Goal: Contribute content: Contribute content

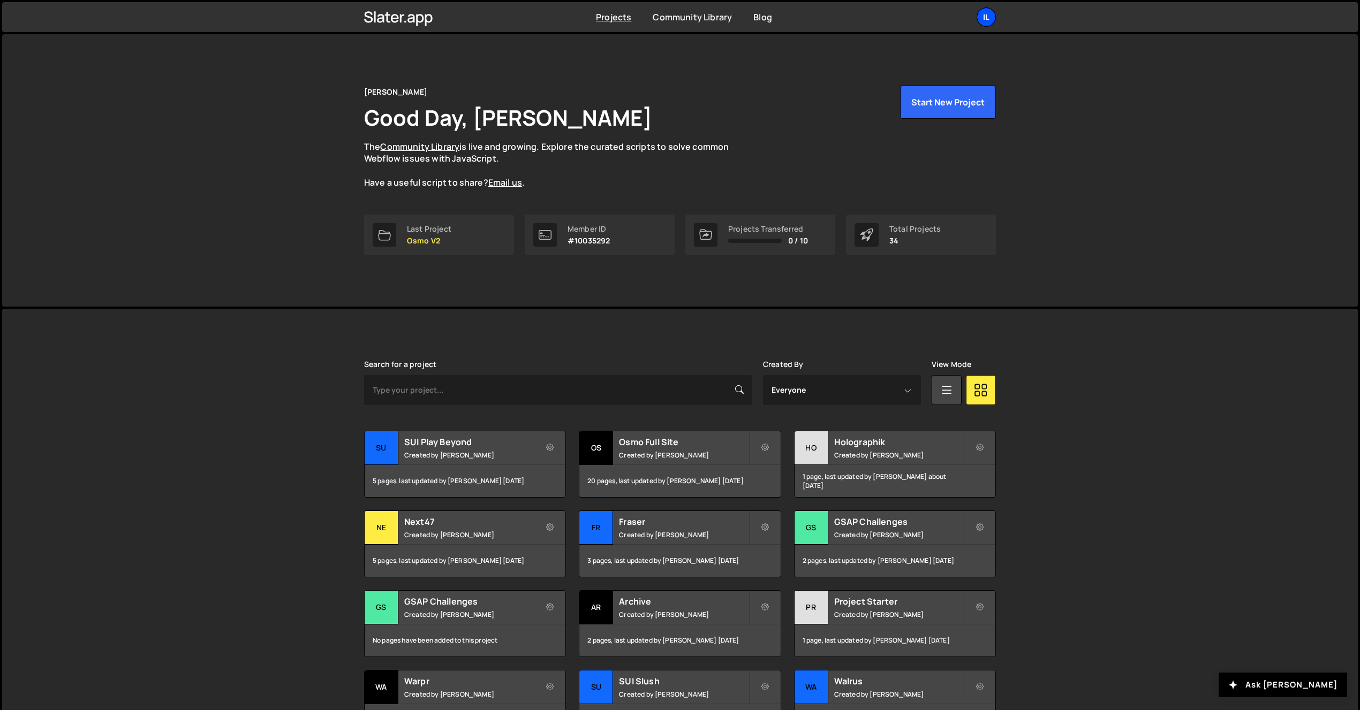
click at [981, 19] on div "Il" at bounding box center [986, 16] width 19 height 19
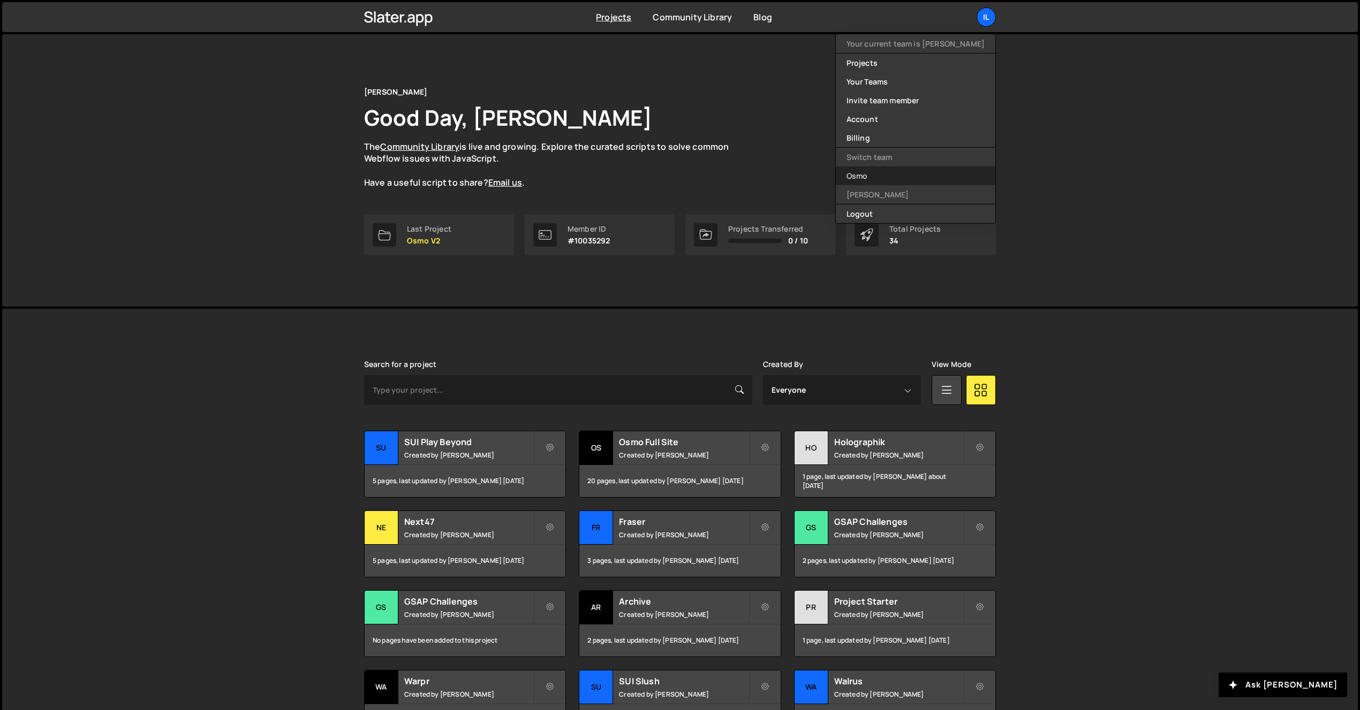
click at [909, 182] on link "Osmo" at bounding box center [916, 176] width 160 height 19
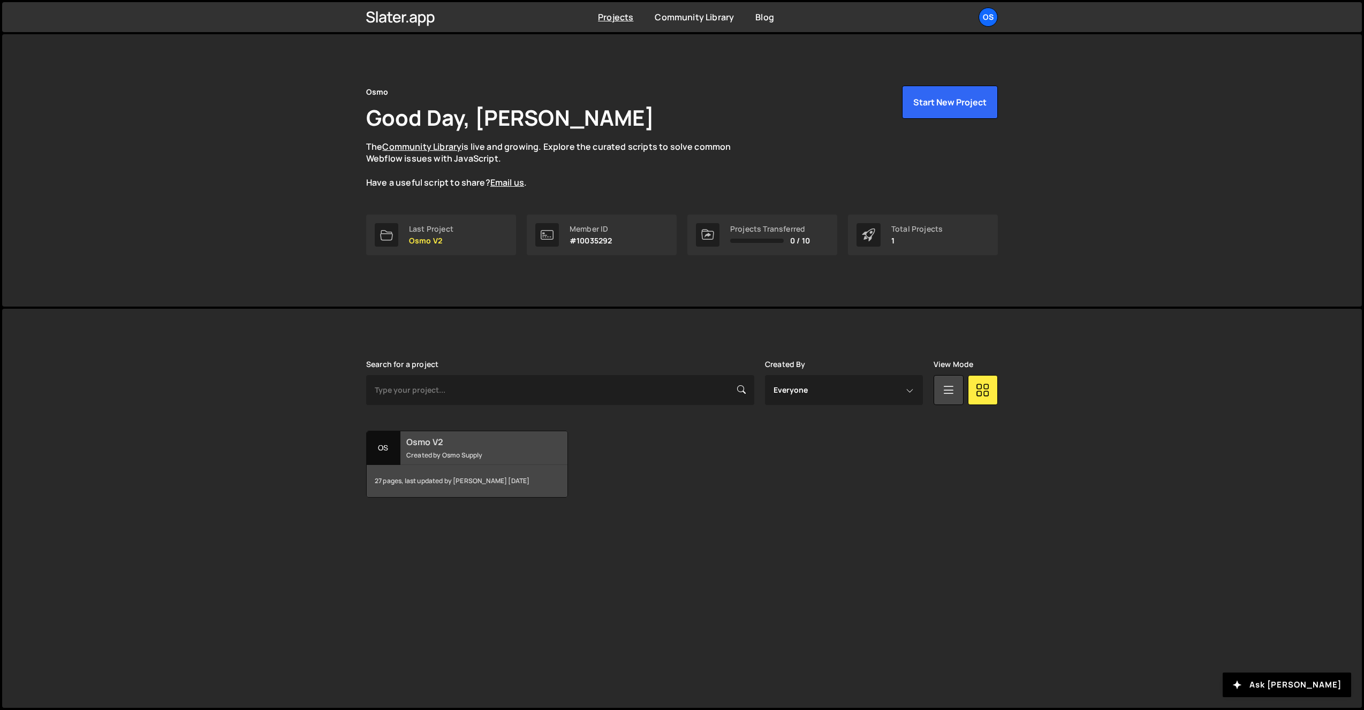
click at [386, 453] on div "Os" at bounding box center [384, 449] width 34 height 34
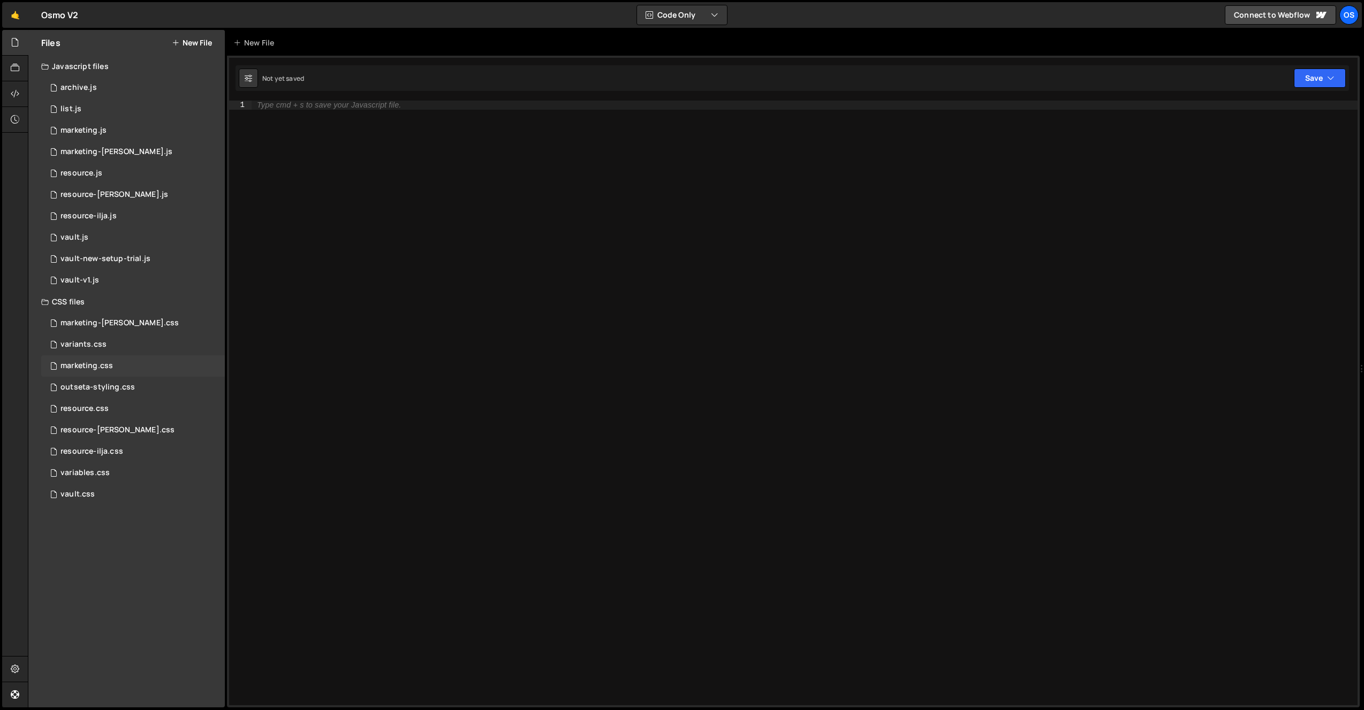
click at [102, 369] on div "marketing.css" at bounding box center [87, 366] width 52 height 10
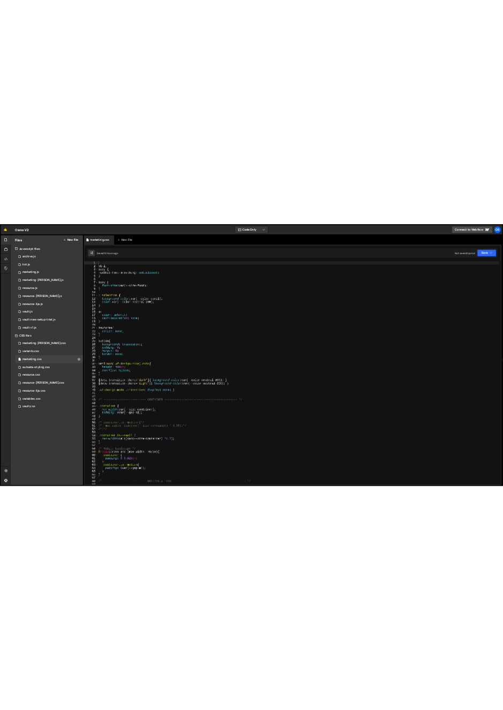
scroll to position [282, 0]
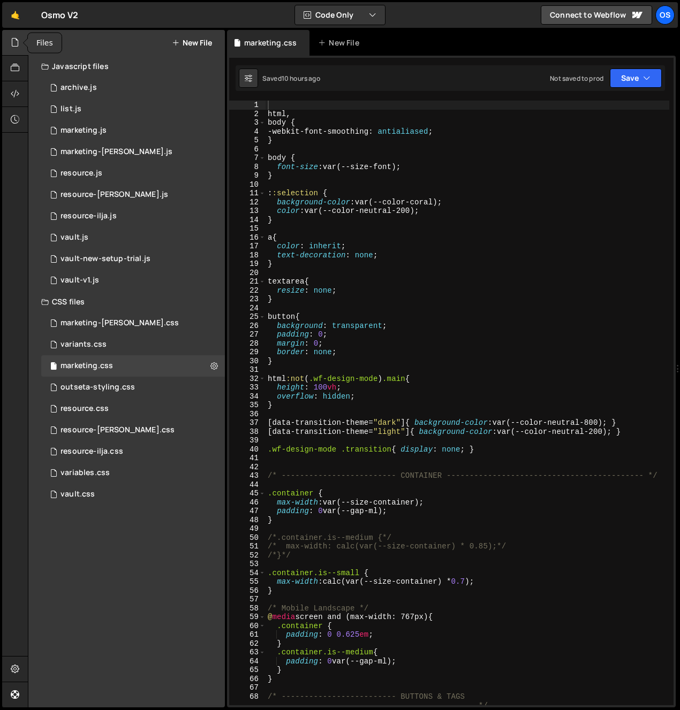
drag, startPoint x: 23, startPoint y: 36, endPoint x: 14, endPoint y: 48, distance: 14.9
click at [22, 36] on div at bounding box center [15, 43] width 26 height 26
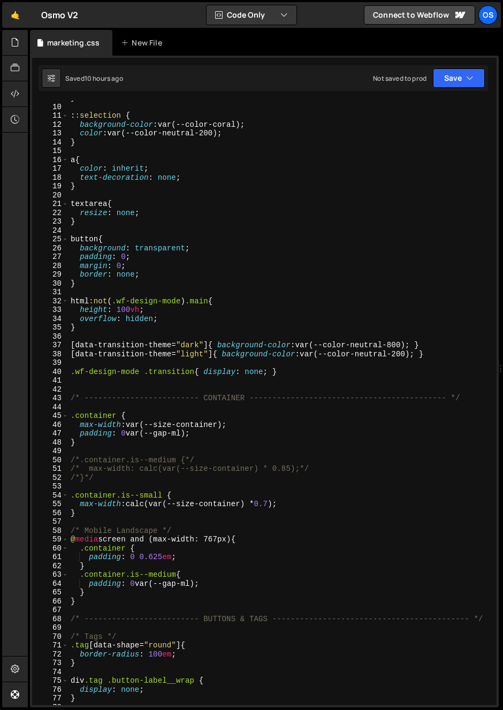
scroll to position [143, 0]
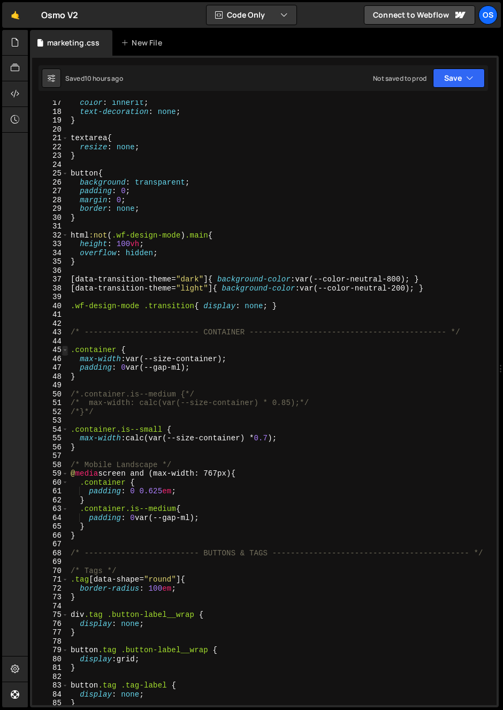
click at [67, 352] on span at bounding box center [65, 350] width 6 height 9
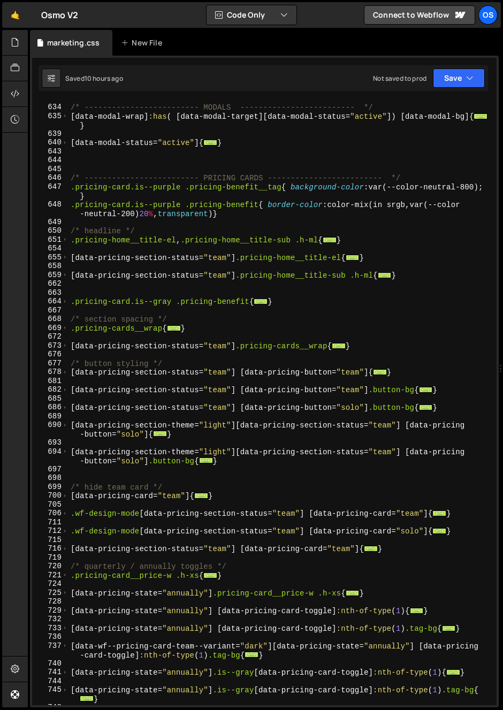
scroll to position [2736, 0]
click at [65, 344] on span at bounding box center [65, 346] width 6 height 9
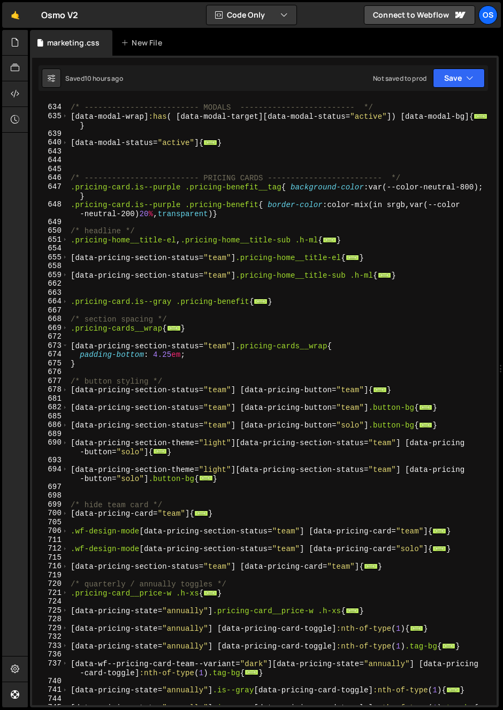
click at [159, 359] on div "/* ------------------------- MODALS ------------------------- */ [ data-modal-w…" at bounding box center [281, 410] width 424 height 632
click at [247, 358] on div "/* ------------------------- MODALS ------------------------- */ [ data-modal-w…" at bounding box center [281, 410] width 424 height 632
click at [270, 346] on div "/* ------------------------- MODALS ------------------------- */ [ data-modal-w…" at bounding box center [281, 410] width 424 height 632
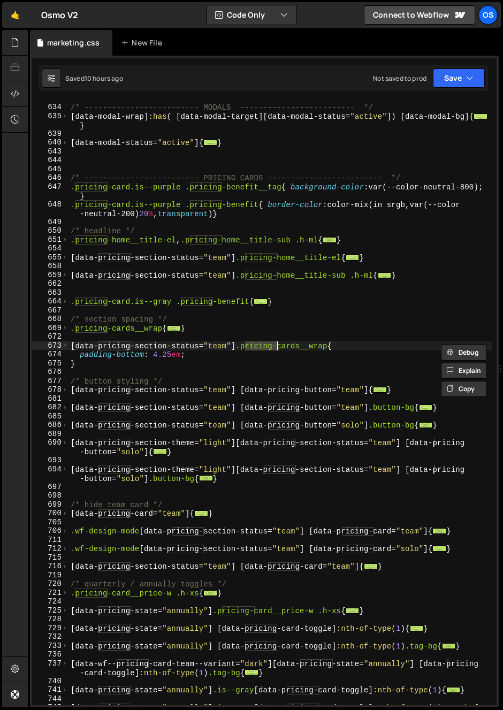
click at [70, 329] on div "/* ------------------------- MODALS ------------------------- */ [ data-modal-w…" at bounding box center [281, 410] width 424 height 632
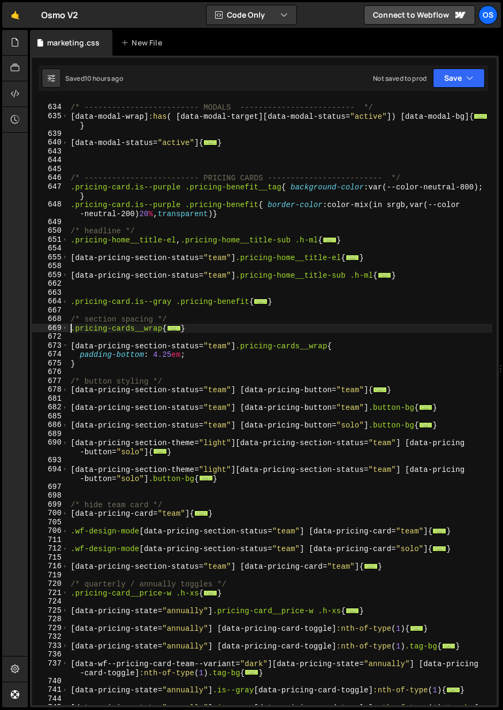
click at [70, 329] on div "/* ------------------------- MODALS ------------------------- */ [ data-modal-w…" at bounding box center [281, 410] width 424 height 632
click at [67, 329] on span at bounding box center [65, 328] width 6 height 9
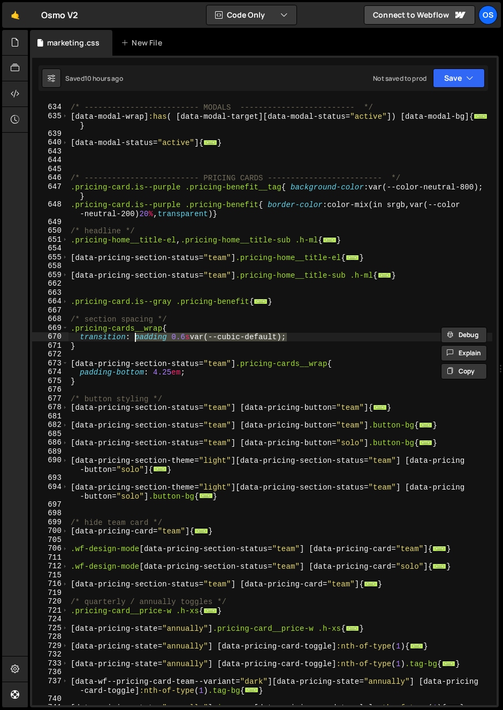
drag, startPoint x: 286, startPoint y: 339, endPoint x: 136, endPoint y: 337, distance: 149.9
click at [136, 337] on div "/* ------------------------- MODALS ------------------------- */ [ data-modal-w…" at bounding box center [281, 405] width 424 height 623
click at [288, 340] on div "/* ------------------------- MODALS ------------------------- */ [ data-modal-w…" at bounding box center [281, 403] width 424 height 605
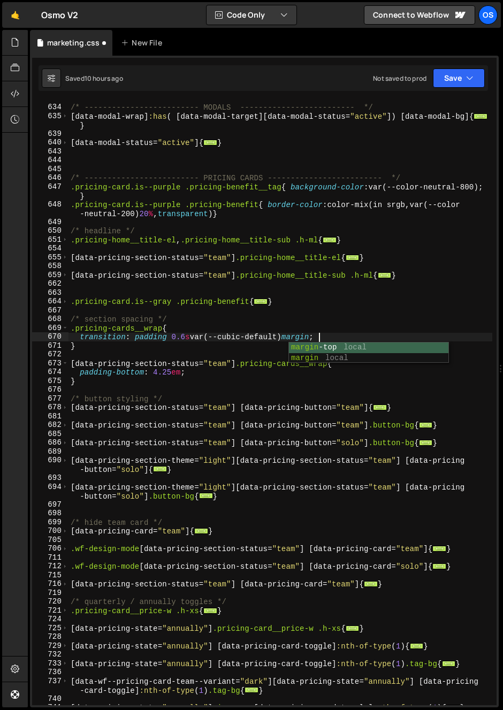
scroll to position [0, 17]
paste textarea "padding 0.6s var(--cubic-default)"
click at [346, 333] on div "/* ------------------------- MODALS ------------------------- */ [ data-modal-w…" at bounding box center [281, 405] width 424 height 623
click at [189, 401] on div "/* ------------------------- MODALS ------------------------- */ [ data-modal-w…" at bounding box center [281, 405] width 424 height 623
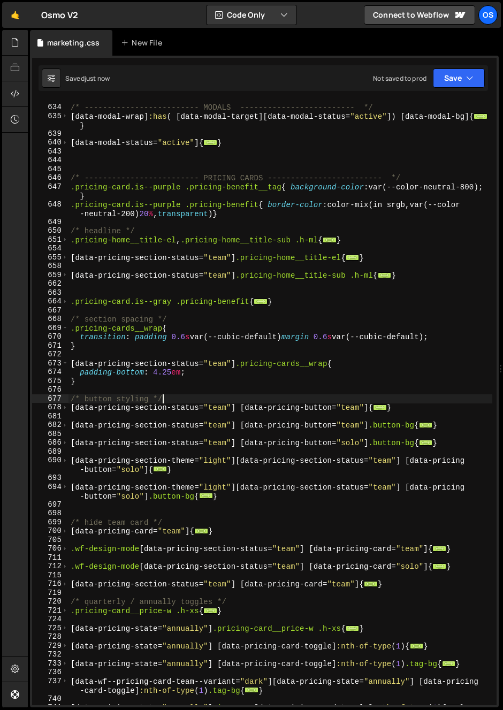
scroll to position [0, 6]
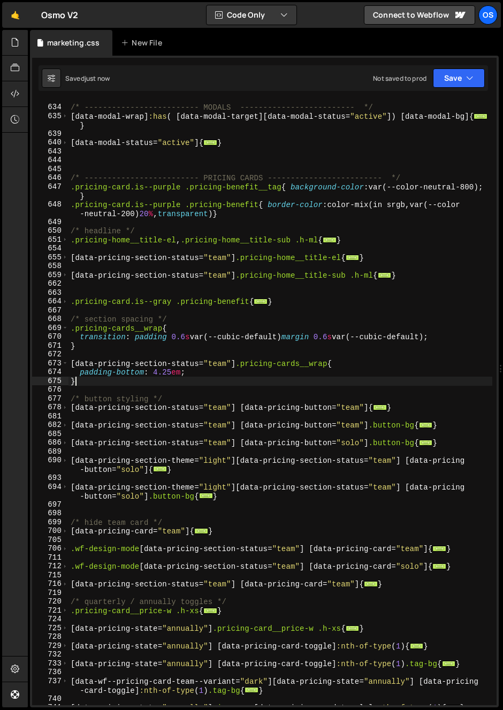
click at [105, 381] on div "/* ------------------------- MODALS ------------------------- */ [ data-modal-w…" at bounding box center [281, 405] width 424 height 623
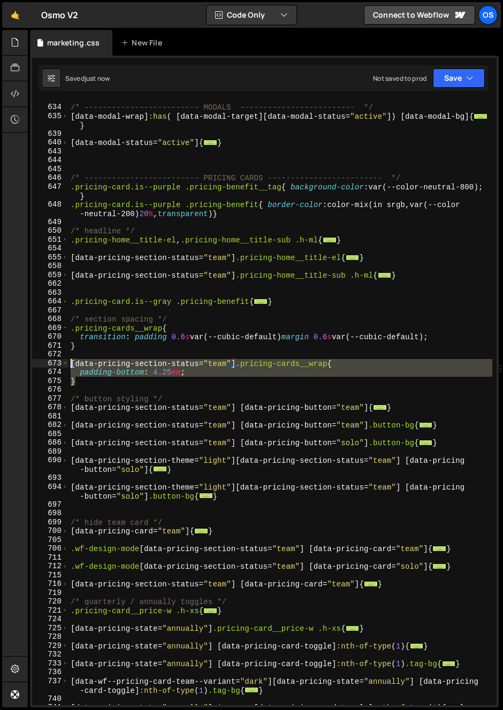
drag, startPoint x: 34, startPoint y: 351, endPoint x: 40, endPoint y: 363, distance: 13.2
click at [40, 363] on div "} 633 634 635 639 640 643 644 645 646 647 648 649 650 651 654 655 658 659 662 6…" at bounding box center [264, 403] width 465 height 605
click at [195, 377] on div "/* ------------------------- MODALS ------------------------- */ [ data-modal-w…" at bounding box center [281, 405] width 424 height 623
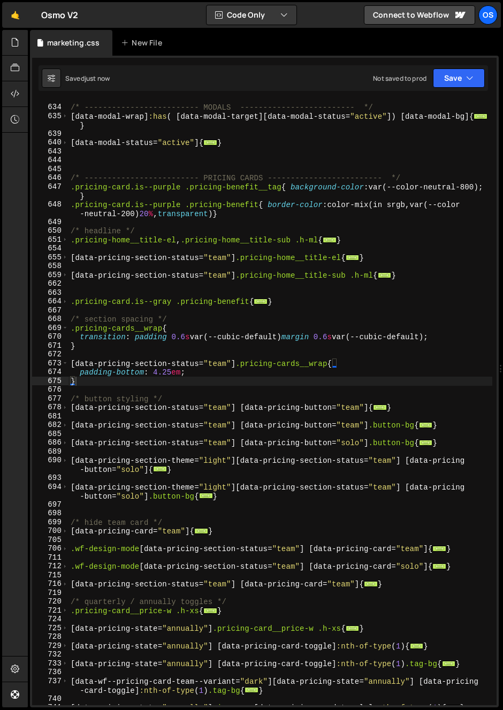
click at [228, 400] on div "/* ------------------------- MODALS ------------------------- */ [ data-modal-w…" at bounding box center [281, 405] width 424 height 623
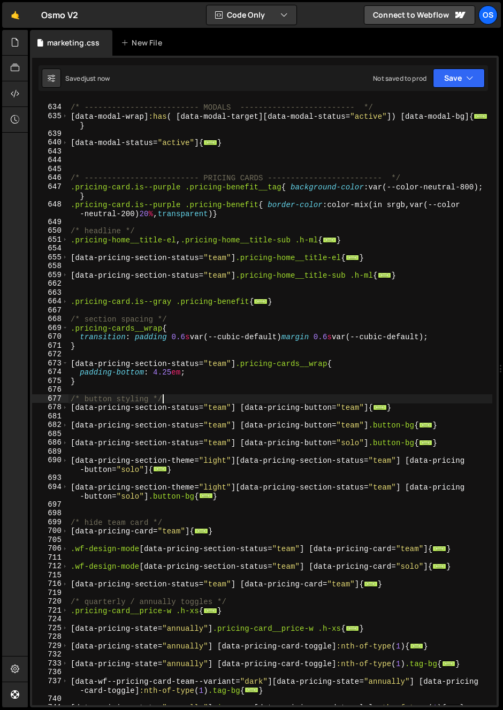
click at [235, 365] on div "/* ------------------------- MODALS ------------------------- */ [ data-modal-w…" at bounding box center [281, 405] width 424 height 623
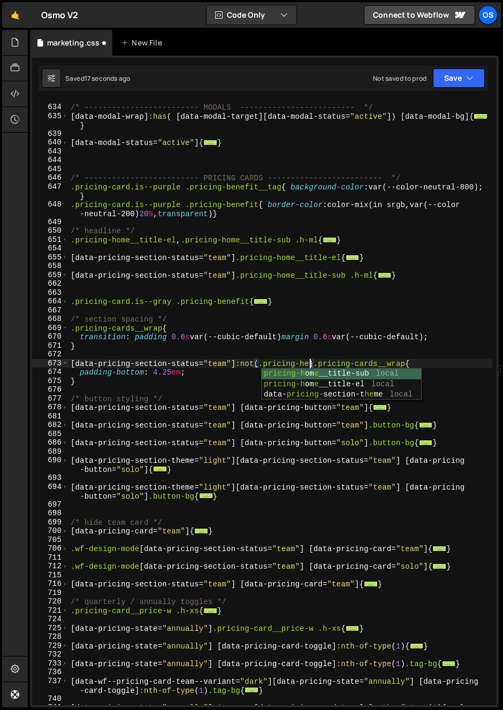
scroll to position [0, 17]
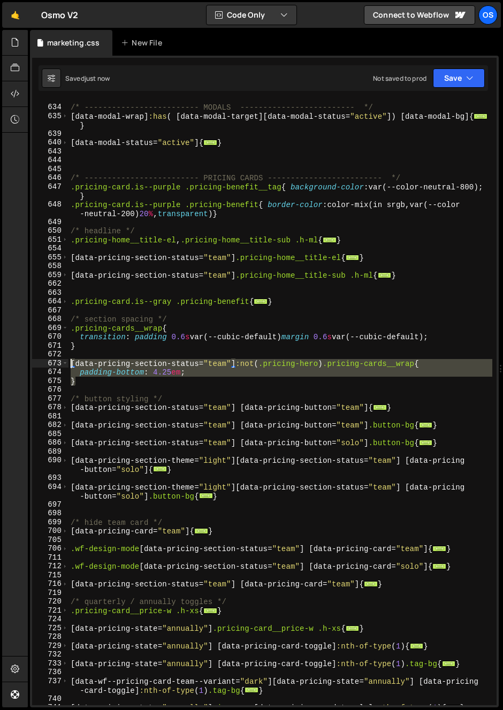
drag, startPoint x: 85, startPoint y: 384, endPoint x: 68, endPoint y: 364, distance: 26.2
click at [68, 364] on div "[data-pricing-section-status="team"]:not(.pricing-hero) .pricing-cards__wrap{ 6…" at bounding box center [264, 403] width 465 height 605
click at [82, 382] on div "/* ------------------------- MODALS ------------------------- */ [ data-modal-w…" at bounding box center [281, 403] width 424 height 605
type textarea "}"
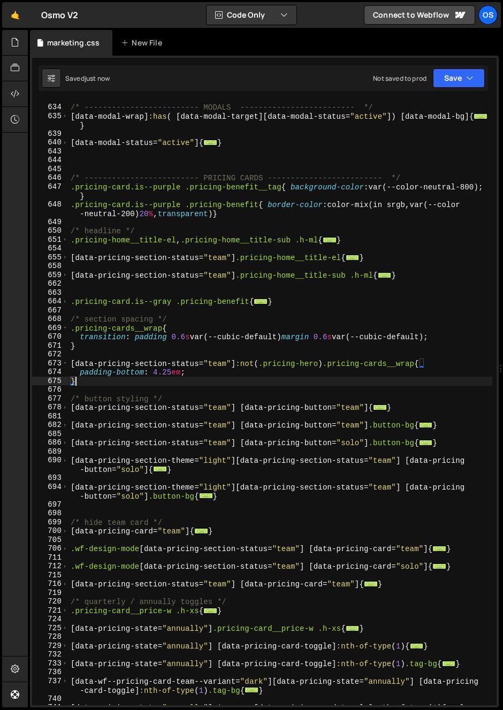
scroll to position [0, 0]
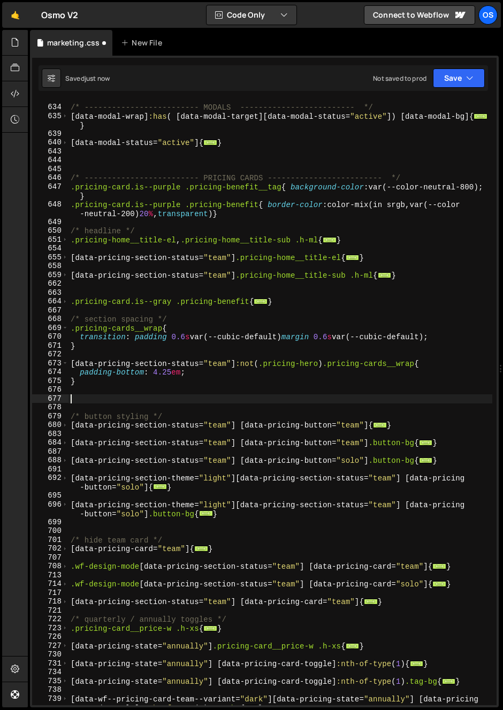
paste textarea "}"
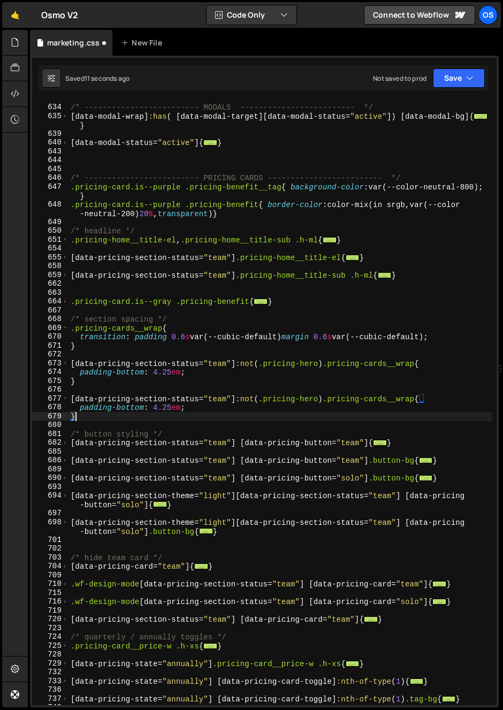
click at [201, 418] on div "/* ------------------------- MODALS ------------------------- */ [ data-modal-w…" at bounding box center [281, 405] width 424 height 623
drag, startPoint x: 259, startPoint y: 400, endPoint x: 237, endPoint y: 401, distance: 21.4
click at [237, 401] on div "/* ------------------------- MODALS ------------------------- */ [ data-modal-w…" at bounding box center [281, 405] width 424 height 623
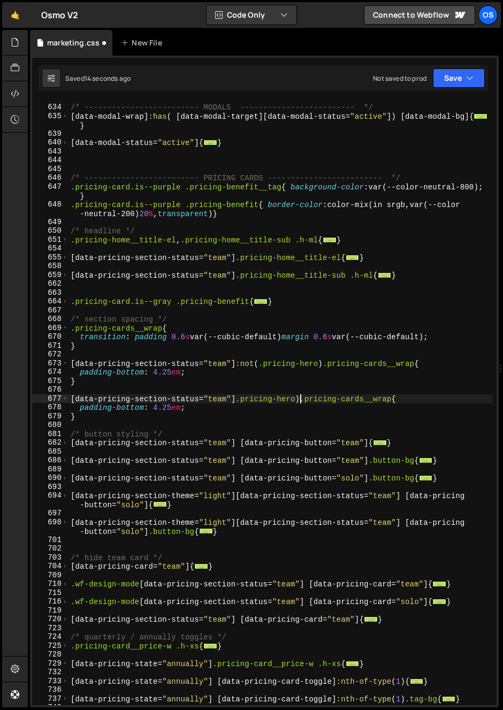
click at [300, 400] on div "/* ------------------------- MODALS ------------------------- */ [ data-modal-w…" at bounding box center [281, 405] width 424 height 623
click at [205, 418] on div "/* ------------------------- MODALS ------------------------- */ [ data-modal-w…" at bounding box center [281, 405] width 424 height 623
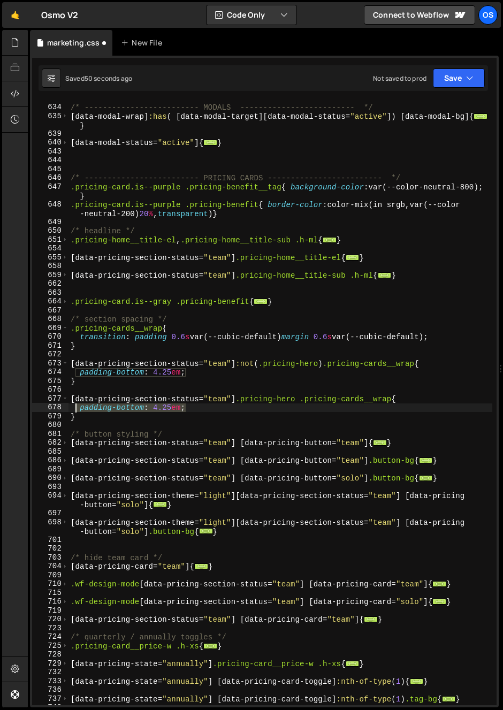
drag, startPoint x: 191, startPoint y: 410, endPoint x: 77, endPoint y: 407, distance: 114.1
click at [77, 407] on div "/* ------------------------- MODALS ------------------------- */ [ data-modal-w…" at bounding box center [281, 405] width 424 height 623
type textarea "padding-bottom: 4.25em;"
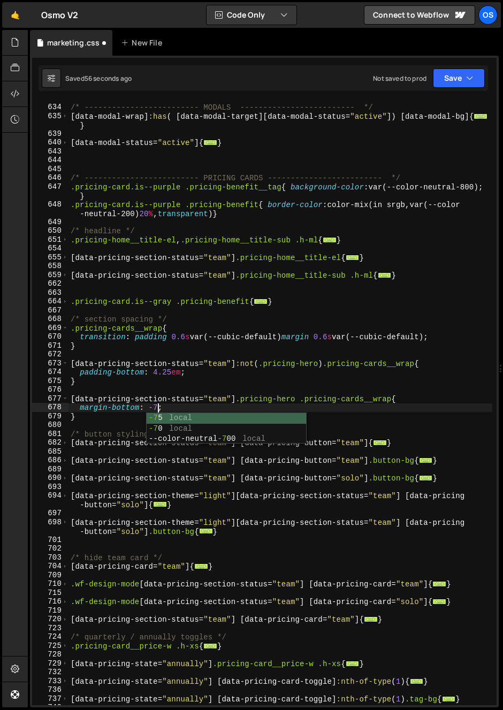
scroll to position [0, 6]
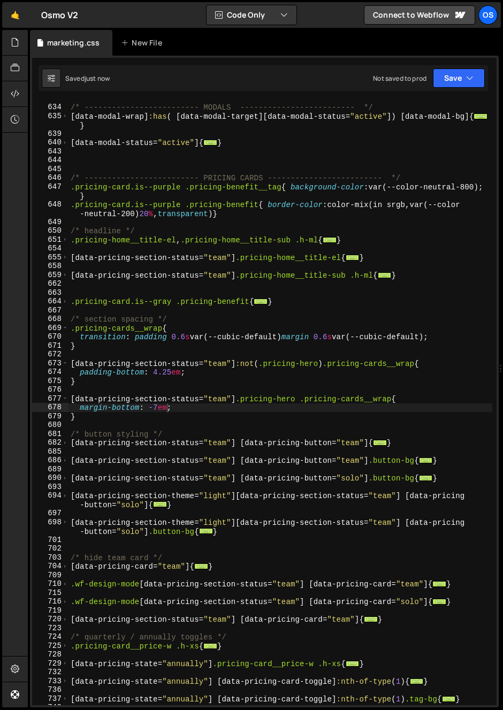
click at [289, 337] on div "/* ------------------------- MODALS ------------------------- */ [ data-modal-w…" at bounding box center [281, 405] width 424 height 623
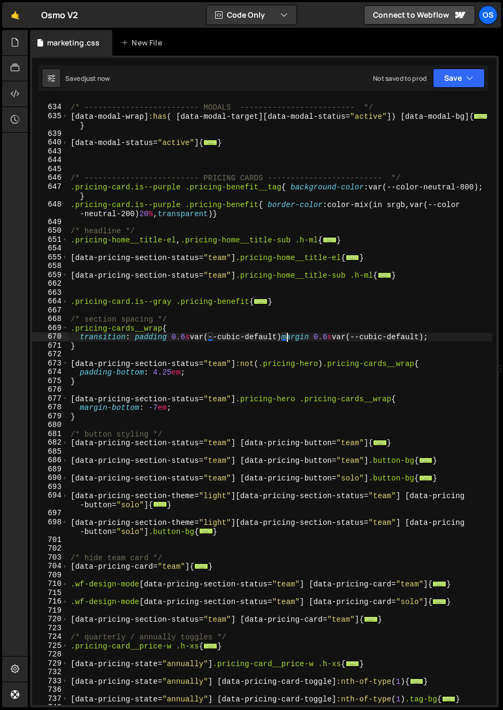
scroll to position [0, 15]
click at [151, 402] on div "/* ------------------------- MODALS ------------------------- */ [ data-modal-w…" at bounding box center [281, 405] width 424 height 623
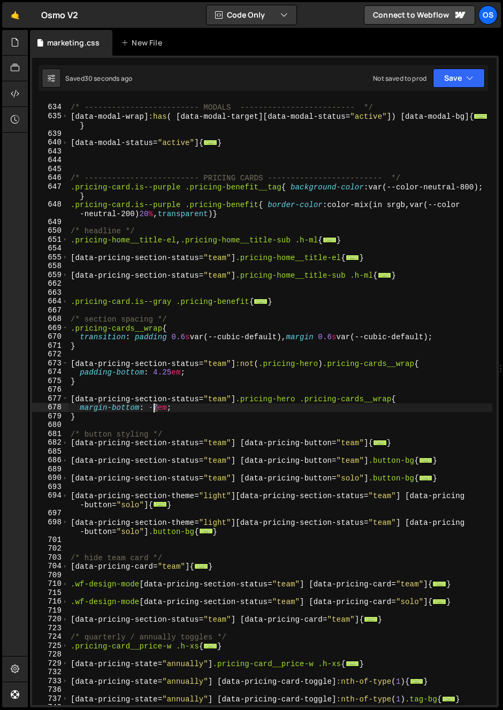
click at [153, 410] on div "/* ------------------------- MODALS ------------------------- */ [ data-modal-w…" at bounding box center [281, 405] width 424 height 623
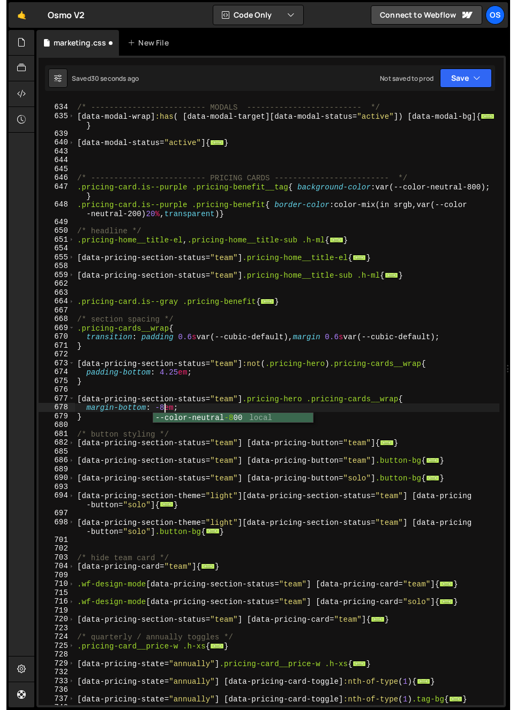
scroll to position [0, 6]
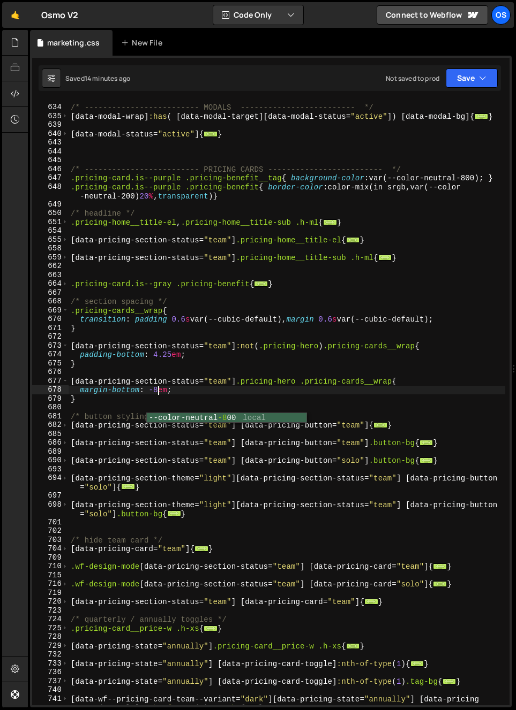
click at [100, 368] on div "/* ------------------------- MODALS ------------------------- */ [ data-modal-w…" at bounding box center [287, 410] width 436 height 632
type textarea "}"
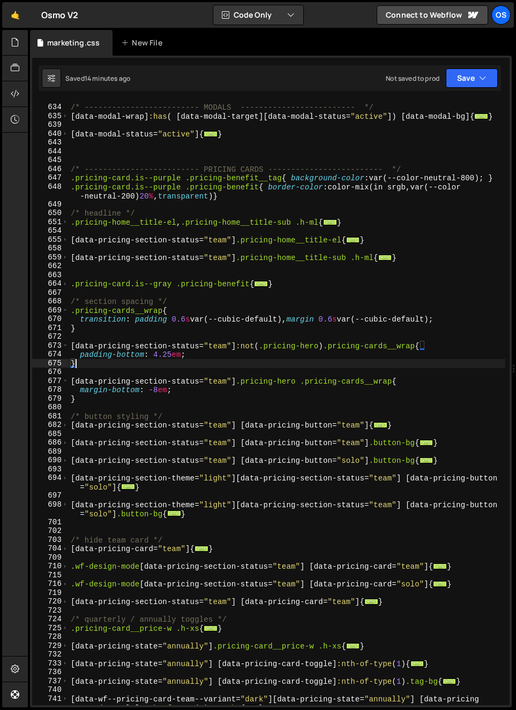
scroll to position [0, 0]
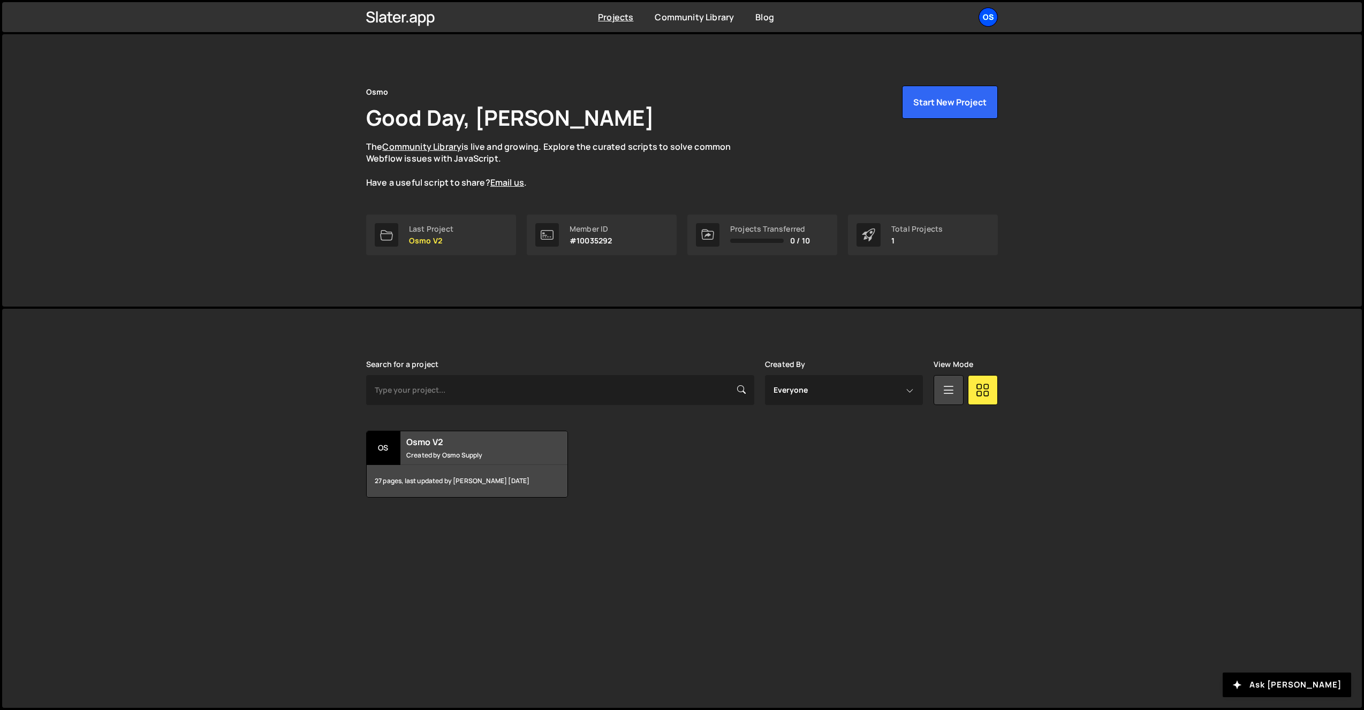
click at [994, 14] on div "Os" at bounding box center [988, 16] width 19 height 19
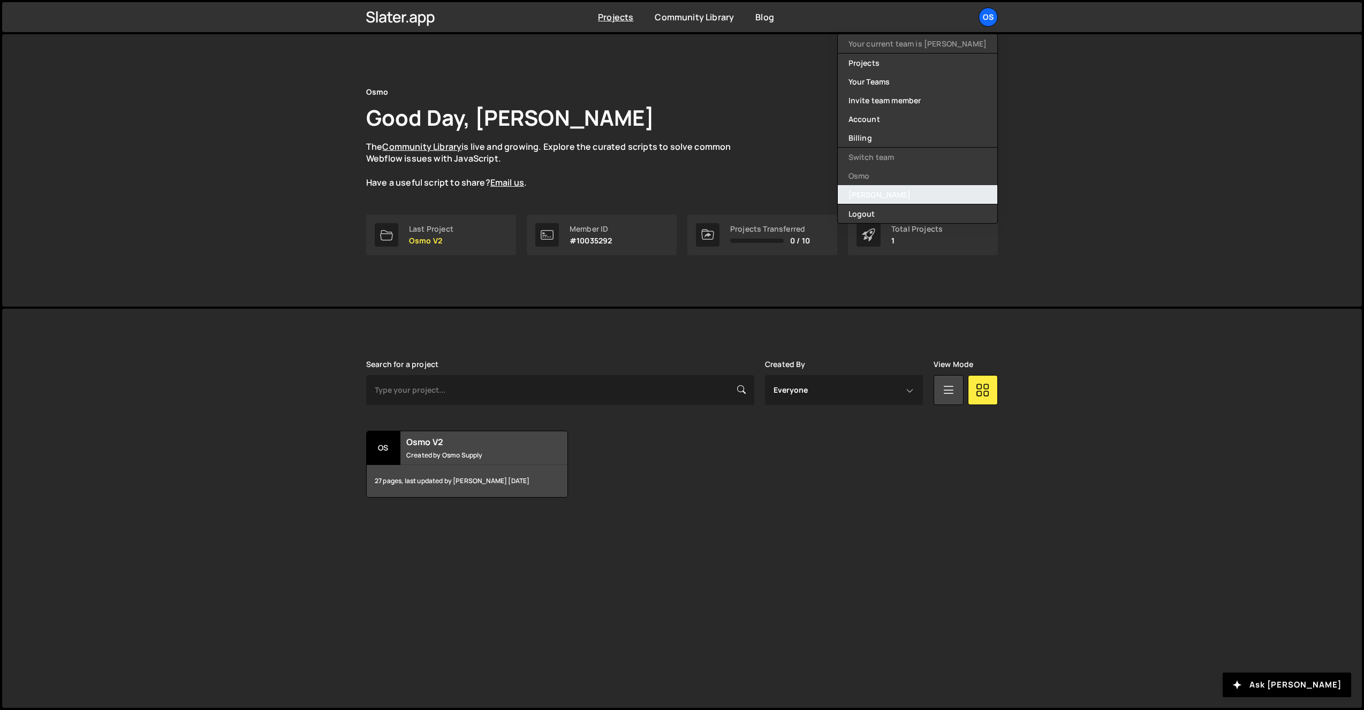
click at [920, 194] on link "[PERSON_NAME]" at bounding box center [918, 194] width 160 height 19
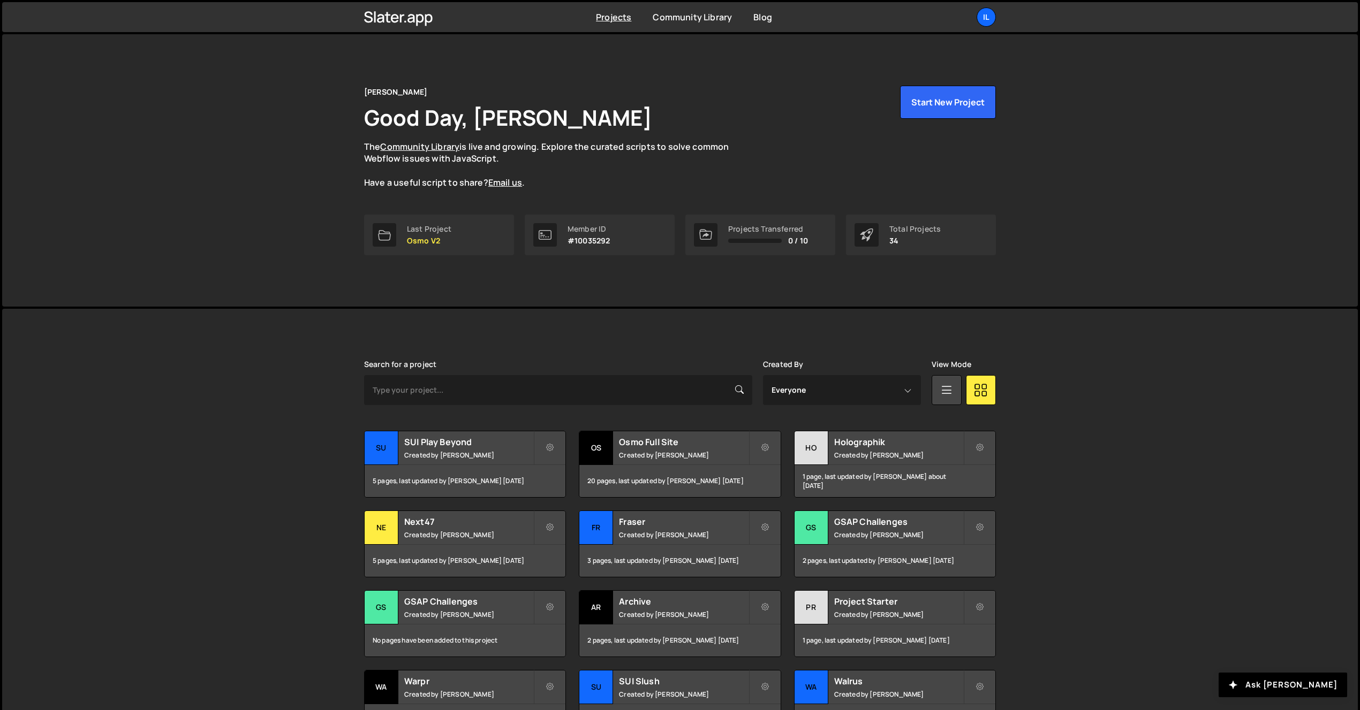
scroll to position [112, 0]
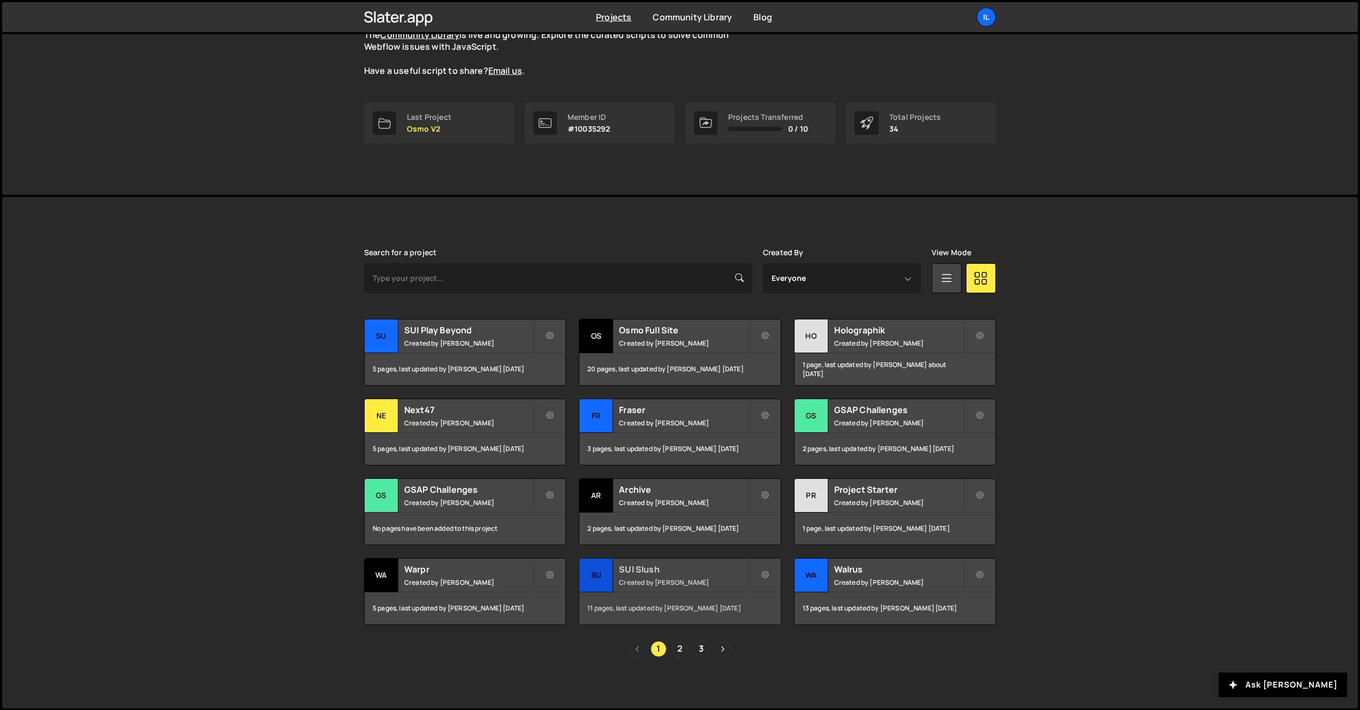
click at [634, 579] on small "Created by Ilja van Eck" at bounding box center [683, 582] width 129 height 9
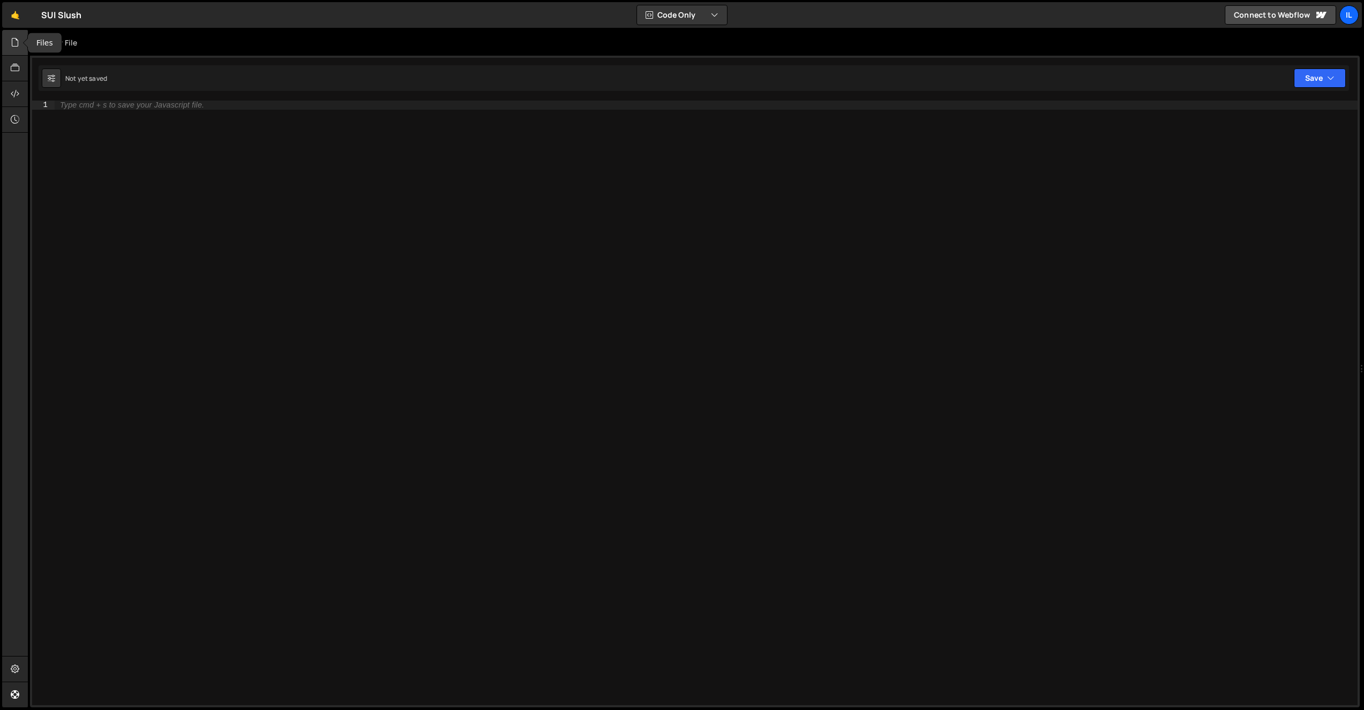
click at [16, 52] on div at bounding box center [15, 43] width 26 height 26
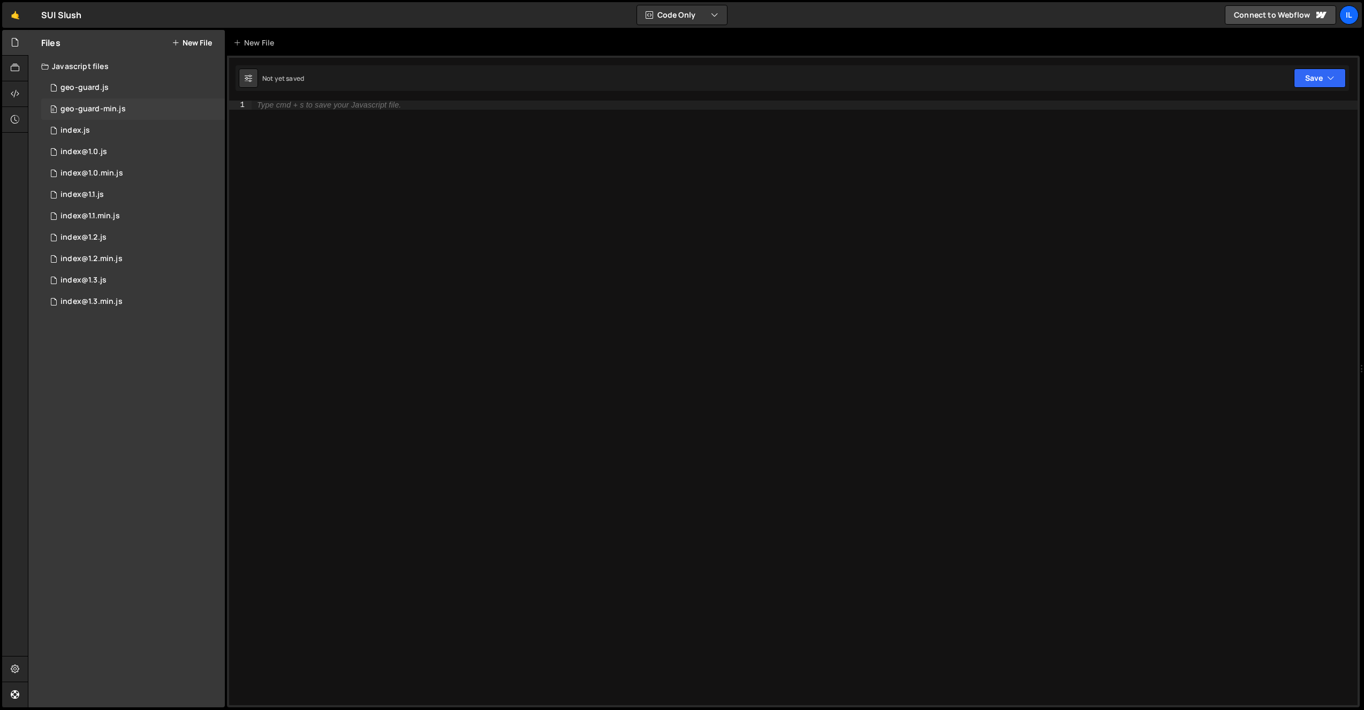
click at [86, 103] on div "0 geo-guard-min.js 0" at bounding box center [133, 109] width 184 height 21
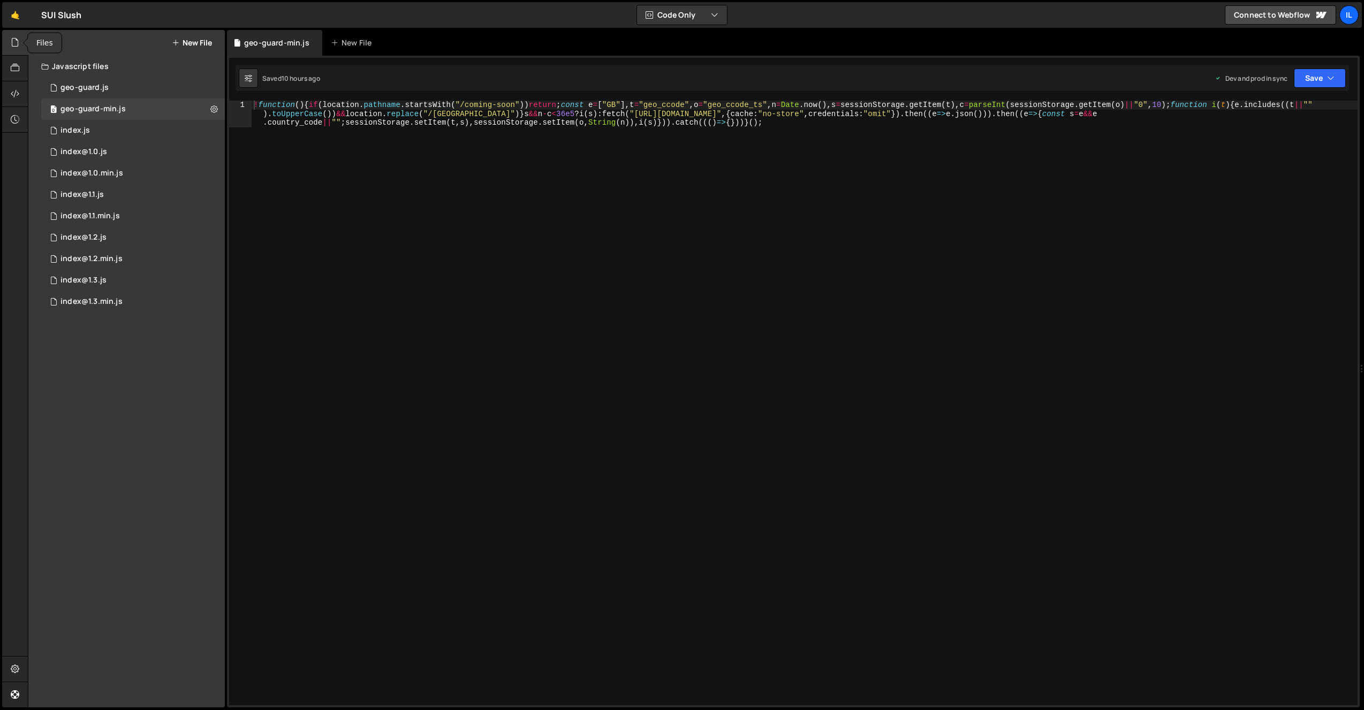
click at [16, 42] on icon at bounding box center [15, 42] width 9 height 12
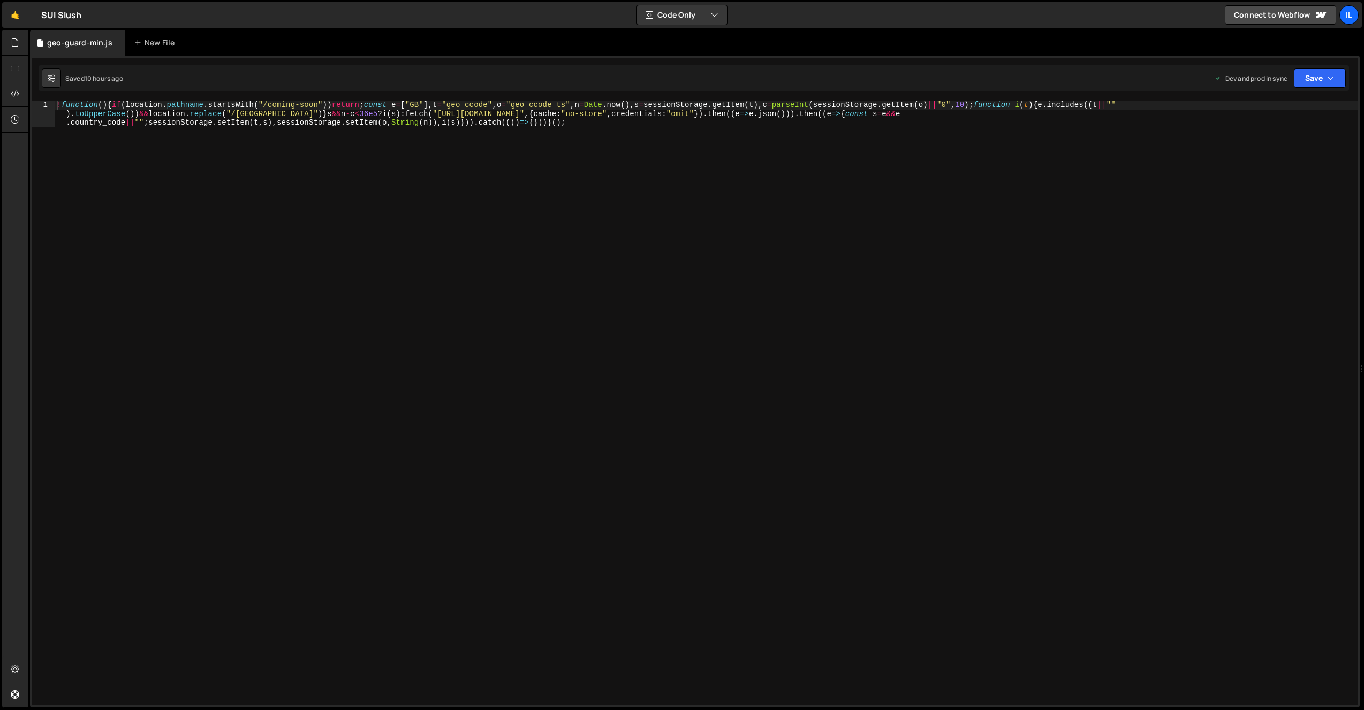
click at [350, 153] on div "! function ( ) { if ( location . pathname . startsWith ( "/coming-soon" )) retu…" at bounding box center [706, 430] width 1303 height 658
click at [341, 149] on div "! function ( ) { if ( location . pathname . startsWith ( "/coming-soon" )) retu…" at bounding box center [706, 430] width 1303 height 658
click at [323, 140] on div "! function ( ) { if ( location . pathname . startsWith ( "/coming-soon" )) retu…" at bounding box center [706, 430] width 1303 height 658
click at [237, 116] on div "! function ( ) { if ( location . pathname . startsWith ( "/coming-soon" )) retu…" at bounding box center [706, 430] width 1303 height 658
type textarea "!function(){if(location.pathname.startsWith("/coming-soon"))return;const e=["GB…"
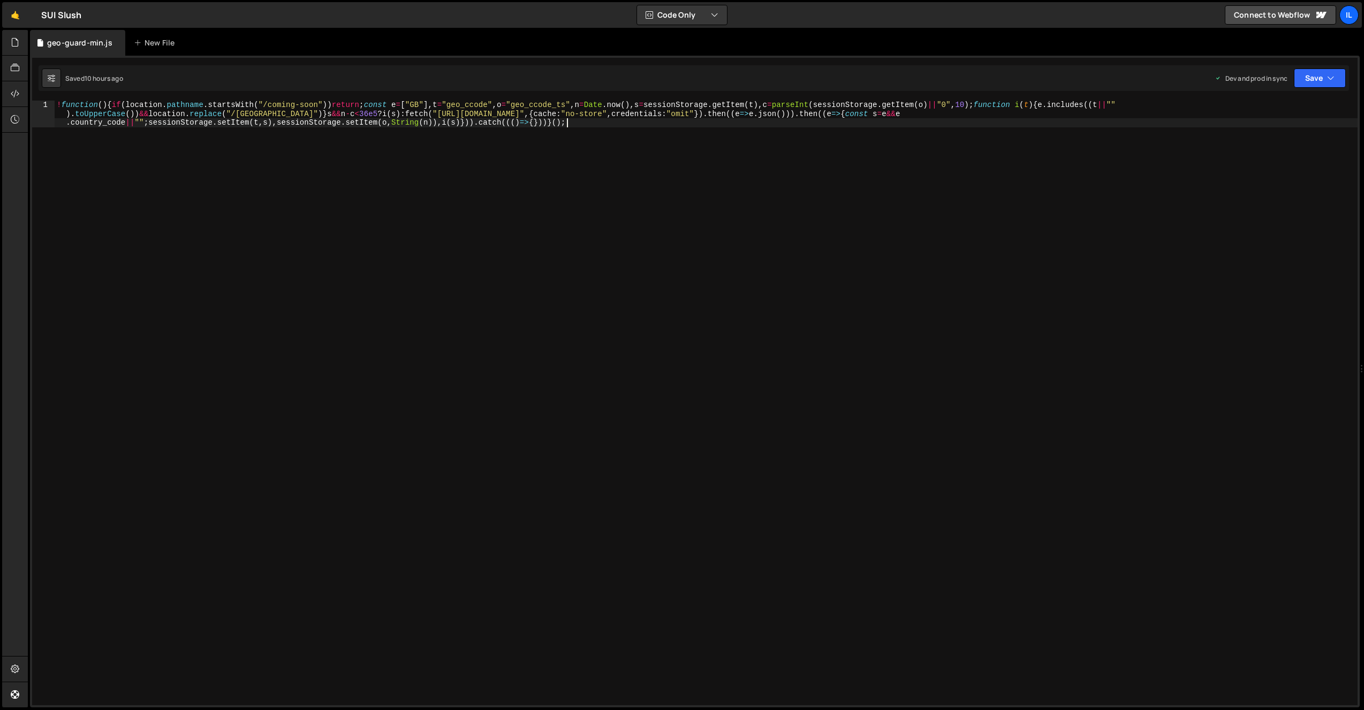
click at [237, 116] on div "! function ( ) { if ( location . pathname . startsWith ( "/coming-soon" )) retu…" at bounding box center [706, 430] width 1303 height 658
click at [1319, 78] on button "Save" at bounding box center [1320, 78] width 52 height 19
click at [1058, 166] on div "! function ( ) { if ( location . pathname . startsWith ( "/coming-soon" )) retu…" at bounding box center [706, 430] width 1303 height 658
click at [579, 156] on div "! function ( ) { if ( location . pathname . startsWith ( "/coming-soon" )) retu…" at bounding box center [706, 430] width 1303 height 658
drag, startPoint x: 245, startPoint y: 115, endPoint x: 235, endPoint y: 120, distance: 11.7
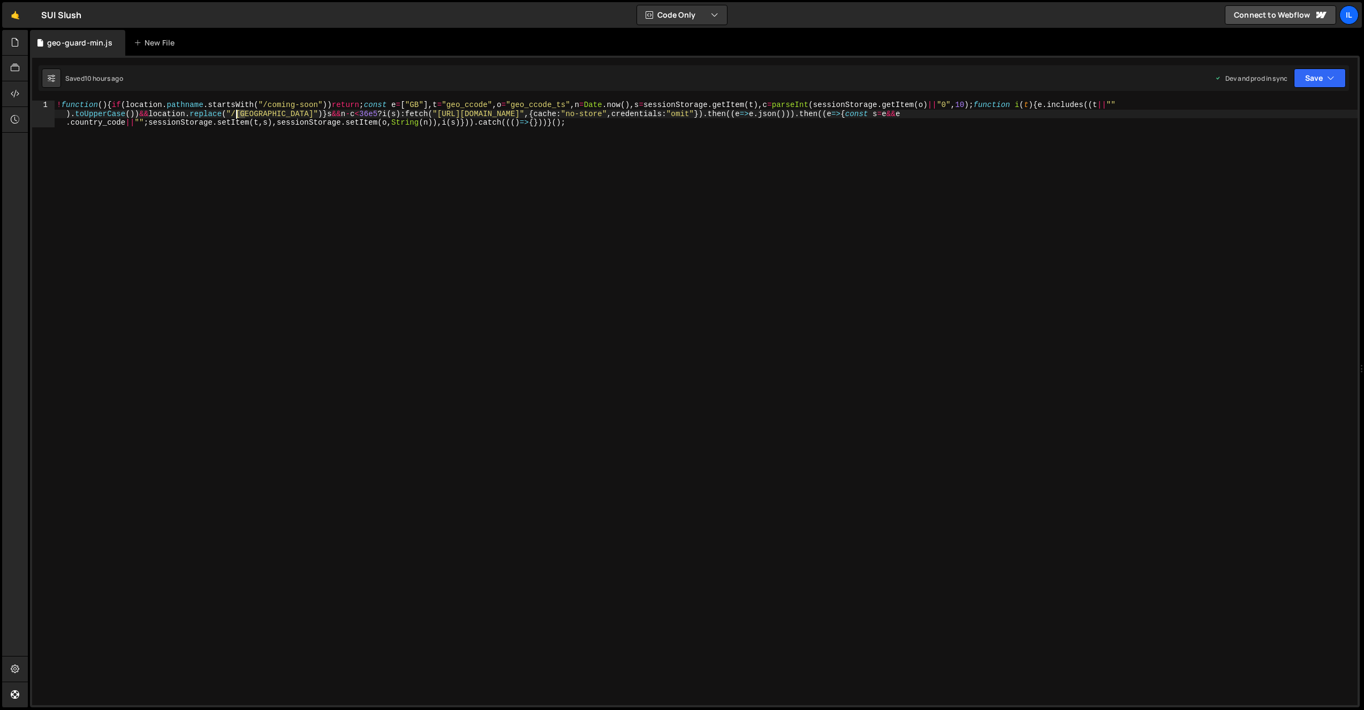
click at [235, 118] on div "! function ( ) { if ( location . pathname . startsWith ( "/coming-soon" )) retu…" at bounding box center [706, 430] width 1303 height 658
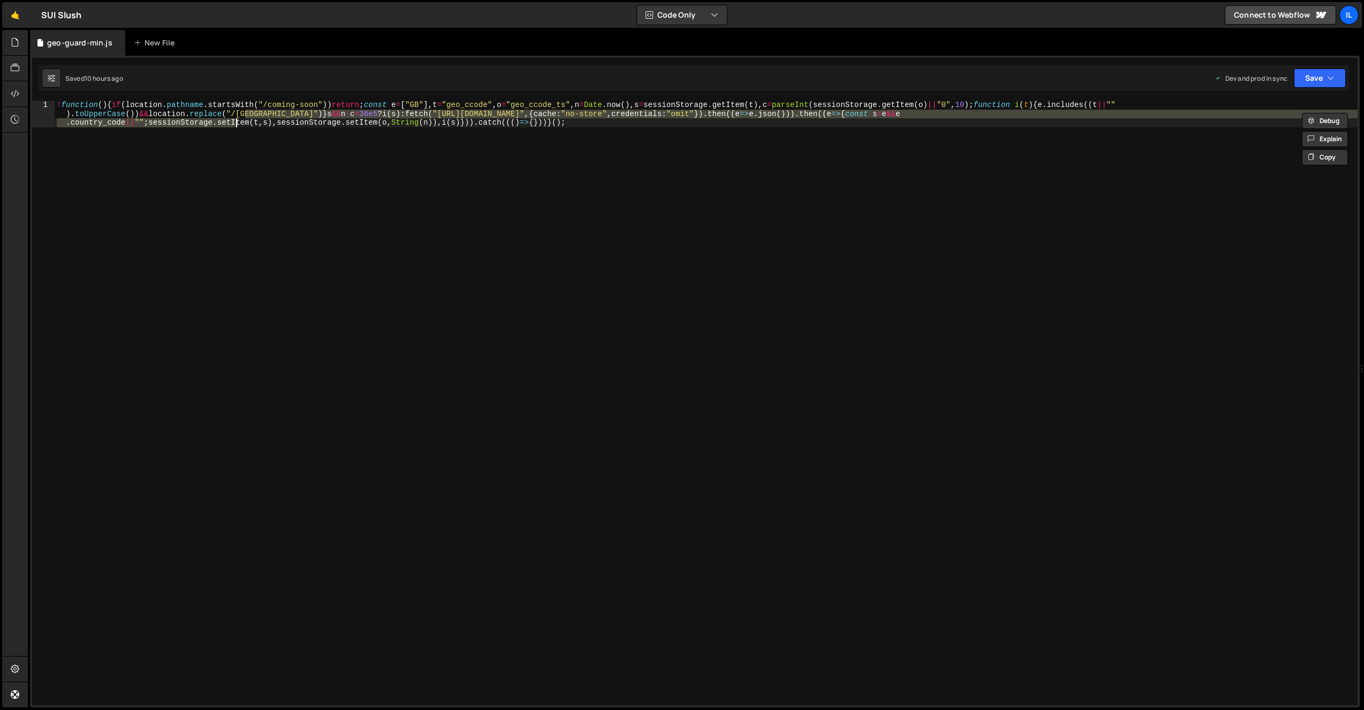
click at [266, 142] on div "! function ( ) { if ( location . pathname . startsWith ( "/coming-soon" )) retu…" at bounding box center [706, 430] width 1303 height 658
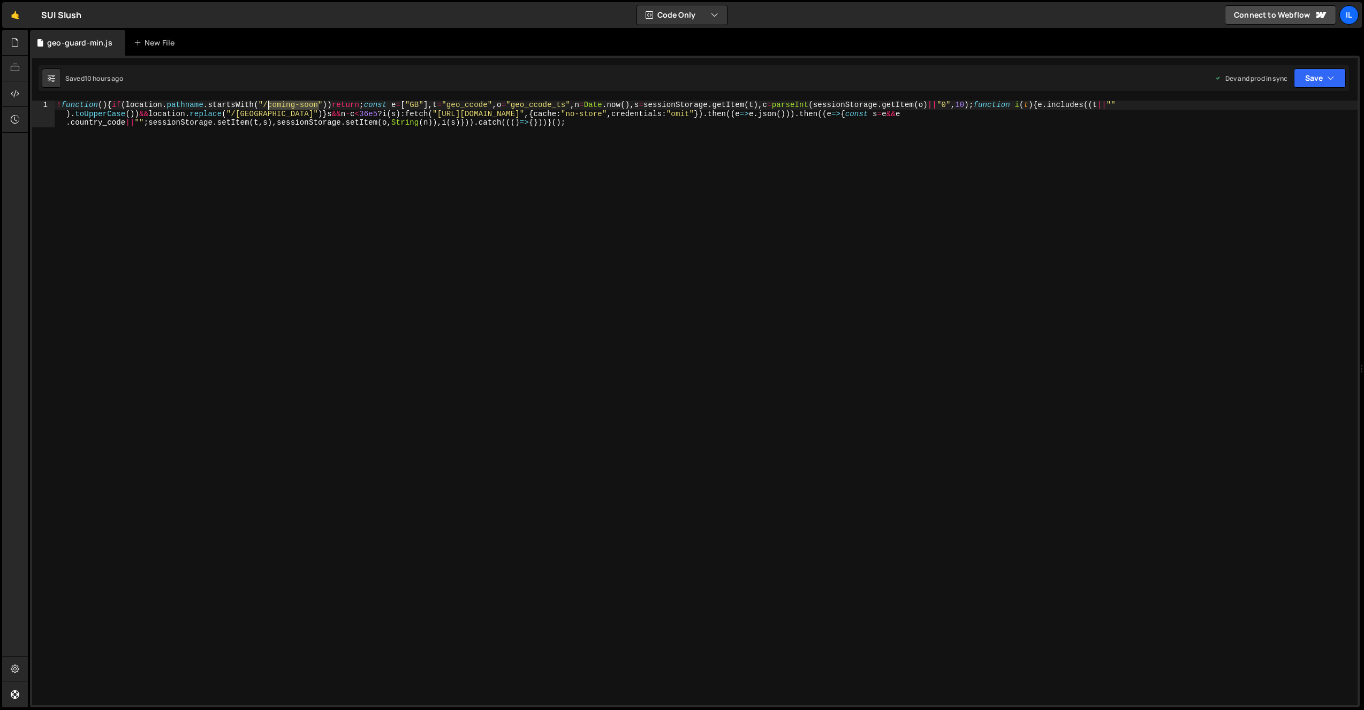
drag, startPoint x: 319, startPoint y: 107, endPoint x: 269, endPoint y: 109, distance: 50.4
click at [269, 109] on div "! function ( ) { if ( location . pathname . startsWith ( "/coming-soon" )) retu…" at bounding box center [706, 430] width 1303 height 658
type textarea "!function(){if(location.pathname.startsWith("/uk"))return;const e=["GB"],t="geo…"
click at [418, 72] on div "Saved 10 hours ago Dev and prod in sync Upgrade to Edit Save Save to Staging S …" at bounding box center [694, 78] width 1311 height 26
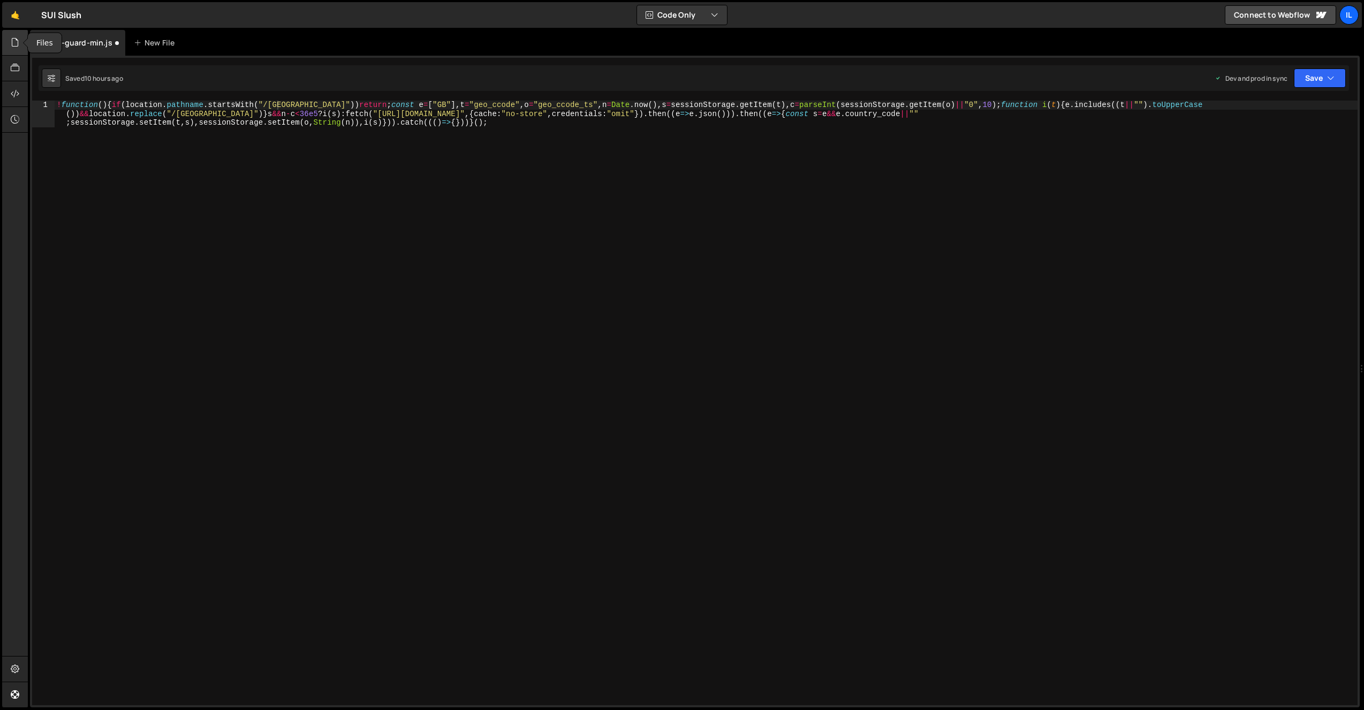
click at [17, 41] on icon at bounding box center [15, 42] width 9 height 12
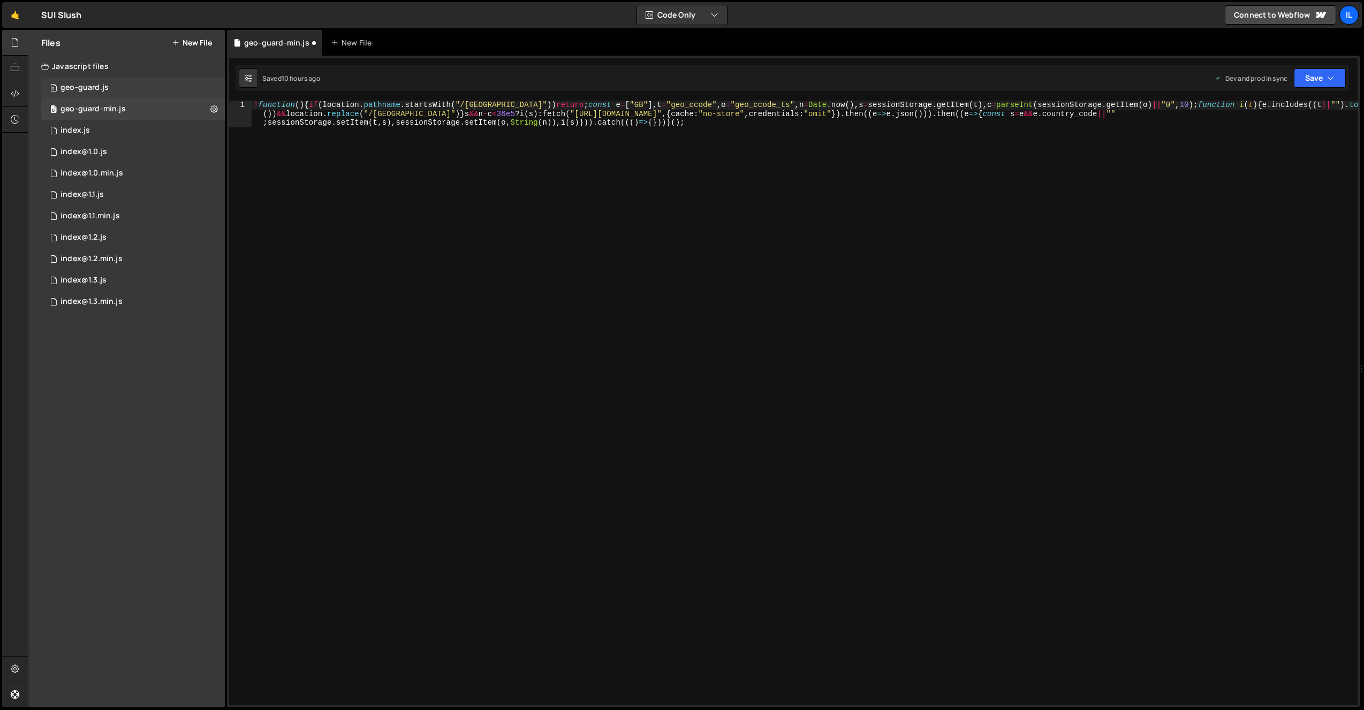
click at [70, 83] on div "geo-guard.js" at bounding box center [85, 88] width 48 height 10
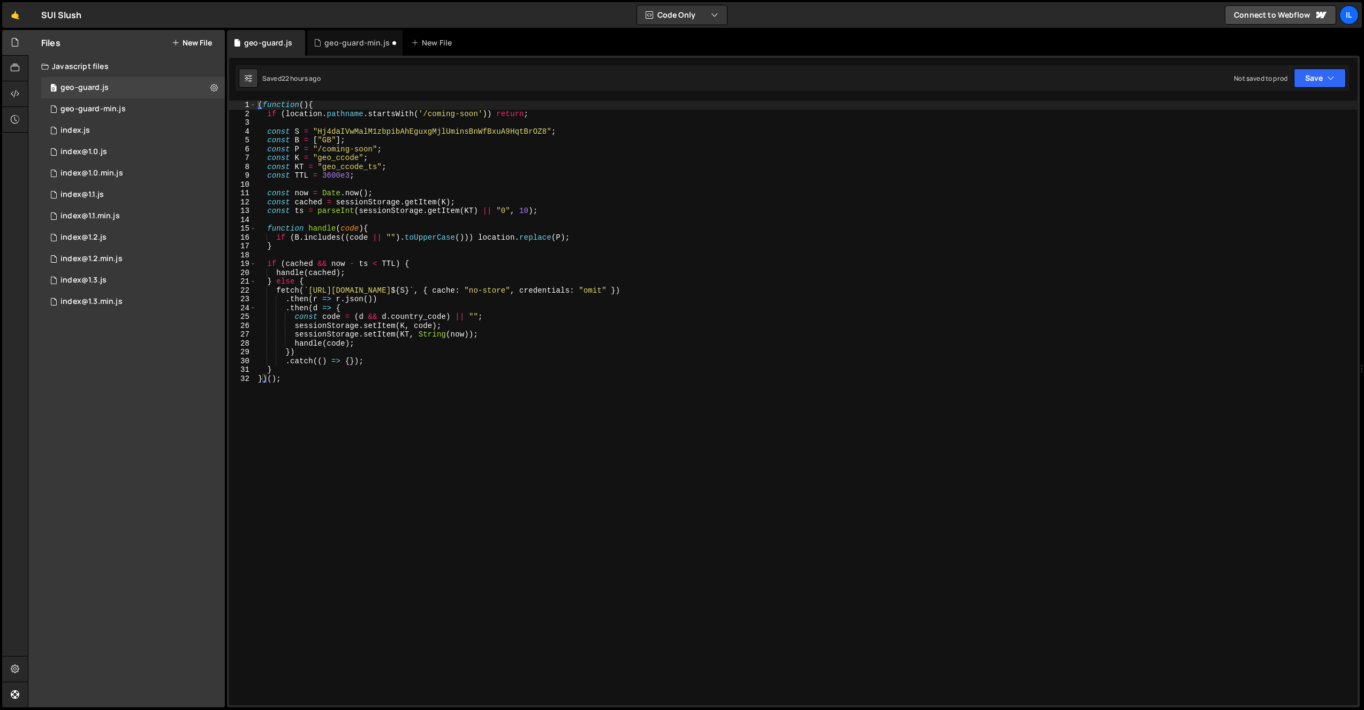
click at [312, 138] on div "( function ( ) { if ( location . pathname . startsWith ( '/coming-soon' )) retu…" at bounding box center [807, 412] width 1102 height 623
click at [419, 170] on div "( function ( ) { if ( location . pathname . startsWith ( '/coming-soon' )) retu…" at bounding box center [807, 412] width 1102 height 623
drag, startPoint x: 373, startPoint y: 151, endPoint x: 322, endPoint y: 150, distance: 50.9
click at [322, 150] on div "( function ( ) { if ( location . pathname . startsWith ( '/coming-soon' )) retu…" at bounding box center [807, 412] width 1102 height 623
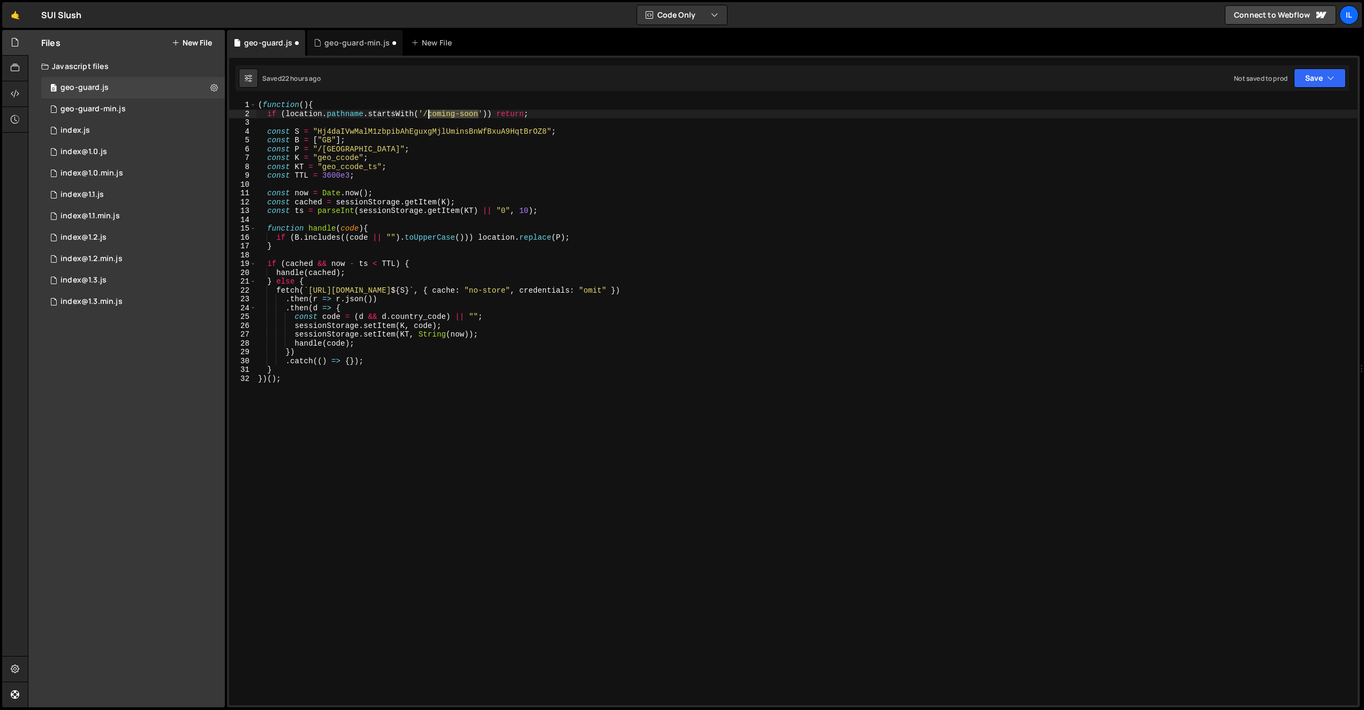
drag, startPoint x: 478, startPoint y: 115, endPoint x: 429, endPoint y: 117, distance: 48.8
click at [429, 117] on div "( function ( ) { if ( location . pathname . startsWith ( '/coming-soon' )) retu…" at bounding box center [807, 412] width 1102 height 623
click at [359, 139] on div "( function ( ) { if ( location . pathname . startsWith ( '/uk' )) return ; cons…" at bounding box center [807, 412] width 1102 height 623
click at [419, 157] on div "( function ( ) { if ( location . pathname . startsWith ( '/uk' )) return ; cons…" at bounding box center [807, 412] width 1102 height 623
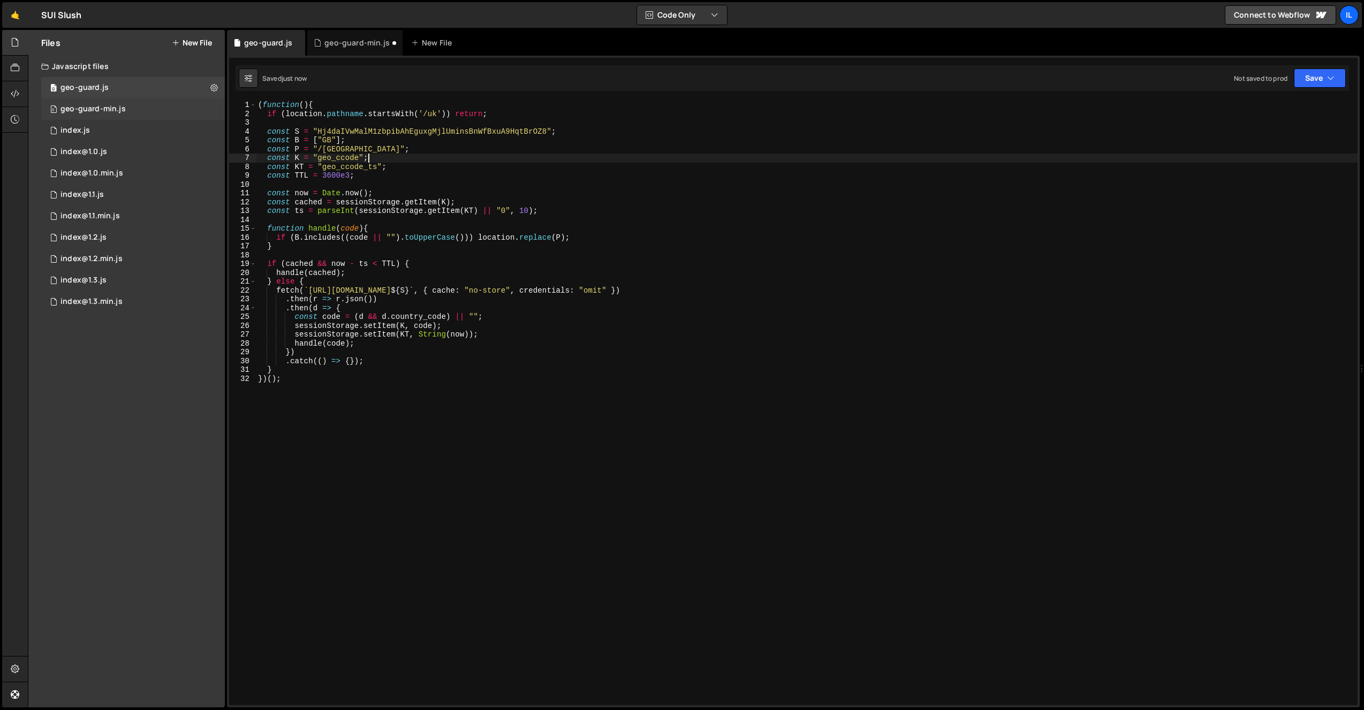
type textarea "const K = "geo_ccode";"
click at [164, 110] on div "0 geo-guard-min.js 0" at bounding box center [133, 109] width 184 height 21
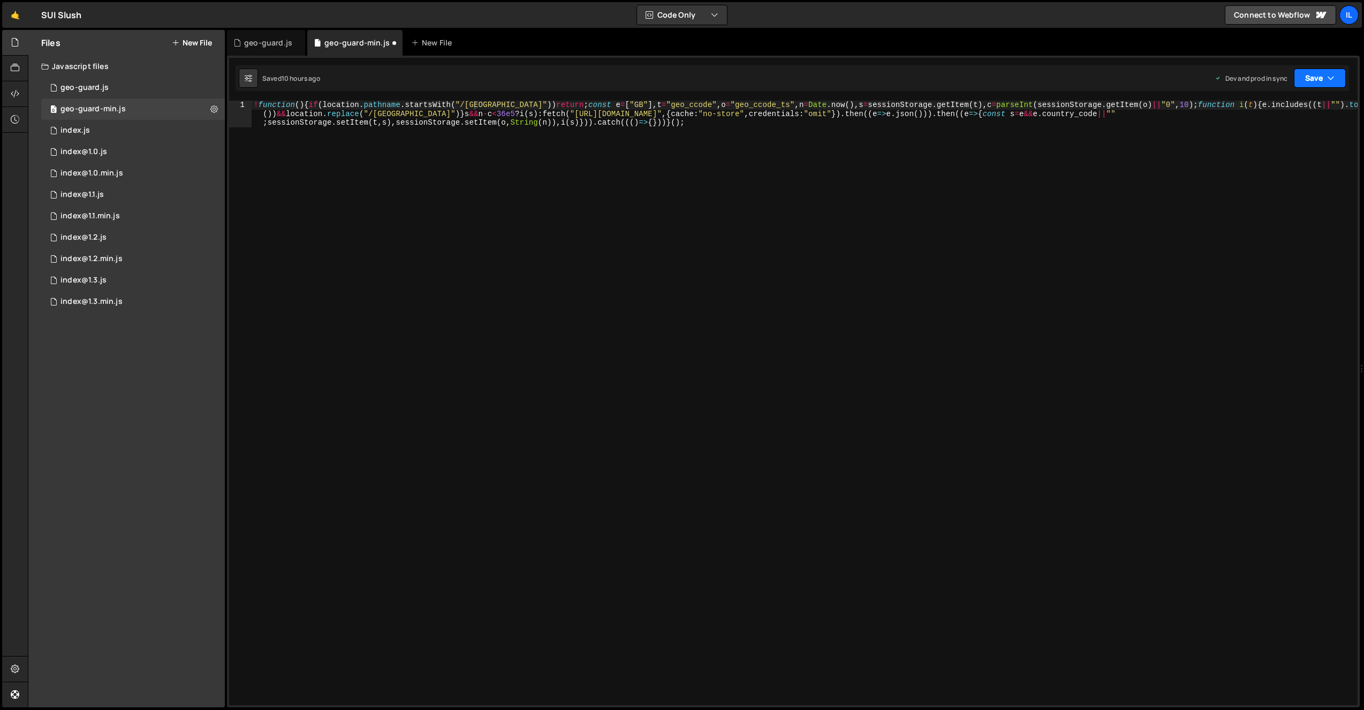
click at [1316, 77] on button "Save" at bounding box center [1320, 78] width 52 height 19
click at [1286, 142] on div "Save to Production S" at bounding box center [1283, 139] width 111 height 11
click at [260, 43] on div "geo-guard.js" at bounding box center [268, 42] width 48 height 11
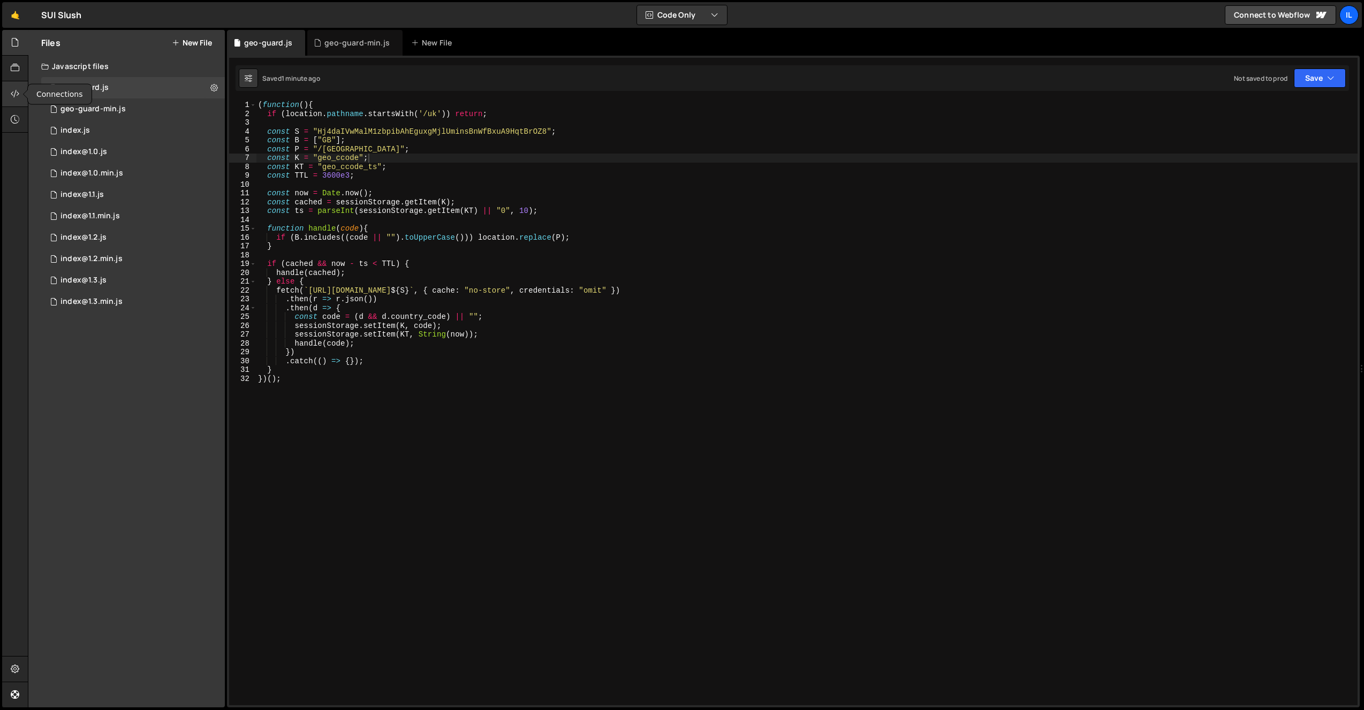
click at [21, 99] on div at bounding box center [15, 94] width 26 height 26
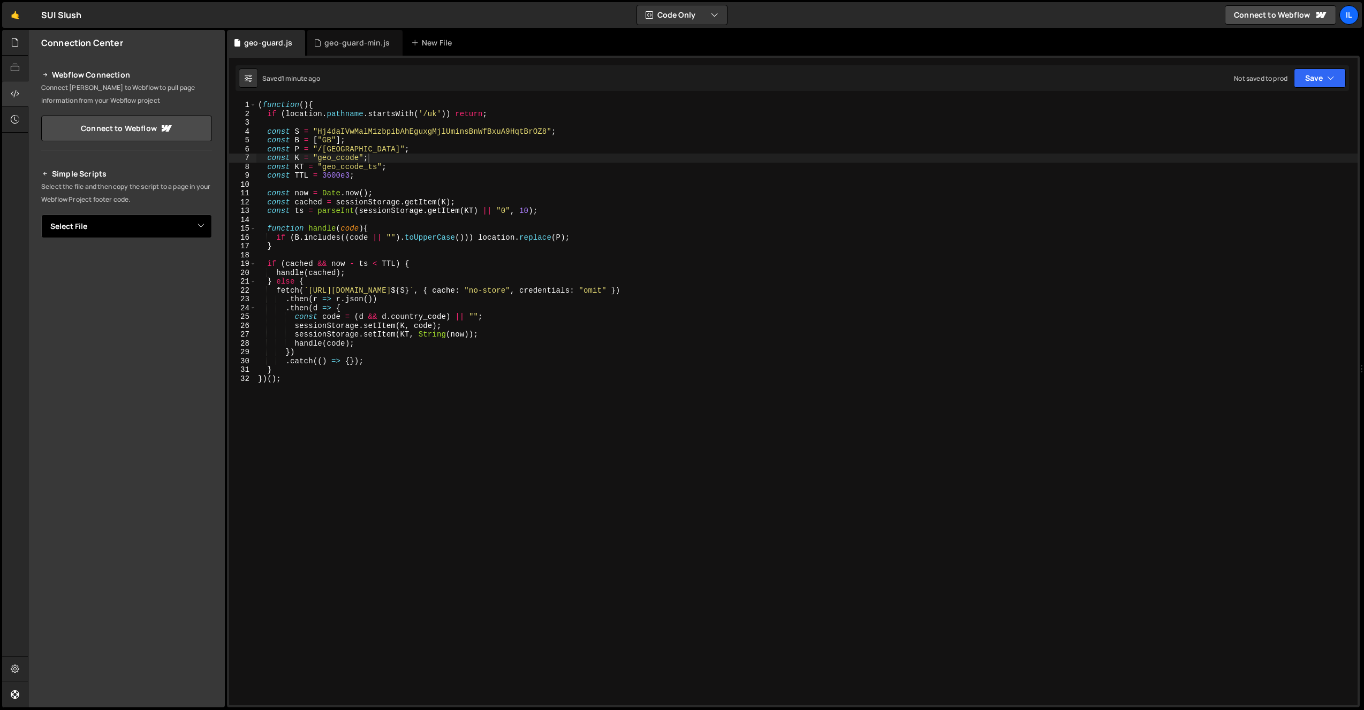
click at [109, 217] on select "Select File geo-guard.js geo-guard-min.js index.js index@1.0.js index@1.0.min.j…" at bounding box center [126, 227] width 171 height 24
select select "46337"
click at [41, 215] on select "Select File geo-guard.js geo-guard-min.js index.js index@1.0.js index@1.0.min.j…" at bounding box center [126, 227] width 171 height 24
click at [203, 268] on button "Button group with nested dropdown" at bounding box center [204, 263] width 15 height 22
click at [169, 286] on link "Copy Staging Script" at bounding box center [159, 283] width 105 height 15
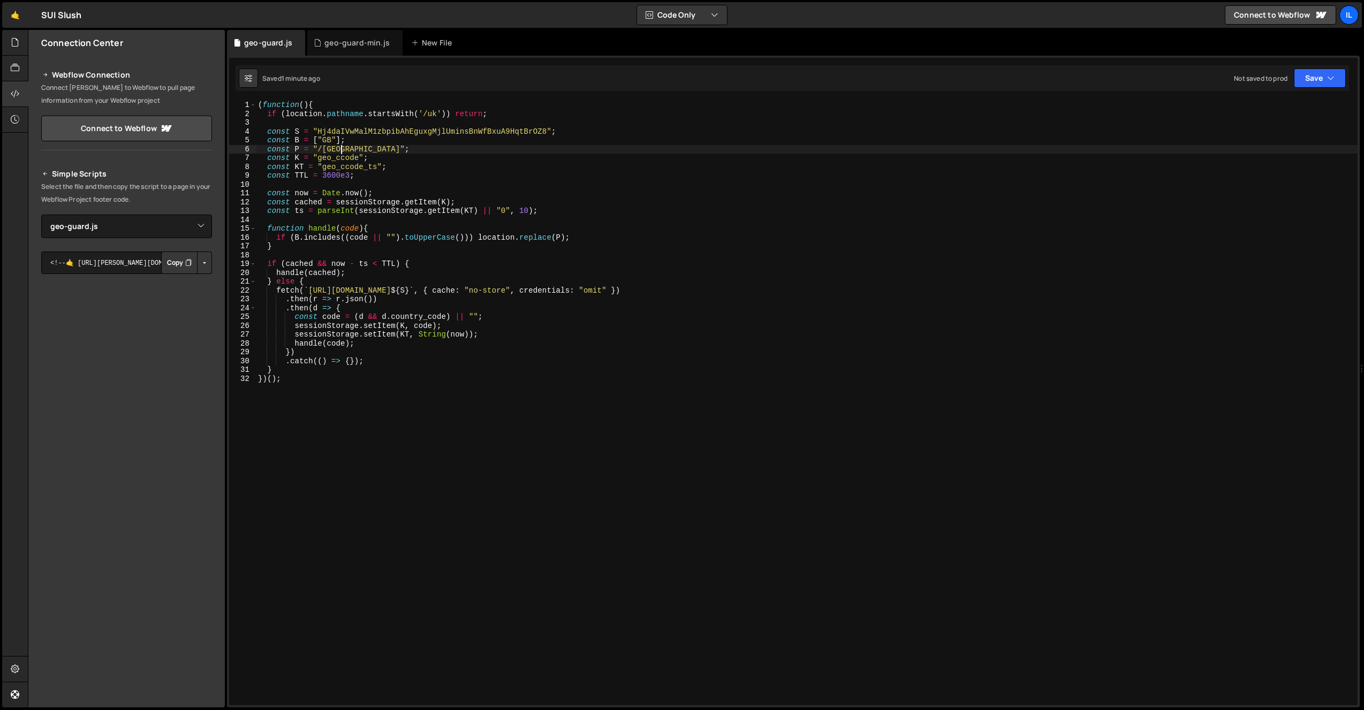
click at [358, 146] on div "( function ( ) { if ( location . pathname . startsWith ( '/uk' )) return ; cons…" at bounding box center [807, 412] width 1102 height 623
click at [332, 145] on div "( function ( ) { if ( location . pathname . startsWith ( '/uk' )) return ; cons…" at bounding box center [807, 412] width 1102 height 623
click at [348, 94] on div "1 Type cmd + s to save your Javascript file. הההההההההההההההההההההההההההההההההה…" at bounding box center [793, 382] width 1133 height 652
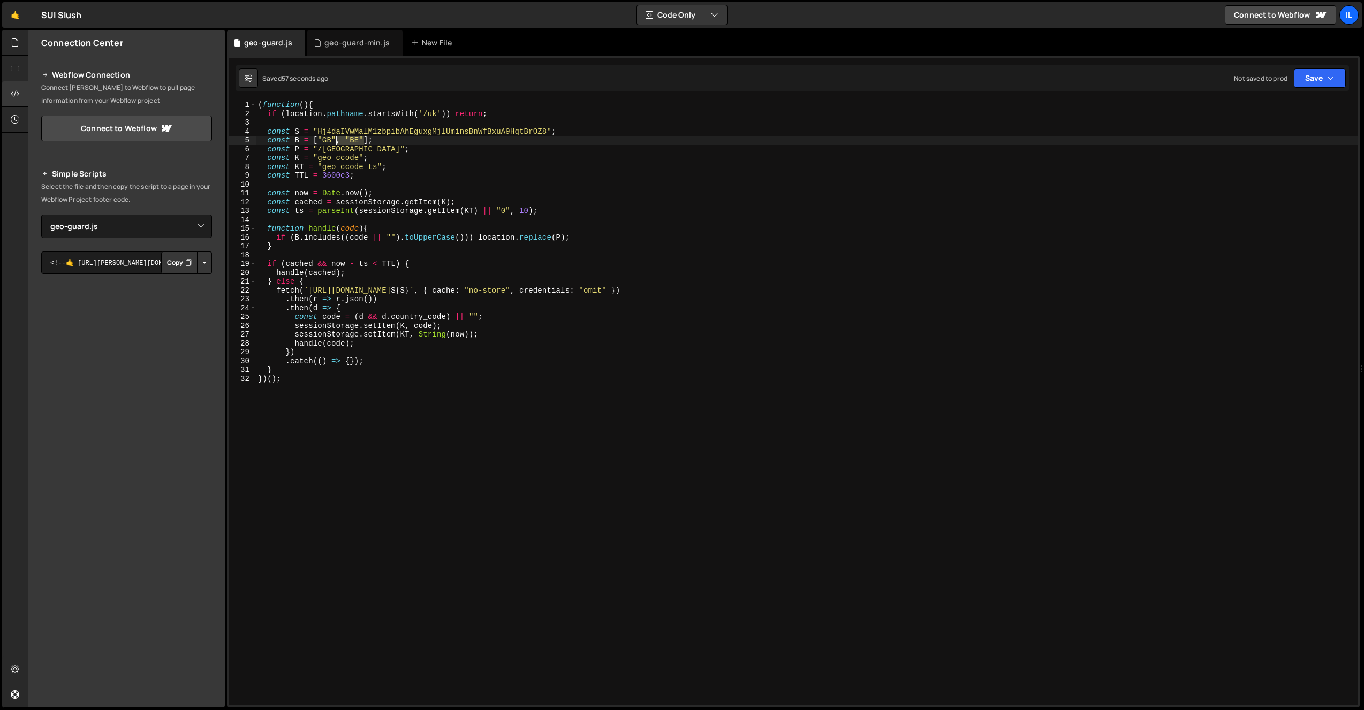
drag, startPoint x: 357, startPoint y: 140, endPoint x: 337, endPoint y: 144, distance: 20.2
click at [337, 144] on div "( function ( ) { if ( location . pathname . startsWith ( '/uk' )) return ; cons…" at bounding box center [807, 412] width 1102 height 623
click at [381, 173] on div "( function ( ) { if ( location . pathname . startsWith ( '/uk' )) return ; cons…" at bounding box center [807, 412] width 1102 height 623
type textarea "} })();"
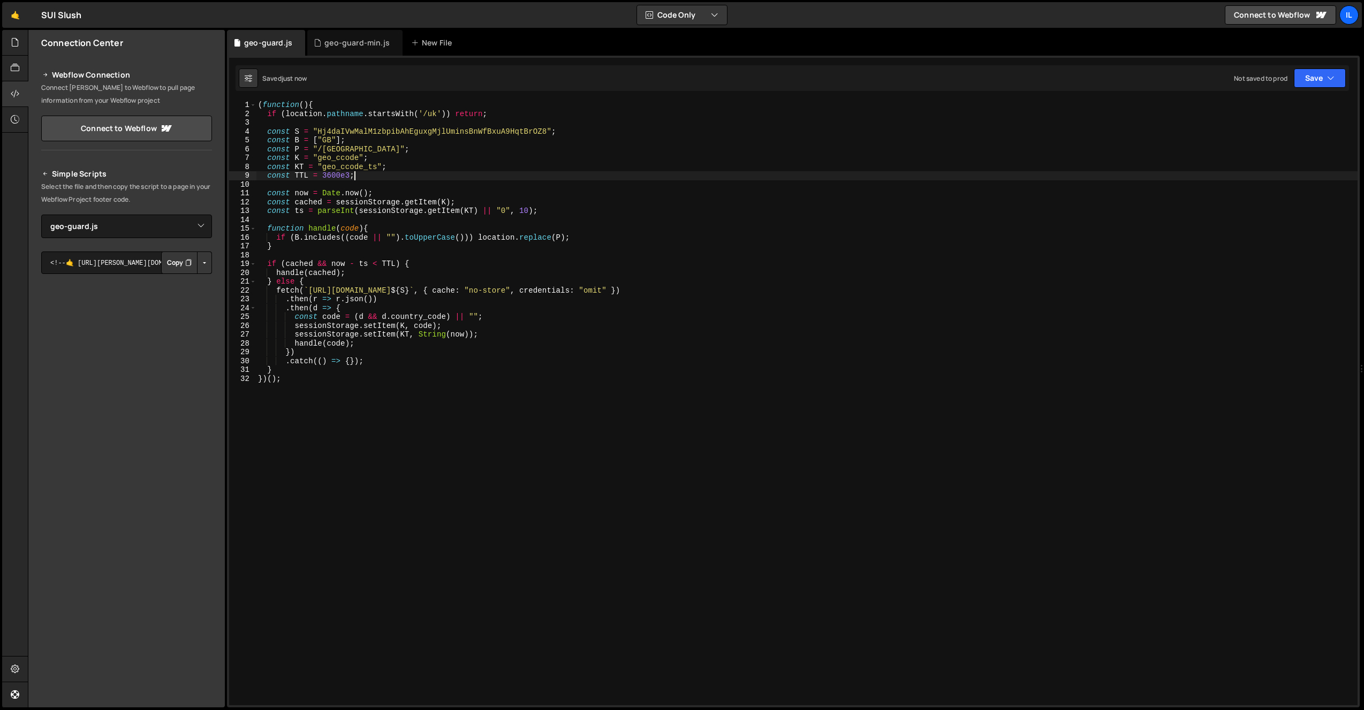
scroll to position [0, 1]
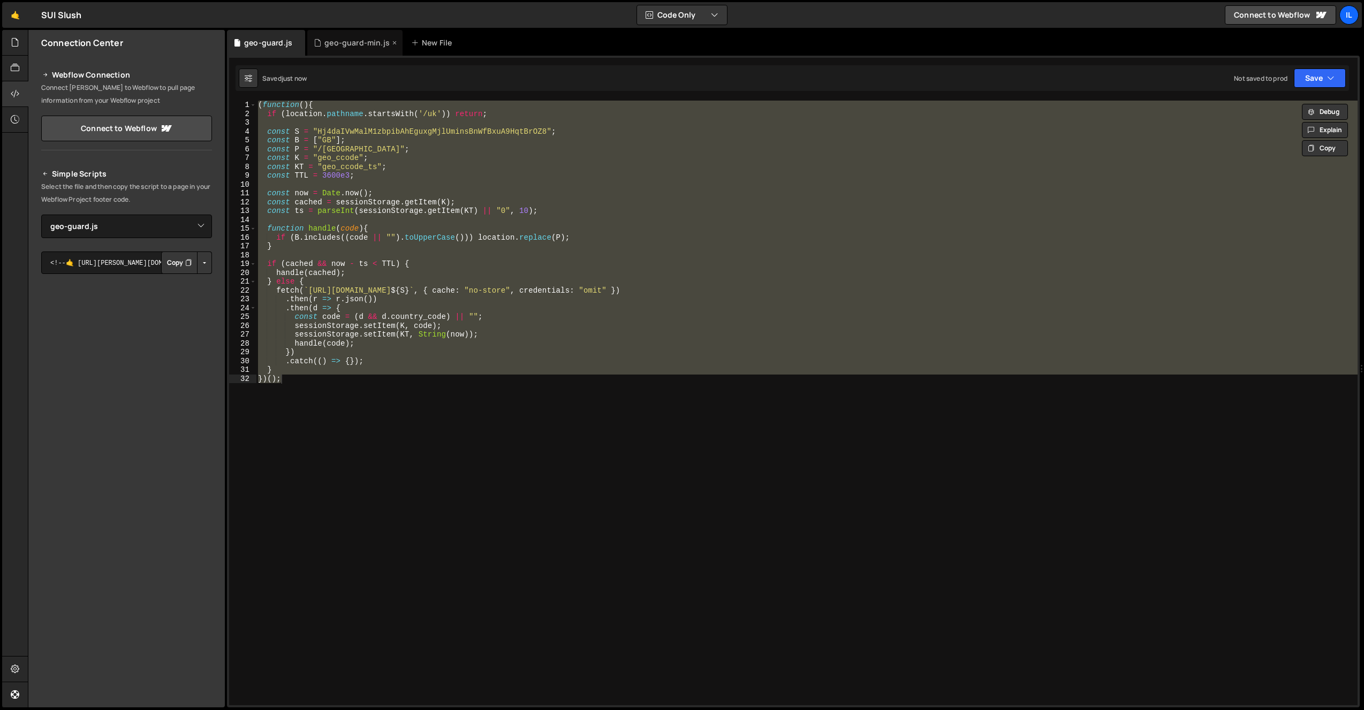
click at [307, 51] on div "geo-guard-min.js" at bounding box center [354, 43] width 95 height 26
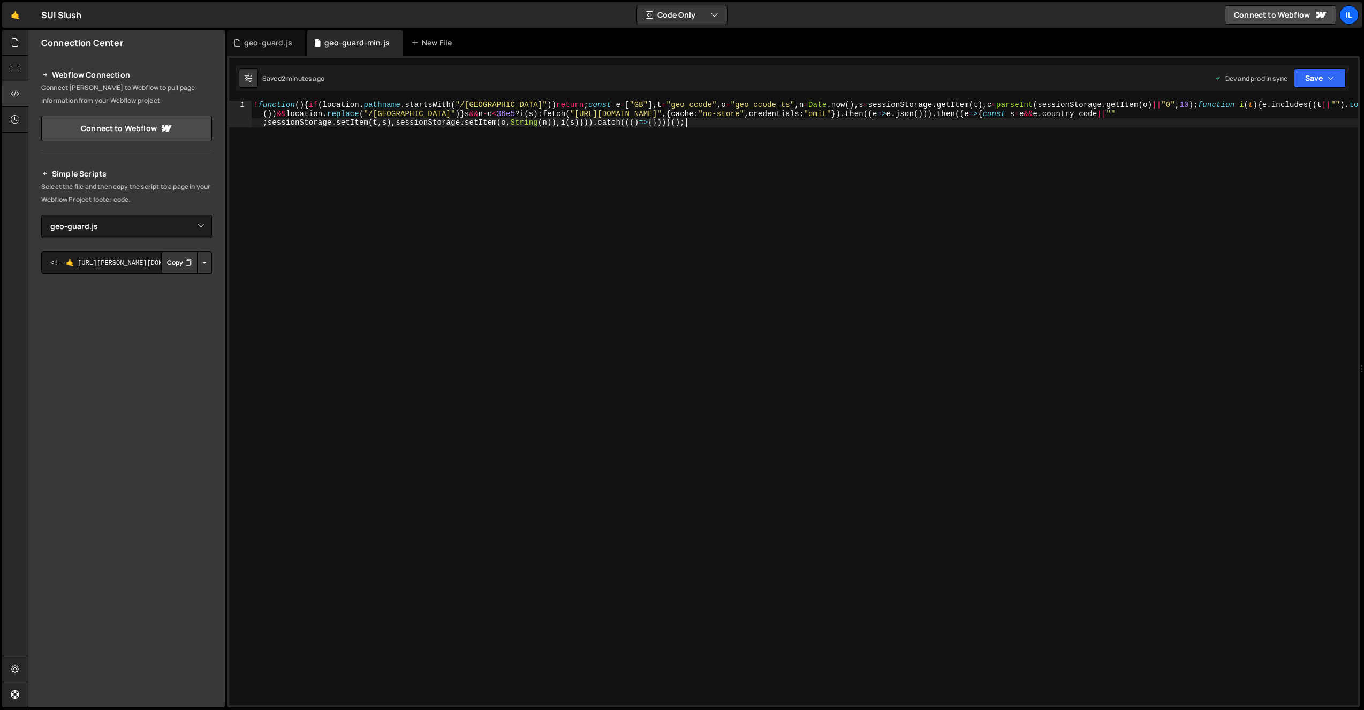
click at [385, 160] on div "! function ( ) { if ( location . pathname . startsWith ( "/uk" )) return ; cons…" at bounding box center [805, 430] width 1106 height 658
click at [1330, 79] on icon "button" at bounding box center [1330, 78] width 7 height 11
click at [1295, 140] on div "Save to Production S" at bounding box center [1283, 139] width 111 height 11
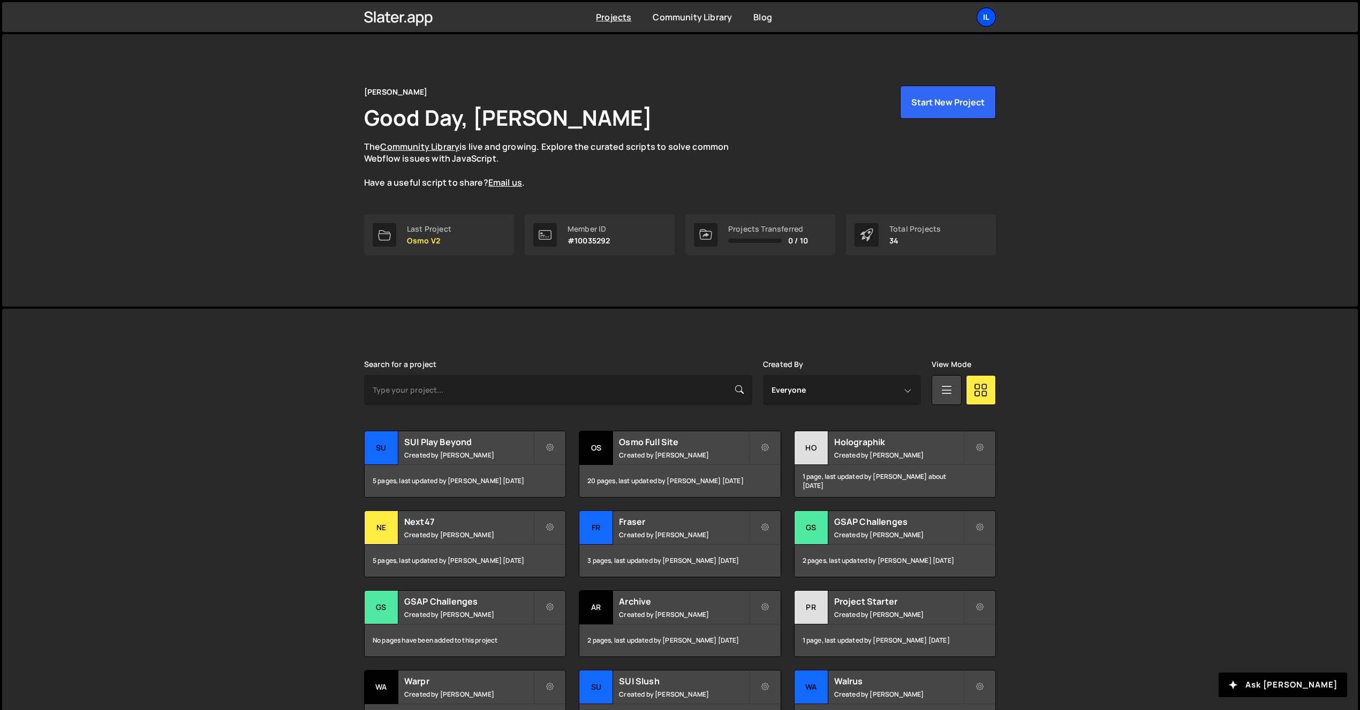
click at [991, 17] on div "Il" at bounding box center [986, 16] width 19 height 19
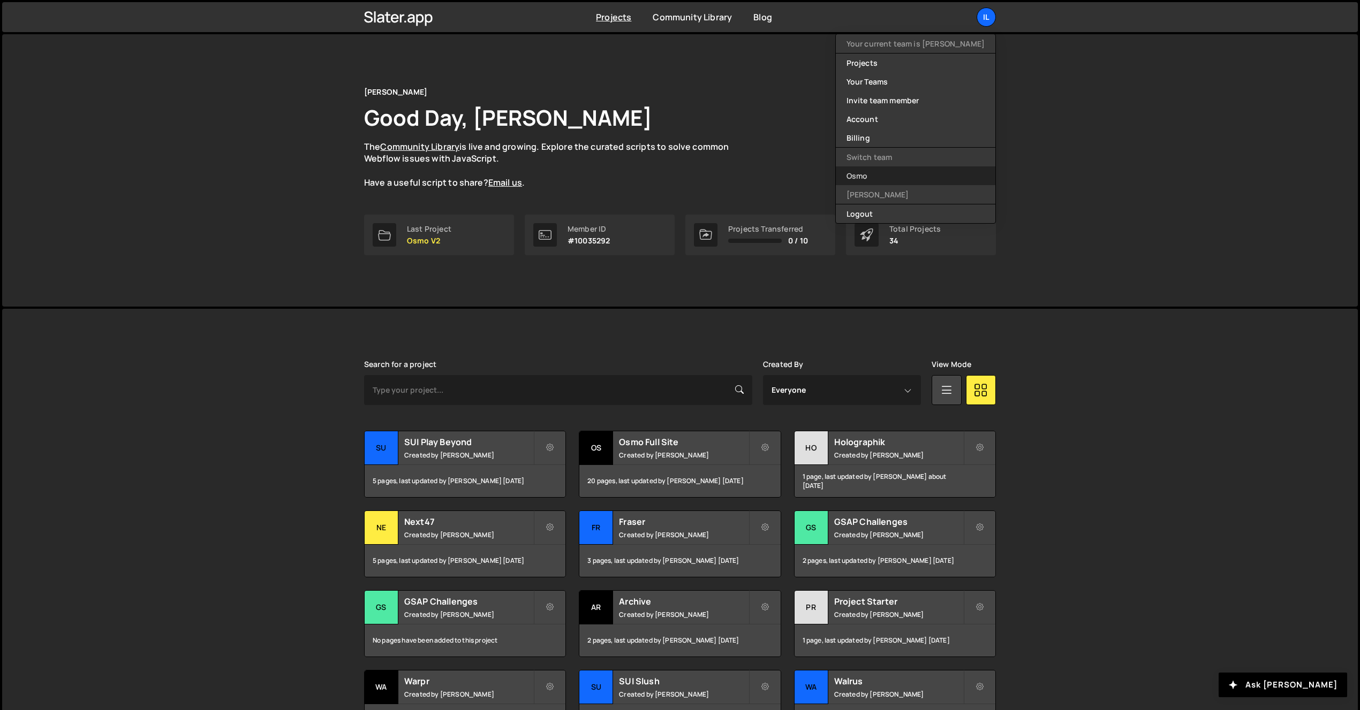
click at [904, 175] on link "Osmo" at bounding box center [916, 176] width 160 height 19
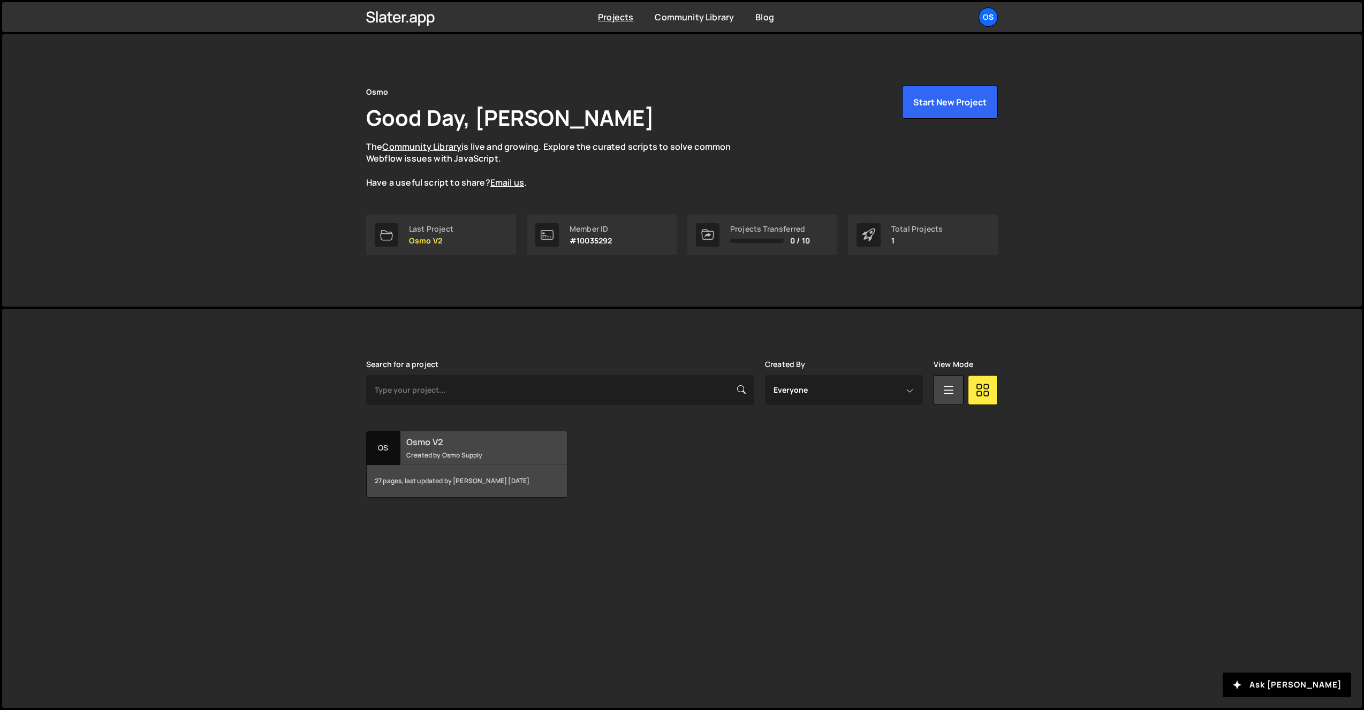
click at [404, 454] on div "Osmo V2 Created by Osmo Supply" at bounding box center [467, 448] width 201 height 33
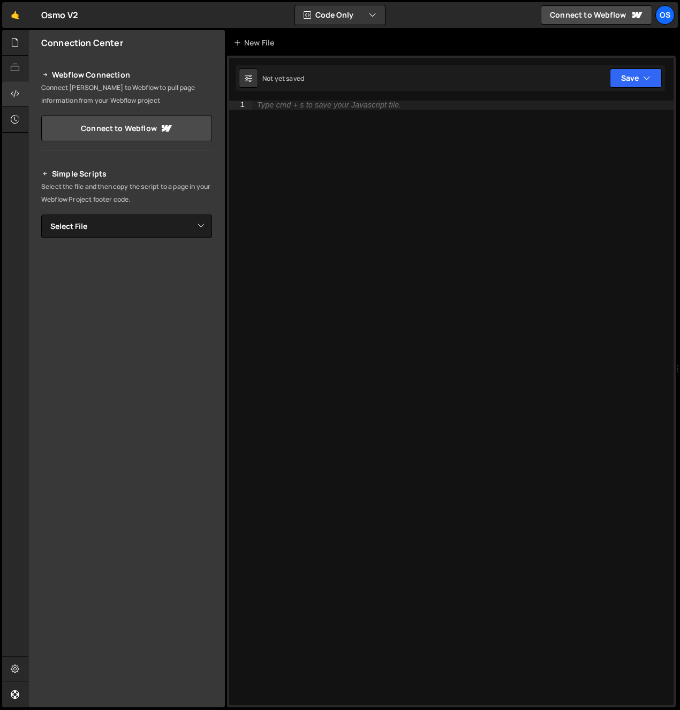
click at [23, 39] on div "Files" at bounding box center [15, 81] width 26 height 103
click at [18, 43] on icon at bounding box center [15, 42] width 9 height 12
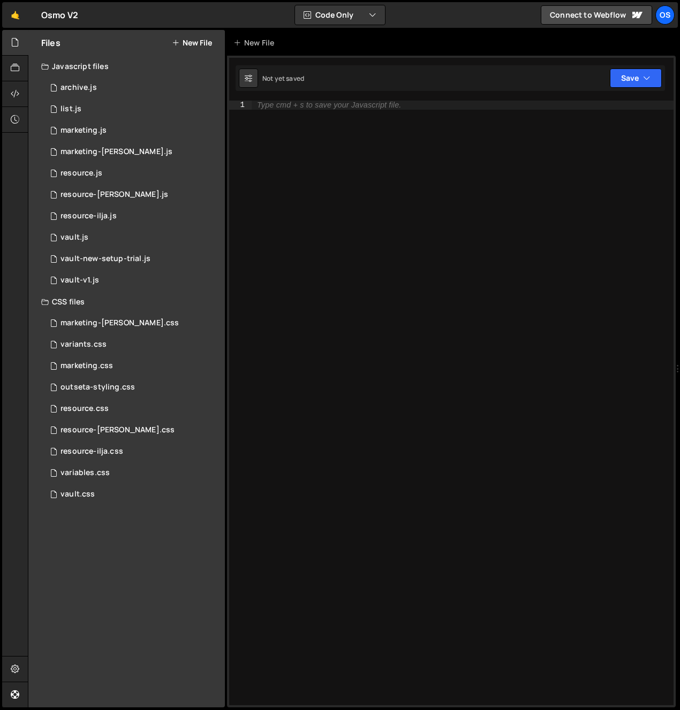
drag, startPoint x: 85, startPoint y: 350, endPoint x: 61, endPoint y: 296, distance: 59.2
click at [85, 350] on div "variants.css 0" at bounding box center [133, 344] width 184 height 21
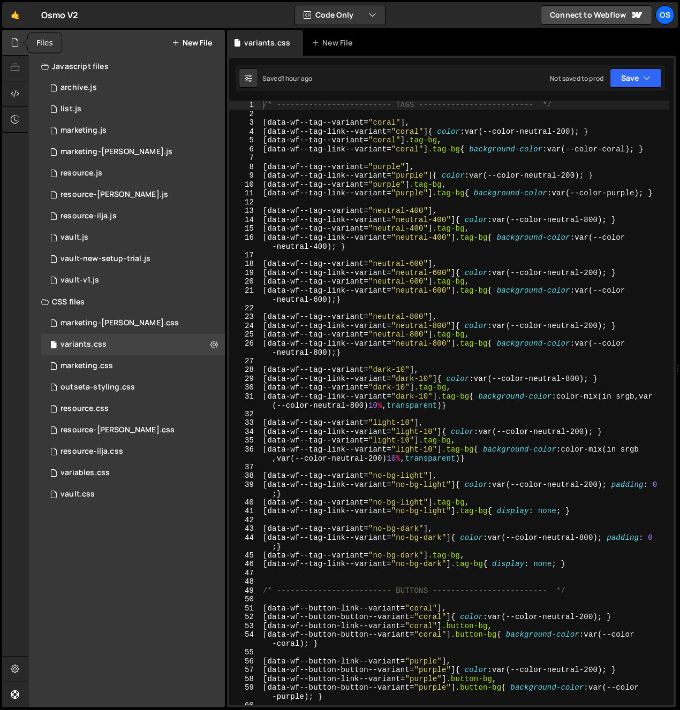
click at [13, 44] on icon at bounding box center [15, 42] width 9 height 12
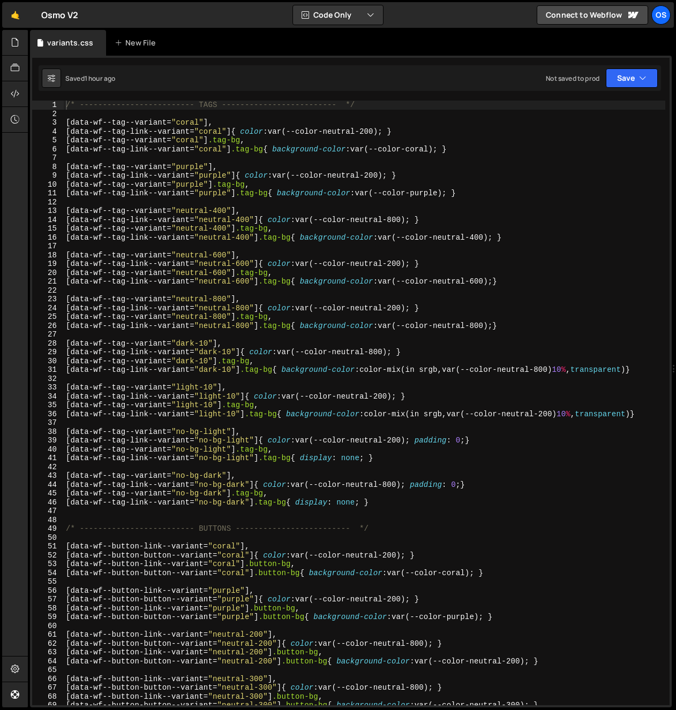
click at [67, 103] on div "/* ------------------------- TAGS ------------------------- */ [ data-wf--tag--…" at bounding box center [364, 412] width 601 height 623
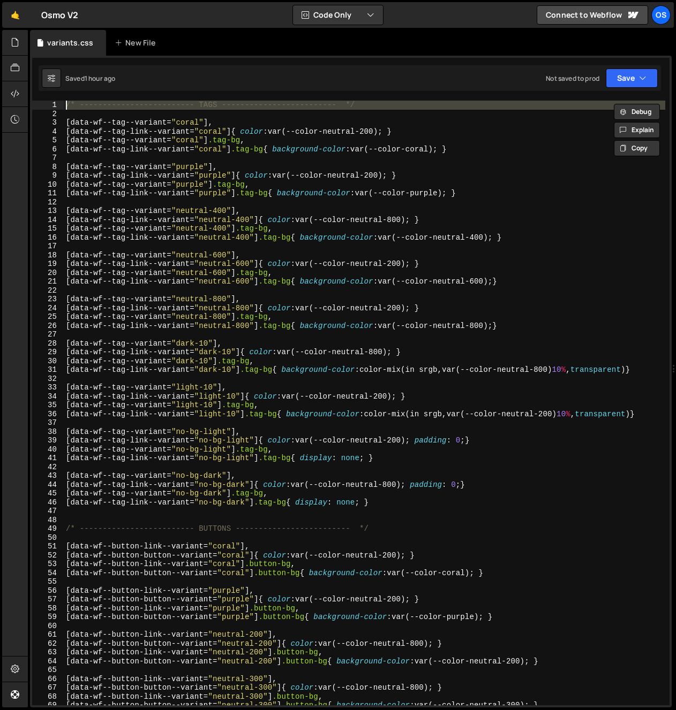
click at [67, 103] on div "/* ------------------------- TAGS ------------------------- */ [ data-wf--tag--…" at bounding box center [364, 412] width 601 height 623
type textarea "/* ------------------------- TAGS ------------------------- */"
click at [67, 103] on div "/* ------------------------- TAGS ------------------------- */ [ data-wf--tag--…" at bounding box center [364, 412] width 601 height 623
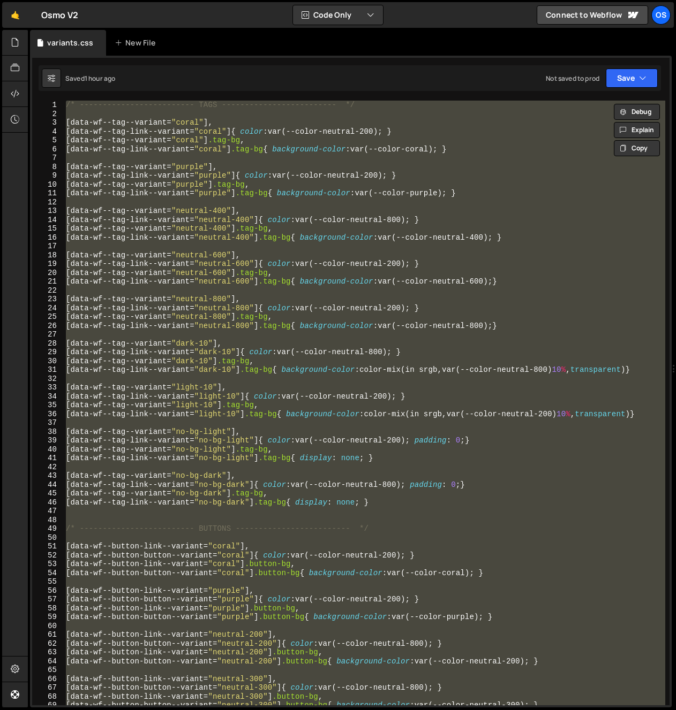
click at [75, 112] on div "/* ------------------------- TAGS ------------------------- */ [ data-wf--tag--…" at bounding box center [364, 403] width 601 height 605
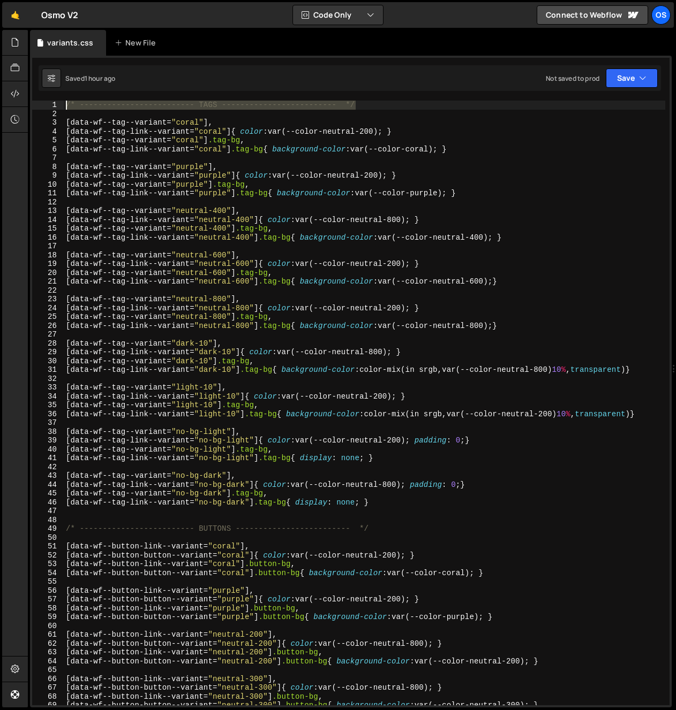
drag, startPoint x: 268, startPoint y: 108, endPoint x: 59, endPoint y: 104, distance: 209.4
click at [59, 104] on div "1 2 3 4 5 6 7 8 9 10 11 12 13 14 15 16 17 18 19 20 21 22 23 24 25 26 27 28 29 3…" at bounding box center [350, 403] width 637 height 605
type textarea "/* ------------------------- TAGS ------------------------- */"
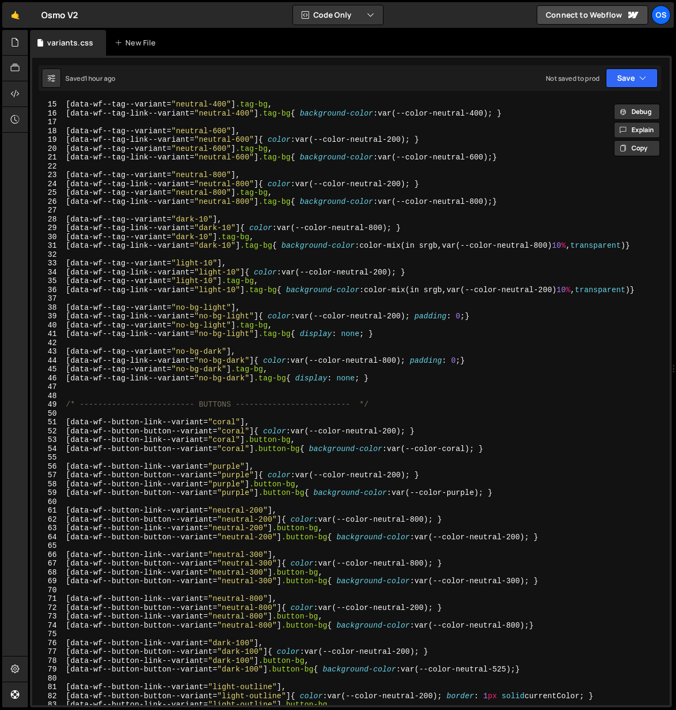
click at [391, 399] on div "[ data-wf--tag--variant = " neutral-400 " ] .tag-bg , [ data-wf--tag-link--vari…" at bounding box center [364, 411] width 601 height 623
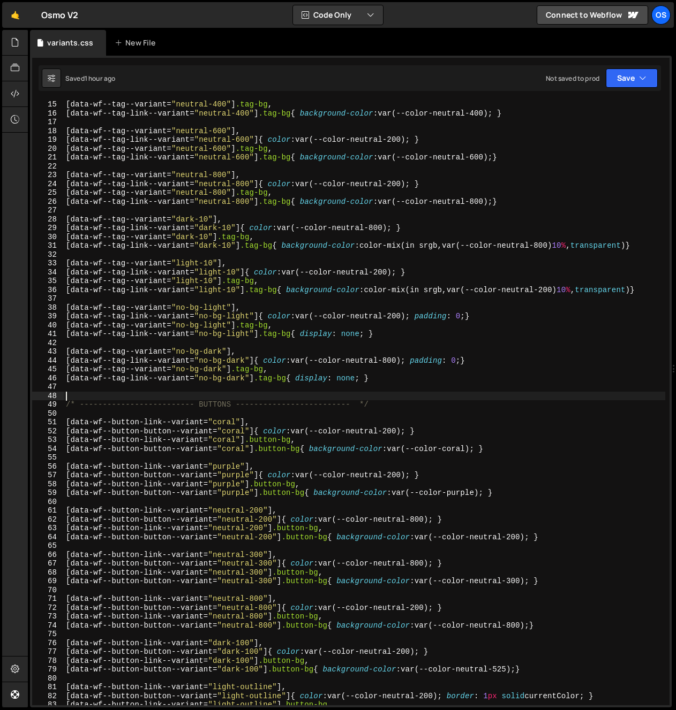
click at [417, 407] on div "[ data-wf--tag--variant = " neutral-400 " ] .tag-bg , [ data-wf--tag-link--vari…" at bounding box center [364, 411] width 601 height 623
type textarea "/* ------------------------- BUTTONS ------------------------- */"
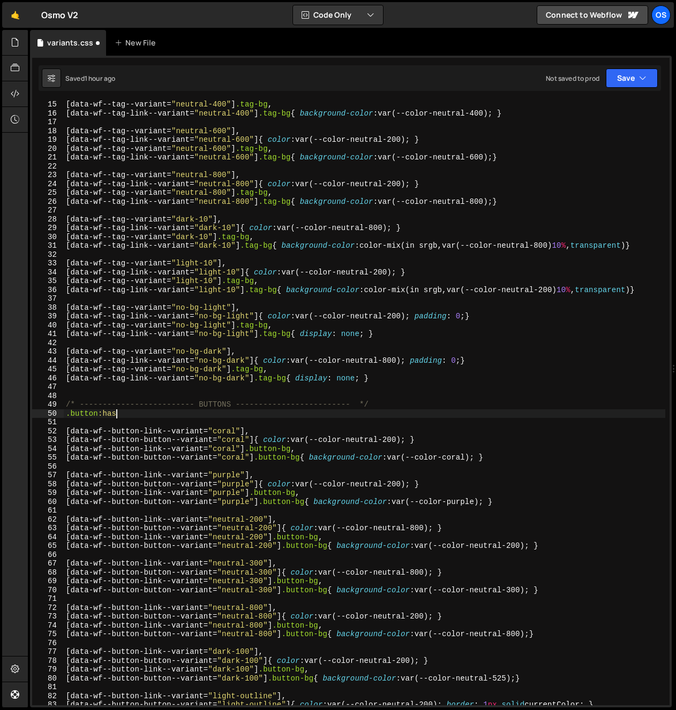
scroll to position [0, 3]
type textarea ".button:has()"
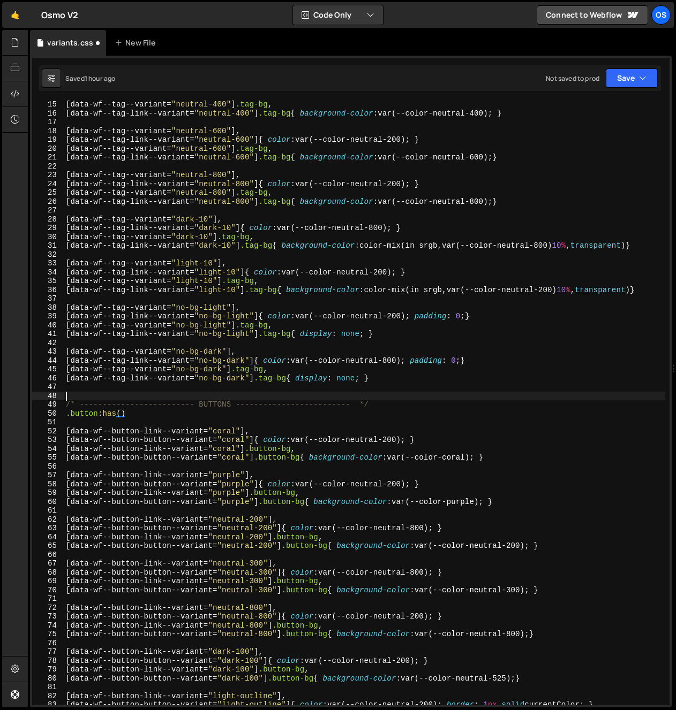
click at [190, 400] on div "[ data-wf--tag--variant = " neutral-400 " ] .tag-bg , [ data-wf--tag-link--vari…" at bounding box center [364, 411] width 601 height 623
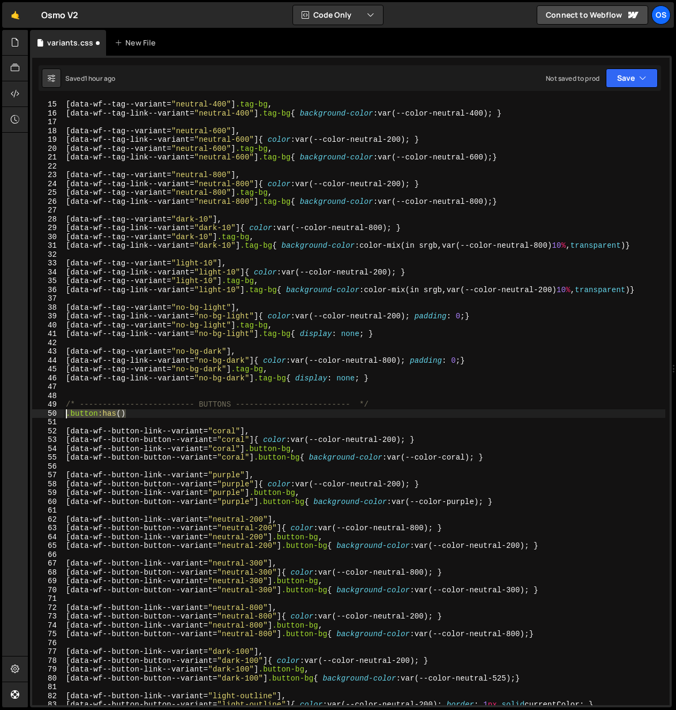
drag, startPoint x: 140, startPoint y: 412, endPoint x: 28, endPoint y: 414, distance: 112.5
click at [28, 414] on div "Files New File Javascript files 0 archive.js 0 0 list.js 0 0 marketing.js 0 0 0…" at bounding box center [352, 369] width 648 height 678
paste textarea "[data-wf--button-theme--variant="coral"]"
click at [221, 407] on div "[ data-wf--tag--variant = " neutral-400 " ] .tag-bg , [ data-wf--tag-link--vari…" at bounding box center [364, 411] width 601 height 623
click at [221, 408] on div "[ data-wf--tag--variant = " neutral-400 " ] .tag-bg , [ data-wf--tag-link--vari…" at bounding box center [364, 411] width 601 height 623
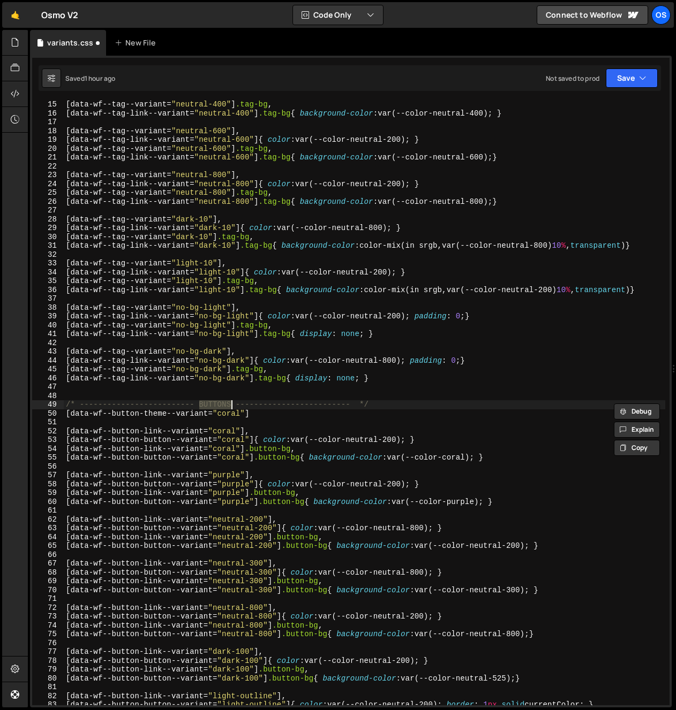
click at [231, 406] on div "[ data-wf--tag--variant = " neutral-400 " ] .tag-bg , [ data-wf--tag-link--vari…" at bounding box center [364, 403] width 601 height 605
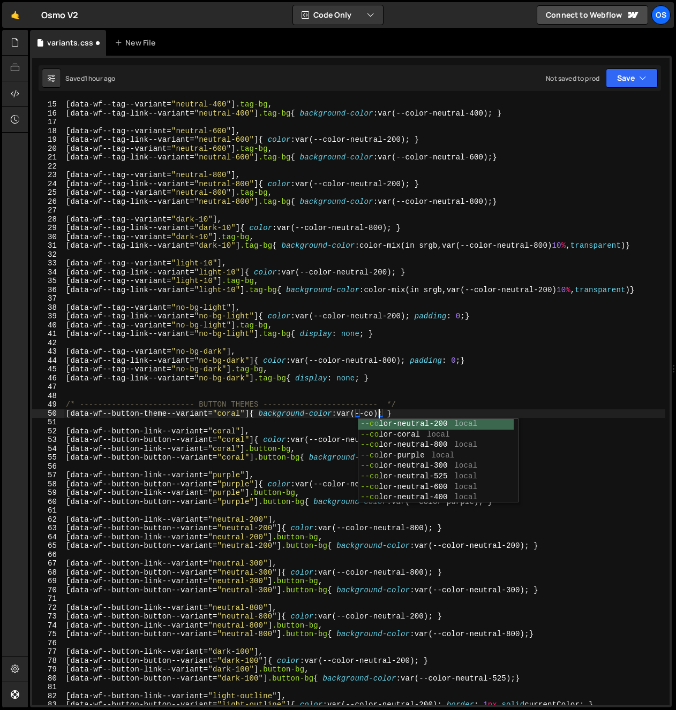
scroll to position [0, 22]
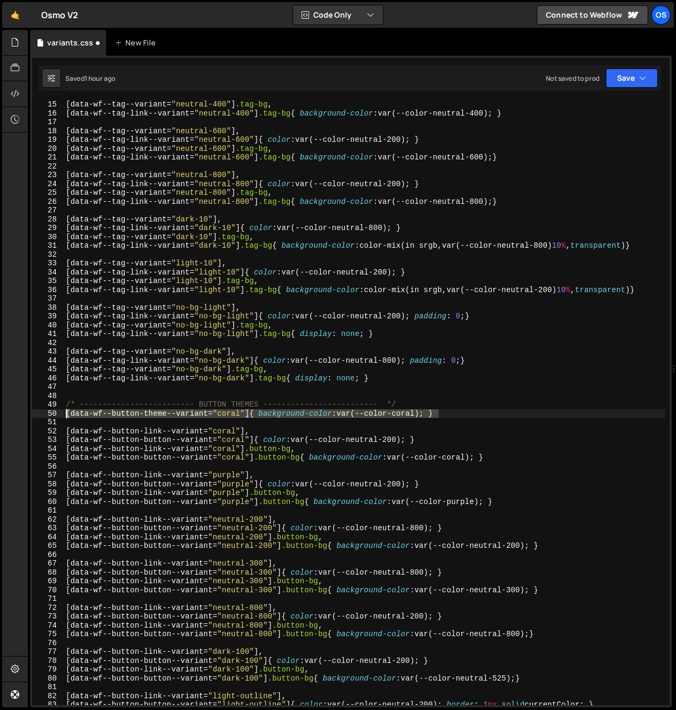
drag, startPoint x: 443, startPoint y: 414, endPoint x: 21, endPoint y: 416, distance: 421.9
click at [21, 416] on div "Hold on a sec... Are you certain you wish to leave this page? Any changes you'v…" at bounding box center [338, 355] width 676 height 710
type textarea "[data-wf--button-theme--variant="coral"]{ background-color: var(--color-coral);…"
click at [454, 415] on div "[ data-wf--tag--variant = " neutral-400 " ] .tag-bg , [ data-wf--tag-link--vari…" at bounding box center [364, 403] width 601 height 605
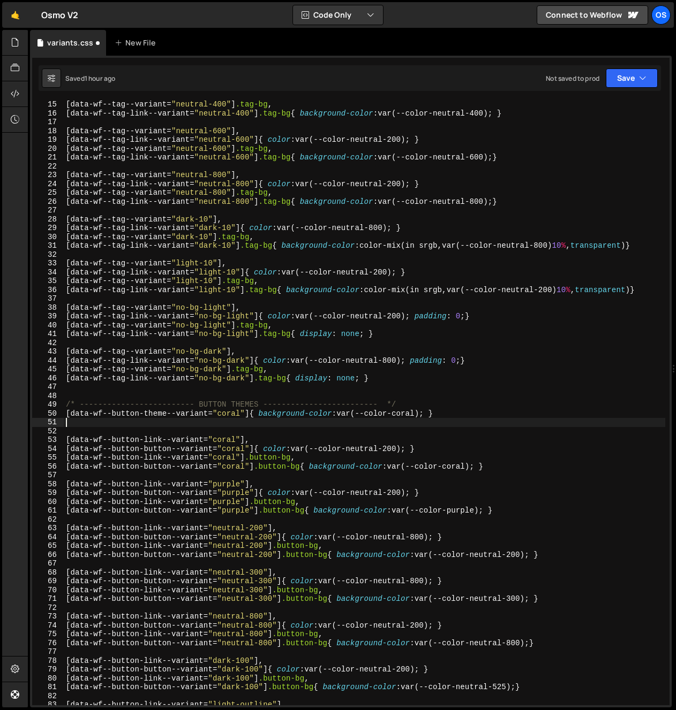
scroll to position [0, 0]
paste textarea "[data-wf--button-theme--variant="coral"]{ background-color: var(--color-coral);…"
type textarea "[data-wf--button-theme--variant="coral"]{ background-color: var(--color-coral);…"
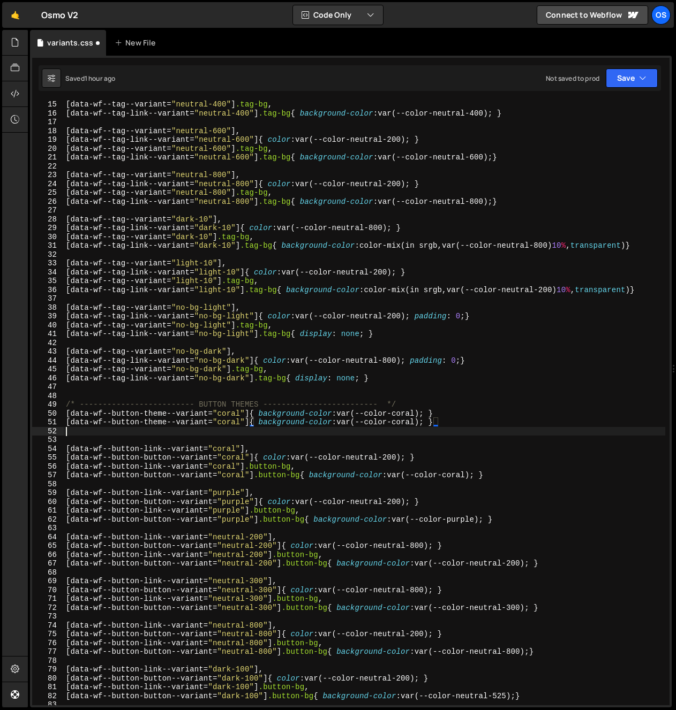
paste textarea "[data-wf--button-theme--variant="coral"]{ background-color: var(--color-coral);…"
type textarea "[data-wf--button-theme--variant="coral"]{ background-color: var(--color-coral);…"
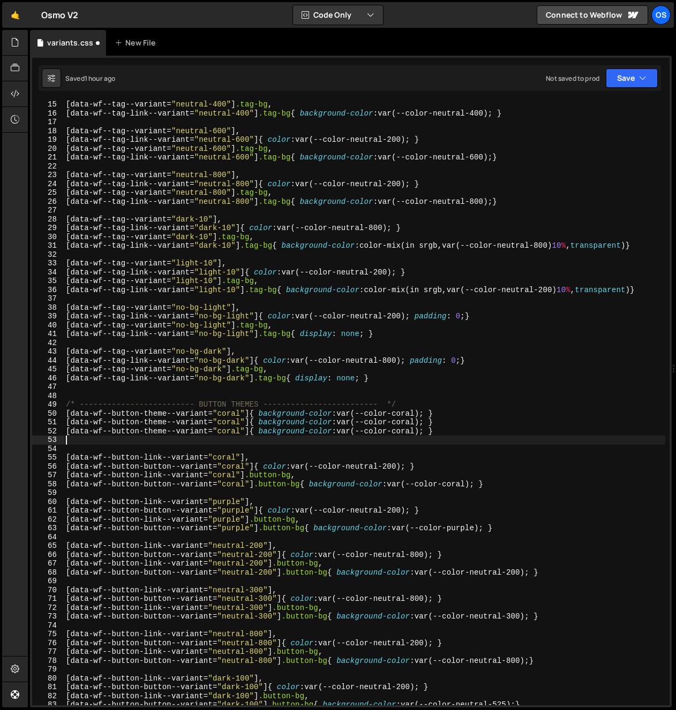
paste textarea "[data-wf--button-theme--variant="coral"]{ background-color: var(--color-coral);…"
type textarea "[data-wf--button-theme--variant="coral"]{ background-color: var(--color-coral);…"
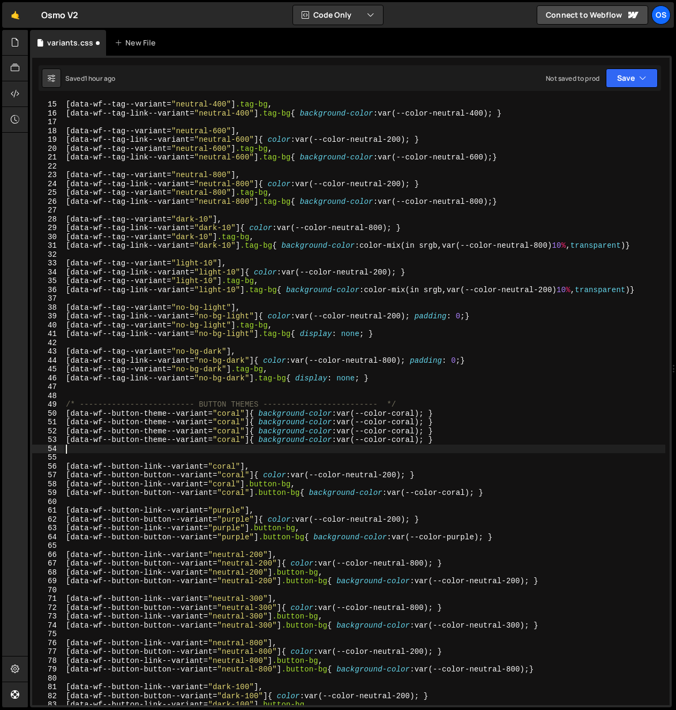
paste textarea "[data-wf--button-theme--variant="coral"]{ background-color: var(--color-coral);…"
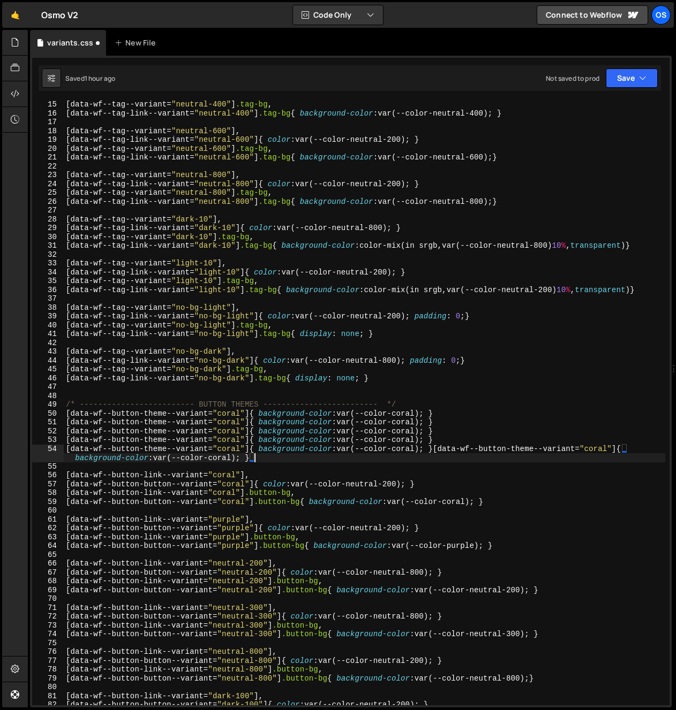
type textarea "[data-wf--button-theme--variant="coral"]{ background-color: var(--color-coral);…"
paste textarea "[data-wf--button-theme--variant="coral"]{ background-color: var(--color-coral);…"
type textarea "[data-wf--button-theme--variant="coral"]{ background-color: var(--color-coral);…"
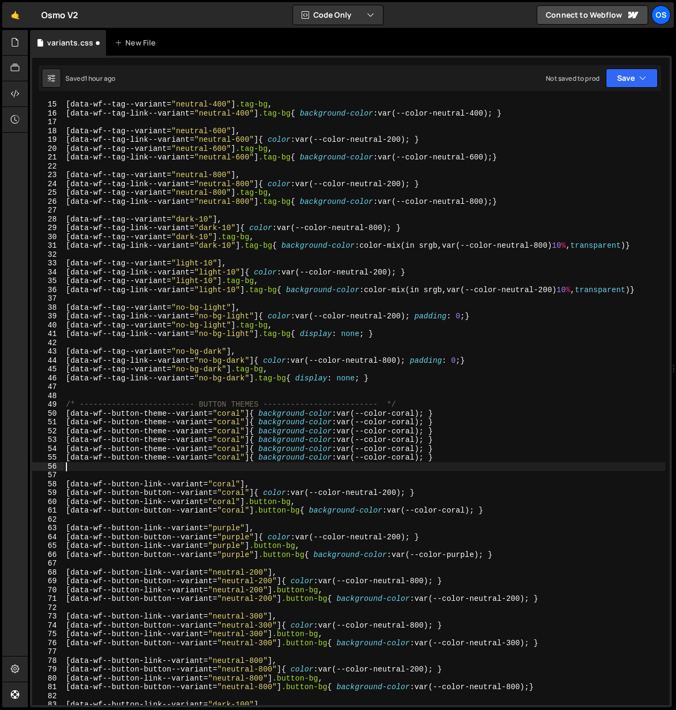
click at [231, 419] on div "[ data-wf--tag--variant = " neutral-400 " ] .tag-bg , [ data-wf--tag-link--vari…" at bounding box center [364, 411] width 601 height 623
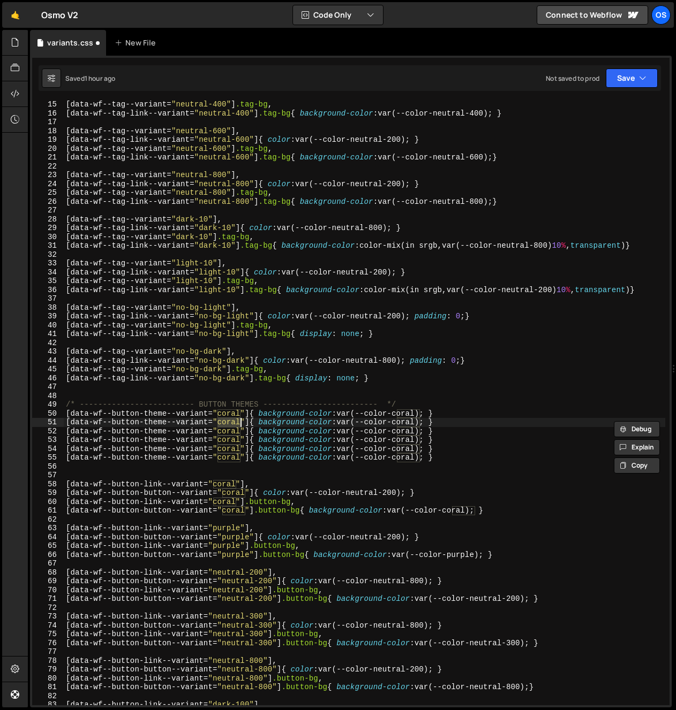
click at [230, 424] on div "[ data-wf--tag--variant = " neutral-400 " ] .tag-bg , [ data-wf--tag-link--vari…" at bounding box center [364, 403] width 601 height 605
click at [230, 424] on div "[ data-wf--tag--variant = " neutral-400 " ] .tag-bg , [ data-wf--tag-link--vari…" at bounding box center [364, 411] width 601 height 623
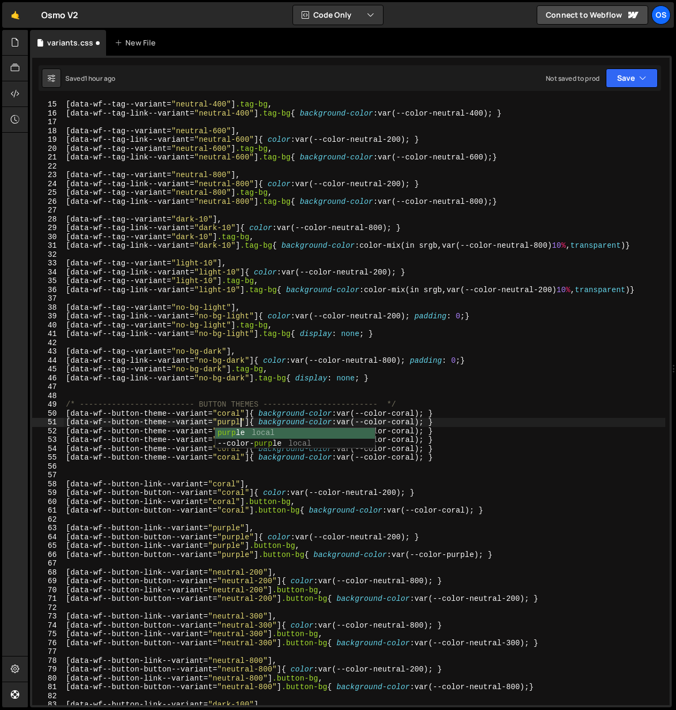
scroll to position [0, 12]
click at [224, 424] on div "[ data-wf--tag--variant = " neutral-400 " ] .tag-bg , [ data-wf--tag-link--vari…" at bounding box center [364, 411] width 601 height 623
click at [222, 424] on div "[ data-wf--tag--variant = " neutral-400 " ] .tag-bg , [ data-wf--tag-link--vari…" at bounding box center [364, 411] width 601 height 623
click at [405, 425] on div "[ data-wf--tag--variant = " neutral-400 " ] .tag-bg , [ data-wf--tag-link--vari…" at bounding box center [364, 411] width 601 height 623
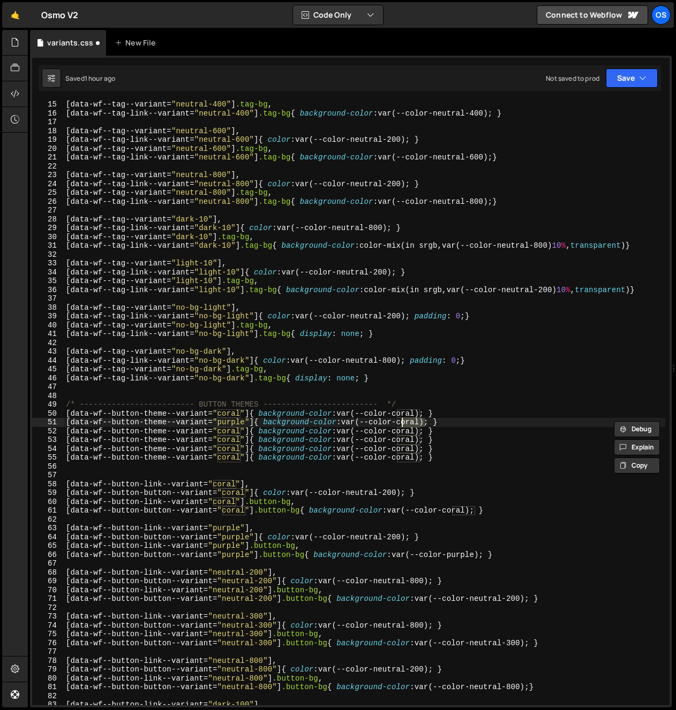
paste textarea "[data-wf--button-theme--variant="coral"]{ background-color: var(--color-coral);…"
click at [225, 422] on div "[ data-wf--tag--variant = " neutral-400 " ] .tag-bg , [ data-wf--tag-link--vari…" at bounding box center [364, 411] width 601 height 623
click at [412, 423] on div "[ data-wf--tag--variant = " neutral-400 " ] .tag-bg , [ data-wf--tag-link--vari…" at bounding box center [364, 411] width 601 height 623
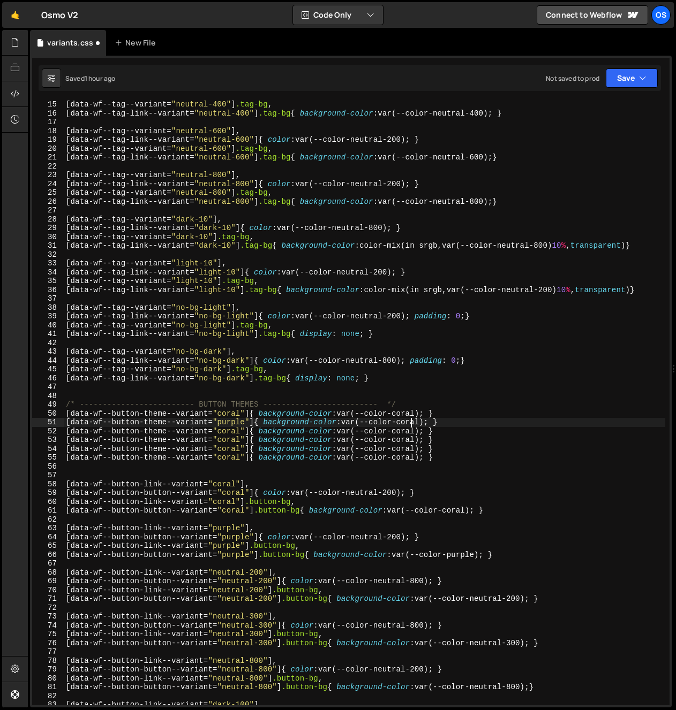
paste textarea "purple"
click at [364, 414] on div "[ data-wf--tag--variant = " neutral-400 " ] .tag-bg , [ data-wf--tag-link--vari…" at bounding box center [364, 411] width 601 height 623
click at [226, 433] on div "[ data-wf--tag--variant = " neutral-400 " ] .tag-bg , [ data-wf--tag-link--vari…" at bounding box center [364, 411] width 601 height 623
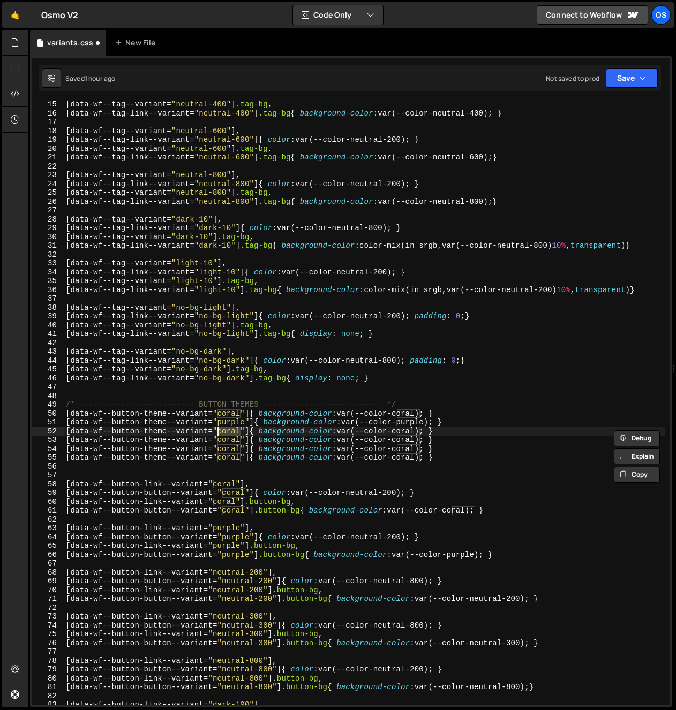
click at [256, 369] on div "[ data-wf--tag--variant = " neutral-400 " ] .tag-bg , [ data-wf--tag-link--vari…" at bounding box center [364, 411] width 601 height 623
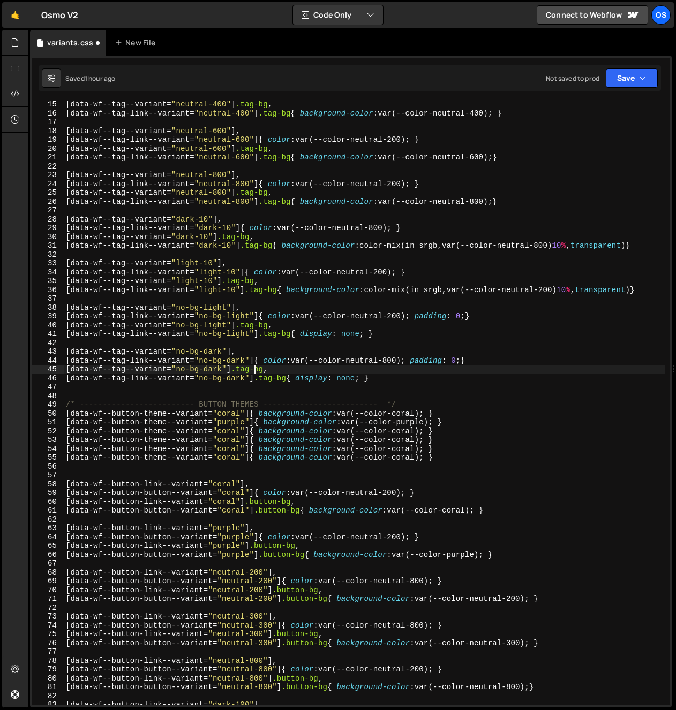
click at [232, 432] on div "[ data-wf--tag--variant = " neutral-400 " ] .tag-bg , [ data-wf--tag-link--vari…" at bounding box center [364, 411] width 601 height 623
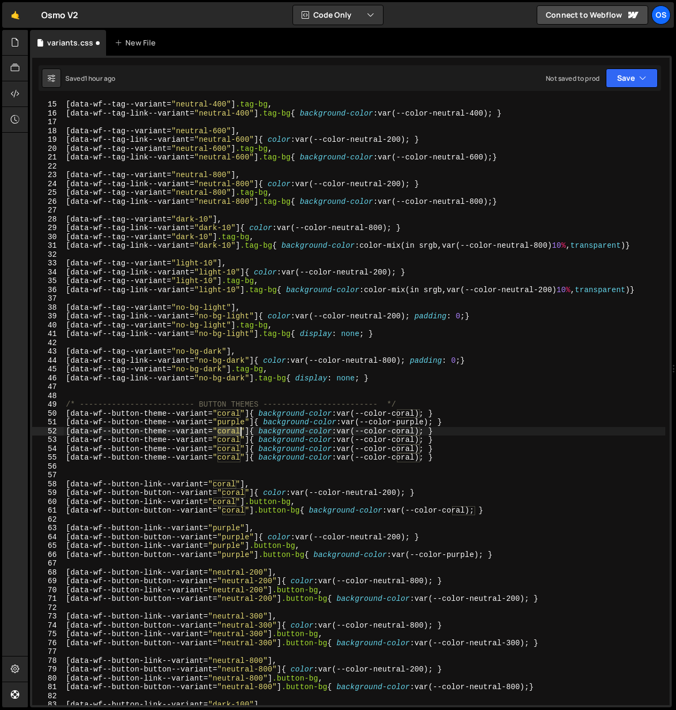
click at [232, 432] on div "[ data-wf--tag--variant = " neutral-400 " ] .tag-bg , [ data-wf--tag-link--vari…" at bounding box center [364, 411] width 601 height 623
click at [260, 420] on div "[ data-wf--tag--variant = " neutral-400 " ] .tag-bg , [ data-wf--tag-link--vari…" at bounding box center [364, 411] width 601 height 623
click at [437, 434] on div "[ data-wf--tag--variant = " neutral-400 " ] .tag-bg , [ data-wf--tag-link--vari…" at bounding box center [364, 411] width 601 height 623
drag, startPoint x: 437, startPoint y: 434, endPoint x: 428, endPoint y: 437, distance: 9.1
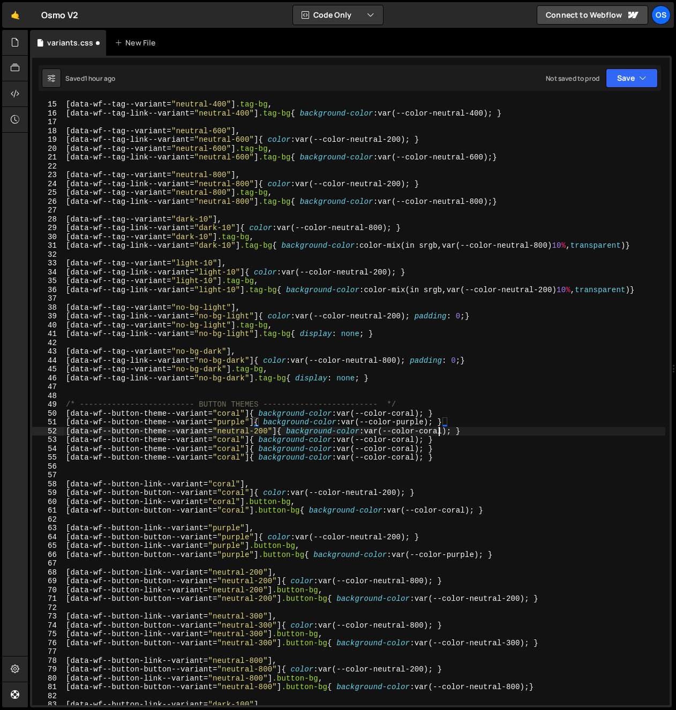
click at [436, 435] on div "[ data-wf--tag--variant = " neutral-400 " ] .tag-bg , [ data-wf--tag-link--vari…" at bounding box center [364, 411] width 601 height 623
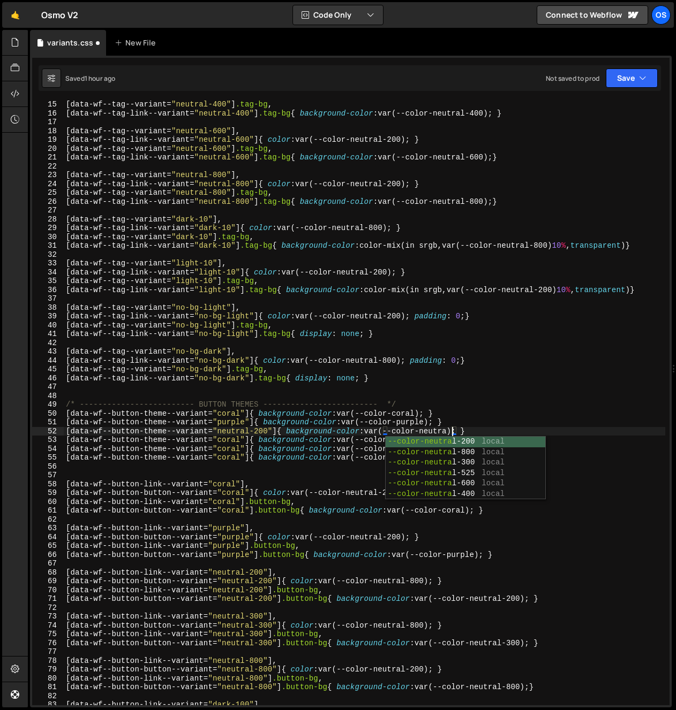
scroll to position [0, 27]
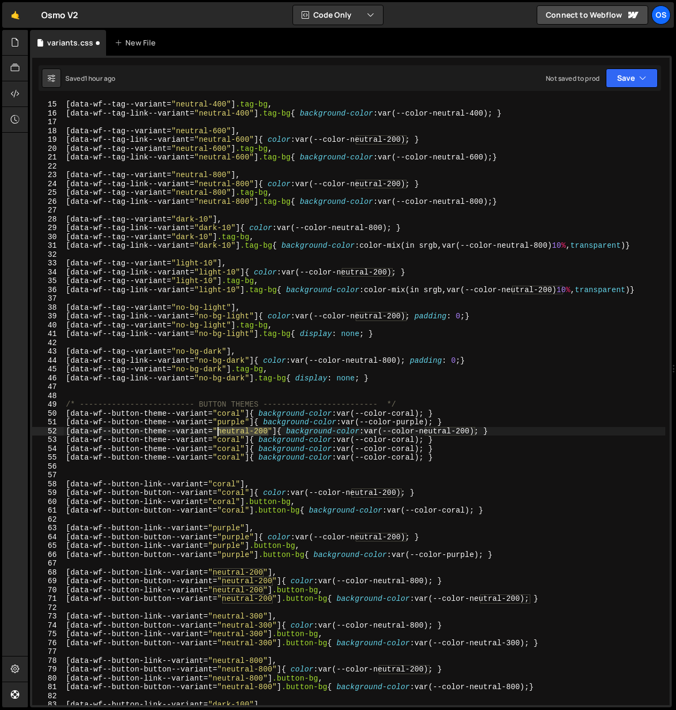
drag, startPoint x: 269, startPoint y: 430, endPoint x: 220, endPoint y: 434, distance: 49.9
click at [220, 434] on div "[ data-wf--tag--variant = " neutral-400 " ] .tag-bg , [ data-wf--tag-link--vari…" at bounding box center [364, 411] width 601 height 623
click at [224, 440] on div "[ data-wf--tag--variant = " neutral-400 " ] .tag-bg , [ data-wf--tag-link--vari…" at bounding box center [364, 411] width 601 height 623
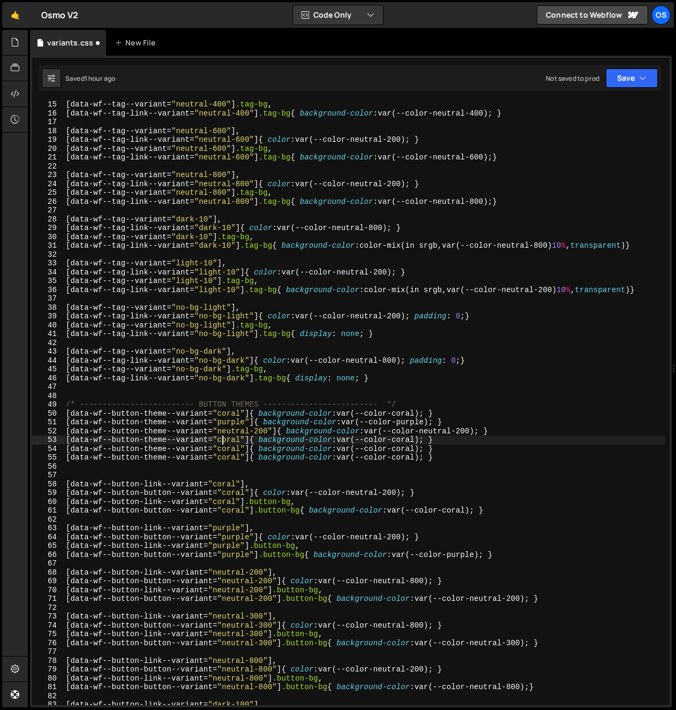
paste textarea "neutral-200"
click at [227, 447] on div "[ data-wf--tag--variant = " neutral-400 " ] .tag-bg , [ data-wf--tag-link--vari…" at bounding box center [364, 411] width 601 height 623
paste textarea "neutral-200"
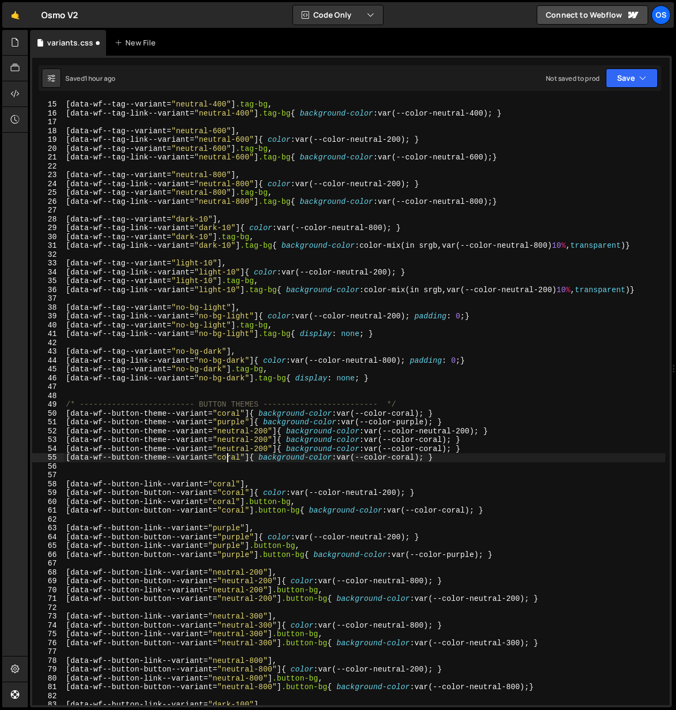
click at [228, 457] on div "[ data-wf--tag--variant = " neutral-400 " ] .tag-bg , [ data-wf--tag-link--vari…" at bounding box center [364, 411] width 601 height 623
paste textarea "neutral-200"
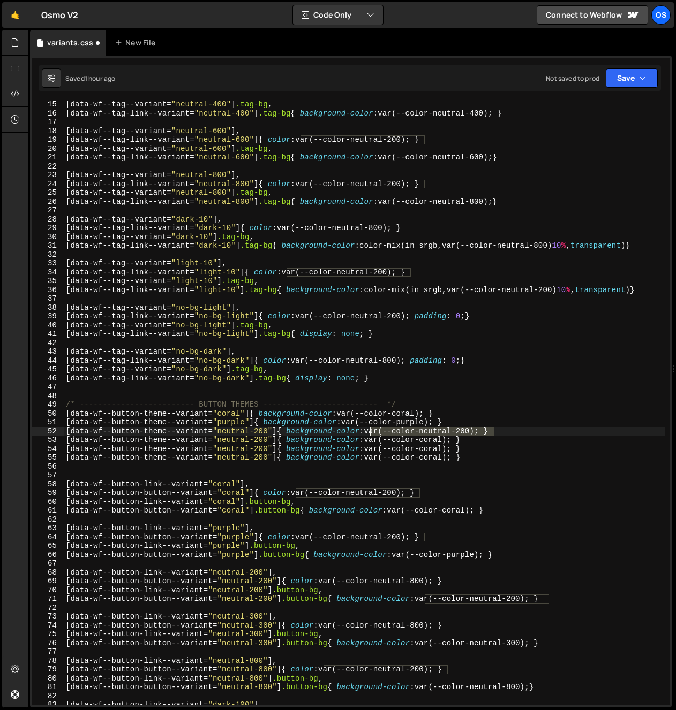
drag, startPoint x: 502, startPoint y: 429, endPoint x: 371, endPoint y: 435, distance: 131.3
click at [368, 433] on div "[ data-wf--tag--variant = " neutral-400 " ] .tag-bg , [ data-wf--tag-link--vari…" at bounding box center [364, 411] width 601 height 623
click at [499, 458] on div "[ data-wf--tag--variant = " neutral-400 " ] .tag-bg , [ data-wf--tag-link--vari…" at bounding box center [364, 411] width 601 height 623
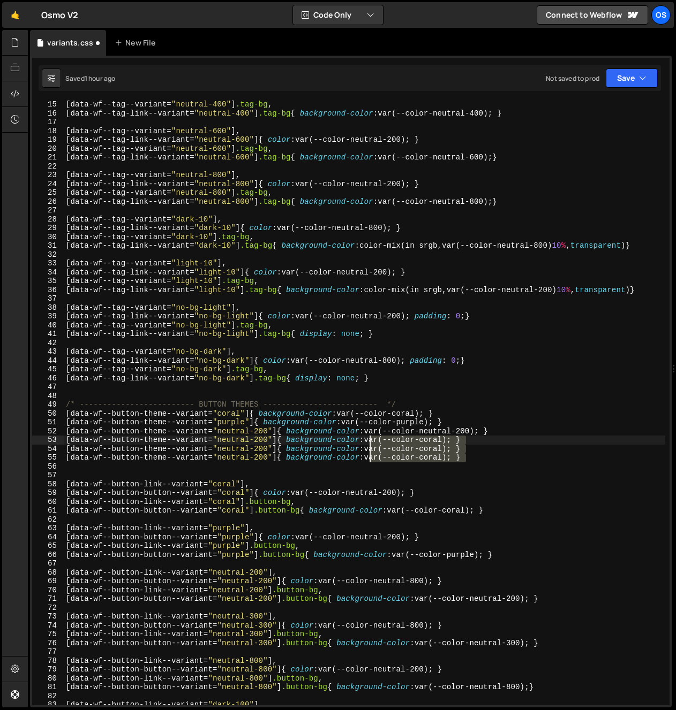
drag, startPoint x: 479, startPoint y: 459, endPoint x: 369, endPoint y: 442, distance: 110.6
click at [369, 442] on div "[ data-wf--tag--variant = " neutral-400 " ] .tag-bg , [ data-wf--tag-link--vari…" at bounding box center [364, 411] width 601 height 623
paste textarea "neutral-200"
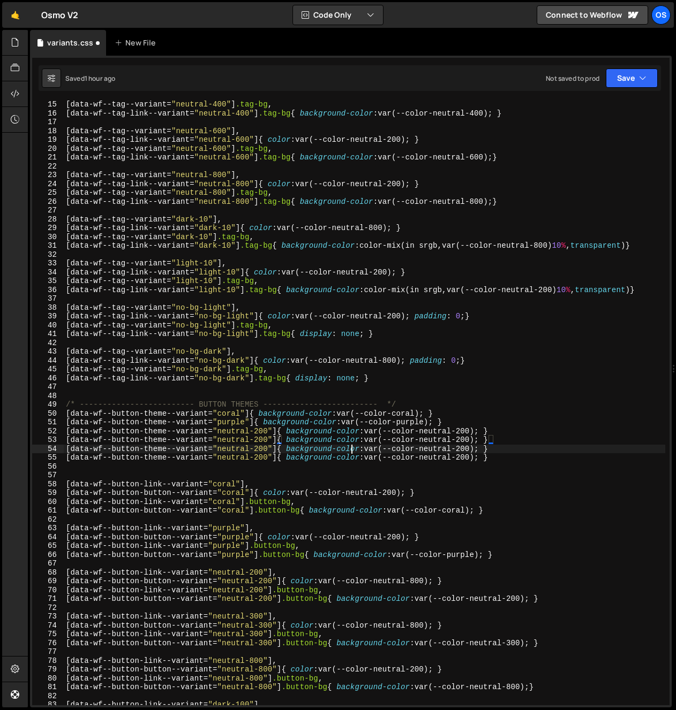
drag, startPoint x: 353, startPoint y: 449, endPoint x: 252, endPoint y: 443, distance: 101.3
click at [353, 449] on div "[ data-wf--tag--variant = " neutral-400 " ] .tag-bg , [ data-wf--tag-link--vari…" at bounding box center [364, 411] width 601 height 623
click at [254, 441] on div "[ data-wf--tag--variant = " neutral-400 " ] .tag-bg , [ data-wf--tag-link--vari…" at bounding box center [364, 411] width 601 height 623
drag, startPoint x: 270, startPoint y: 371, endPoint x: 271, endPoint y: 392, distance: 20.9
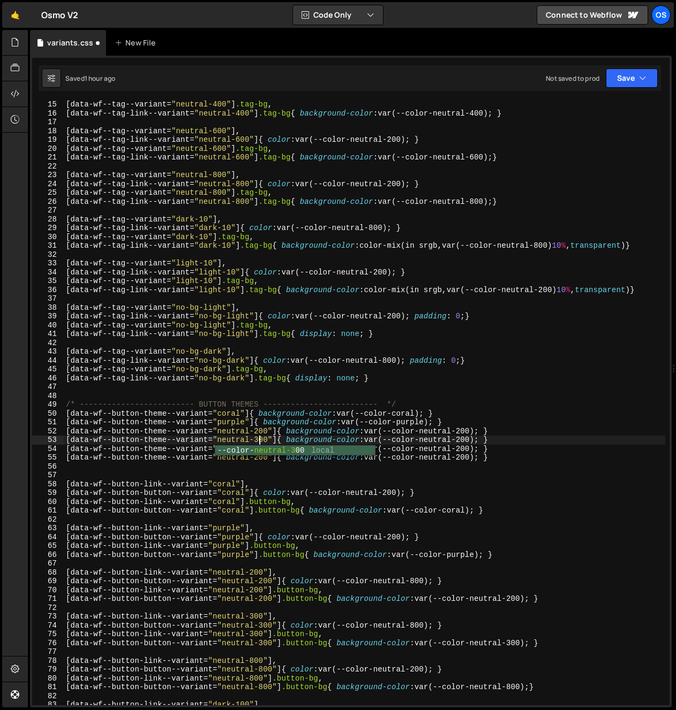
click at [270, 372] on div "[ data-wf--tag--variant = " neutral-400 " ] .tag-bg , [ data-wf--tag-link--vari…" at bounding box center [364, 411] width 601 height 623
click at [258, 451] on div "[ data-wf--tag--variant = " neutral-400 " ] .tag-bg , [ data-wf--tag-link--vari…" at bounding box center [364, 411] width 601 height 623
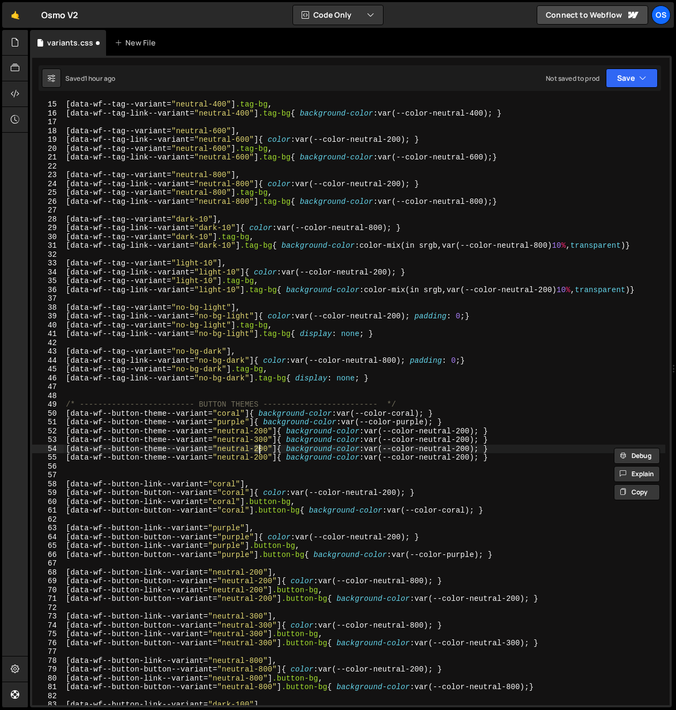
type textarea "[data-wf--button-theme--variant="neutral-600"]{ background-color: var(--color-n…"
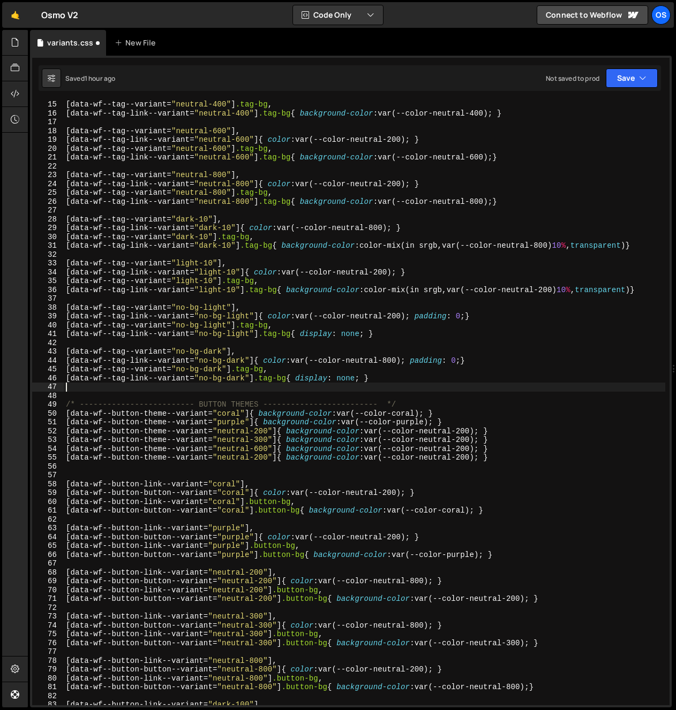
drag, startPoint x: 264, startPoint y: 389, endPoint x: 262, endPoint y: 449, distance: 60.5
click at [264, 389] on div "[ data-wf--tag--variant = " neutral-400 " ] .tag-bg , [ data-wf--tag-link--vari…" at bounding box center [364, 411] width 601 height 623
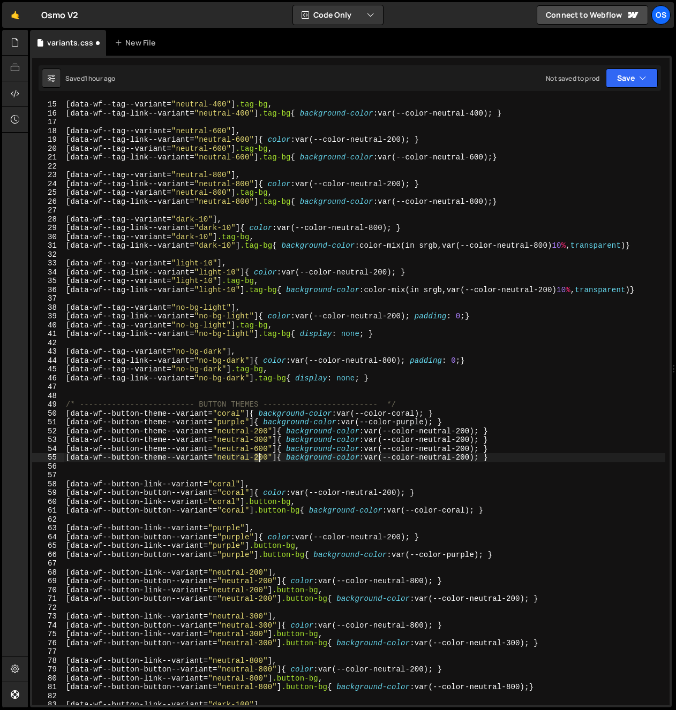
click at [258, 459] on div "[ data-wf--tag--variant = " neutral-400 " ] .tag-bg , [ data-wf--tag-link--vari…" at bounding box center [364, 411] width 601 height 623
click at [344, 366] on div "[ data-wf--tag--variant = " neutral-400 " ] .tag-bg , [ data-wf--tag-link--vari…" at bounding box center [364, 411] width 601 height 623
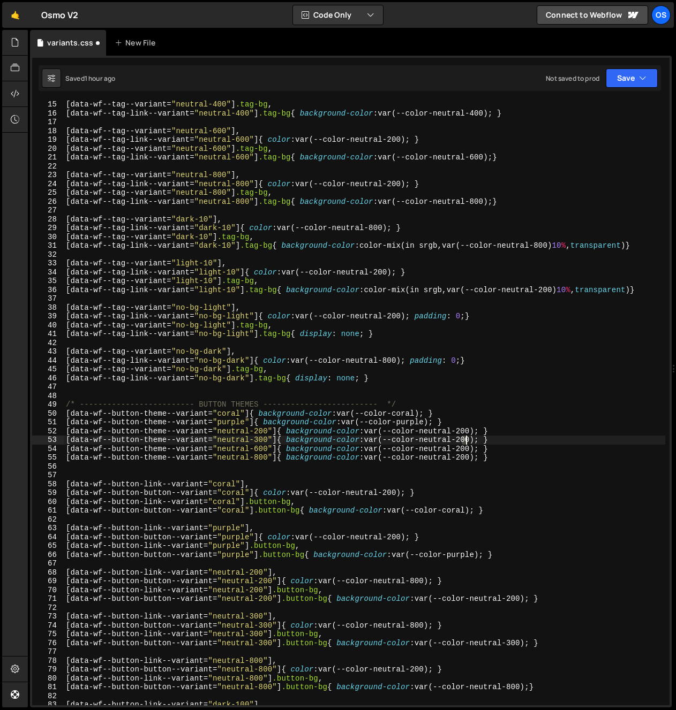
click at [465, 441] on div "[ data-wf--tag--variant = " neutral-400 " ] .tag-bg , [ data-wf--tag-link--vari…" at bounding box center [364, 411] width 601 height 623
type textarea "[data-wf--button-theme--variant="neutral-300"]{ background-color: var(--color-n…"
drag, startPoint x: 494, startPoint y: 386, endPoint x: 486, endPoint y: 410, distance: 24.9
click at [494, 389] on div "[ data-wf--tag--variant = " neutral-400 " ] .tag-bg , [ data-wf--tag-link--vari…" at bounding box center [364, 411] width 601 height 623
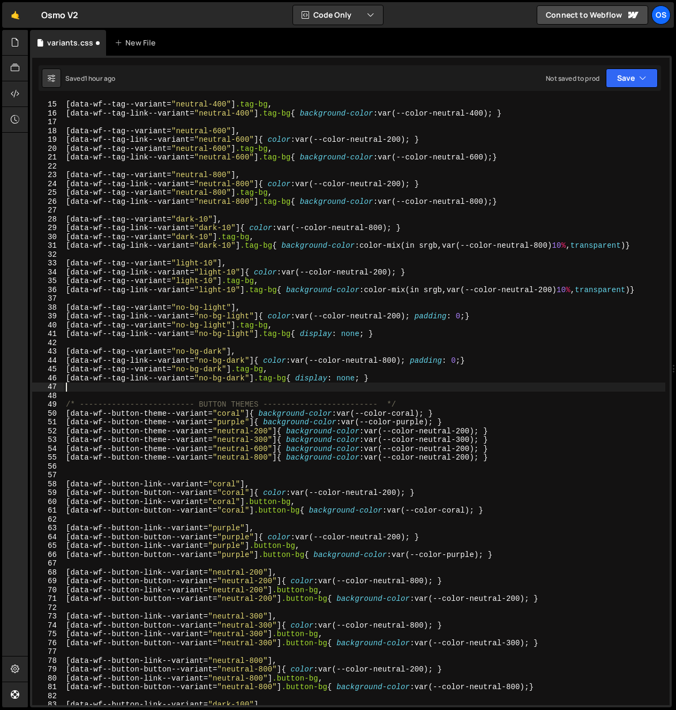
scroll to position [0, 0]
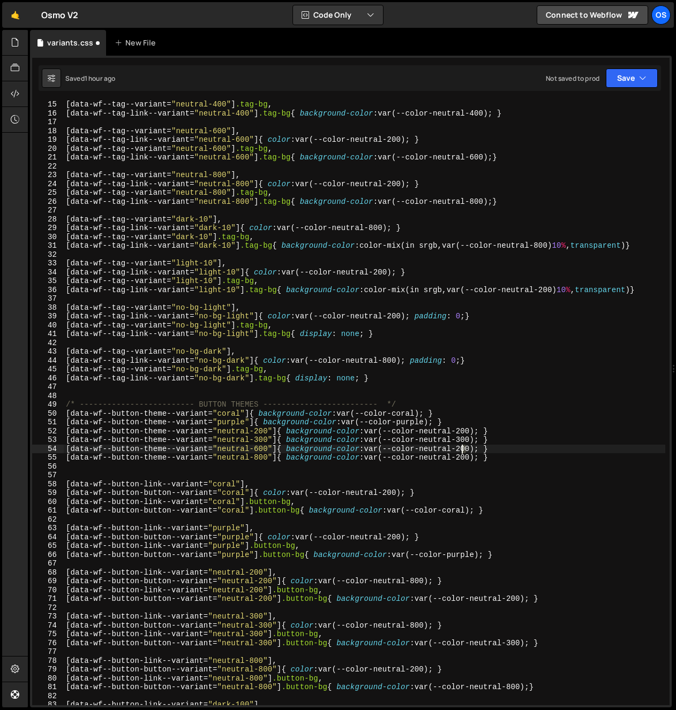
click at [461, 452] on div "[ data-wf--tag--variant = " neutral-400 " ] .tag-bg , [ data-wf--tag-link--vari…" at bounding box center [364, 411] width 601 height 623
click at [499, 358] on div "[ data-wf--tag--variant = " neutral-400 " ] .tag-bg , [ data-wf--tag-link--vari…" at bounding box center [364, 411] width 601 height 623
click at [465, 458] on div "[ data-wf--tag--variant = " neutral-400 " ] .tag-bg , [ data-wf--tag-link--vari…" at bounding box center [364, 411] width 601 height 623
type textarea "[data-wf--button-theme--variant="neutral-800"]{ background-color: var(--color-n…"
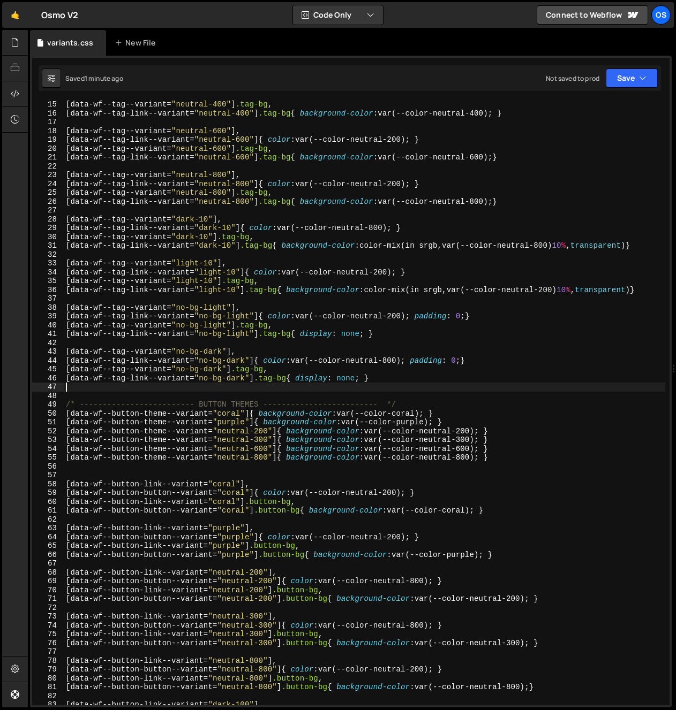
click at [197, 390] on div "[ data-wf--tag--variant = " neutral-400 " ] .tag-bg , [ data-wf--tag-link--vari…" at bounding box center [364, 411] width 601 height 623
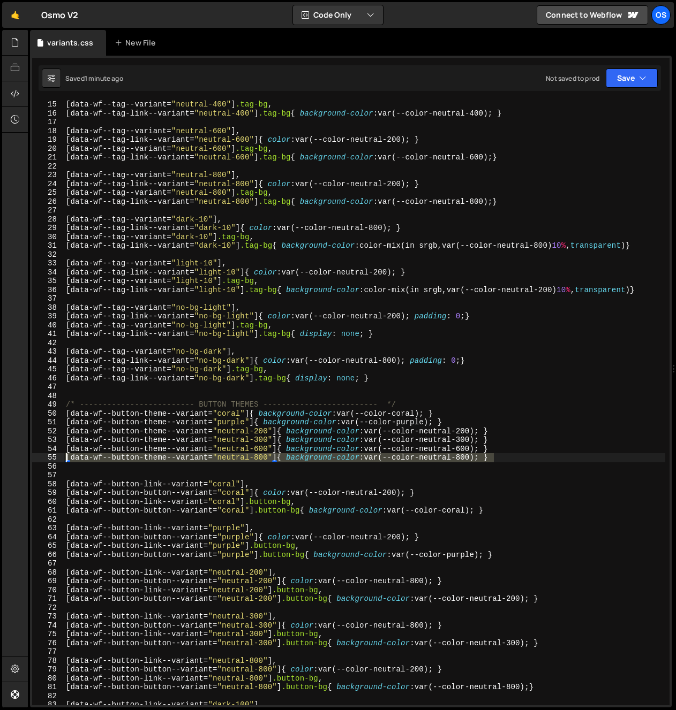
drag, startPoint x: 500, startPoint y: 457, endPoint x: 50, endPoint y: 457, distance: 449.7
click at [50, 457] on div "15 16 17 18 19 20 21 22 23 24 25 26 27 28 29 30 31 32 33 34 35 36 37 38 39 40 4…" at bounding box center [350, 403] width 637 height 605
type textarea "[data-wf--button-theme--variant="neutral-800"]{ background-color: var(--color-n…"
click at [78, 465] on div "[ data-wf--tag--variant = " neutral-400 " ] .tag-bg , [ data-wf--tag-link--vari…" at bounding box center [364, 411] width 601 height 623
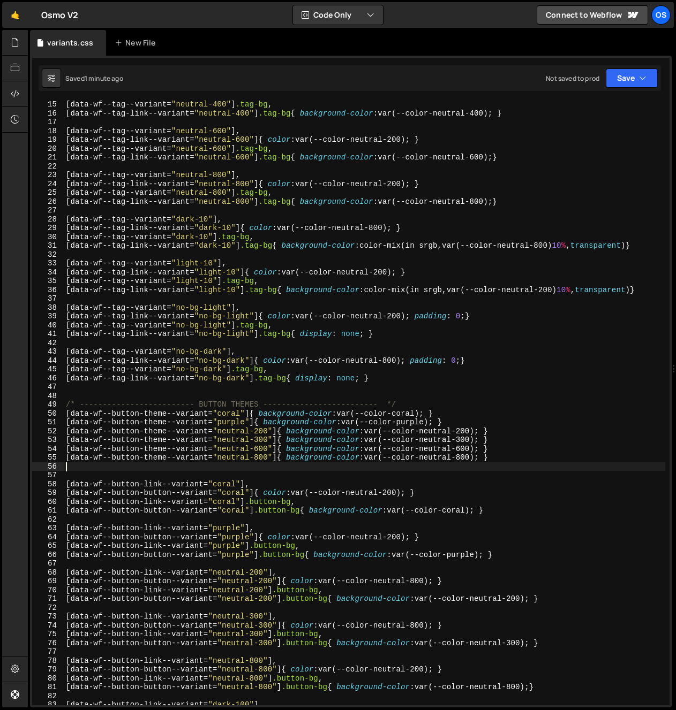
paste textarea "[data-wf--button-theme--variant="neutral-800"]{ background-color: var(--color-n…"
type textarea "[data-wf--button-theme--variant="neutral-800"]{ background-color: var(--color-n…"
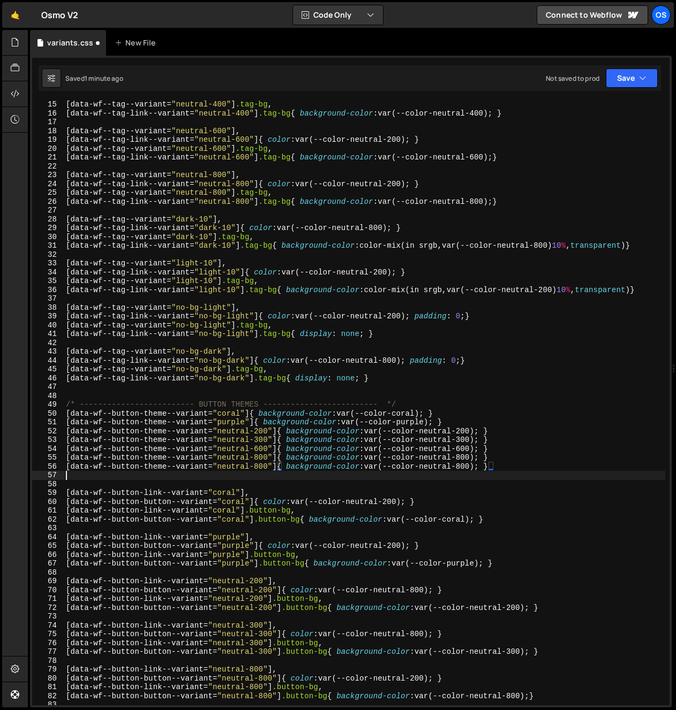
paste textarea "[data-wf--button-theme--variant="neutral-800"]{ background-color: var(--color-n…"
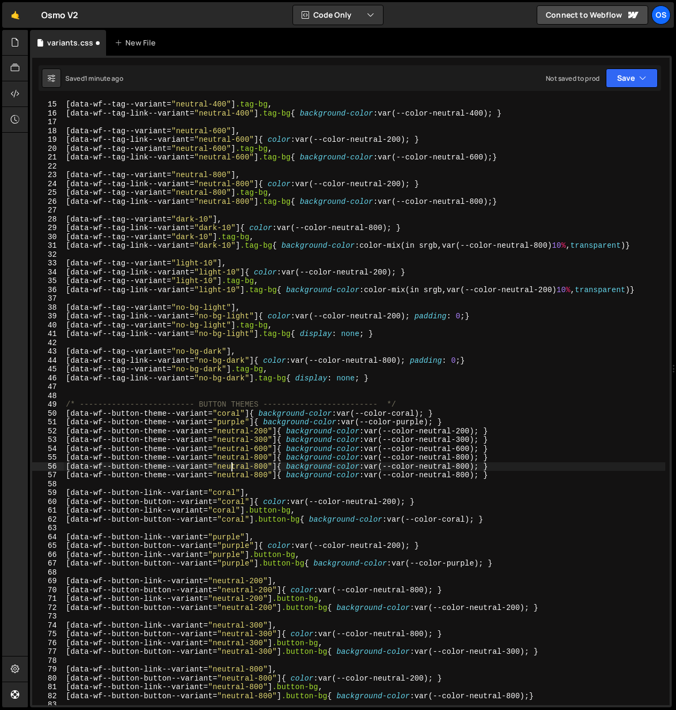
click at [232, 470] on div "[ data-wf--tag--variant = " neutral-400 " ] .tag-bg , [ data-wf--tag-link--vari…" at bounding box center [364, 411] width 601 height 623
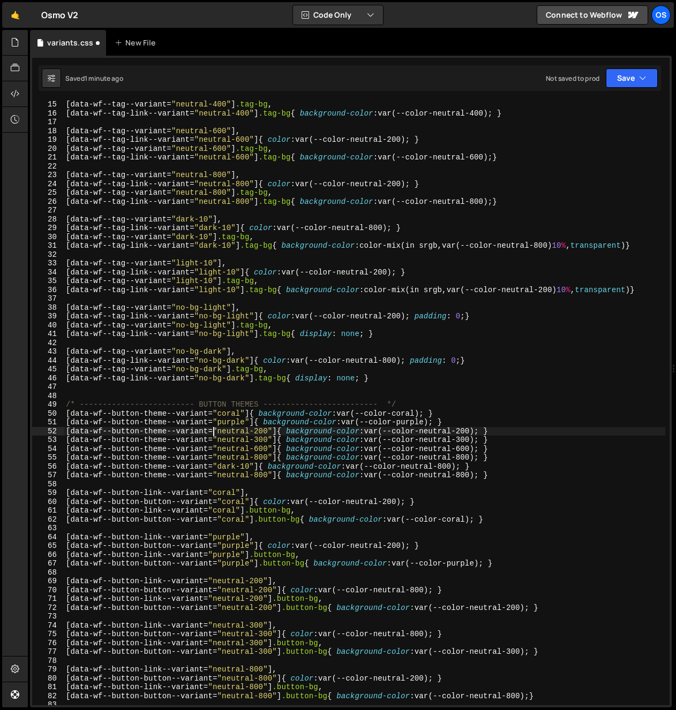
click at [211, 432] on div "[ data-wf--tag--variant = " neutral-400 " ] .tag-bg , [ data-wf--tag-link--vari…" at bounding box center [364, 411] width 601 height 623
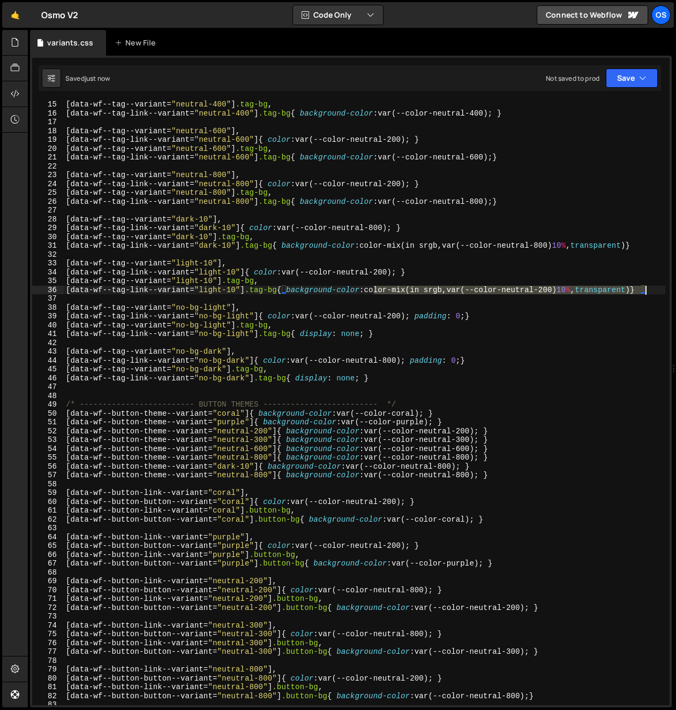
drag, startPoint x: 415, startPoint y: 291, endPoint x: 647, endPoint y: 292, distance: 231.3
click at [647, 291] on div "[ data-wf--tag--variant = " neutral-400 " ] .tag-bg , [ data-wf--tag-link--vari…" at bounding box center [364, 411] width 601 height 623
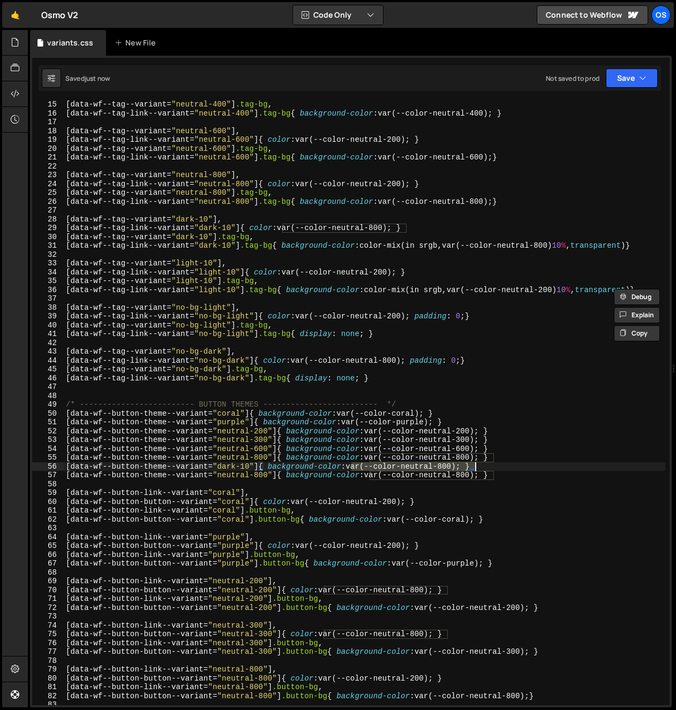
drag, startPoint x: 357, startPoint y: 466, endPoint x: 512, endPoint y: 464, distance: 155.3
click at [512, 464] on div "[ data-wf--tag--variant = " neutral-400 " ] .tag-bg , [ data-wf--tag-link--vari…" at bounding box center [364, 411] width 601 height 623
paste textarea "color-mix(in srgb,var(--color-neutral-200)10%,transparent)"
click at [520, 474] on div "[ data-wf--tag--variant = " neutral-400 " ] .tag-bg , [ data-wf--tag-link--vari…" at bounding box center [364, 411] width 601 height 623
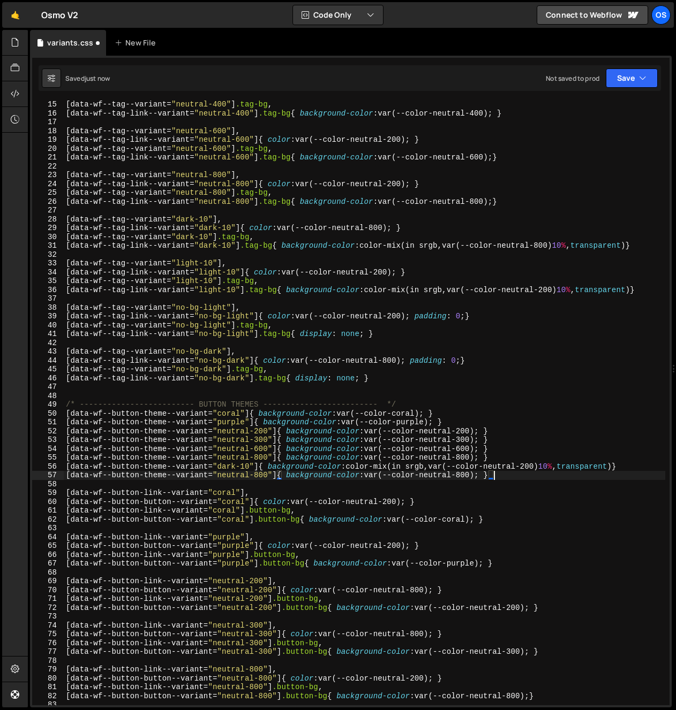
click at [545, 467] on div "[ data-wf--tag--variant = " neutral-400 " ] .tag-bg , [ data-wf--tag-link--vari…" at bounding box center [364, 411] width 601 height 623
drag, startPoint x: 562, startPoint y: 468, endPoint x: 559, endPoint y: 492, distance: 23.8
click at [562, 468] on div "[ data-wf--tag--variant = " neutral-400 " ] .tag-bg , [ data-wf--tag-link--vari…" at bounding box center [364, 411] width 601 height 623
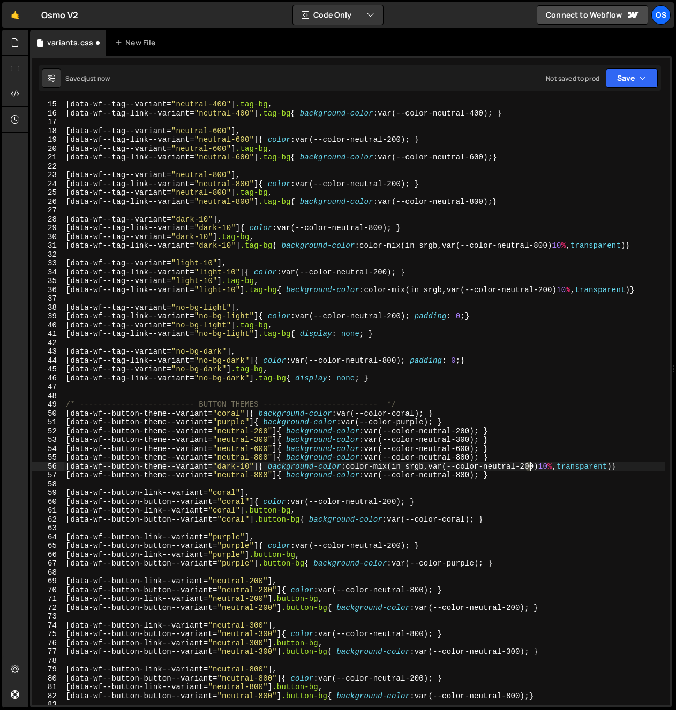
click at [531, 468] on div "[ data-wf--tag--variant = " neutral-400 " ] .tag-bg , [ data-wf--tag-link--vari…" at bounding box center [364, 411] width 601 height 623
click at [555, 418] on div "[ data-wf--tag--variant = " neutral-400 " ] .tag-bg , [ data-wf--tag-link--vari…" at bounding box center [364, 411] width 601 height 623
click at [644, 472] on div "[ data-wf--tag--variant = " neutral-400 " ] .tag-bg , [ data-wf--tag-link--vari…" at bounding box center [364, 411] width 601 height 623
click at [642, 470] on div "[ data-wf--tag--variant = " neutral-400 " ] .tag-bg , [ data-wf--tag-link--vari…" at bounding box center [364, 411] width 601 height 623
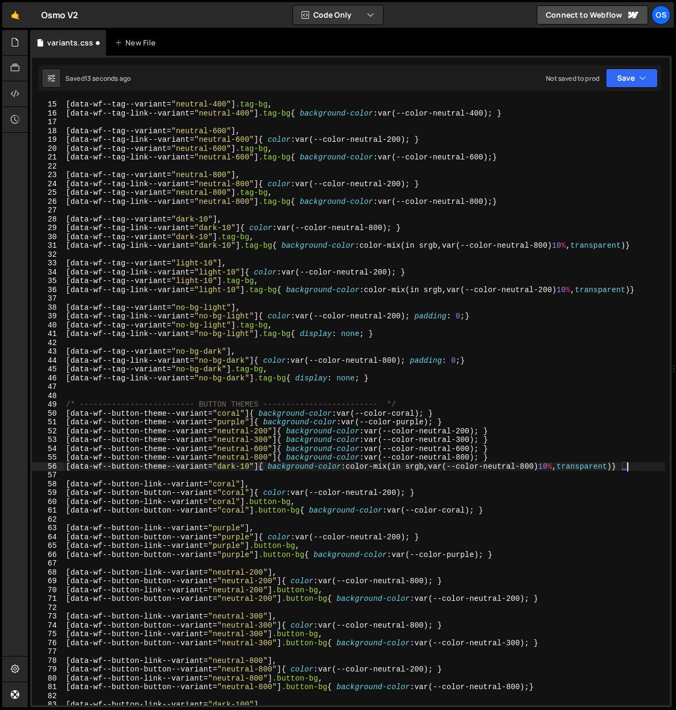
type textarea "[data-wf--button-theme--variant="dark-10"]{ background-color: color-mix(in srgb…"
click at [0, 0] on div "Debug Explain Copy" at bounding box center [0, 0] width 0 height 0
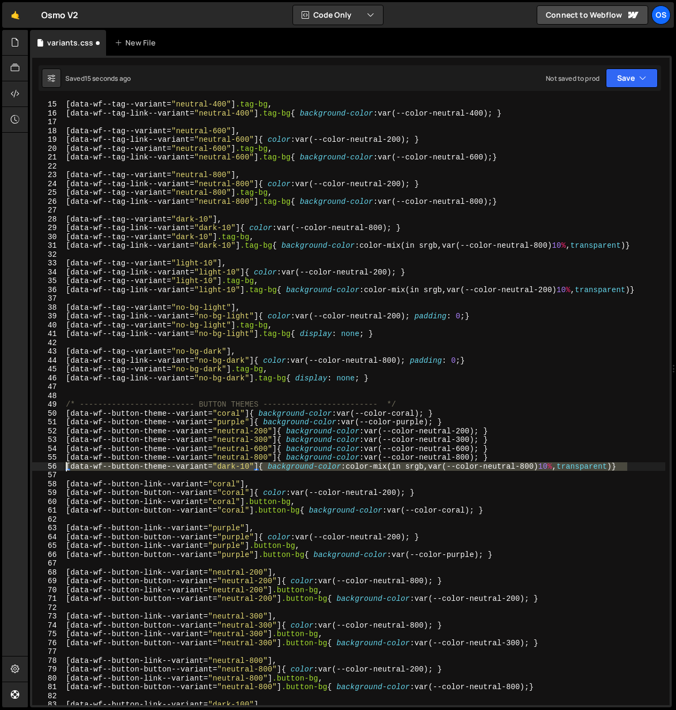
drag, startPoint x: 630, startPoint y: 465, endPoint x: 30, endPoint y: 465, distance: 600.2
click at [22, 464] on div "Hold on a sec... Are you certain you wish to leave this page? Any changes you'v…" at bounding box center [338, 355] width 676 height 710
click at [70, 474] on div "[ data-wf--tag--variant = " neutral-400 " ] .tag-bg , [ data-wf--tag-link--vari…" at bounding box center [364, 411] width 601 height 623
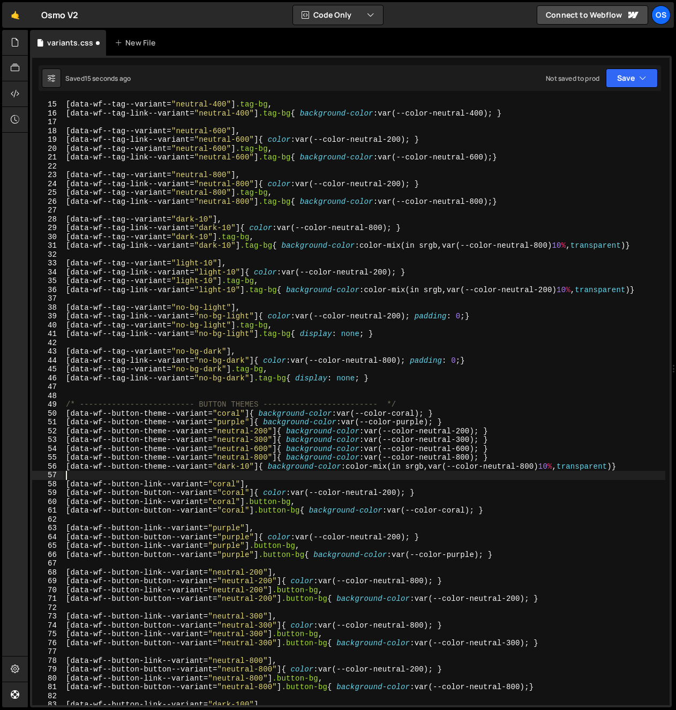
scroll to position [0, 0]
paste textarea "[data-wf--button-theme--variant="dark-10"]{ background-color: color-mix(in srgb…"
type textarea "[data-wf--button-theme--variant="dark-10"]{ background-color: color-mix(in srgb…"
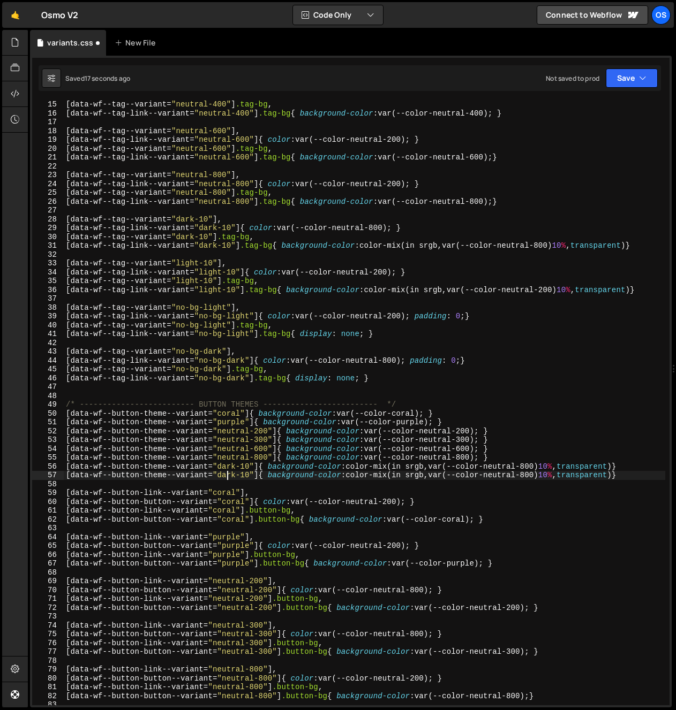
click at [228, 474] on div "[ data-wf--tag--variant = " neutral-400 " ] .tag-bg , [ data-wf--tag-link--vari…" at bounding box center [364, 411] width 601 height 623
drag, startPoint x: 298, startPoint y: 457, endPoint x: 335, endPoint y: 473, distance: 40.6
click at [298, 457] on div "[ data-wf--tag--variant = " neutral-400 " ] .tag-bg , [ data-wf--tag-link--vari…" at bounding box center [364, 411] width 601 height 623
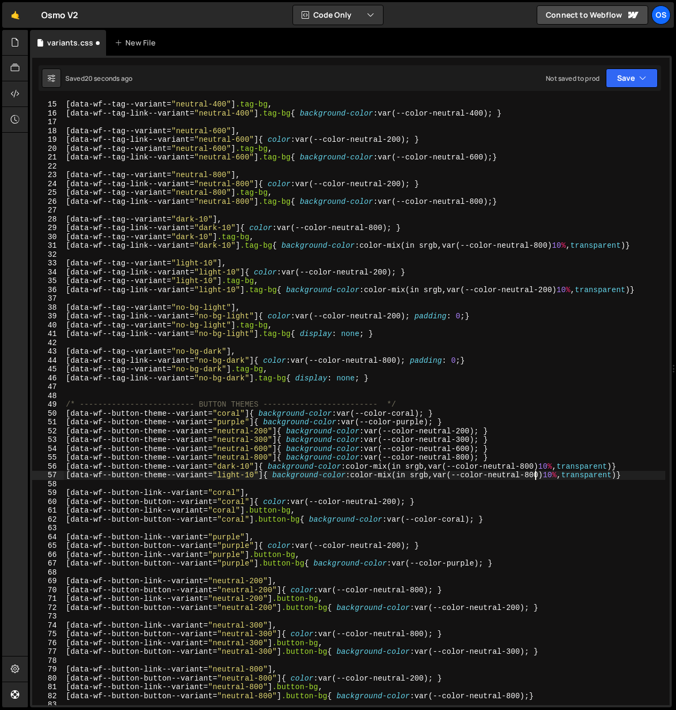
click at [532, 478] on div "[ data-wf--tag--variant = " neutral-400 " ] .tag-bg , [ data-wf--tag-link--vari…" at bounding box center [364, 411] width 601 height 623
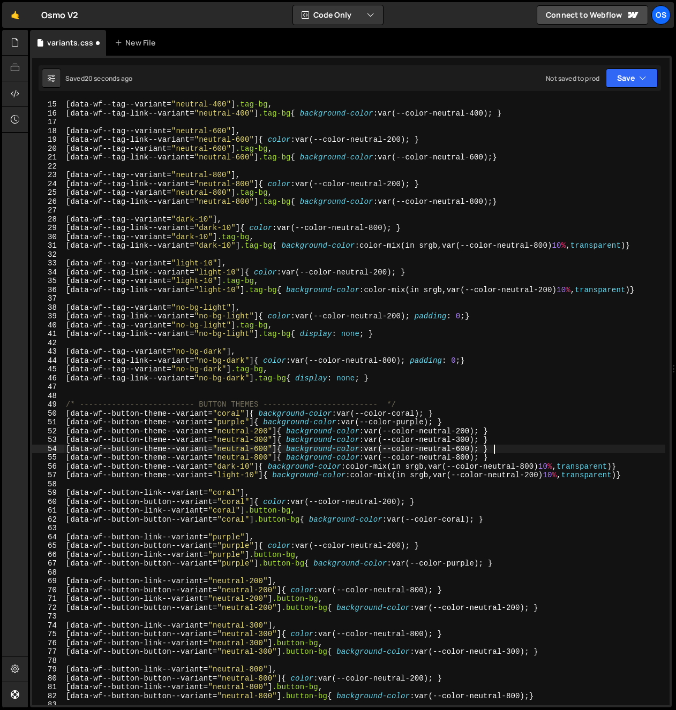
click at [514, 453] on div "[ data-wf--tag--variant = " neutral-400 " ] .tag-bg , [ data-wf--tag-link--vari…" at bounding box center [364, 411] width 601 height 623
click at [512, 459] on div "[ data-wf--tag--variant = " neutral-400 " ] .tag-bg , [ data-wf--tag-link--vari…" at bounding box center [364, 411] width 601 height 623
type textarea "[data-wf--button-theme--variant="neutral-800"]{ background-color: var(--color-n…"
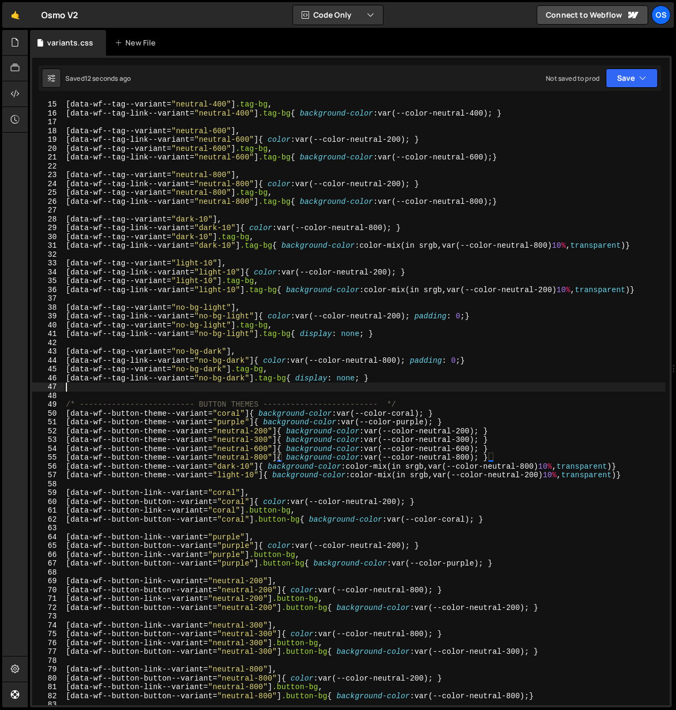
click at [361, 387] on div "[ data-wf--tag--variant = " neutral-400 " ] .tag-bg , [ data-wf--tag-link--vari…" at bounding box center [364, 411] width 601 height 623
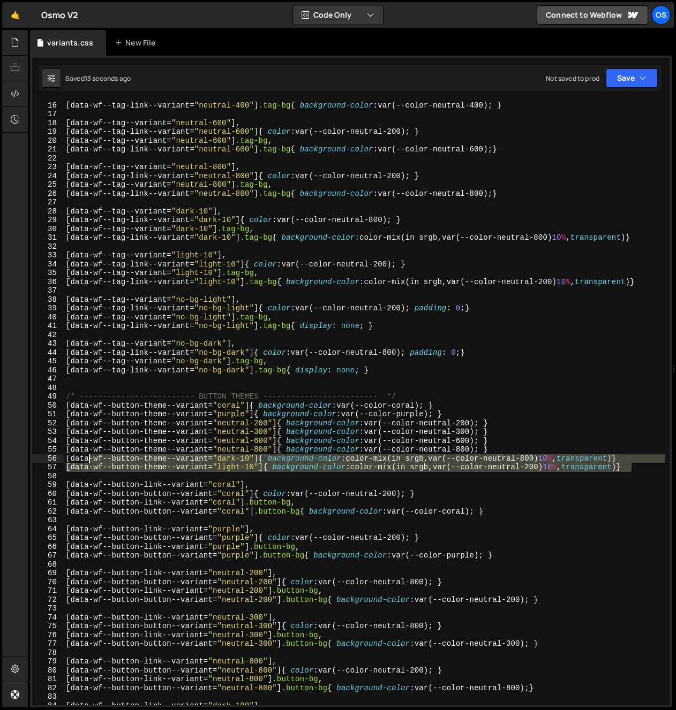
drag, startPoint x: 647, startPoint y: 467, endPoint x: 88, endPoint y: 457, distance: 559.1
click at [88, 457] on div "[ data-wf--tag--variant = " neutral-400 " ] .tag-bg , [ data-wf--tag-link--vari…" at bounding box center [364, 403] width 601 height 623
click at [152, 465] on div "[ data-wf--tag--variant = " neutral-400 " ] .tag-bg , [ data-wf--tag-link--vari…" at bounding box center [364, 403] width 601 height 605
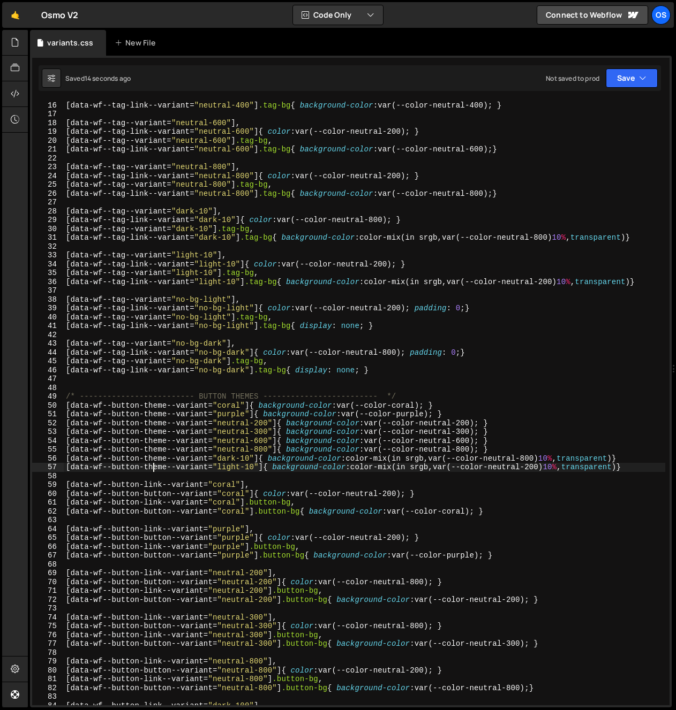
click at [153, 462] on div "[ data-wf--tag--variant = " neutral-400 " ] .tag-bg , [ data-wf--tag-link--vari…" at bounding box center [364, 403] width 601 height 623
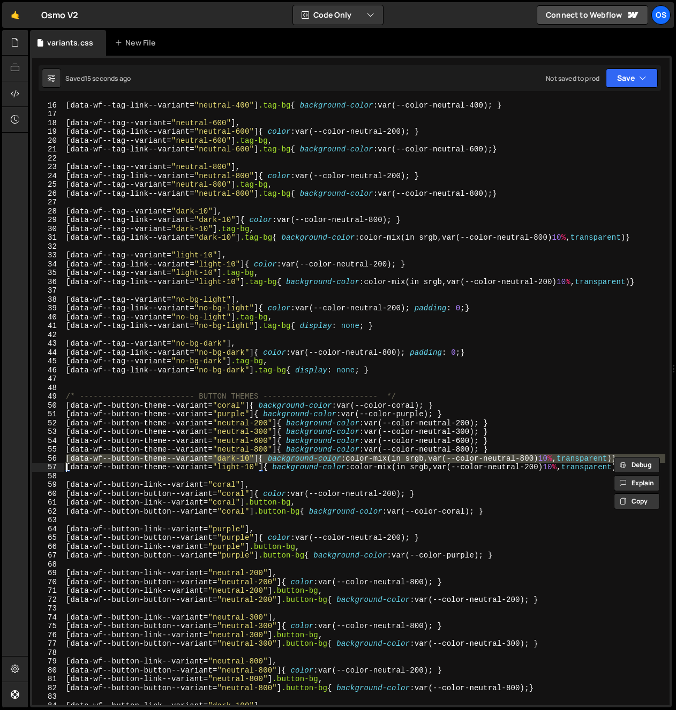
click at [640, 405] on div "[ data-wf--tag--variant = " neutral-400 " ] .tag-bg , [ data-wf--tag-link--vari…" at bounding box center [364, 403] width 601 height 623
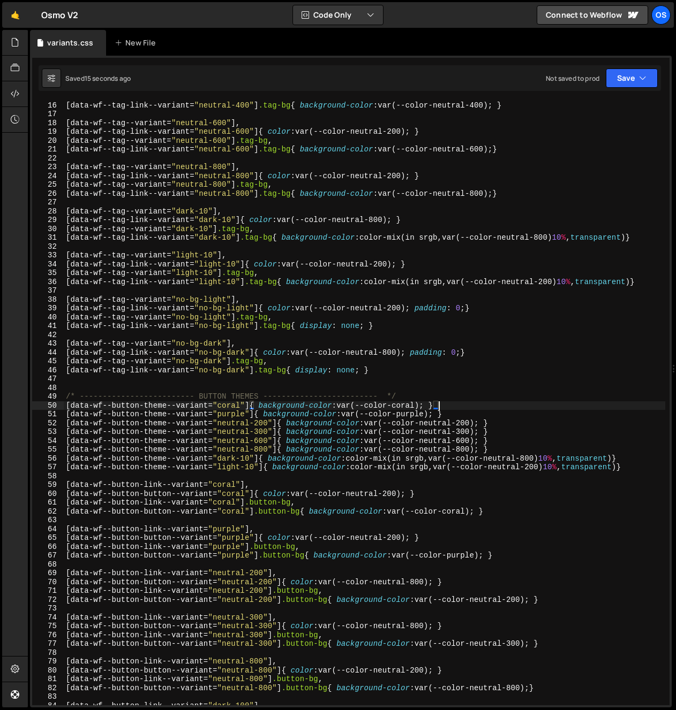
click at [640, 468] on div "[ data-wf--tag--variant = " neutral-400 " ] .tag-bg , [ data-wf--tag-link--vari…" at bounding box center [364, 403] width 601 height 623
type textarea "[data-wf--button-theme--variant="light-10"]{ background-color: color-mix(in srg…"
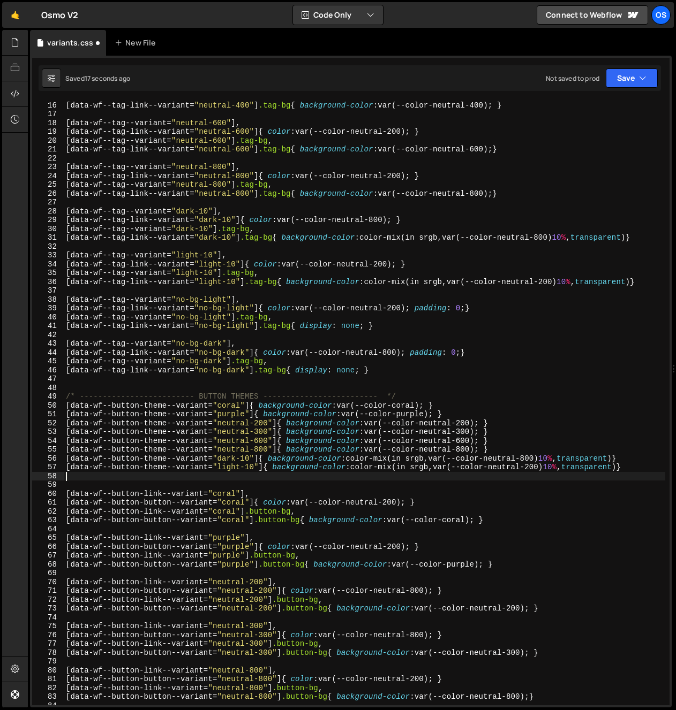
paste textarea "[data-wf--button-theme--variant="dark-10"]{ background-color: color-mix(in srgb…"
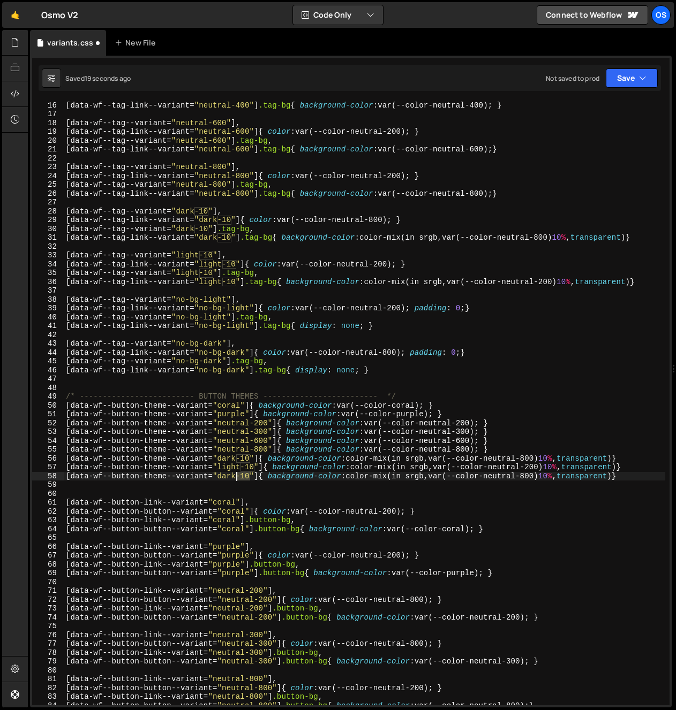
drag, startPoint x: 252, startPoint y: 479, endPoint x: 238, endPoint y: 477, distance: 13.6
click at [238, 477] on div "[ data-wf--tag--variant = " neutral-400 " ] .tag-bg , [ data-wf--tag-link--vari…" at bounding box center [364, 403] width 601 height 623
drag, startPoint x: 374, startPoint y: 476, endPoint x: 644, endPoint y: 473, distance: 269.3
click at [644, 473] on div "[ data-wf--tag--variant = " neutral-400 " ] .tag-bg , [ data-wf--tag-link--vari…" at bounding box center [364, 403] width 601 height 623
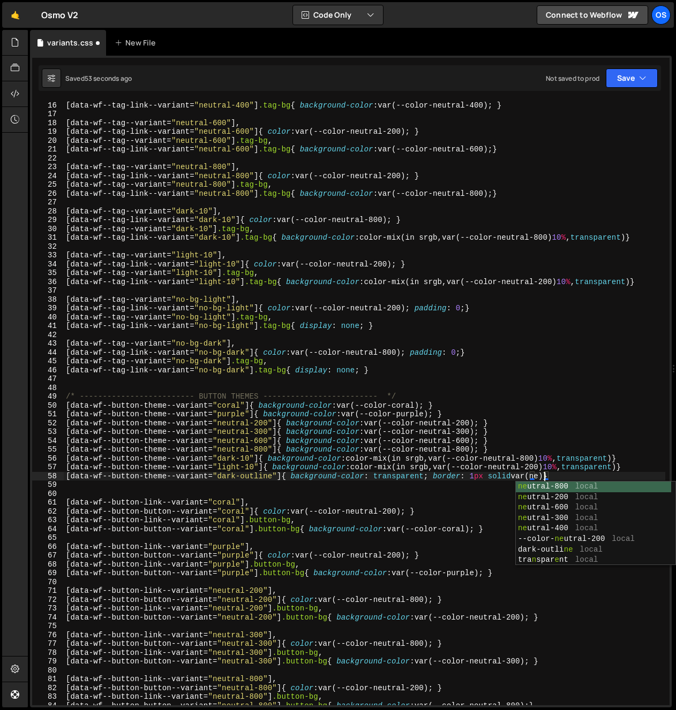
scroll to position [0, 34]
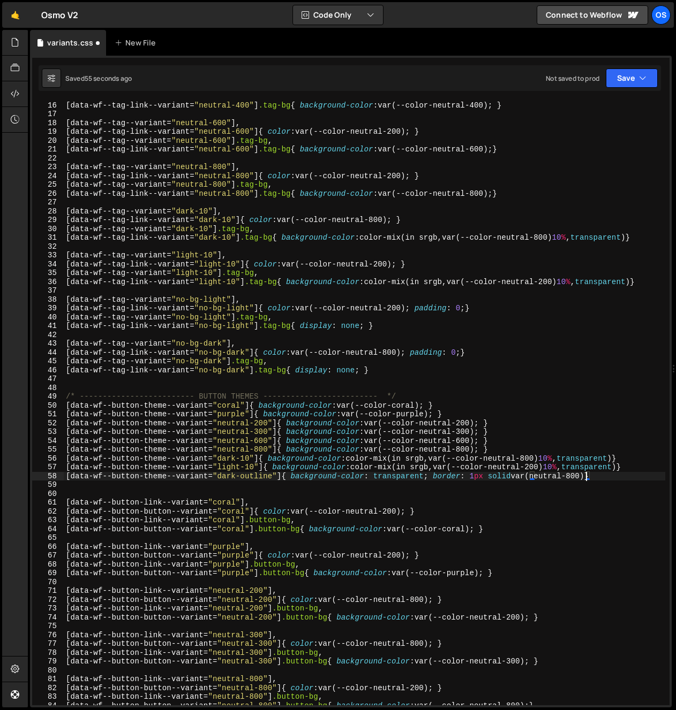
click at [536, 477] on div "[ data-wf--tag--variant = " neutral-400 " ] .tag-bg , [ data-wf--tag-link--vari…" at bounding box center [364, 403] width 601 height 623
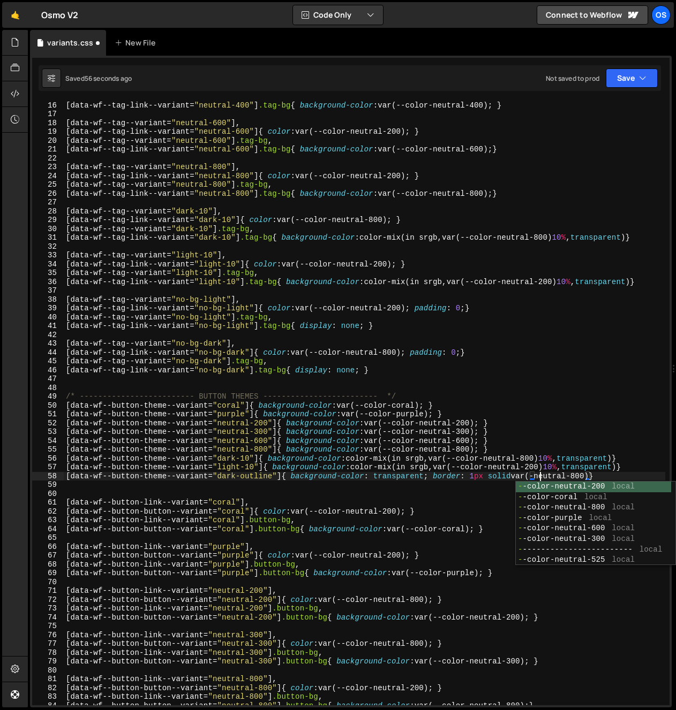
scroll to position [0, 33]
click at [603, 460] on div "[ data-wf--tag--variant = " neutral-400 " ] .tag-bg , [ data-wf--tag-link--vari…" at bounding box center [364, 403] width 601 height 623
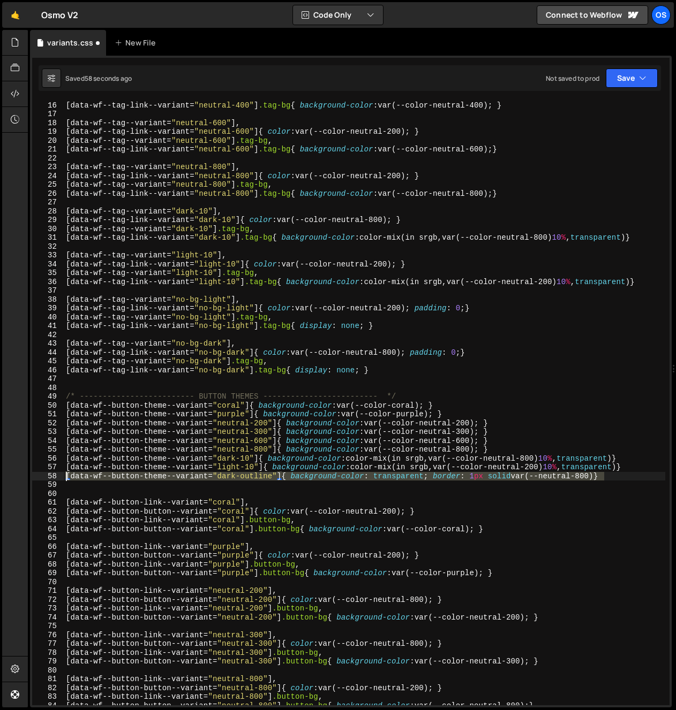
drag, startPoint x: 597, startPoint y: 477, endPoint x: 58, endPoint y: 477, distance: 539.2
click at [58, 477] on div "[data-wf--button-theme--variant="dark-10"]{ background-color: color-mix(in srgb…" at bounding box center [350, 403] width 637 height 605
type textarea "[data-wf--button-theme--variant="dark-outline"]{ background-color: transparent;…"
click at [74, 486] on div "[ data-wf--tag--variant = " neutral-400 " ] .tag-bg , [ data-wf--tag-link--vari…" at bounding box center [364, 403] width 601 height 623
paste textarea "[data-wf--button-theme--variant="dark-outline"]{ background-color: transparent;…"
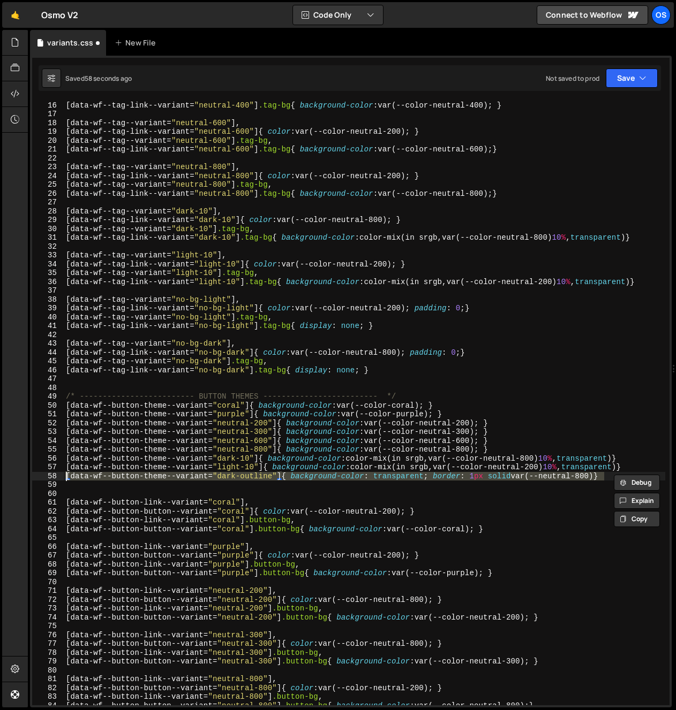
scroll to position [0, 0]
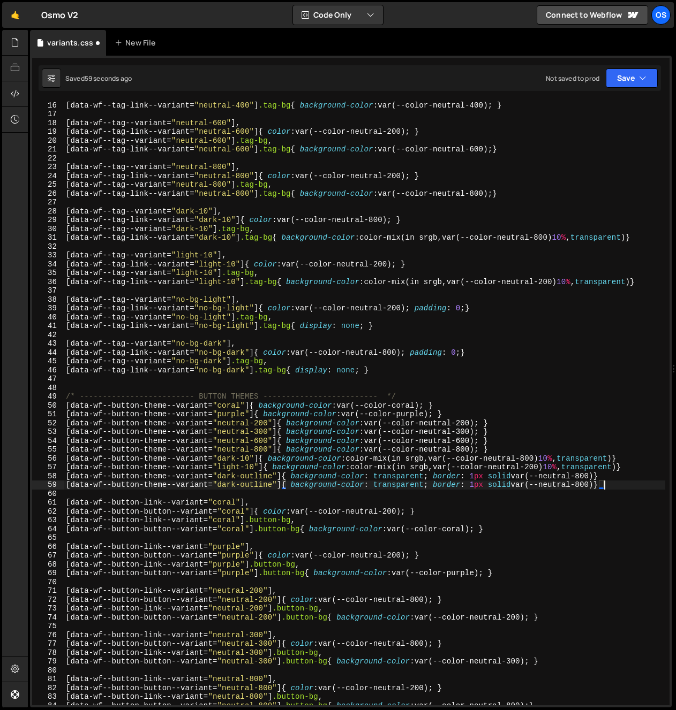
click at [226, 488] on div "[ data-wf--tag--variant = " neutral-400 " ] .tag-bg , [ data-wf--tag-link--vari…" at bounding box center [364, 403] width 601 height 623
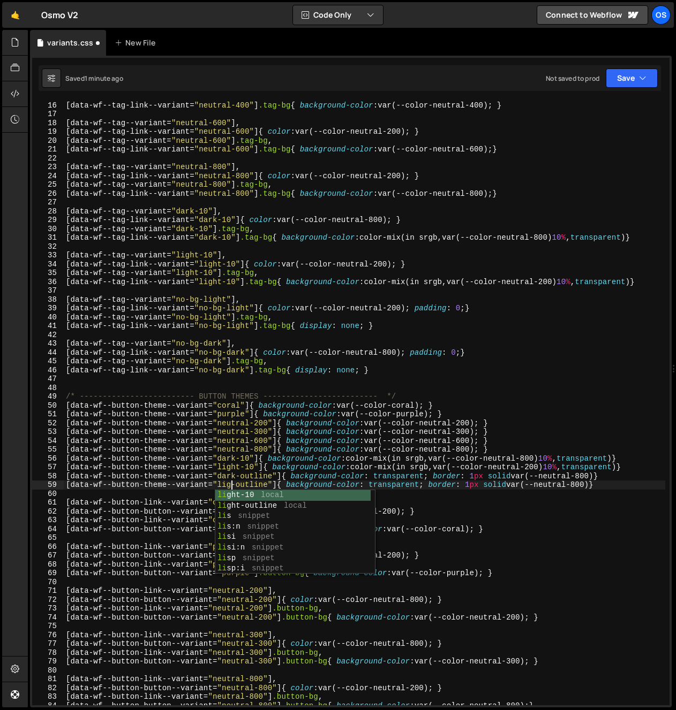
scroll to position [0, 12]
click at [247, 438] on div "[ data-wf--tag--variant = " neutral-400 " ] .tag-bg , [ data-wf--tag-link--vari…" at bounding box center [364, 403] width 601 height 623
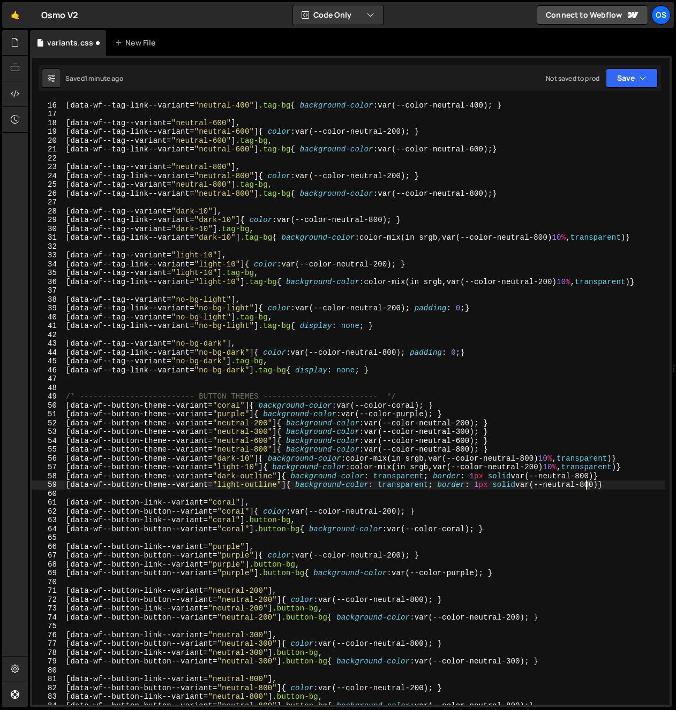
click at [584, 488] on div "[ data-wf--tag--variant = " neutral-400 " ] .tag-bg , [ data-wf--tag-link--vari…" at bounding box center [364, 403] width 601 height 623
type textarea "[data-wf--button-theme--variant="light-outline"]{ background-color: transparent…"
click at [412, 490] on div "[ data-wf--tag--variant = " neutral-400 " ] .tag-bg , [ data-wf--tag-link--vari…" at bounding box center [364, 403] width 601 height 623
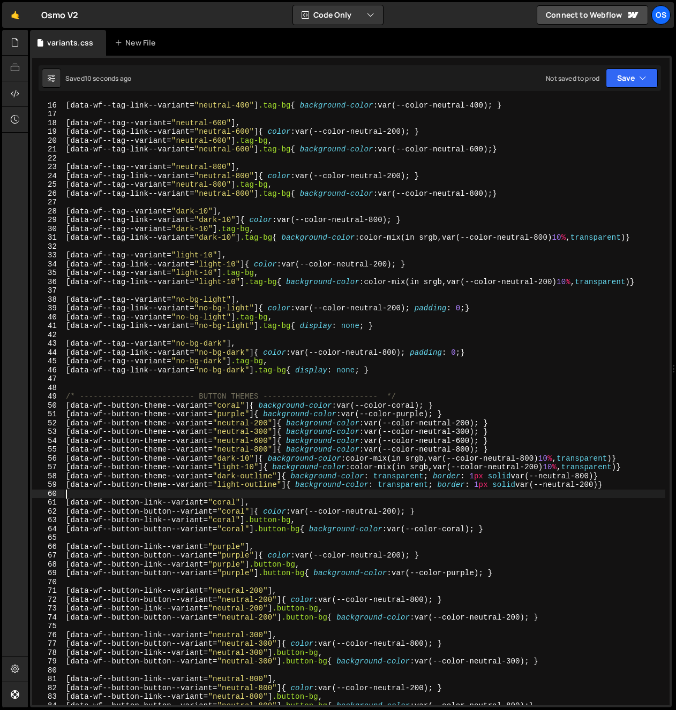
click at [539, 524] on div "[ data-wf--tag--variant = " neutral-400 " ] .tag-bg , [ data-wf--tag-link--vari…" at bounding box center [364, 403] width 601 height 623
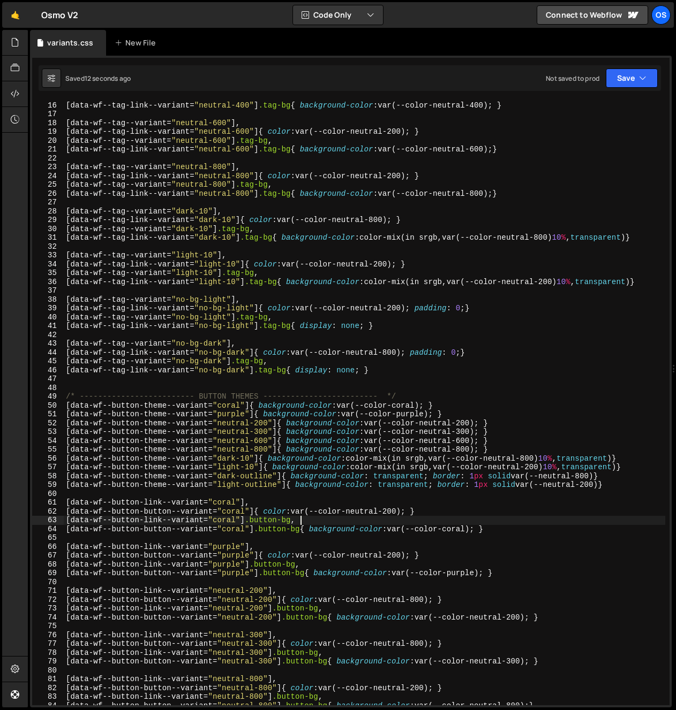
click at [602, 486] on div "[ data-wf--tag--variant = " neutral-400 " ] .tag-bg , [ data-wf--tag-link--vari…" at bounding box center [364, 403] width 601 height 623
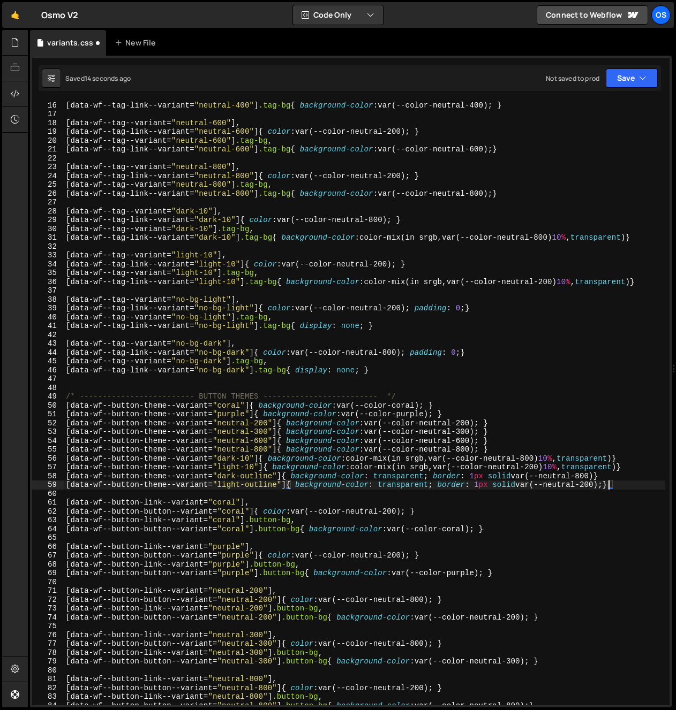
click at [598, 476] on div "[ data-wf--tag--variant = " neutral-400 " ] .tag-bg , [ data-wf--tag-link--vari…" at bounding box center [364, 403] width 601 height 623
type textarea "[data-wf--button-theme--variant="dark-outline"]{ background-color: transparent;…"
click at [424, 497] on div "[ data-wf--tag--variant = " neutral-400 " ] .tag-bg , [ data-wf--tag-link--vari…" at bounding box center [364, 403] width 601 height 623
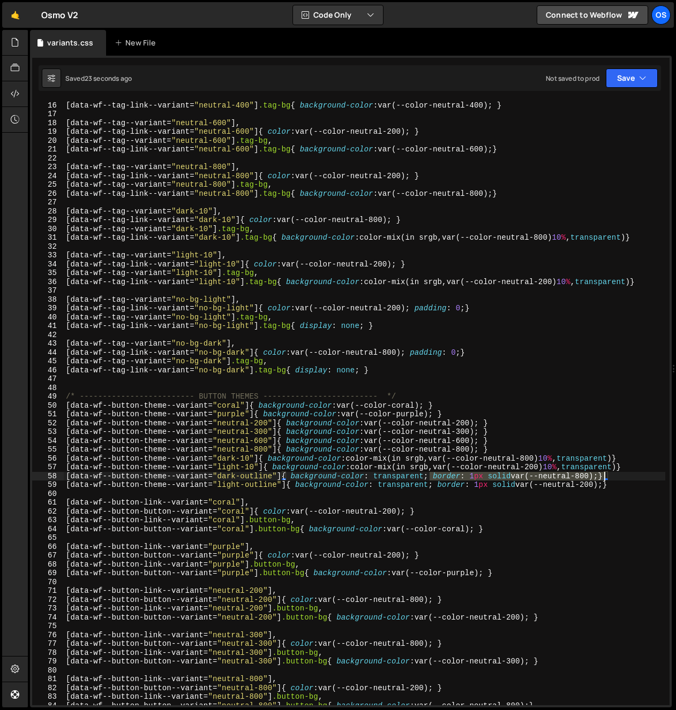
drag, startPoint x: 430, startPoint y: 475, endPoint x: 602, endPoint y: 479, distance: 171.9
click at [602, 479] on div "[ data-wf--tag--variant = " neutral-400 " ] .tag-bg , [ data-wf--tag-link--vari…" at bounding box center [364, 403] width 601 height 623
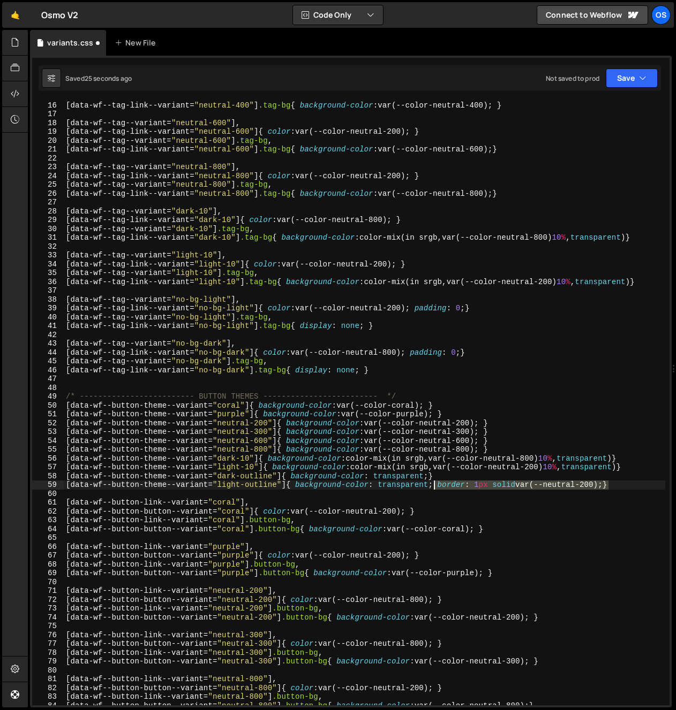
drag, startPoint x: 607, startPoint y: 488, endPoint x: 434, endPoint y: 486, distance: 173.0
click at [434, 486] on div "[ data-wf--tag--variant = " neutral-400 " ] .tag-bg , [ data-wf--tag-link--vari…" at bounding box center [364, 403] width 601 height 623
click at [429, 477] on div "[ data-wf--tag--variant = " neutral-400 " ] .tag-bg , [ data-wf--tag-link--vari…" at bounding box center [364, 403] width 601 height 623
click at [534, 485] on div "[ data-wf--tag--variant = " neutral-400 " ] .tag-bg , [ data-wf--tag-link--vari…" at bounding box center [364, 403] width 601 height 623
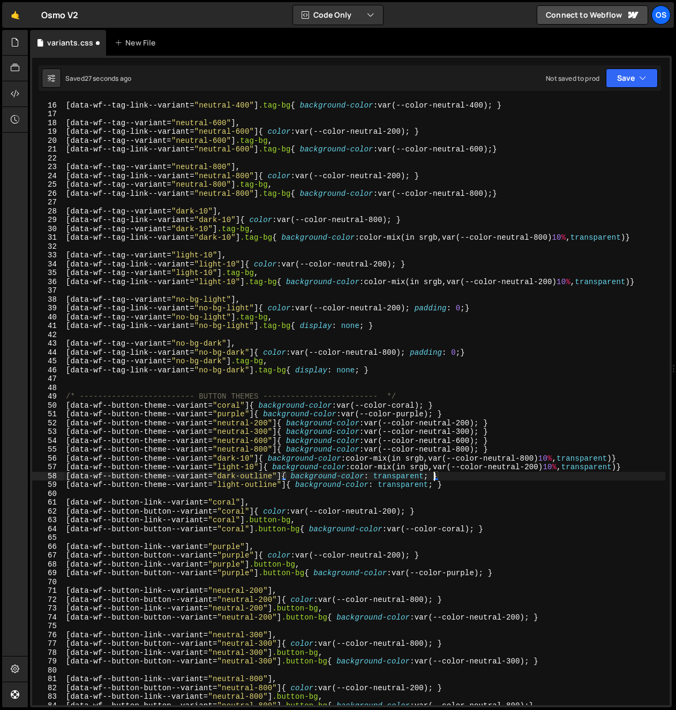
type textarea "[data-wf--button-theme--variant="light-outline"]{ background-color: transparent…"
click at [525, 482] on div "[ data-wf--tag--variant = " neutral-400 " ] .tag-bg , [ data-wf--tag-link--vari…" at bounding box center [364, 403] width 601 height 623
click at [510, 489] on div "[ data-wf--tag--variant = " neutral-400 " ] .tag-bg , [ data-wf--tag-link--vari…" at bounding box center [364, 403] width 601 height 623
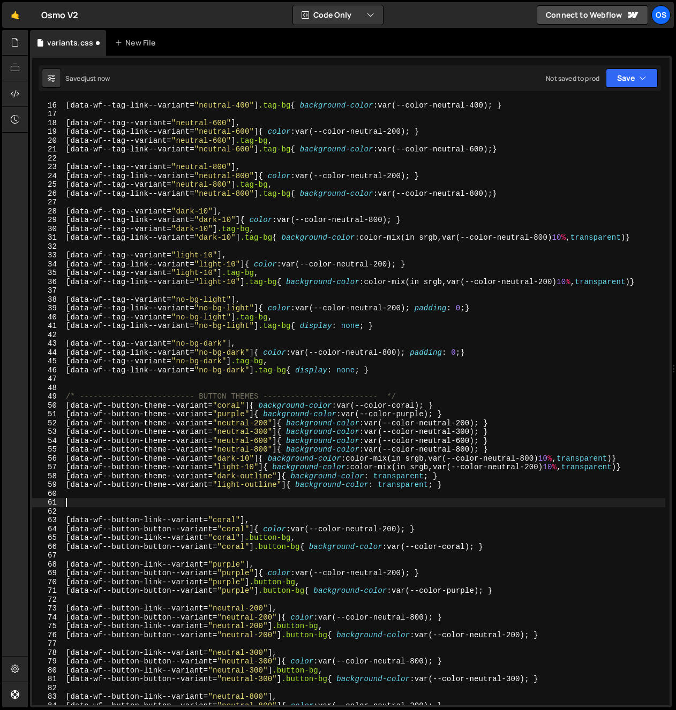
click at [80, 498] on div "[ data-wf--tag--variant = " neutral-400 " ] .tag-bg , [ data-wf--tag-link--vari…" at bounding box center [364, 403] width 601 height 623
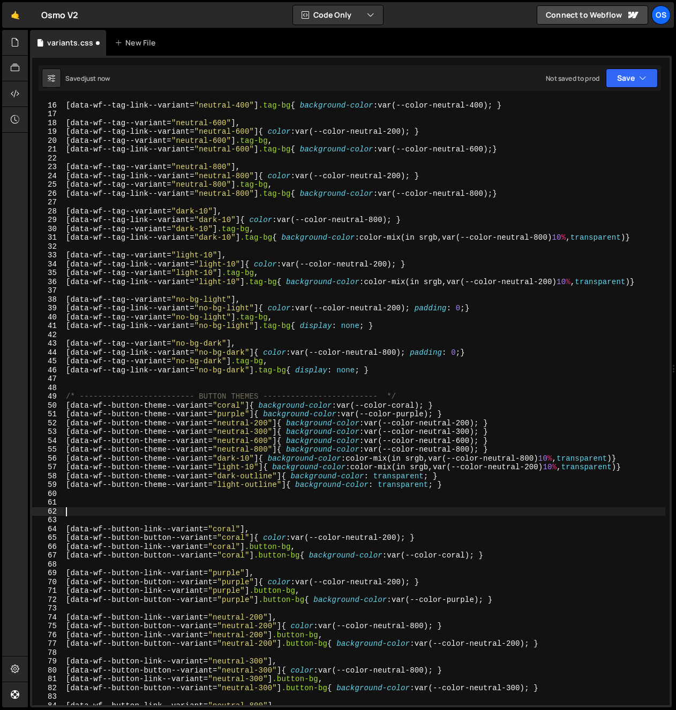
click at [79, 498] on div "[ data-wf--tag--variant = " neutral-400 " ] .tag-bg , [ data-wf--tag-link--vari…" at bounding box center [364, 403] width 601 height 623
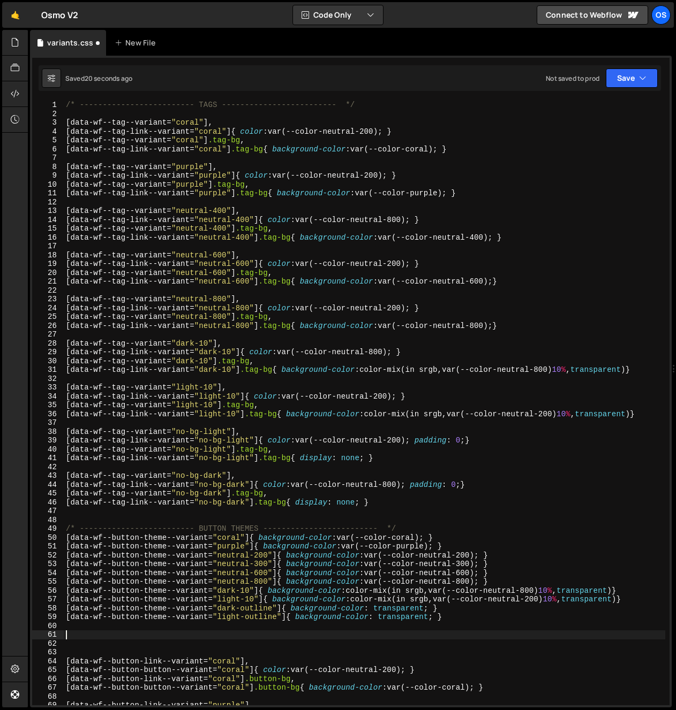
scroll to position [99, 0]
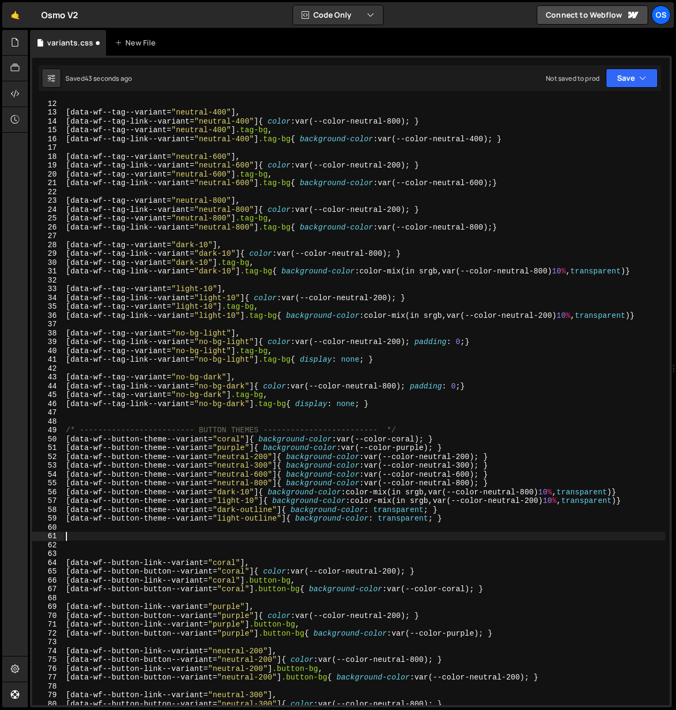
click at [179, 523] on div "[ data-wf--tag--variant = " neutral-400 " ], [ data-wf--tag-link--variant = " n…" at bounding box center [364, 410] width 601 height 623
type textarea "[data-wf--button-theme--variant="light-outline"]{ background-color: transparent…"
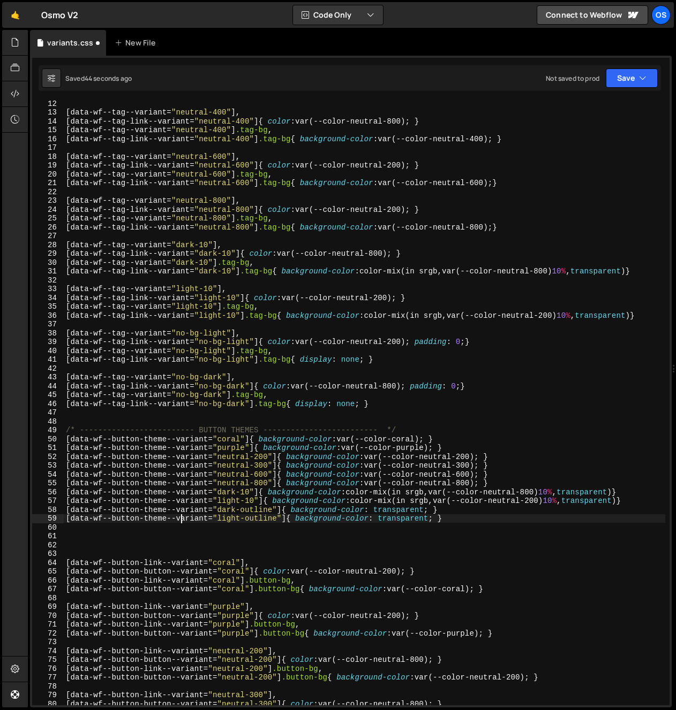
click at [154, 534] on div "[ data-wf--tag--variant = " neutral-400 " ], [ data-wf--tag-link--variant = " n…" at bounding box center [364, 410] width 601 height 623
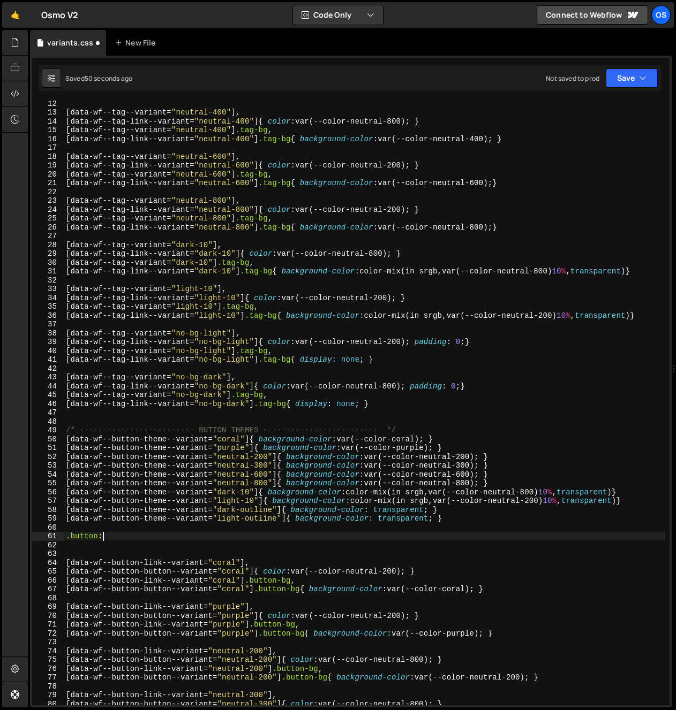
scroll to position [0, 3]
type textarea ".button:has()"
click at [150, 544] on div "[ data-wf--tag--variant = " neutral-400 " ], [ data-wf--tag-link--variant = " n…" at bounding box center [364, 410] width 601 height 623
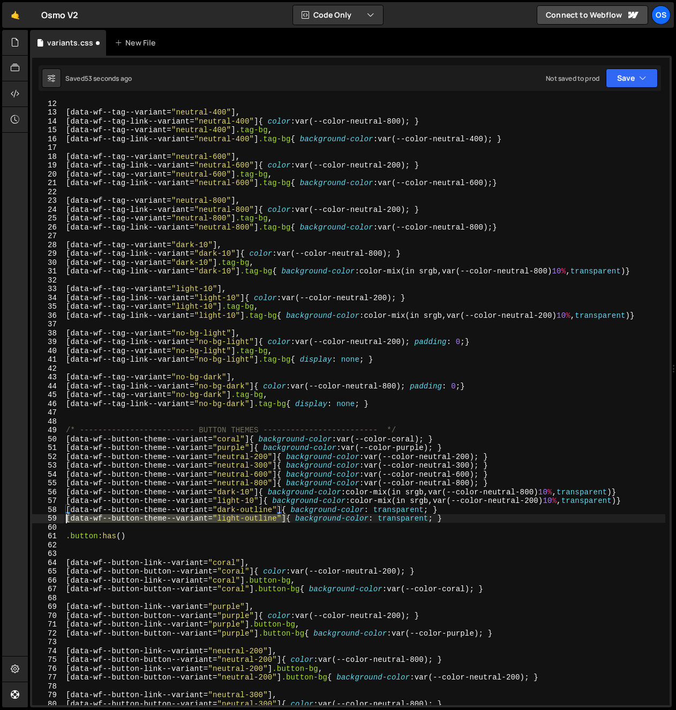
drag, startPoint x: 286, startPoint y: 520, endPoint x: 44, endPoint y: 517, distance: 242.6
click at [44, 517] on div "12 13 14 15 16 17 18 19 20 21 22 23 24 25 26 27 28 29 30 31 32 33 34 35 36 37 3…" at bounding box center [350, 403] width 637 height 605
click at [120, 540] on div "[ data-wf--tag--variant = " neutral-400 " ], [ data-wf--tag-link--variant = " n…" at bounding box center [364, 410] width 601 height 623
paste textarea "[data-wf--button-theme--variant="light-outline"]"
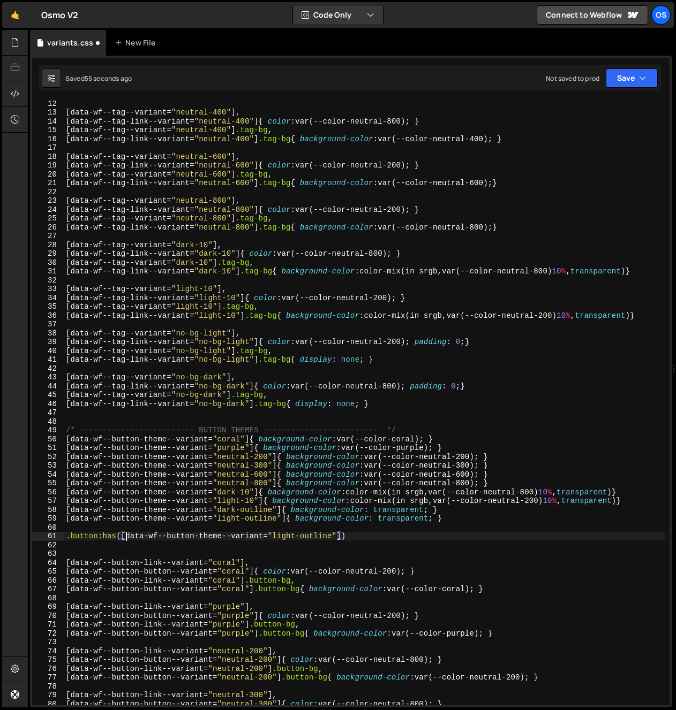
click at [124, 539] on div "[ data-wf--tag--variant = " neutral-400 " ], [ data-wf--tag-link--variant = " n…" at bounding box center [364, 410] width 601 height 623
click at [120, 538] on div "[ data-wf--tag--variant = " neutral-400 " ], [ data-wf--tag-link--variant = " n…" at bounding box center [364, 410] width 601 height 623
click at [357, 535] on div "[ data-wf--tag--variant = " neutral-400 " ], [ data-wf--tag-link--variant = " n…" at bounding box center [364, 410] width 601 height 623
type textarea ".button:has( [data-wf--button-theme--variant="light-outline"]){}"
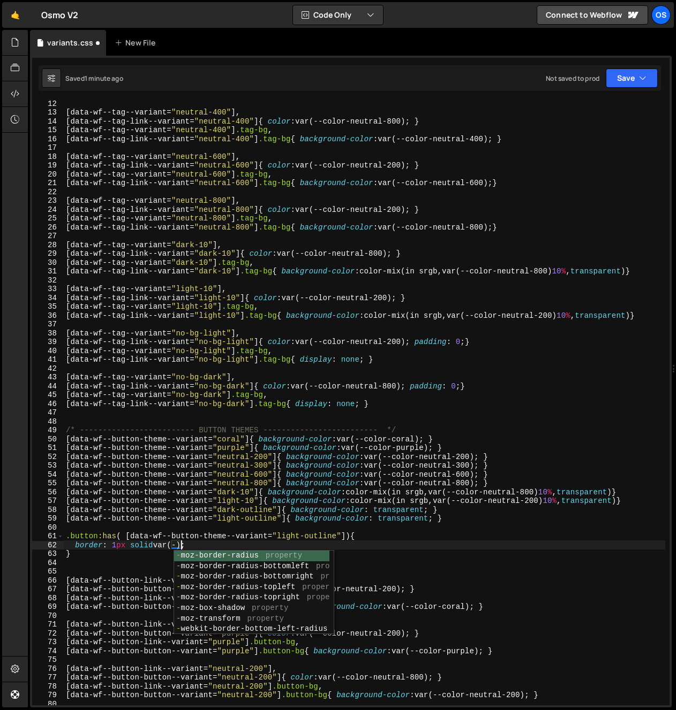
scroll to position [0, 8]
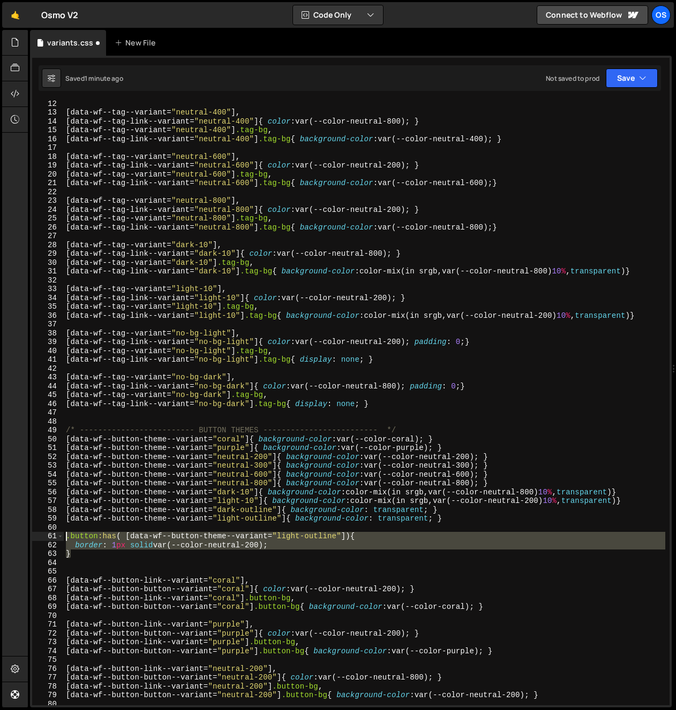
drag, startPoint x: 72, startPoint y: 549, endPoint x: 56, endPoint y: 538, distance: 20.0
click at [56, 538] on div "border: 1px solid var(--color-neutral-200); 12 13 14 15 16 17 18 19 20 21 22 23…" at bounding box center [350, 403] width 637 height 605
type textarea ".button:has( [data-wf--button-theme--variant="light-outline"]){ border: 1px sol…"
click at [67, 561] on div "[ data-wf--tag--variant = " neutral-400 " ], [ data-wf--tag-link--variant = " n…" at bounding box center [364, 410] width 601 height 623
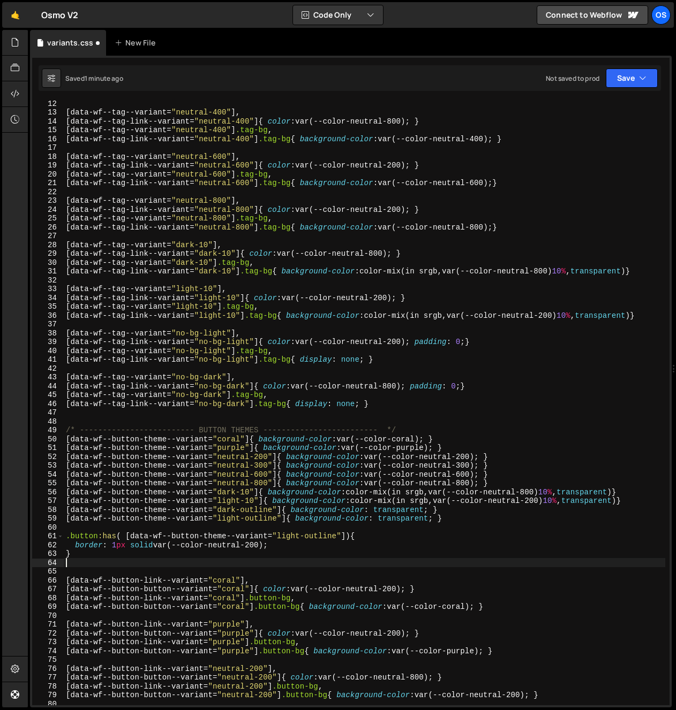
scroll to position [0, 0]
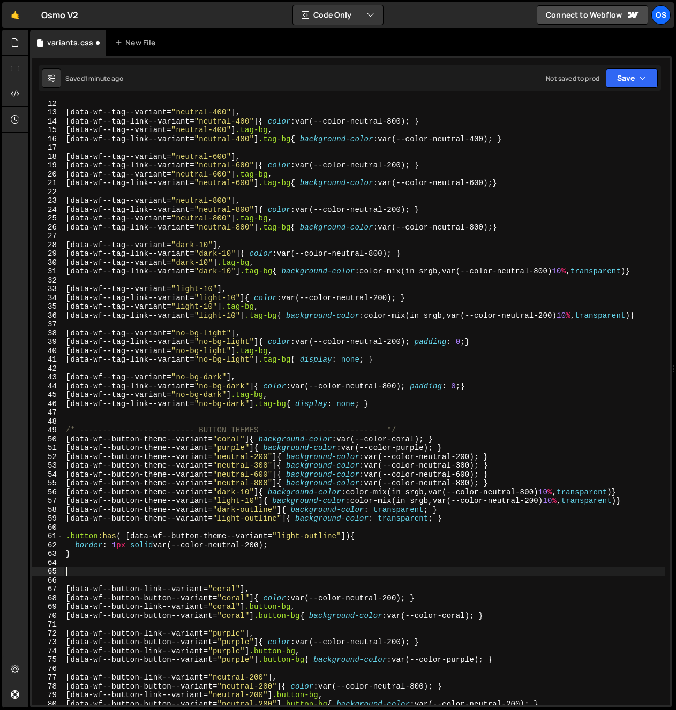
paste textarea "}"
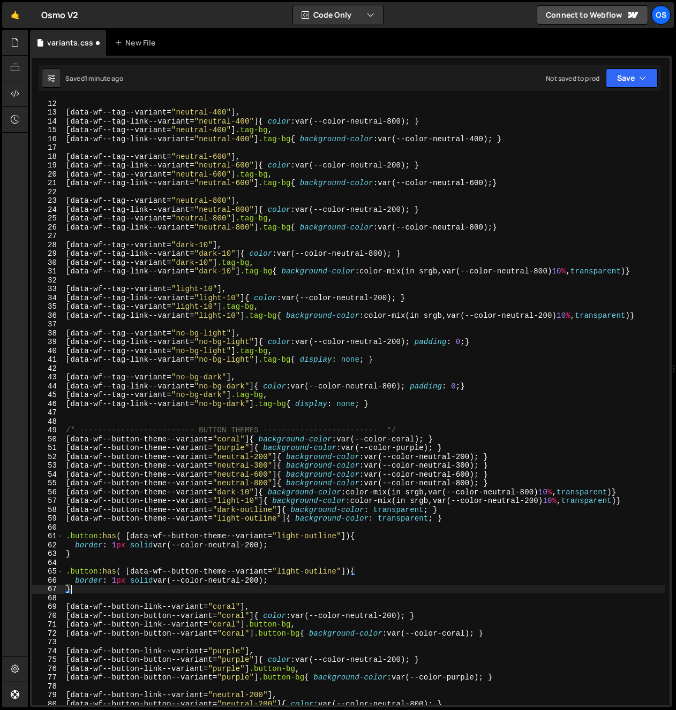
click at [294, 573] on div "[ data-wf--tag--variant = " neutral-400 " ], [ data-wf--tag-link--variant = " n…" at bounding box center [364, 410] width 601 height 623
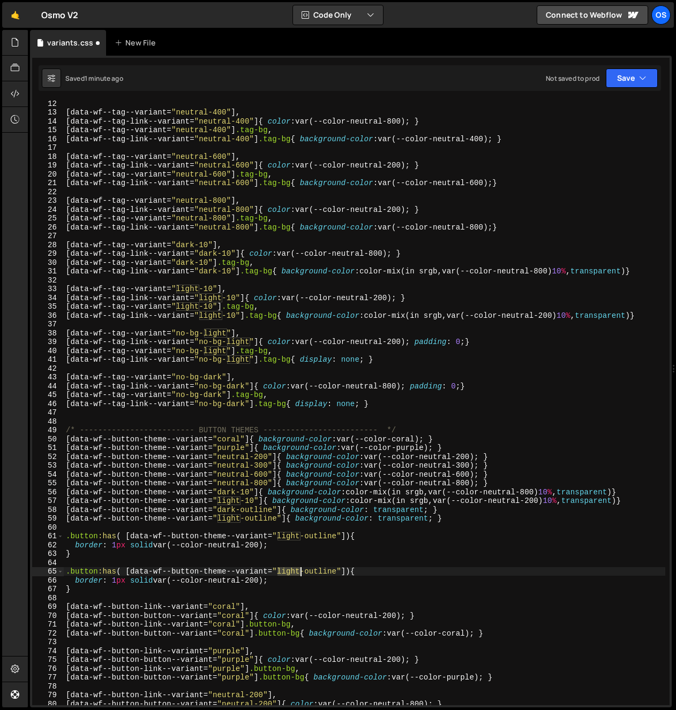
click at [294, 573] on div "[ data-wf--tag--variant = " neutral-400 " ], [ data-wf--tag-link--variant = " n…" at bounding box center [364, 410] width 601 height 623
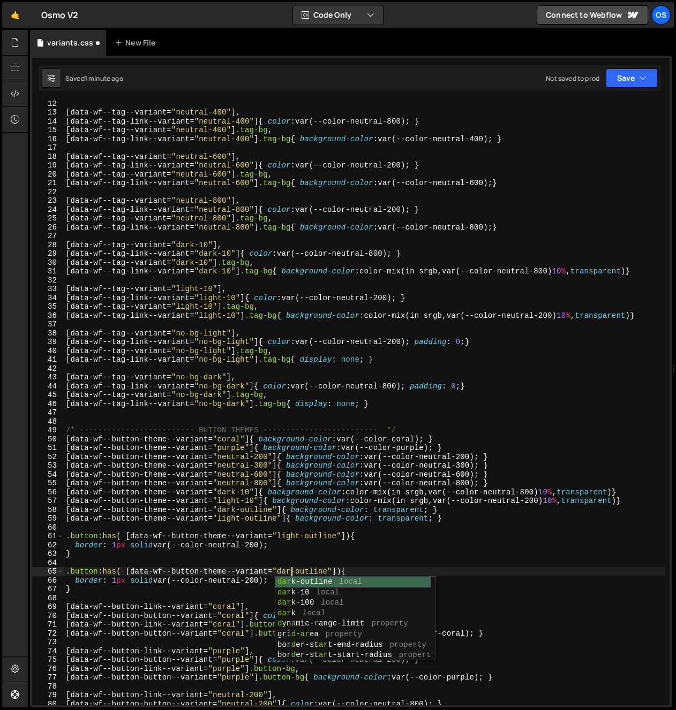
scroll to position [0, 16]
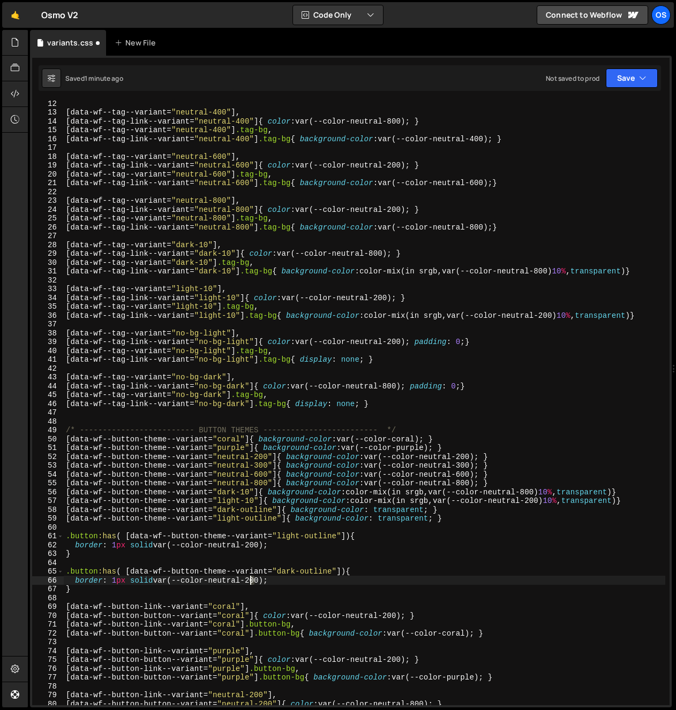
click at [251, 581] on div "[ data-wf--tag--variant = " neutral-400 " ], [ data-wf--tag-link--variant = " n…" at bounding box center [364, 410] width 601 height 623
type textarea "border: 1px solid var(--color-neutral-800);"
click at [285, 577] on div "[ data-wf--tag--variant = " neutral-400 " ], [ data-wf--tag-link--variant = " n…" at bounding box center [364, 410] width 601 height 623
click at [286, 582] on div "[ data-wf--tag--variant = " neutral-400 " ], [ data-wf--tag-link--variant = " n…" at bounding box center [364, 410] width 601 height 623
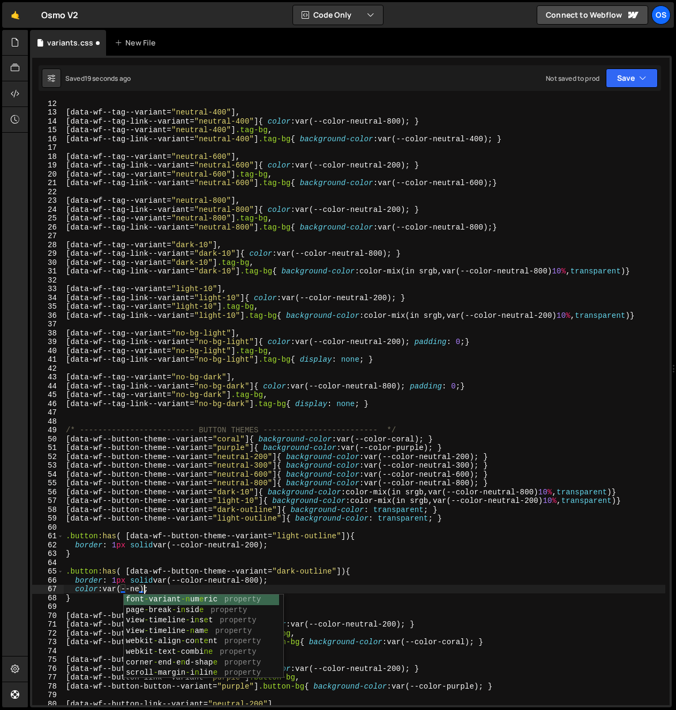
scroll to position [0, 6]
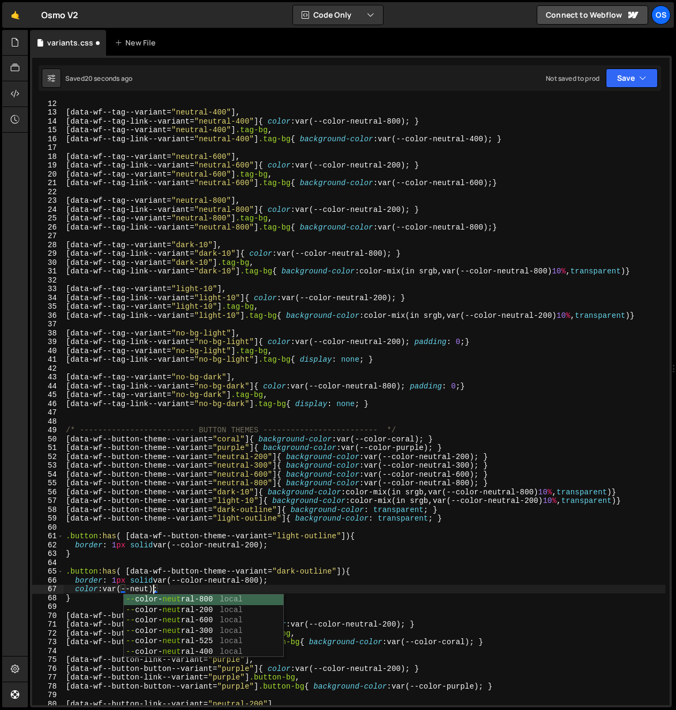
type textarea "color: var(--color-neutral-800);"
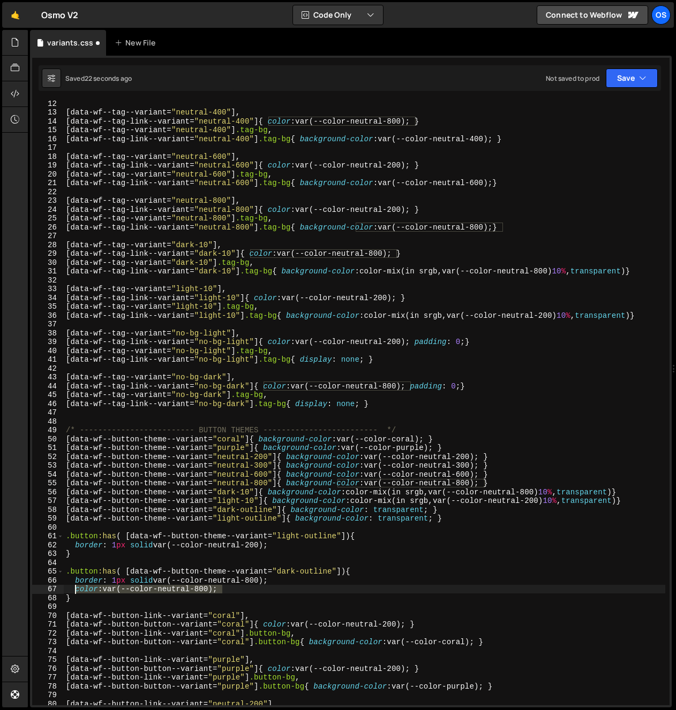
drag, startPoint x: 199, startPoint y: 587, endPoint x: 75, endPoint y: 592, distance: 123.8
click at [75, 592] on div "[ data-wf--tag--variant = " neutral-400 " ], [ data-wf--tag-link--variant = " n…" at bounding box center [364, 410] width 601 height 623
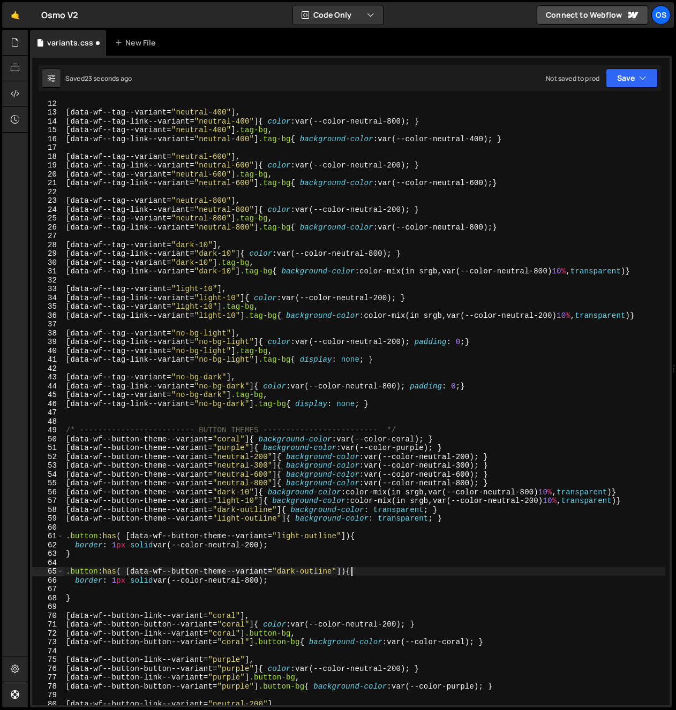
click at [363, 569] on div "[ data-wf--tag--variant = " neutral-400 " ], [ data-wf--tag-link--variant = " n…" at bounding box center [364, 410] width 601 height 623
type textarea ".button:has( [data-wf--button-theme--variant="dark-outline"]){"
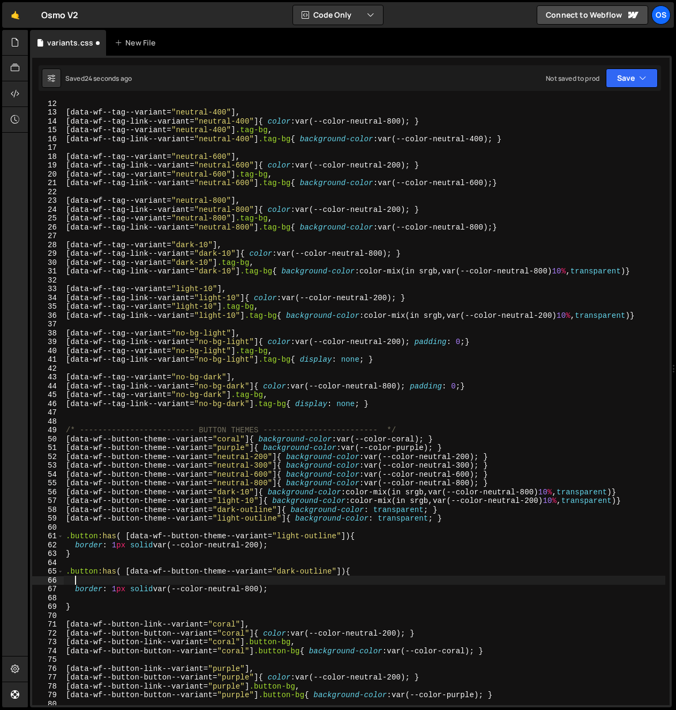
paste textarea "color: var(--color-neutral-800);"
type textarea "color: var(--color-neutral-800);"
click at [90, 600] on div "[ data-wf--tag--variant = " neutral-400 " ], [ data-wf--tag-link--variant = " n…" at bounding box center [364, 410] width 601 height 623
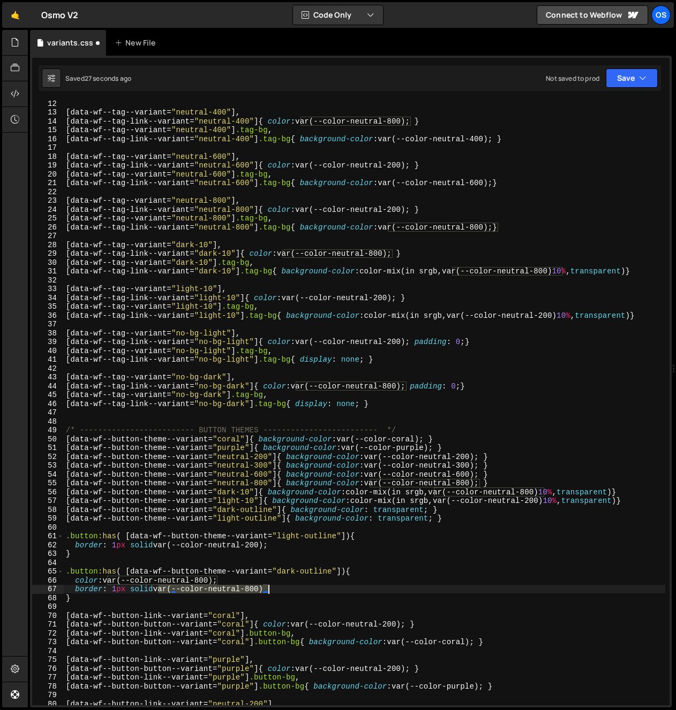
drag, startPoint x: 156, startPoint y: 591, endPoint x: 297, endPoint y: 586, distance: 140.3
click at [297, 586] on div "[ data-wf--tag--variant = " neutral-400 " ], [ data-wf--tag-link--variant = " n…" at bounding box center [364, 410] width 601 height 623
click at [297, 587] on div "[ data-wf--tag--variant = " neutral-400 " ], [ data-wf--tag-link--variant = " n…" at bounding box center [364, 410] width 601 height 623
drag, startPoint x: 246, startPoint y: 588, endPoint x: 160, endPoint y: 592, distance: 85.8
click at [160, 592] on div "[ data-wf--tag--variant = " neutral-400 " ], [ data-wf--tag-link--variant = " n…" at bounding box center [364, 410] width 601 height 623
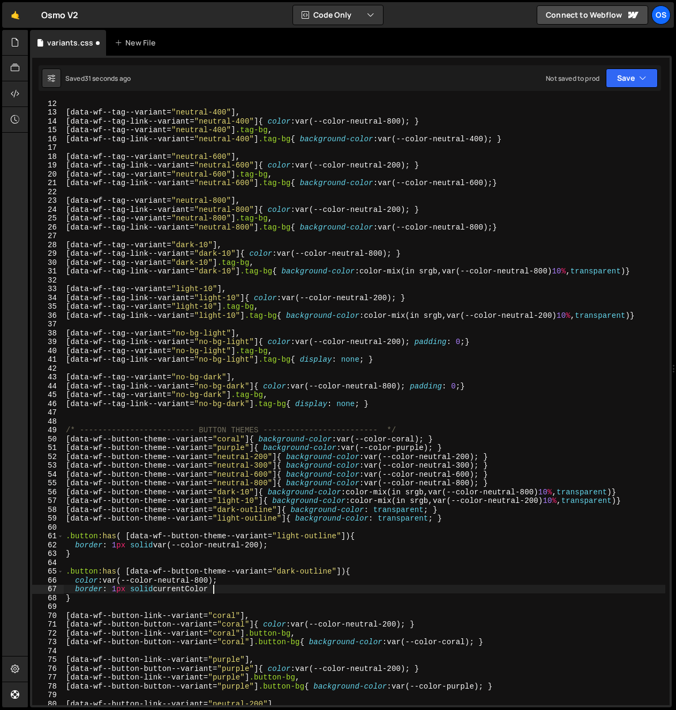
scroll to position [0, 10]
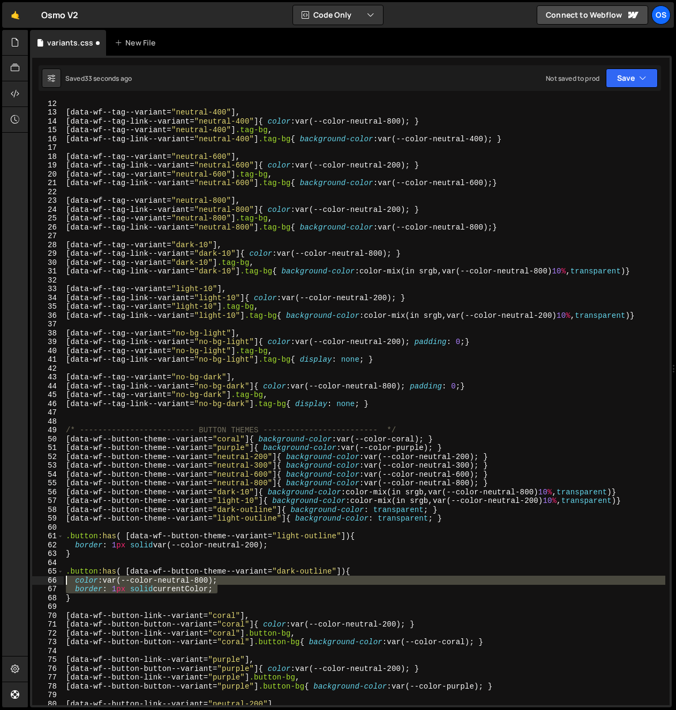
drag, startPoint x: 79, startPoint y: 591, endPoint x: 24, endPoint y: 584, distance: 55.0
click at [24, 584] on div "Hold on a sec... Are you certain you wish to leave this page? Any changes you'v…" at bounding box center [338, 355] width 676 height 710
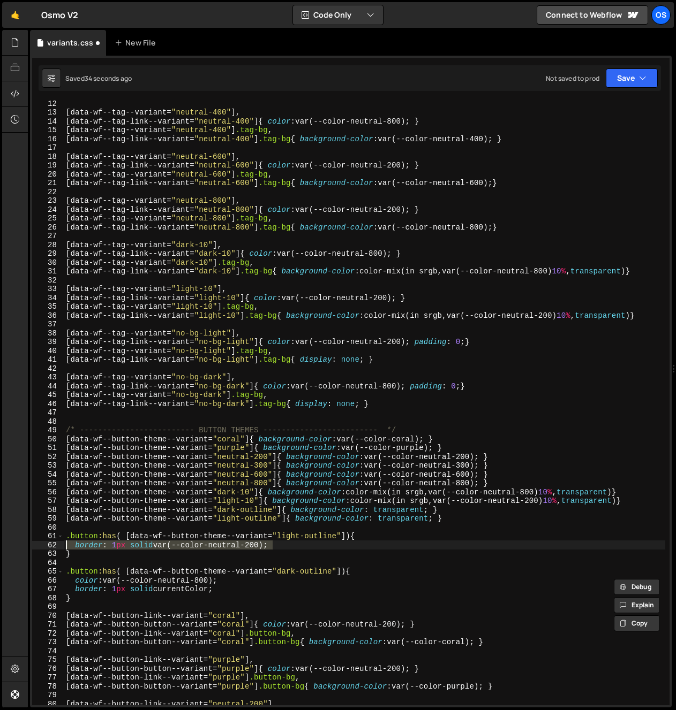
drag, startPoint x: 243, startPoint y: 543, endPoint x: -15, endPoint y: 542, distance: 258.1
click at [0, 542] on html "Projects [GEOGRAPHIC_DATA] Blog Os Your current team is [PERSON_NAME] Projects …" at bounding box center [338, 355] width 676 height 710
paste textarea "currentColor"
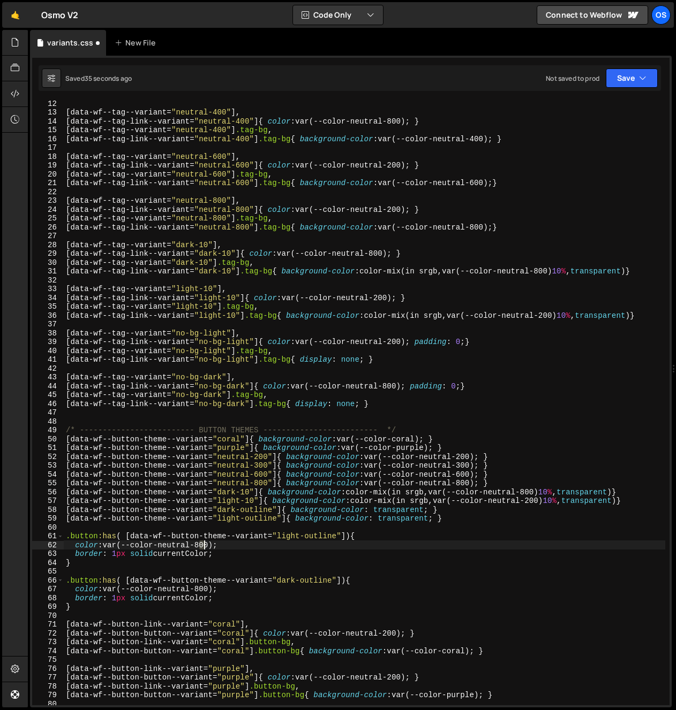
click at [203, 548] on div "[ data-wf--tag--variant = " neutral-400 " ], [ data-wf--tag-link--variant = " n…" at bounding box center [364, 410] width 601 height 623
click at [308, 550] on div "[ data-wf--tag--variant = " neutral-400 " ], [ data-wf--tag-link--variant = " n…" at bounding box center [364, 410] width 601 height 623
type textarea "border: 1px solid currentColor;"
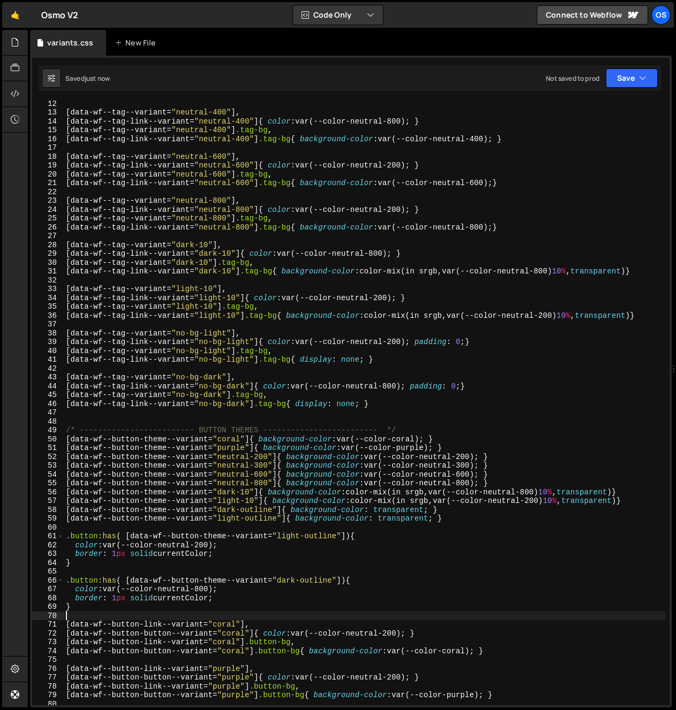
click at [110, 614] on div "[ data-wf--tag--variant = " neutral-400 " ], [ data-wf--tag-link--variant = " n…" at bounding box center [364, 410] width 601 height 623
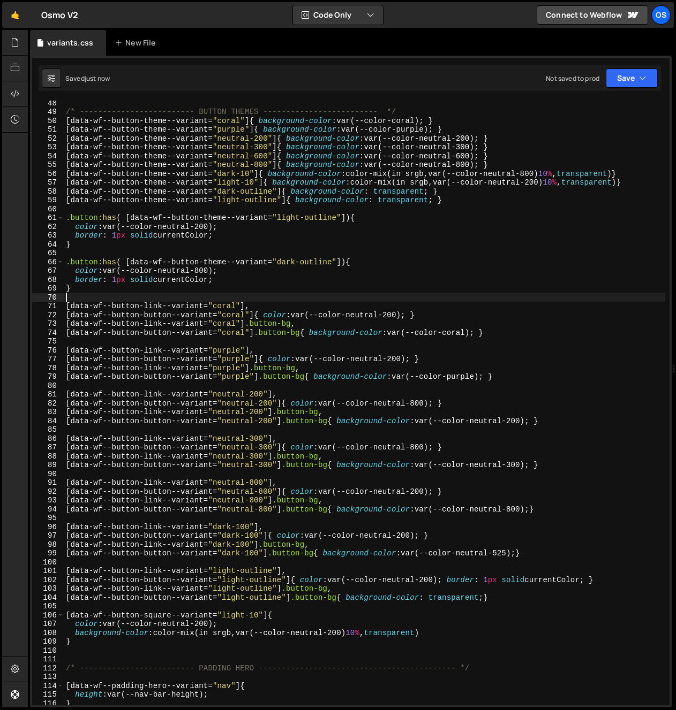
scroll to position [417, 0]
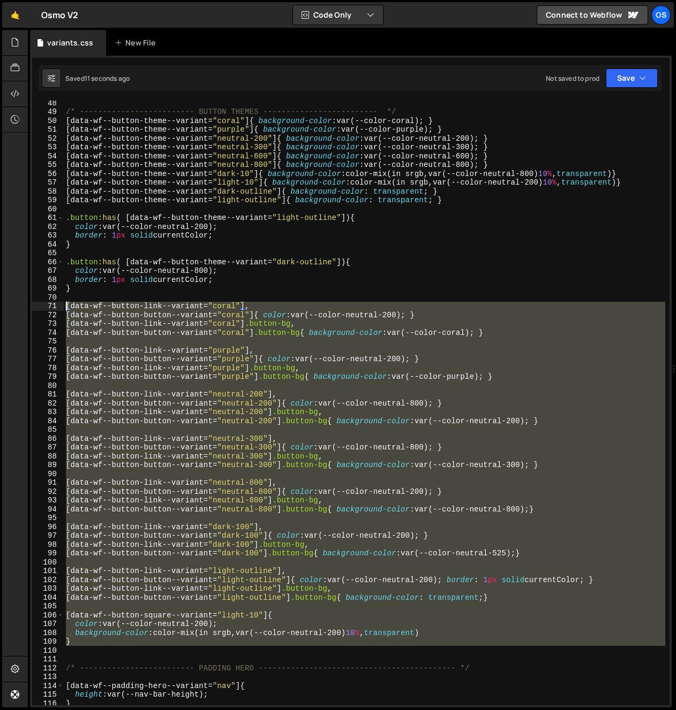
drag, startPoint x: 95, startPoint y: 649, endPoint x: 21, endPoint y: 304, distance: 353.6
click at [21, 304] on div "Hold on a sec... Are you certain you wish to leave this page? Any changes you'v…" at bounding box center [338, 355] width 676 height 710
type textarea "[data-wf--button-link--variant="coral"], [data-wf--button-button--variant="cora…"
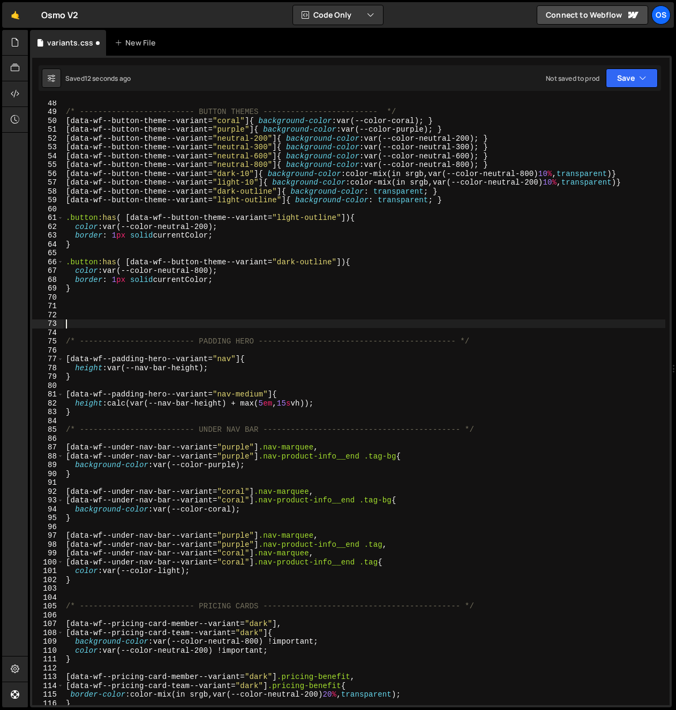
scroll to position [305, 0]
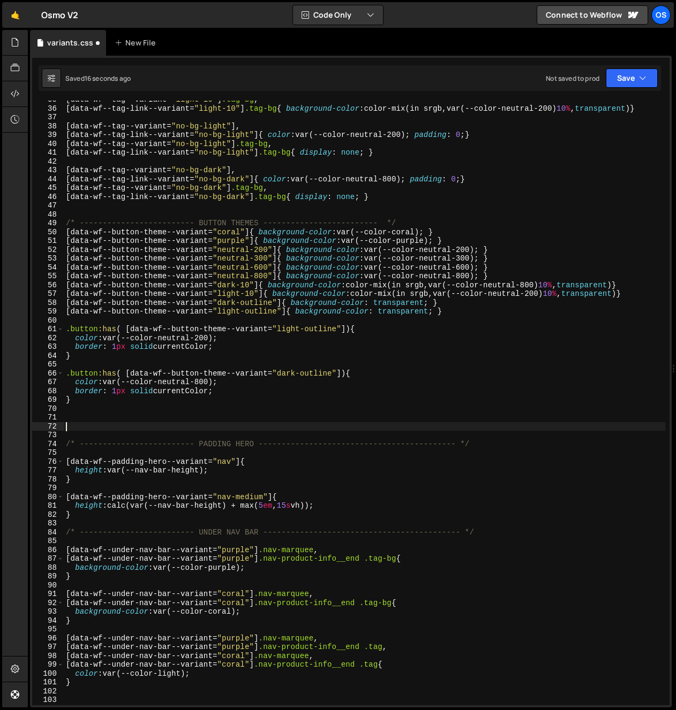
drag, startPoint x: 81, startPoint y: 406, endPoint x: 55, endPoint y: 335, distance: 75.6
click at [55, 335] on div "35 36 37 38 39 40 41 42 43 44 45 46 47 48 49 50 51 52 53 54 55 56 57 58 59 60 6…" at bounding box center [350, 403] width 637 height 605
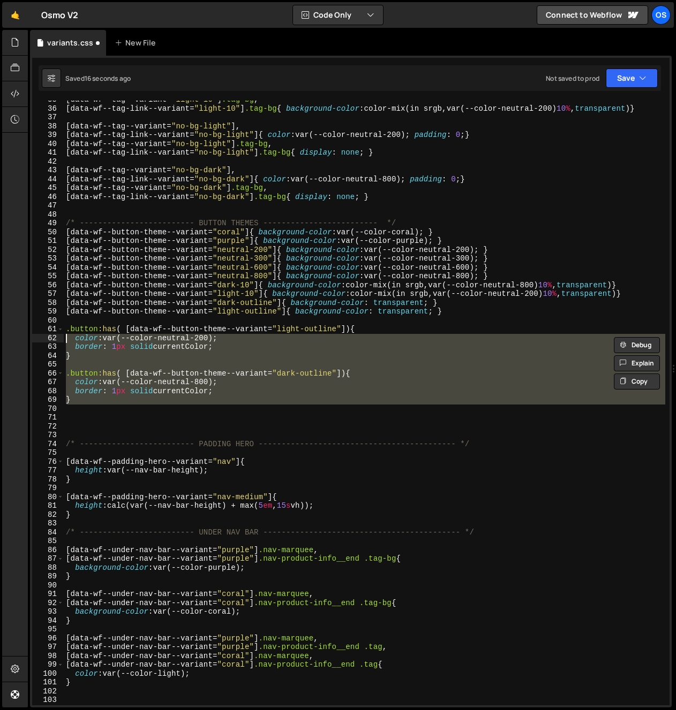
click at [66, 342] on div "[ data-wf--tag--variant = " light-10 " ] .tag-bg , [ data-wf--tag-link--variant…" at bounding box center [364, 403] width 601 height 605
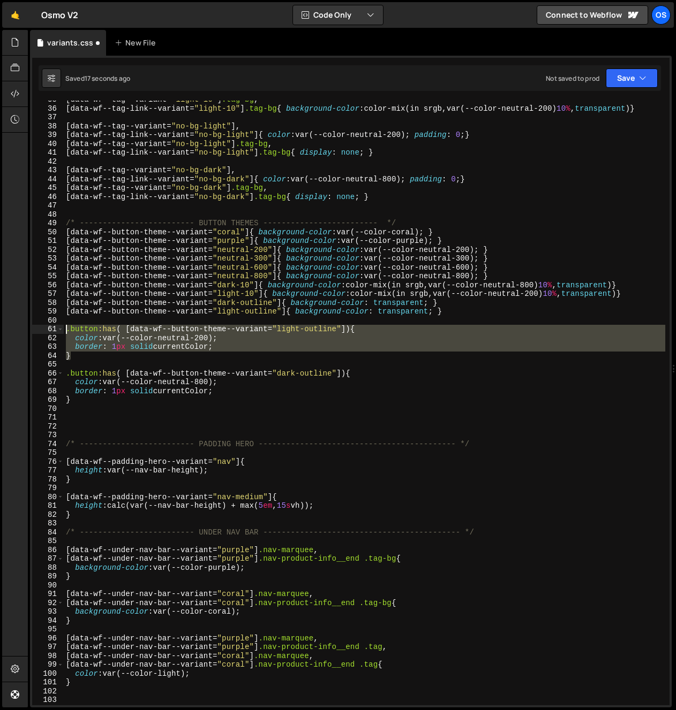
drag, startPoint x: 84, startPoint y: 358, endPoint x: 53, endPoint y: 330, distance: 41.3
click at [53, 330] on div "color: var(--color-neutral-200); 35 36 37 38 39 40 41 42 43 44 45 46 47 48 49 5…" at bounding box center [350, 403] width 637 height 605
type textarea ".button:has( [data-wf--button-theme--variant="light-outline"]){ color: var(--co…"
click at [66, 322] on div "[ data-wf--tag--variant = " light-10 " ] .tag-bg , [ data-wf--tag-link--variant…" at bounding box center [364, 406] width 601 height 623
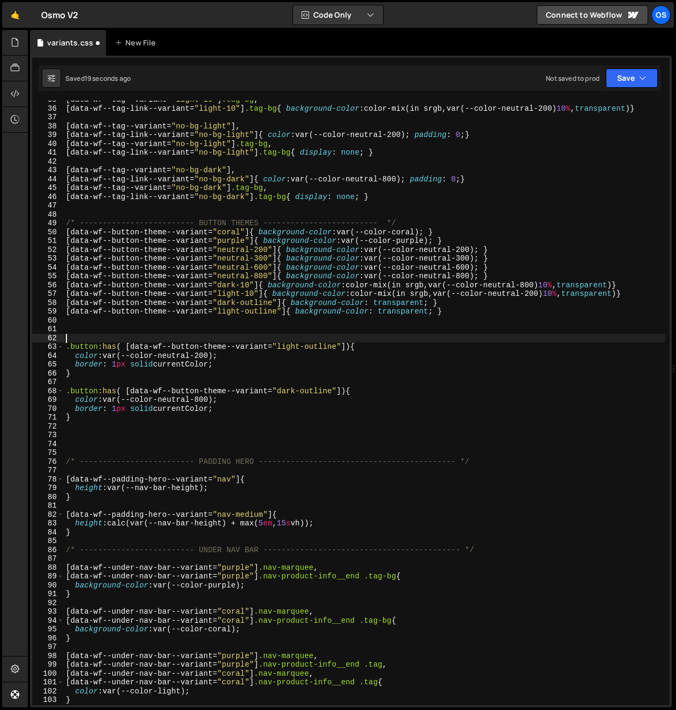
click at [80, 331] on div "[ data-wf--tag--variant = " light-10 " ] .tag-bg , [ data-wf--tag-link--variant…" at bounding box center [364, 406] width 601 height 623
paste textarea "}"
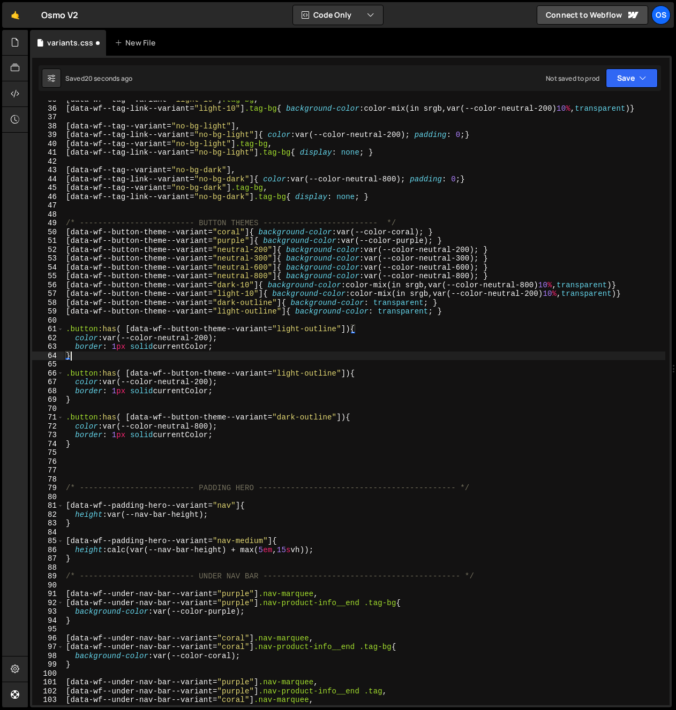
click at [138, 340] on div "[ data-wf--tag--variant = " light-10 " ] .tag-bg , [ data-wf--tag-link--variant…" at bounding box center [364, 406] width 601 height 623
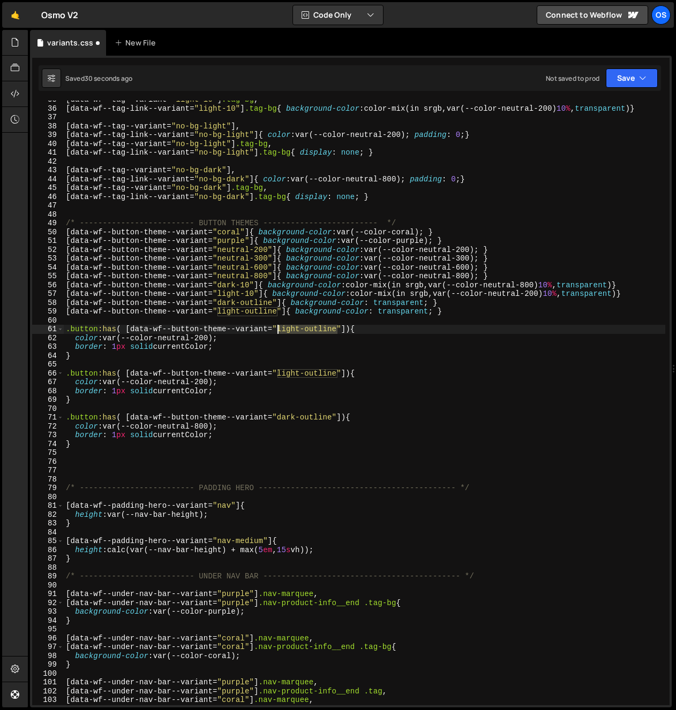
drag, startPoint x: 337, startPoint y: 332, endPoint x: 276, endPoint y: 331, distance: 61.0
click at [276, 331] on div "[ data-wf--tag--variant = " light-10 " ] .tag-bg , [ data-wf--tag-link--variant…" at bounding box center [364, 406] width 601 height 623
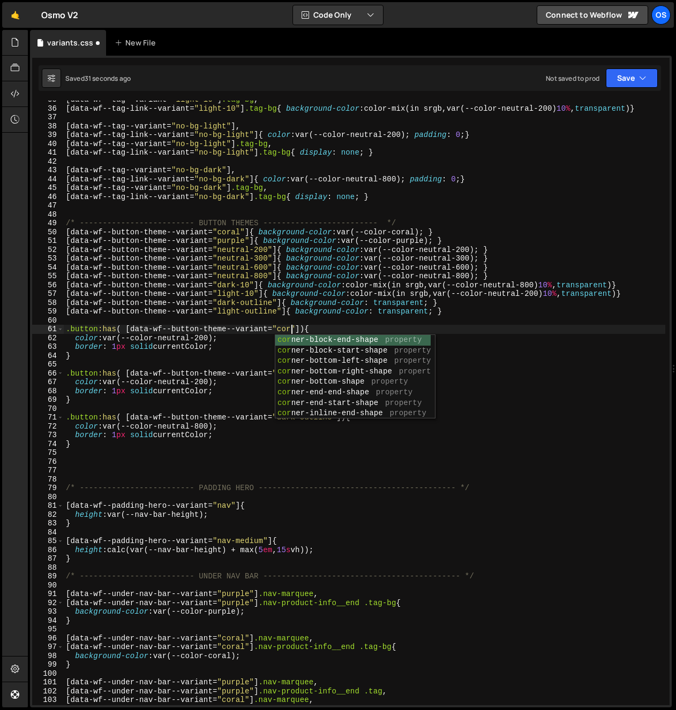
scroll to position [0, 16]
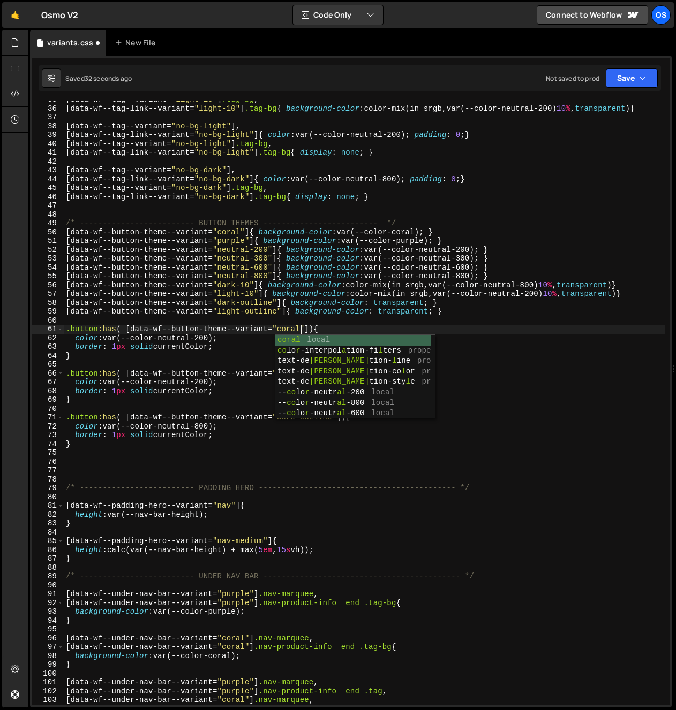
click at [314, 330] on div "[ data-wf--tag--variant = " light-10 " ] .tag-bg , [ data-wf--tag-link--variant…" at bounding box center [364, 406] width 601 height 623
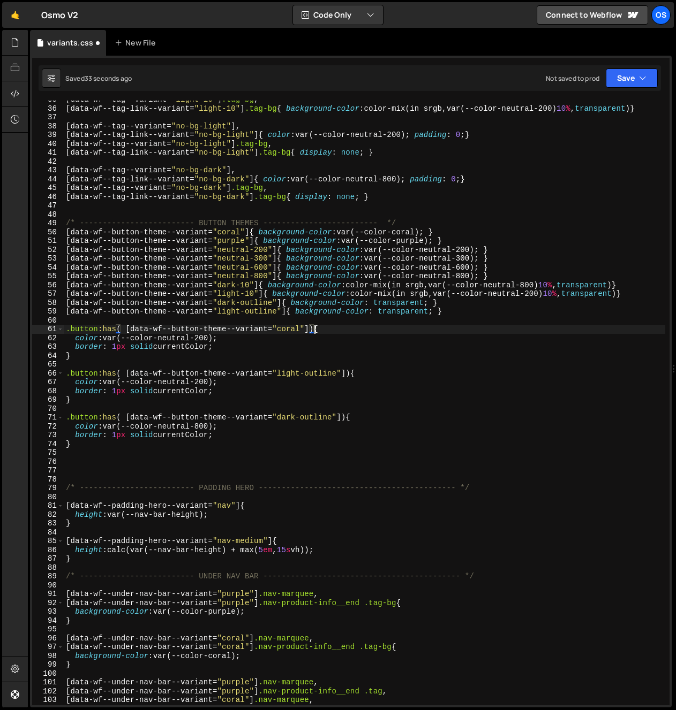
scroll to position [0, 17]
drag, startPoint x: 312, startPoint y: 329, endPoint x: 31, endPoint y: 328, distance: 281.6
click at [31, 328] on div "1 Type cmd + s to save your Javascript file. הההההההההההההההההההההההההההההההההה…" at bounding box center [350, 382] width 641 height 652
click at [319, 330] on div "[ data-wf--tag--variant = " light-10 " ] .tag-bg , [ data-wf--tag-link--variant…" at bounding box center [364, 406] width 601 height 623
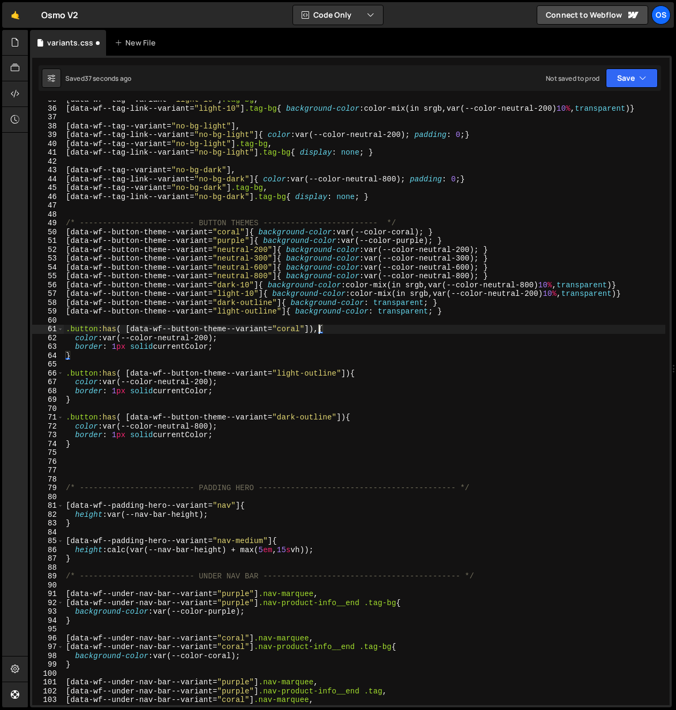
paste textarea ".button:has( [data-wf--button-theme--variant="coral"])"
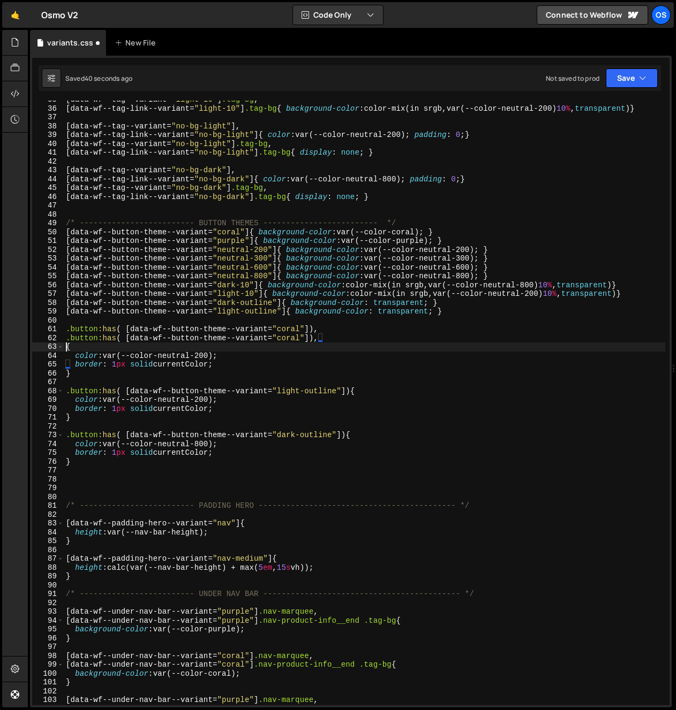
paste textarea ".button:has( [data-wf--button-theme--variant="coral"])"
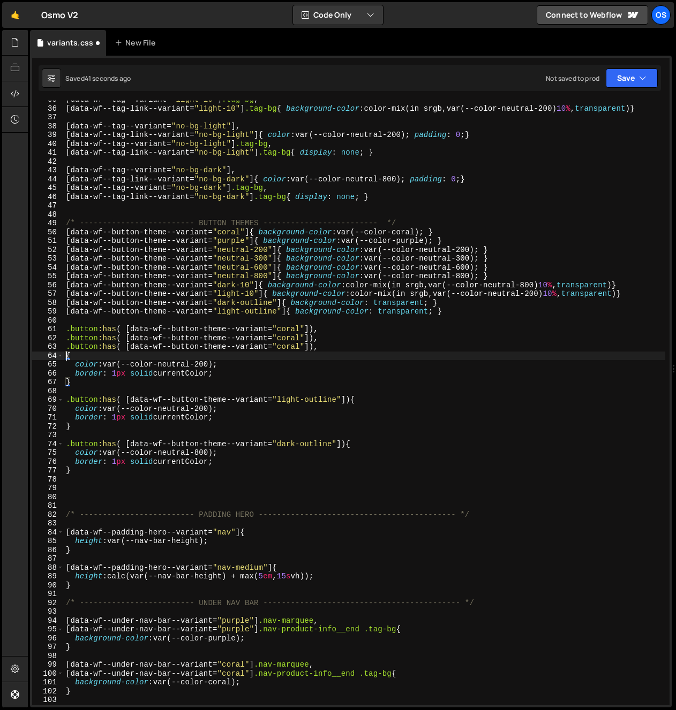
paste textarea ".button:has( [data-wf--button-theme--variant="coral"])"
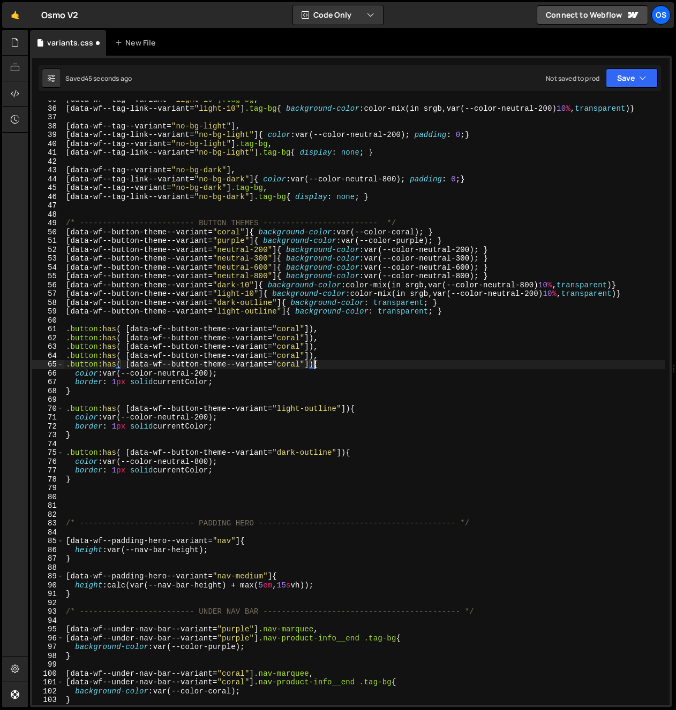
click at [289, 340] on div "[ data-wf--tag--variant = " light-10 " ] .tag-bg , [ data-wf--tag-link--variant…" at bounding box center [364, 406] width 601 height 623
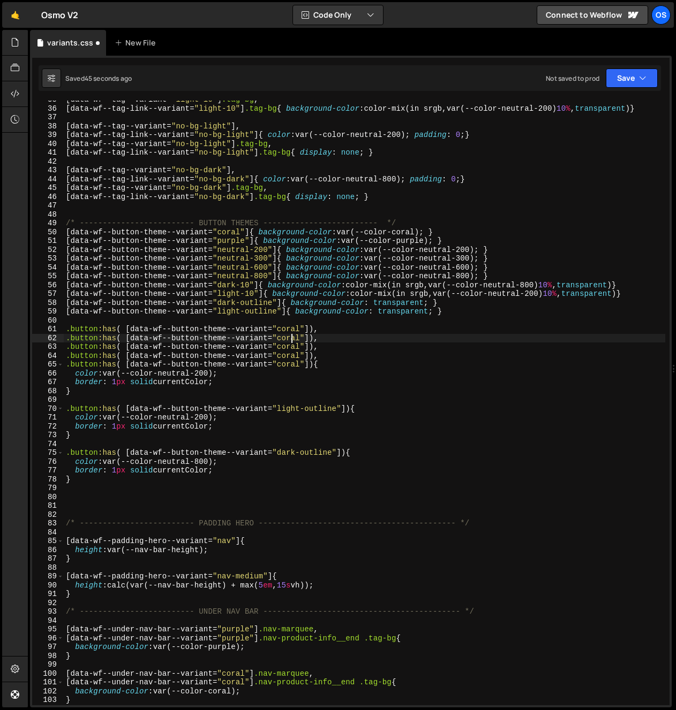
click at [289, 341] on div "[ data-wf--tag--variant = " light-10 " ] .tag-bg , [ data-wf--tag-link--variant…" at bounding box center [364, 406] width 601 height 623
click at [296, 335] on div "[ data-wf--tag--variant = " light-10 " ] .tag-bg , [ data-wf--tag-link--variant…" at bounding box center [364, 406] width 601 height 623
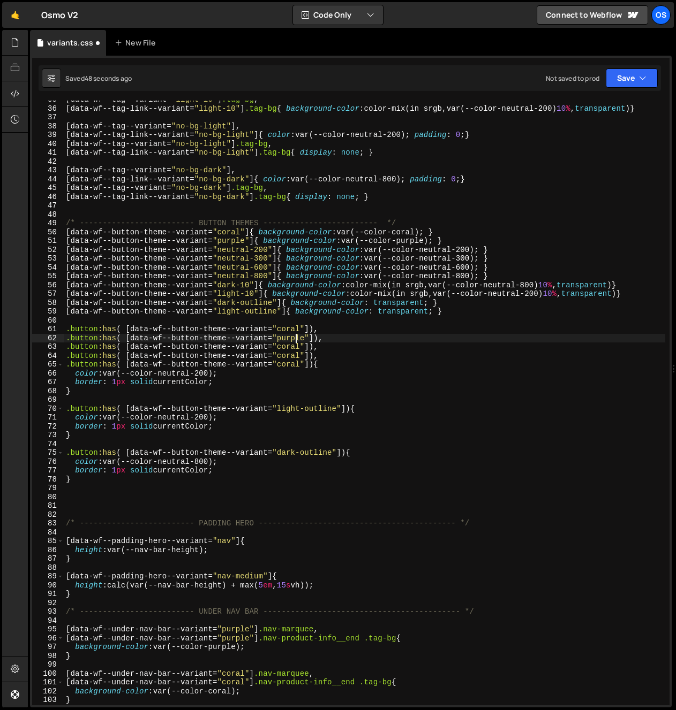
click at [286, 345] on div "[ data-wf--tag--variant = " light-10 " ] .tag-bg , [ data-wf--tag-link--variant…" at bounding box center [364, 406] width 601 height 623
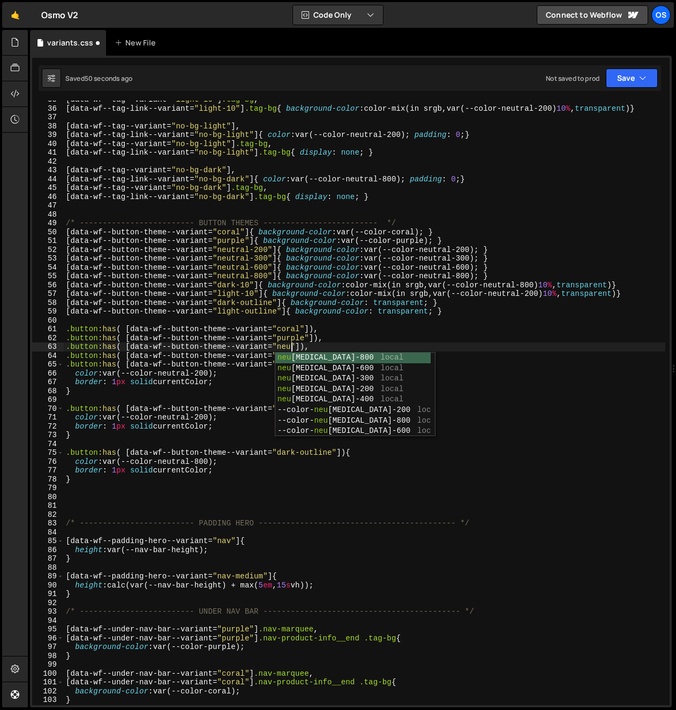
scroll to position [0, 16]
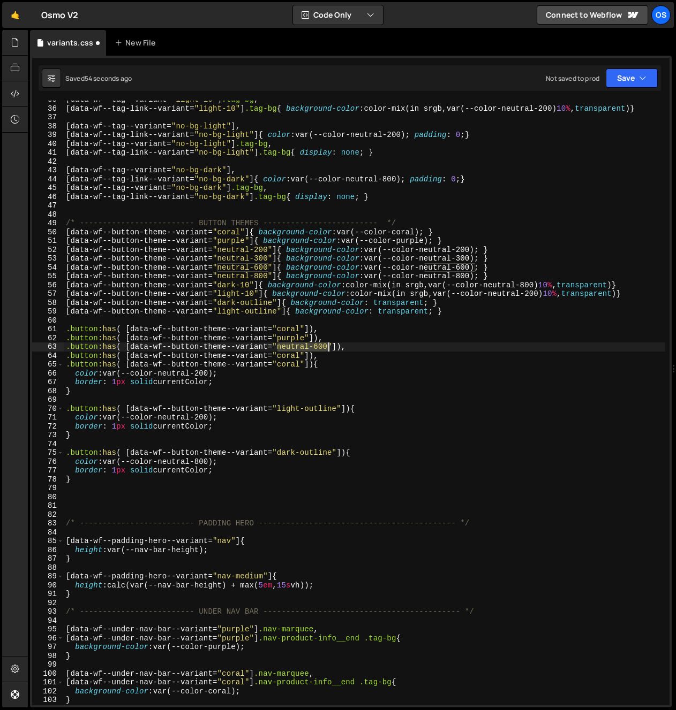
drag, startPoint x: 276, startPoint y: 349, endPoint x: 330, endPoint y: 349, distance: 53.5
click at [330, 349] on div "[ data-wf--tag--variant = " light-10 " ] .tag-bg , [ data-wf--tag-link--variant…" at bounding box center [364, 406] width 601 height 623
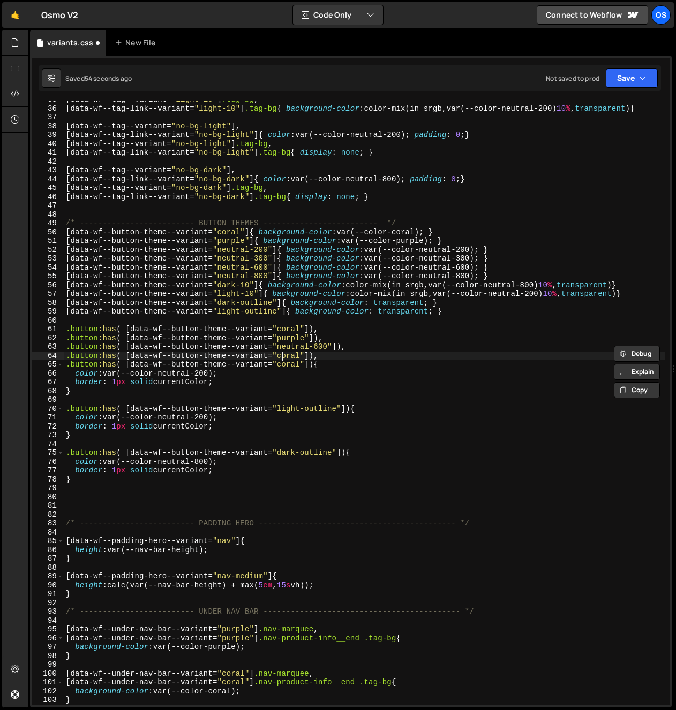
click at [282, 356] on div "[ data-wf--tag--variant = " light-10 " ] .tag-bg , [ data-wf--tag-link--variant…" at bounding box center [364, 406] width 601 height 623
paste textarea "neutral-600"
click at [316, 359] on div "[ data-wf--tag--variant = " light-10 " ] .tag-bg , [ data-wf--tag-link--variant…" at bounding box center [364, 406] width 601 height 623
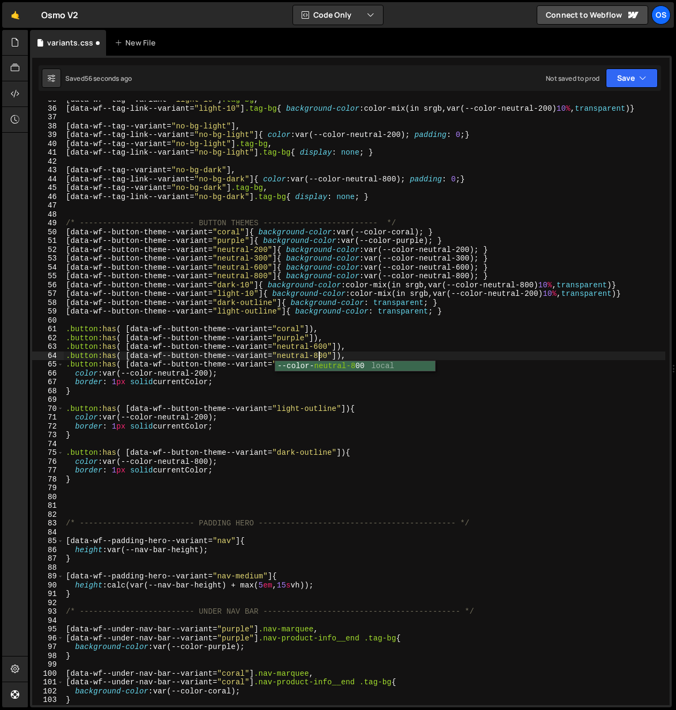
click at [276, 352] on div "[ data-wf--tag--variant = " light-10 " ] .tag-bg , [ data-wf--tag-link--variant…" at bounding box center [364, 406] width 601 height 623
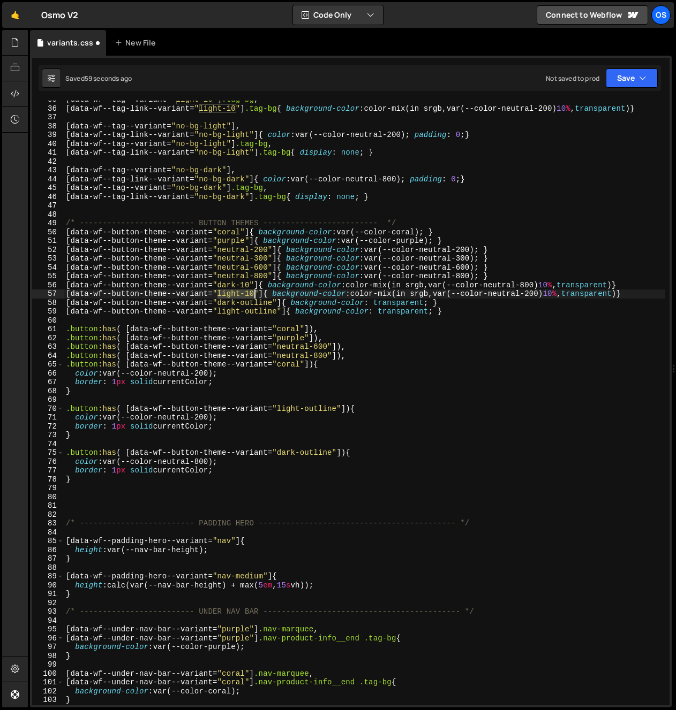
drag, startPoint x: 218, startPoint y: 297, endPoint x: 255, endPoint y: 298, distance: 36.4
click at [255, 298] on div "[ data-wf--tag--variant = " light-10 " ] .tag-bg , [ data-wf--tag-link--variant…" at bounding box center [364, 406] width 601 height 623
click at [285, 365] on div "[ data-wf--tag--variant = " light-10 " ] .tag-bg , [ data-wf--tag-link--variant…" at bounding box center [364, 406] width 601 height 623
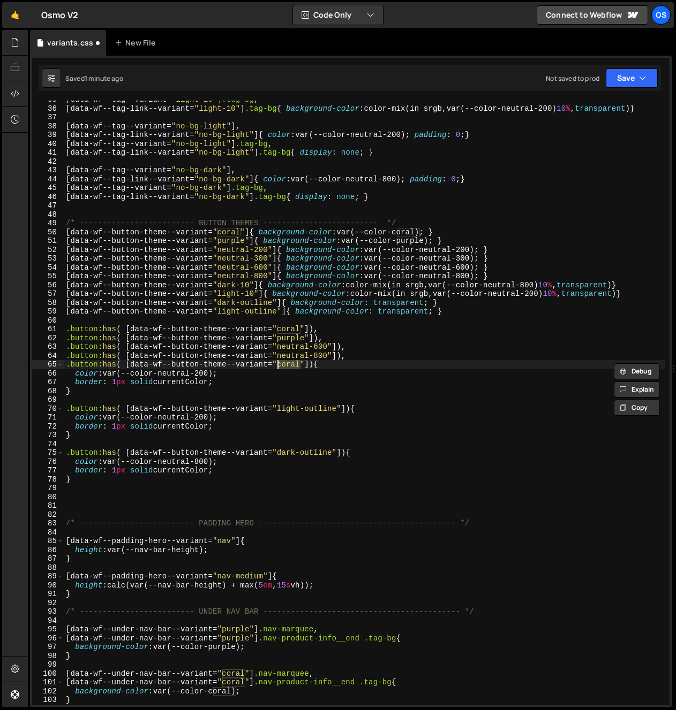
paste textarea "light-10"
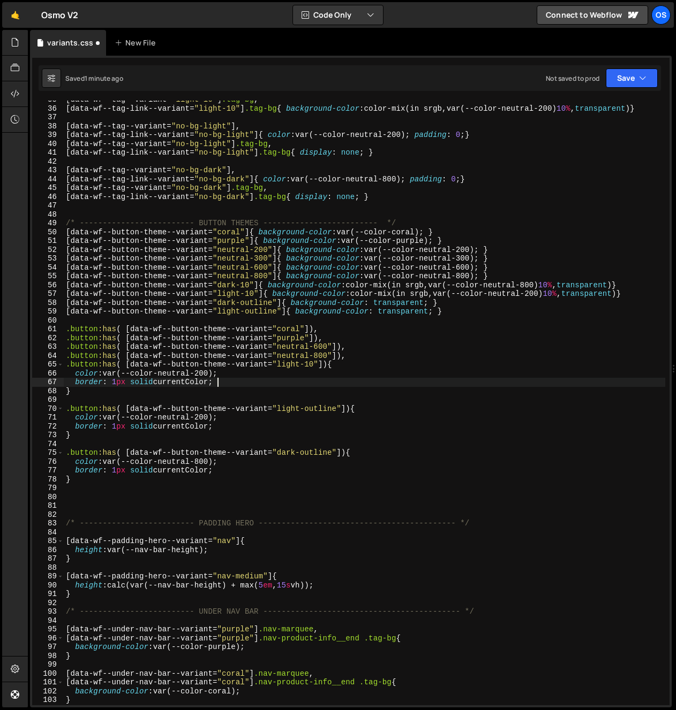
click at [250, 378] on div "[ data-wf--tag--variant = " light-10 " ] .tag-bg , [ data-wf--tag-link--variant…" at bounding box center [364, 406] width 601 height 623
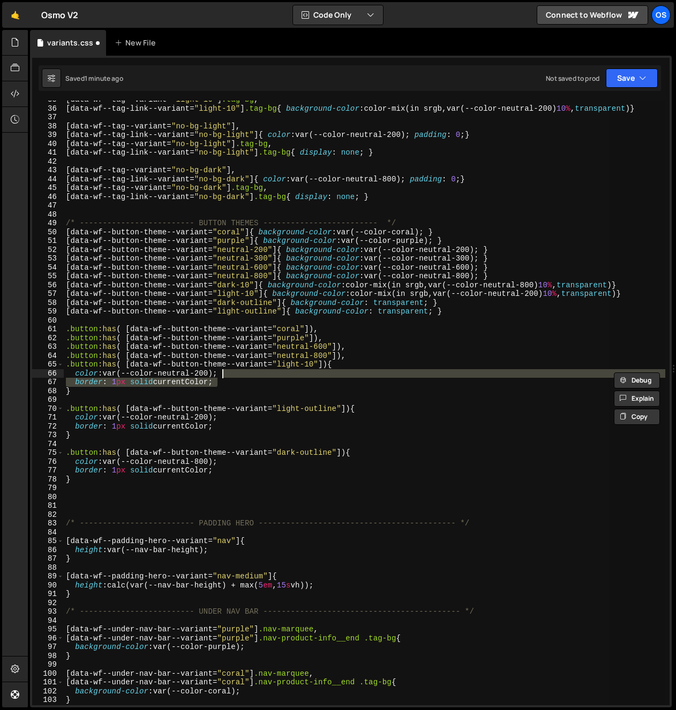
click at [250, 378] on div "[ data-wf--tag--variant = " light-10 " ] .tag-bg , [ data-wf--tag-link--variant…" at bounding box center [364, 403] width 601 height 605
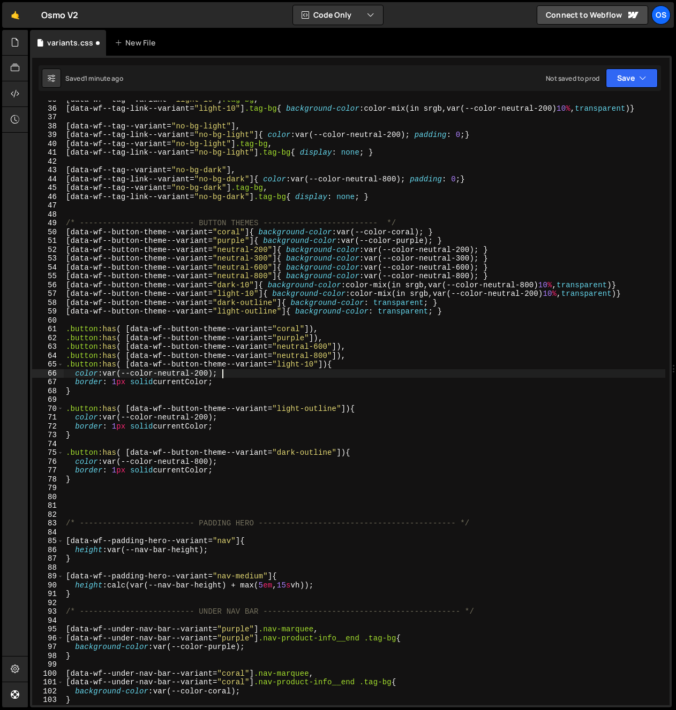
scroll to position [0, 10]
click at [243, 375] on div "[ data-wf--tag--variant = " light-10 " ] .tag-bg , [ data-wf--tag-link--variant…" at bounding box center [364, 406] width 601 height 623
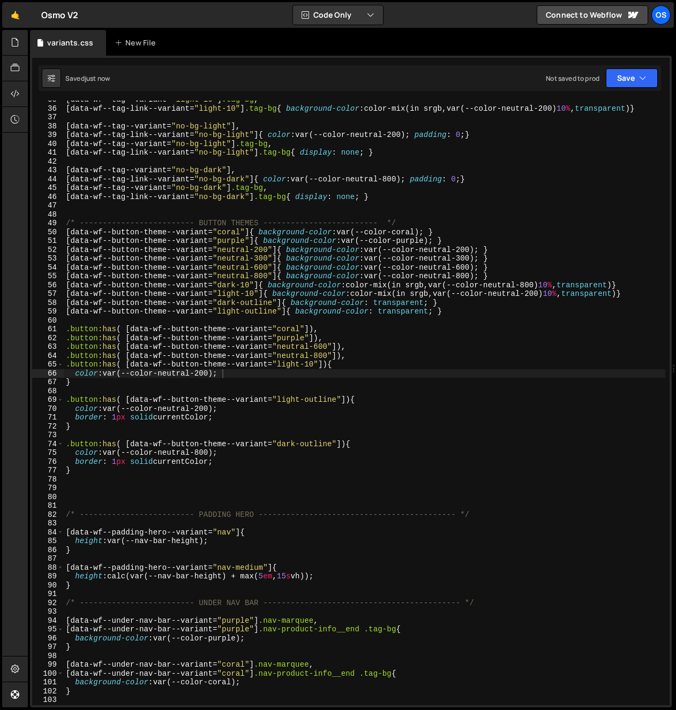
click at [122, 387] on div "[ data-wf--tag--variant = " light-10 " ] .tag-bg , [ data-wf--tag-link--variant…" at bounding box center [364, 406] width 601 height 623
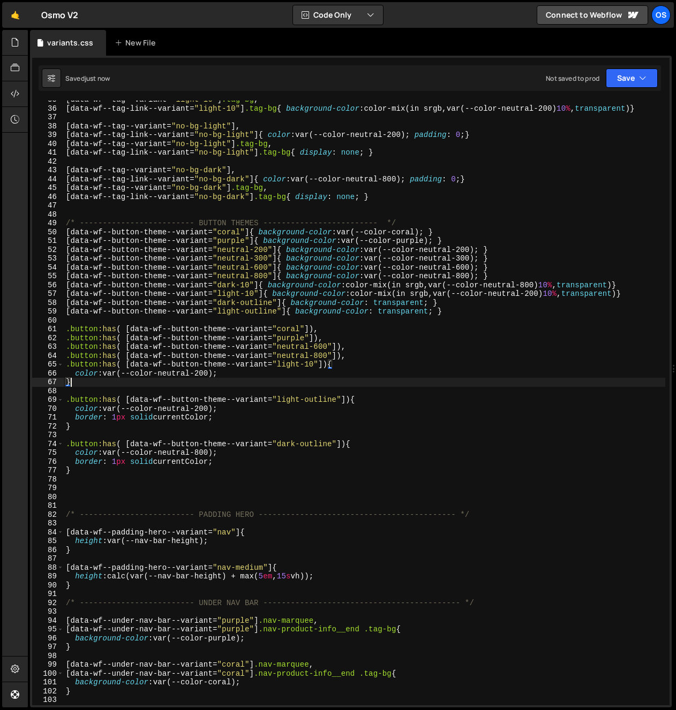
scroll to position [0, 0]
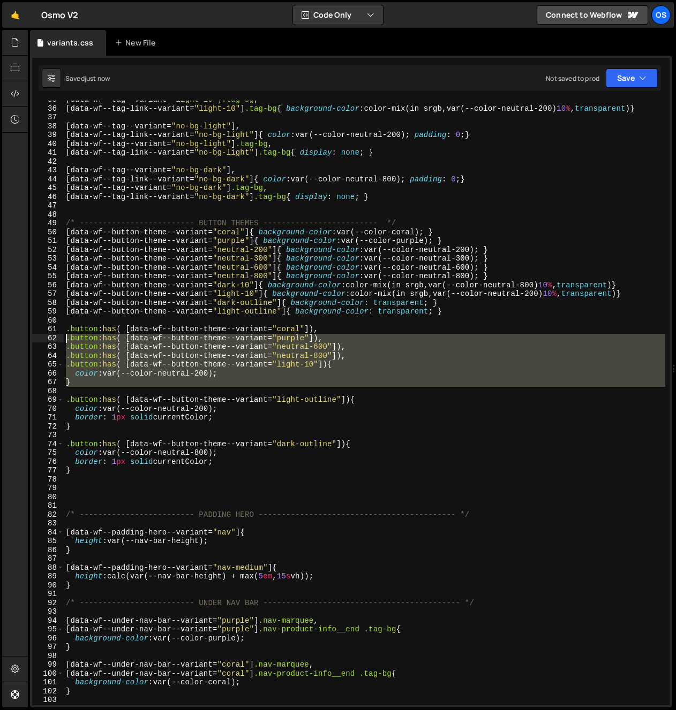
drag, startPoint x: 74, startPoint y: 371, endPoint x: 56, endPoint y: 334, distance: 41.0
click at [56, 334] on div "} 35 36 37 38 39 40 41 42 43 44 45 46 47 48 49 50 51 52 53 54 55 56 57 58 59 60…" at bounding box center [350, 403] width 637 height 605
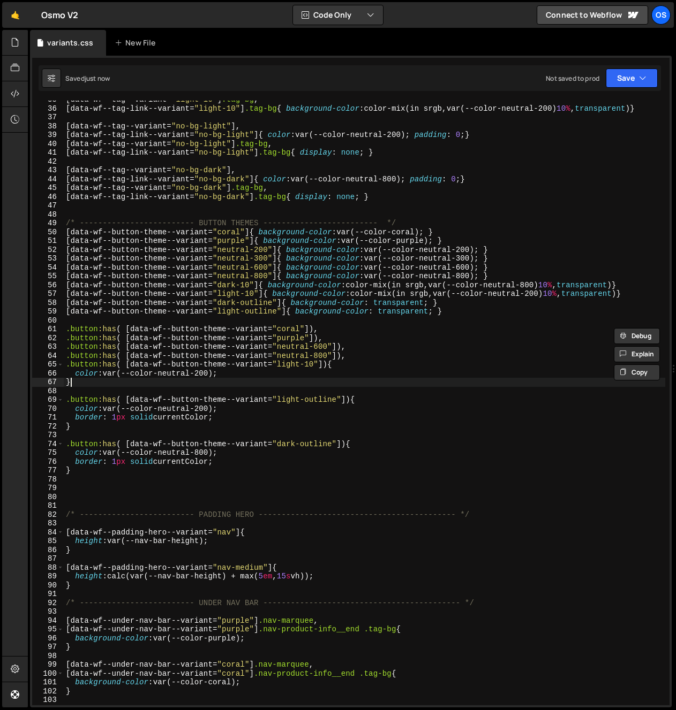
click at [73, 382] on div "[ data-wf--tag--variant = " light-10 " ] .tag-bg , [ data-wf--tag-link--variant…" at bounding box center [364, 406] width 601 height 623
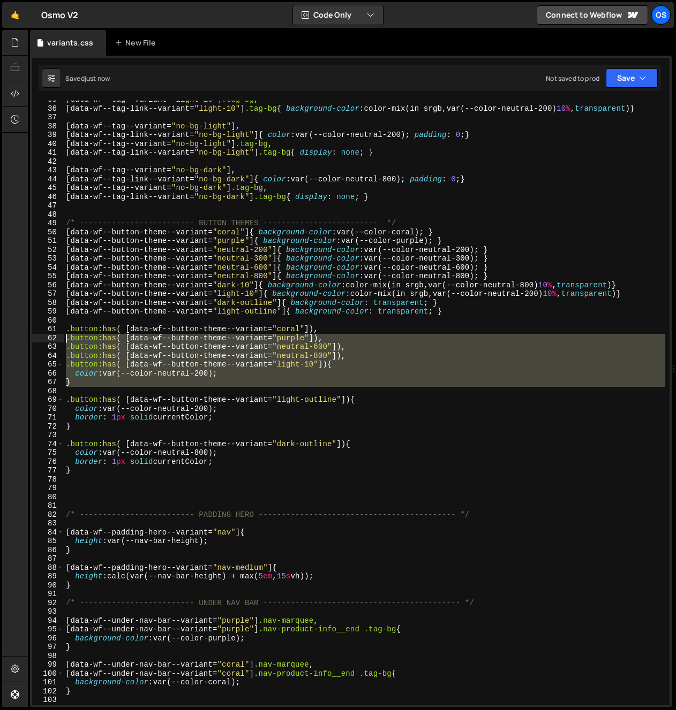
drag, startPoint x: 84, startPoint y: 390, endPoint x: 57, endPoint y: 333, distance: 62.5
click at [57, 333] on div "} 35 36 37 38 39 40 41 42 43 44 45 46 47 48 49 50 51 52 53 54 55 56 57 58 59 60…" at bounding box center [350, 403] width 637 height 605
type textarea ".button:has( [data-wf--button-theme--variant="coral"]), .button:has( [data-wf--…"
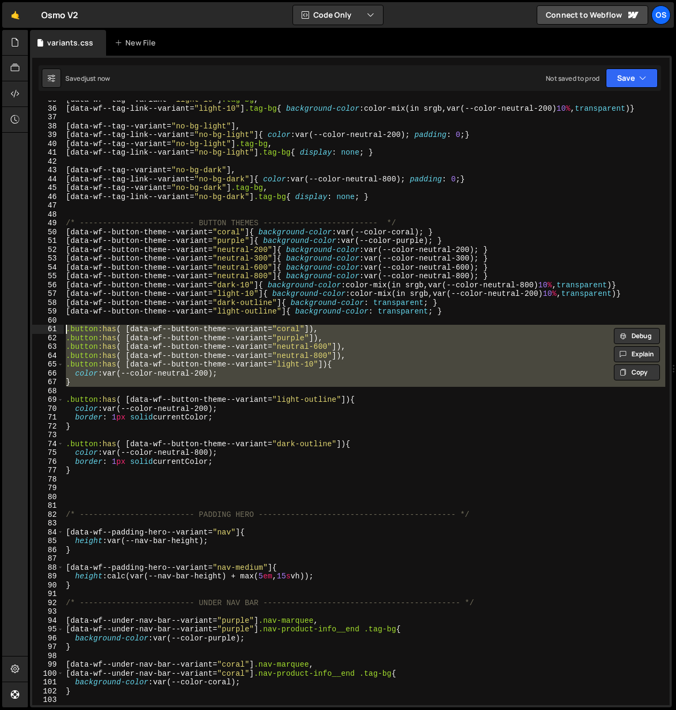
click at [79, 387] on div "[ data-wf--tag--variant = " light-10 " ] .tag-bg , [ data-wf--tag-link--variant…" at bounding box center [364, 406] width 601 height 623
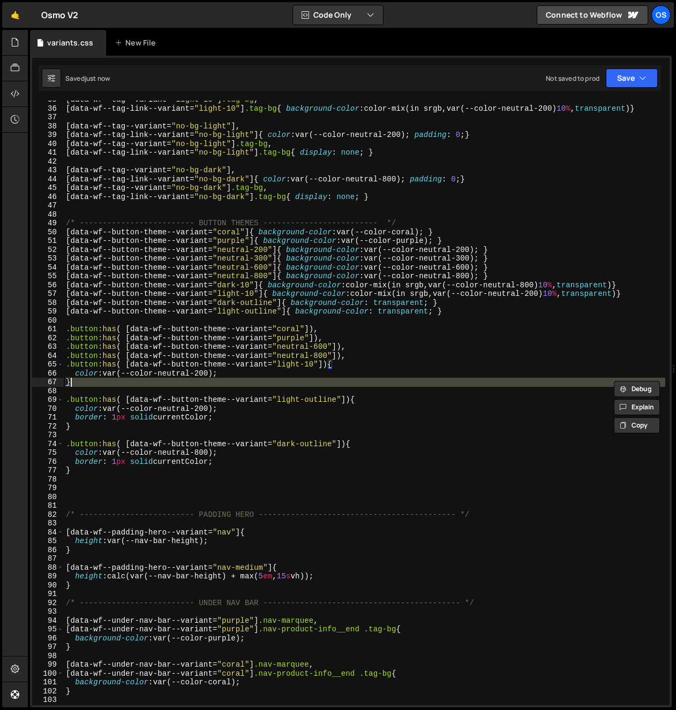
click at [79, 383] on div "[ data-wf--tag--variant = " light-10 " ] .tag-bg , [ data-wf--tag-link--variant…" at bounding box center [364, 403] width 601 height 605
type textarea "}"
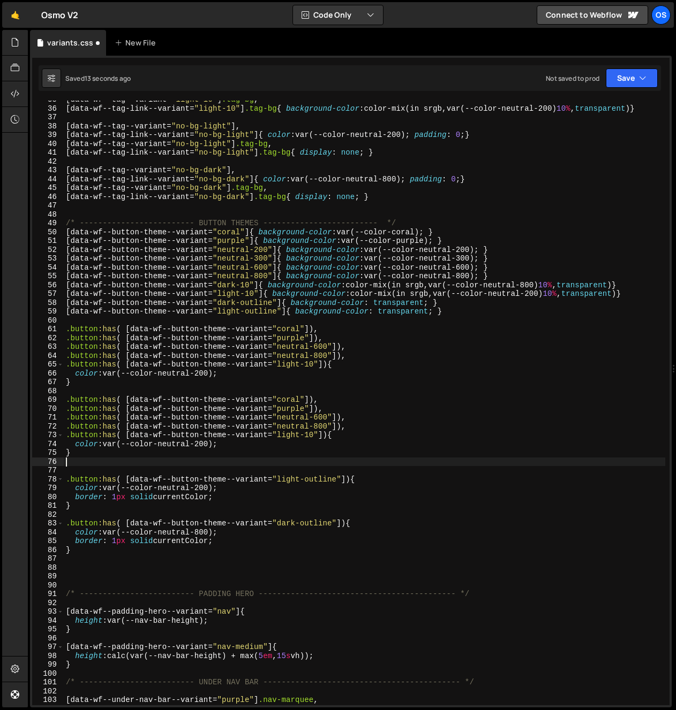
click at [290, 401] on div "[ data-wf--tag--variant = " light-10 " ] .tag-bg , [ data-wf--tag-link--variant…" at bounding box center [364, 406] width 601 height 623
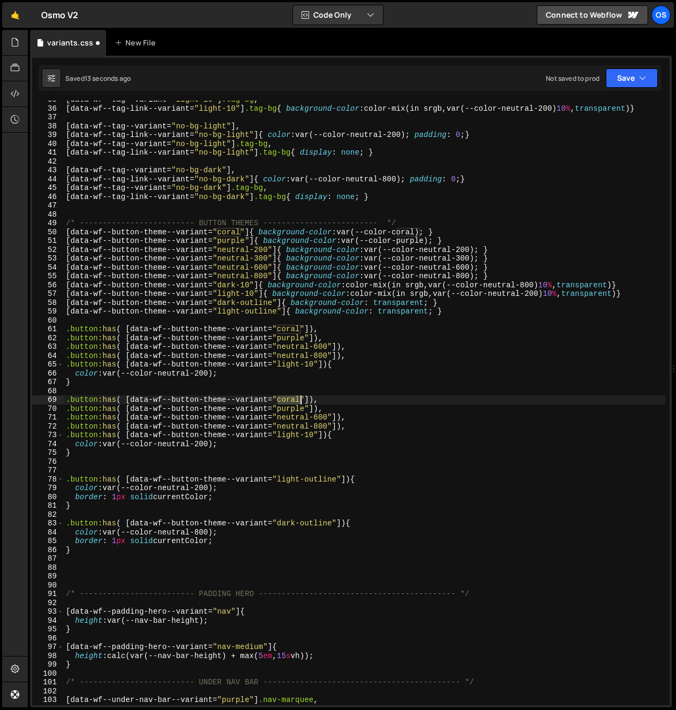
click at [290, 401] on div "[ data-wf--tag--variant = " light-10 " ] .tag-bg , [ data-wf--tag-link--variant…" at bounding box center [364, 406] width 601 height 623
click at [291, 410] on div "[ data-wf--tag--variant = " light-10 " ] .tag-bg , [ data-wf--tag-link--variant…" at bounding box center [364, 406] width 601 height 623
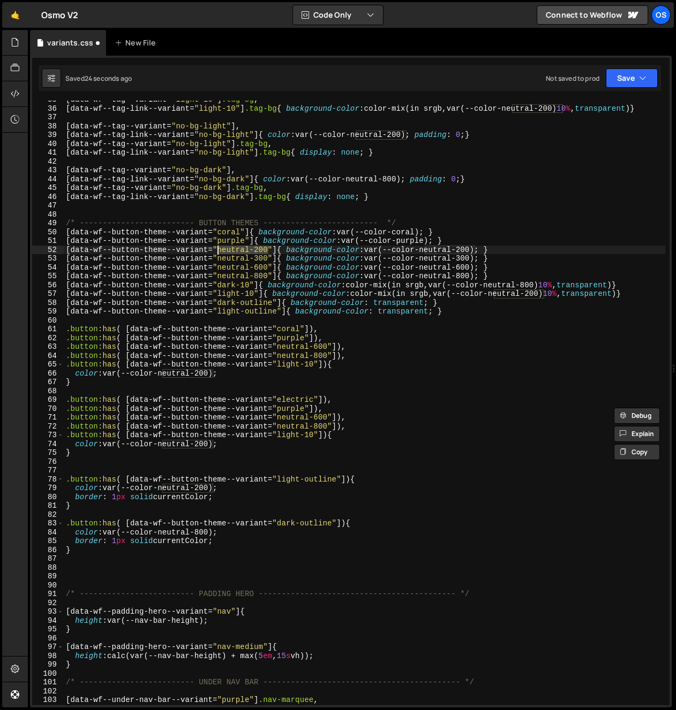
drag, startPoint x: 267, startPoint y: 251, endPoint x: 218, endPoint y: 253, distance: 48.8
click at [218, 253] on div "[ data-wf--tag--variant = " light-10 " ] .tag-bg , [ data-wf--tag-link--variant…" at bounding box center [364, 406] width 601 height 623
click at [283, 409] on div "[ data-wf--tag--variant = " light-10 " ] .tag-bg , [ data-wf--tag-link--variant…" at bounding box center [364, 406] width 601 height 623
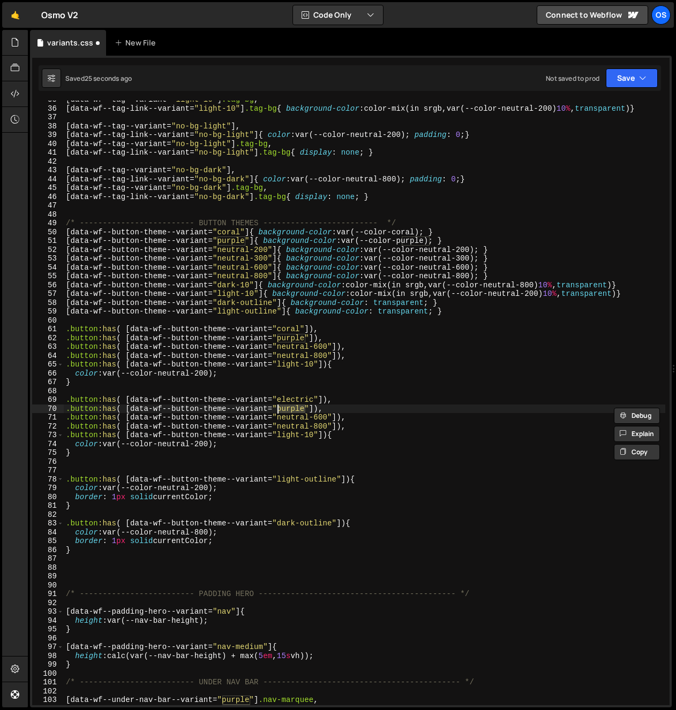
paste textarea "neutral-200"
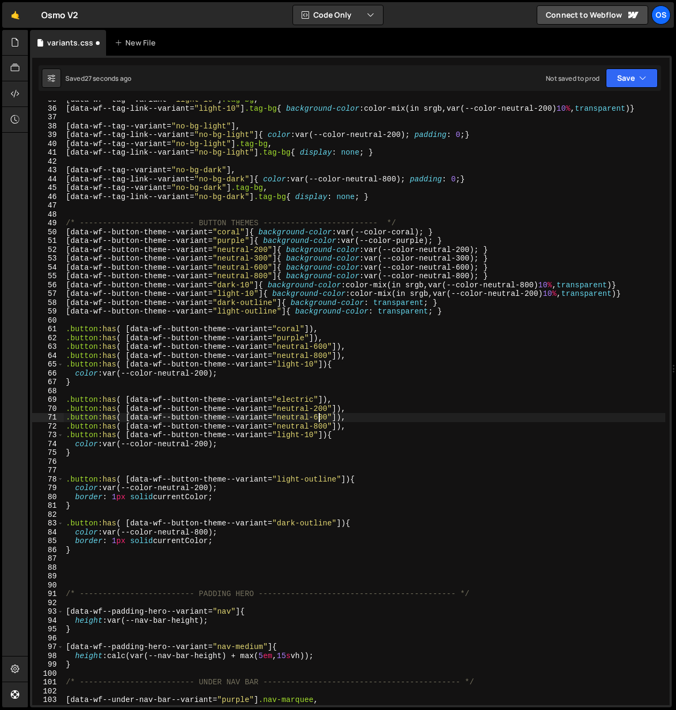
click at [314, 420] on div "[ data-wf--tag--variant = " light-10 " ] .tag-bg , [ data-wf--tag-link--variant…" at bounding box center [364, 406] width 601 height 623
click at [251, 306] on div "[ data-wf--tag--variant = " light-10 " ] .tag-bg , [ data-wf--tag-link--variant…" at bounding box center [364, 406] width 601 height 623
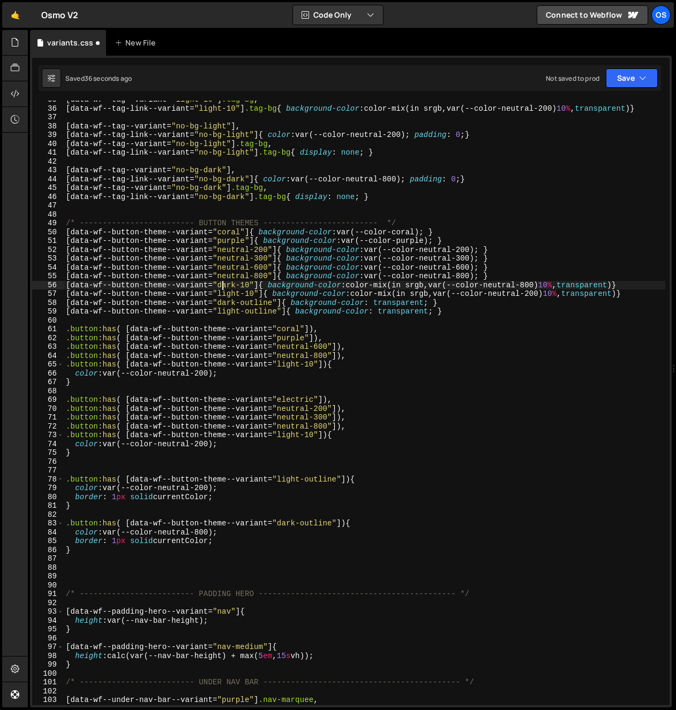
click at [224, 287] on div "[ data-wf--tag--variant = " light-10 " ] .tag-bg , [ data-wf--tag-link--variant…" at bounding box center [364, 406] width 601 height 623
click at [292, 439] on div "[ data-wf--tag--variant = " light-10 " ] .tag-bg , [ data-wf--tag-link--variant…" at bounding box center [364, 406] width 601 height 623
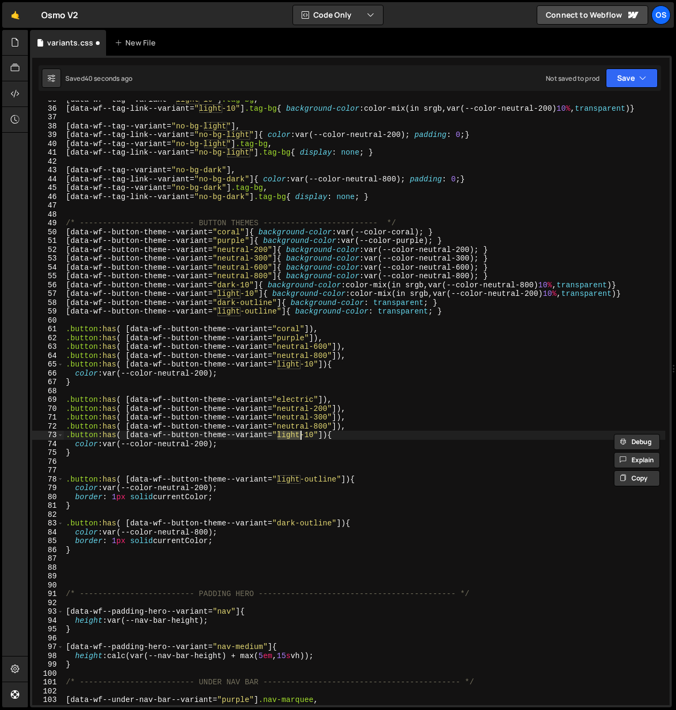
paste textarea "dark"
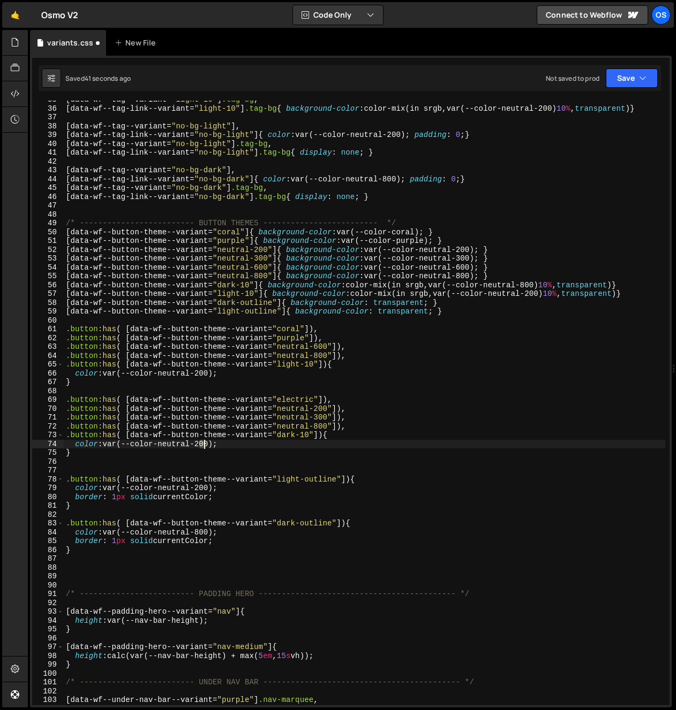
drag, startPoint x: 202, startPoint y: 446, endPoint x: 209, endPoint y: 444, distance: 7.1
click at [203, 447] on div "[ data-wf--tag--variant = " light-10 " ] .tag-bg , [ data-wf--tag-link--variant…" at bounding box center [364, 406] width 601 height 623
type textarea "color: var(--color-neutral-800);"
click at [301, 445] on div "[ data-wf--tag--variant = " light-10 " ] .tag-bg , [ data-wf--tag-link--variant…" at bounding box center [364, 406] width 601 height 623
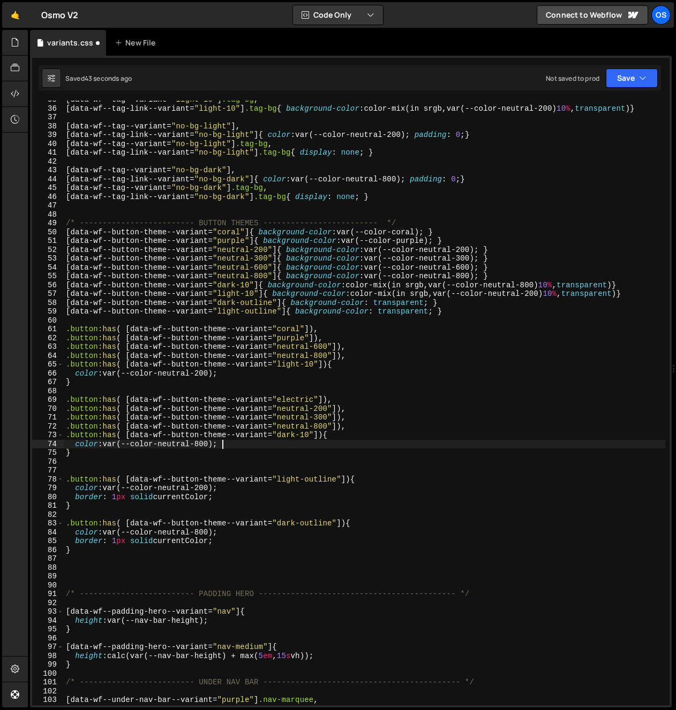
click at [176, 465] on div "[ data-wf--tag--variant = " light-10 " ] .tag-bg , [ data-wf--tag-link--variant…" at bounding box center [364, 406] width 601 height 623
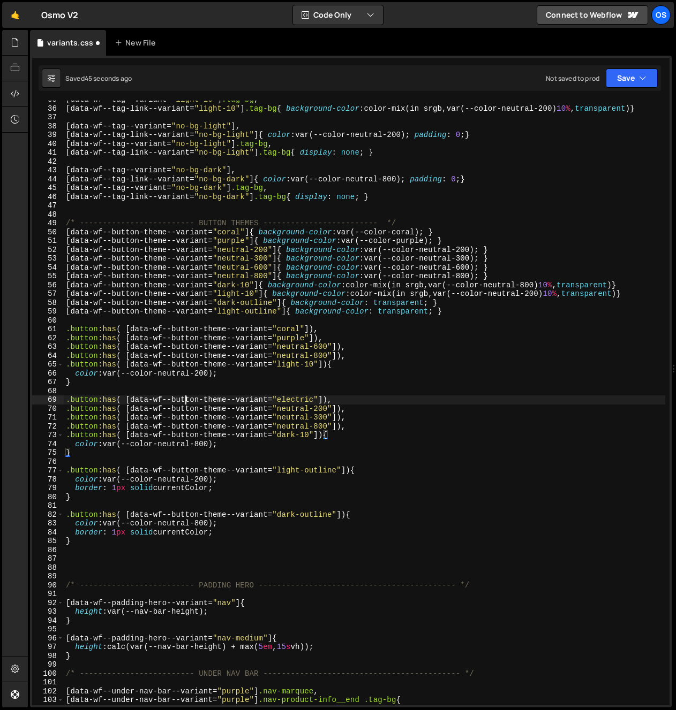
click at [185, 402] on div "[ data-wf--tag--variant = " light-10 " ] .tag-bg , [ data-wf--tag-link--variant…" at bounding box center [364, 406] width 601 height 623
drag, startPoint x: 341, startPoint y: 447, endPoint x: 341, endPoint y: 441, distance: 6.4
click at [341, 447] on div "[ data-wf--tag--variant = " light-10 " ] .tag-bg , [ data-wf--tag-link--variant…" at bounding box center [364, 406] width 601 height 623
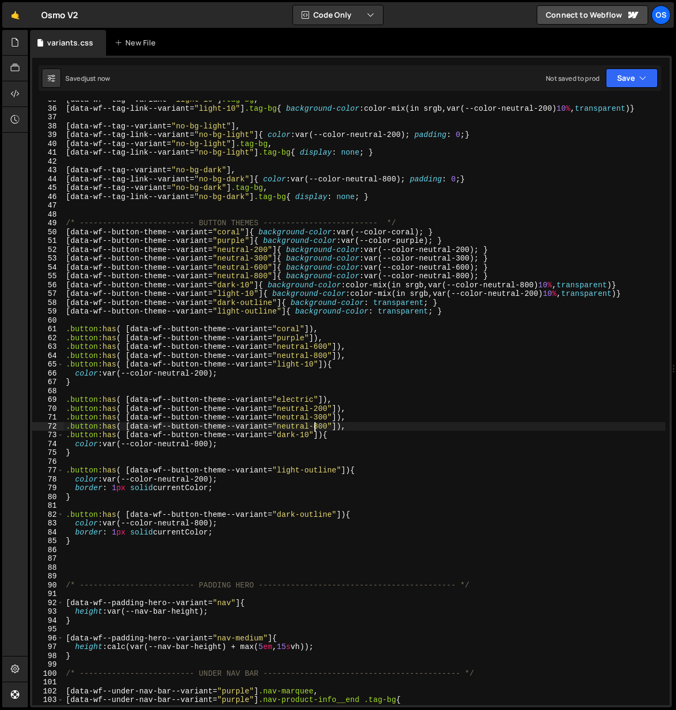
click at [312, 422] on div "[ data-wf--tag--variant = " light-10 " ] .tag-bg , [ data-wf--tag-link--variant…" at bounding box center [364, 406] width 601 height 623
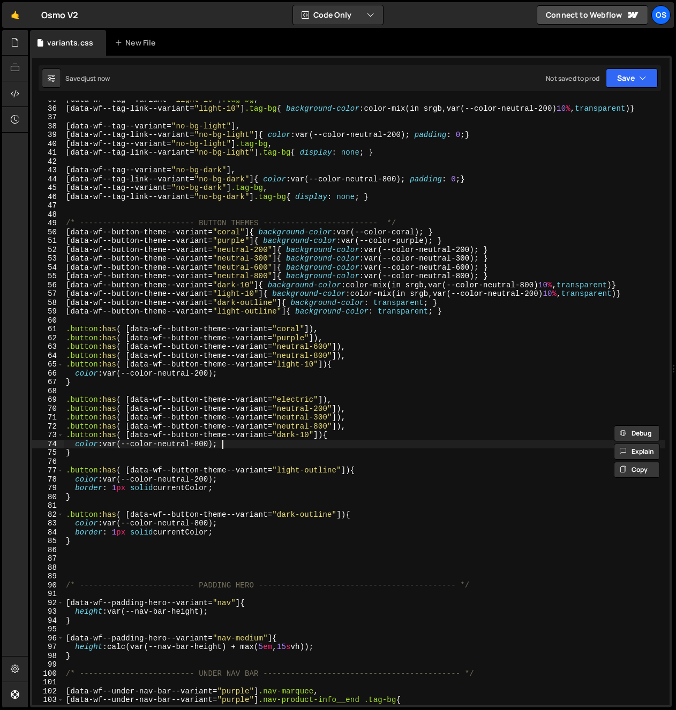
drag, startPoint x: 336, startPoint y: 444, endPoint x: 319, endPoint y: 437, distance: 18.5
click at [335, 444] on div "[ data-wf--tag--variant = " light-10 " ] .tag-bg , [ data-wf--tag-link--variant…" at bounding box center [364, 406] width 601 height 623
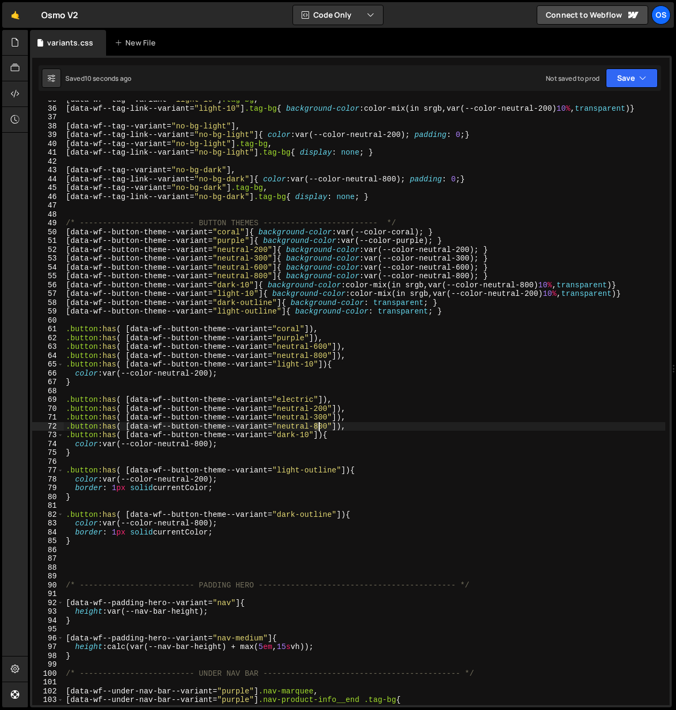
click at [319, 429] on div "[ data-wf--tag--variant = " light-10 " ] .tag-bg , [ data-wf--tag-link--variant…" at bounding box center [364, 406] width 601 height 623
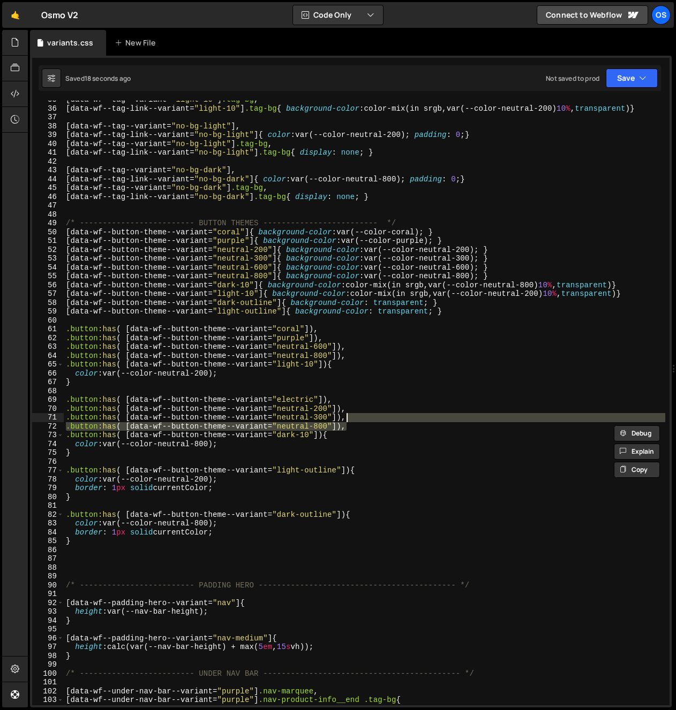
drag, startPoint x: 351, startPoint y: 428, endPoint x: 359, endPoint y: 419, distance: 12.1
click at [359, 419] on div "[ data-wf--tag--variant = " light-10 " ] .tag-bg , [ data-wf--tag-link--variant…" at bounding box center [364, 406] width 601 height 623
type textarea ".button:has( [data-wf--button-theme--variant="neutral-300"]),"
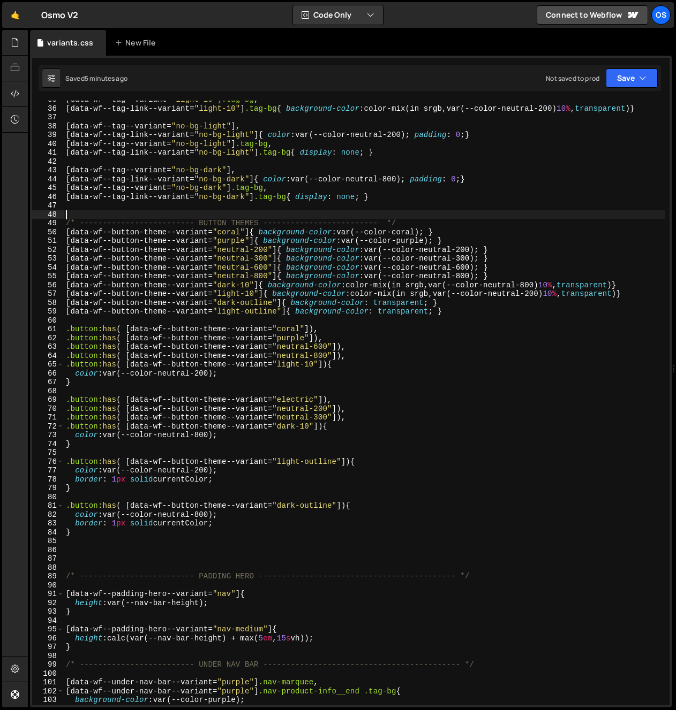
click at [203, 215] on div "[ data-wf--tag--variant = " light-10 " ] .tag-bg , [ data-wf--tag-link--variant…" at bounding box center [364, 406] width 601 height 623
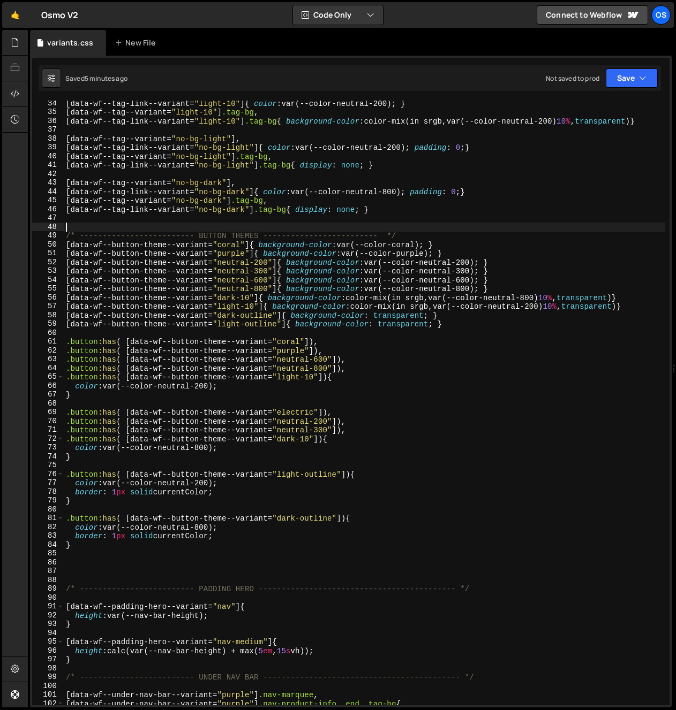
scroll to position [293, 0]
click at [160, 366] on div "[ data-wf--tag-link--variant = " light-10 " ] { color : var(--color-neutral-200…" at bounding box center [364, 410] width 601 height 623
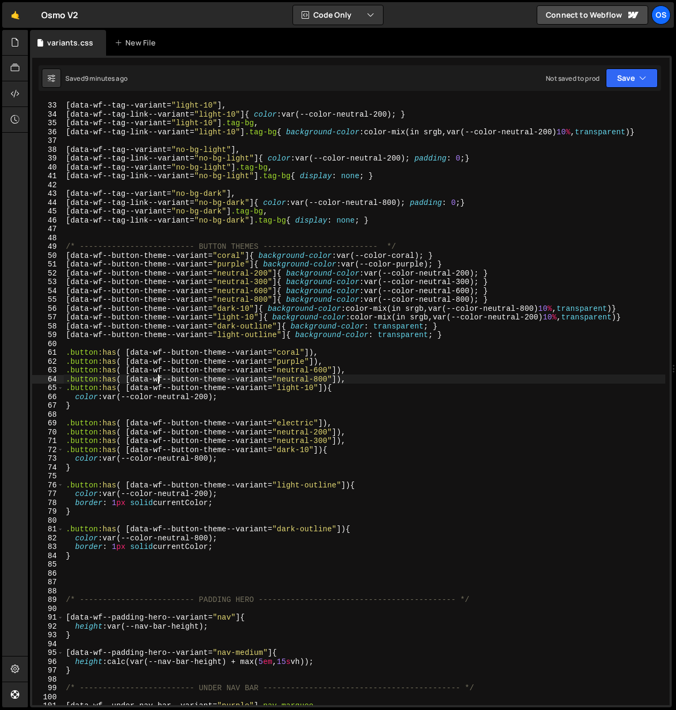
scroll to position [282, 0]
click at [105, 624] on div "[ data-wf--tag--variant = " light-10 " ], [ data-wf--tag-link--variant = " ligh…" at bounding box center [364, 403] width 601 height 623
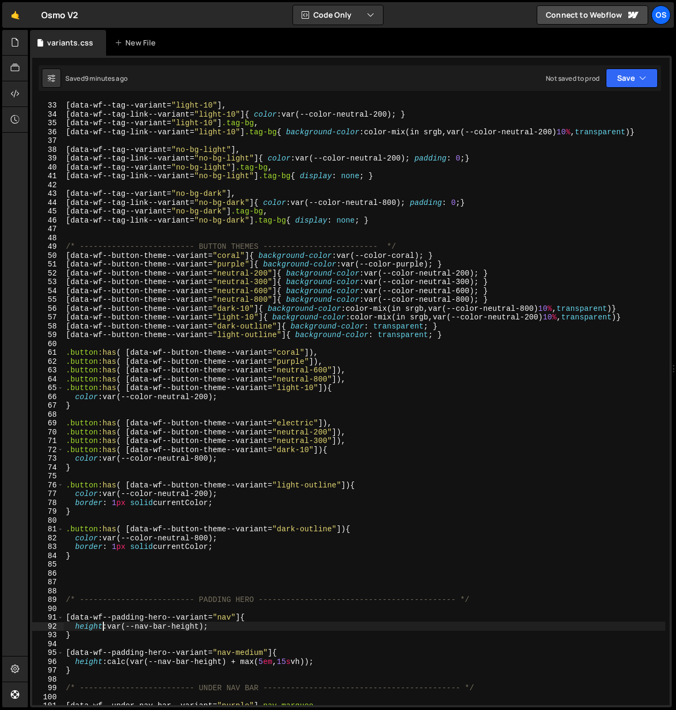
click at [75, 602] on div "[ data-wf--tag--variant = " light-10 " ], [ data-wf--tag-link--variant = " ligh…" at bounding box center [364, 403] width 601 height 623
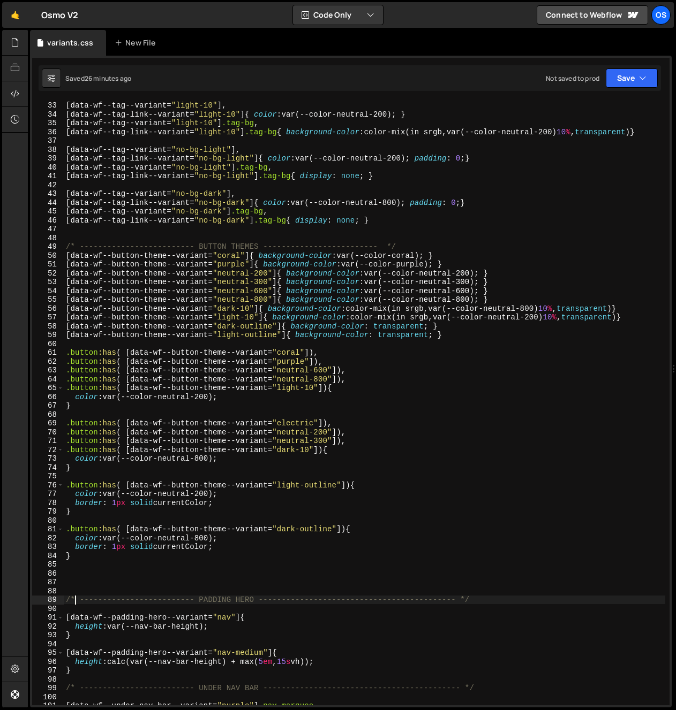
click at [292, 403] on div "[ data-wf--tag--variant = " light-10 " ], [ data-wf--tag-link--variant = " ligh…" at bounding box center [364, 403] width 601 height 623
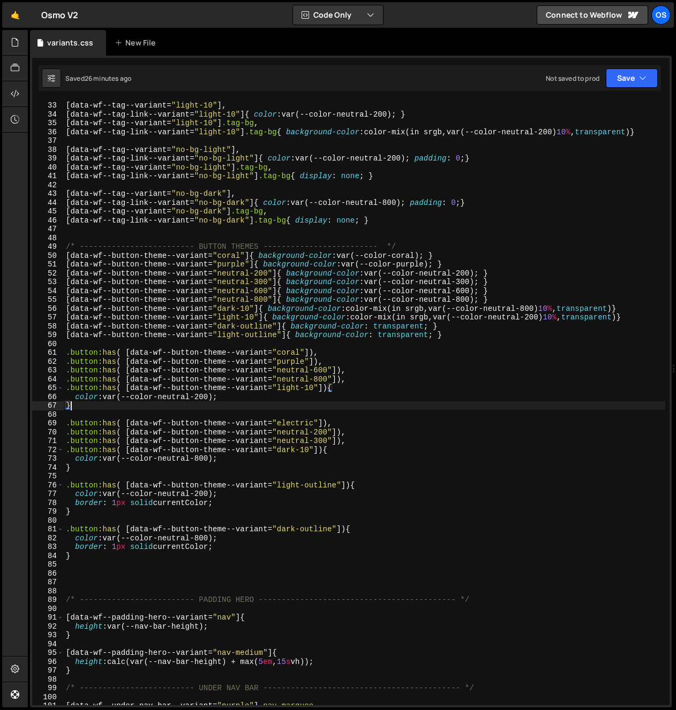
scroll to position [290, 0]
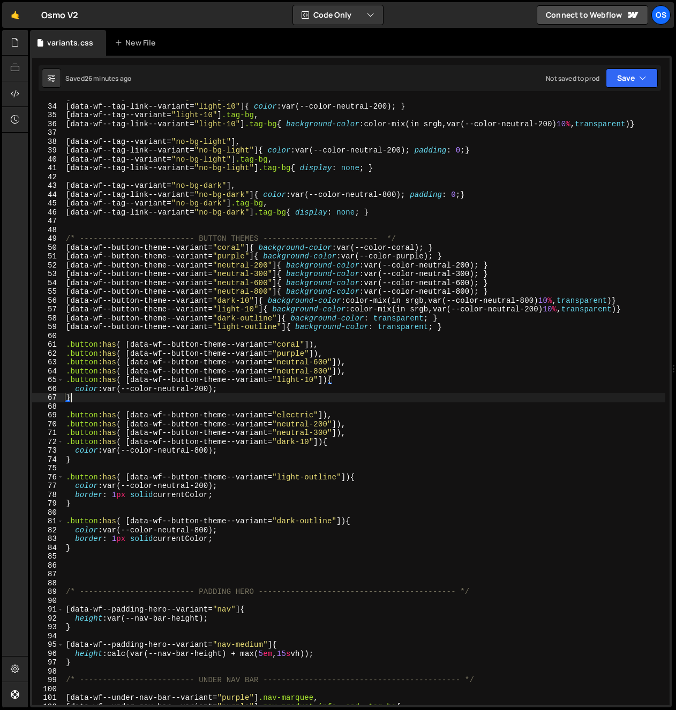
click at [493, 322] on div "[ data-wf--tag--variant = " light-10 " ], [ data-wf--tag-link--variant = " ligh…" at bounding box center [364, 404] width 601 height 623
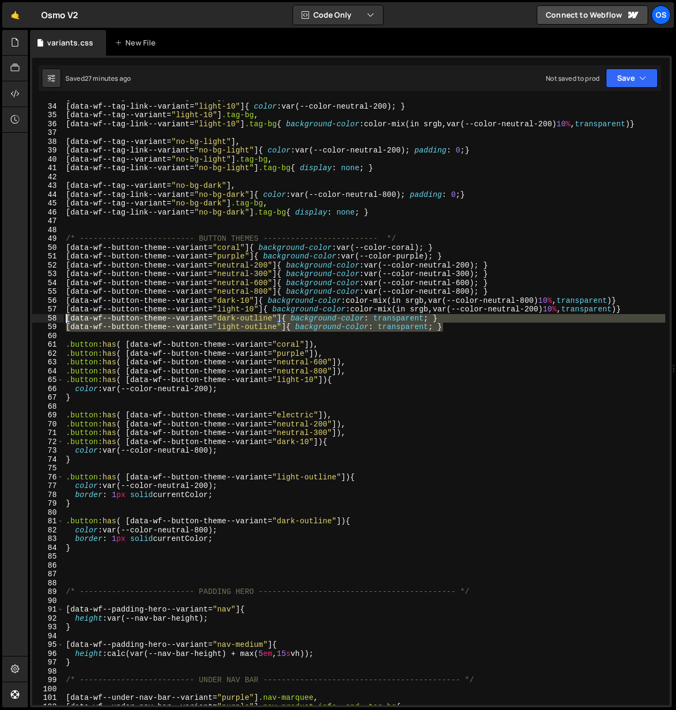
drag, startPoint x: 384, startPoint y: 328, endPoint x: 12, endPoint y: 316, distance: 371.8
click at [12, 316] on div "Hold on a sec... Are you certain you wish to leave this page? Any changes you'v…" at bounding box center [338, 355] width 676 height 710
type textarea "[data-wf--button-theme--variant="dark-outline"]{ background-color: transparent;…"
click at [462, 336] on div "[ data-wf--tag--variant = " light-10 " ], [ data-wf--tag-link--variant = " ligh…" at bounding box center [364, 404] width 601 height 623
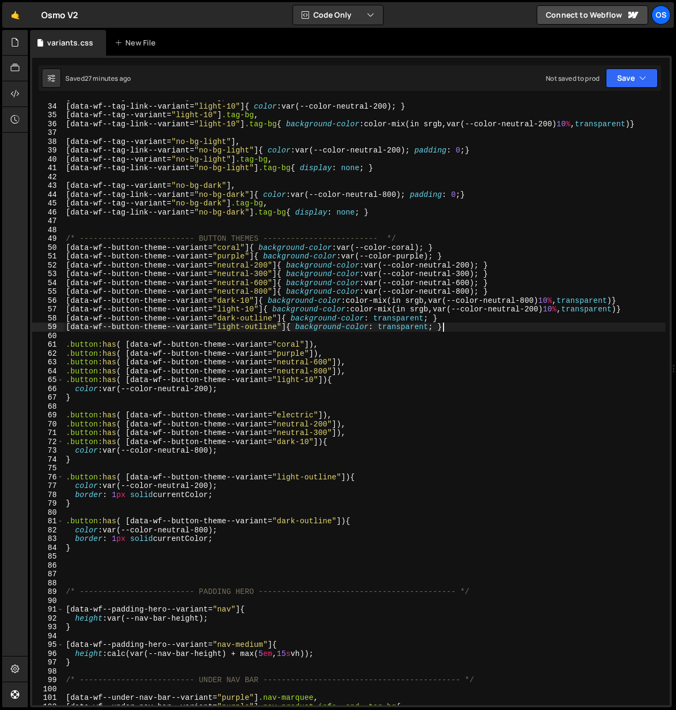
click at [462, 329] on div "[ data-wf--tag--variant = " light-10 " ], [ data-wf--tag-link--variant = " ligh…" at bounding box center [364, 404] width 601 height 623
type textarea "[data-wf--button-theme--variant="light-outline"]{ background-color: transparent…"
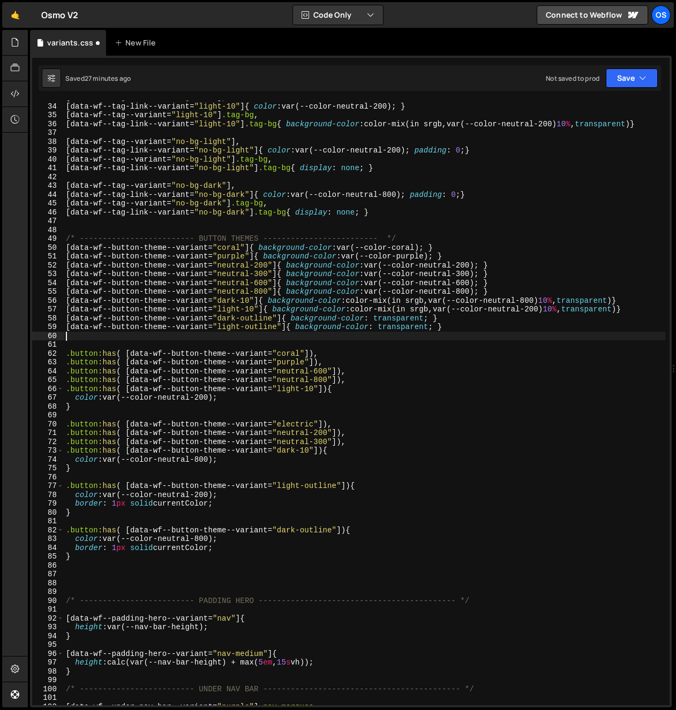
paste textarea "[data-wf--button-theme--variant="light-outline"]{ background-color: transparent…"
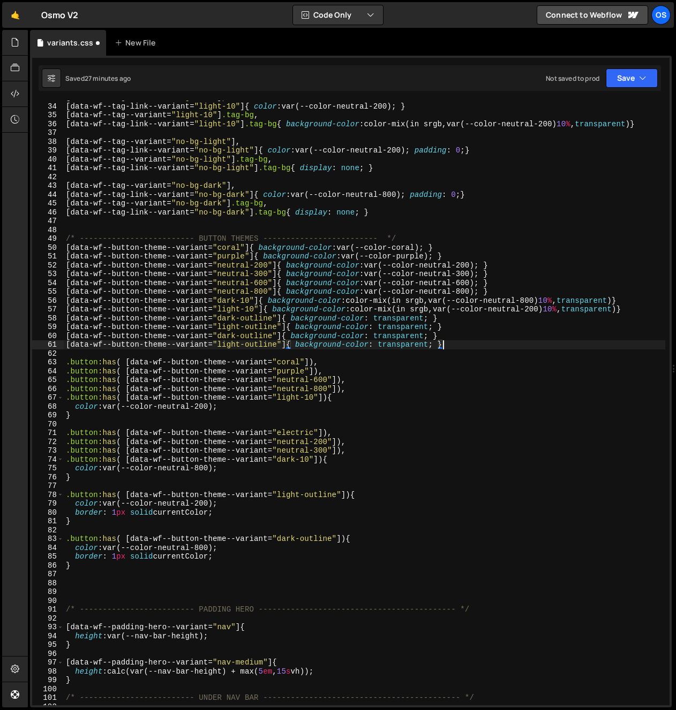
click at [224, 336] on div "[ data-wf--tag--variant = " light-10 " ], [ data-wf--tag-link--variant = " ligh…" at bounding box center [364, 404] width 601 height 623
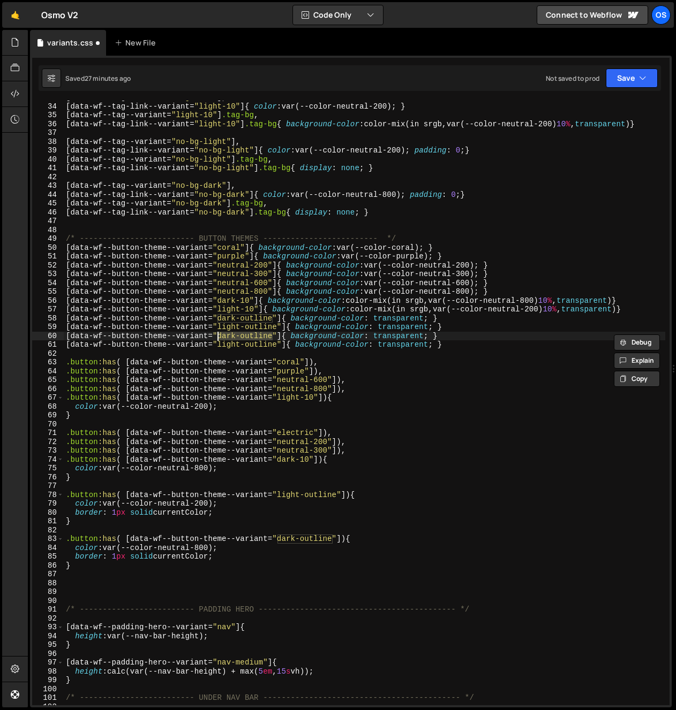
drag, startPoint x: 273, startPoint y: 338, endPoint x: 220, endPoint y: 336, distance: 53.0
click at [220, 336] on div "[ data-wf--tag--variant = " light-10 " ], [ data-wf--tag-link--variant = " ligh…" at bounding box center [364, 404] width 601 height 623
drag, startPoint x: 267, startPoint y: 336, endPoint x: 219, endPoint y: 339, distance: 48.3
click at [219, 339] on div "[ data-wf--tag--variant = " light-10 " ], [ data-wf--tag-link--variant = " ligh…" at bounding box center [364, 404] width 601 height 623
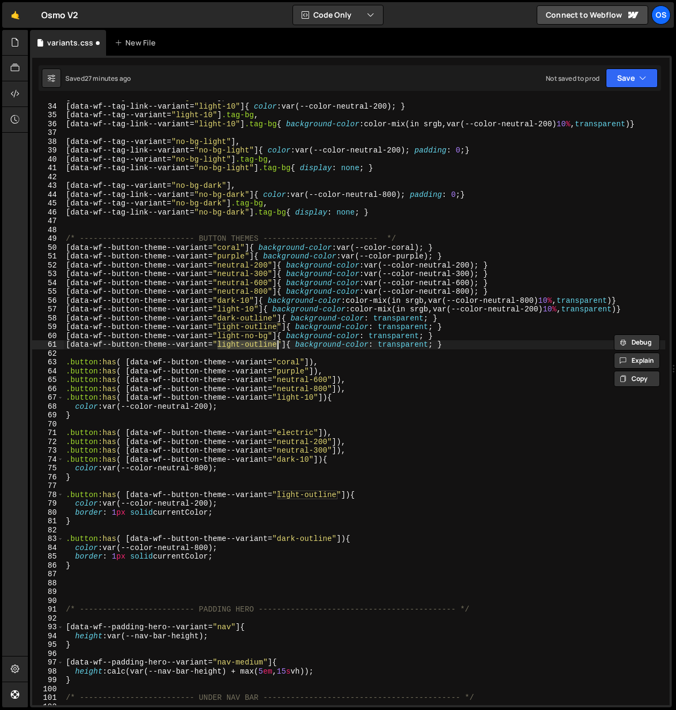
drag, startPoint x: 220, startPoint y: 346, endPoint x: 278, endPoint y: 348, distance: 58.4
click at [278, 348] on div "[ data-wf--tag--variant = " light-10 " ], [ data-wf--tag-link--variant = " ligh…" at bounding box center [364, 404] width 601 height 623
paste textarea "no-bg"
click at [231, 346] on div "[ data-wf--tag--variant = " light-10 " ], [ data-wf--tag-link--variant = " ligh…" at bounding box center [364, 404] width 601 height 623
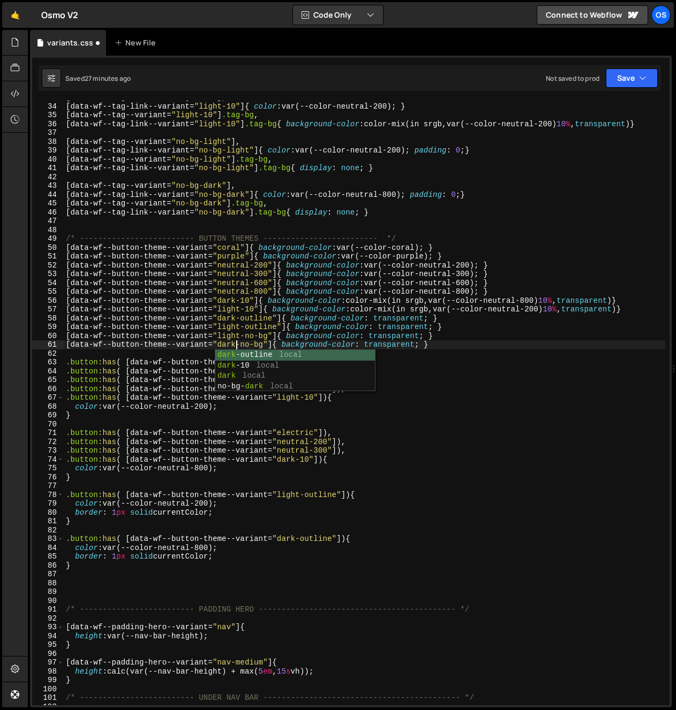
scroll to position [0, 12]
click at [321, 331] on div "[ data-wf--tag--variant = " light-10 " ], [ data-wf--tag-link--variant = " ligh…" at bounding box center [364, 404] width 601 height 623
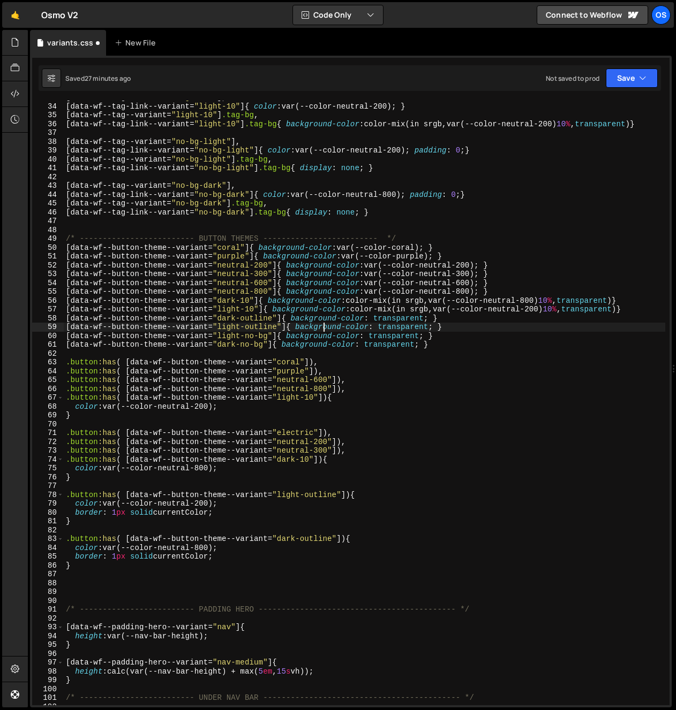
click at [321, 331] on div "[ data-wf--tag--variant = " light-10 " ], [ data-wf--tag-link--variant = " ligh…" at bounding box center [364, 404] width 601 height 623
click at [424, 347] on div "[ data-wf--tag--variant = " light-10 " ], [ data-wf--tag-link--variant = " ligh…" at bounding box center [364, 404] width 601 height 623
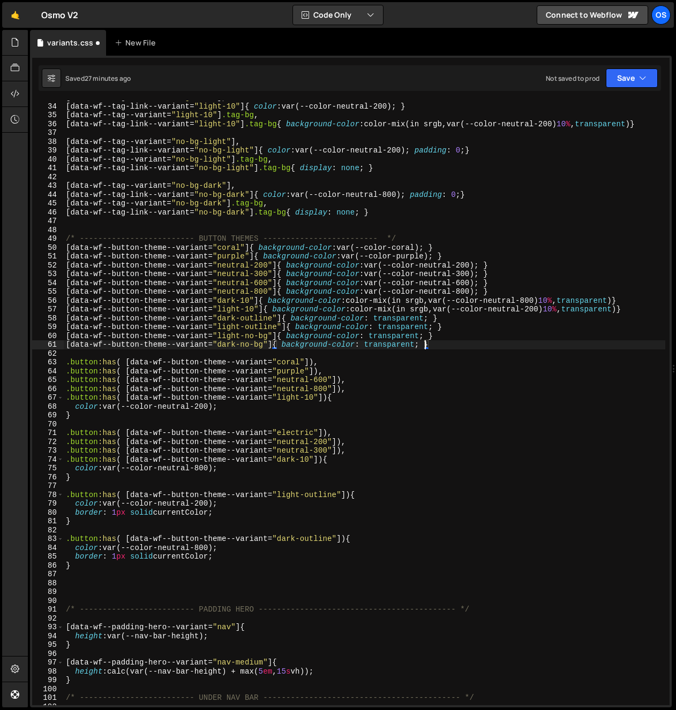
click at [421, 346] on div "[ data-wf--tag--variant = " light-10 " ], [ data-wf--tag-link--variant = " ligh…" at bounding box center [364, 404] width 601 height 623
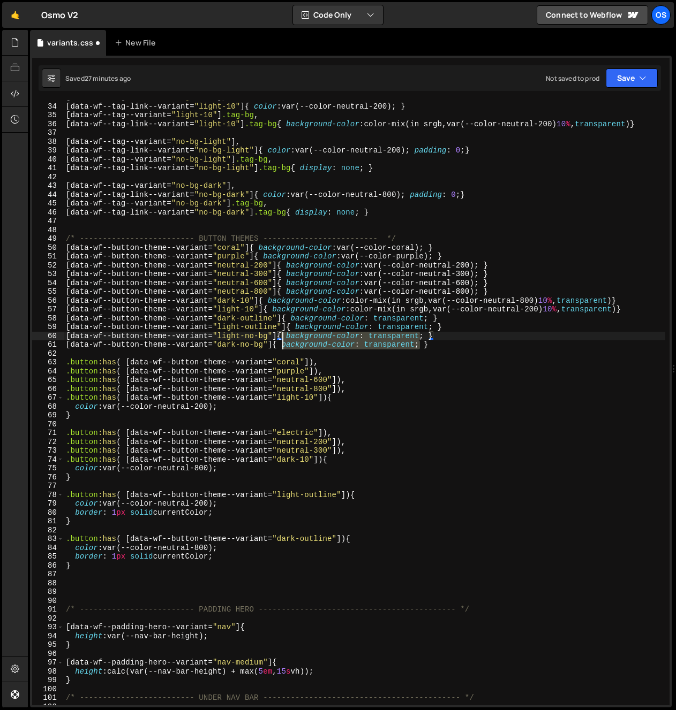
drag, startPoint x: 422, startPoint y: 346, endPoint x: 284, endPoint y: 336, distance: 138.5
click at [284, 336] on div "[ data-wf--tag--variant = " light-10 " ], [ data-wf--tag-link--variant = " ligh…" at bounding box center [364, 404] width 601 height 623
click at [280, 338] on div "[ data-wf--tag--variant = " light-10 " ], [ data-wf--tag-link--variant = " ligh…" at bounding box center [364, 404] width 601 height 623
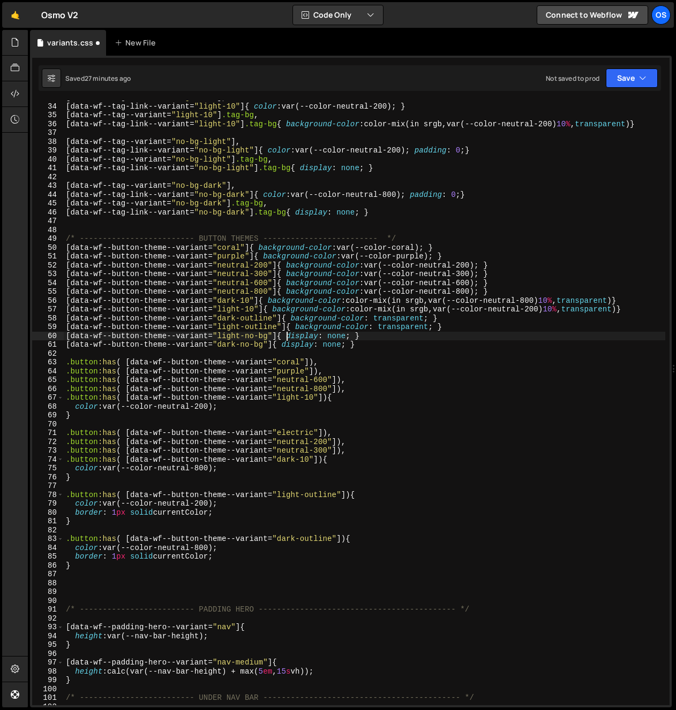
click at [376, 349] on div "[ data-wf--tag--variant = " light-10 " ], [ data-wf--tag-link--variant = " ligh…" at bounding box center [364, 404] width 601 height 623
drag, startPoint x: 252, startPoint y: 406, endPoint x: 255, endPoint y: 397, distance: 10.2
click at [252, 405] on div "[ data-wf--tag--variant = " light-10 " ], [ data-wf--tag-link--variant = " ligh…" at bounding box center [364, 404] width 601 height 623
type textarea "color: var(--color-neutral-200);"
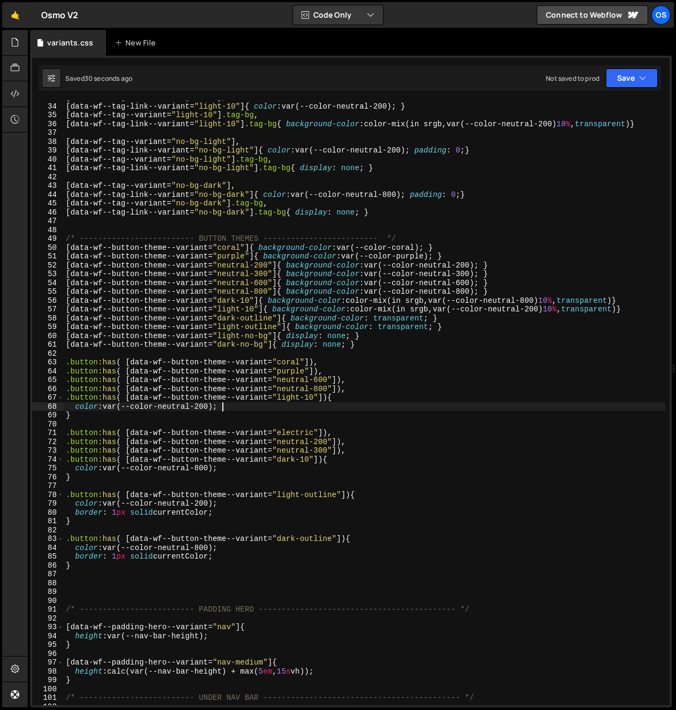
click at [120, 352] on div "[ data-wf--tag--variant = " light-10 " ], [ data-wf--tag-link--variant = " ligh…" at bounding box center [364, 404] width 601 height 623
paste textarea "[data-wf--button-theme--variant="light-no-bg"]"
type textarea "[data-wf--button-theme--variant="light-no-bg"]"
click at [306, 358] on div "[ data-wf--tag--variant = " light-10 " ], [ data-wf--tag-link--variant = " ligh…" at bounding box center [364, 404] width 601 height 623
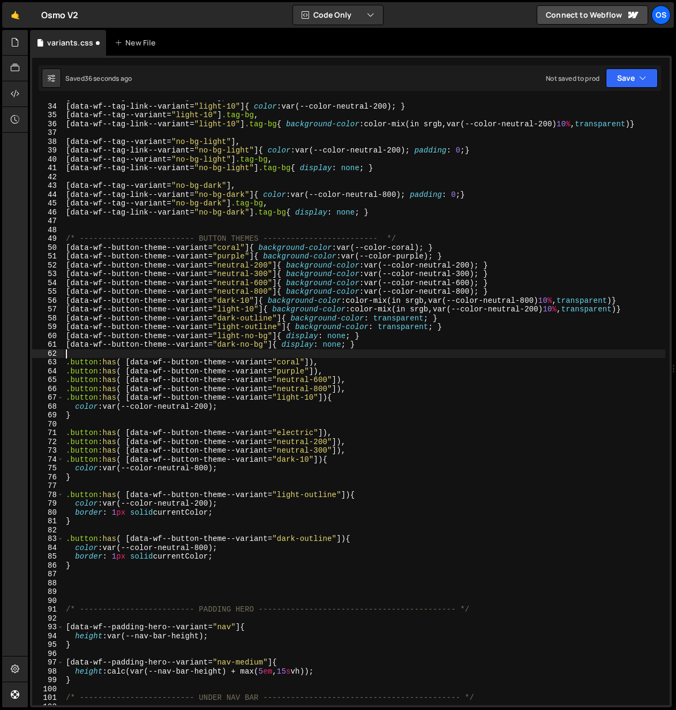
click at [398, 354] on div "[ data-wf--tag--variant = " light-10 " ], [ data-wf--tag-link--variant = " ligh…" at bounding box center [364, 404] width 601 height 623
click at [398, 349] on div "[ data-wf--tag--variant = " light-10 " ], [ data-wf--tag-link--variant = " ligh…" at bounding box center [364, 404] width 601 height 623
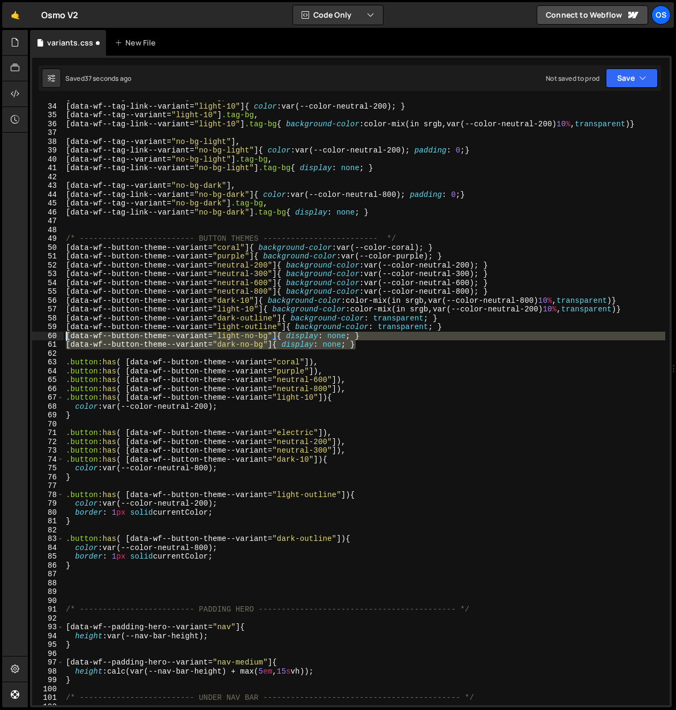
drag, startPoint x: 395, startPoint y: 346, endPoint x: -7, endPoint y: 334, distance: 402.8
click at [0, 334] on html "Projects [GEOGRAPHIC_DATA] Blog Os Your current team is [PERSON_NAME] Projects …" at bounding box center [338, 355] width 676 height 710
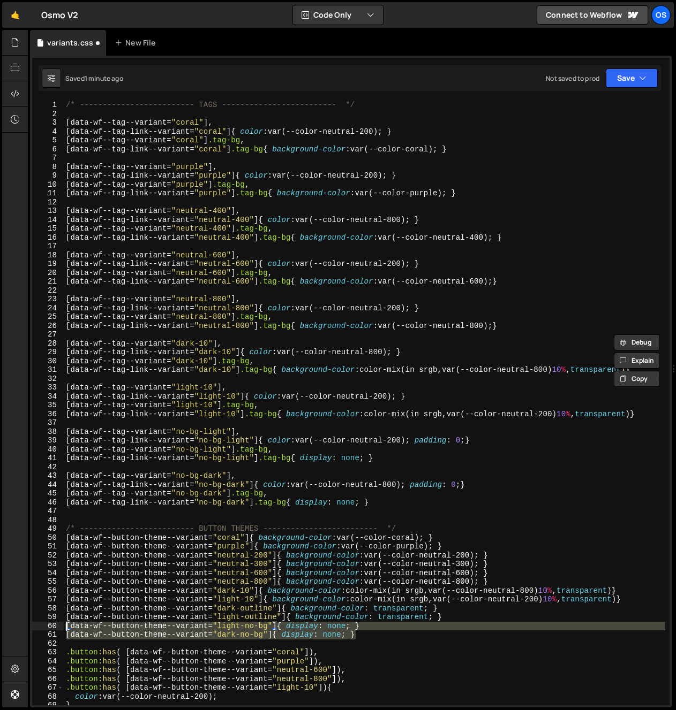
click at [402, 367] on div "/* ------------------------- TAGS ------------------------- */ [ data-wf--tag--…" at bounding box center [364, 412] width 601 height 623
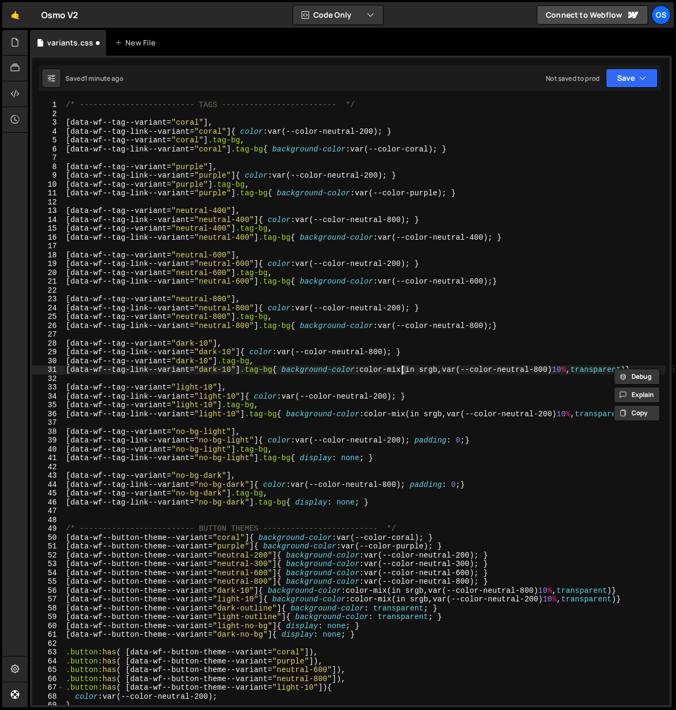
scroll to position [124, 0]
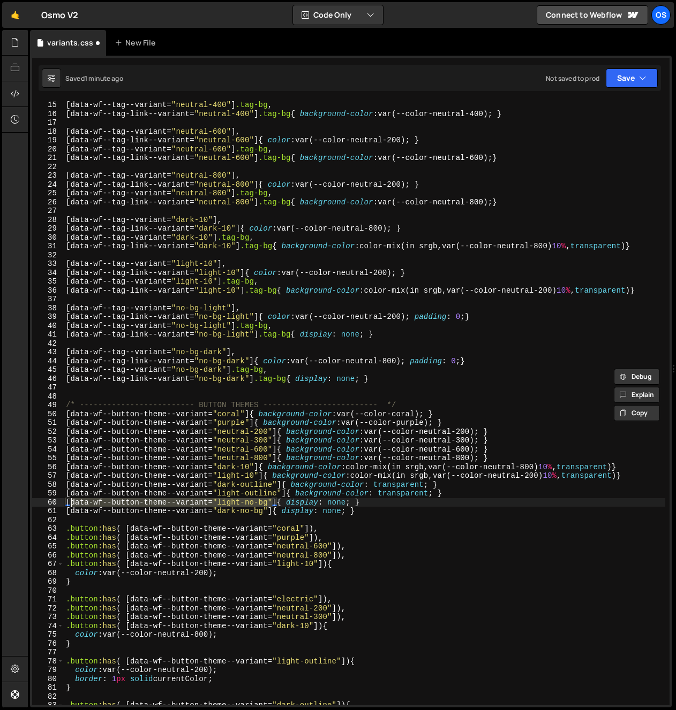
drag, startPoint x: 273, startPoint y: 503, endPoint x: 70, endPoint y: 504, distance: 202.9
click at [70, 504] on div "[ data-wf--tag--variant = " neutral-400 " ] .tag-bg , [ data-wf--tag-link--vari…" at bounding box center [364, 412] width 601 height 623
paste textarea "[data-wf--button-theme--variant="no-bg-dark"]"
click at [281, 503] on div "[ data-wf--tag--variant = " neutral-400 " ] .tag-bg , [ data-wf--tag-link--vari…" at bounding box center [364, 412] width 601 height 623
click at [69, 504] on div "[ data-wf--tag--variant = " neutral-400 " ] .tag-bg , [ data-wf--tag-link--vari…" at bounding box center [364, 412] width 601 height 623
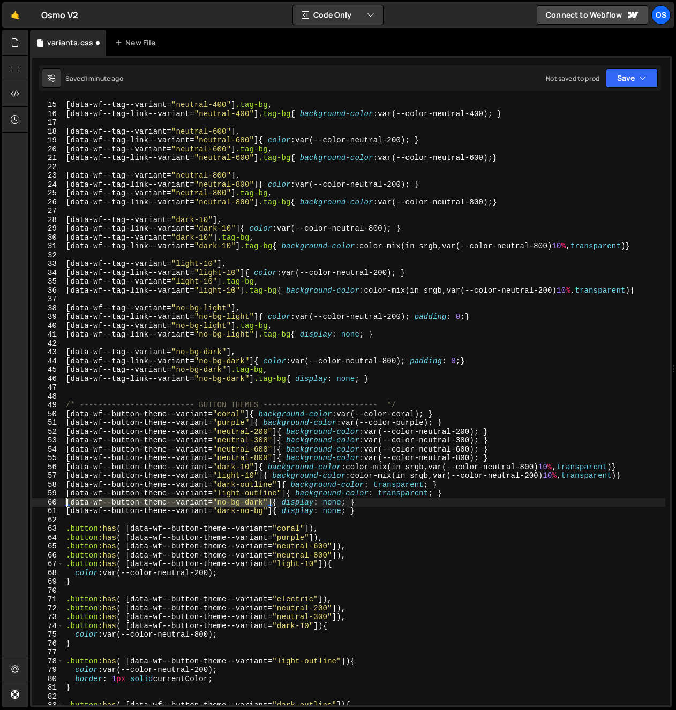
drag, startPoint x: 273, startPoint y: 503, endPoint x: 58, endPoint y: 503, distance: 214.2
click at [58, 503] on div "[data-wf--button-theme--variant="no-bg-dark"]{ display: none; } 15 16 17 18 19 …" at bounding box center [350, 403] width 637 height 605
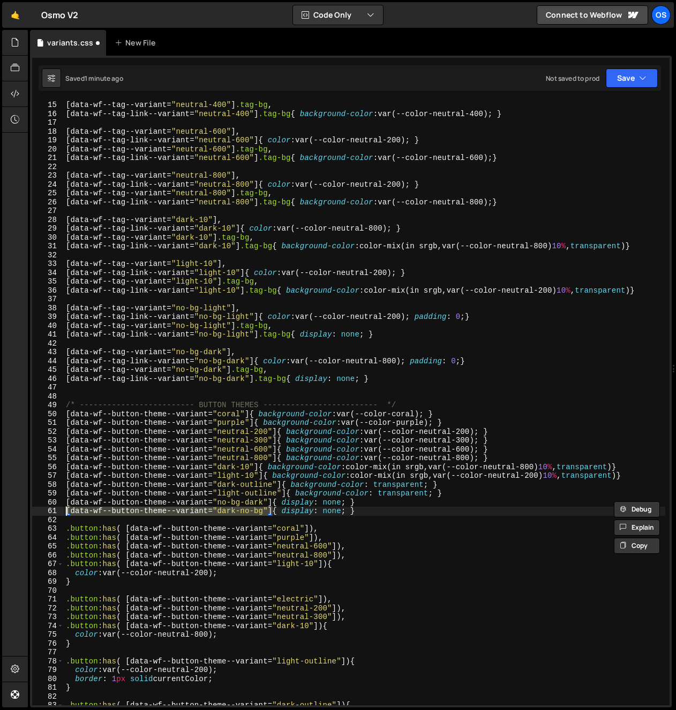
drag, startPoint x: 273, startPoint y: 514, endPoint x: 31, endPoint y: 511, distance: 242.0
click at [31, 511] on div "1 Type cmd + s to save your Javascript file. הההההההההההההההההההההההההההההההההה…" at bounding box center [350, 382] width 641 height 652
paste textarea "no-bg-dark"
click at [244, 515] on div "[ data-wf--tag--variant = " neutral-400 " ] .tag-bg , [ data-wf--tag-link--vari…" at bounding box center [364, 412] width 601 height 623
click at [245, 515] on div "[ data-wf--tag--variant = " neutral-400 " ] .tag-bg , [ data-wf--tag-link--vari…" at bounding box center [364, 412] width 601 height 623
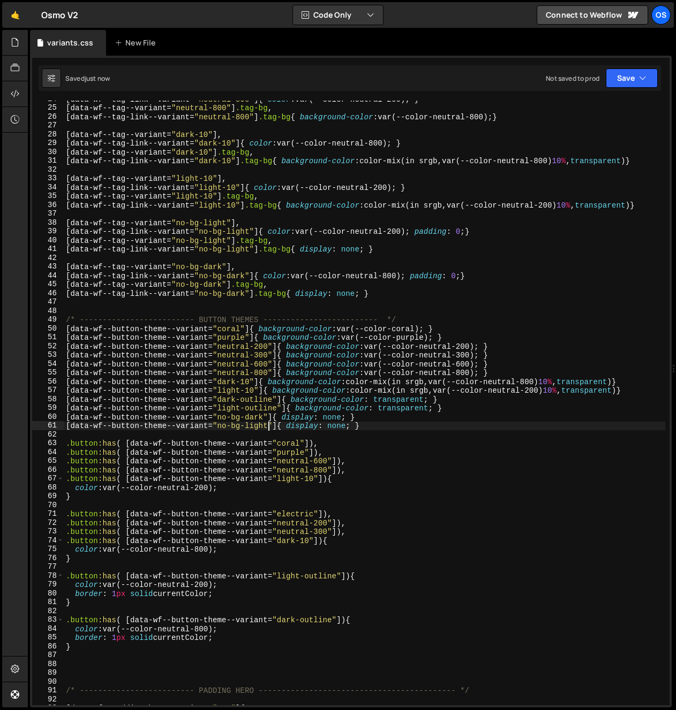
scroll to position [269, 0]
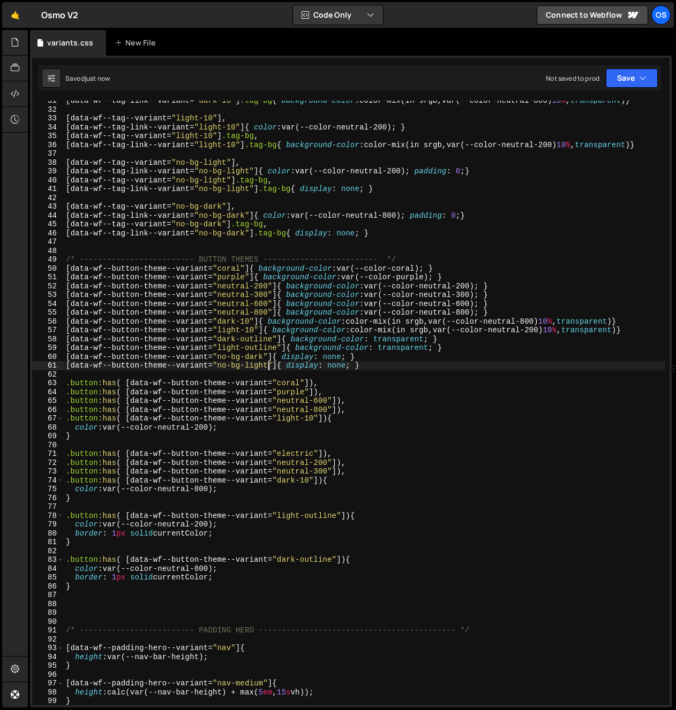
click at [105, 588] on div "[ data-wf--tag-link--variant = " dark-10 " ] .tag-bg { background-color : color…" at bounding box center [364, 407] width 601 height 623
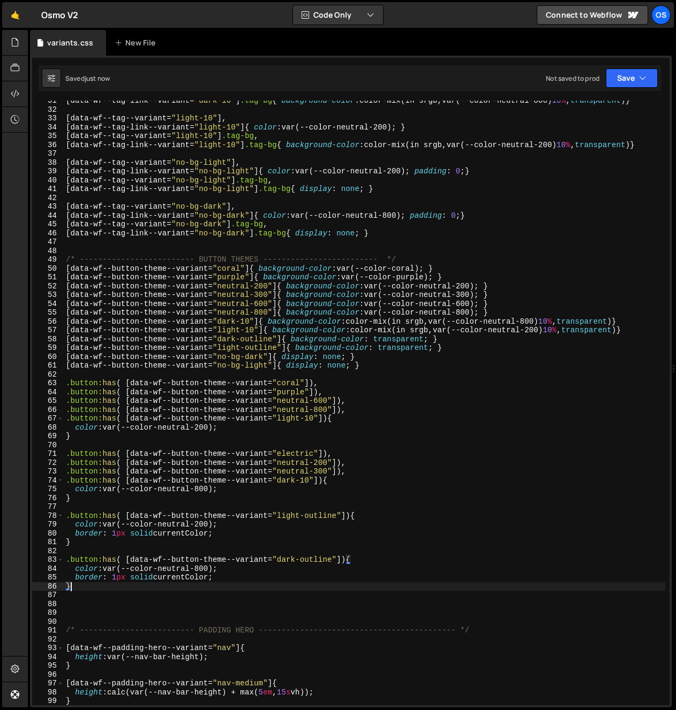
scroll to position [0, 0]
type textarea "}"
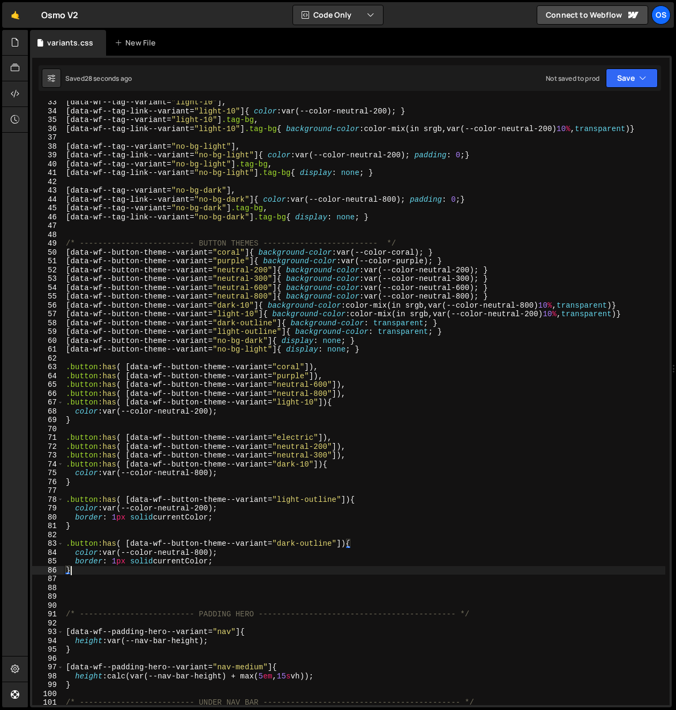
scroll to position [297, 0]
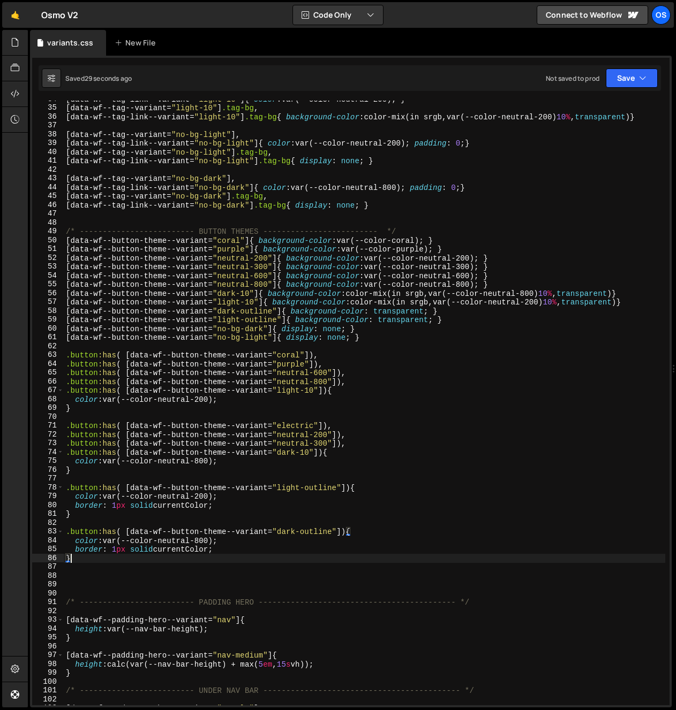
click at [79, 572] on div "[ data-wf--tag-link--variant = " light-10 " ] { color : var(--color-neutral-200…" at bounding box center [364, 406] width 601 height 623
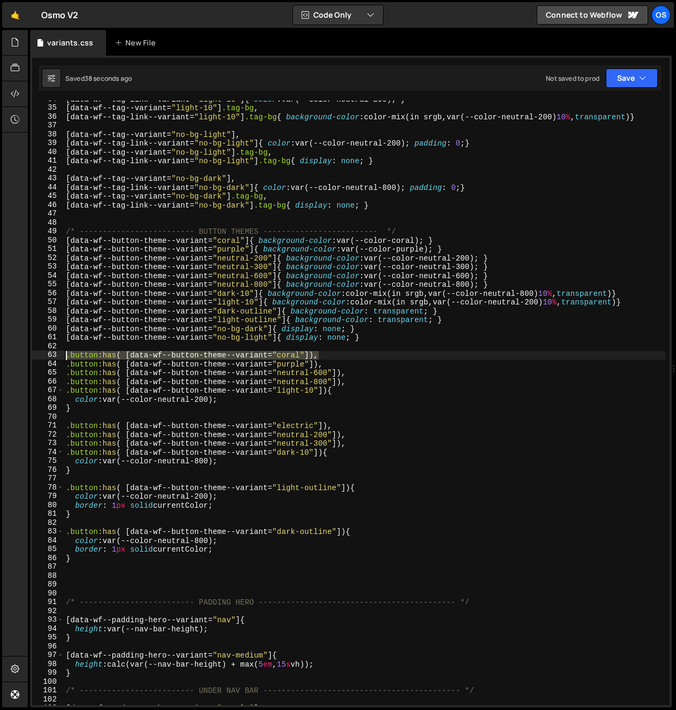
drag, startPoint x: 321, startPoint y: 358, endPoint x: 45, endPoint y: 353, distance: 276.3
click at [45, 353] on div "34 35 36 37 38 39 40 41 42 43 44 45 46 47 48 49 50 51 52 53 54 55 56 57 58 59 6…" at bounding box center [350, 403] width 637 height 605
type textarea ".button:has( [data-wf--button-theme--variant="coral"]),"
click at [319, 353] on div "[ data-wf--tag-link--variant = " light-10 " ] { color : var(--color-neutral-200…" at bounding box center [364, 403] width 601 height 605
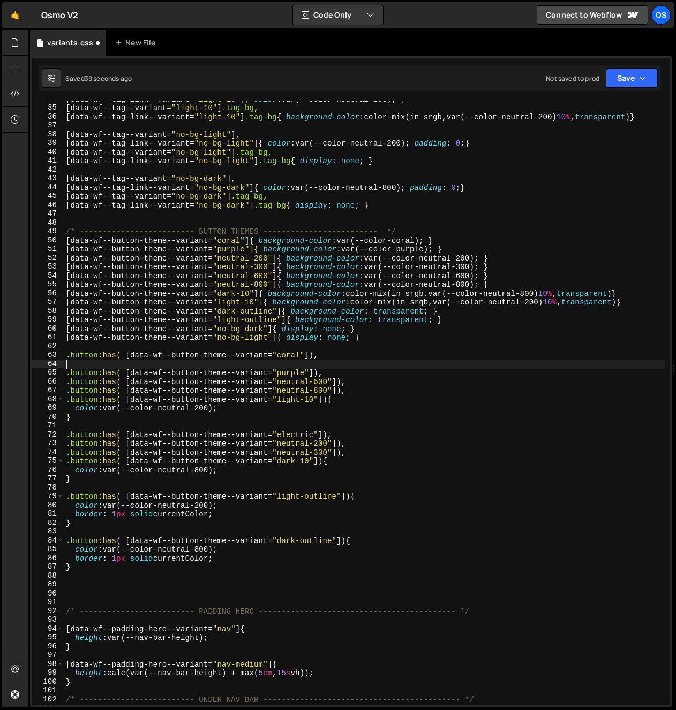
paste textarea ".button:has( [data-wf--button-theme--variant="coral"]),"
click at [349, 379] on div "[ data-wf--tag-link--variant = " light-10 " ] { color : var(--color-neutral-200…" at bounding box center [364, 406] width 601 height 623
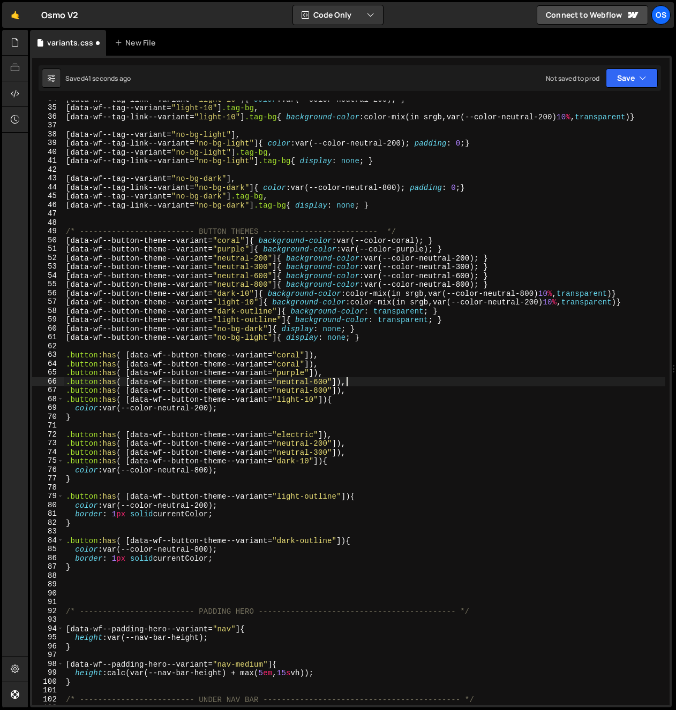
click at [350, 375] on div "[ data-wf--tag-link--variant = " light-10 " ] { color : var(--color-neutral-200…" at bounding box center [364, 406] width 601 height 623
type textarea ".button:has( [data-wf--button-theme--variant="purple"]),"
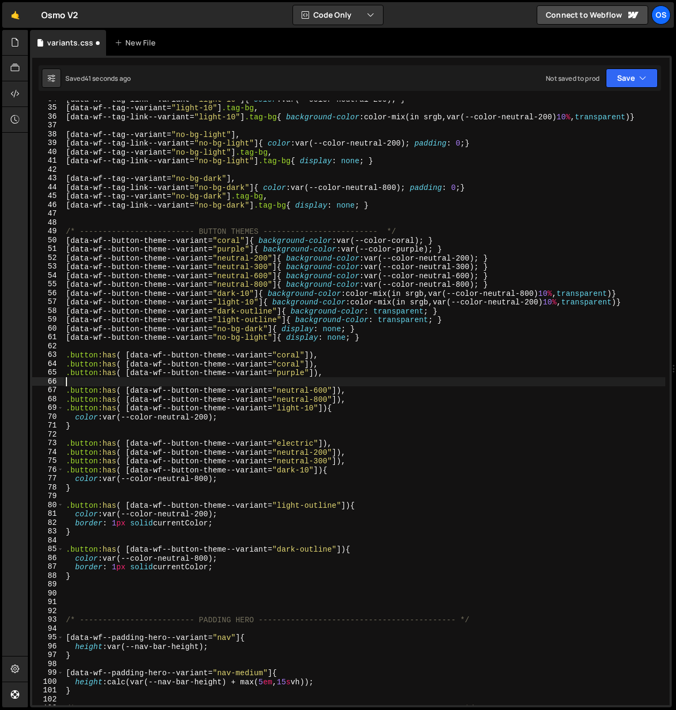
paste textarea ".button:has( [data-wf--button-theme--variant="coral"]),"
click at [354, 395] on div "[ data-wf--tag-link--variant = " light-10 " ] { color : var(--color-neutral-200…" at bounding box center [364, 406] width 601 height 623
click at [86, 366] on div "[ data-wf--tag-link--variant = " light-10 " ] { color : var(--color-neutral-200…" at bounding box center [364, 406] width 601 height 623
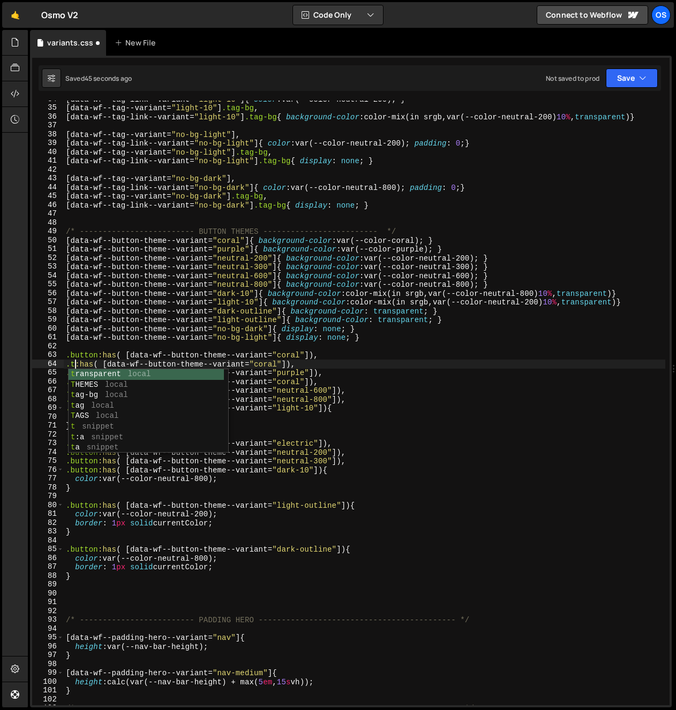
scroll to position [0, 1]
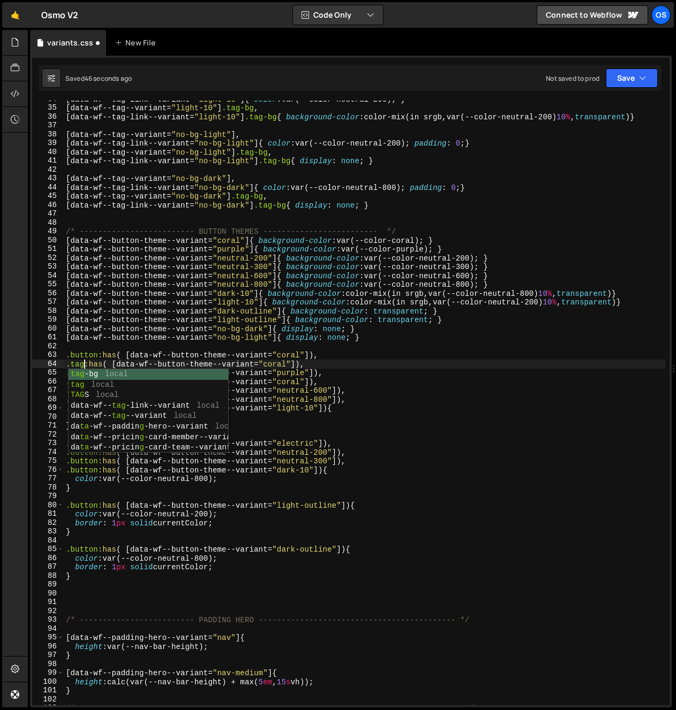
click at [63, 354] on div "63" at bounding box center [48, 355] width 32 height 9
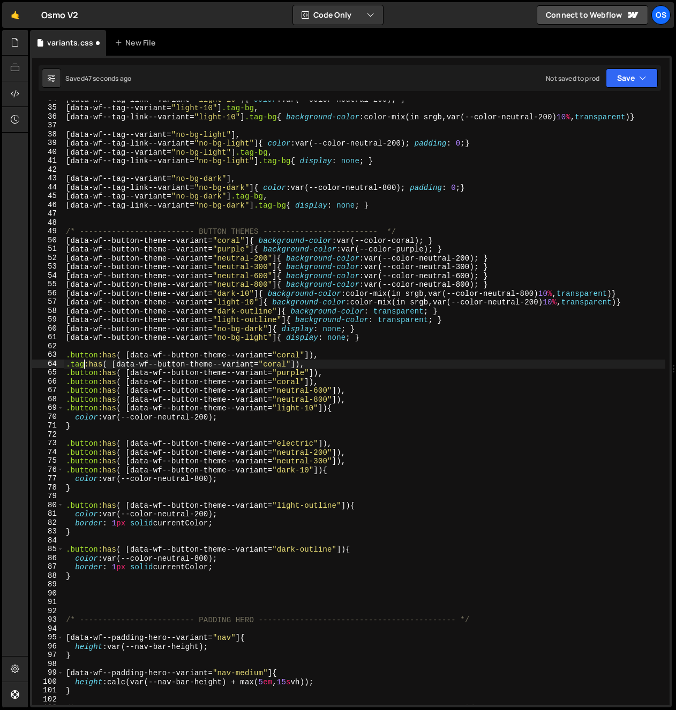
click at [83, 381] on div "[ data-wf--tag-link--variant = " light-10 " ] { color : var(--color-neutral-200…" at bounding box center [364, 406] width 601 height 623
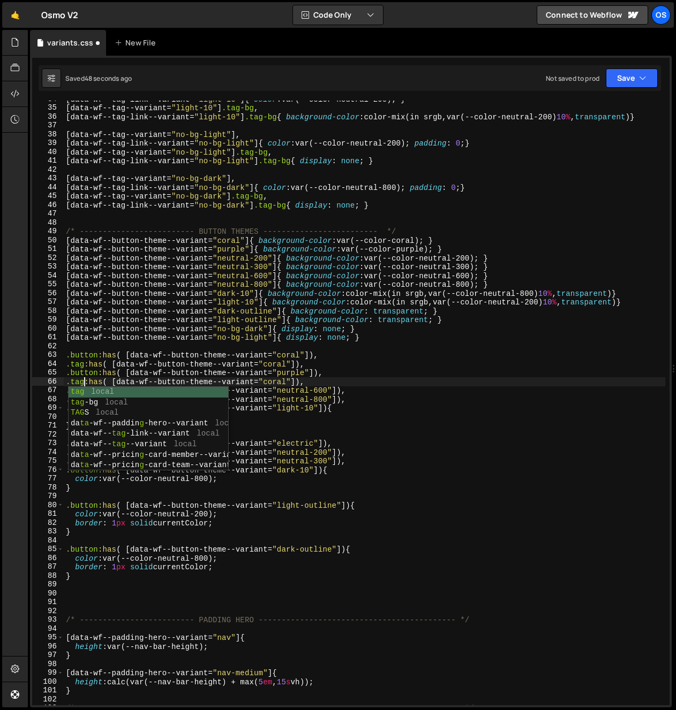
click at [296, 374] on div "[ data-wf--tag-link--variant = " light-10 " ] { color : var(--color-neutral-200…" at bounding box center [364, 406] width 601 height 623
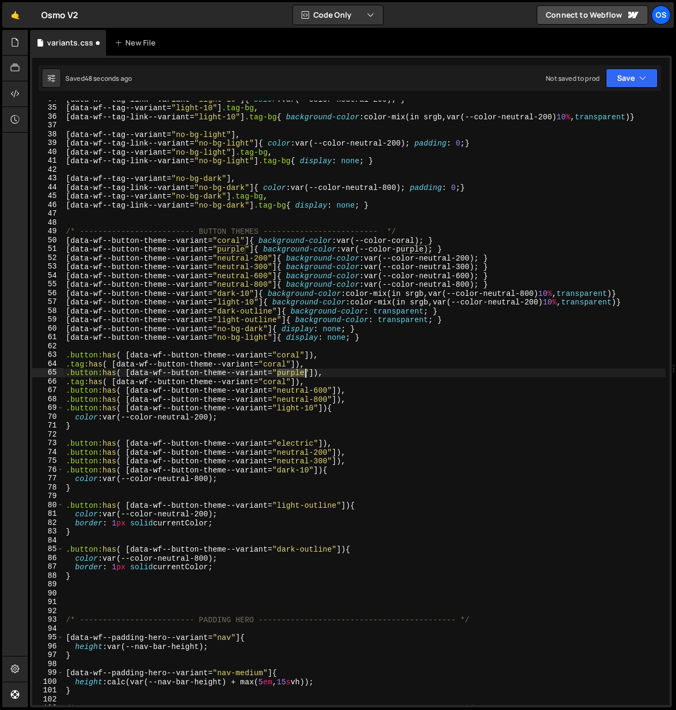
click at [296, 374] on div "[ data-wf--tag-link--variant = " light-10 " ] { color : var(--color-neutral-200…" at bounding box center [364, 406] width 601 height 623
click at [271, 383] on div "[ data-wf--tag-link--variant = " light-10 " ] { color : var(--color-neutral-200…" at bounding box center [364, 406] width 601 height 623
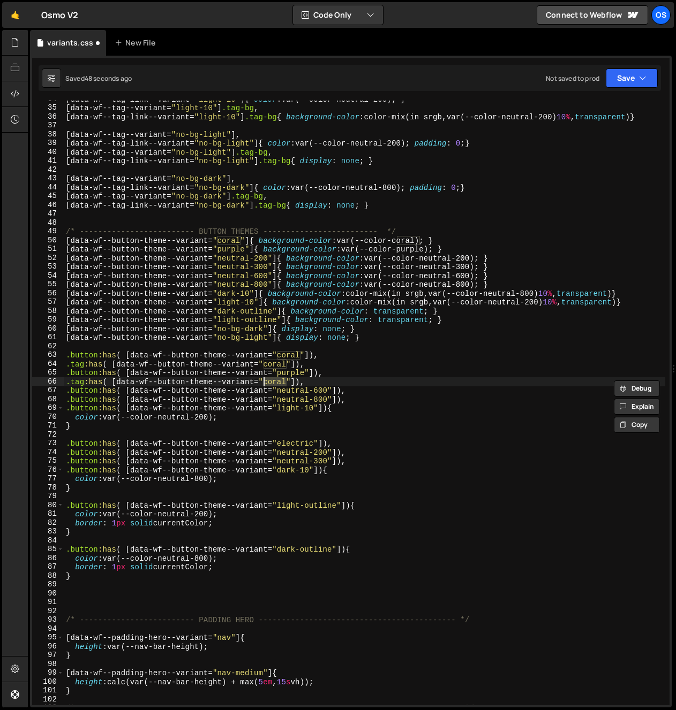
paste textarea "purple"
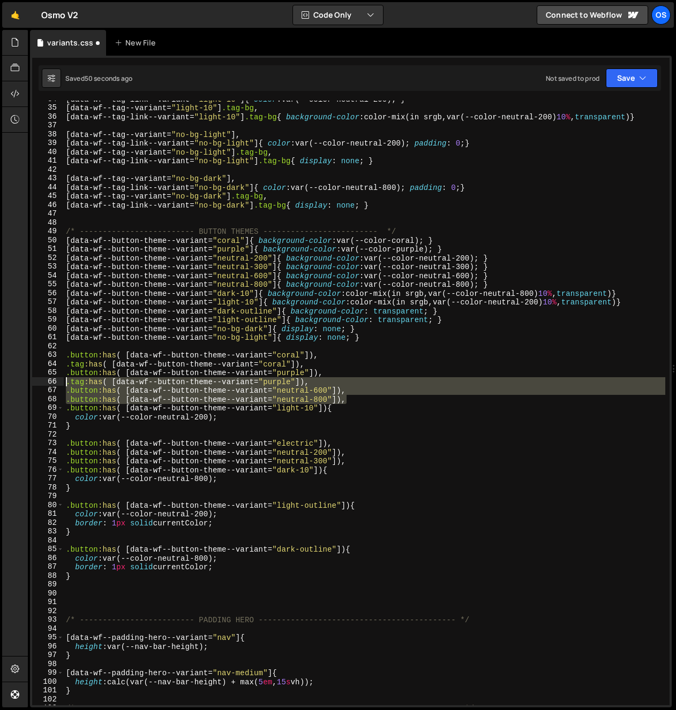
drag, startPoint x: 356, startPoint y: 397, endPoint x: 38, endPoint y: 385, distance: 318.3
click at [38, 385] on div ".tag:has( [data-wf--button-theme--variant="purple"]), 34 35 36 37 38 39 40 41 4…" at bounding box center [350, 403] width 637 height 605
click at [142, 396] on div "[ data-wf--tag-link--variant = " light-10 " ] { color : var(--color-neutral-200…" at bounding box center [364, 403] width 601 height 605
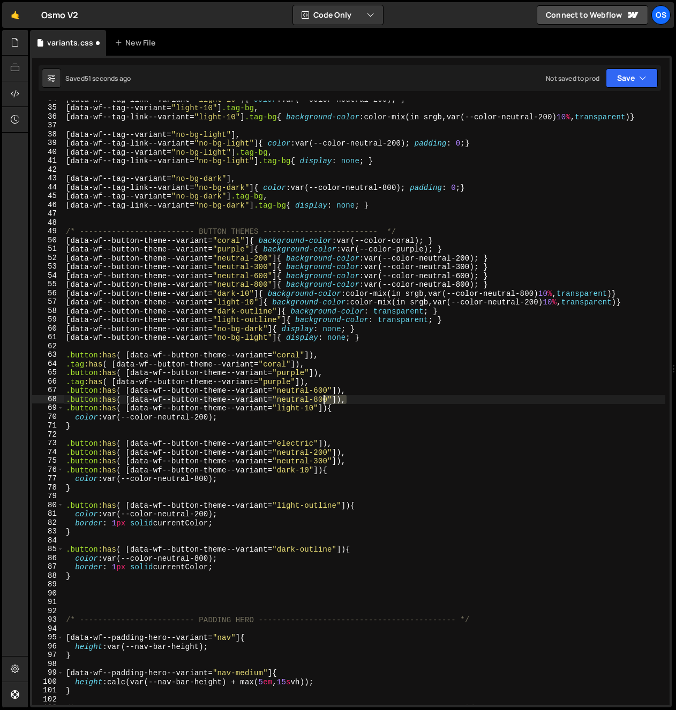
drag, startPoint x: 319, startPoint y: 401, endPoint x: 298, endPoint y: 399, distance: 20.9
click at [298, 400] on div "[ data-wf--tag-link--variant = " light-10 " ] { color : var(--color-neutral-200…" at bounding box center [364, 406] width 601 height 623
click at [374, 399] on div "[ data-wf--tag-link--variant = " light-10 " ] { color : var(--color-neutral-200…" at bounding box center [364, 403] width 601 height 605
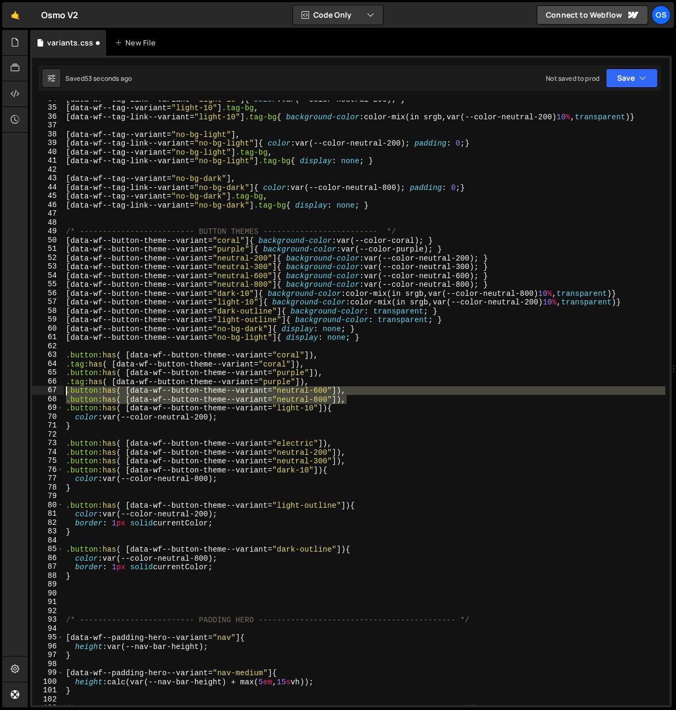
drag, startPoint x: 335, startPoint y: 398, endPoint x: 177, endPoint y: 410, distance: 158.9
click at [51, 394] on div ".button:has( [data-wf--button-theme--variant="neutral-800"]), 34 35 36 37 38 39…" at bounding box center [350, 403] width 637 height 605
click at [366, 401] on div "[ data-wf--tag-link--variant = " light-10 " ] { color : var(--color-neutral-200…" at bounding box center [364, 403] width 601 height 605
type textarea ".button:has( [data-wf--button-theme--variant="neutral-800"]),"
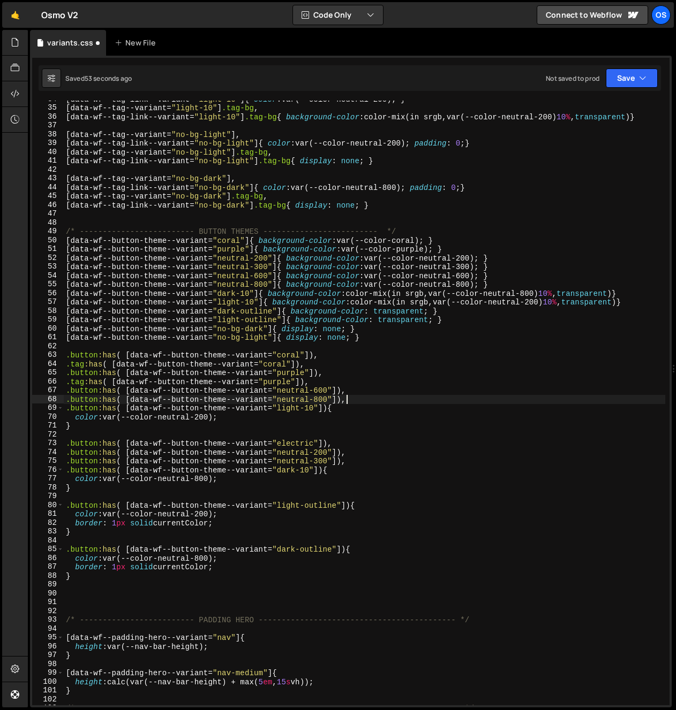
scroll to position [0, 0]
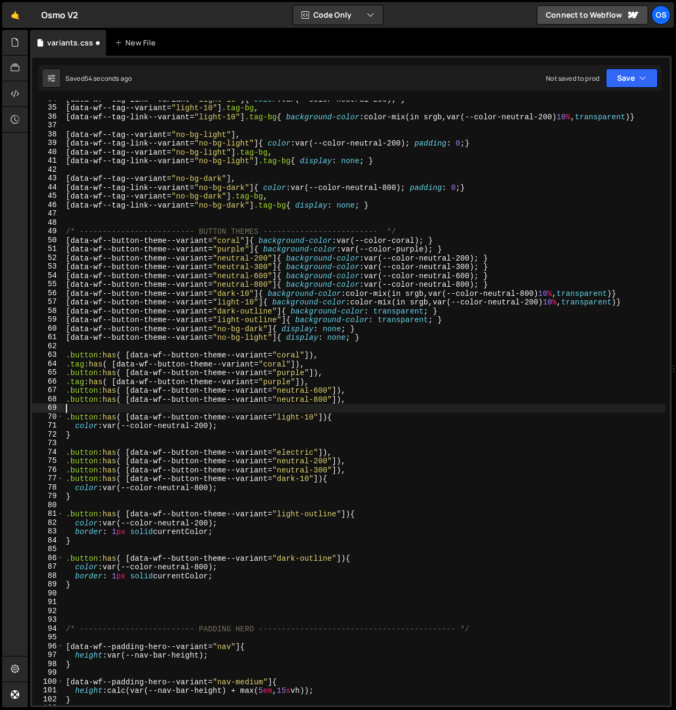
paste textarea ".button:has( [data-wf--button-theme--variant="neutral-800"]),"
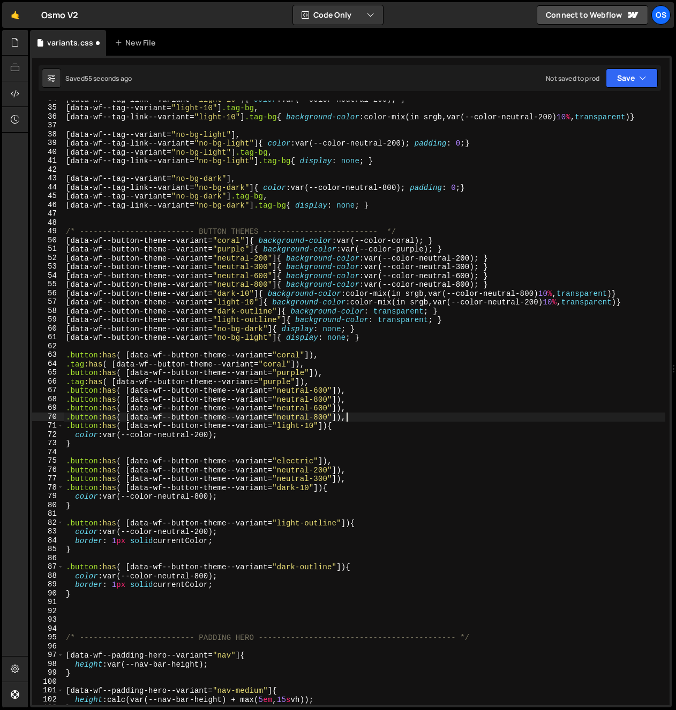
click at [327, 428] on div "[ data-wf--tag-link--variant = " light-10 " ] { color : var(--color-neutral-200…" at bounding box center [364, 406] width 601 height 623
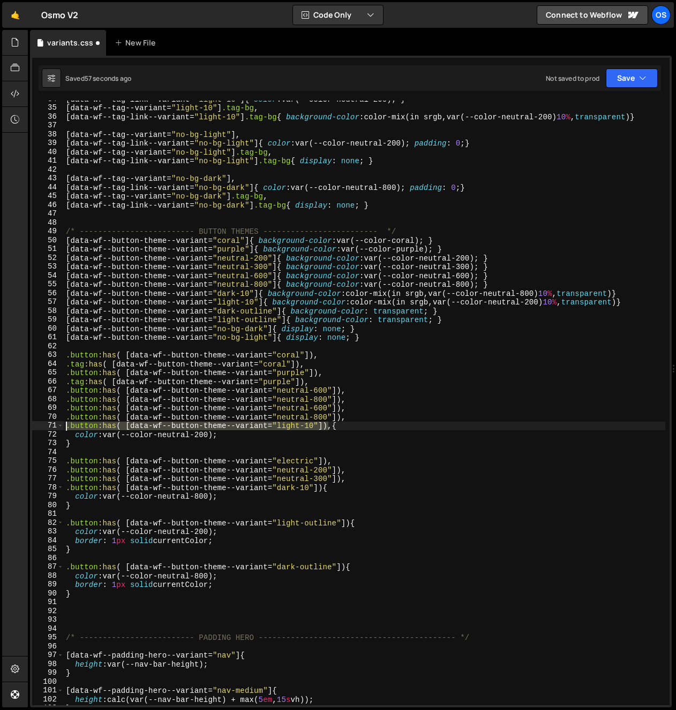
drag, startPoint x: 326, startPoint y: 427, endPoint x: 31, endPoint y: 424, distance: 295.6
click at [31, 424] on div "1 Type cmd + s to save your Javascript file. הההההההההההההההההההההההההההההההההה…" at bounding box center [350, 382] width 641 height 652
click at [332, 428] on div "[ data-wf--tag-link--variant = " light-10 " ] { color : var(--color-neutral-200…" at bounding box center [364, 406] width 601 height 623
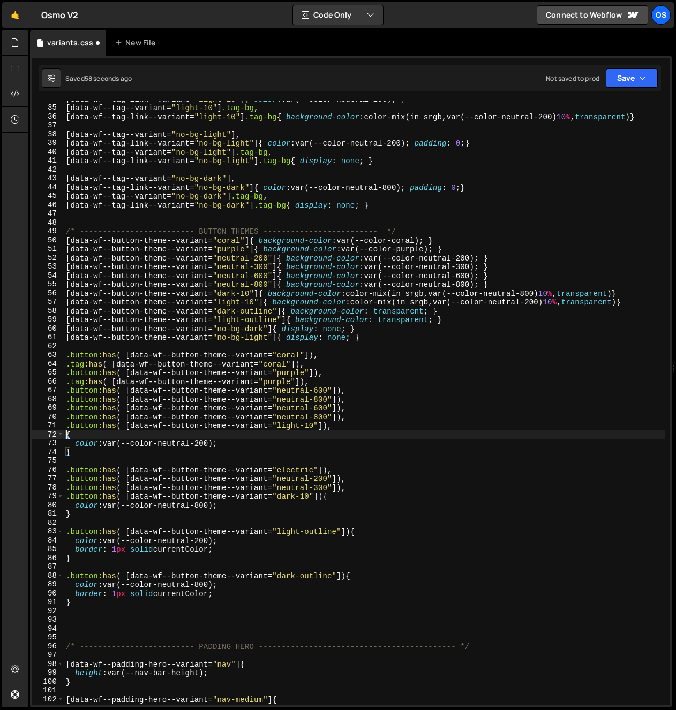
paste textarea ".button:has( [data-wf--button-theme--variant="light-10"])"
click at [79, 381] on div "[ data-wf--tag-link--variant = " light-10 " ] { color : var(--color-neutral-200…" at bounding box center [364, 406] width 601 height 623
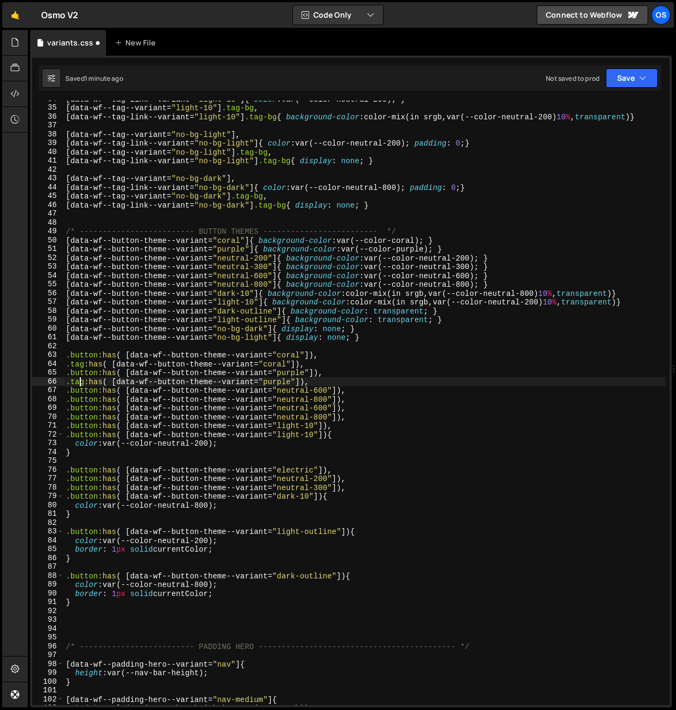
click at [79, 381] on div "[ data-wf--tag-link--variant = " light-10 " ] { color : var(--color-neutral-200…" at bounding box center [364, 406] width 601 height 623
click at [81, 398] on div "[ data-wf--tag-link--variant = " light-10 " ] { color : var(--color-neutral-200…" at bounding box center [364, 406] width 601 height 623
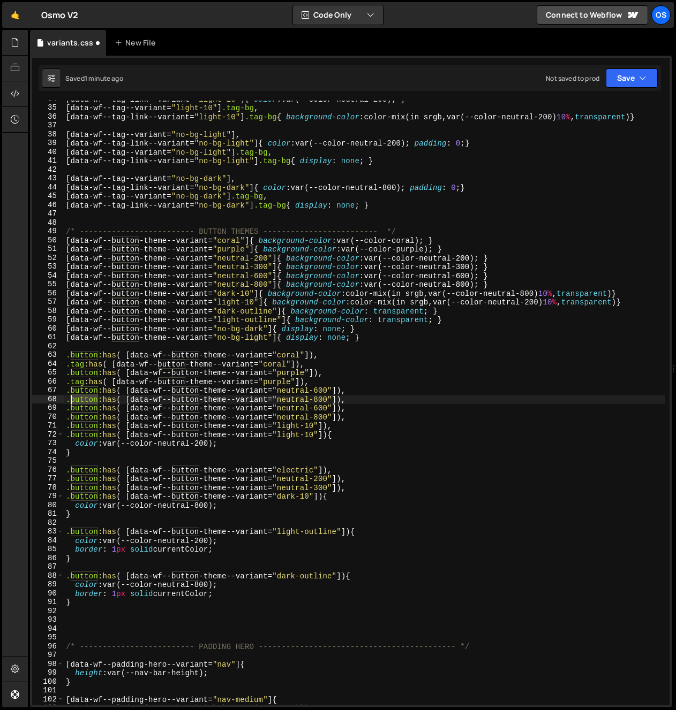
click at [81, 398] on div "[ data-wf--tag-link--variant = " light-10 " ] { color : var(--color-neutral-200…" at bounding box center [364, 406] width 601 height 623
paste textarea "tag"
click at [82, 418] on div "[ data-wf--tag-link--variant = " light-10 " ] { color : var(--color-neutral-200…" at bounding box center [364, 406] width 601 height 623
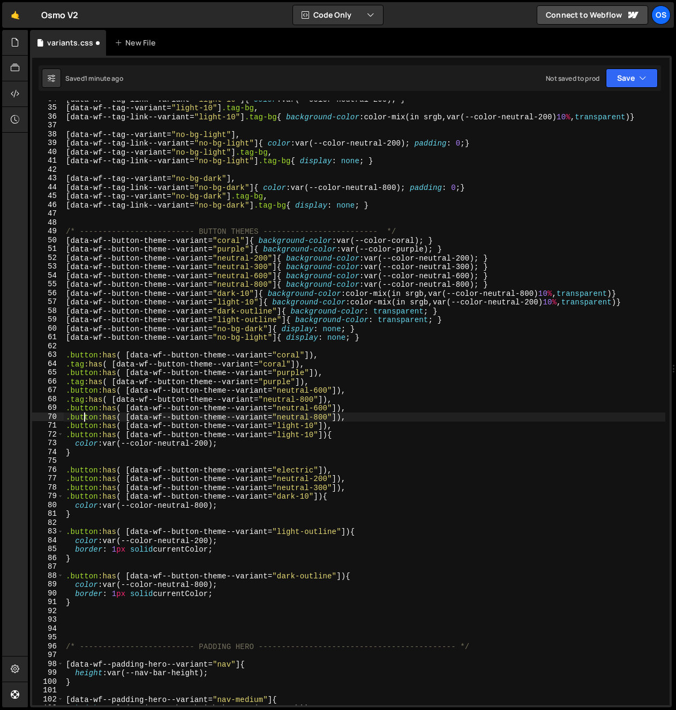
click at [82, 419] on div "[ data-wf--tag-link--variant = " light-10 " ] { color : var(--color-neutral-200…" at bounding box center [364, 406] width 601 height 623
paste textarea "tag"
click at [81, 434] on div "[ data-wf--tag-link--variant = " light-10 " ] { color : var(--color-neutral-200…" at bounding box center [364, 406] width 601 height 623
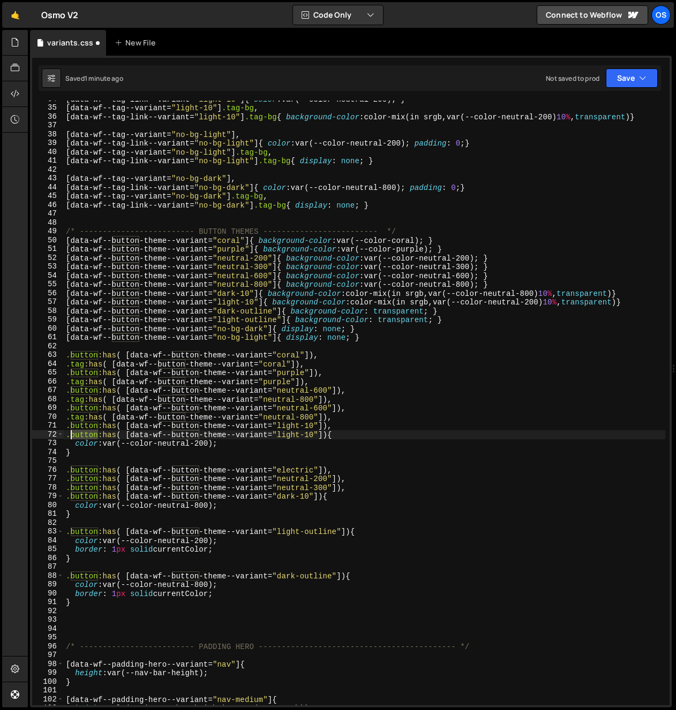
click at [81, 434] on div "[ data-wf--tag-link--variant = " light-10 " ] { color : var(--color-neutral-200…" at bounding box center [364, 406] width 601 height 623
paste textarea "tag"
type textarea ".tag:has( [data-wf--button-theme--variant="light-10"]){"
click at [277, 349] on div "[ data-wf--tag-link--variant = " light-10 " ] { color : var(--color-neutral-200…" at bounding box center [364, 406] width 601 height 623
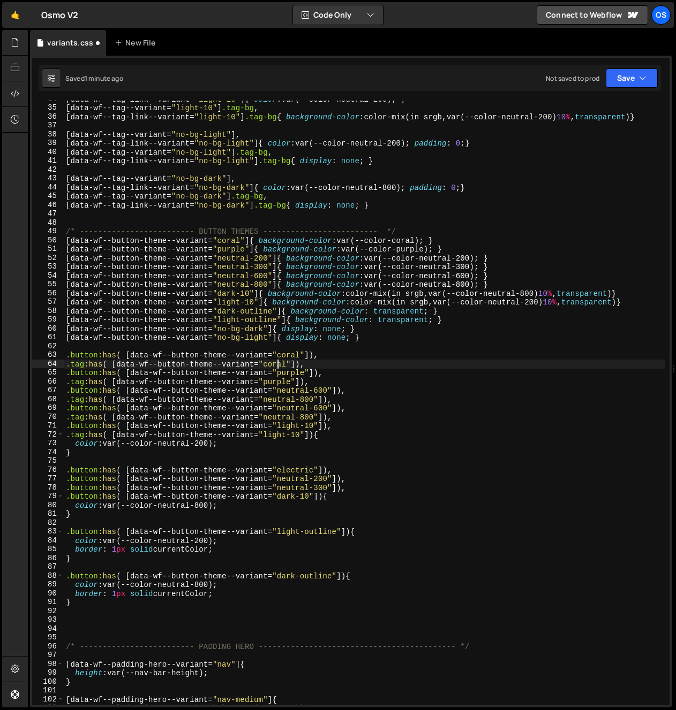
drag, startPoint x: 278, startPoint y: 365, endPoint x: 275, endPoint y: 371, distance: 6.7
click at [278, 365] on div "[ data-wf--tag-link--variant = " light-10 " ] { color : var(--color-neutral-200…" at bounding box center [364, 406] width 601 height 623
click at [273, 377] on div "[ data-wf--tag-link--variant = " light-10 " ] { color : var(--color-neutral-200…" at bounding box center [364, 406] width 601 height 623
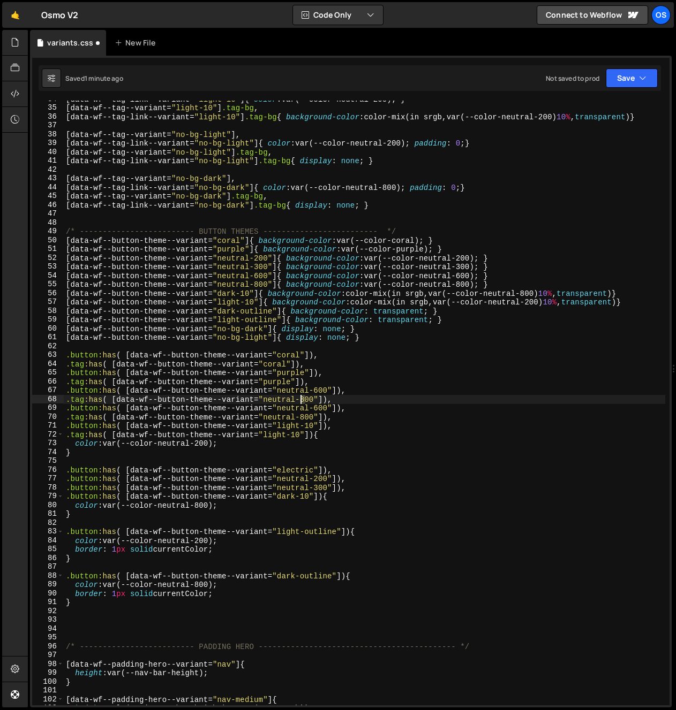
click at [301, 401] on div "[ data-wf--tag-link--variant = " light-10 " ] { color : var(--color-neutral-200…" at bounding box center [364, 406] width 601 height 623
click at [319, 395] on div "[ data-wf--tag-link--variant = " light-10 " ] { color : var(--color-neutral-200…" at bounding box center [364, 406] width 601 height 623
click at [314, 410] on div "[ data-wf--tag-link--variant = " light-10 " ] { color : var(--color-neutral-200…" at bounding box center [364, 406] width 601 height 623
drag, startPoint x: 326, startPoint y: 352, endPoint x: 324, endPoint y: 376, distance: 24.1
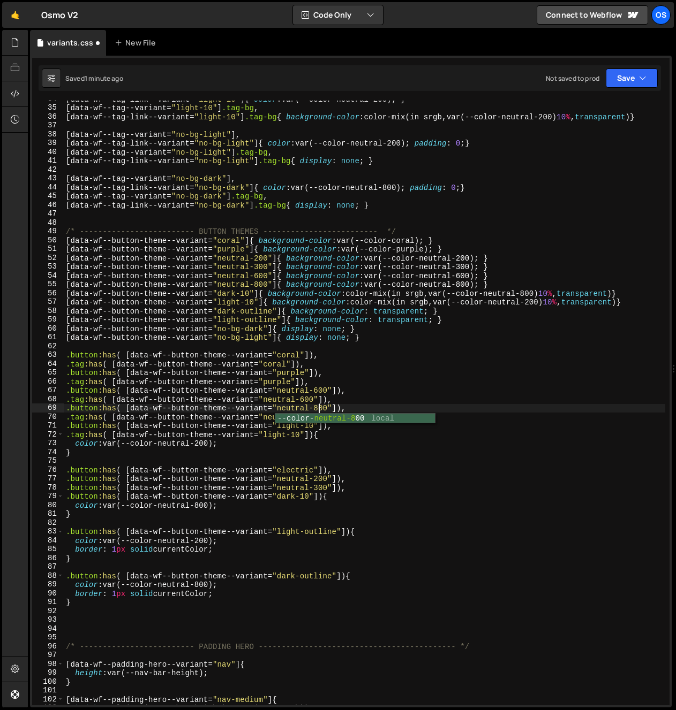
click at [326, 352] on div "[ data-wf--tag-link--variant = " light-10 " ] { color : var(--color-neutral-200…" at bounding box center [364, 406] width 601 height 623
click at [386, 436] on div "[ data-wf--tag-link--variant = " light-10 " ] { color : var(--color-neutral-200…" at bounding box center [364, 406] width 601 height 623
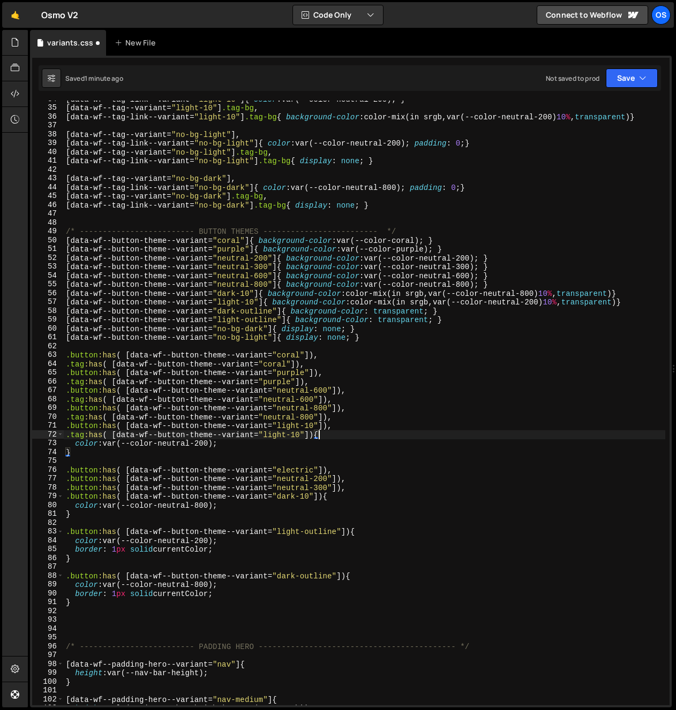
click at [358, 432] on div "[ data-wf--tag-link--variant = " light-10 " ] { color : var(--color-neutral-200…" at bounding box center [364, 406] width 601 height 623
click at [417, 418] on div "[ data-wf--tag-link--variant = " light-10 " ] { color : var(--color-neutral-200…" at bounding box center [364, 406] width 601 height 623
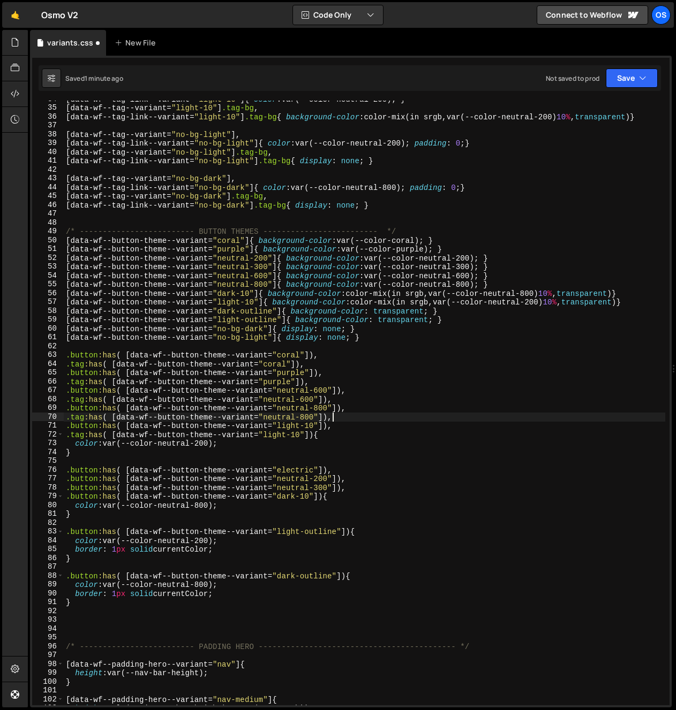
click at [342, 415] on div "[ data-wf--tag-link--variant = " light-10 " ] { color : var(--color-neutral-200…" at bounding box center [364, 406] width 601 height 623
click at [294, 431] on div "[ data-wf--tag-link--variant = " light-10 " ] { color : var(--color-neutral-200…" at bounding box center [364, 406] width 601 height 623
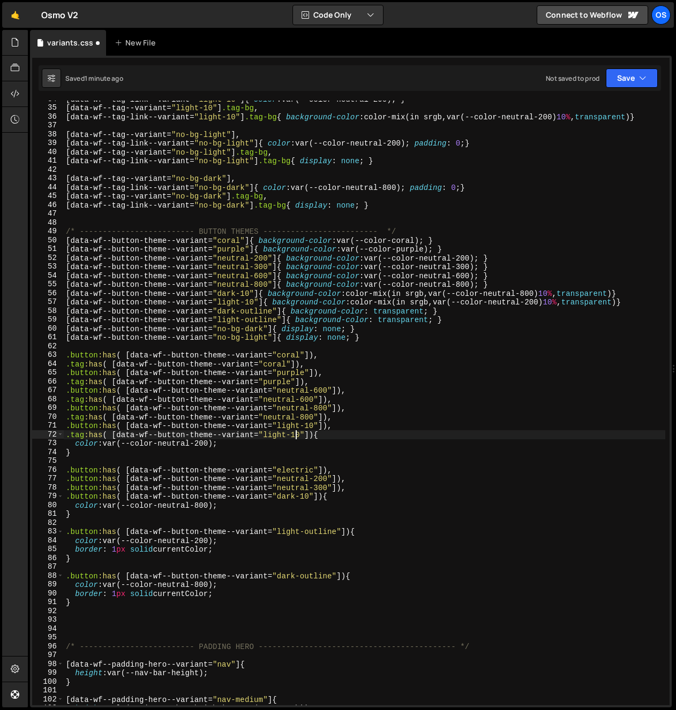
click at [354, 436] on div "[ data-wf--tag-link--variant = " light-10 " ] { color : var(--color-neutral-200…" at bounding box center [364, 406] width 601 height 623
click at [323, 499] on div "[ data-wf--tag-link--variant = " light-10 " ] { color : var(--color-neutral-200…" at bounding box center [364, 406] width 601 height 623
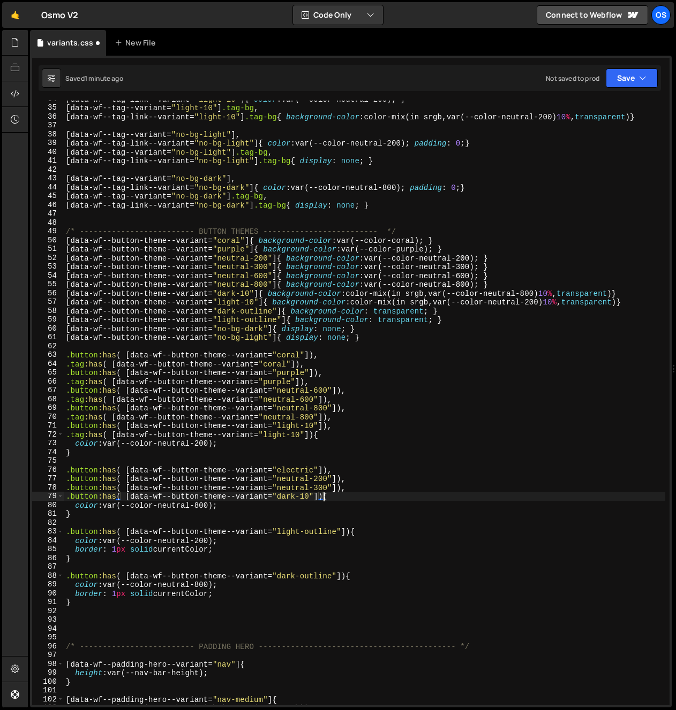
scroll to position [0, 18]
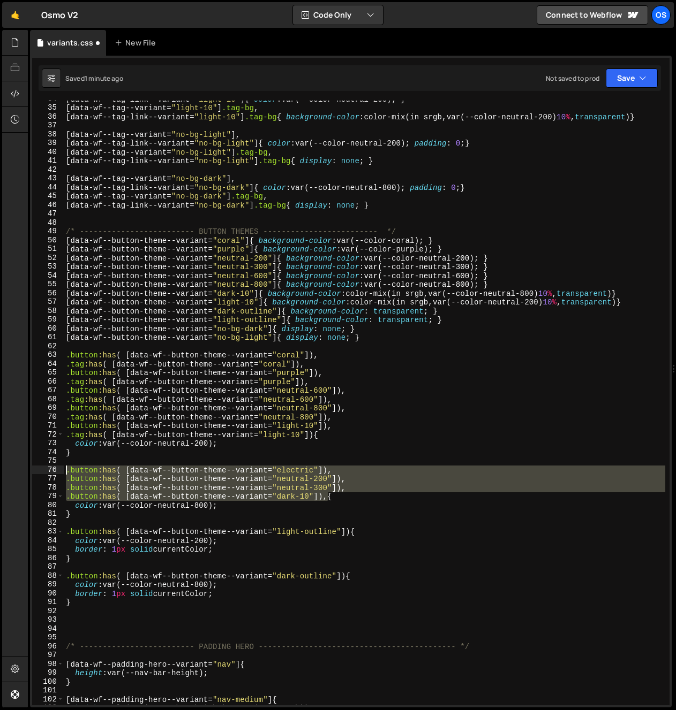
drag, startPoint x: 327, startPoint y: 498, endPoint x: 46, endPoint y: 468, distance: 283.2
click at [46, 468] on div ".button:has( [data-wf--button-theme--variant="dark-10"]),{ 34 35 36 37 38 39 40…" at bounding box center [350, 403] width 637 height 605
click at [329, 497] on div "[ data-wf--tag-link--variant = " light-10 " ] { color : var(--color-neutral-200…" at bounding box center [364, 403] width 601 height 605
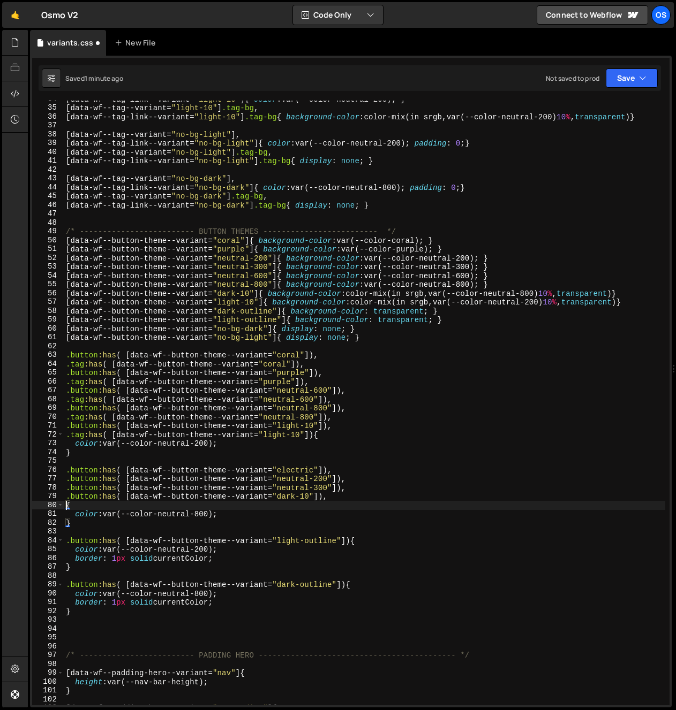
paste textarea ".button:has( [data-wf--button-theme--variant="dark-10"]),"
click at [342, 471] on div "[ data-wf--tag-link--variant = " light-10 " ] { color : var(--color-neutral-200…" at bounding box center [364, 406] width 601 height 623
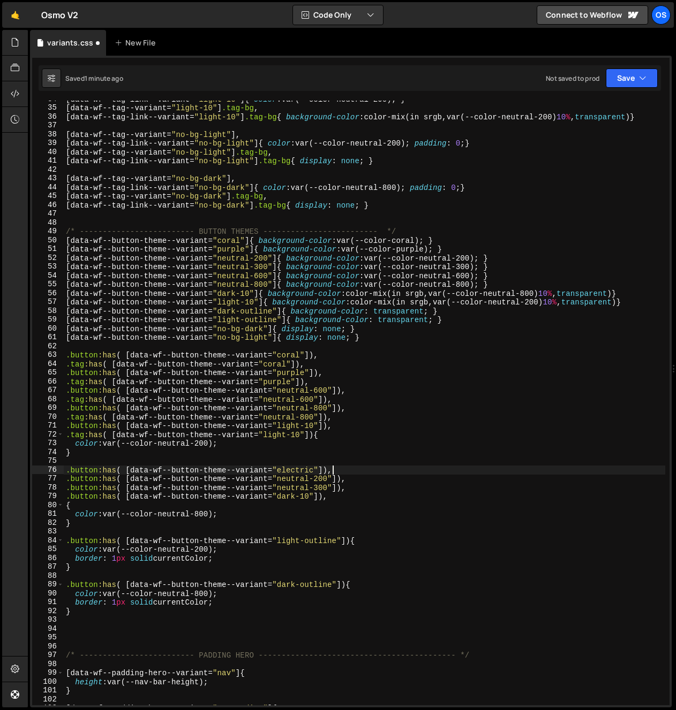
click at [342, 471] on div "[ data-wf--tag-link--variant = " light-10 " ] { color : var(--color-neutral-200…" at bounding box center [364, 406] width 601 height 623
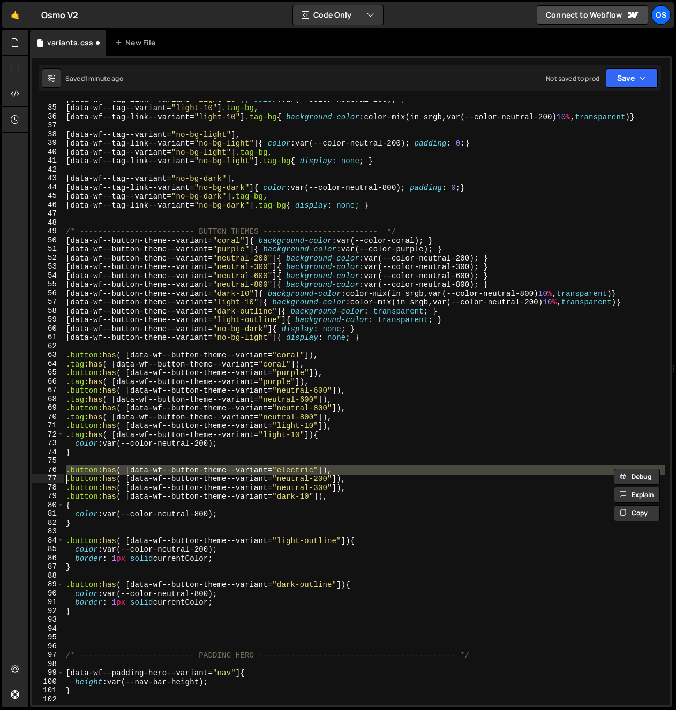
click at [343, 471] on div "[ data-wf--tag-link--variant = " light-10 " ] { color : var(--color-neutral-200…" at bounding box center [364, 403] width 601 height 605
type textarea ".button:has( [data-wf--button-theme--variant="electric"]),"
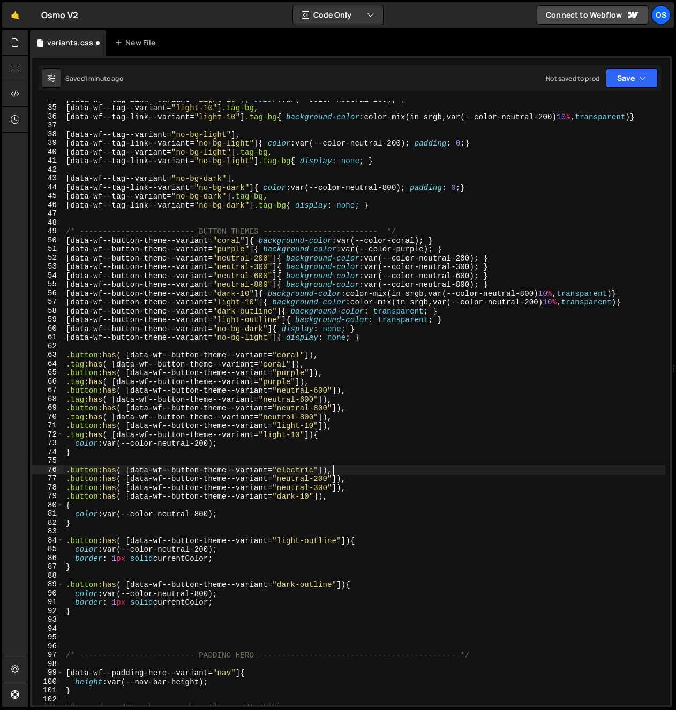
paste textarea ".button:has( [data-wf--button-theme--variant="electric"]),"
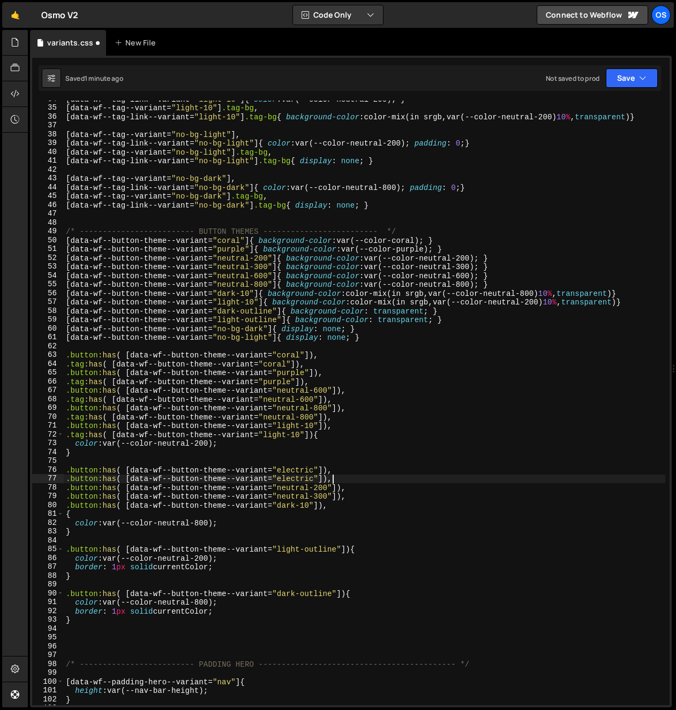
click at [346, 488] on div "[ data-wf--tag-link--variant = " light-10 " ] { color : var(--color-neutral-200…" at bounding box center [364, 406] width 601 height 623
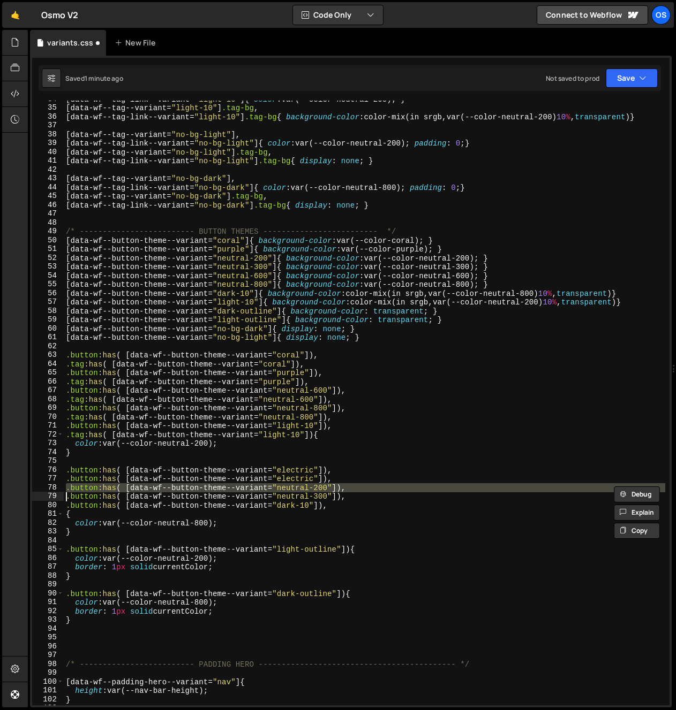
click at [368, 480] on div "[ data-wf--tag-link--variant = " light-10 " ] { color : var(--color-neutral-200…" at bounding box center [364, 406] width 601 height 623
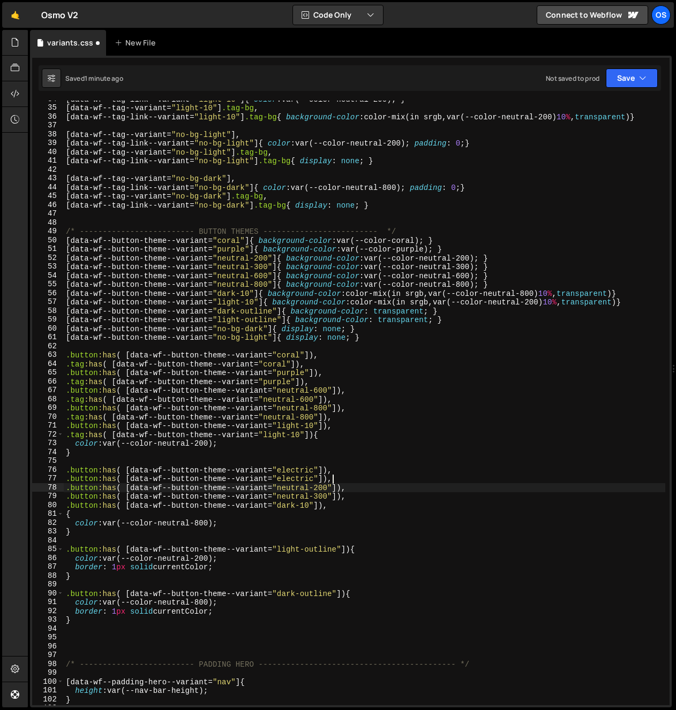
click at [365, 488] on div "[ data-wf--tag-link--variant = " light-10 " ] { color : var(--color-neutral-200…" at bounding box center [364, 406] width 601 height 623
type textarea ".button:has( [data-wf--button-theme--variant="neutral-200"]),"
paste textarea
click at [355, 490] on div "[ data-wf--tag-link--variant = " light-10 " ] { color : var(--color-neutral-200…" at bounding box center [364, 406] width 601 height 623
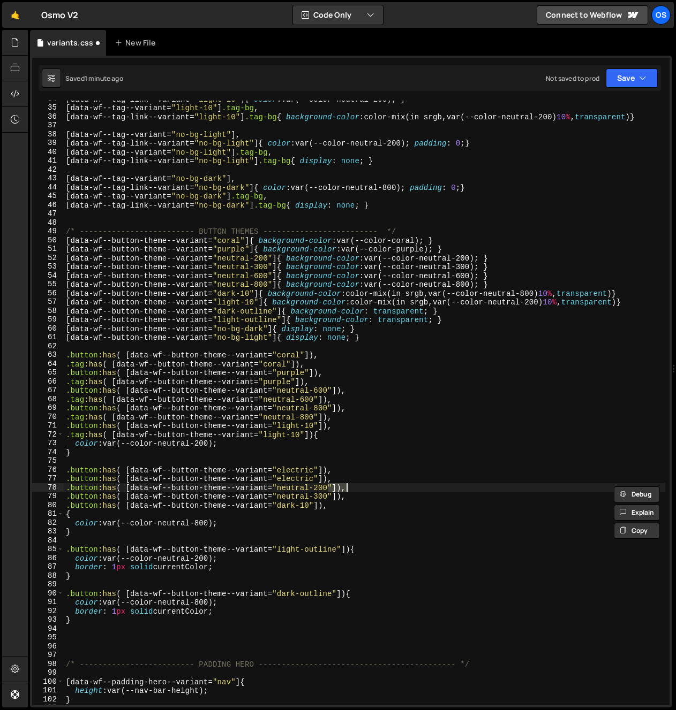
click at [355, 490] on div "[ data-wf--tag-link--variant = " light-10 " ] { color : var(--color-neutral-200…" at bounding box center [364, 406] width 601 height 623
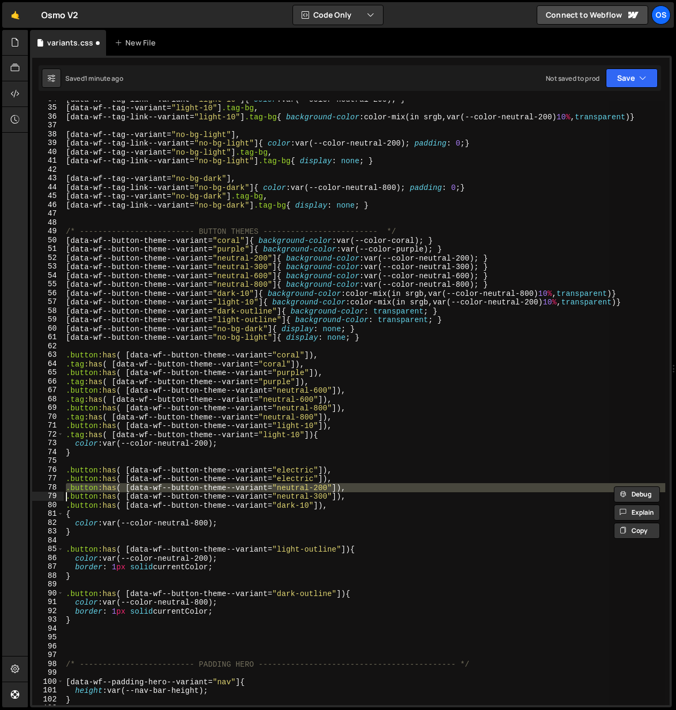
click at [353, 492] on div "[ data-wf--tag-link--variant = " light-10 " ] { color : var(--color-neutral-200…" at bounding box center [364, 403] width 601 height 605
type textarea ".button:has( [data-wf--button-theme--variant="neutral-200"]),"
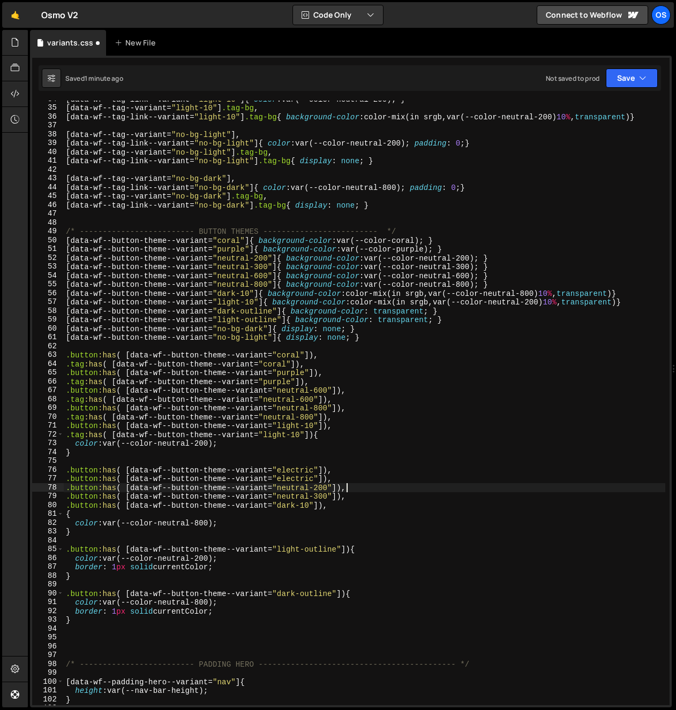
paste textarea
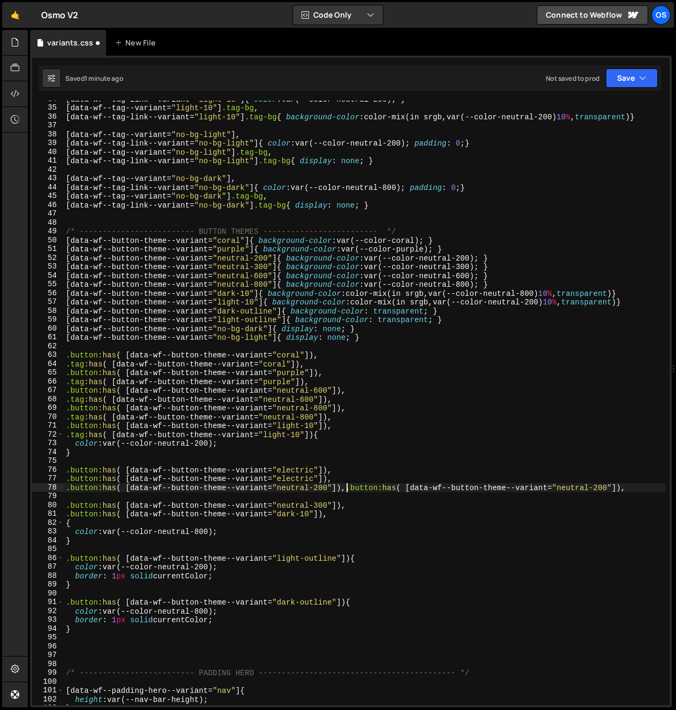
click at [346, 492] on div "[ data-wf--tag-link--variant = " light-10 " ] { color : var(--color-neutral-200…" at bounding box center [364, 406] width 601 height 623
type textarea ".button:has( [data-wf--button-theme--variant="neutral-200"]),"
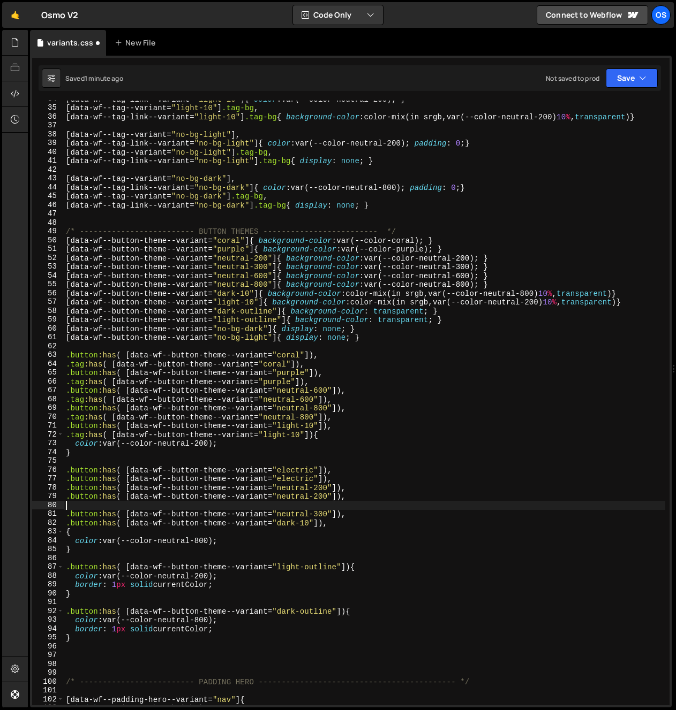
click at [345, 504] on div "[ data-wf--tag-link--variant = " light-10 " ] { color : var(--color-neutral-200…" at bounding box center [364, 406] width 601 height 623
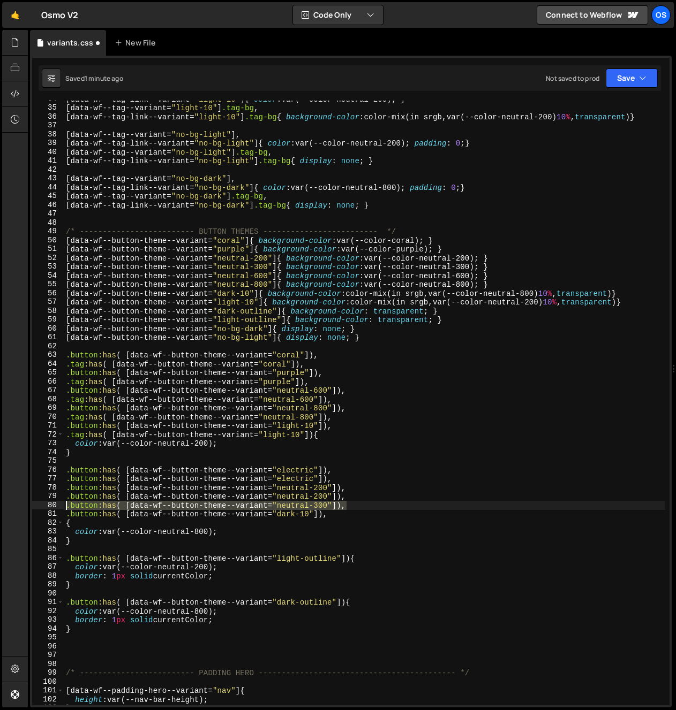
drag, startPoint x: 346, startPoint y: 508, endPoint x: 4, endPoint y: 503, distance: 342.2
click at [4, 503] on div "Hold on a sec... Are you certain you wish to leave this page? Any changes you'v…" at bounding box center [338, 355] width 676 height 710
type textarea ".button:has( [data-wf--button-theme--variant="neutral-300"]),"
click at [371, 506] on div "[ data-wf--tag-link--variant = " light-10 " ] { color : var(--color-neutral-200…" at bounding box center [364, 406] width 601 height 623
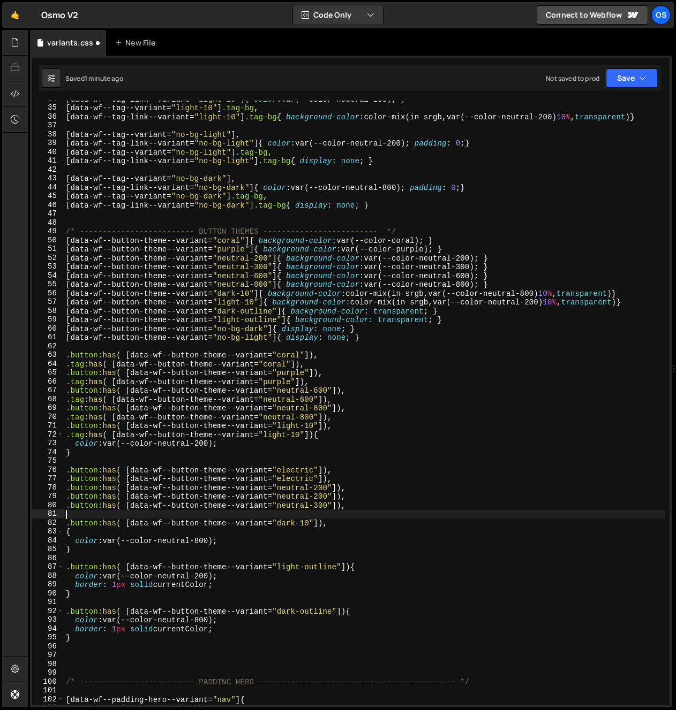
paste textarea ".button:has( [data-wf--button-theme--variant="neutral-300"]),"
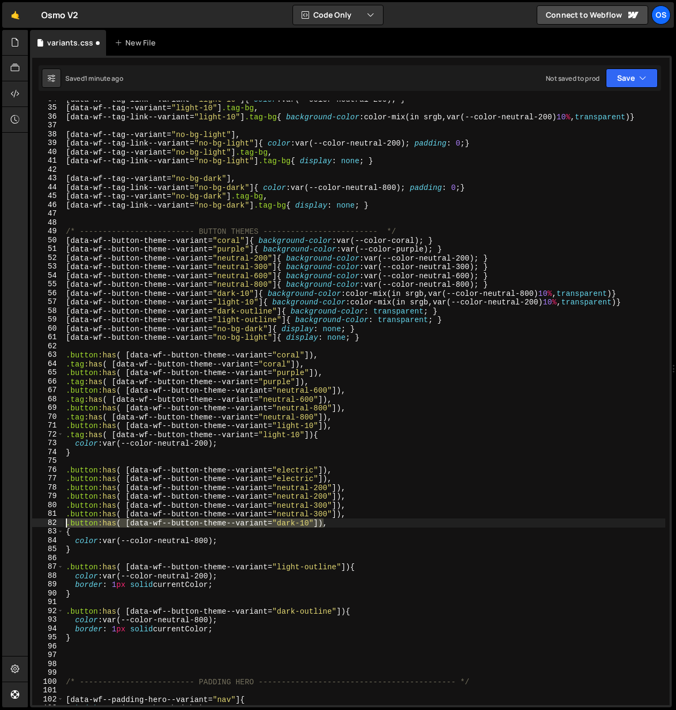
drag, startPoint x: 323, startPoint y: 524, endPoint x: -10, endPoint y: 526, distance: 333.0
click at [0, 526] on html "Projects [GEOGRAPHIC_DATA] Blog Os Your current team is [PERSON_NAME] Projects …" at bounding box center [338, 355] width 676 height 710
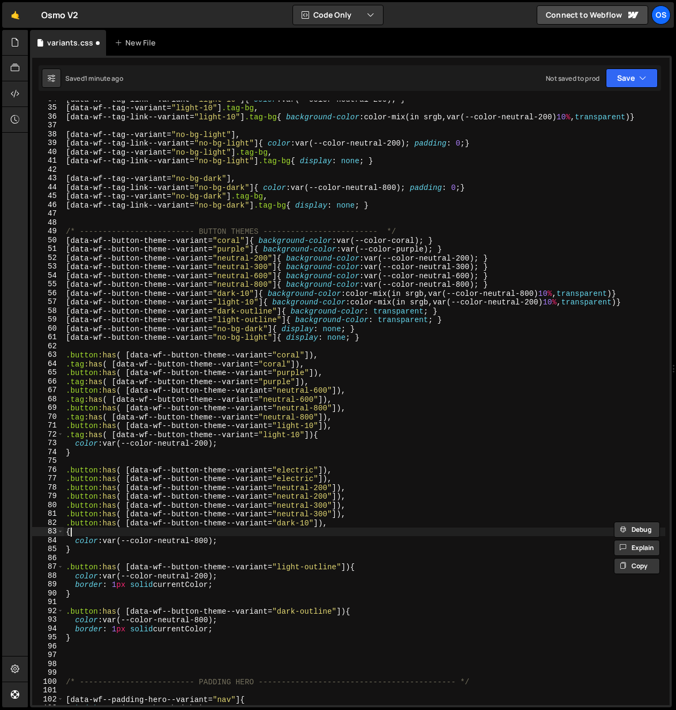
click at [389, 528] on div "[ data-wf--tag-link--variant = " light-10 " ] { color : var(--color-neutral-200…" at bounding box center [364, 406] width 601 height 623
type textarea "{"
click at [356, 524] on div "[ data-wf--tag-link--variant = " light-10 " ] { color : var(--color-neutral-200…" at bounding box center [364, 406] width 601 height 623
type textarea ".button:has( [data-wf--button-theme--variant="dark-10"]),"
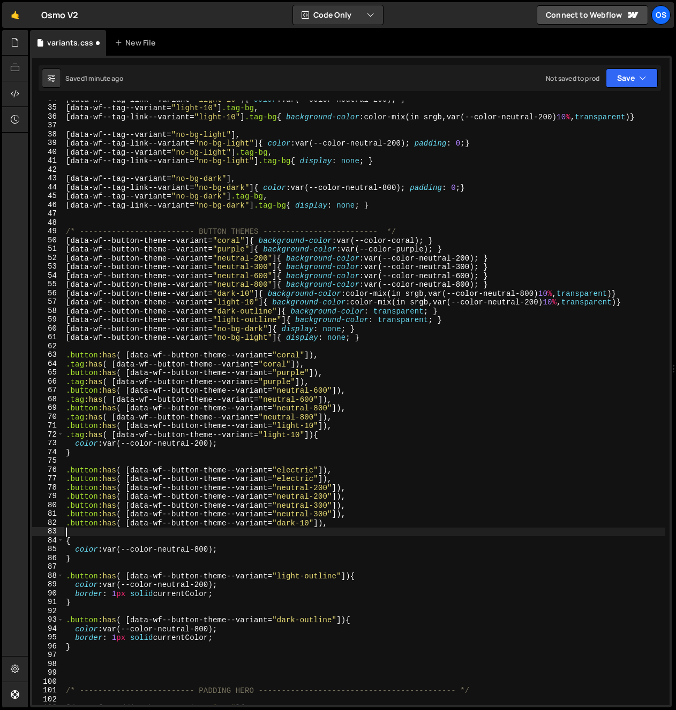
paste textarea ".button:has( [data-wf--button-theme--variant="dark-10"])"
click at [65, 541] on div "[ data-wf--tag-link--variant = " light-10 " ] { color : var(--color-neutral-200…" at bounding box center [364, 406] width 601 height 623
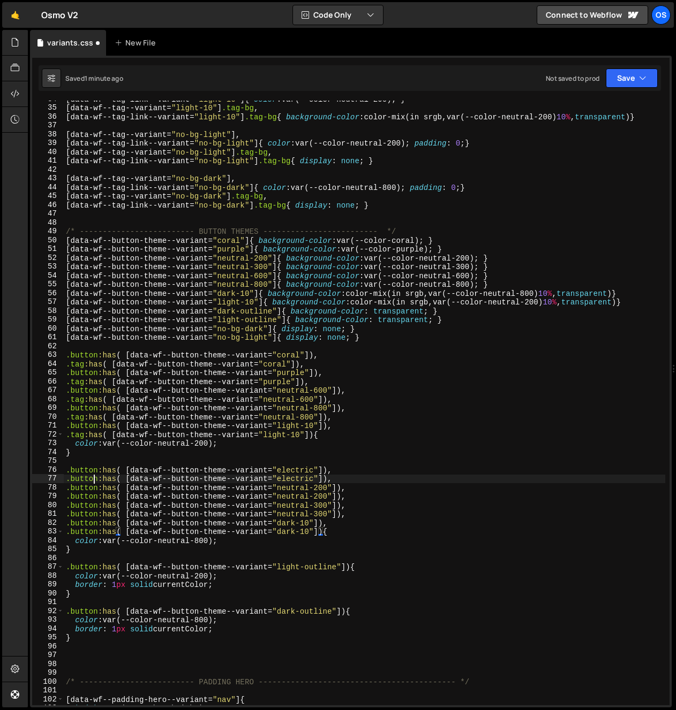
click at [95, 479] on div "[ data-wf--tag-link--variant = " light-10 " ] { color : var(--color-neutral-200…" at bounding box center [364, 406] width 601 height 623
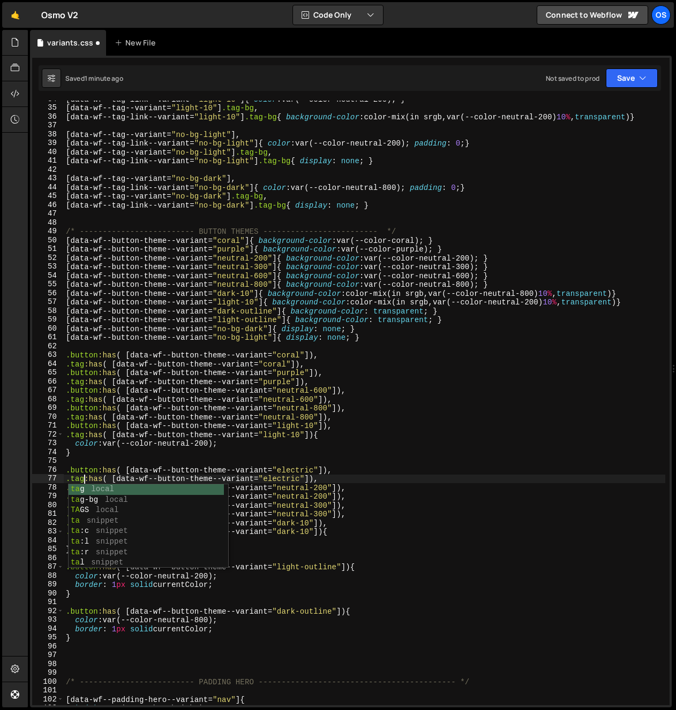
scroll to position [0, 1]
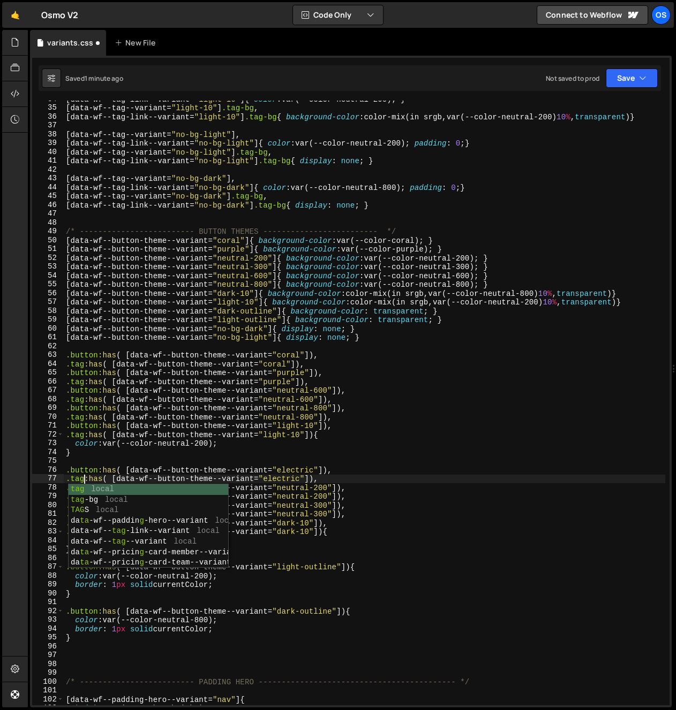
click at [95, 440] on div "[ data-wf--tag-link--variant = " light-10 " ] { color : var(--color-neutral-200…" at bounding box center [364, 406] width 601 height 623
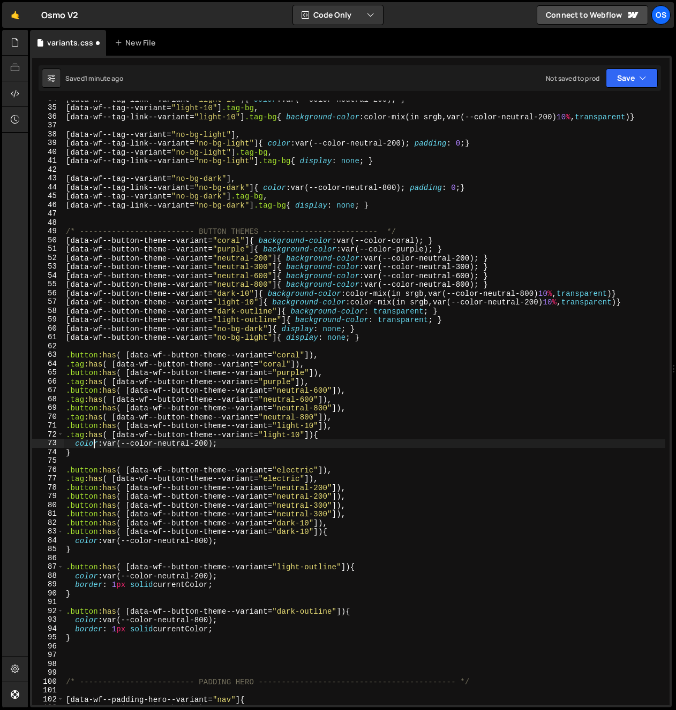
click at [75, 500] on div "[ data-wf--tag-link--variant = " light-10 " ] { color : var(--color-neutral-200…" at bounding box center [364, 406] width 601 height 623
click at [75, 501] on div "[ data-wf--tag-link--variant = " light-10 " ] { color : var(--color-neutral-200…" at bounding box center [364, 406] width 601 height 623
click at [99, 441] on div "[ data-wf--tag-link--variant = " light-10 " ] { color : var(--color-neutral-200…" at bounding box center [364, 406] width 601 height 623
click at [78, 513] on div "[ data-wf--tag-link--variant = " light-10 " ] { color : var(--color-neutral-200…" at bounding box center [364, 406] width 601 height 623
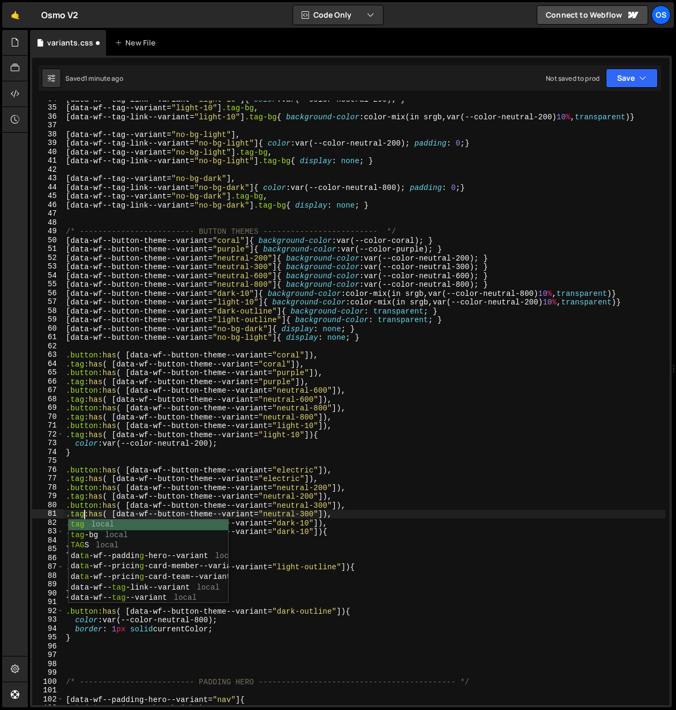
click at [103, 480] on div "[ data-wf--tag-link--variant = " light-10 " ] { color : var(--color-neutral-200…" at bounding box center [364, 406] width 601 height 623
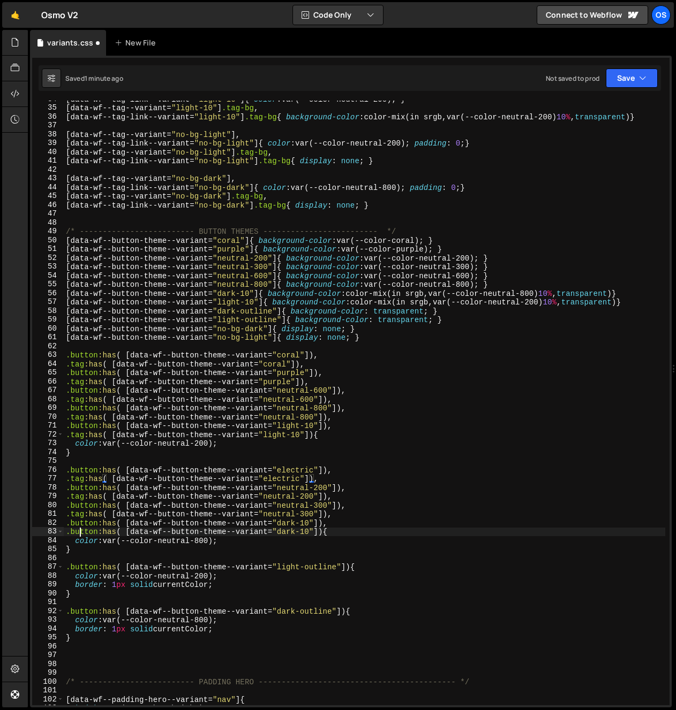
click at [79, 528] on div "[ data-wf--tag-link--variant = " light-10 " ] { color : var(--color-neutral-200…" at bounding box center [364, 406] width 601 height 623
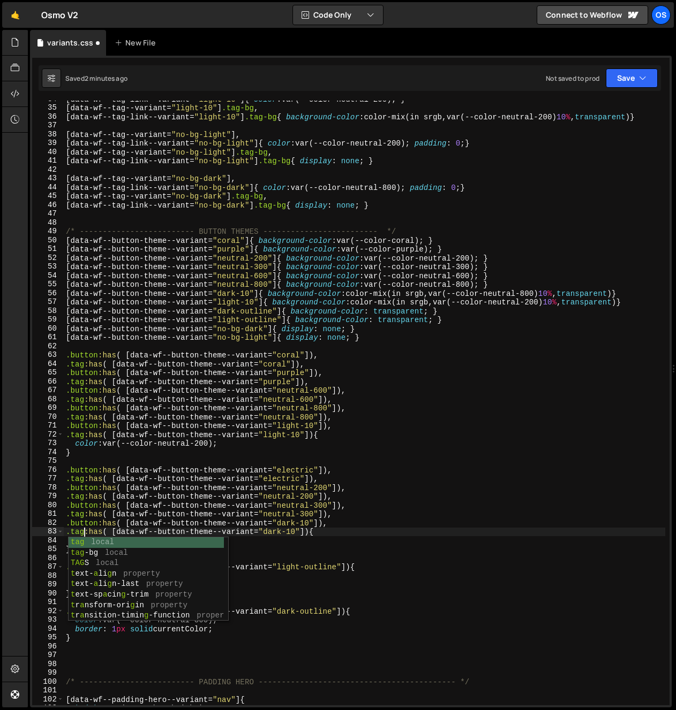
click at [149, 492] on div "[ data-wf--tag-link--variant = " light-10 " ] { color : var(--color-neutral-200…" at bounding box center [364, 406] width 601 height 623
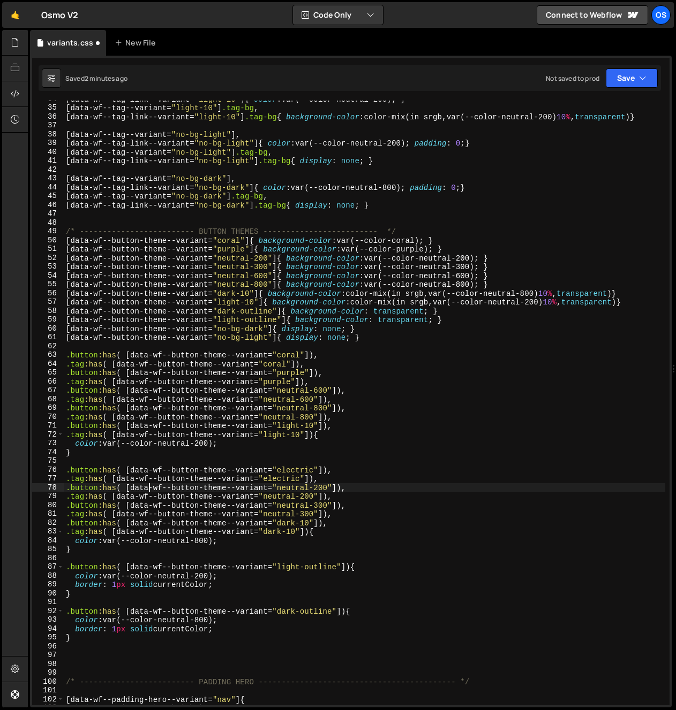
click at [282, 520] on div "[ data-wf--tag-link--variant = " light-10 " ] { color : var(--color-neutral-200…" at bounding box center [364, 406] width 601 height 623
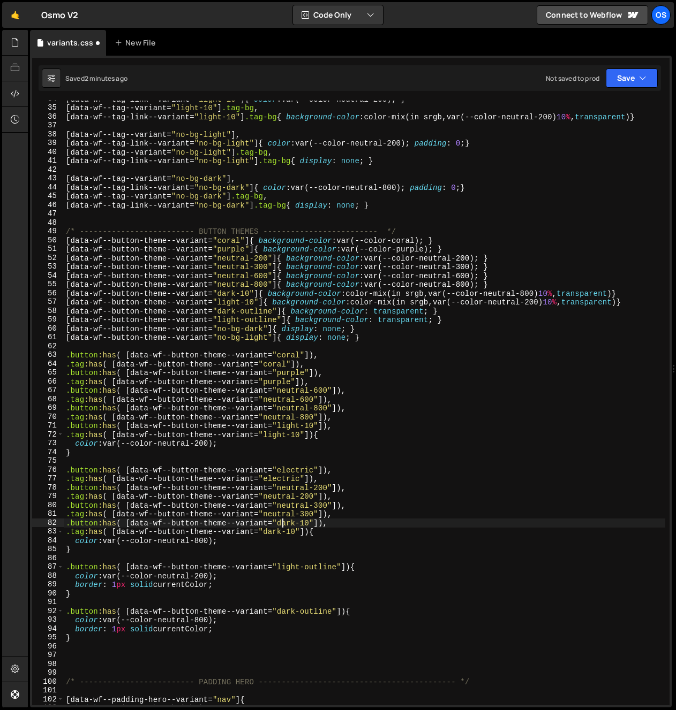
click at [323, 547] on div "[ data-wf--tag-link--variant = " light-10 " ] { color : var(--color-neutral-200…" at bounding box center [364, 406] width 601 height 623
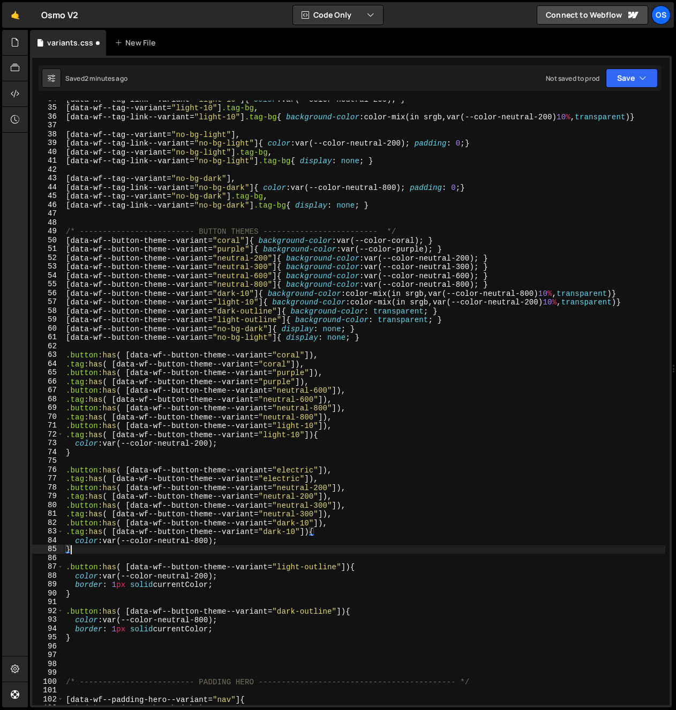
scroll to position [0, 0]
click at [330, 540] on div "[ data-wf--tag-link--variant = " light-10 " ] { color : var(--color-neutral-200…" at bounding box center [364, 406] width 601 height 623
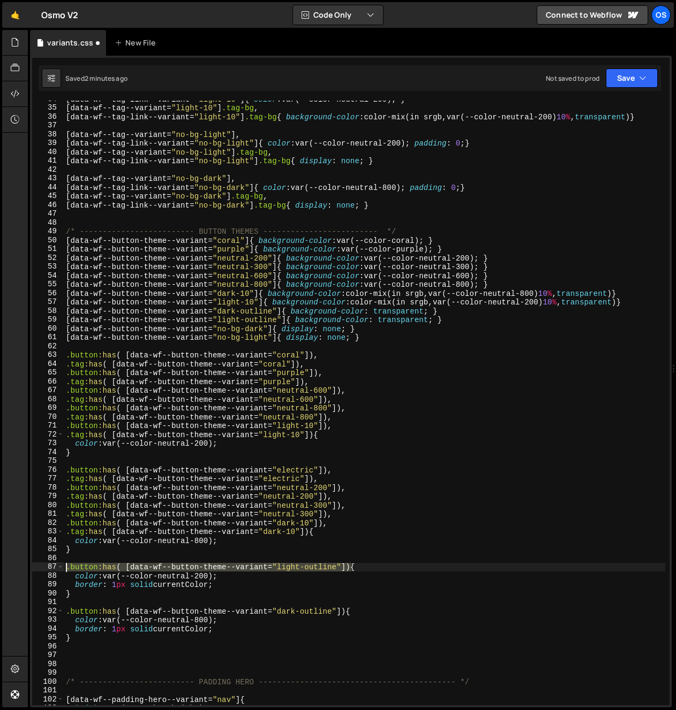
drag, startPoint x: 351, startPoint y: 570, endPoint x: -89, endPoint y: 565, distance: 440.1
click at [0, 565] on html "Projects [GEOGRAPHIC_DATA] Blog Os Your current team is [PERSON_NAME] Projects …" at bounding box center [338, 355] width 676 height 710
click at [349, 571] on div "[ data-wf--tag-link--variant = " light-10 " ] { color : var(--color-neutral-200…" at bounding box center [364, 403] width 601 height 605
paste textarea ".button:has( [data-wf--button-theme--variant="light-outline"])"
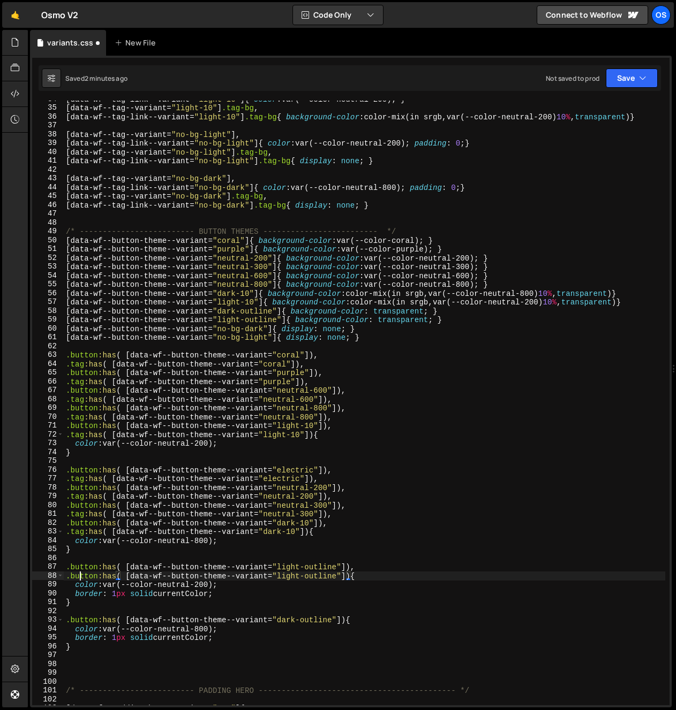
click at [80, 578] on div "[ data-wf--tag-link--variant = " light-10 " ] { color : var(--color-neutral-200…" at bounding box center [364, 406] width 601 height 623
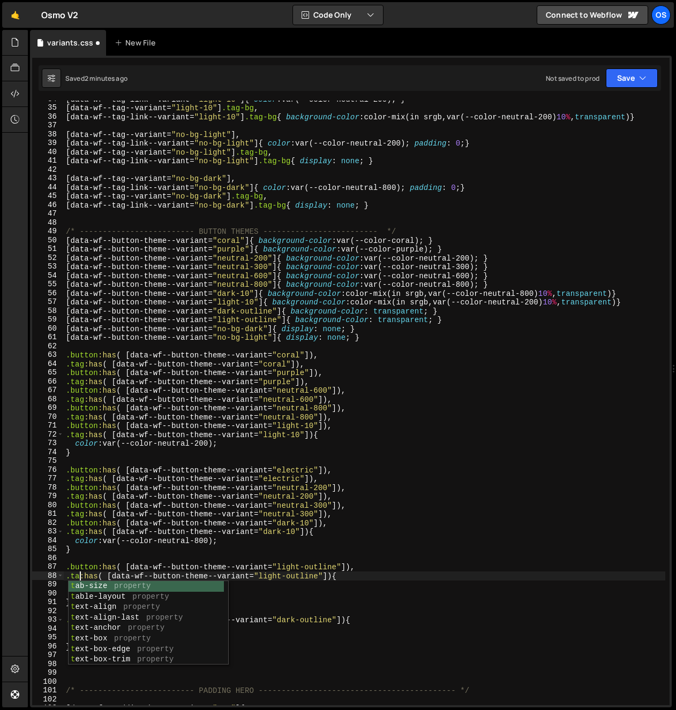
scroll to position [0, 1]
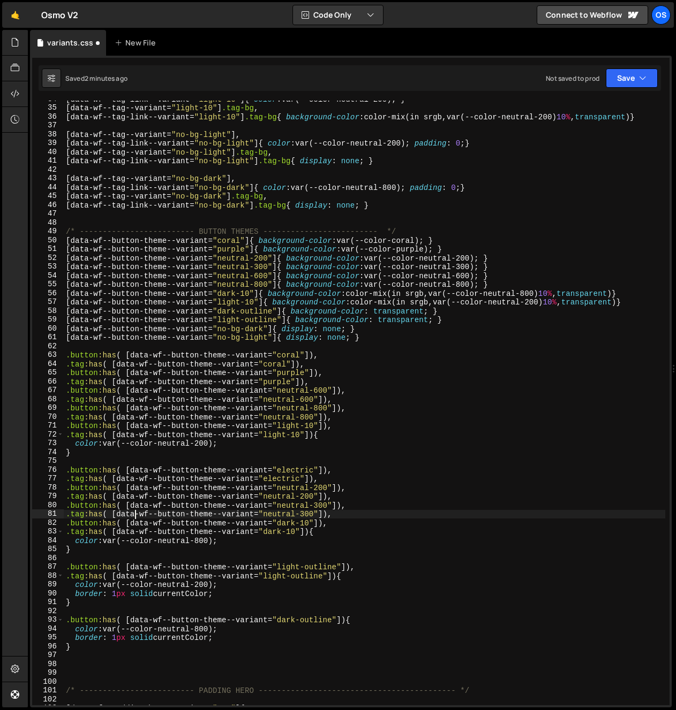
click at [137, 512] on div "[ data-wf--tag-link--variant = " light-10 " ] { color : var(--color-neutral-200…" at bounding box center [364, 406] width 601 height 623
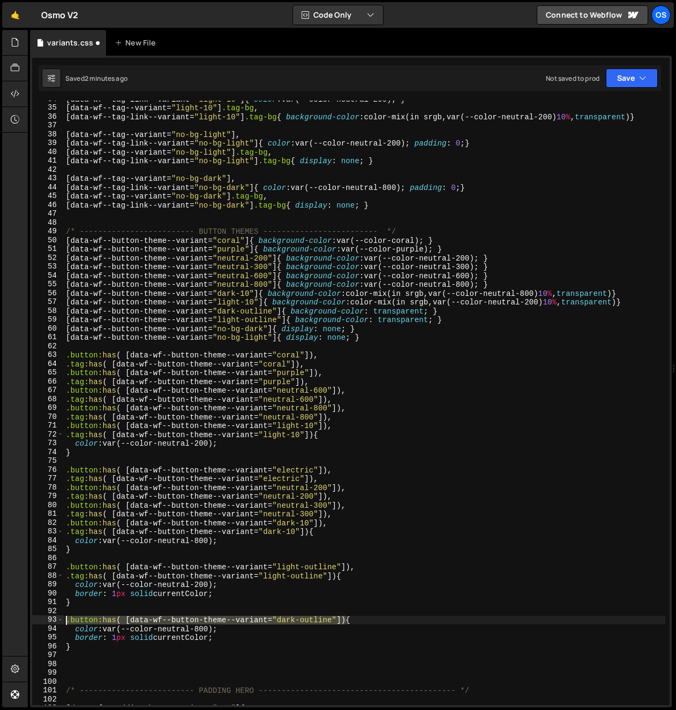
drag, startPoint x: 345, startPoint y: 620, endPoint x: 28, endPoint y: 621, distance: 317.5
click at [28, 621] on div "Files New File Javascript files 0 archive.js 0 0 list.js 0 0 marketing.js 0 0 0…" at bounding box center [352, 369] width 648 height 678
click at [345, 621] on div "[ data-wf--tag-link--variant = " light-10 " ] { color : var(--color-neutral-200…" at bounding box center [364, 403] width 601 height 605
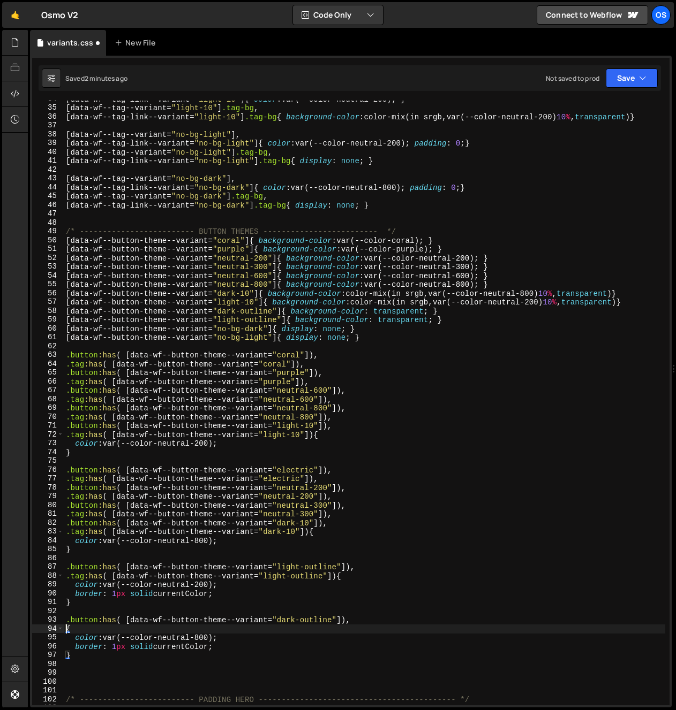
paste textarea ".button:has( [data-wf--button-theme--variant="dark-outline"])"
click at [83, 632] on div "[ data-wf--tag-link--variant = " light-10 " ] { color : var(--color-neutral-200…" at bounding box center [364, 406] width 601 height 623
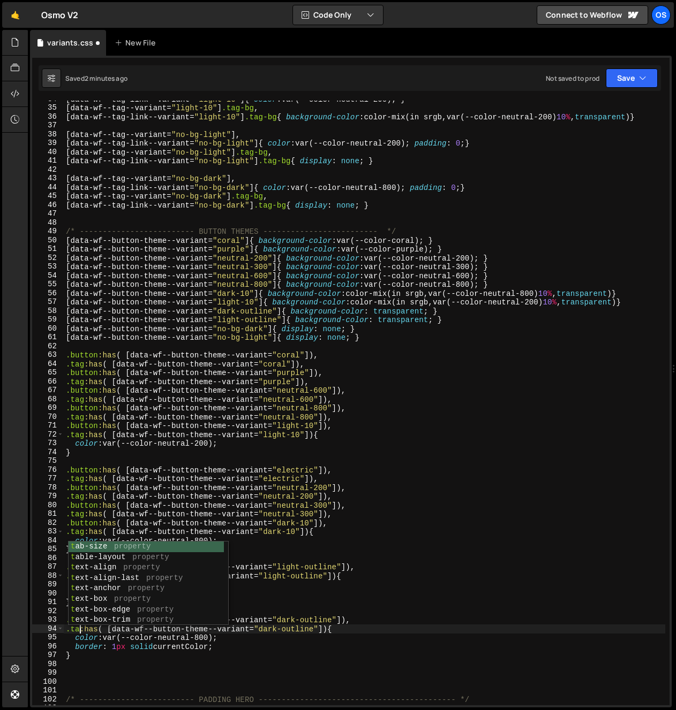
scroll to position [0, 1]
click at [470, 586] on div "[ data-wf--tag-link--variant = " light-10 " ] { color : var(--color-neutral-200…" at bounding box center [364, 406] width 601 height 623
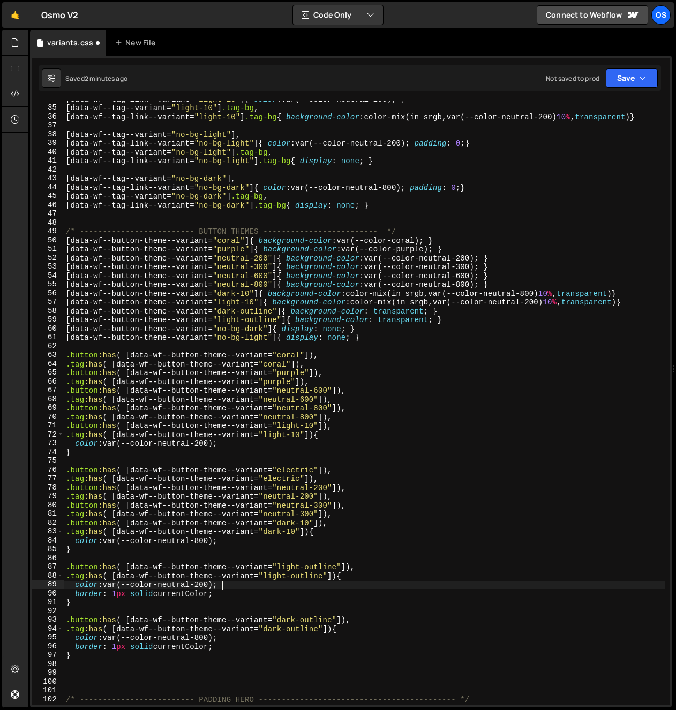
click at [438, 606] on div "[ data-wf--tag-link--variant = " light-10 " ] { color : var(--color-neutral-200…" at bounding box center [364, 406] width 601 height 623
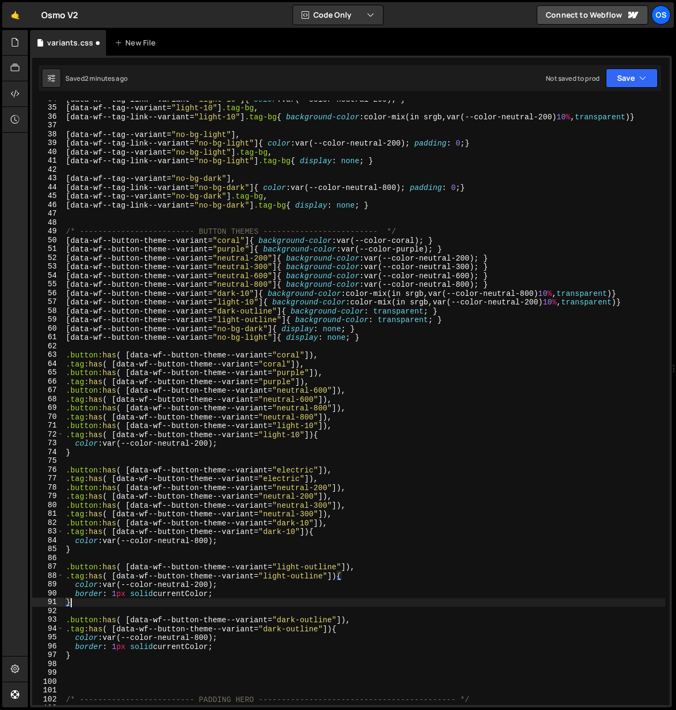
scroll to position [0, 0]
click at [434, 617] on div "[ data-wf--tag-link--variant = " light-10 " ] { color : var(--color-neutral-200…" at bounding box center [364, 406] width 601 height 623
type textarea ".button:has( [data-wf--button-theme--variant="dark-outline"]),"
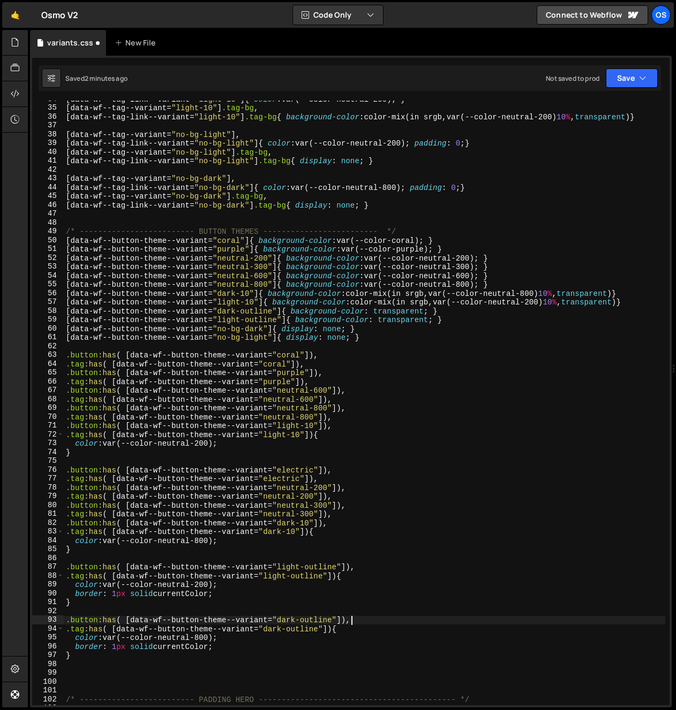
click at [433, 615] on div "[ data-wf--tag-link--variant = " light-10 " ] { color : var(--color-neutral-200…" at bounding box center [364, 406] width 601 height 623
click at [366, 506] on div "[ data-wf--tag-link--variant = " light-10 " ] { color : var(--color-neutral-200…" at bounding box center [364, 406] width 601 height 623
type textarea ".button:has( [data-wf--button-theme--variant="neutral-300"]),"
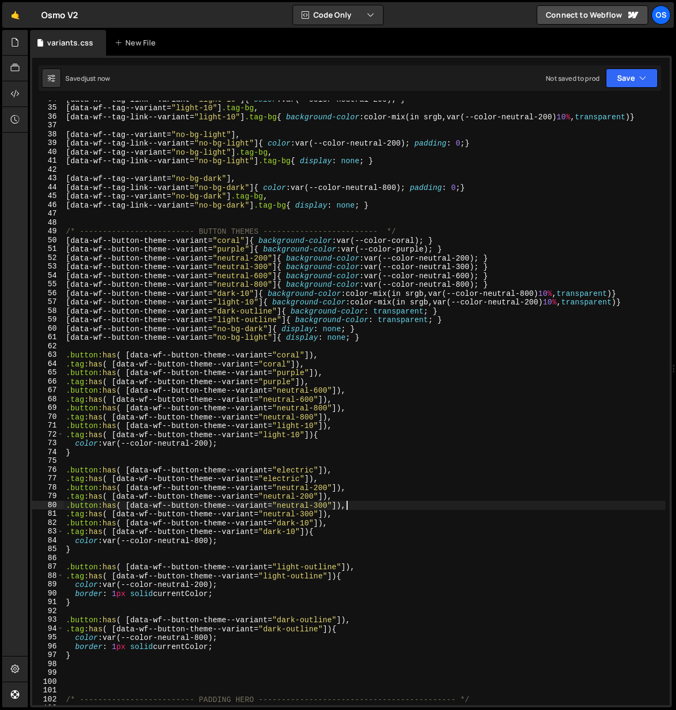
click at [87, 663] on div "[ data-wf--tag-link--variant = " light-10 " ] { color : var(--color-neutral-200…" at bounding box center [364, 406] width 601 height 623
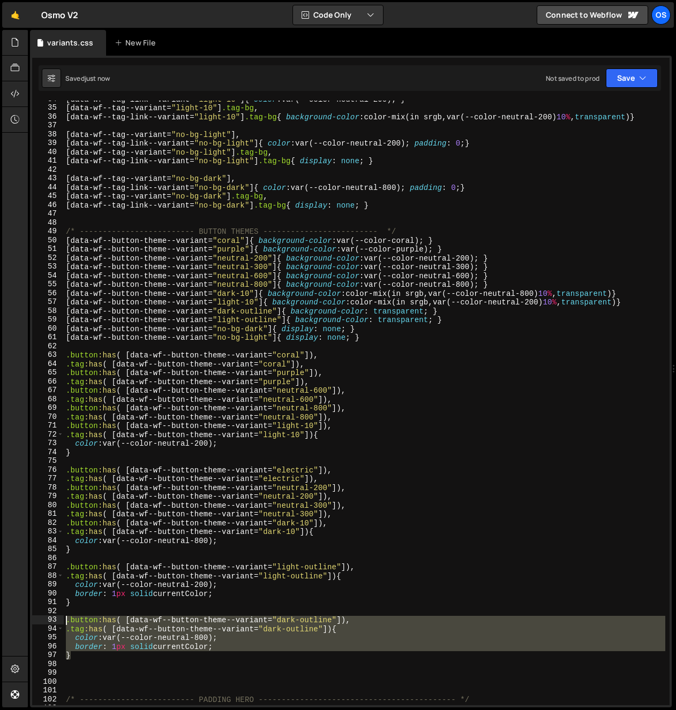
drag, startPoint x: 80, startPoint y: 657, endPoint x: 59, endPoint y: 622, distance: 41.0
click at [59, 622] on div "34 35 36 37 38 39 40 41 42 43 44 45 46 47 48 49 50 51 52 53 54 55 56 57 58 59 6…" at bounding box center [350, 403] width 637 height 605
click at [77, 657] on div "[ data-wf--tag-link--variant = " light-10 " ] { color : var(--color-neutral-200…" at bounding box center [364, 403] width 601 height 605
type textarea "}"
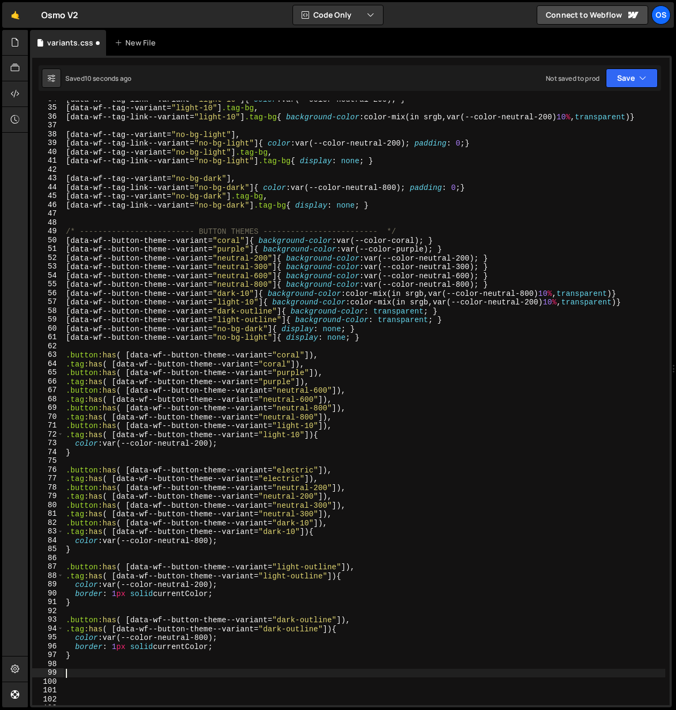
scroll to position [366, 0]
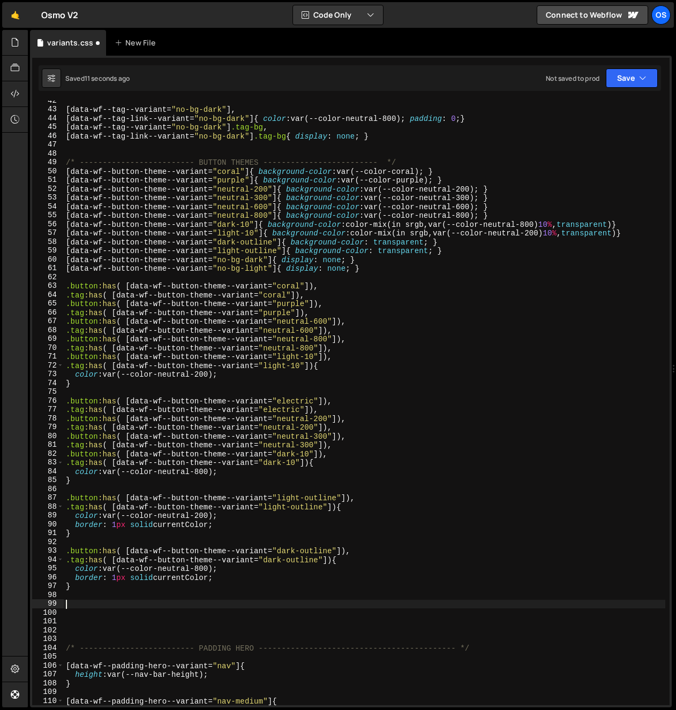
paste textarea "}"
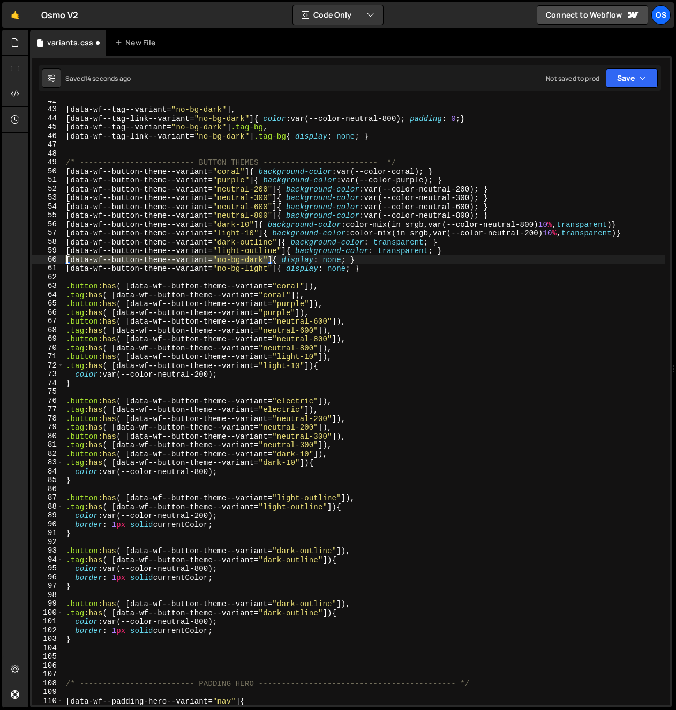
drag, startPoint x: 274, startPoint y: 259, endPoint x: 51, endPoint y: 259, distance: 222.2
click at [49, 256] on div "} 42 43 44 45 46 47 48 49 50 51 52 53 54 55 56 57 58 59 60 61 62 63 64 65 66 67…" at bounding box center [350, 403] width 637 height 605
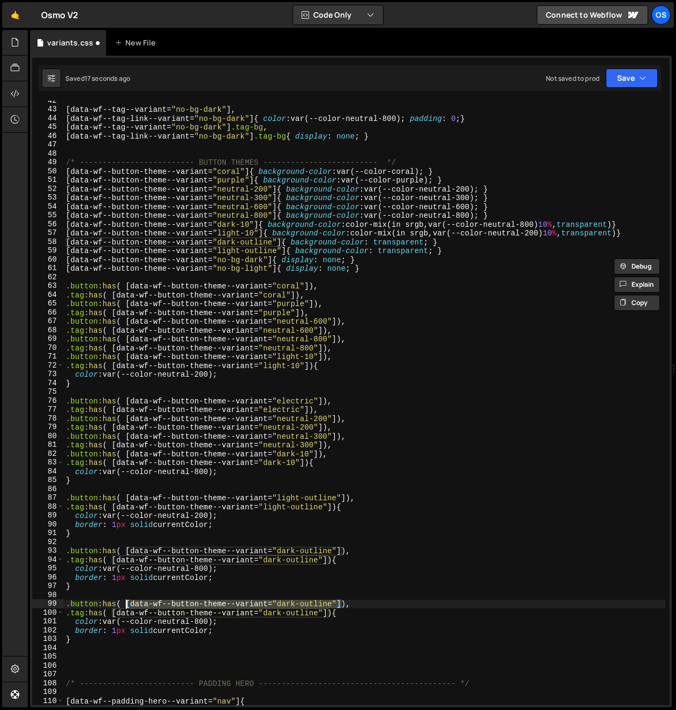
drag, startPoint x: 341, startPoint y: 606, endPoint x: 152, endPoint y: 614, distance: 189.7
click at [127, 606] on div "[ data-wf--tag--variant = " no-bg-dark " ], [ data-wf--tag-link--variant = " no…" at bounding box center [364, 407] width 601 height 623
paste textarea "no-bg-dark"
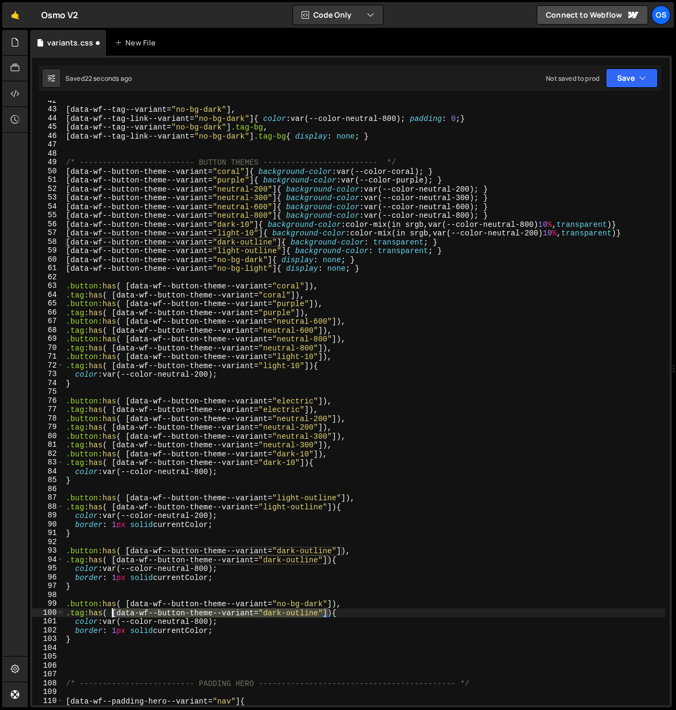
drag, startPoint x: 328, startPoint y: 614, endPoint x: 113, endPoint y: 615, distance: 214.7
click at [113, 615] on div "[ data-wf--tag--variant = " no-bg-dark " ], [ data-wf--tag-link--variant = " no…" at bounding box center [364, 407] width 601 height 623
paste textarea "no-bg-dark"
click at [326, 623] on div "[ data-wf--tag--variant = " no-bg-dark " ], [ data-wf--tag-link--variant = " no…" at bounding box center [364, 407] width 601 height 623
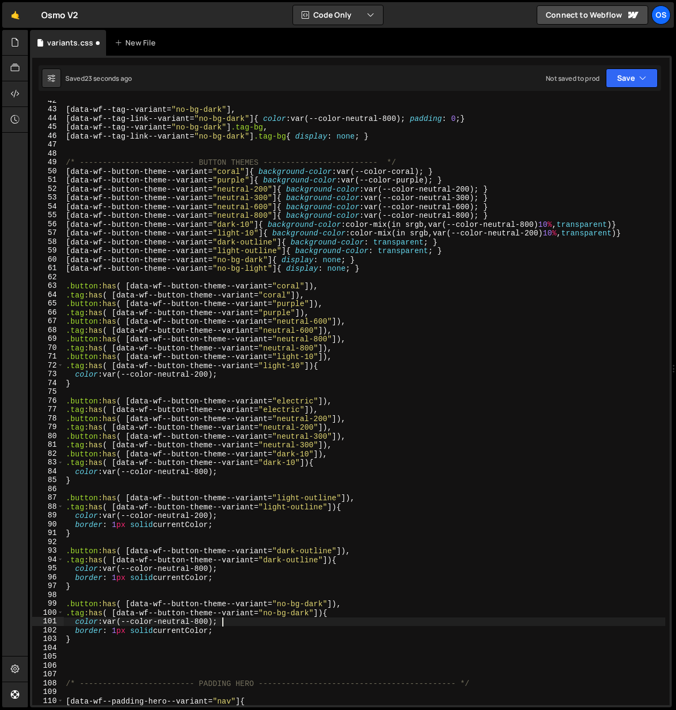
click at [322, 614] on div "[ data-wf--tag--variant = " no-bg-dark " ], [ data-wf--tag-link--variant = " no…" at bounding box center [364, 407] width 601 height 623
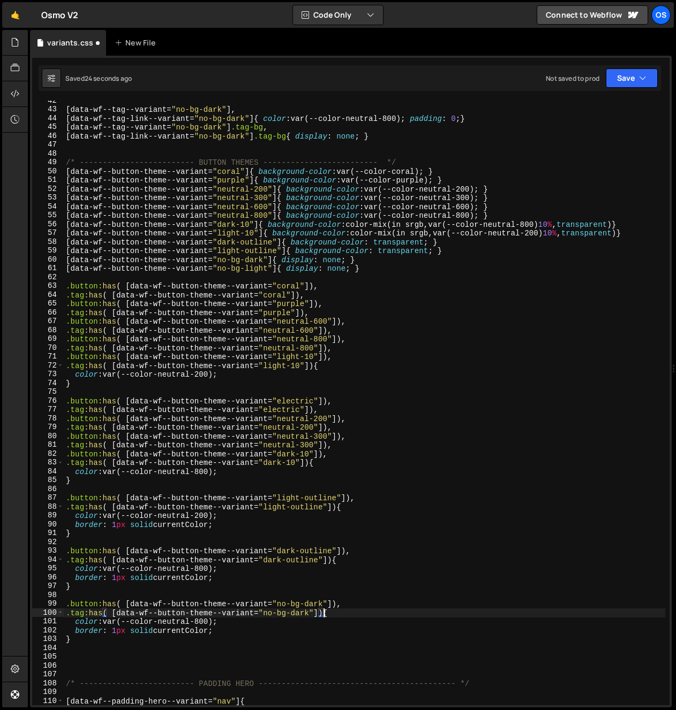
scroll to position [0, 18]
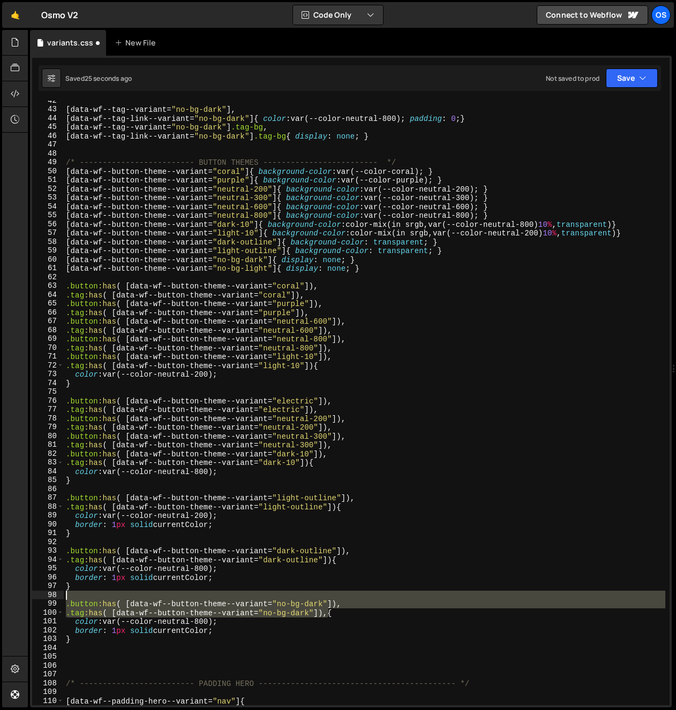
drag, startPoint x: 328, startPoint y: 614, endPoint x: -29, endPoint y: 599, distance: 357.5
click at [0, 599] on html "Projects [GEOGRAPHIC_DATA] Blog Os Your current team is [PERSON_NAME] Projects …" at bounding box center [338, 355] width 676 height 710
click at [323, 616] on div "[ data-wf--tag--variant = " no-bg-dark " ], [ data-wf--tag-link--variant = " no…" at bounding box center [364, 403] width 601 height 605
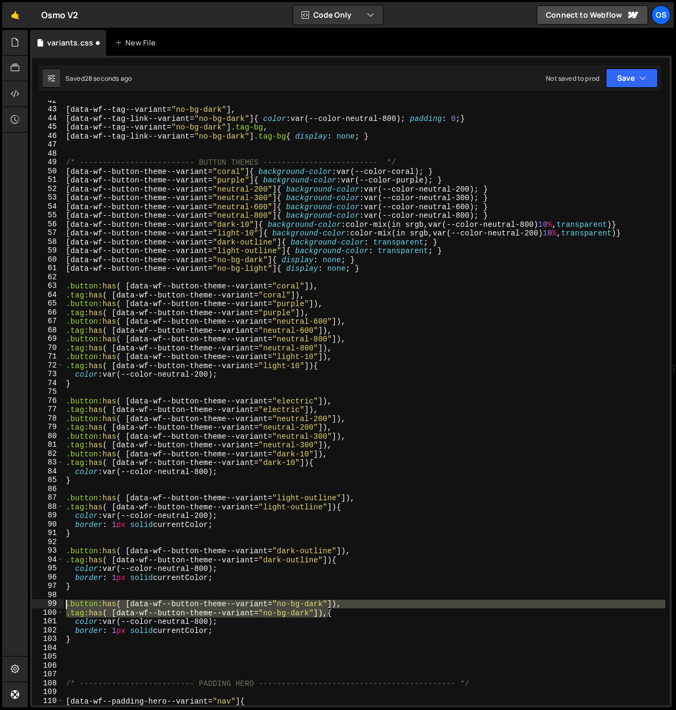
drag, startPoint x: 328, startPoint y: 616, endPoint x: 1, endPoint y: 607, distance: 327.8
click at [1, 607] on div "Hold on a sec... Are you certain you wish to leave this page? Any changes you'v…" at bounding box center [338, 355] width 676 height 710
click at [329, 616] on div "[ data-wf--tag--variant = " no-bg-dark " ], [ data-wf--tag-link--variant = " no…" at bounding box center [364, 403] width 601 height 605
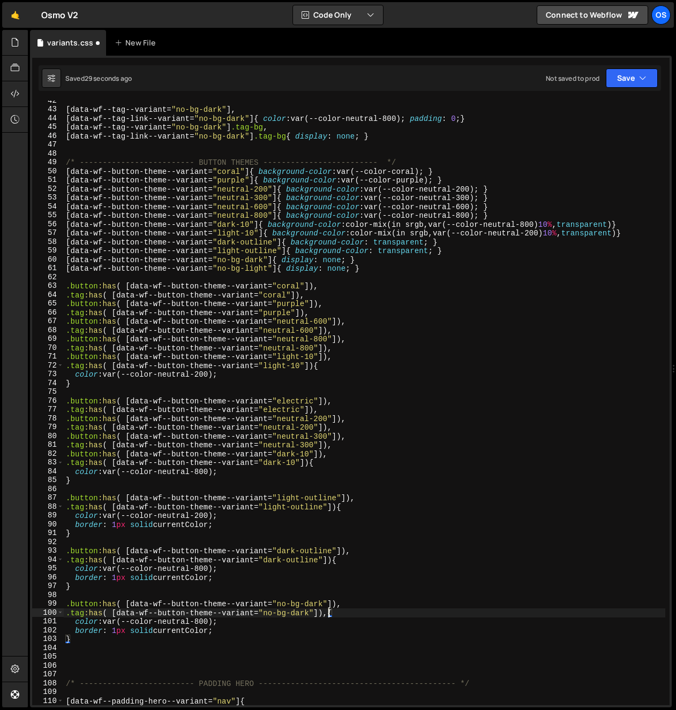
scroll to position [0, 0]
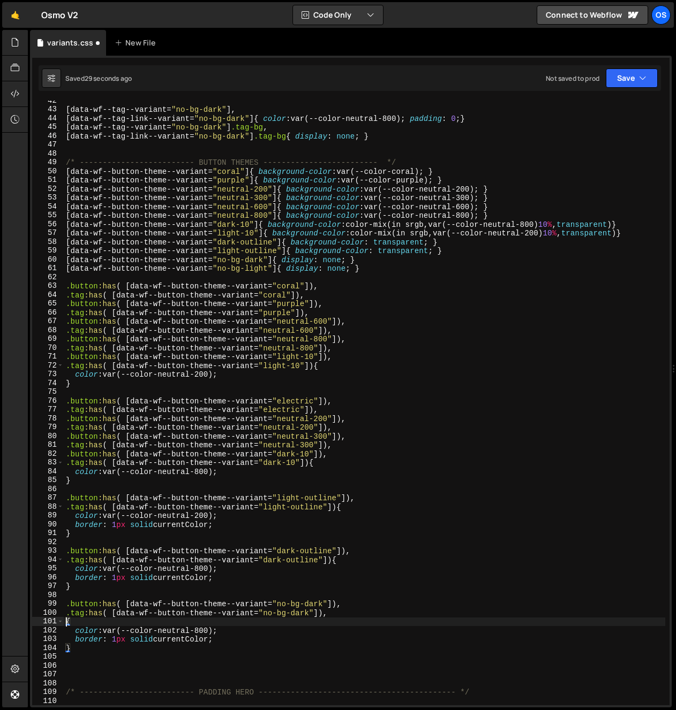
paste textarea ".tag:has( [data-wf--button-theme--variant="no-bg-dark"]),"
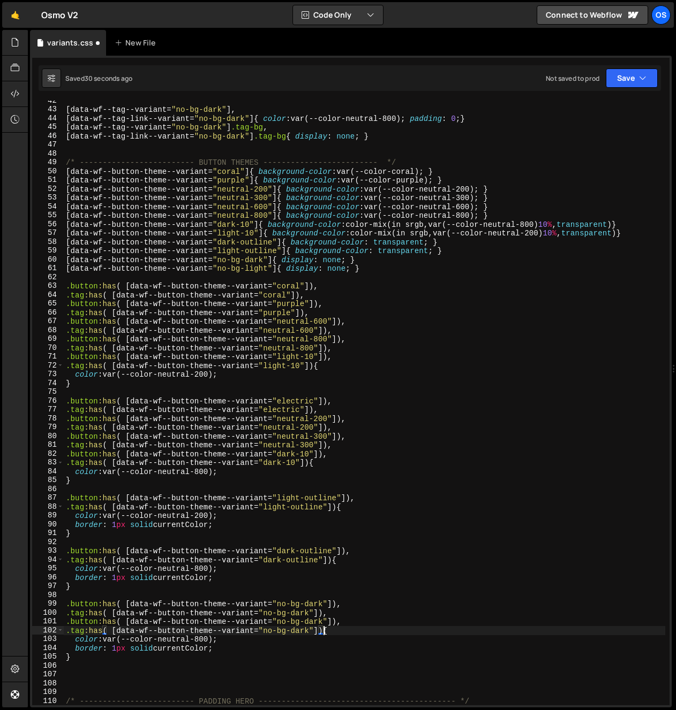
click at [369, 629] on div "[ data-wf--tag--variant = " no-bg-dark " ], [ data-wf--tag-link--variant = " no…" at bounding box center [364, 407] width 601 height 623
click at [307, 622] on div "[ data-wf--tag--variant = " no-bg-dark " ], [ data-wf--tag-link--variant = " no…" at bounding box center [364, 407] width 601 height 623
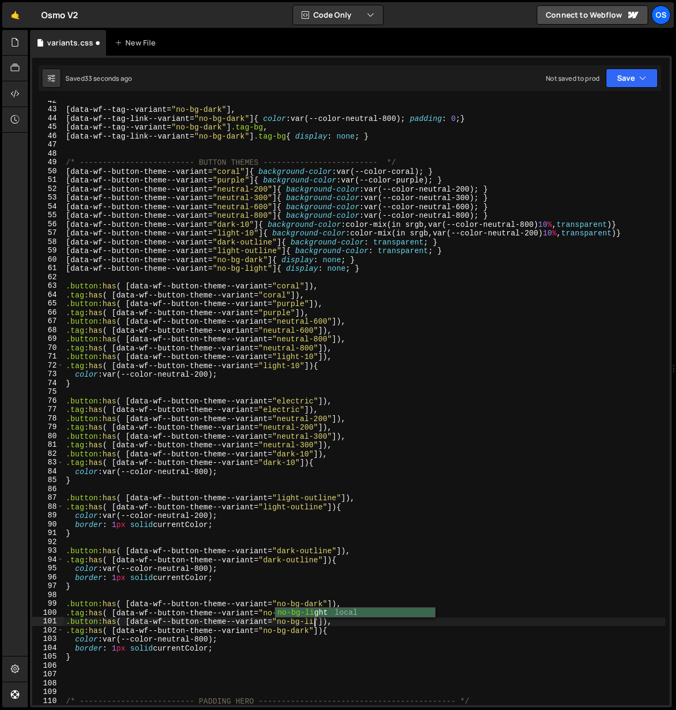
scroll to position [0, 17]
click at [368, 572] on div "[ data-wf--tag--variant = " no-bg-dark " ], [ data-wf--tag-link--variant = " no…" at bounding box center [364, 407] width 601 height 623
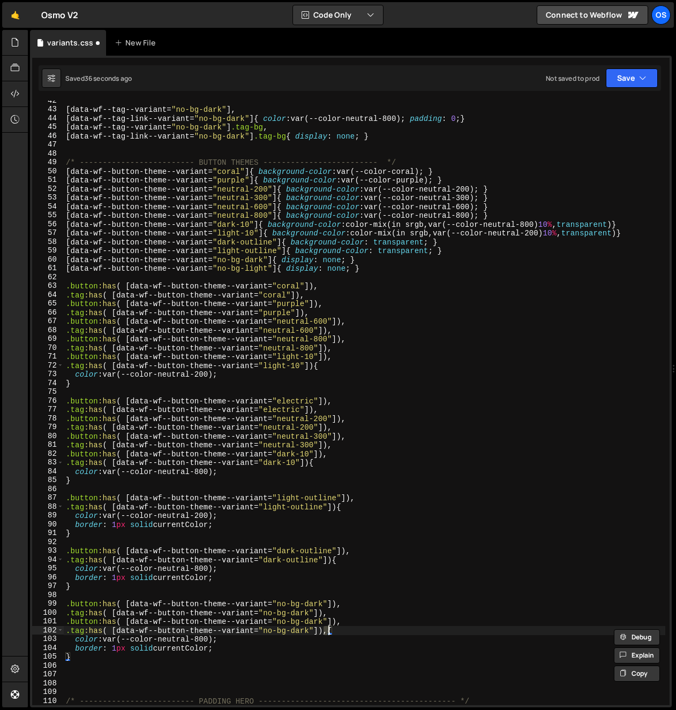
scroll to position [0, 0]
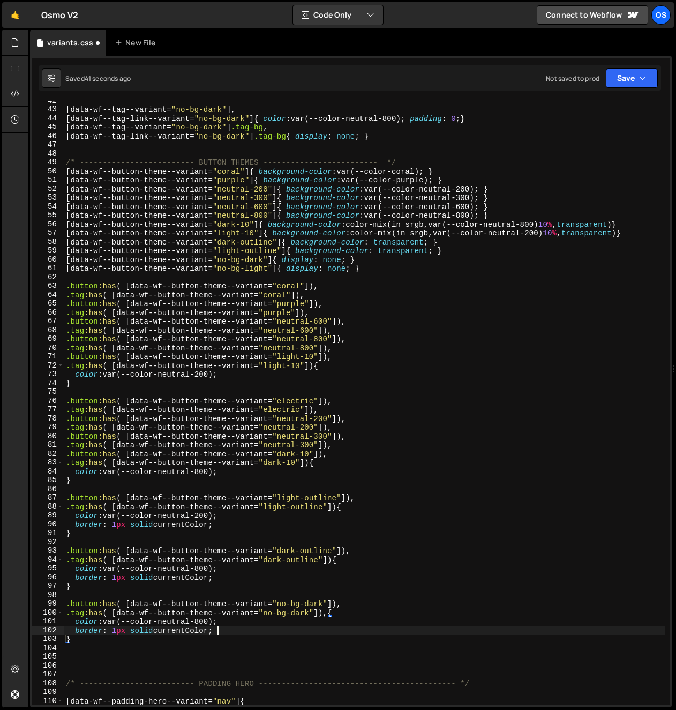
click at [229, 628] on div "[ data-wf--tag--variant = " no-bg-dark " ], [ data-wf--tag-link--variant = " no…" at bounding box center [364, 407] width 601 height 623
drag, startPoint x: 231, startPoint y: 630, endPoint x: 233, endPoint y: 622, distance: 8.3
click at [233, 622] on div "[ data-wf--tag--variant = " no-bg-dark " ], [ data-wf--tag-link--variant = " no…" at bounding box center [364, 407] width 601 height 623
type textarea "color: var(--color-neutral-800); border: 1px solid currentColor;"
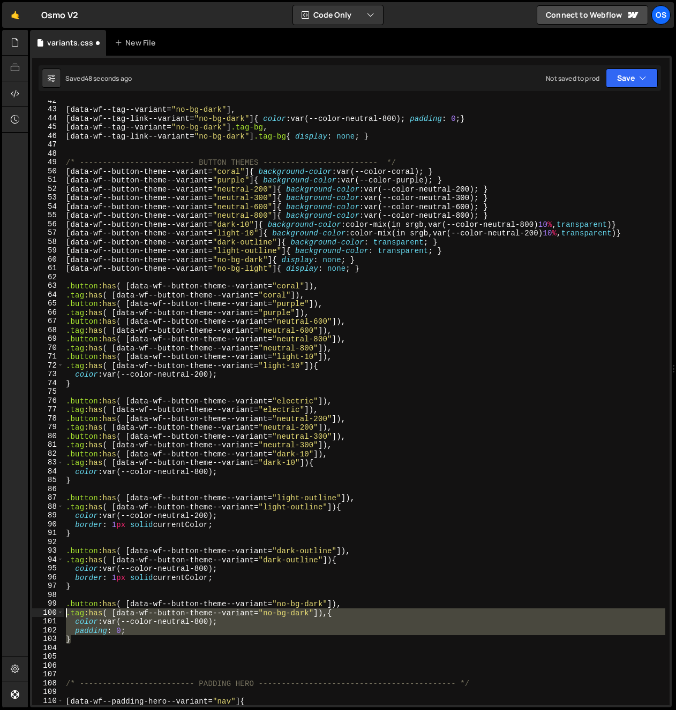
drag, startPoint x: 80, startPoint y: 641, endPoint x: 51, endPoint y: 607, distance: 45.2
click at [51, 607] on div "padding: 0; 42 43 44 45 46 47 48 49 50 51 52 53 54 55 56 57 58 59 60 61 62 63 6…" at bounding box center [350, 403] width 637 height 605
type textarea ".button:has( [data-wf--button-theme--variant="no-bg-dark"]), .tag:has( [data-wf…"
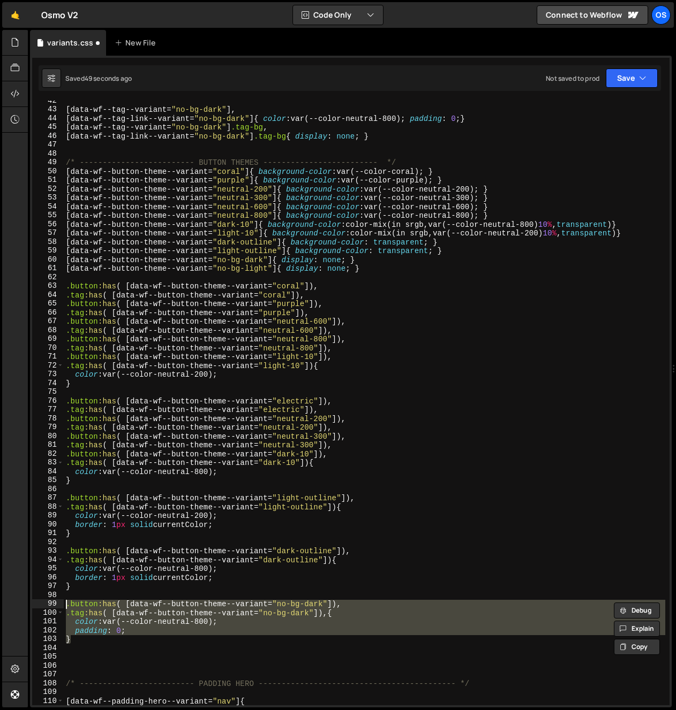
click at [84, 647] on div "[ data-wf--tag--variant = " no-bg-dark " ], [ data-wf--tag-link--variant = " no…" at bounding box center [364, 407] width 601 height 623
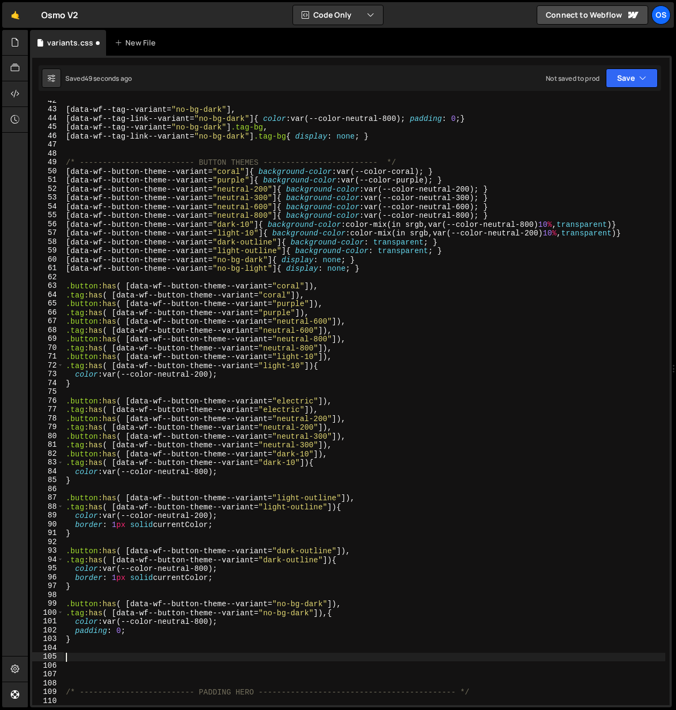
paste textarea "}"
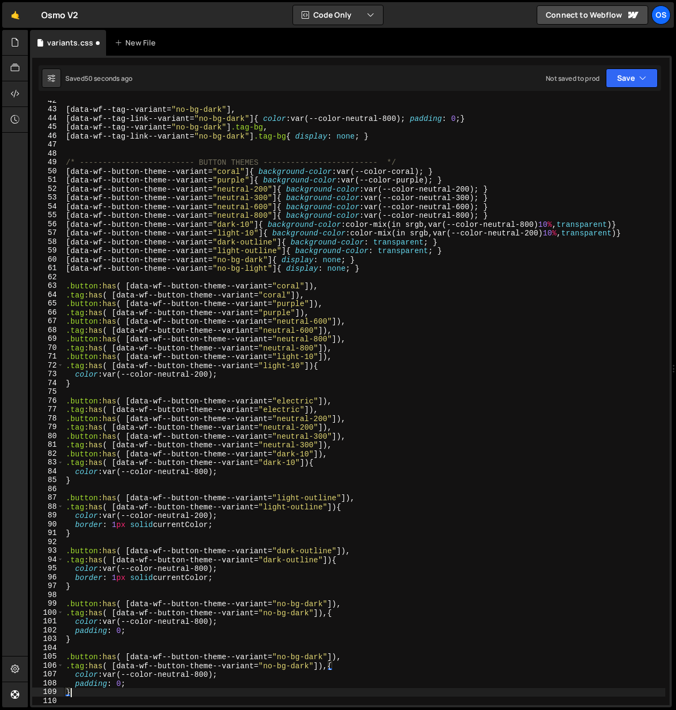
click at [309, 657] on div "[ data-wf--tag--variant = " no-bg-dark " ], [ data-wf--tag-link--variant = " no…" at bounding box center [364, 407] width 601 height 623
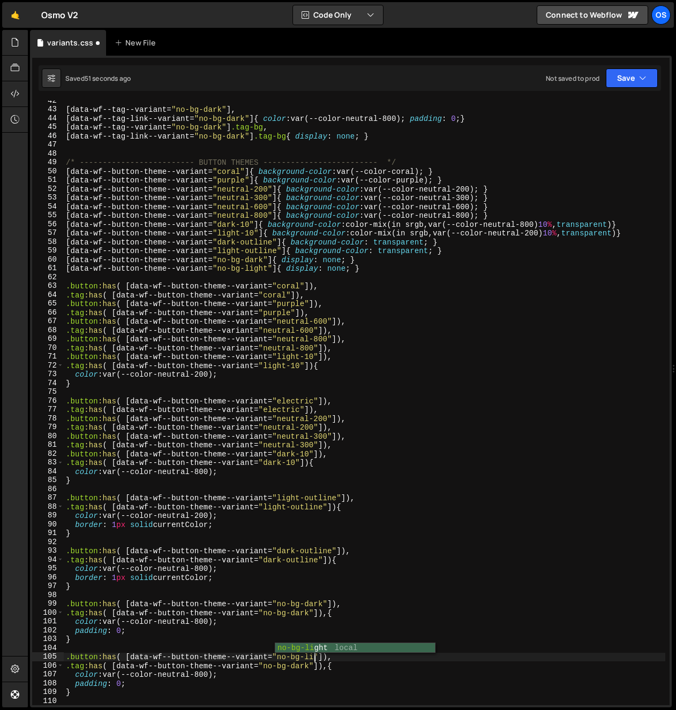
type textarea ".button:has( [data-wf--button-theme--variant="no-bg-ligh"]),"
click at [297, 600] on div "[ data-wf--tag--variant = " no-bg-dark " ], [ data-wf--tag-link--variant = " no…" at bounding box center [364, 407] width 601 height 623
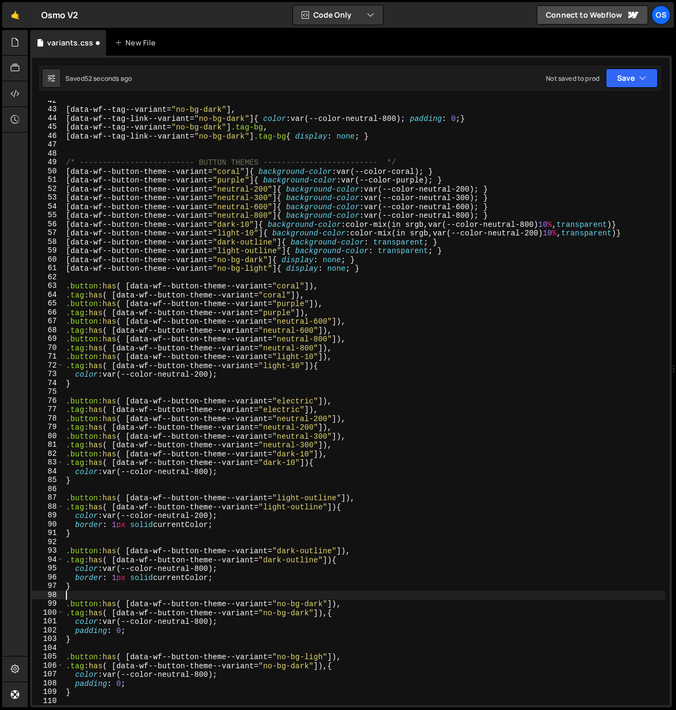
scroll to position [0, 0]
click at [322, 662] on div "[ data-wf--tag--variant = " no-bg-dark " ], [ data-wf--tag-link--variant = " no…" at bounding box center [364, 407] width 601 height 623
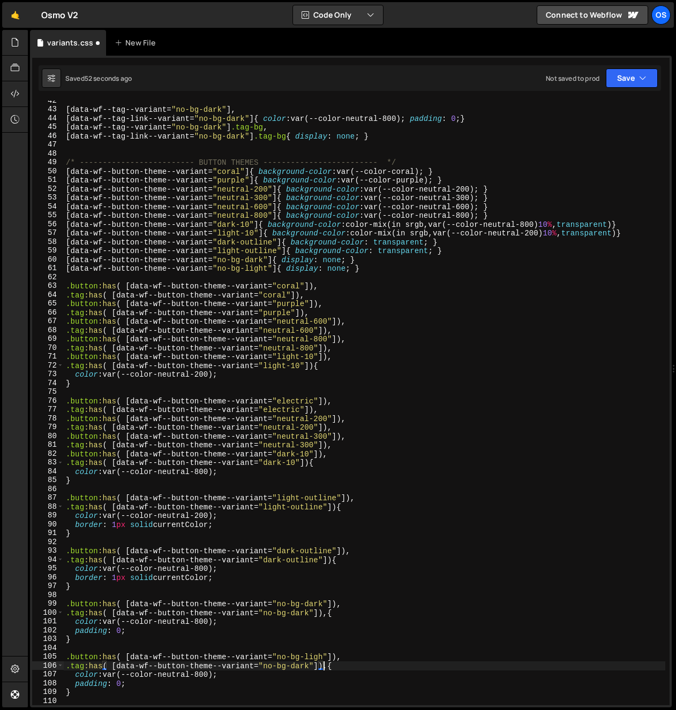
scroll to position [0, 18]
click at [319, 675] on div "[ data-wf--tag--variant = " no-bg-dark " ], [ data-wf--tag-link--variant = " no…" at bounding box center [364, 407] width 601 height 623
click at [323, 655] on div "[ data-wf--tag--variant = " no-bg-dark " ], [ data-wf--tag-link--variant = " no…" at bounding box center [364, 407] width 601 height 623
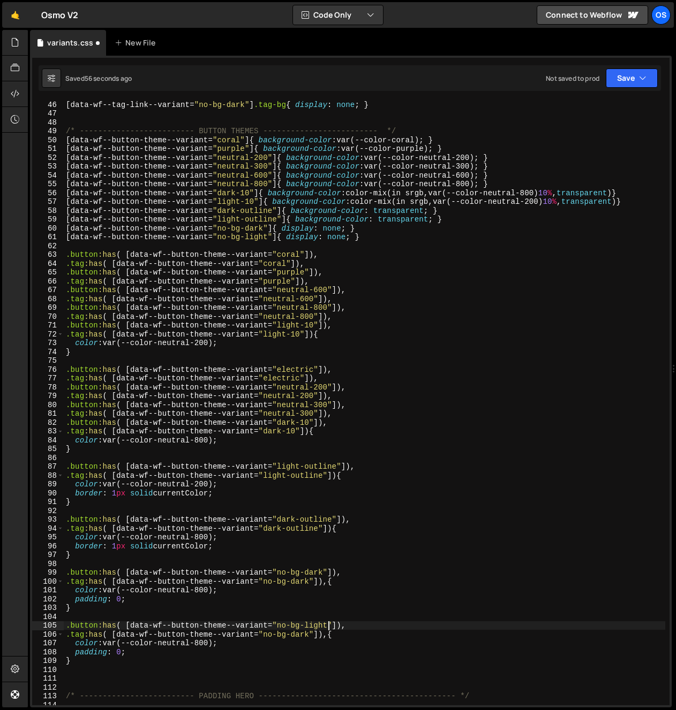
click at [302, 639] on div "[ data-wf--tag-link--variant = " no-bg-dark " ] .tag-bg { display : none ; } /*…" at bounding box center [364, 411] width 601 height 623
click at [207, 654] on div "[ data-wf--tag-link--variant = " no-bg-dark " ] .tag-bg { display : none ; } /*…" at bounding box center [364, 411] width 601 height 623
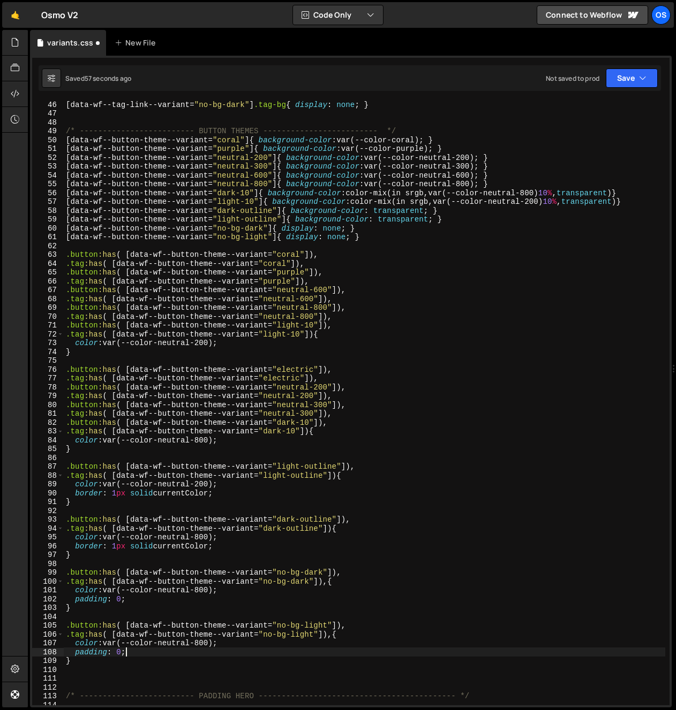
scroll to position [0, 4]
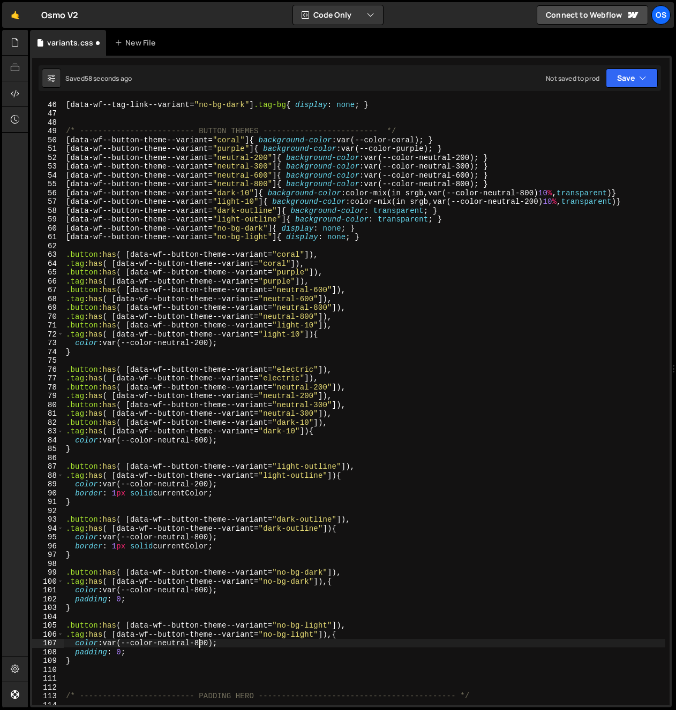
click at [202, 645] on div "[ data-wf--tag-link--variant = " no-bg-dark " ] .tag-bg { display : none ; } /*…" at bounding box center [364, 411] width 601 height 623
click at [333, 637] on div "[ data-wf--tag-link--variant = " no-bg-dark " ] .tag-bg { display : none ; } /*…" at bounding box center [364, 411] width 601 height 623
click at [329, 585] on div "[ data-wf--tag-link--variant = " no-bg-dark " ] .tag-bg { display : none ; } /*…" at bounding box center [364, 411] width 601 height 623
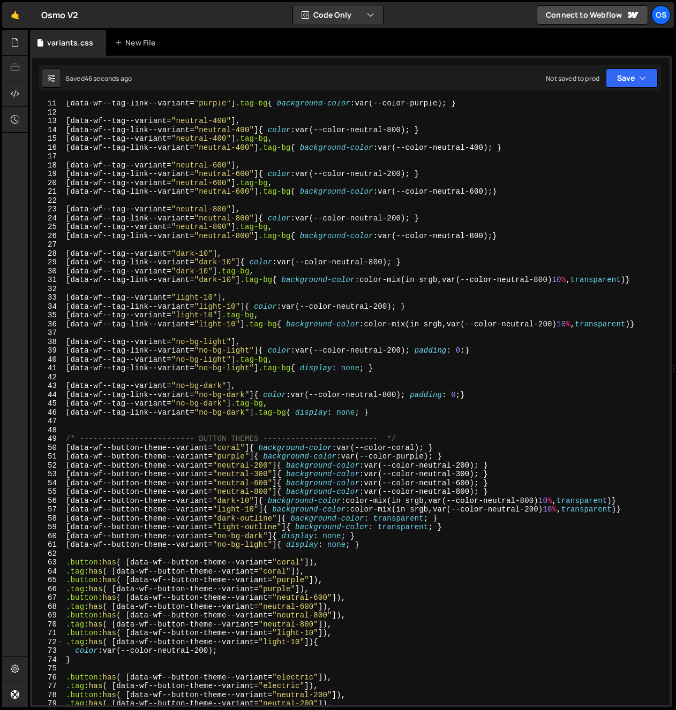
scroll to position [71, 0]
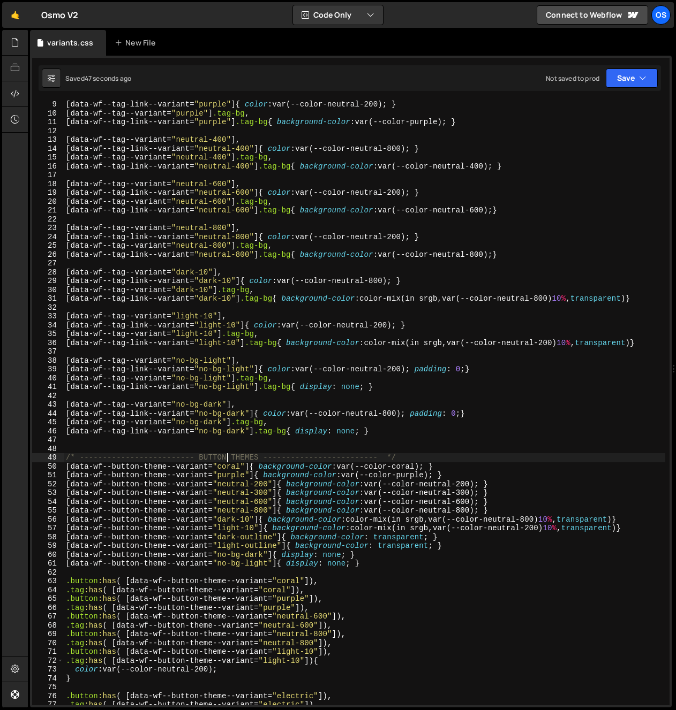
click at [225, 457] on div "[ data-wf--tag-link--variant = " purple " ] { color : var(--color-neutral-200) …" at bounding box center [364, 411] width 601 height 623
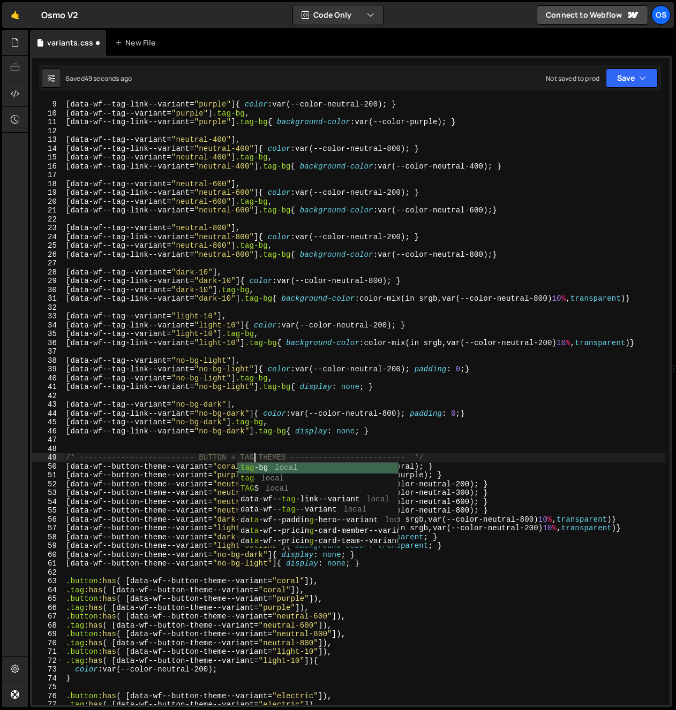
scroll to position [0, 13]
click at [245, 435] on div "[ data-wf--tag-link--variant = " purple " ] { color : var(--color-neutral-200) …" at bounding box center [364, 411] width 601 height 623
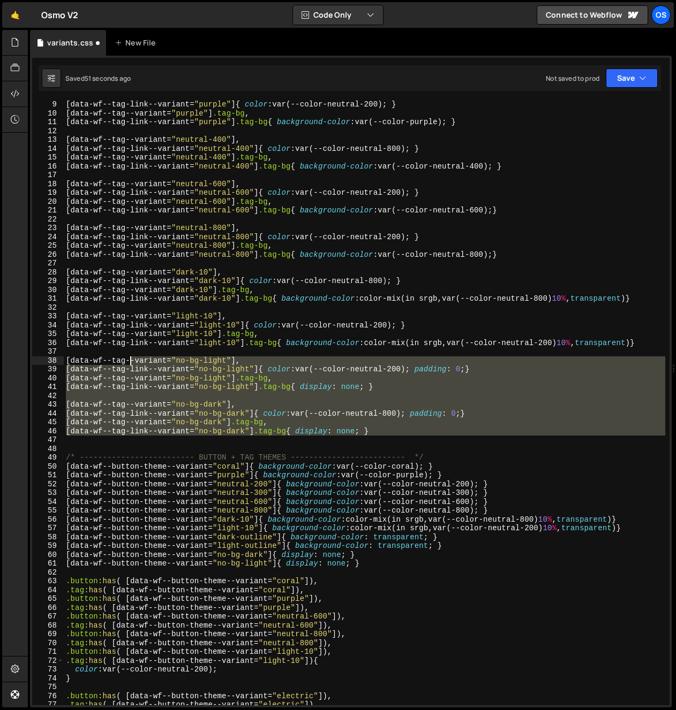
scroll to position [0, 0]
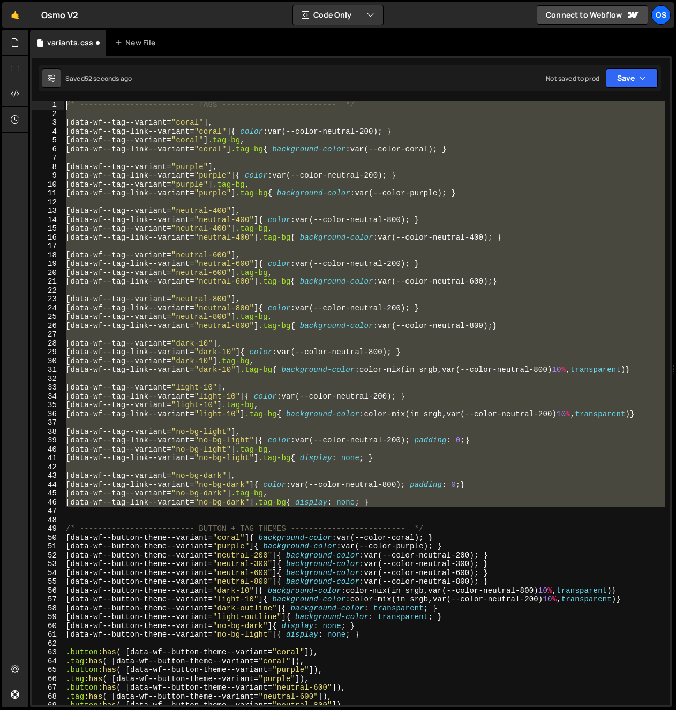
drag, startPoint x: 451, startPoint y: 436, endPoint x: 46, endPoint y: 80, distance: 539.9
click at [46, 80] on div "Debug Explain Copy variants.css New File Saved 52 seconds ago Not saved to prod…" at bounding box center [350, 369] width 641 height 678
type textarea "/* ------------------------- TAGS ------------------------- */"
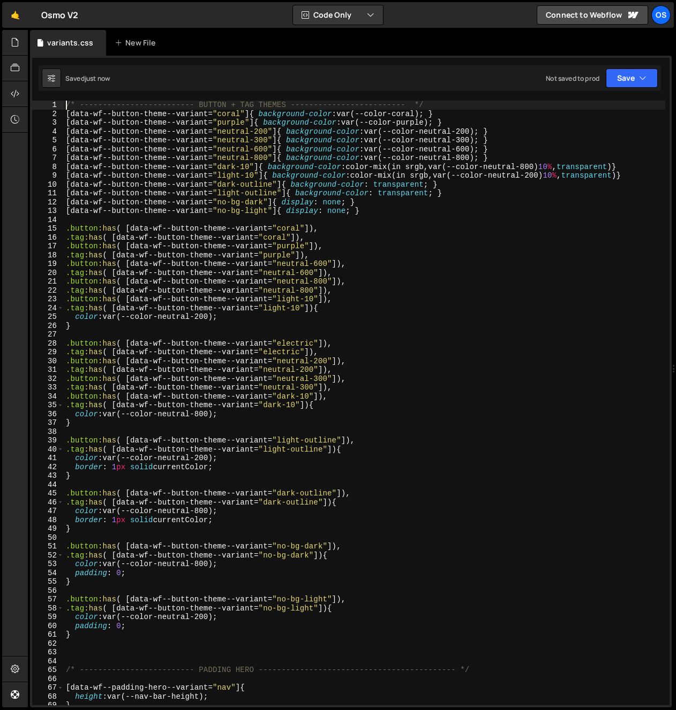
click at [331, 239] on div "/* ------------------------- BUTTON + TAG THEMES ------------------------- */ […" at bounding box center [364, 412] width 601 height 623
type textarea ".tag:has( [data-wf--button-theme--variant="coral"]),"
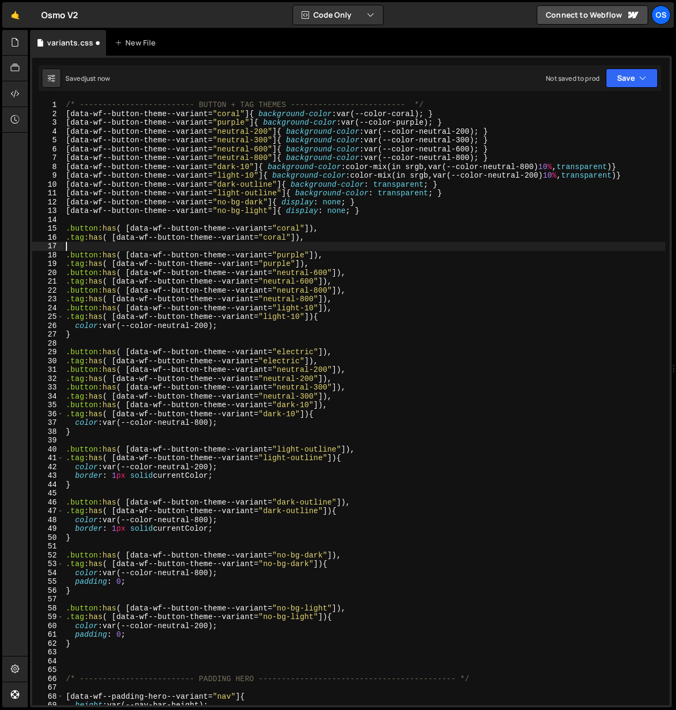
click at [332, 259] on div "/* ------------------------- BUTTON + TAG THEMES ------------------------- */ […" at bounding box center [364, 412] width 601 height 623
type textarea ".button:has( [data-wf--button-theme--variant="purple"]),"
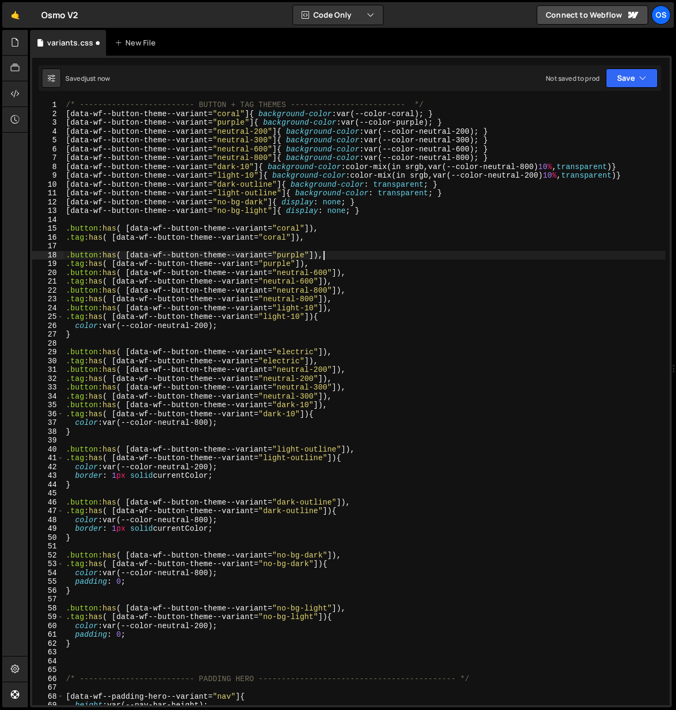
click at [349, 265] on div "/* ------------------------- BUTTON + TAG THEMES ------------------------- */ […" at bounding box center [364, 412] width 601 height 623
type textarea ".tag:has( [data-wf--button-theme--variant="purple"]),"
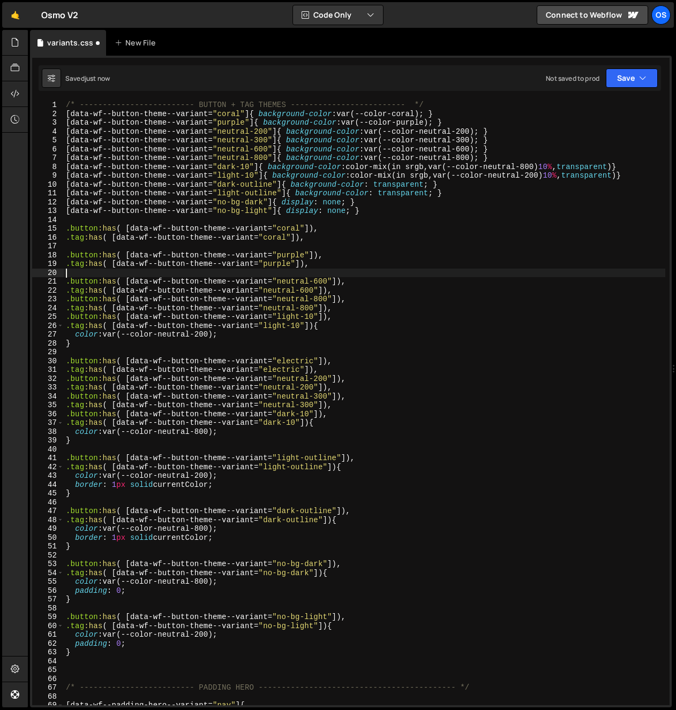
click at [355, 293] on div "/* ------------------------- BUTTON + TAG THEMES ------------------------- */ […" at bounding box center [364, 412] width 601 height 623
type textarea ".tag:has( [data-wf--button-theme--variant="neutral-600"]),"
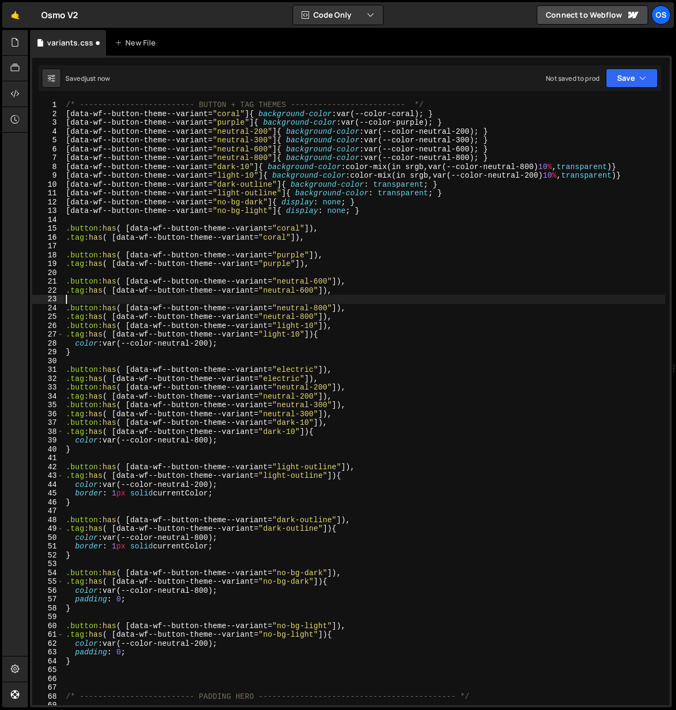
click at [350, 321] on div "/* ------------------------- BUTTON + TAG THEMES ------------------------- */ […" at bounding box center [364, 412] width 601 height 623
type textarea ".tag:has( [data-wf--button-theme--variant="neutral-800"]),"
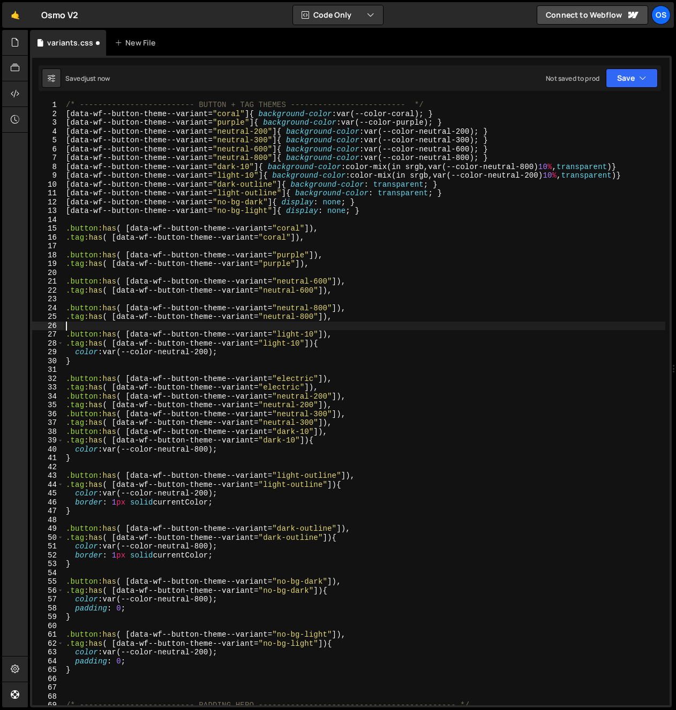
click at [411, 359] on div "/* ------------------------- BUTTON + TAG THEMES ------------------------- */ […" at bounding box center [364, 412] width 601 height 623
type textarea "}"
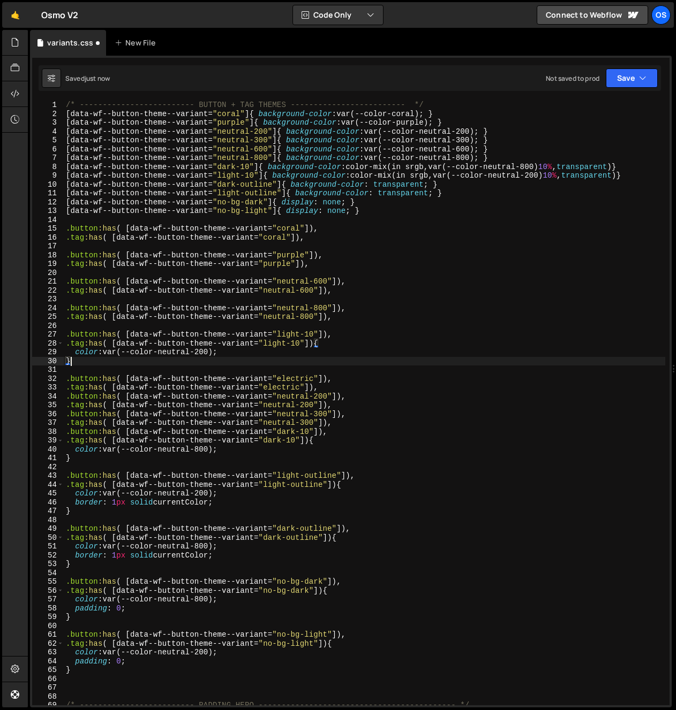
click at [391, 370] on div "/* ------------------------- BUTTON + TAG THEMES ------------------------- */ […" at bounding box center [364, 412] width 601 height 623
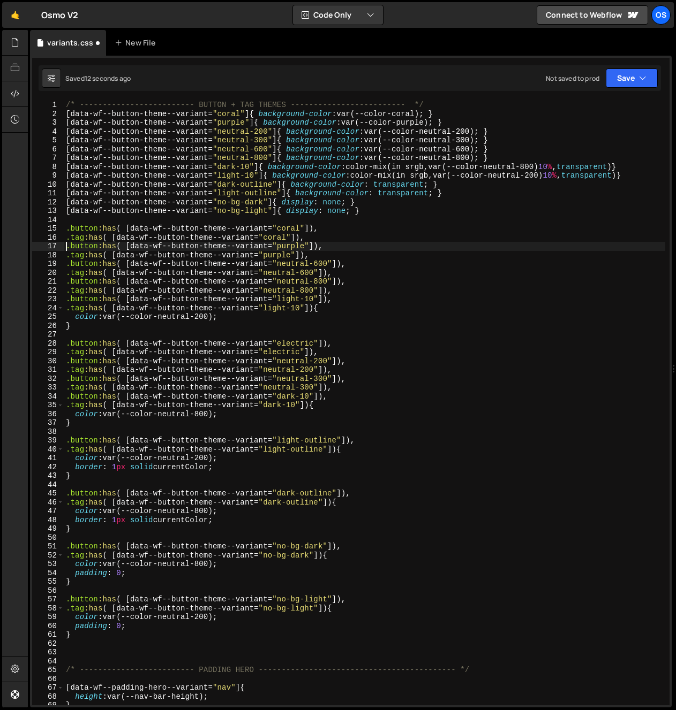
click at [67, 241] on div "/* ------------------------- BUTTON + TAG THEMES ------------------------- */ […" at bounding box center [364, 412] width 601 height 623
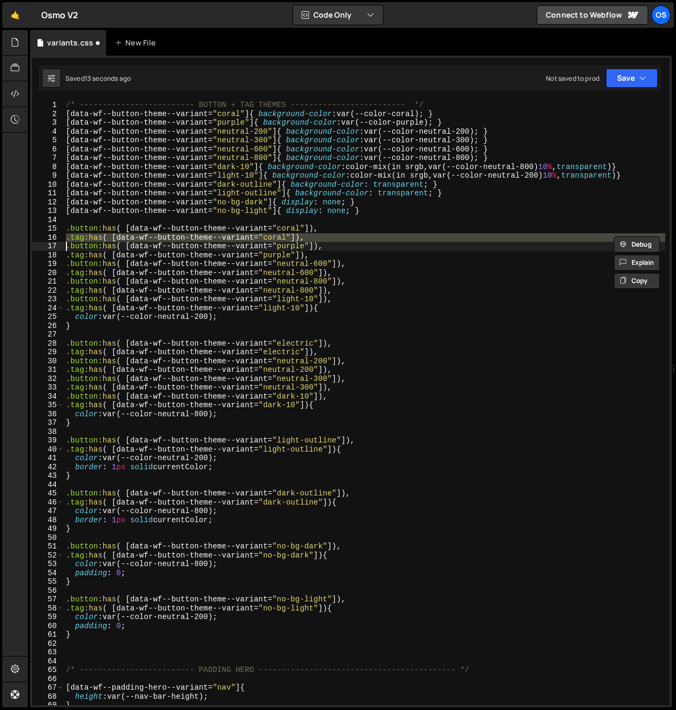
click at [83, 251] on div "/* ------------------------- BUTTON + TAG THEMES ------------------------- */ […" at bounding box center [364, 412] width 601 height 623
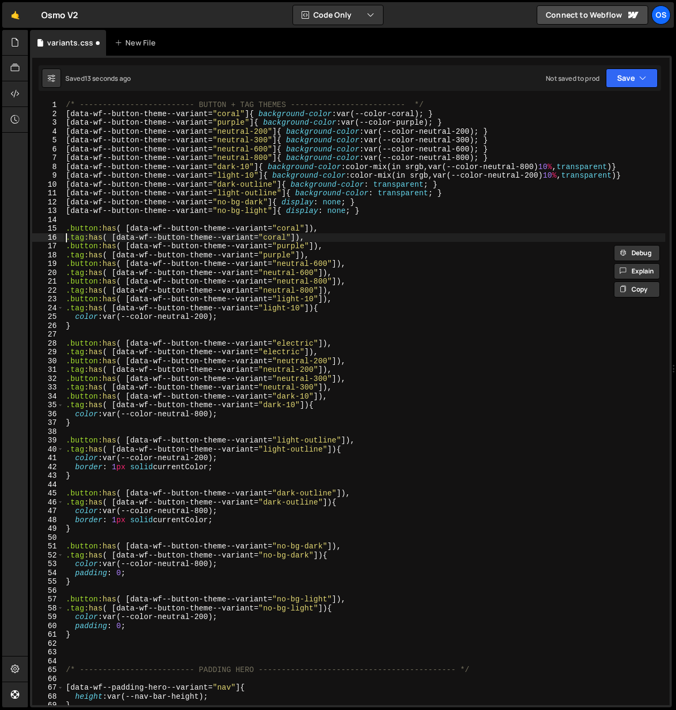
click at [66, 240] on div "/* ------------------------- BUTTON + TAG THEMES ------------------------- */ […" at bounding box center [364, 412] width 601 height 623
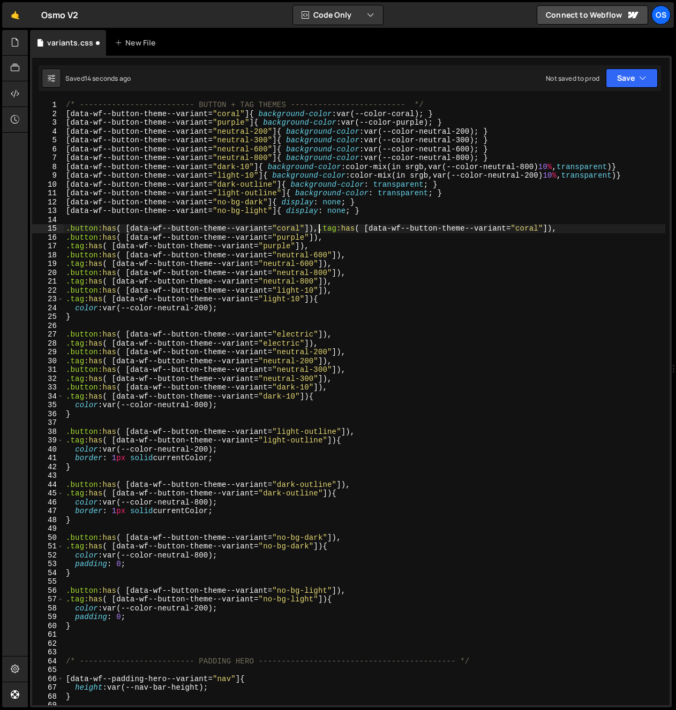
scroll to position [0, 18]
click at [67, 248] on div "/* ------------------------- BUTTON + TAG THEMES ------------------------- */ […" at bounding box center [364, 412] width 601 height 623
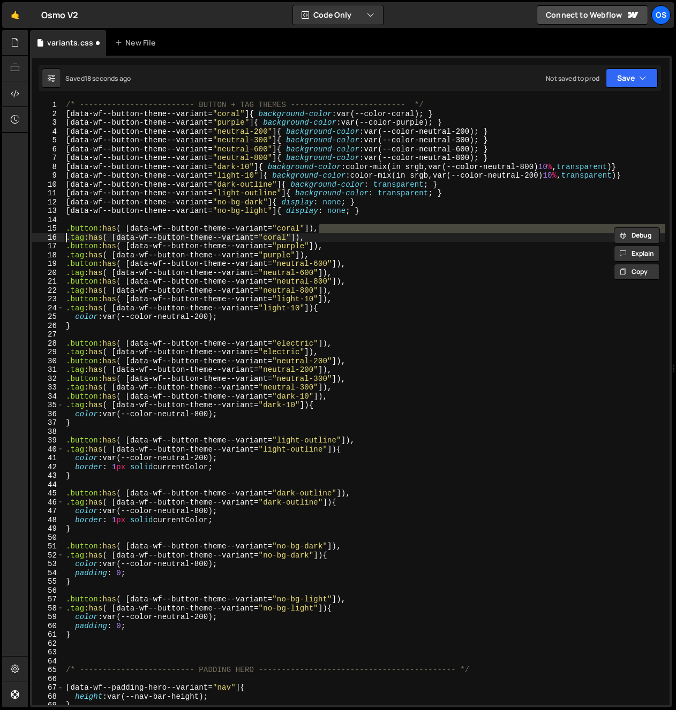
scroll to position [0, 17]
click at [414, 265] on div "/* ------------------------- BUTTON + TAG THEMES ------------------------- */ […" at bounding box center [364, 412] width 601 height 623
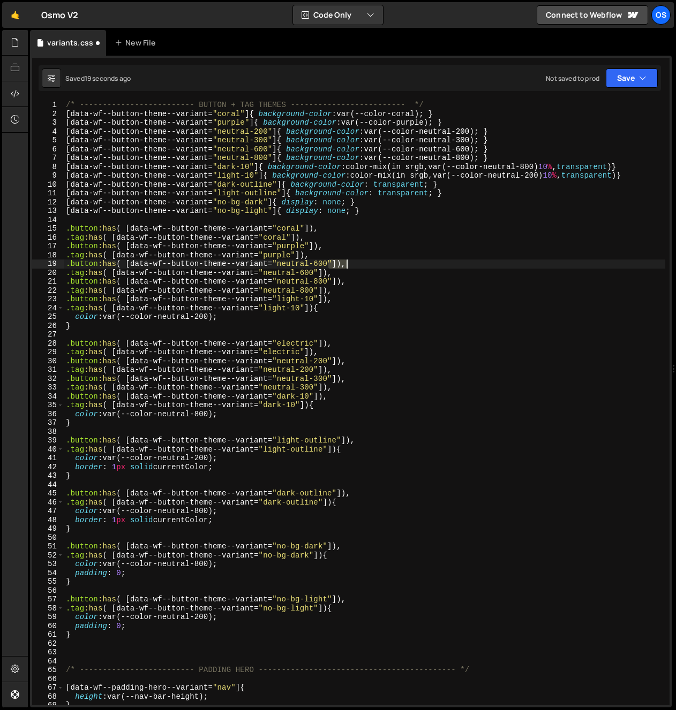
click at [414, 265] on div "/* ------------------------- BUTTON + TAG THEMES ------------------------- */ […" at bounding box center [364, 412] width 601 height 623
click at [167, 388] on div "/* ------------------------- BUTTON + TAG THEMES ------------------------- */ […" at bounding box center [364, 412] width 601 height 623
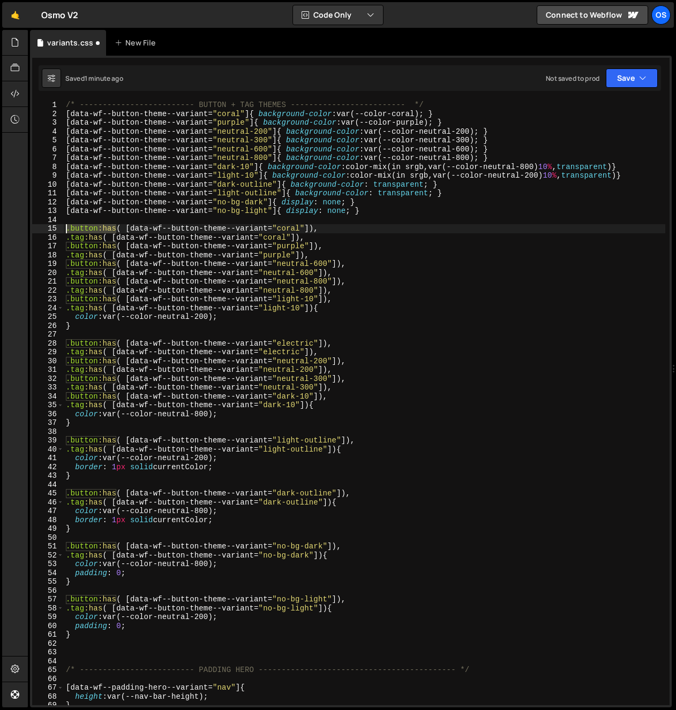
drag, startPoint x: 116, startPoint y: 230, endPoint x: 82, endPoint y: 235, distance: 33.5
click at [41, 229] on div ".tag:has( [data-wf--button-theme--variant="neutral-300"]), 1 2 3 4 5 6 7 8 9 10…" at bounding box center [350, 403] width 637 height 605
click at [95, 234] on div "/* ------------------------- BUTTON + TAG THEMES ------------------------- */ […" at bounding box center [364, 412] width 601 height 623
drag, startPoint x: 96, startPoint y: 229, endPoint x: 42, endPoint y: 226, distance: 54.7
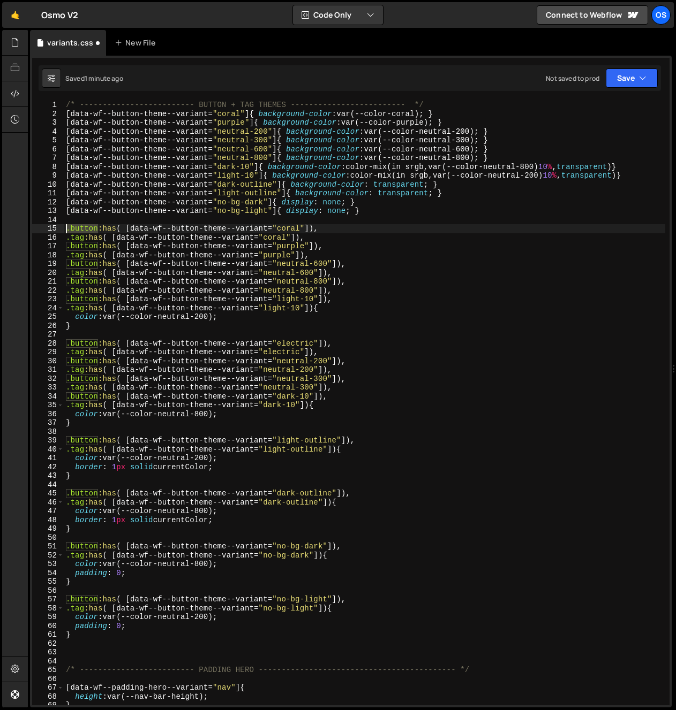
click at [42, 226] on div ".tag:has( [data-wf--button-theme--variant="coral"]), 1 2 3 4 5 6 7 8 9 10 11 12…" at bounding box center [350, 403] width 637 height 605
click at [130, 235] on div "data- wf--bu t ton-t heme --variant local" at bounding box center [149, 251] width 160 height 32
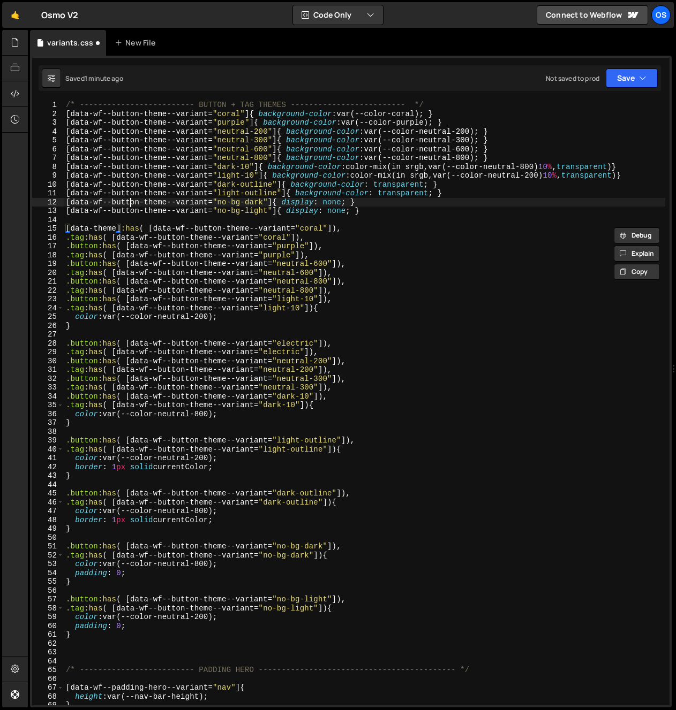
click at [130, 202] on div "/* ------------------------- BUTTON + TAG THEMES ------------------------- */ […" at bounding box center [364, 412] width 601 height 623
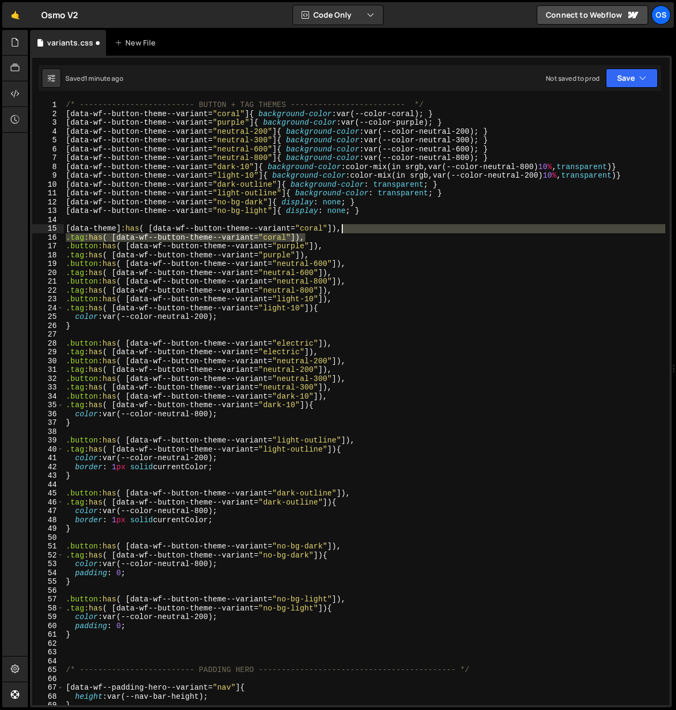
drag, startPoint x: 347, startPoint y: 237, endPoint x: 361, endPoint y: 232, distance: 14.7
click at [361, 232] on div "/* ------------------------- BUTTON + TAG THEMES ------------------------- */ […" at bounding box center [364, 412] width 601 height 623
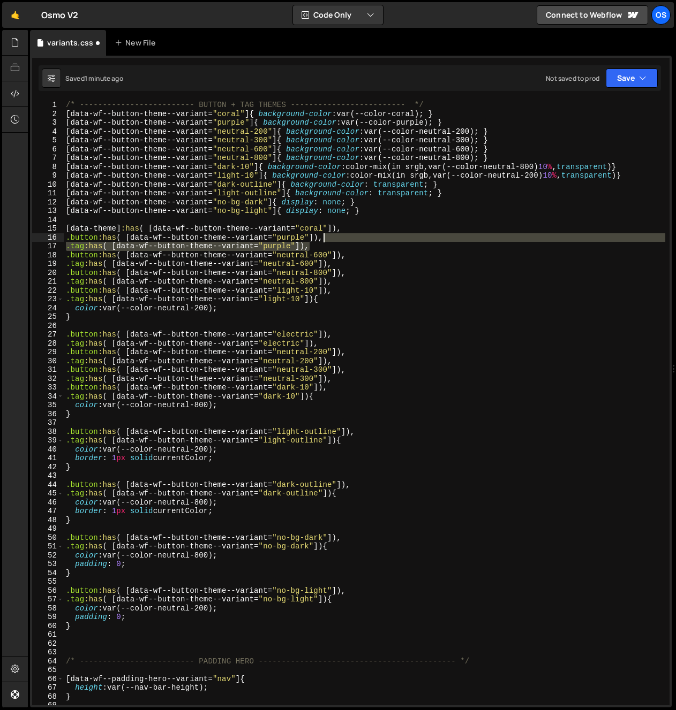
drag, startPoint x: 345, startPoint y: 243, endPoint x: 358, endPoint y: 238, distance: 13.2
click at [358, 238] on div "/* ------------------------- BUTTON + TAG THEMES ------------------------- */ […" at bounding box center [364, 412] width 601 height 623
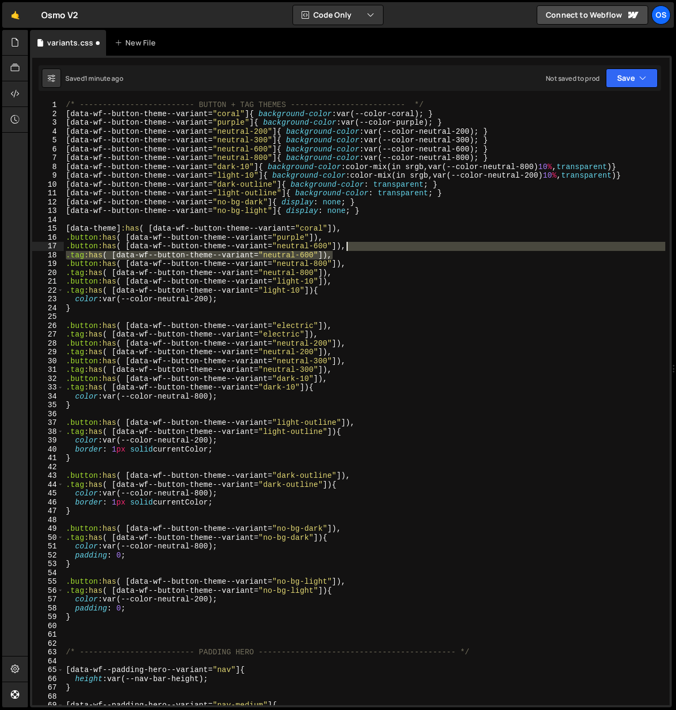
drag, startPoint x: 354, startPoint y: 254, endPoint x: 365, endPoint y: 248, distance: 11.8
click at [365, 248] on div "/* ------------------------- BUTTON + TAG THEMES ------------------------- */ […" at bounding box center [364, 412] width 601 height 623
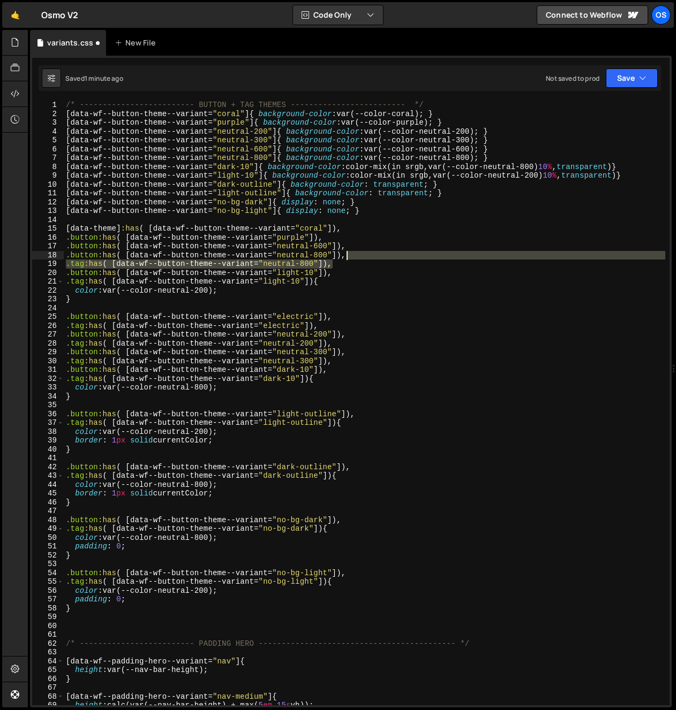
drag, startPoint x: 354, startPoint y: 263, endPoint x: 367, endPoint y: 259, distance: 14.1
click at [367, 259] on div "/* ------------------------- BUTTON + TAG THEMES ------------------------- */ […" at bounding box center [364, 412] width 601 height 623
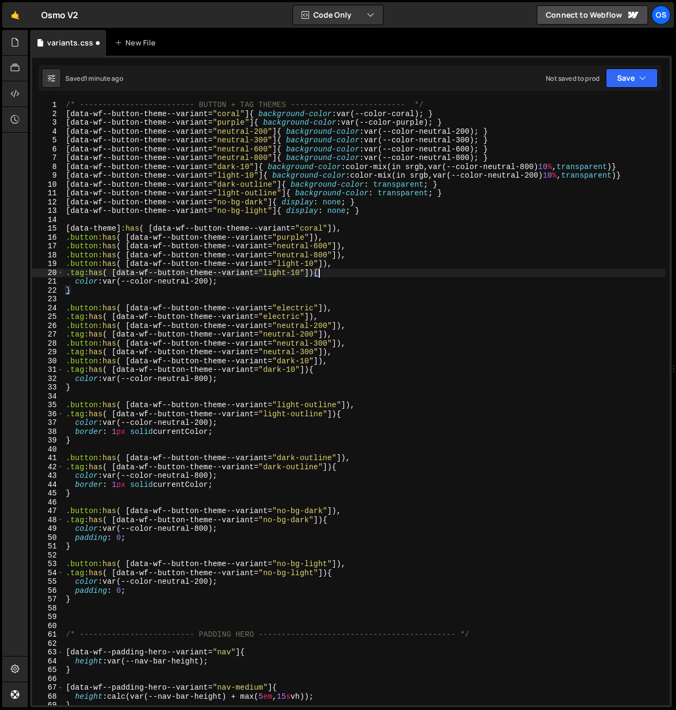
drag, startPoint x: 354, startPoint y: 272, endPoint x: 366, endPoint y: 269, distance: 12.7
click at [366, 269] on div "/* ------------------------- BUTTON + TAG THEMES ------------------------- */ […" at bounding box center [364, 412] width 601 height 623
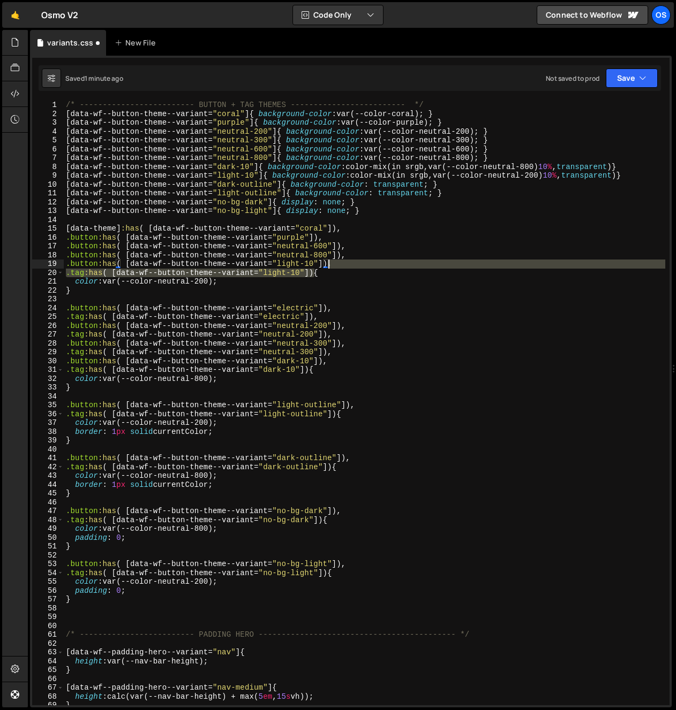
drag, startPoint x: 312, startPoint y: 274, endPoint x: 329, endPoint y: 270, distance: 17.4
click at [327, 266] on div "/* ------------------------- BUTTON + TAG THEMES ------------------------- */ […" at bounding box center [364, 412] width 601 height 623
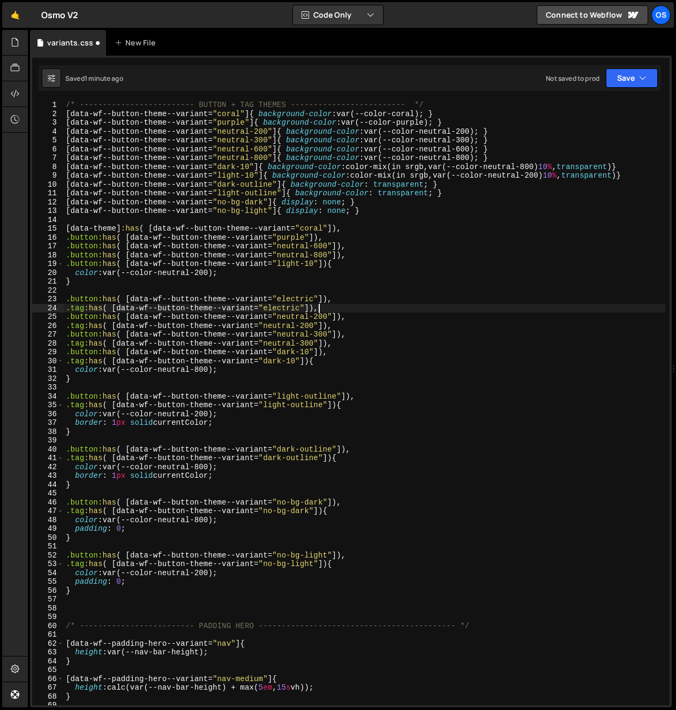
drag, startPoint x: 342, startPoint y: 307, endPoint x: 347, endPoint y: 304, distance: 6.2
click at [347, 304] on div "/* ------------------------- BUTTON + TAG THEMES ------------------------- */ […" at bounding box center [364, 412] width 601 height 623
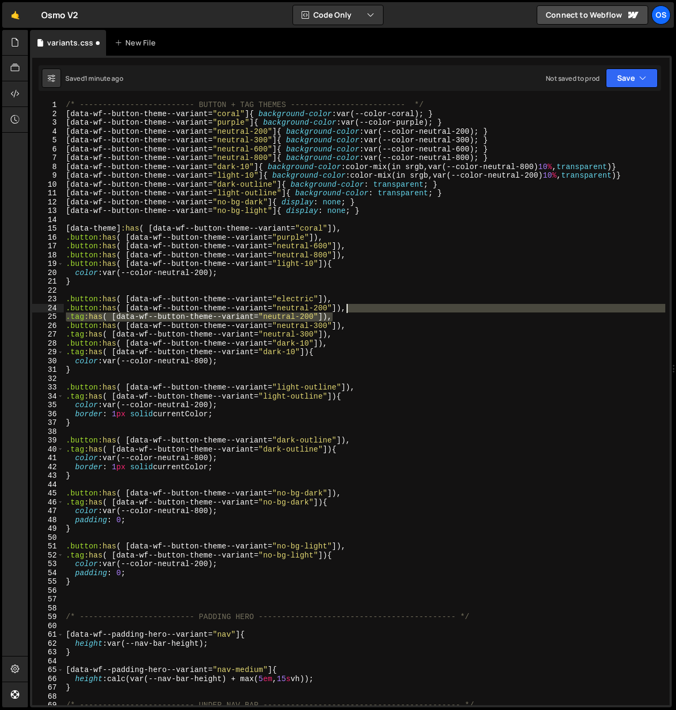
drag, startPoint x: 350, startPoint y: 316, endPoint x: 359, endPoint y: 311, distance: 10.6
click at [359, 310] on div "/* ------------------------- BUTTON + TAG THEMES ------------------------- */ […" at bounding box center [364, 412] width 601 height 623
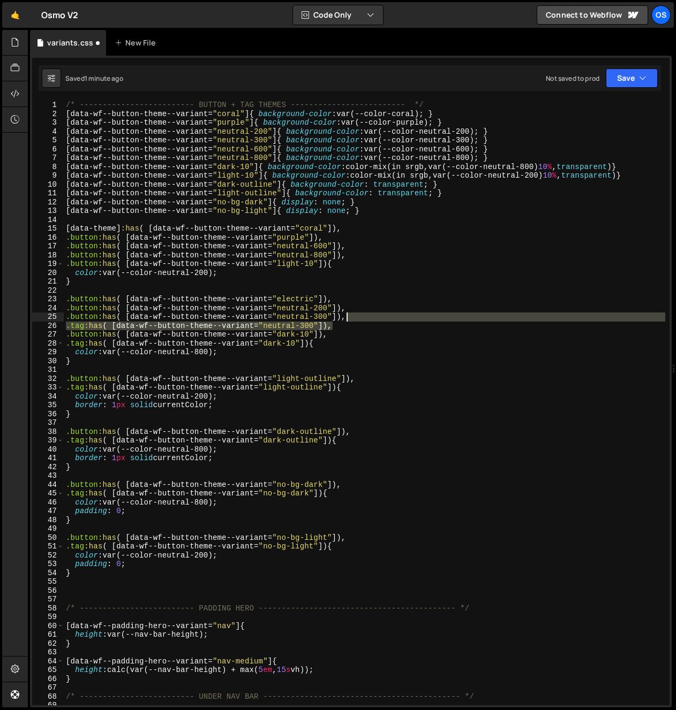
drag, startPoint x: 349, startPoint y: 323, endPoint x: 355, endPoint y: 320, distance: 7.2
click at [355, 320] on div "/* ------------------------- BUTTON + TAG THEMES ------------------------- */ […" at bounding box center [364, 412] width 601 height 623
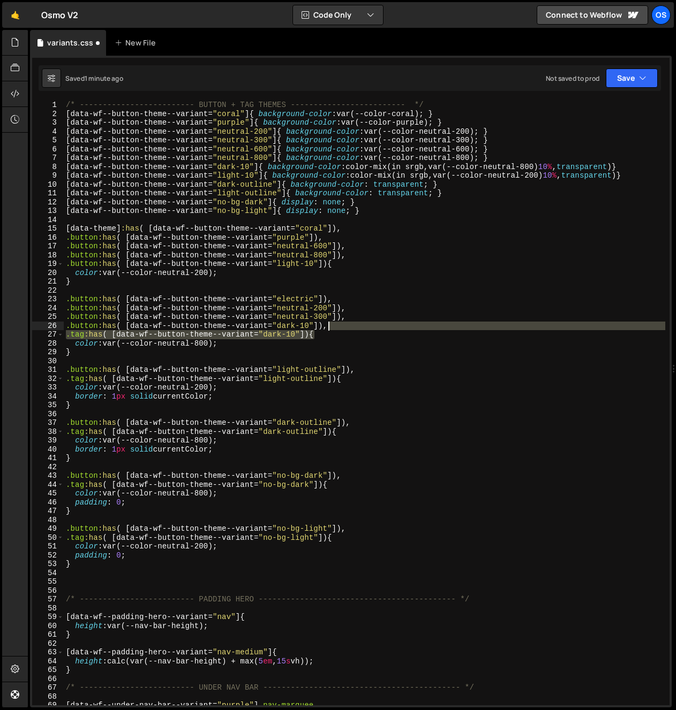
drag, startPoint x: 336, startPoint y: 334, endPoint x: 346, endPoint y: 328, distance: 12.0
click at [346, 328] on div "/* ------------------------- BUTTON + TAG THEMES ------------------------- */ […" at bounding box center [364, 412] width 601 height 623
click at [329, 339] on div "/* ------------------------- BUTTON + TAG THEMES ------------------------- */ […" at bounding box center [364, 403] width 601 height 605
drag, startPoint x: 310, startPoint y: 334, endPoint x: 324, endPoint y: 327, distance: 15.3
click at [324, 327] on div "/* ------------------------- BUTTON + TAG THEMES ------------------------- */ […" at bounding box center [364, 412] width 601 height 623
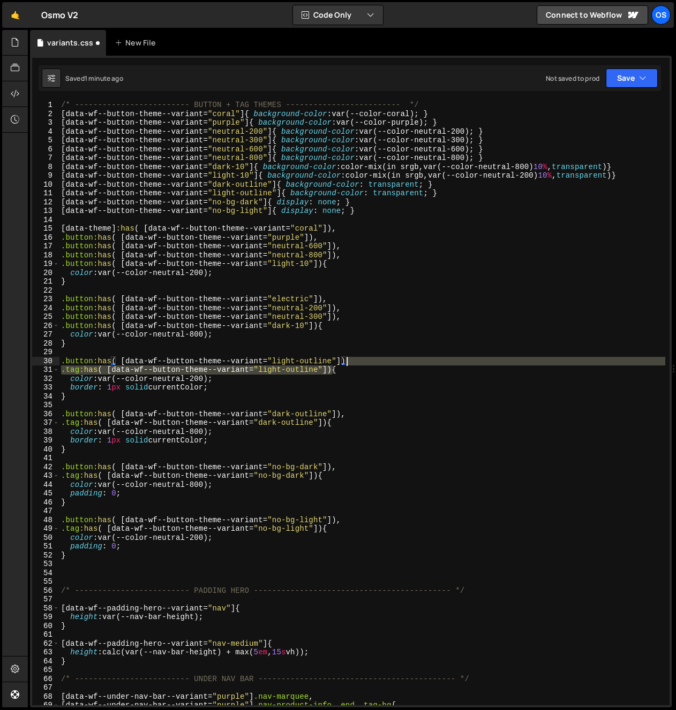
drag, startPoint x: 331, startPoint y: 374, endPoint x: 347, endPoint y: 364, distance: 18.7
click at [347, 364] on div "/* ------------------------- BUTTON + TAG THEMES ------------------------- */ […" at bounding box center [362, 412] width 606 height 623
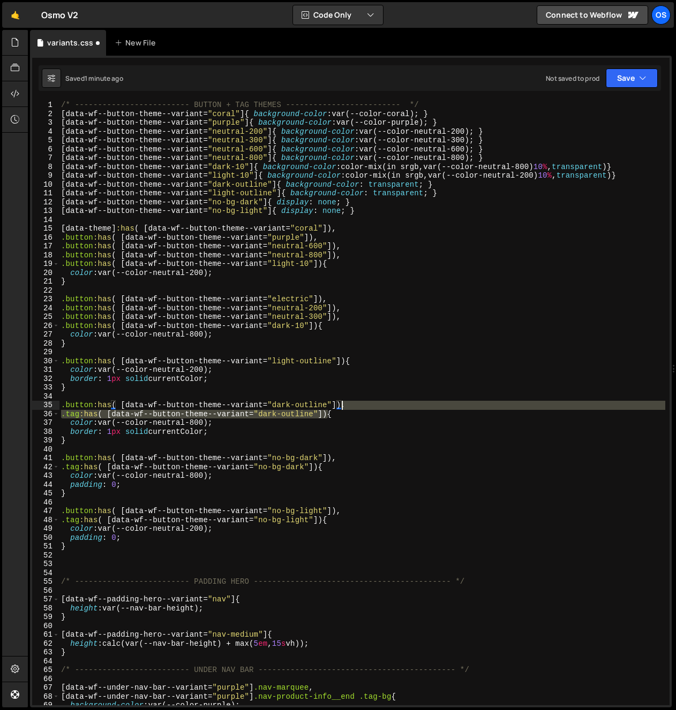
drag, startPoint x: 327, startPoint y: 414, endPoint x: 341, endPoint y: 407, distance: 16.0
click at [341, 407] on div "/* ------------------------- BUTTON + TAG THEMES ------------------------- */ […" at bounding box center [362, 412] width 606 height 623
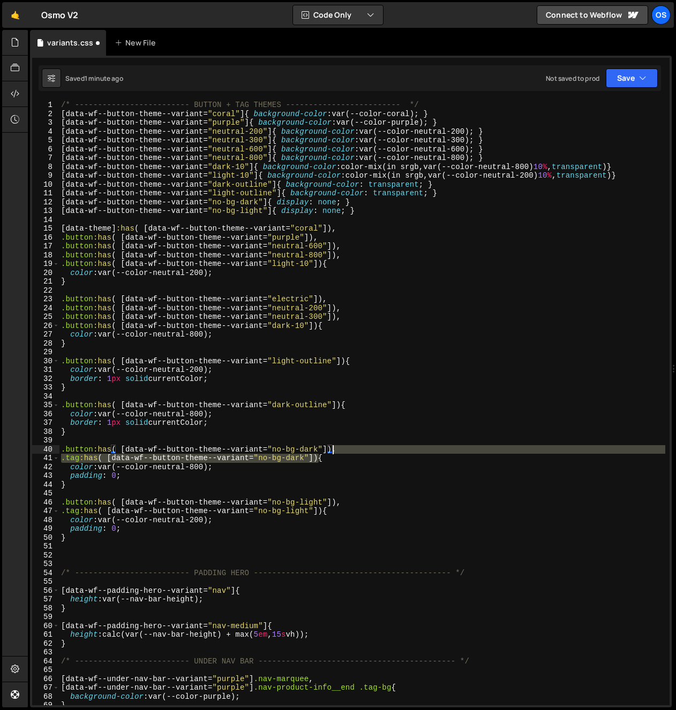
drag, startPoint x: 317, startPoint y: 462, endPoint x: 333, endPoint y: 452, distance: 18.0
click at [334, 452] on div "/* ------------------------- BUTTON + TAG THEMES ------------------------- */ […" at bounding box center [362, 412] width 606 height 623
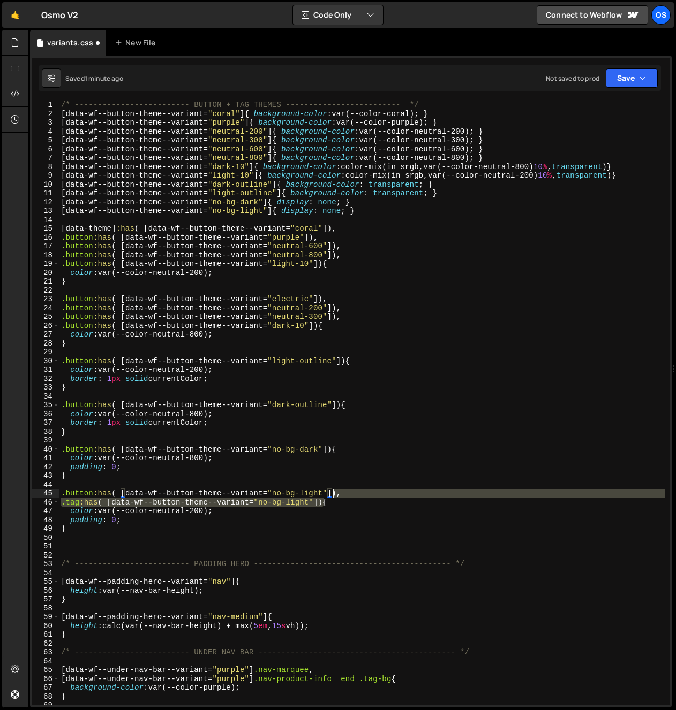
drag, startPoint x: 322, startPoint y: 502, endPoint x: 336, endPoint y: 496, distance: 14.6
click at [336, 496] on div "/* ------------------------- BUTTON + TAG THEMES ------------------------- */ […" at bounding box center [362, 412] width 606 height 623
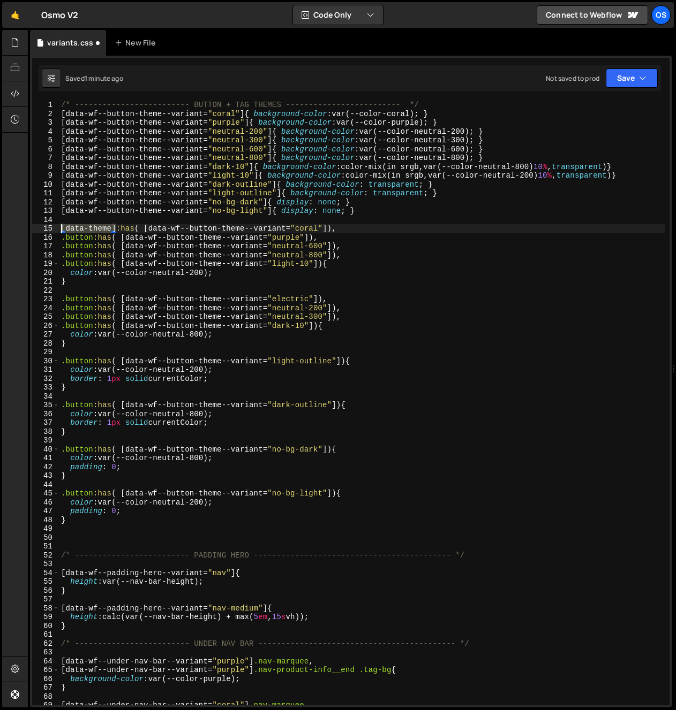
drag, startPoint x: 116, startPoint y: 231, endPoint x: 54, endPoint y: 229, distance: 62.7
click at [54, 229] on div ".button:has( [data-wf--button-theme--variant="no-bg-light"]){ 1 2 3 4 5 6 7 8 9…" at bounding box center [350, 403] width 637 height 605
click at [86, 262] on div "/* ------------------------- BUTTON + TAG THEMES ------------------------- */ […" at bounding box center [362, 412] width 606 height 623
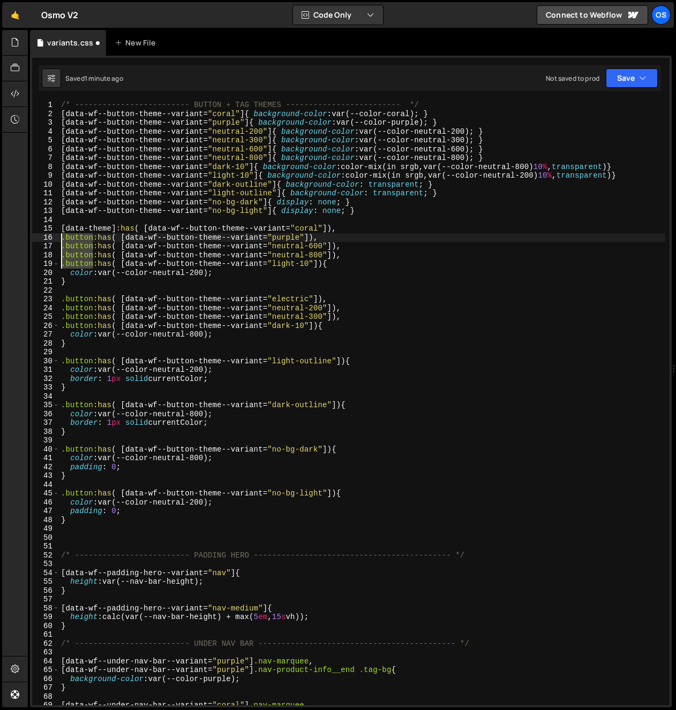
drag, startPoint x: 90, startPoint y: 264, endPoint x: 56, endPoint y: 235, distance: 45.6
click at [56, 235] on div ".button:has( [data-wf--button-theme--variant="purple"]), 1 2 3 4 5 6 7 8 9 10 1…" at bounding box center [350, 403] width 637 height 605
paste textarea "[data-theme]"
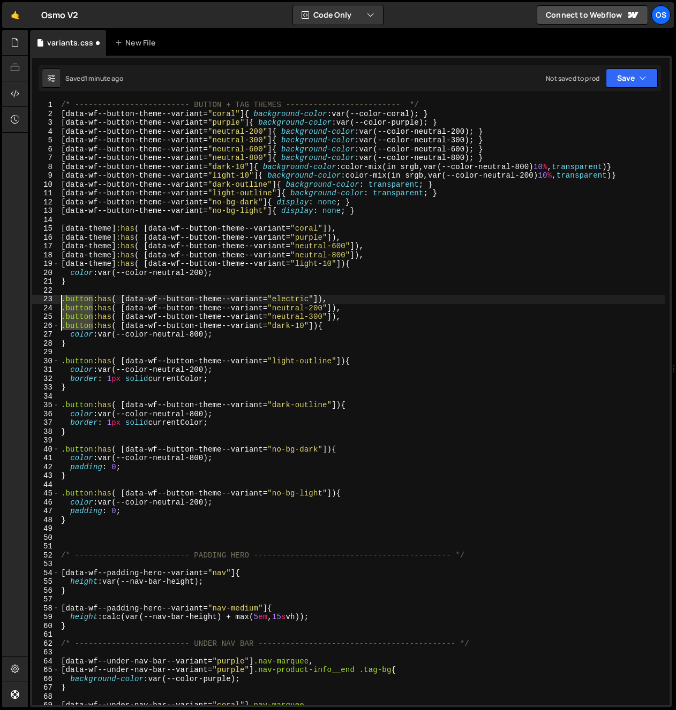
drag, startPoint x: 69, startPoint y: 308, endPoint x: 60, endPoint y: 300, distance: 12.1
click at [60, 300] on div "/* ------------------------- BUTTON + TAG THEMES ------------------------- */ […" at bounding box center [362, 412] width 606 height 623
paste textarea "[data-theme]"
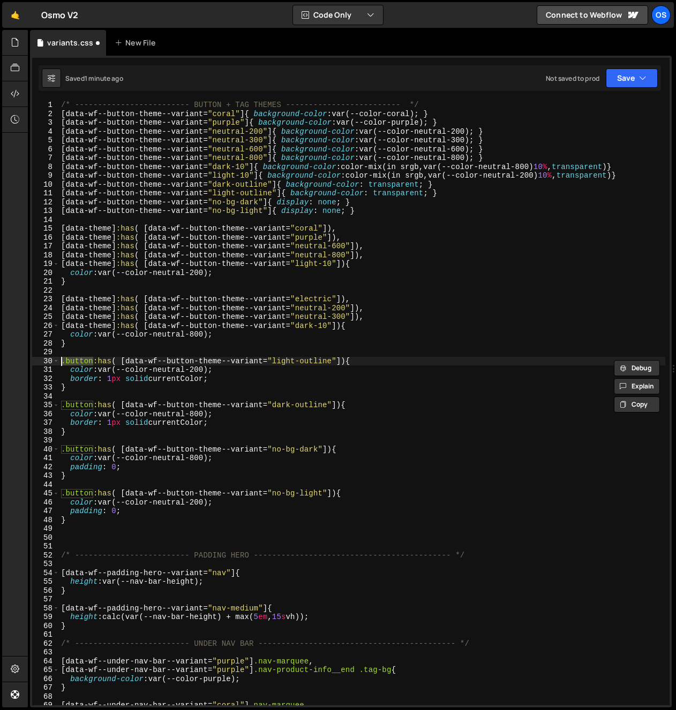
drag, startPoint x: 93, startPoint y: 362, endPoint x: 47, endPoint y: 359, distance: 46.7
click at [47, 359] on div ".button:has( [data-wf--button-theme--variant="light-outline"]){ 1 2 3 4 5 6 7 8…" at bounding box center [350, 403] width 637 height 605
paste textarea "[data-theme]"
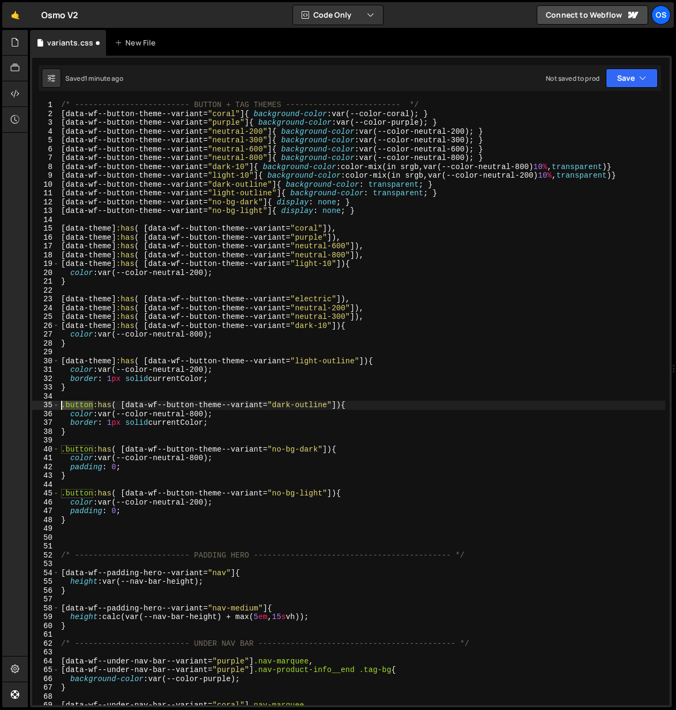
drag, startPoint x: 93, startPoint y: 405, endPoint x: 52, endPoint y: 406, distance: 40.7
click at [52, 406] on div "[data-theme]:has( [data-wf--button-theme--variant="light-outline"]){ 1 2 3 4 5 …" at bounding box center [350, 403] width 637 height 605
paste textarea "[data-theme]"
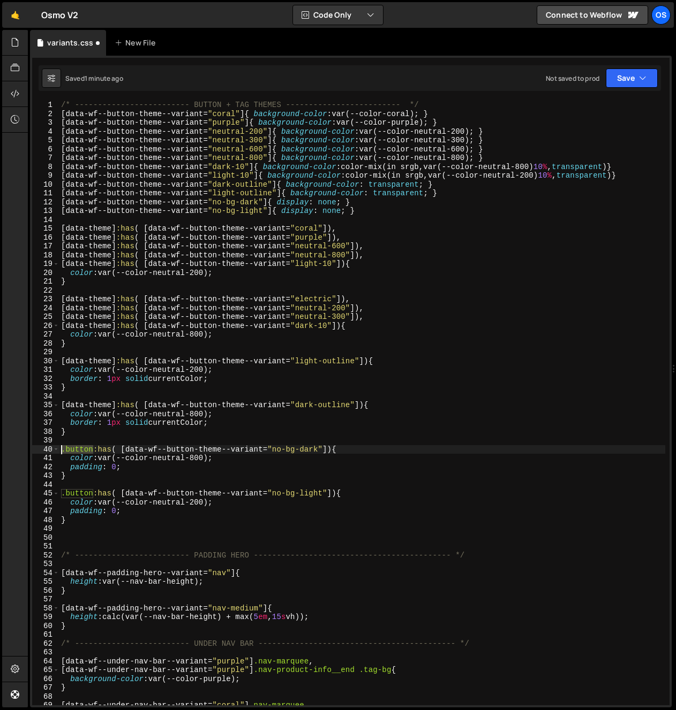
drag, startPoint x: 93, startPoint y: 451, endPoint x: 40, endPoint y: 451, distance: 53.0
click at [40, 451] on div "[data-theme]:has( [data-wf--button-theme--variant="dark-outline"]){ 1 2 3 4 5 6…" at bounding box center [350, 403] width 637 height 605
paste textarea "[data-theme]"
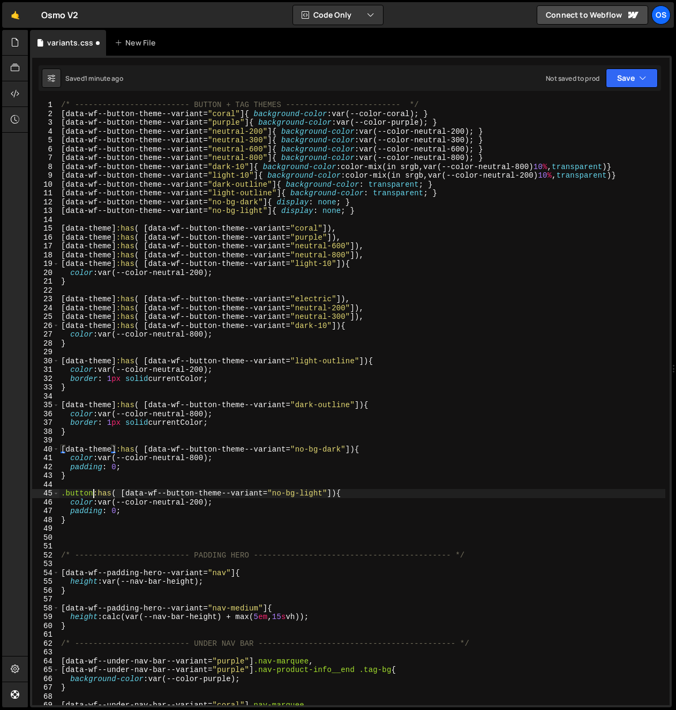
drag, startPoint x: 92, startPoint y: 495, endPoint x: 32, endPoint y: 498, distance: 59.5
click at [32, 498] on div "[data-theme]:has( [data-wf--button-theme--variant="no-bg-dark"]){ 1 2 3 4 5 6 7…" at bounding box center [350, 403] width 637 height 605
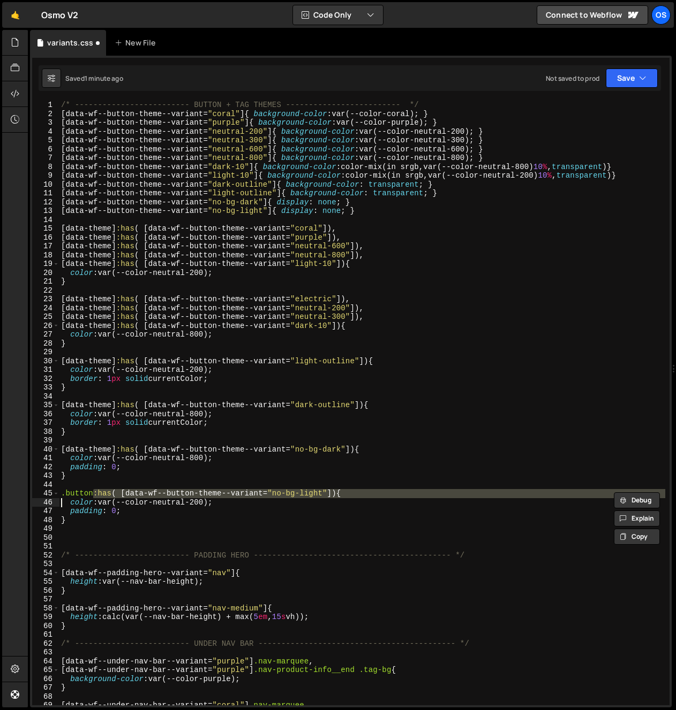
paste textarea "[data-theme]"
click at [86, 498] on div "/* ------------------------- BUTTON + TAG THEMES ------------------------- */ […" at bounding box center [362, 412] width 606 height 623
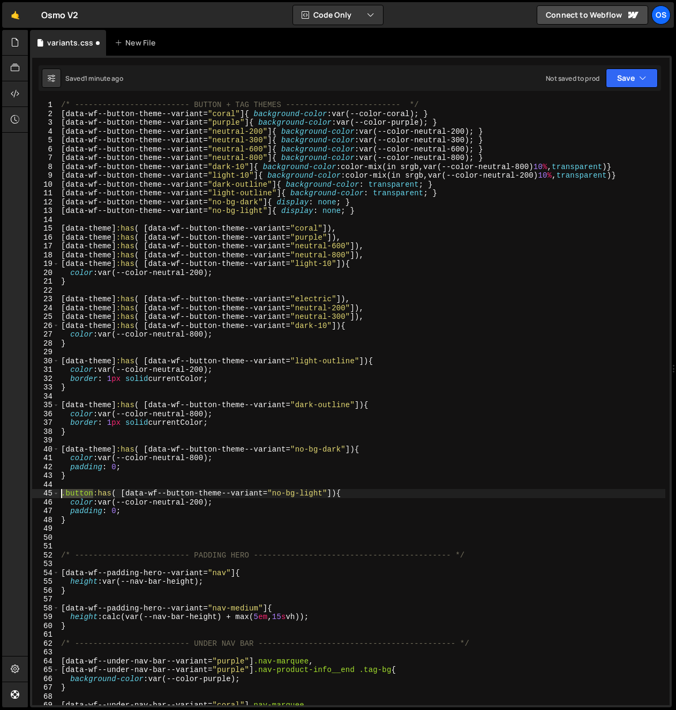
drag, startPoint x: 92, startPoint y: 494, endPoint x: 21, endPoint y: 496, distance: 70.2
click at [21, 496] on div "Hold on a sec... Are you certain you wish to leave this page? Any changes you'v…" at bounding box center [338, 355] width 676 height 710
paste textarea "[data-theme]"
type textarea "[data-theme]:has( [data-wf--button-theme--variant="no-bg-light"]){"
click at [247, 482] on div "/* ------------------------- BUTTON + TAG THEMES ------------------------- */ […" at bounding box center [362, 412] width 606 height 623
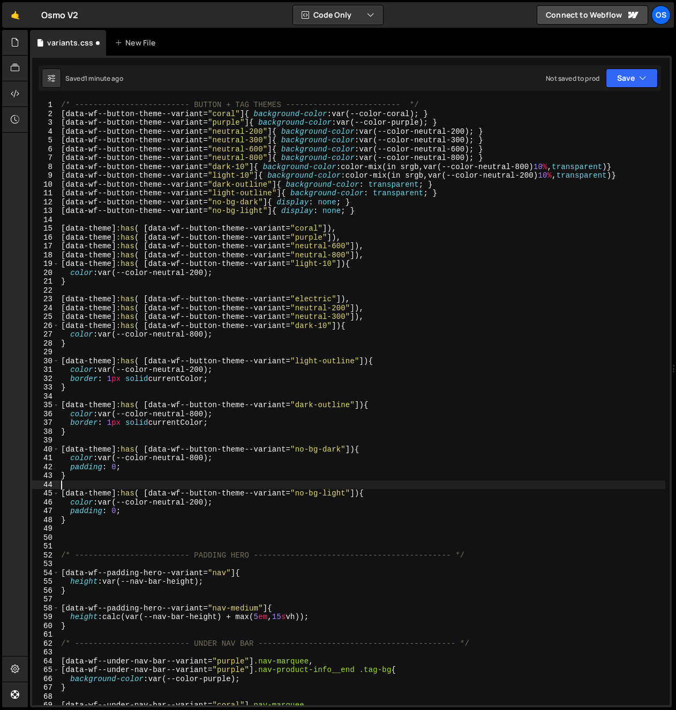
scroll to position [0, 0]
click at [313, 500] on div "/* ------------------------- BUTTON + TAG THEMES ------------------------- */ […" at bounding box center [362, 412] width 606 height 623
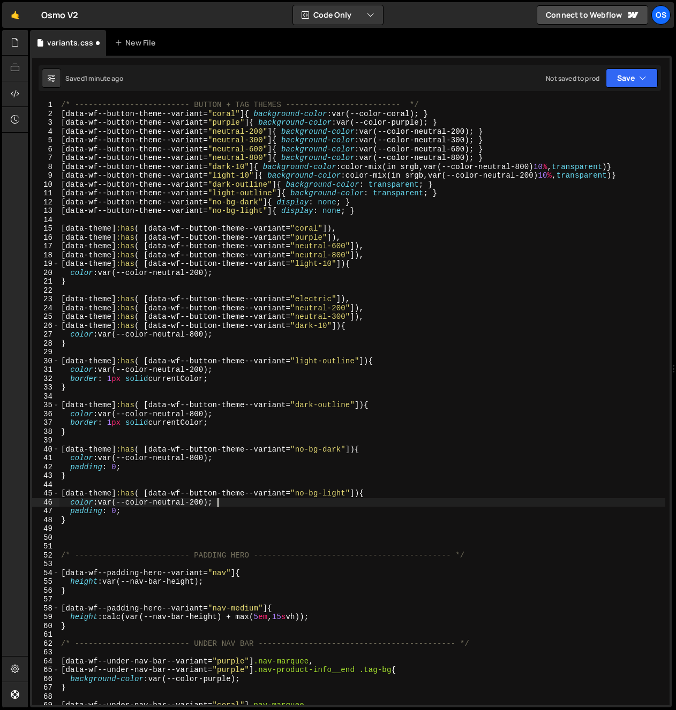
click at [312, 500] on div "/* ------------------------- BUTTON + TAG THEMES ------------------------- */ […" at bounding box center [362, 412] width 606 height 623
click at [405, 259] on div "/* ------------------------- BUTTON + TAG THEMES ------------------------- */ […" at bounding box center [362, 412] width 606 height 623
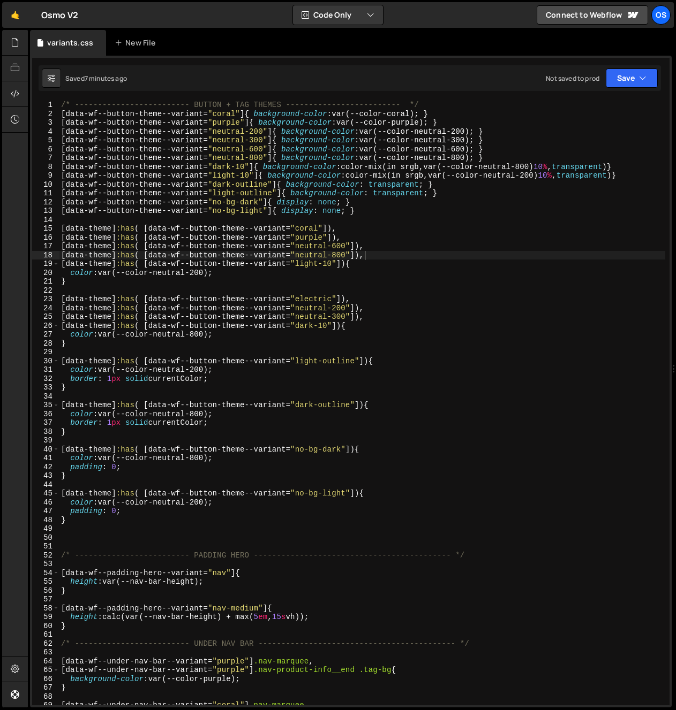
click at [124, 297] on div "/* ------------------------- BUTTON + TAG THEMES ------------------------- */ […" at bounding box center [362, 412] width 606 height 623
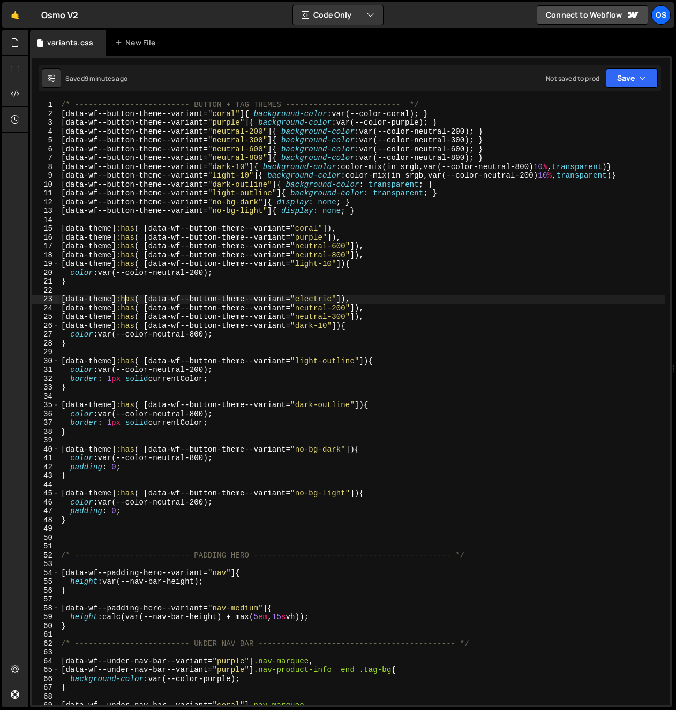
click at [238, 336] on div "/* ------------------------- BUTTON + TAG THEMES ------------------------- */ […" at bounding box center [362, 412] width 606 height 623
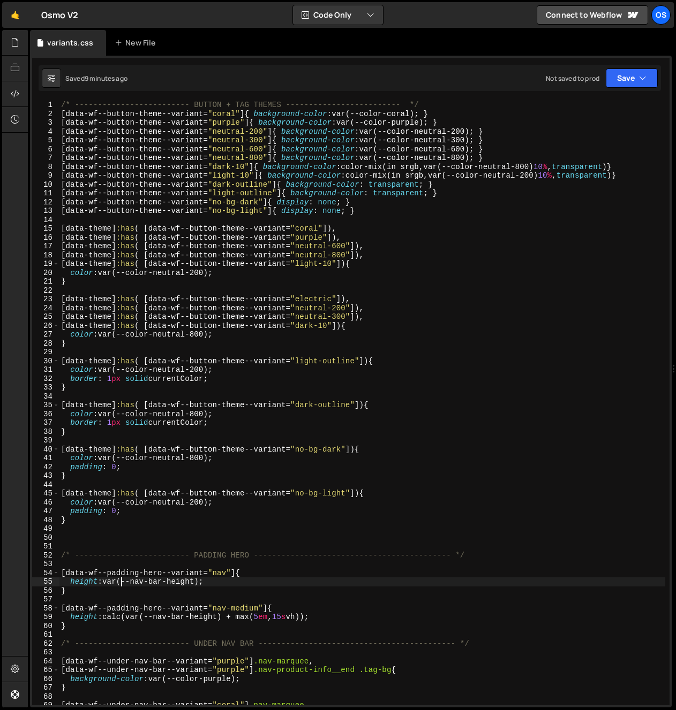
click at [120, 579] on div "/* ------------------------- BUTTON + TAG THEMES ------------------------- */ […" at bounding box center [362, 412] width 606 height 623
type textarea "height: var(--nav-bar-height);"
click at [97, 537] on div "/* ------------------------- BUTTON + TAG THEMES ------------------------- */ […" at bounding box center [362, 412] width 606 height 623
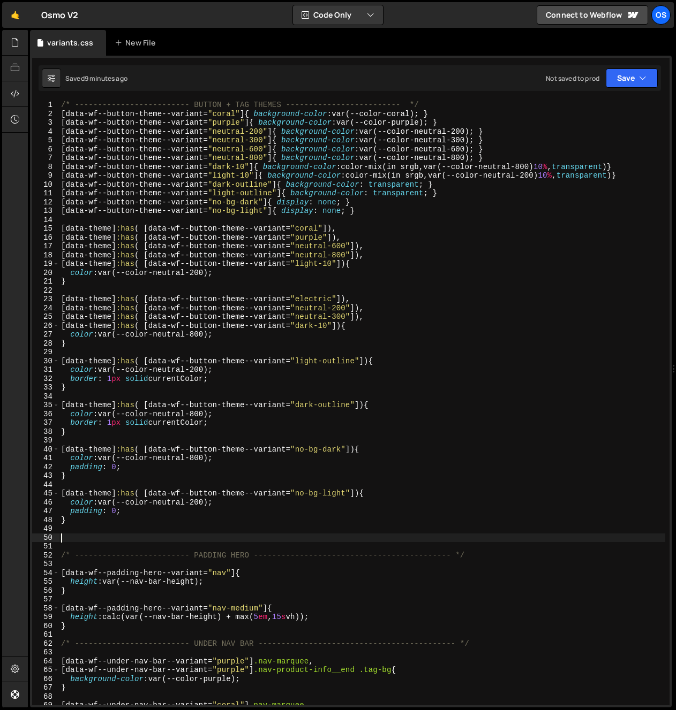
click at [81, 557] on div "/* ------------------------- BUTTON + TAG THEMES ------------------------- */ […" at bounding box center [362, 412] width 606 height 623
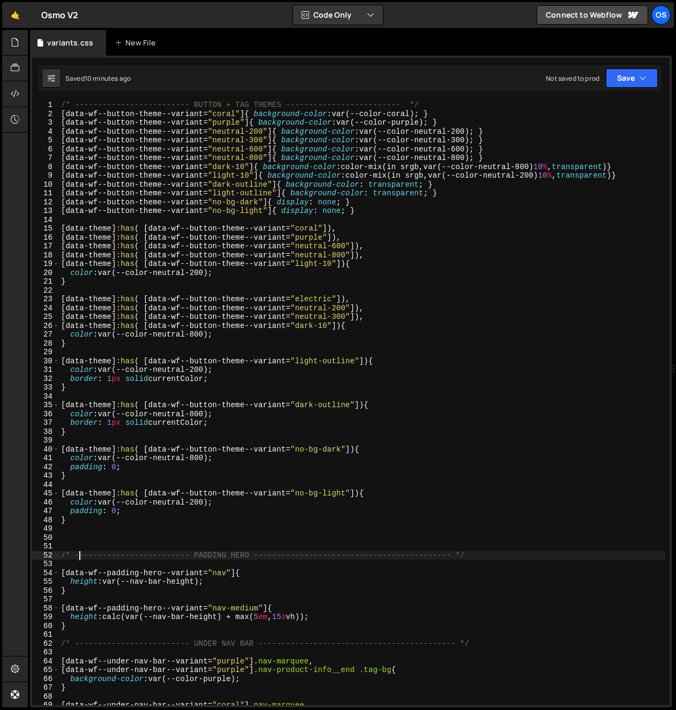
click at [168, 190] on div "/* ------------------------- BUTTON + TAG THEMES ------------------------- */ […" at bounding box center [362, 412] width 606 height 623
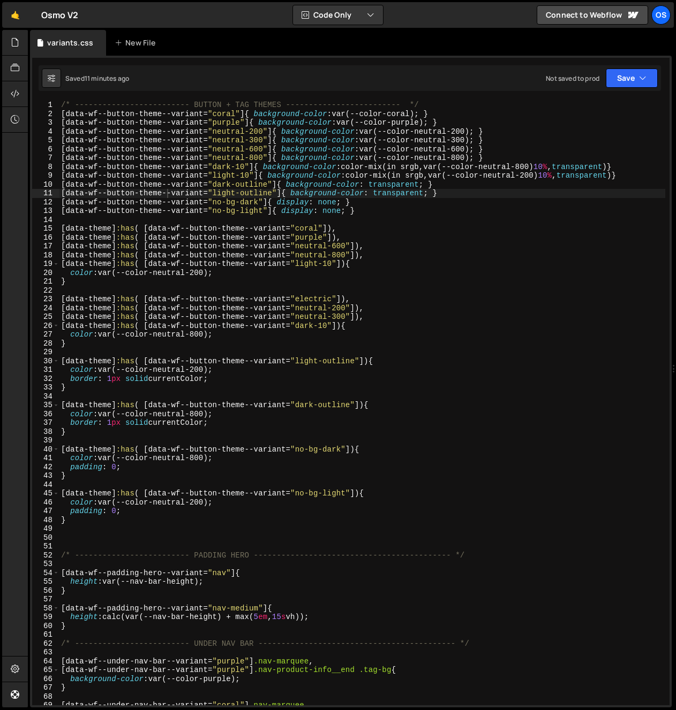
type textarea "[data-theme]:has( [data-wf--button-theme--variant="electric"]),"
click at [103, 300] on div "/* ------------------------- BUTTON + TAG THEMES ------------------------- */ […" at bounding box center [362, 412] width 606 height 623
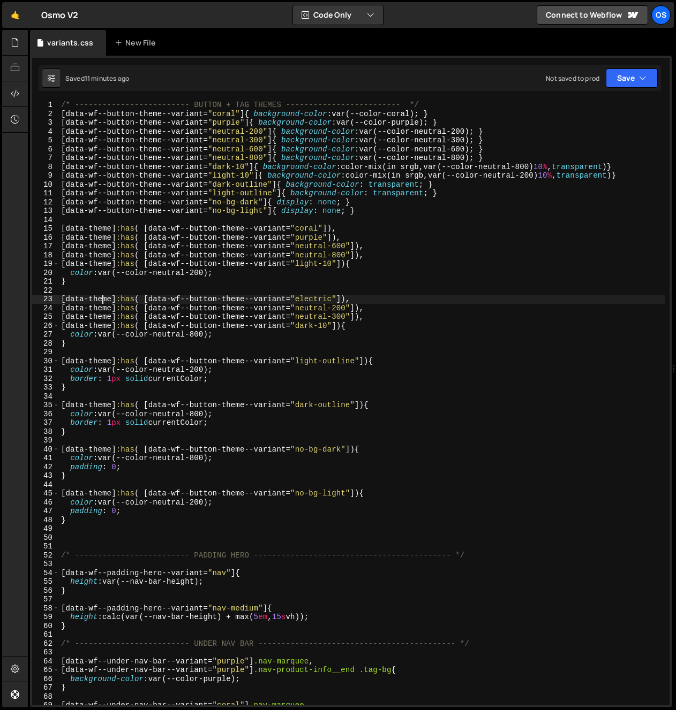
click at [130, 287] on div "/* ------------------------- BUTTON + TAG THEMES ------------------------- */ […" at bounding box center [362, 412] width 606 height 623
click at [277, 343] on div "/* ------------------------- BUTTON + TAG THEMES ------------------------- */ […" at bounding box center [362, 412] width 606 height 623
type textarea "}"
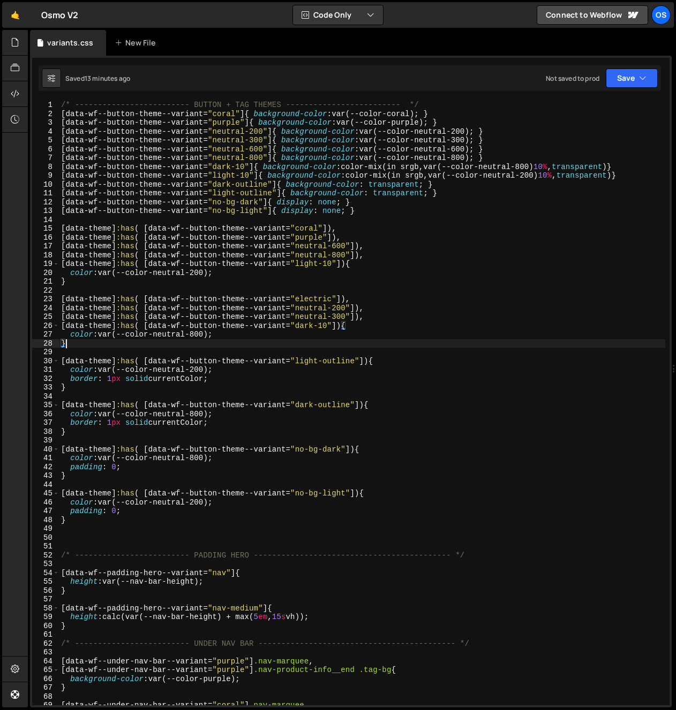
click at [238, 351] on div "/* ------------------------- BUTTON + TAG THEMES ------------------------- */ […" at bounding box center [362, 412] width 606 height 623
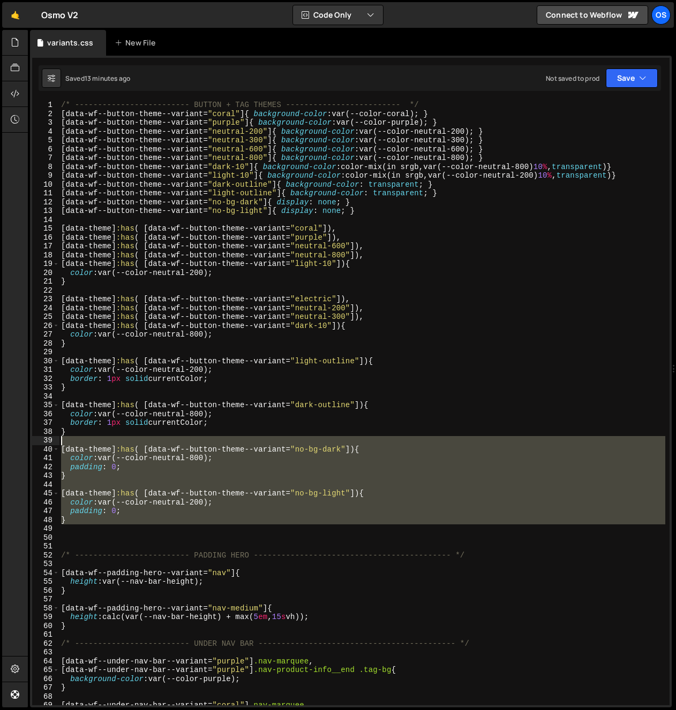
drag, startPoint x: 86, startPoint y: 528, endPoint x: 50, endPoint y: 440, distance: 95.3
click at [50, 440] on div "1 2 3 4 5 6 7 8 9 10 11 12 13 14 15 16 17 18 19 20 21 22 23 24 25 26 27 28 29 3…" at bounding box center [350, 403] width 637 height 605
type textarea "[data-theme]:has( [data-wf--button-theme--variant="no-bg-dark"]){"
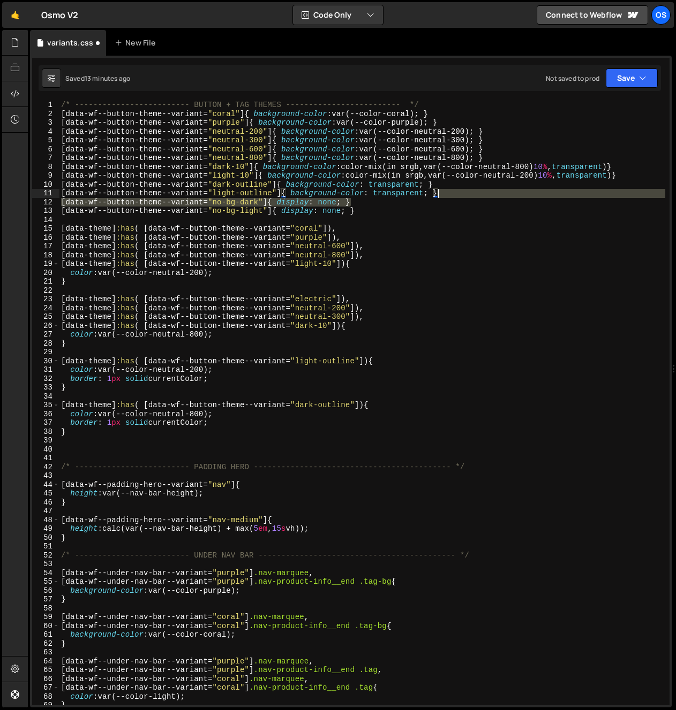
drag, startPoint x: 441, startPoint y: 206, endPoint x: 451, endPoint y: 196, distance: 13.6
click at [451, 196] on div "/* ------------------------- BUTTON + TAG THEMES ------------------------- */ […" at bounding box center [362, 412] width 606 height 623
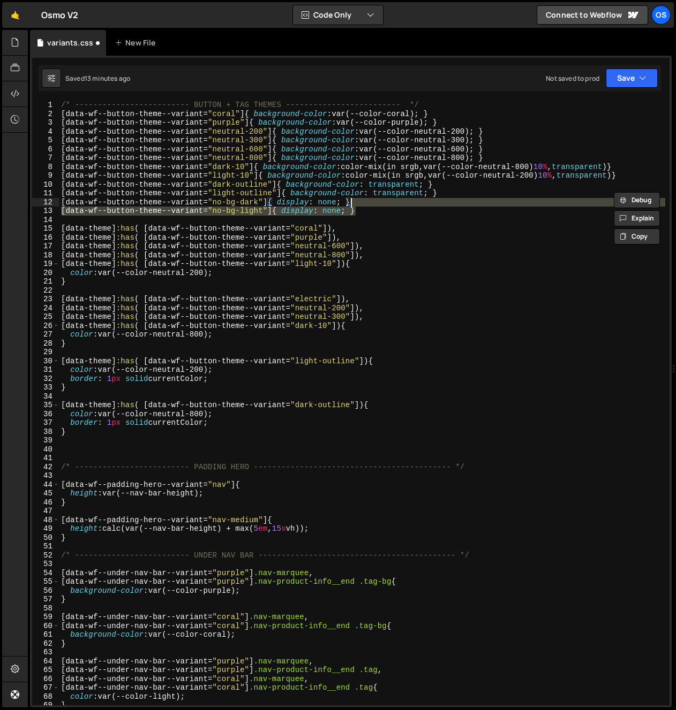
drag, startPoint x: 450, startPoint y: 211, endPoint x: 458, endPoint y: 198, distance: 15.2
click at [458, 198] on div "/* ------------------------- BUTTON + TAG THEMES ------------------------- */ […" at bounding box center [362, 412] width 606 height 623
click at [458, 198] on div "/* ------------------------- BUTTON + TAG THEMES ------------------------- */ […" at bounding box center [362, 403] width 606 height 605
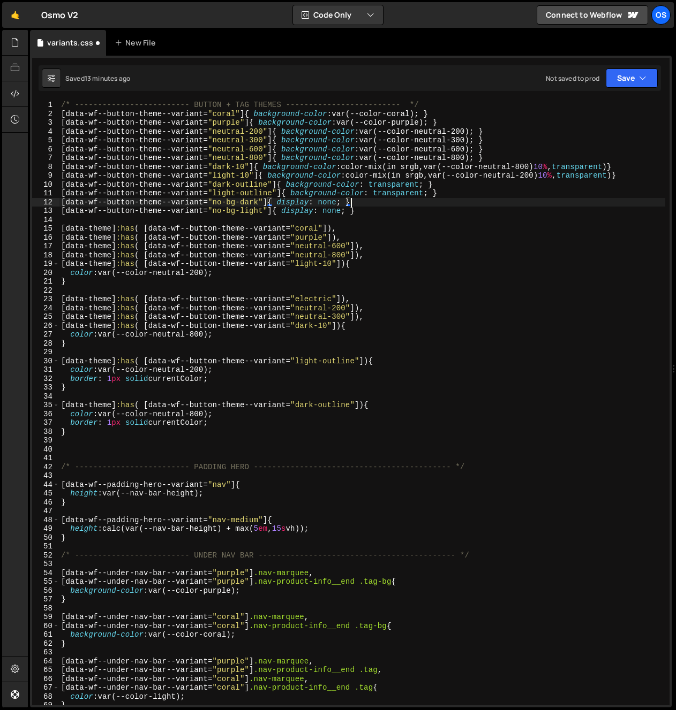
click at [451, 210] on div "/* ------------------------- BUTTON + TAG THEMES ------------------------- */ […" at bounding box center [362, 412] width 606 height 623
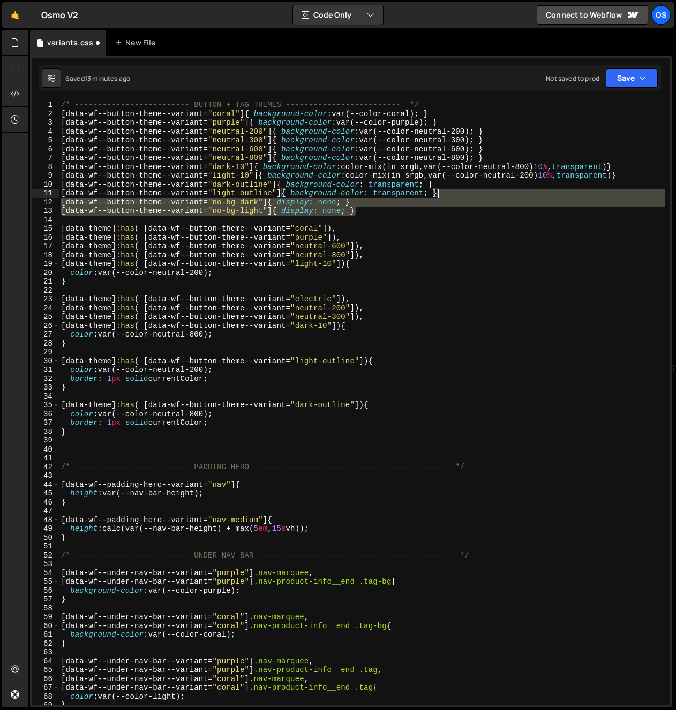
drag, startPoint x: 436, startPoint y: 210, endPoint x: 462, endPoint y: 194, distance: 30.3
click at [462, 194] on div "/* ------------------------- BUTTON + TAG THEMES ------------------------- */ […" at bounding box center [362, 412] width 606 height 623
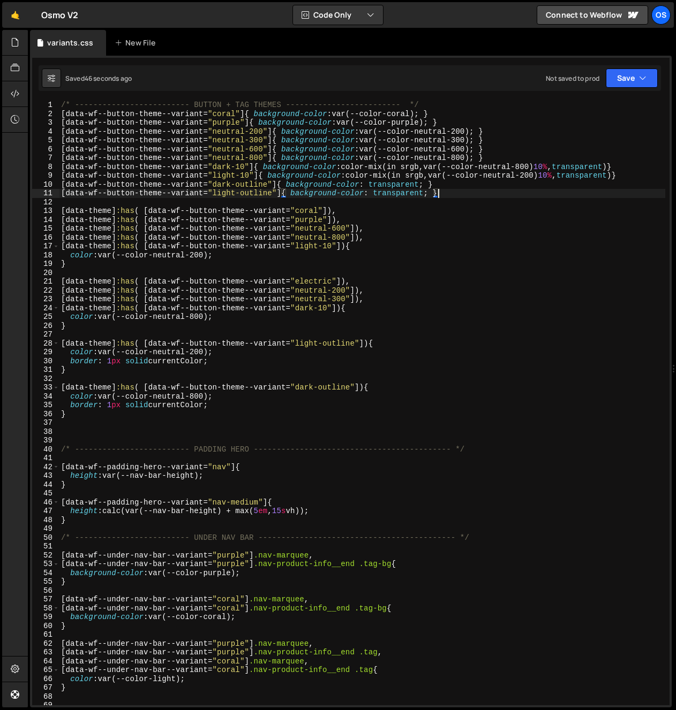
click at [57, 425] on div "37" at bounding box center [45, 423] width 27 height 9
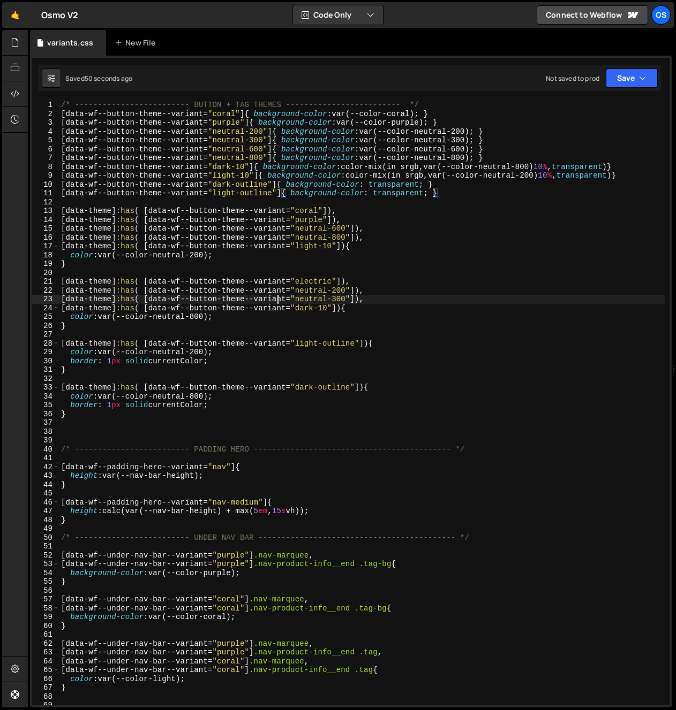
click at [276, 300] on div "/* ------------------------- BUTTON + TAG THEMES ------------------------- */ […" at bounding box center [362, 412] width 606 height 623
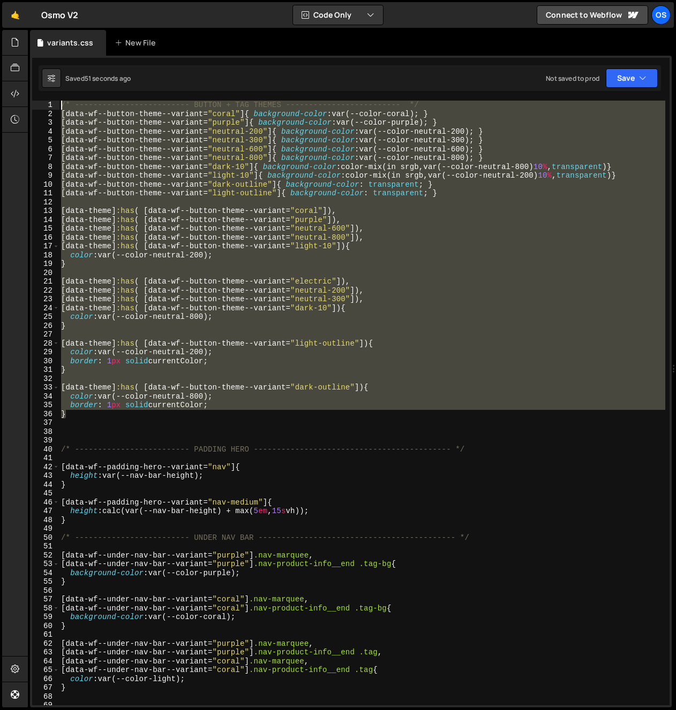
drag, startPoint x: 81, startPoint y: 413, endPoint x: 29, endPoint y: 95, distance: 322.8
click at [30, 95] on div "1 Type cmd + s to save your Javascript file. הההההההההההההההההההההההההההההההההה…" at bounding box center [350, 382] width 641 height 652
type textarea "[data-wf--button-theme--variant="neutral-200"]{ background-color: var(--color-n…"
click at [96, 132] on div "/* ------------------------- BUTTON + TAG THEMES ------------------------- */ […" at bounding box center [362, 412] width 606 height 623
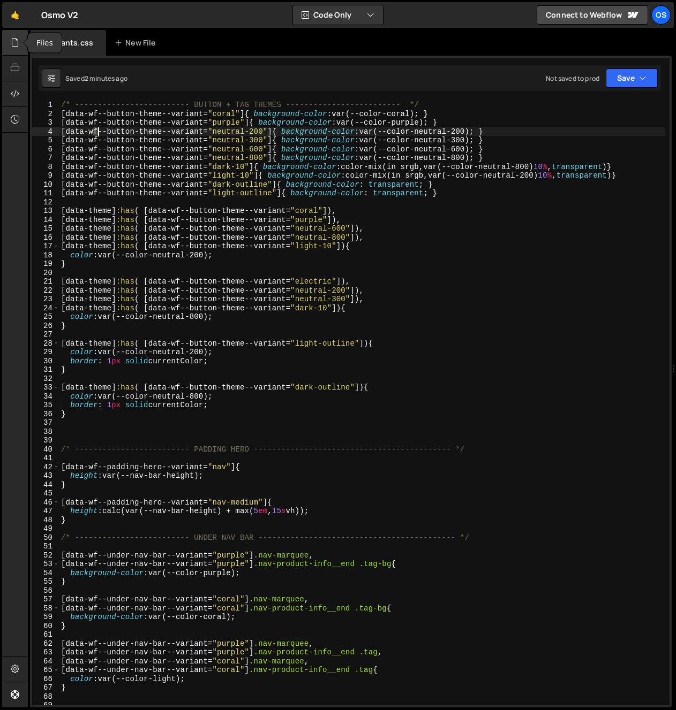
click at [12, 40] on icon at bounding box center [15, 42] width 9 height 12
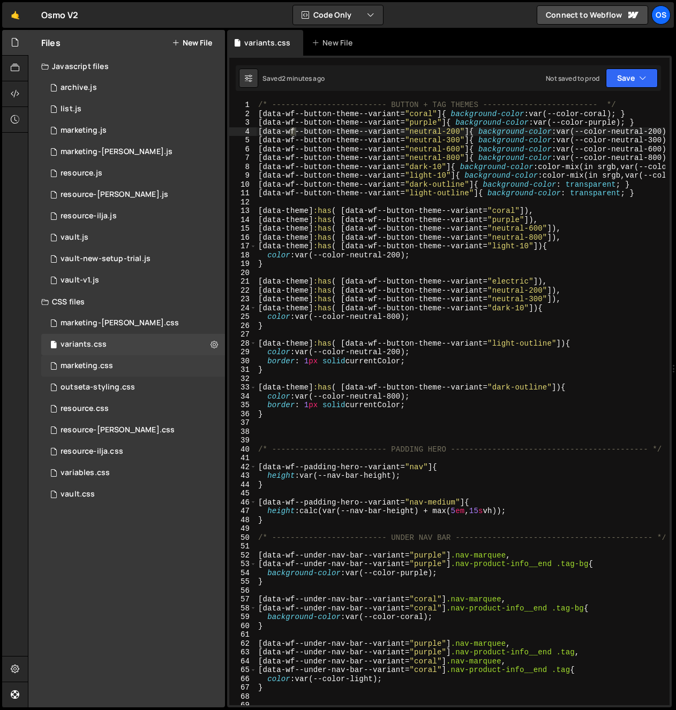
click at [88, 364] on div "marketing.css" at bounding box center [87, 366] width 52 height 10
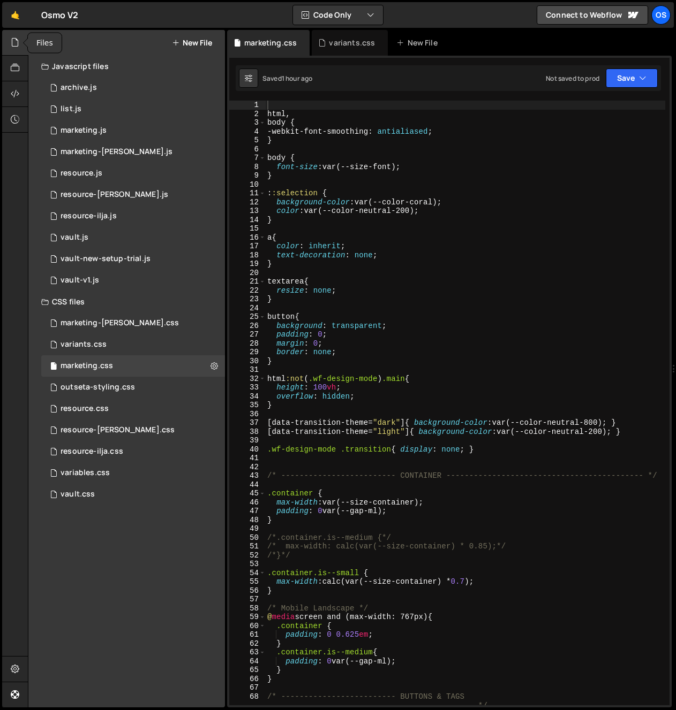
scroll to position [282, 0]
click at [14, 42] on icon at bounding box center [15, 42] width 9 height 12
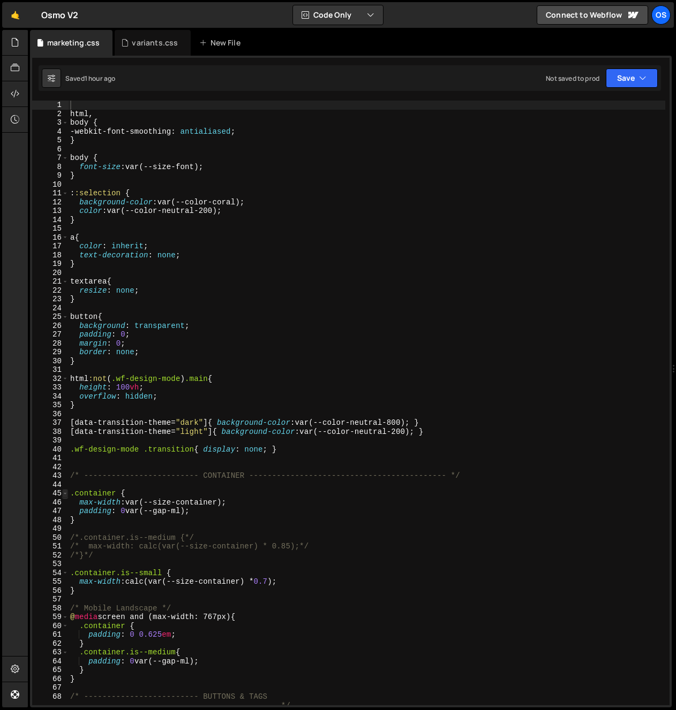
click at [66, 495] on span at bounding box center [65, 493] width 6 height 9
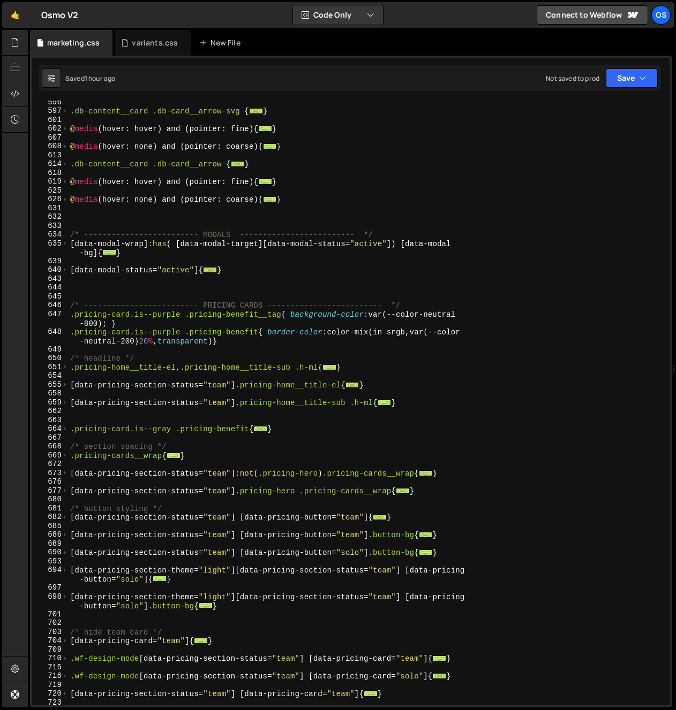
scroll to position [2779, 0]
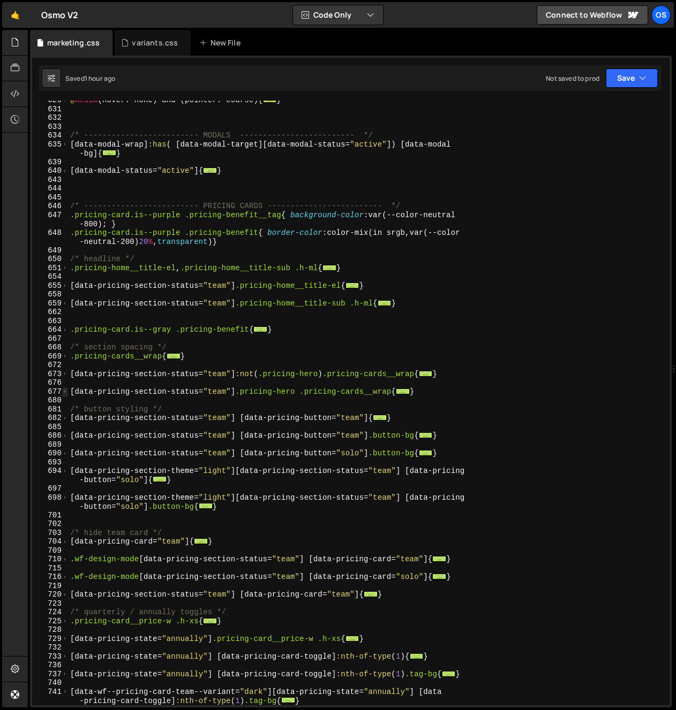
click at [62, 391] on span at bounding box center [65, 392] width 6 height 9
click at [66, 372] on span at bounding box center [65, 374] width 6 height 9
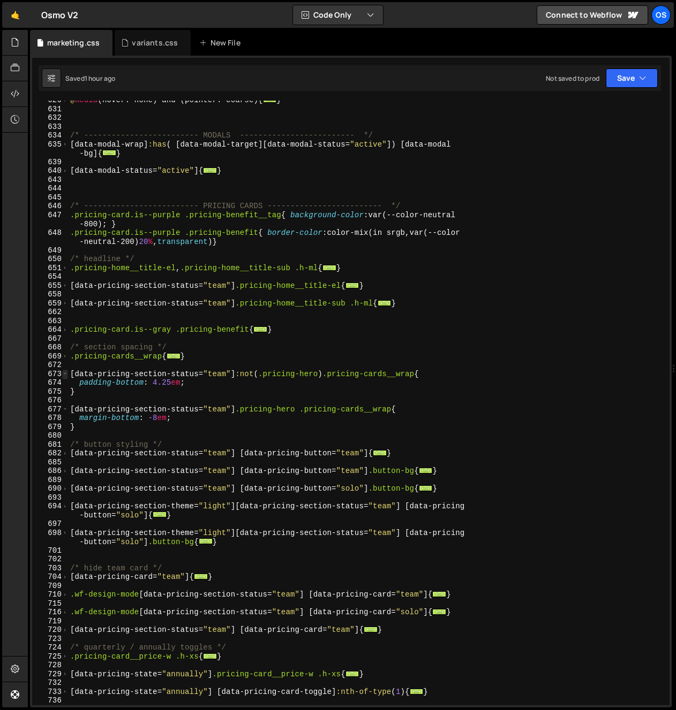
click at [65, 375] on span at bounding box center [65, 374] width 6 height 9
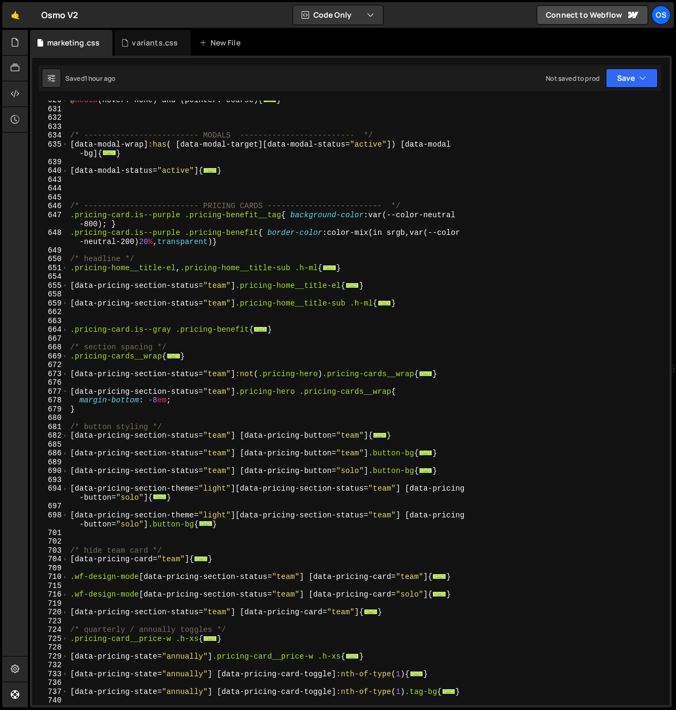
click at [65, 387] on div "676" at bounding box center [50, 383] width 36 height 9
click at [64, 393] on span at bounding box center [65, 392] width 6 height 9
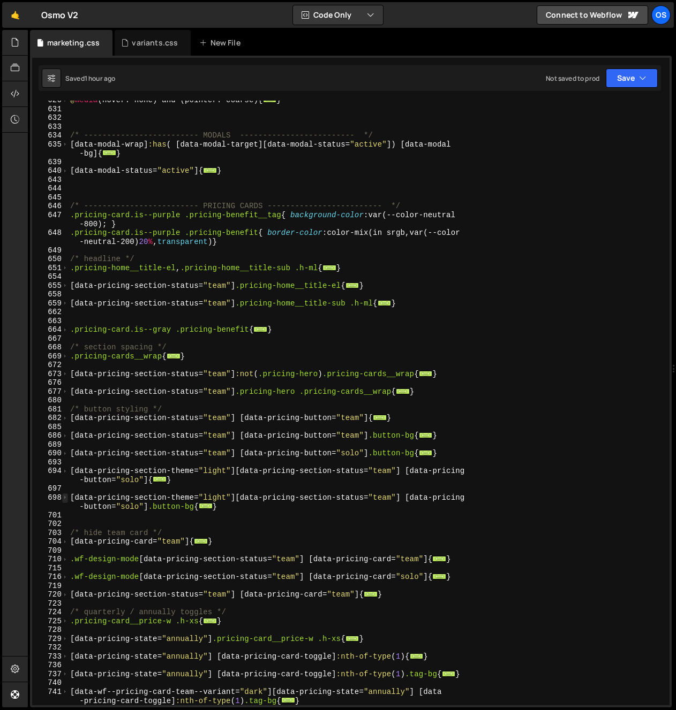
click at [63, 498] on span at bounding box center [65, 498] width 6 height 9
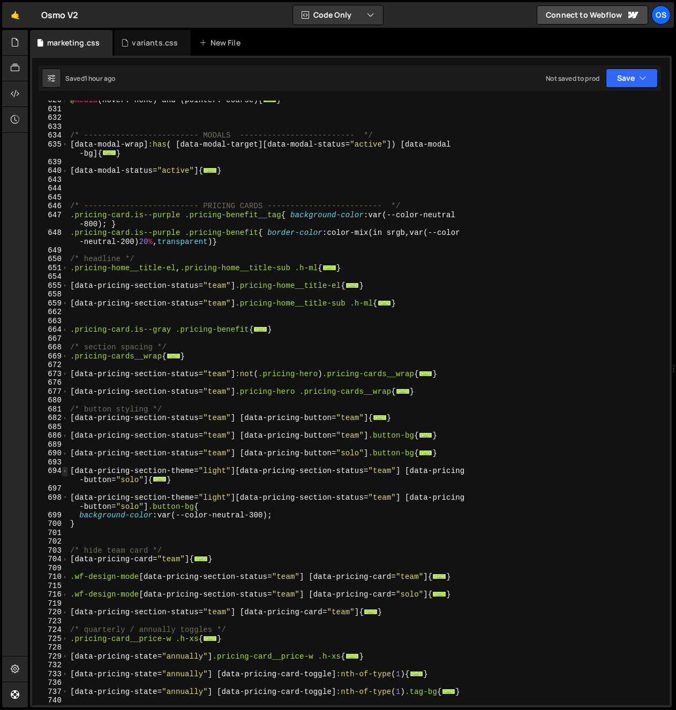
click at [62, 472] on span at bounding box center [65, 471] width 6 height 9
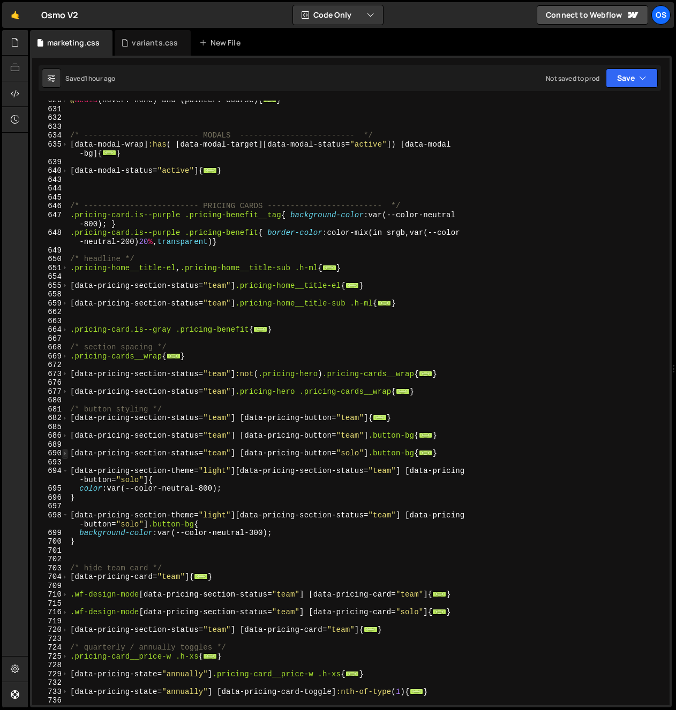
click at [64, 450] on span at bounding box center [65, 453] width 6 height 9
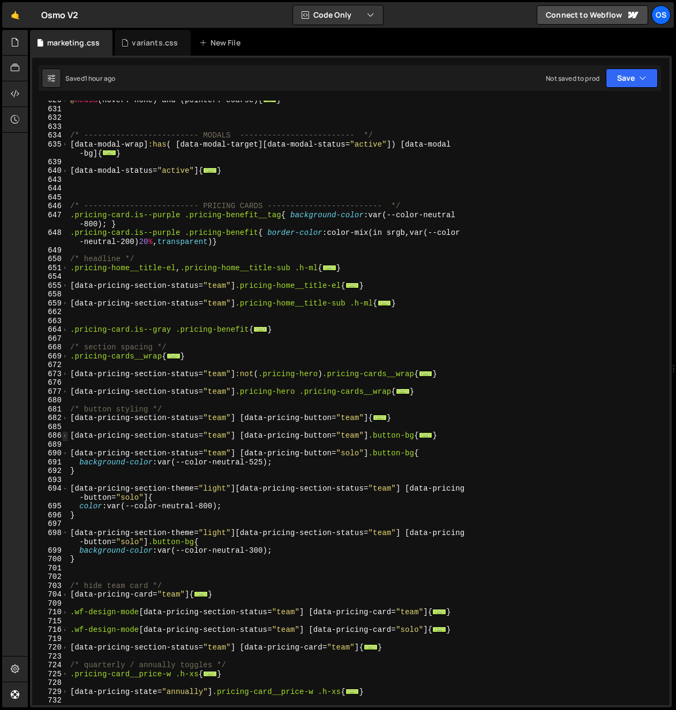
click at [65, 439] on span at bounding box center [65, 436] width 6 height 9
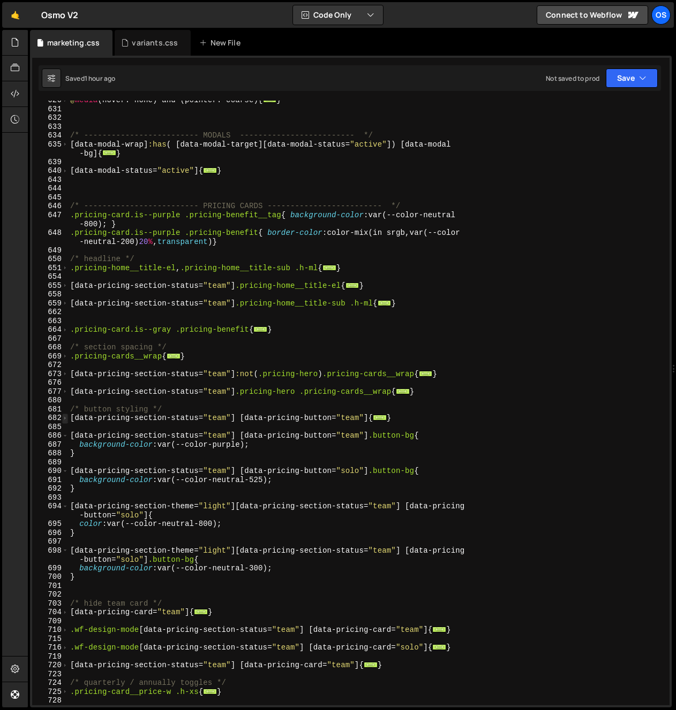
click at [65, 419] on span at bounding box center [65, 418] width 6 height 9
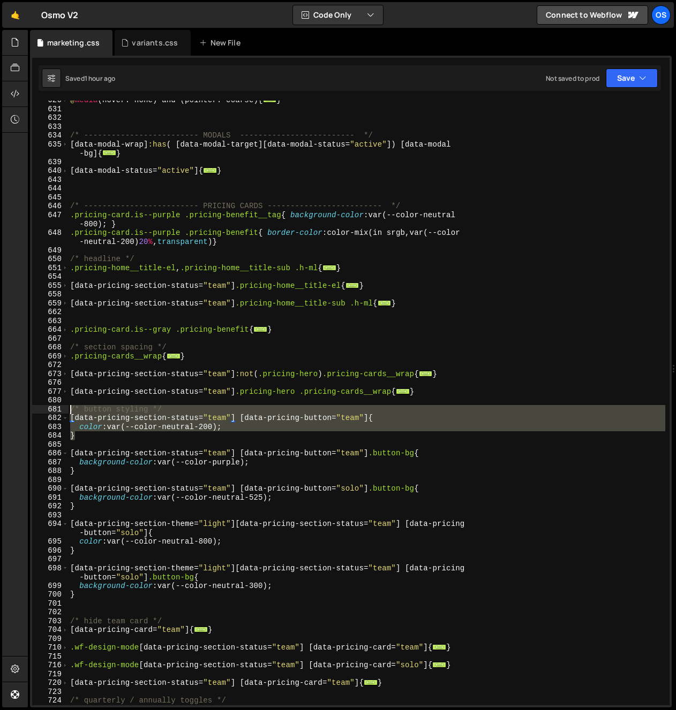
drag, startPoint x: 84, startPoint y: 439, endPoint x: 56, endPoint y: 412, distance: 39.0
click at [56, 412] on div "626 631 632 633 634 635 639 640 643 644 645 646 647 648 649 650 651 654 655 658…" at bounding box center [350, 403] width 637 height 605
click at [217, 329] on div "@ media (hover: none) and (pointer: coarse) { ... } /* ------------------------…" at bounding box center [366, 405] width 597 height 618
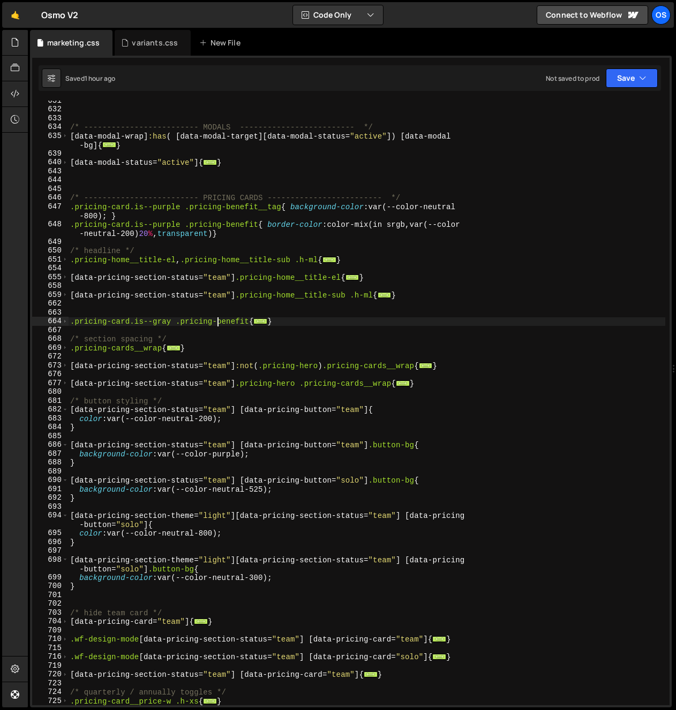
scroll to position [2787, 0]
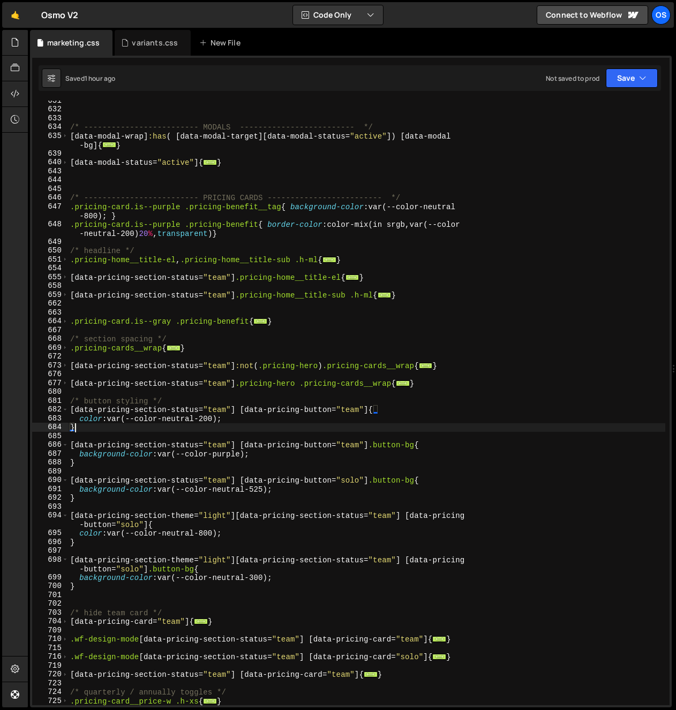
click at [153, 431] on div "/* ------------------------- MODALS ------------------------- */ [ data-modal-w…" at bounding box center [366, 405] width 597 height 618
drag, startPoint x: 92, startPoint y: 436, endPoint x: 69, endPoint y: 404, distance: 39.5
click at [68, 404] on div "} 631 632 633 634 635 639 640 643 644 645 646 647 648 649 650 651 654 655 658 6…" at bounding box center [350, 403] width 637 height 605
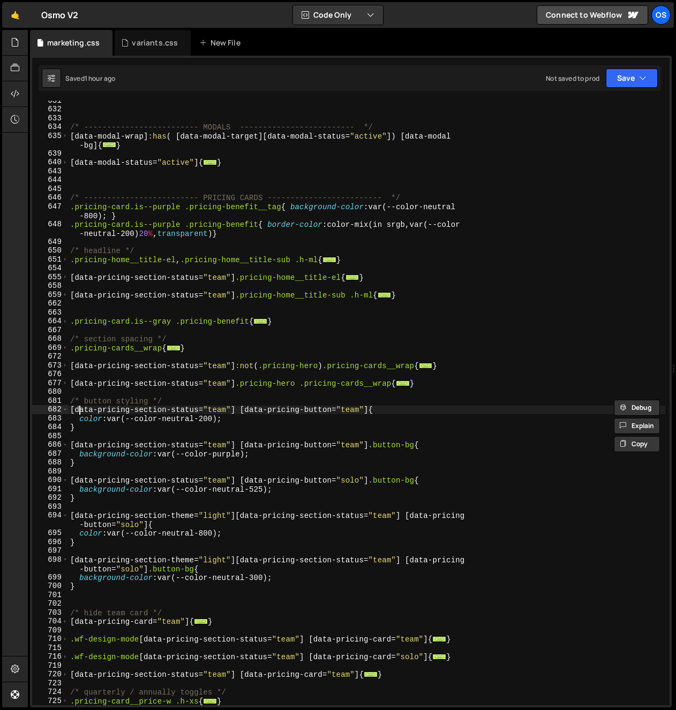
click at [81, 407] on div "/* ------------------------- MODALS ------------------------- */ [ data-modal-w…" at bounding box center [366, 405] width 597 height 618
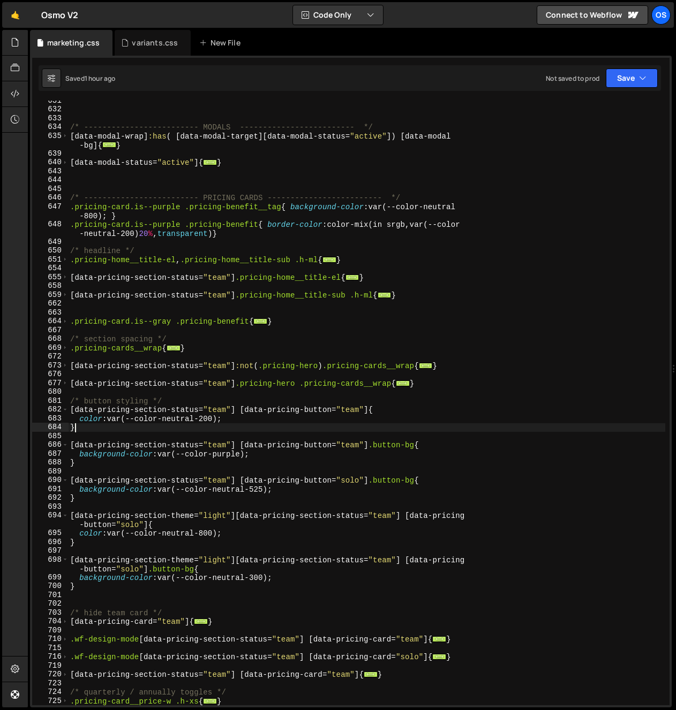
click at [99, 429] on div "/* ------------------------- MODALS ------------------------- */ [ data-modal-w…" at bounding box center [366, 405] width 597 height 618
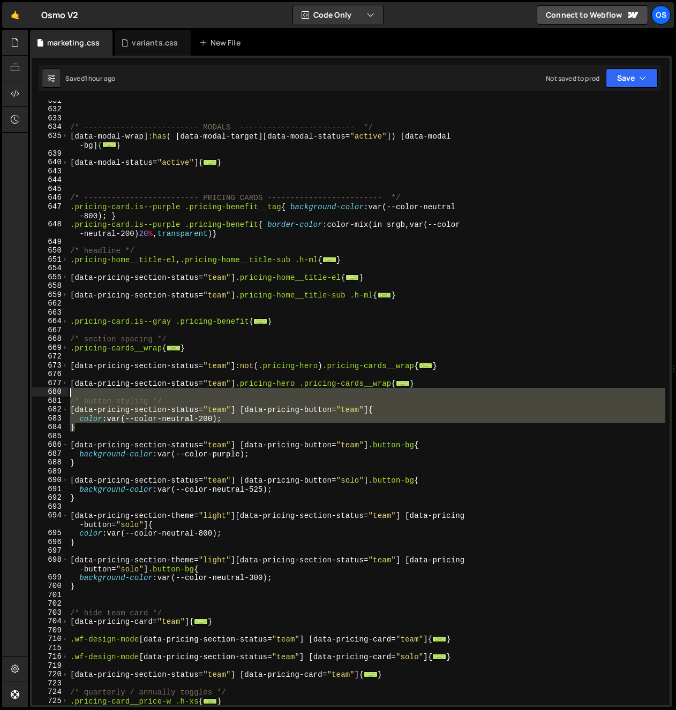
drag, startPoint x: 99, startPoint y: 429, endPoint x: 75, endPoint y: 369, distance: 64.4
click at [75, 369] on div "/* ------------------------- MODALS ------------------------- */ [ data-modal-w…" at bounding box center [366, 405] width 597 height 618
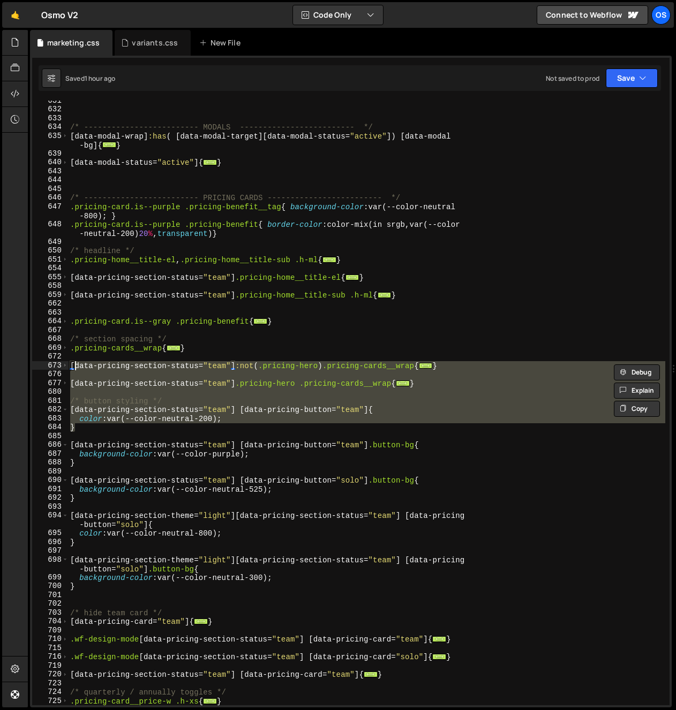
click at [100, 384] on div "/* ------------------------- MODALS ------------------------- */ [ data-modal-w…" at bounding box center [366, 403] width 597 height 605
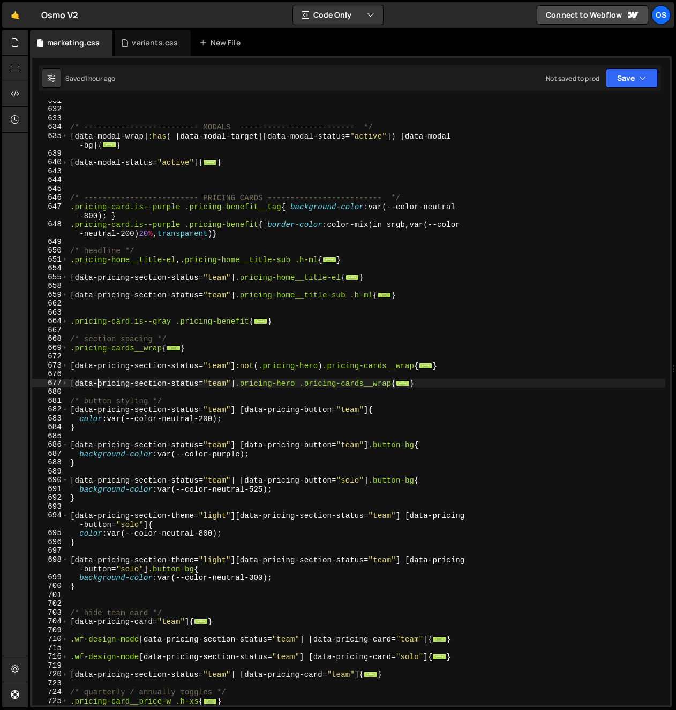
scroll to position [2890, 0]
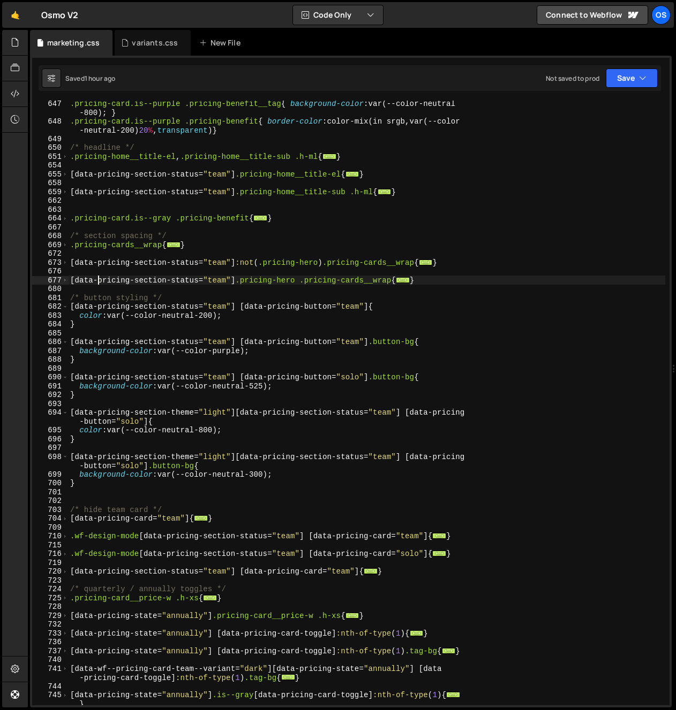
click at [92, 362] on div ".pricing-card.is--purple .pricing-benefit__tag { background-color : var(--color…" at bounding box center [366, 413] width 597 height 628
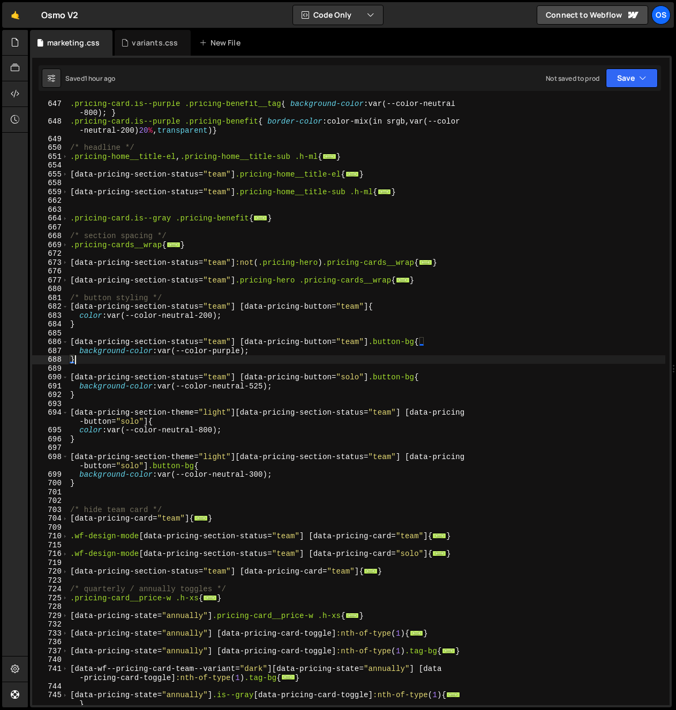
click at [58, 449] on div "} 647 648 649 650 651 654 655 658 659 662 663 664 667 668 669 672 673 676 677 6…" at bounding box center [350, 403] width 637 height 605
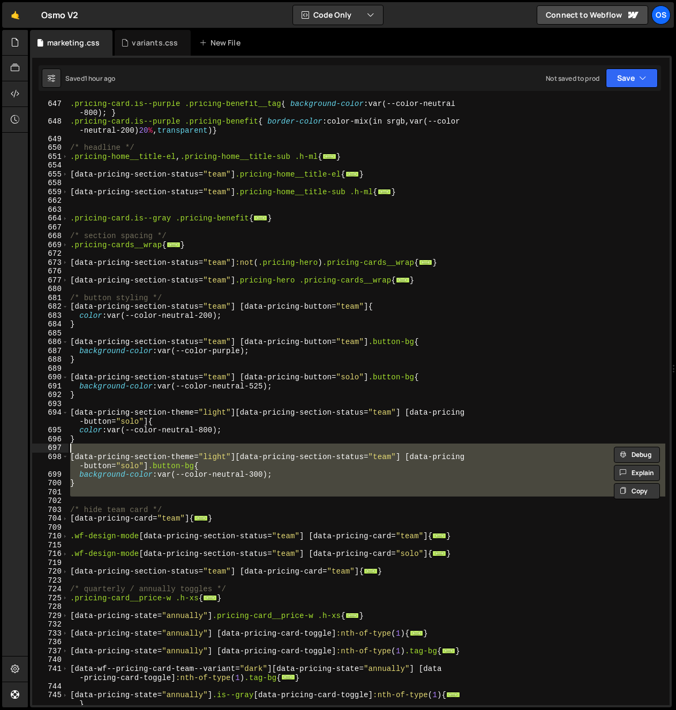
click at [103, 471] on div ".pricing-card.is--purple .pricing-benefit__tag { background-color : var(--color…" at bounding box center [366, 403] width 597 height 605
type textarea "background-color: var(--color-neutral-300);"
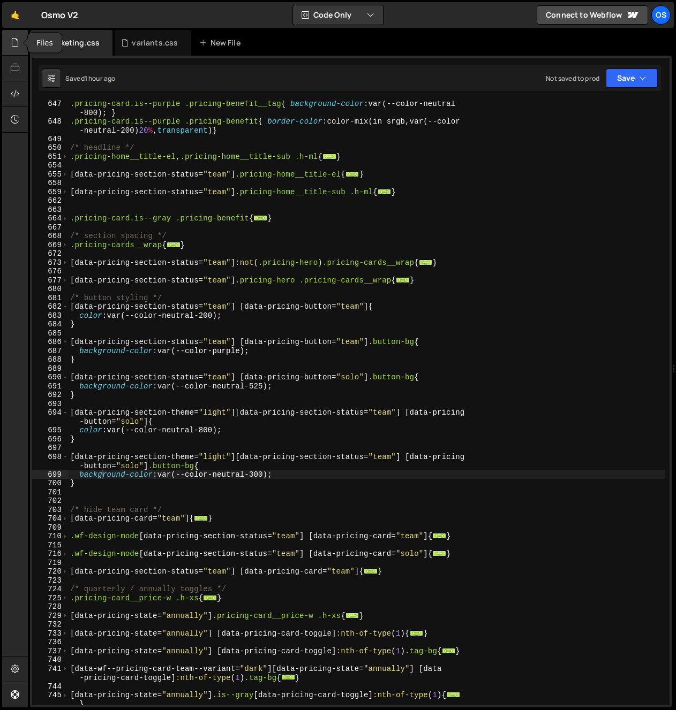
click at [21, 43] on div at bounding box center [15, 43] width 26 height 26
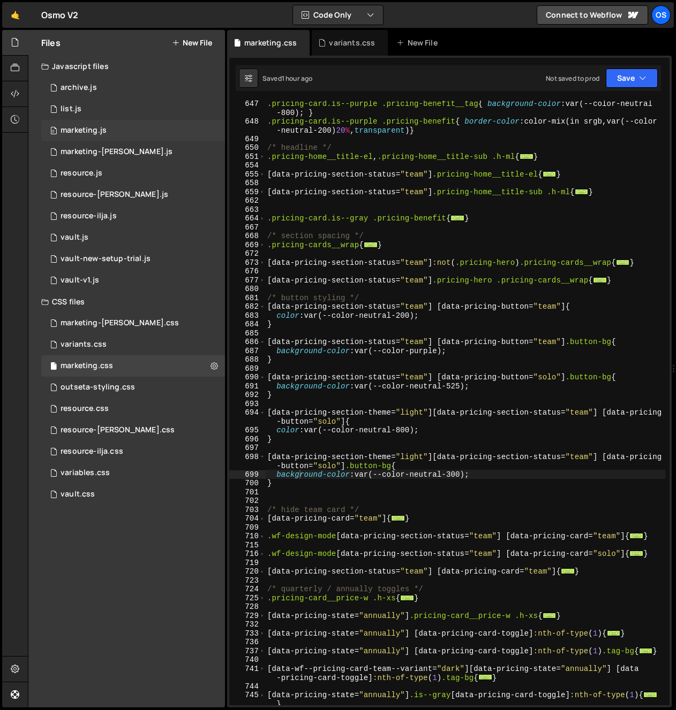
click at [92, 134] on div "marketing.js" at bounding box center [84, 131] width 46 height 10
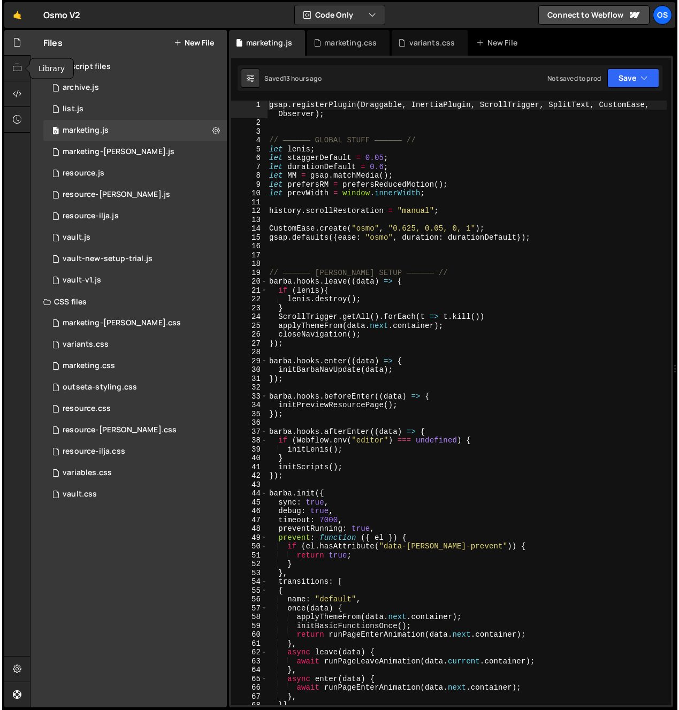
scroll to position [0, 0]
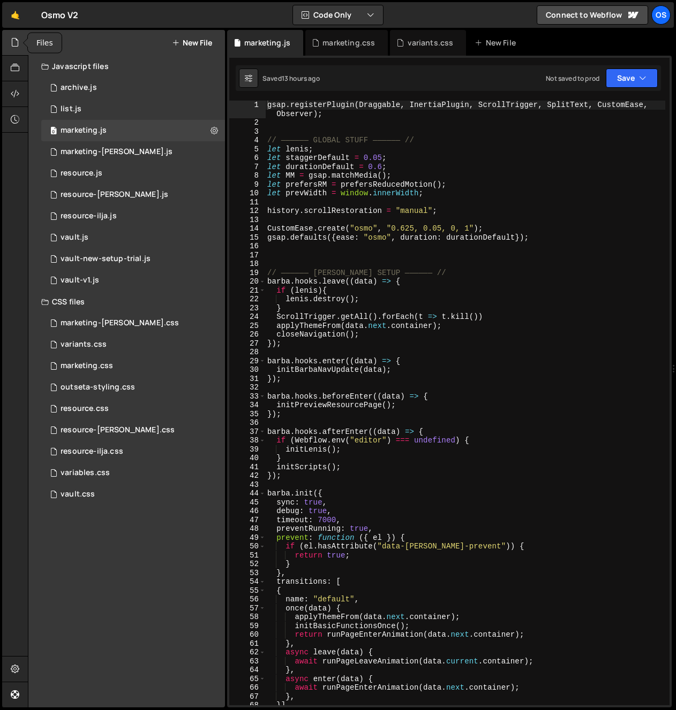
click at [16, 35] on div at bounding box center [15, 43] width 26 height 26
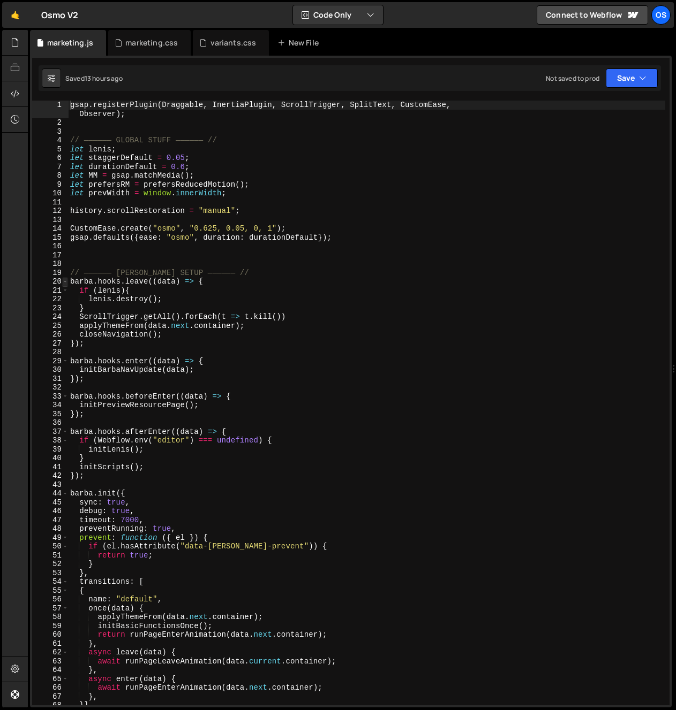
click at [66, 283] on span at bounding box center [65, 281] width 6 height 9
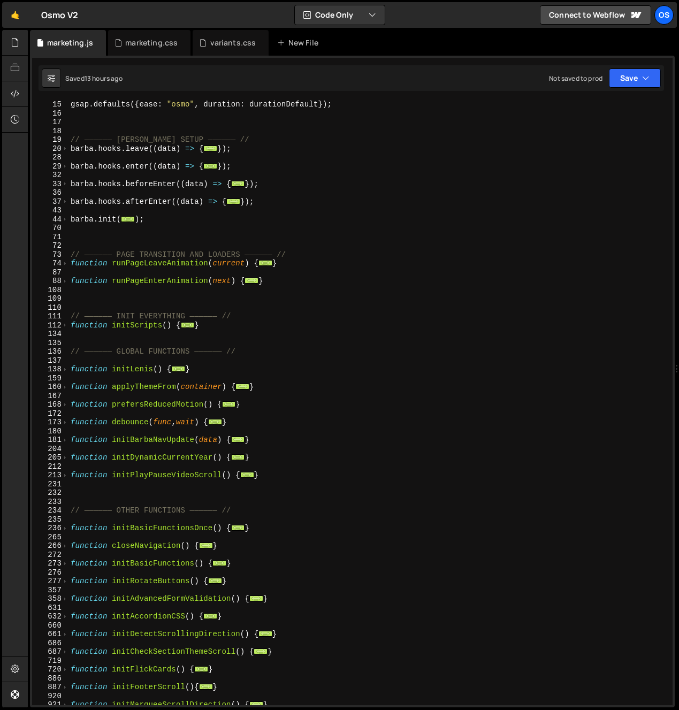
scroll to position [124, 0]
click at [61, 220] on div "44" at bounding box center [50, 219] width 36 height 9
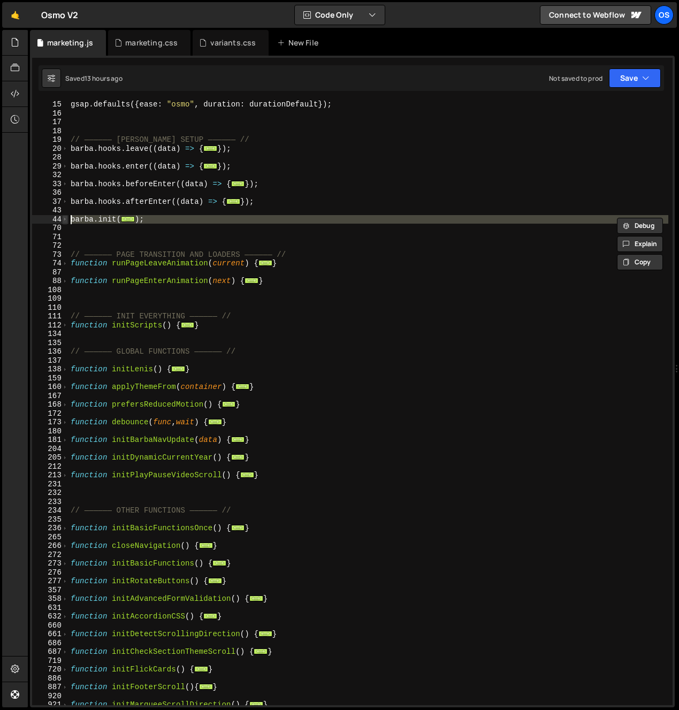
click at [63, 223] on span at bounding box center [65, 219] width 6 height 9
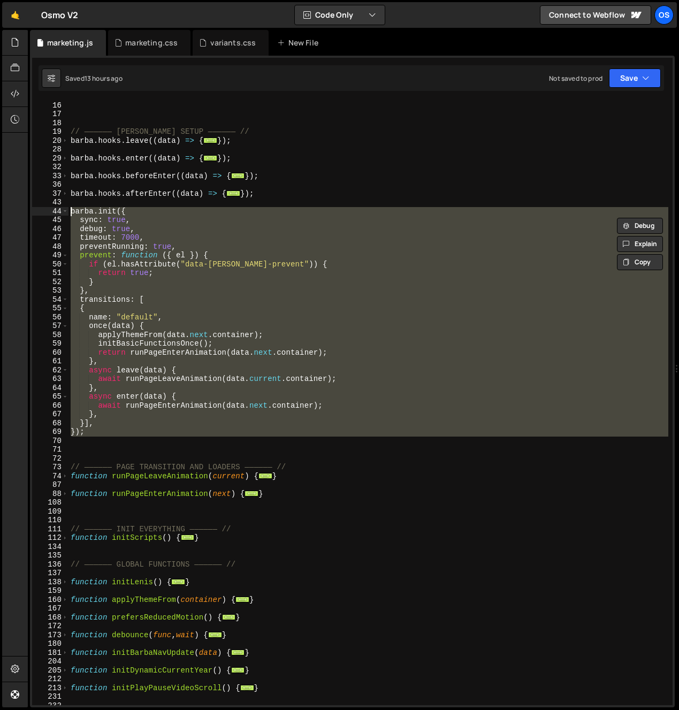
scroll to position [175, 0]
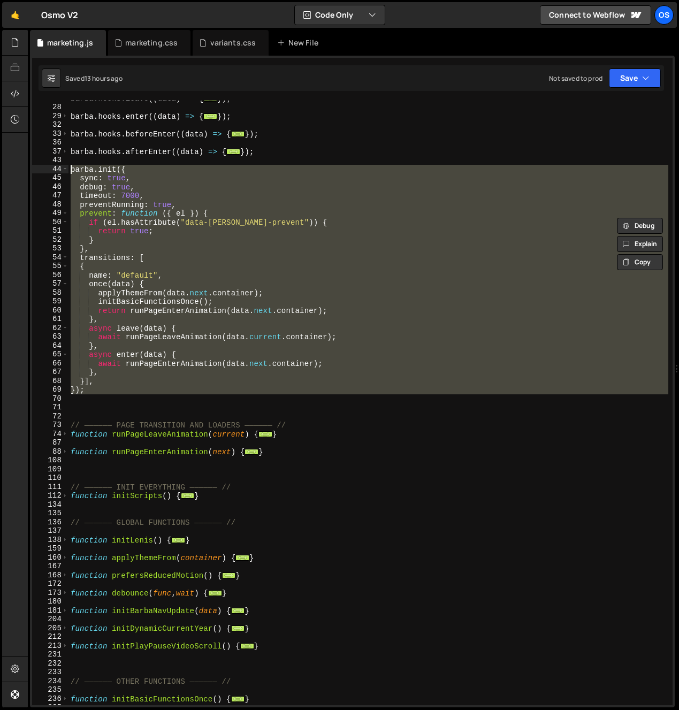
click at [143, 297] on div "[PERSON_NAME] . hooks . leave (( data ) => { ... }) ; [PERSON_NAME] . hooks . e…" at bounding box center [369, 403] width 600 height 605
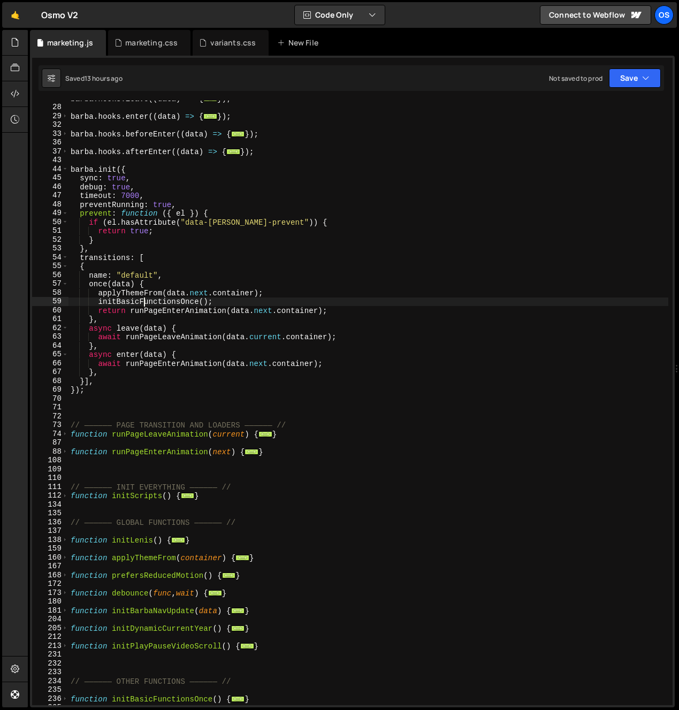
click at [143, 301] on div "[PERSON_NAME] . hooks . leave (( data ) => { ... }) ; [PERSON_NAME] . hooks . e…" at bounding box center [369, 405] width 600 height 623
click at [143, 302] on div "[PERSON_NAME] . hooks . leave (( data ) => { ... }) ; [PERSON_NAME] . hooks . e…" at bounding box center [369, 405] width 600 height 623
click at [143, 303] on div "[PERSON_NAME] . hooks . leave (( data ) => { ... }) ; [PERSON_NAME] . hooks . e…" at bounding box center [369, 405] width 600 height 623
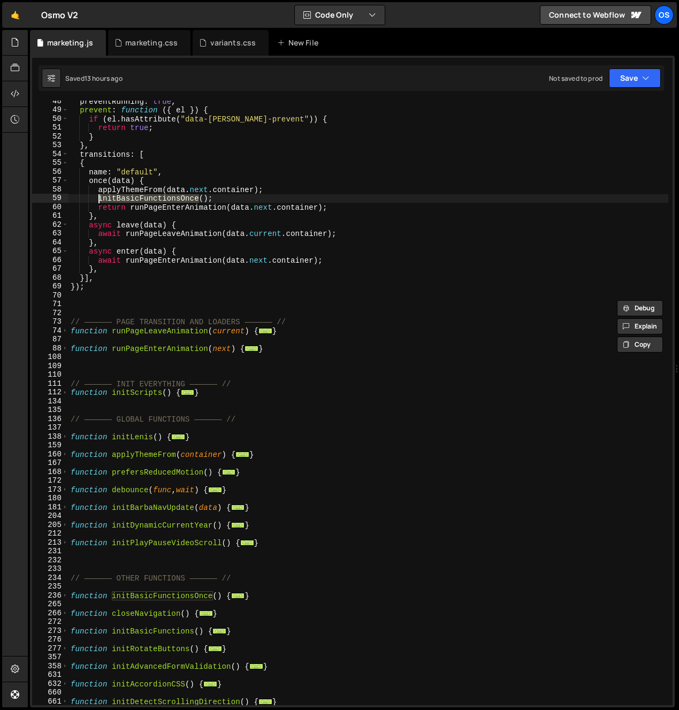
scroll to position [357, 0]
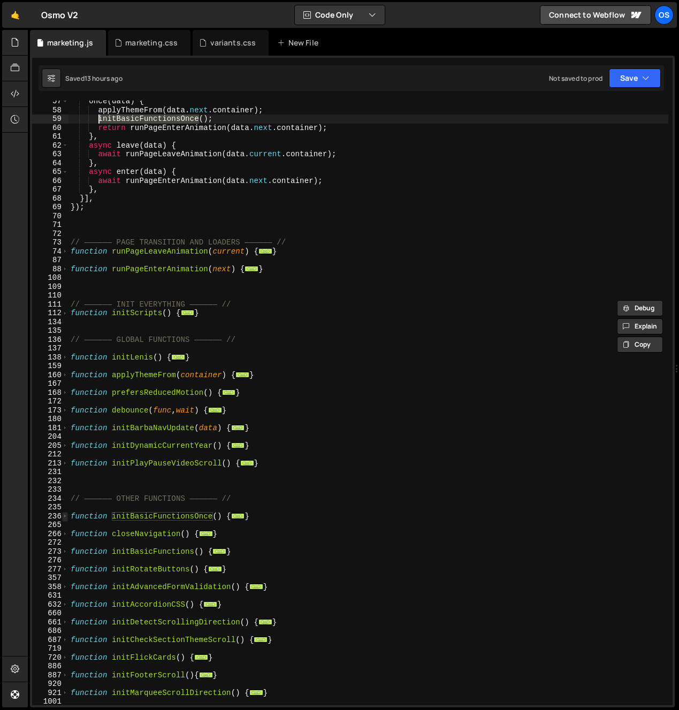
click at [64, 516] on span at bounding box center [65, 516] width 6 height 9
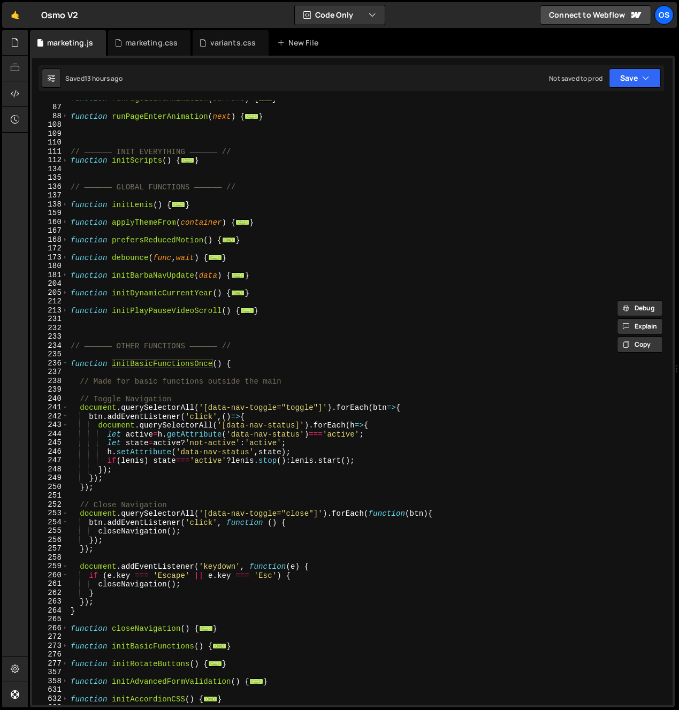
scroll to position [539, 0]
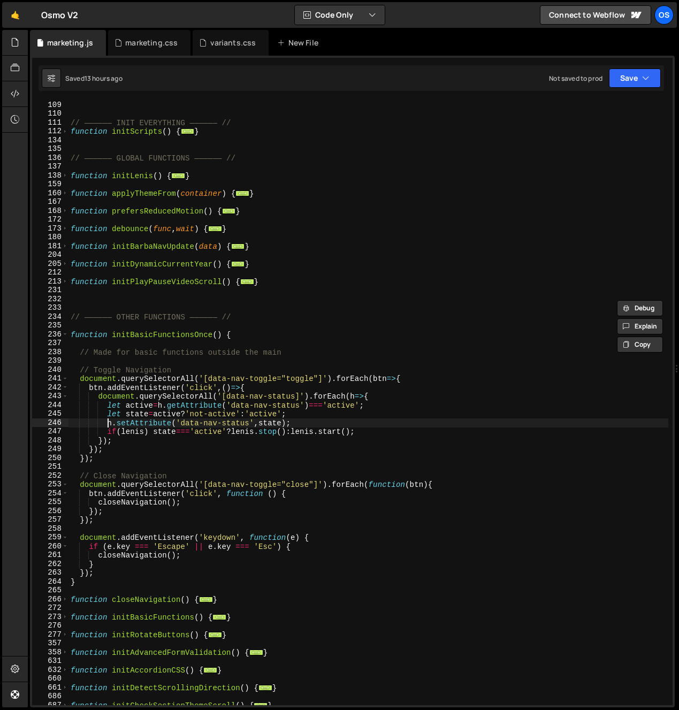
click at [109, 424] on div "// —————— INIT EVERYTHING —————— // function initScripts ( ) { ... } // —————— …" at bounding box center [369, 412] width 600 height 623
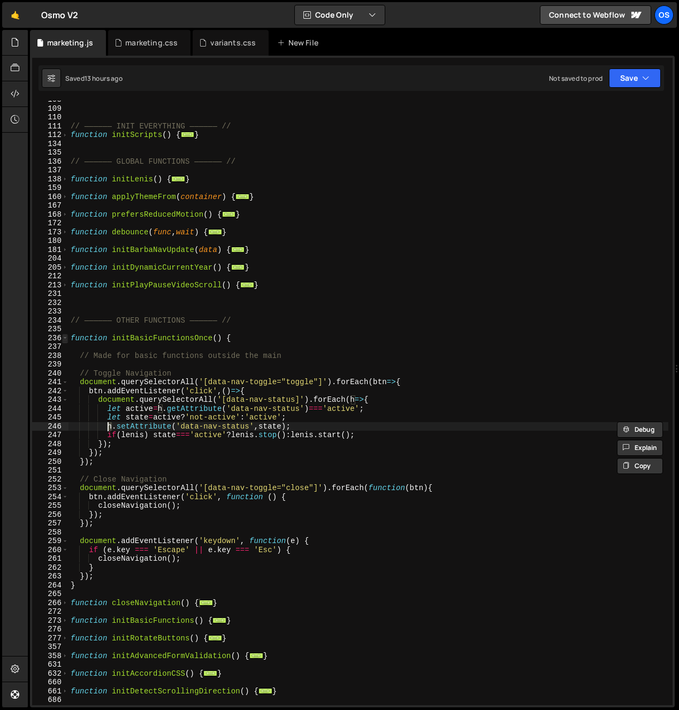
click at [66, 338] on span at bounding box center [65, 338] width 6 height 9
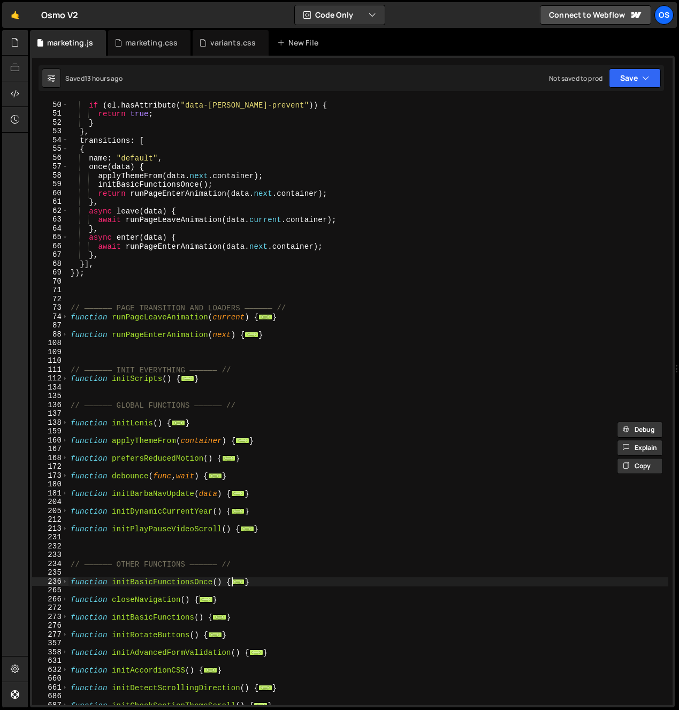
scroll to position [261, 0]
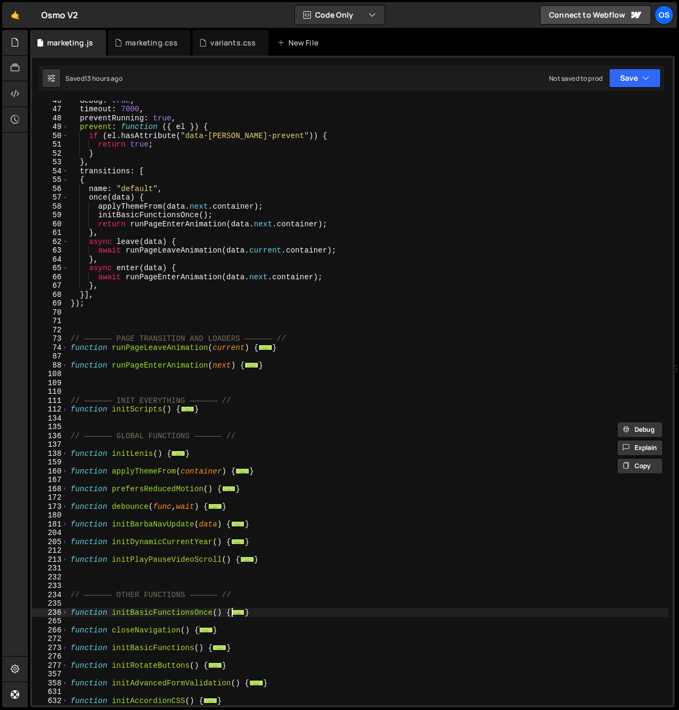
click at [142, 205] on div "debug : true , timeout : 7000 , preventRunning : true , prevent : function ( { …" at bounding box center [369, 407] width 600 height 623
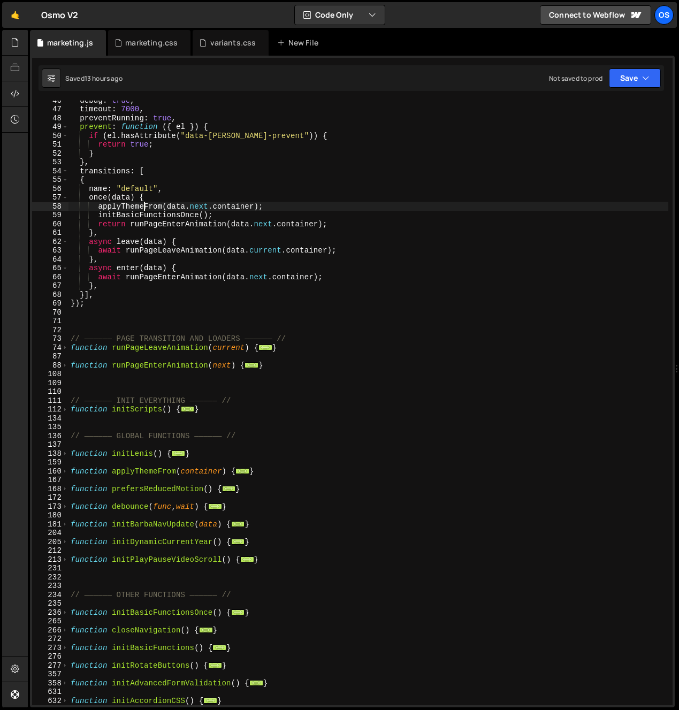
click at [140, 207] on div "debug : true , timeout : 7000 , preventRunning : true , prevent : function ( { …" at bounding box center [369, 407] width 600 height 623
click at [176, 251] on div "debug : true , timeout : 7000 , preventRunning : true , prevent : function ( { …" at bounding box center [369, 407] width 600 height 623
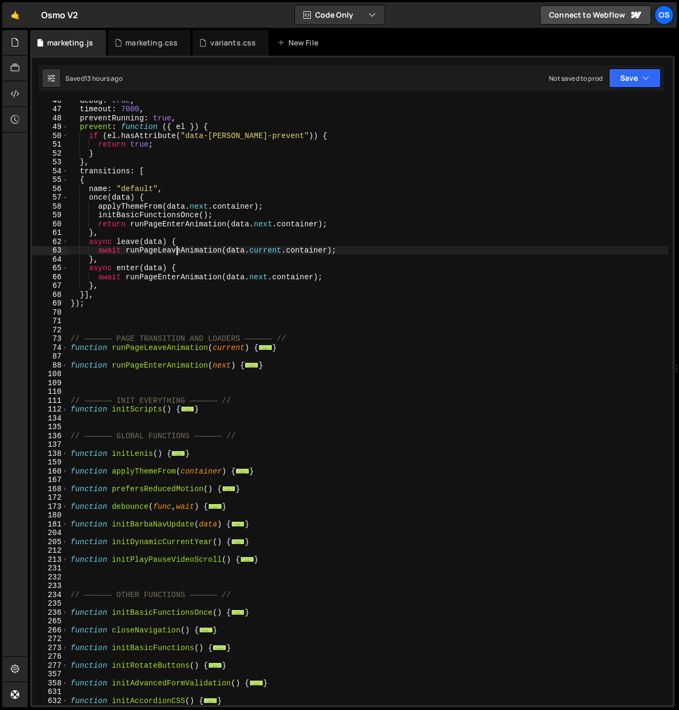
click at [176, 251] on div "debug : true , timeout : 7000 , preventRunning : true , prevent : function ( { …" at bounding box center [369, 407] width 600 height 623
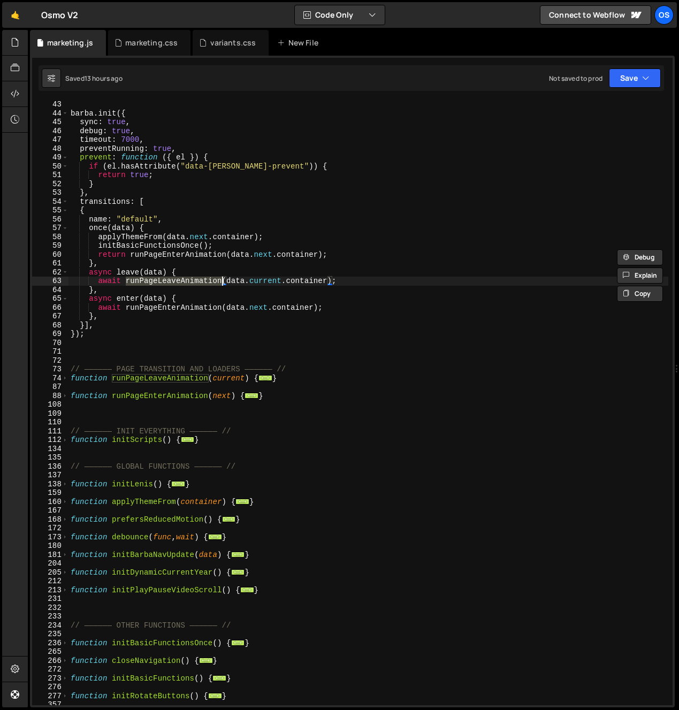
scroll to position [230, 0]
click at [65, 380] on span at bounding box center [65, 378] width 6 height 9
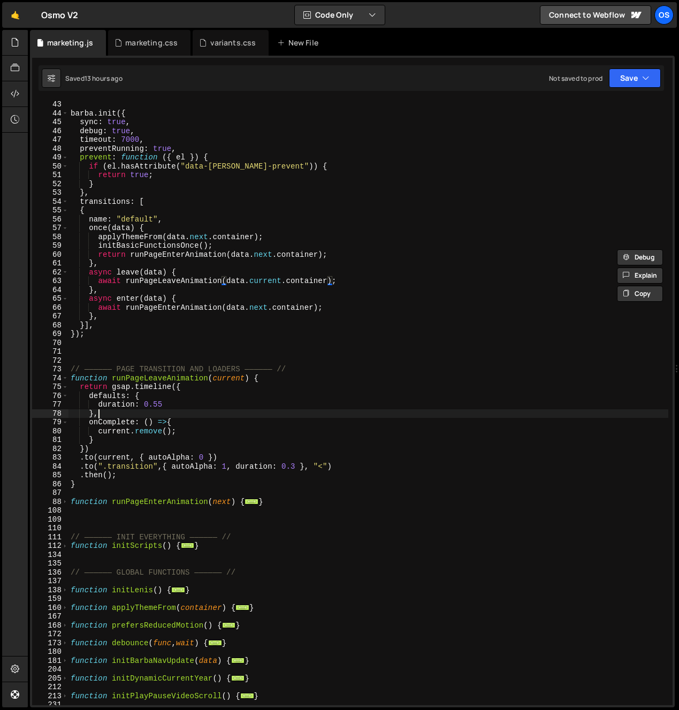
click at [128, 415] on div "[PERSON_NAME] . init ({ sync : true , debug : true , timeout : 7000 , preventRu…" at bounding box center [369, 411] width 600 height 623
type textarea "},"
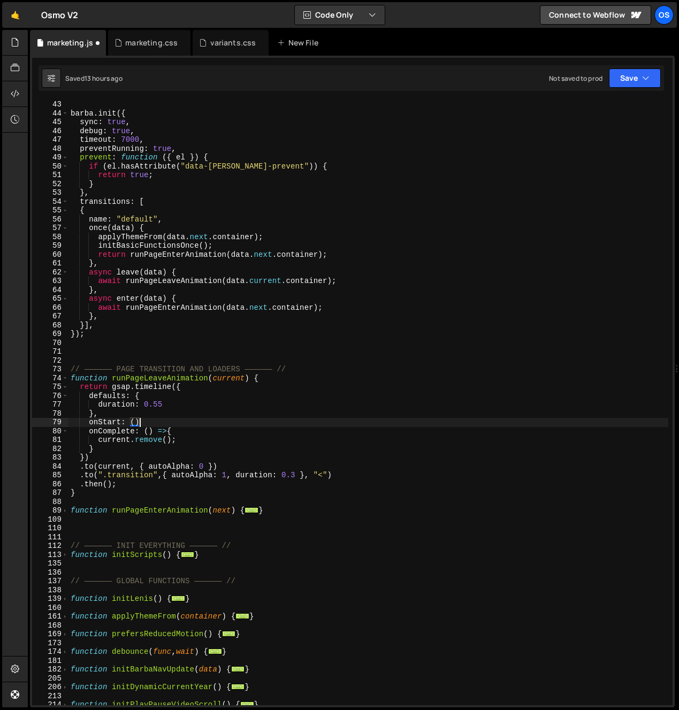
scroll to position [0, 5]
type textarea "onStart: () =>{"
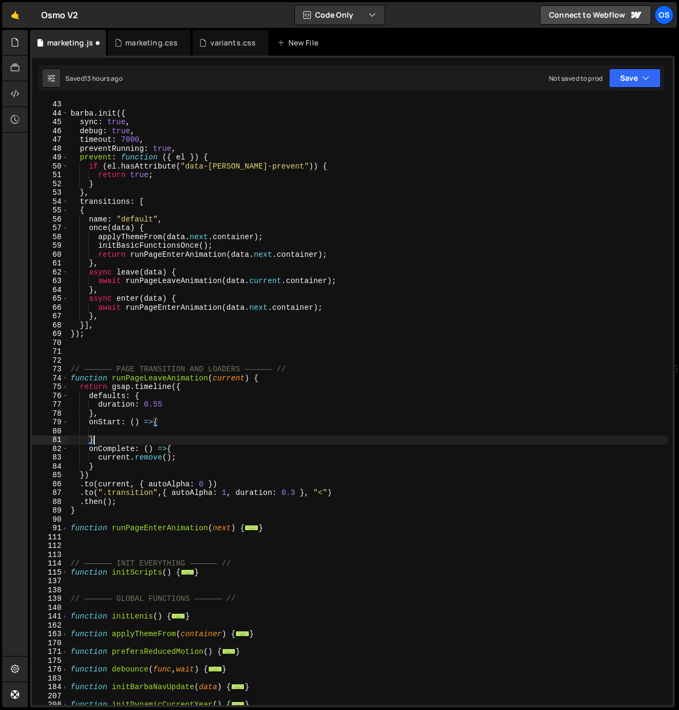
type textarea "},"
click at [112, 436] on div "[PERSON_NAME] . init ({ sync : true , debug : true , timeout : 7000 , preventRu…" at bounding box center [369, 411] width 600 height 623
click at [145, 438] on div "[PERSON_NAME] . init ({ sync : true , debug : true , timeout : 7000 , preventRu…" at bounding box center [369, 411] width 600 height 623
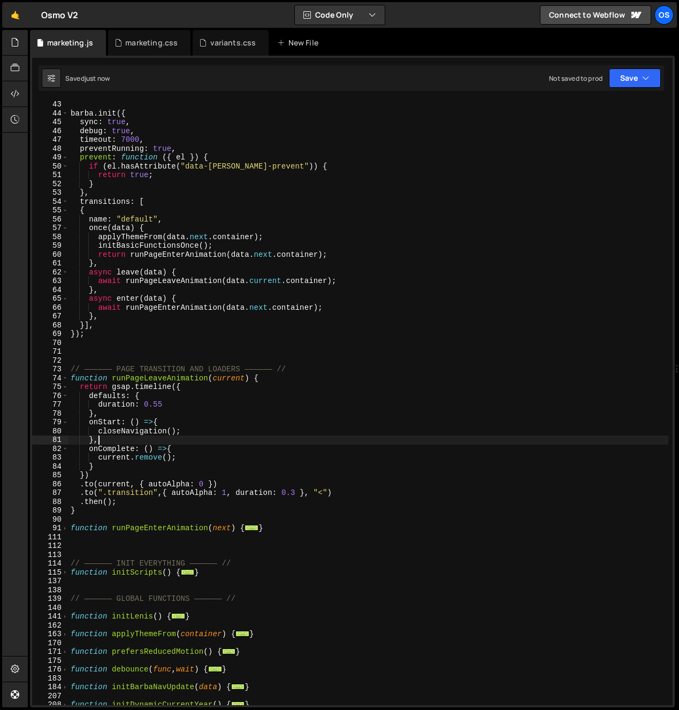
click at [130, 375] on div "[PERSON_NAME] . init ({ sync : true , debug : true , timeout : 7000 , preventRu…" at bounding box center [369, 411] width 600 height 623
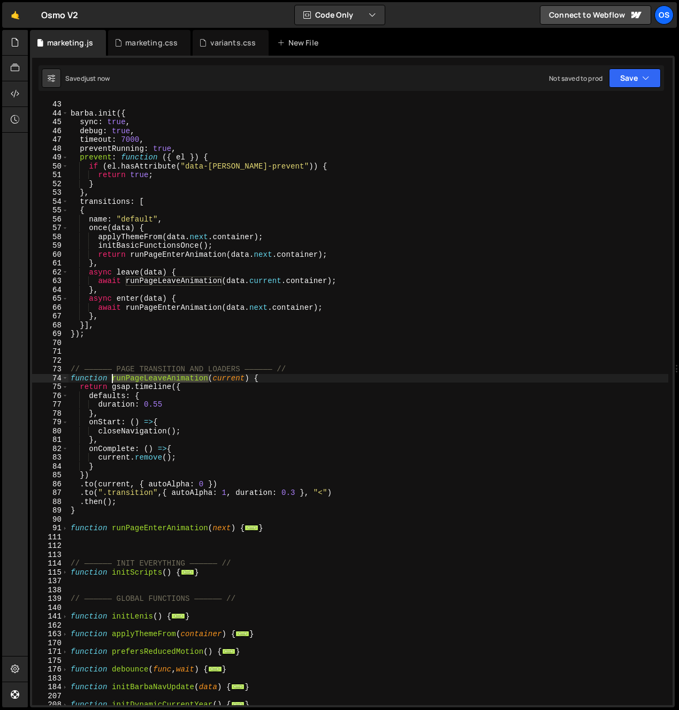
click at [130, 375] on div "[PERSON_NAME] . init ({ sync : true , debug : true , timeout : 7000 , preventRu…" at bounding box center [369, 411] width 600 height 623
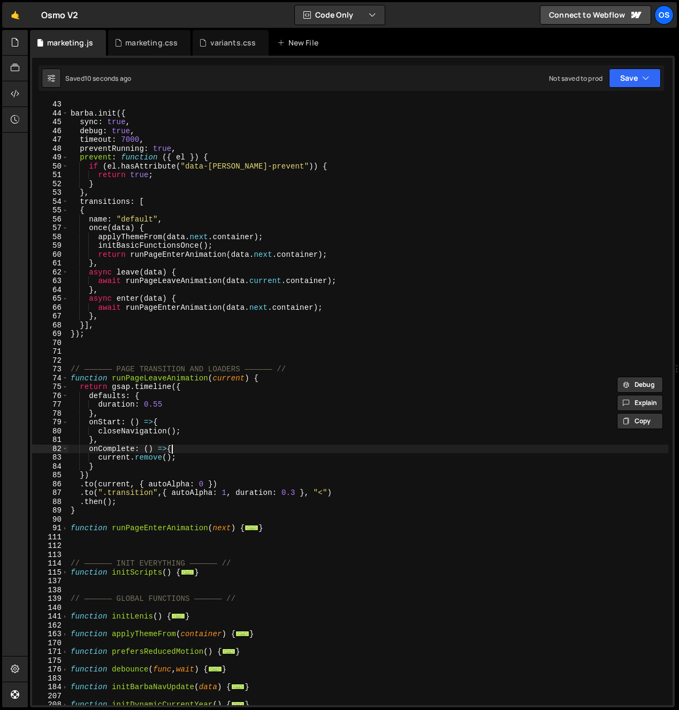
drag, startPoint x: 180, startPoint y: 448, endPoint x: 147, endPoint y: 455, distance: 33.9
click at [180, 448] on div "[PERSON_NAME] . init ({ sync : true , debug : true , timeout : 7000 , preventRu…" at bounding box center [369, 411] width 600 height 623
click at [150, 384] on div "[PERSON_NAME] . init ({ sync : true , debug : true , timeout : 7000 , preventRu…" at bounding box center [369, 411] width 600 height 623
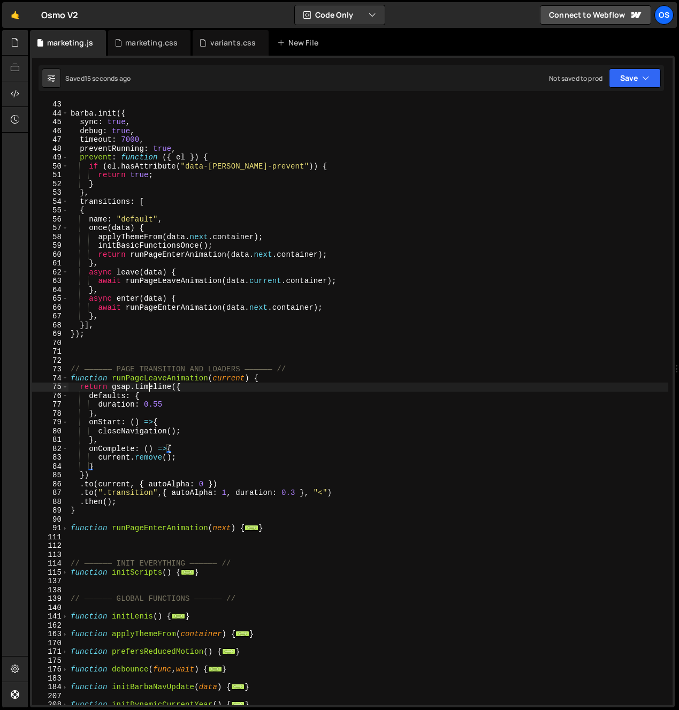
click at [150, 384] on div "[PERSON_NAME] . init ({ sync : true , debug : true , timeout : 7000 , preventRu…" at bounding box center [369, 411] width 600 height 623
click at [155, 379] on div "[PERSON_NAME] . init ({ sync : true , debug : true , timeout : 7000 , preventRu…" at bounding box center [369, 411] width 600 height 623
click at [141, 377] on div "[PERSON_NAME] . init ({ sync : true , debug : true , timeout : 7000 , preventRu…" at bounding box center [369, 411] width 600 height 623
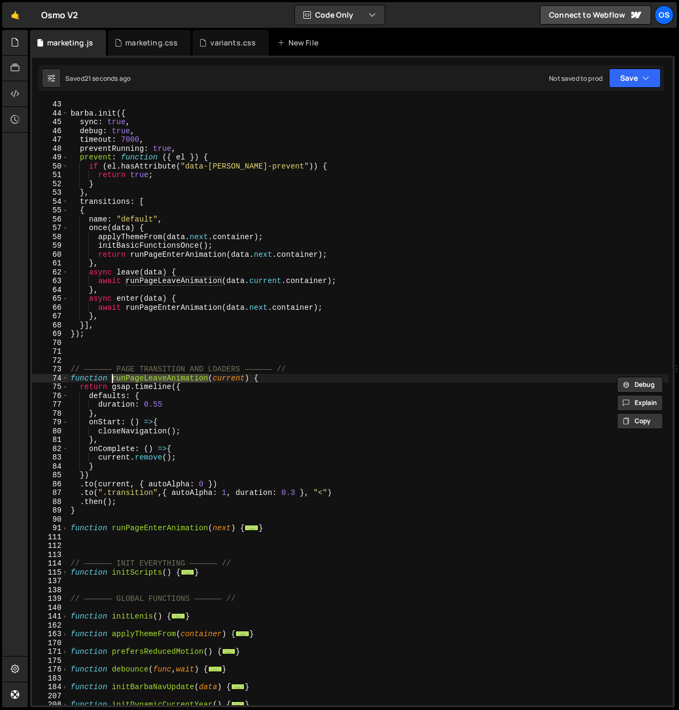
click at [143, 389] on div "[PERSON_NAME] . init ({ sync : true , debug : true , timeout : 7000 , preventRu…" at bounding box center [369, 411] width 600 height 623
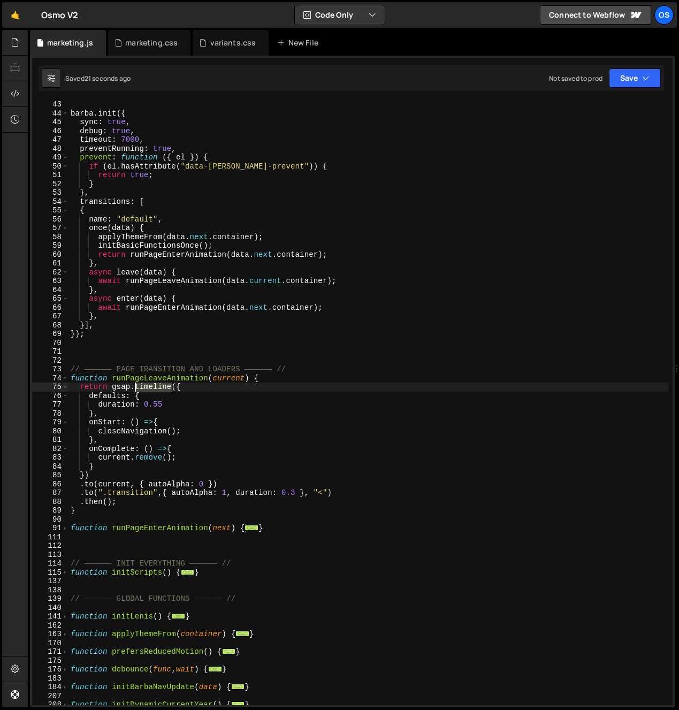
click at [143, 389] on div "[PERSON_NAME] . init ({ sync : true , debug : true , timeout : 7000 , preventRu…" at bounding box center [369, 411] width 600 height 623
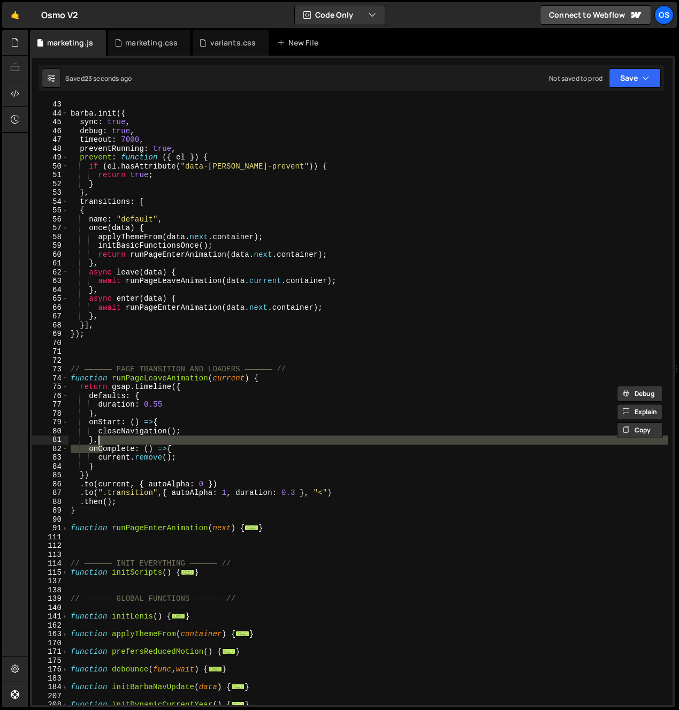
click at [103, 443] on div "[PERSON_NAME] . init ({ sync : true , debug : true , timeout : 7000 , preventRu…" at bounding box center [369, 411] width 600 height 623
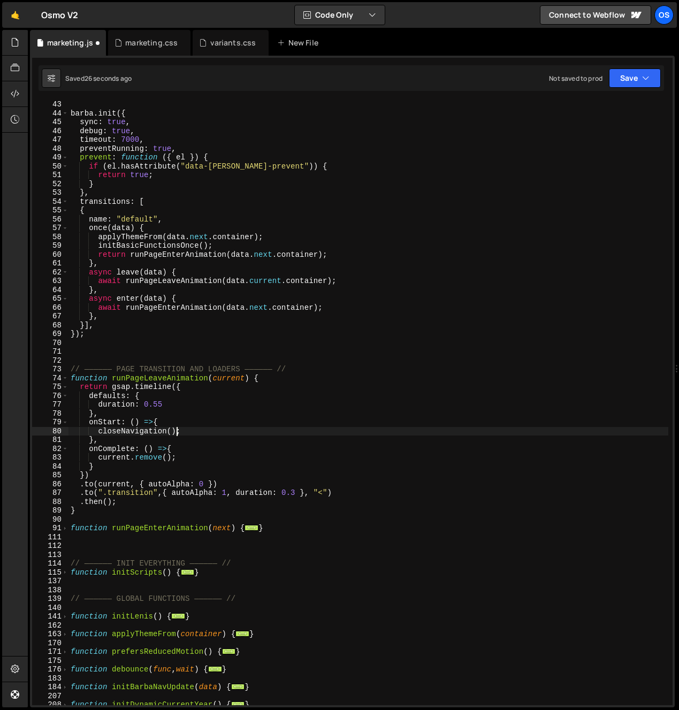
click at [176, 434] on div "[PERSON_NAME] . init ({ sync : true , debug : true , timeout : 7000 , preventRu…" at bounding box center [369, 411] width 600 height 623
click at [151, 426] on div "[PERSON_NAME] . init ({ sync : true , debug : true , timeout : 7000 , preventRu…" at bounding box center [369, 411] width 600 height 623
click at [152, 437] on div "[PERSON_NAME] . init ({ sync : true , debug : true , timeout : 7000 , preventRu…" at bounding box center [369, 411] width 600 height 623
click at [168, 421] on div "[PERSON_NAME] . init ({ sync : true , debug : true , timeout : 7000 , preventRu…" at bounding box center [369, 411] width 600 height 623
type textarea "onStart: () =>{"
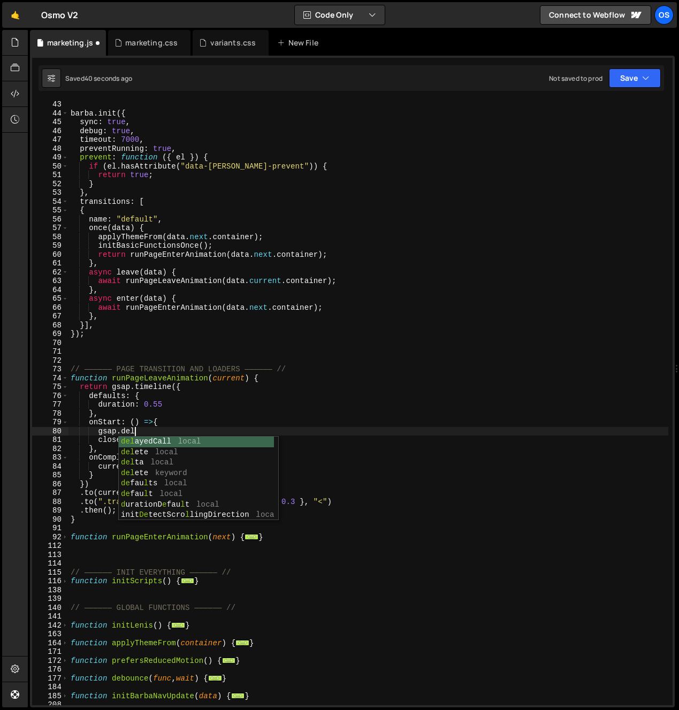
scroll to position [0, 4]
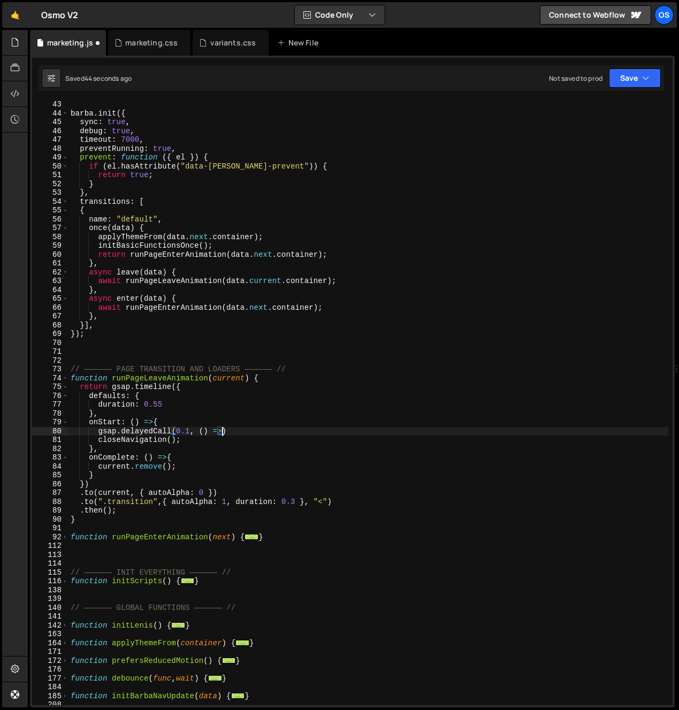
type textarea "gsap.delayedCall(0.1, () =>{"
type textarea "gsap.delayedCall(0.1, () =>{})"
drag, startPoint x: 251, startPoint y: 432, endPoint x: 31, endPoint y: 428, distance: 220.1
click at [31, 428] on div "1 Type cmd + s to save your Javascript file. הההההההההההההההההההההההההההההההההה…" at bounding box center [352, 382] width 645 height 652
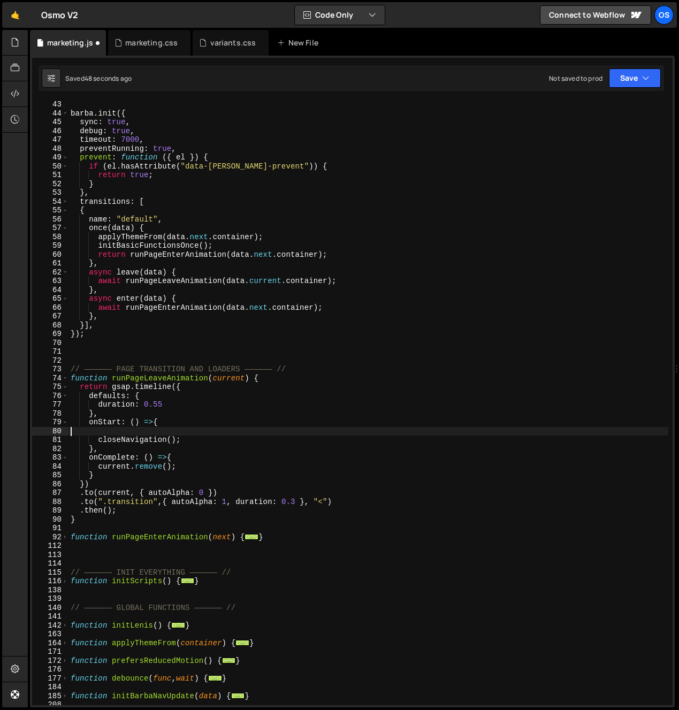
scroll to position [0, 0]
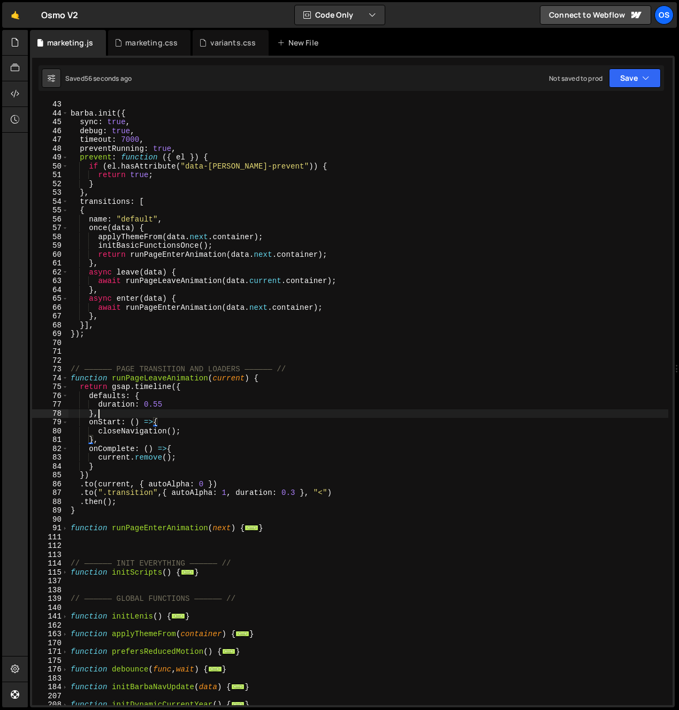
click at [116, 418] on div "[PERSON_NAME] . init ({ sync : true , debug : true , timeout : 7000 , preventRu…" at bounding box center [369, 411] width 600 height 623
click at [197, 451] on div "[PERSON_NAME] . init ({ sync : true , debug : true , timeout : 7000 , preventRu…" at bounding box center [369, 411] width 600 height 623
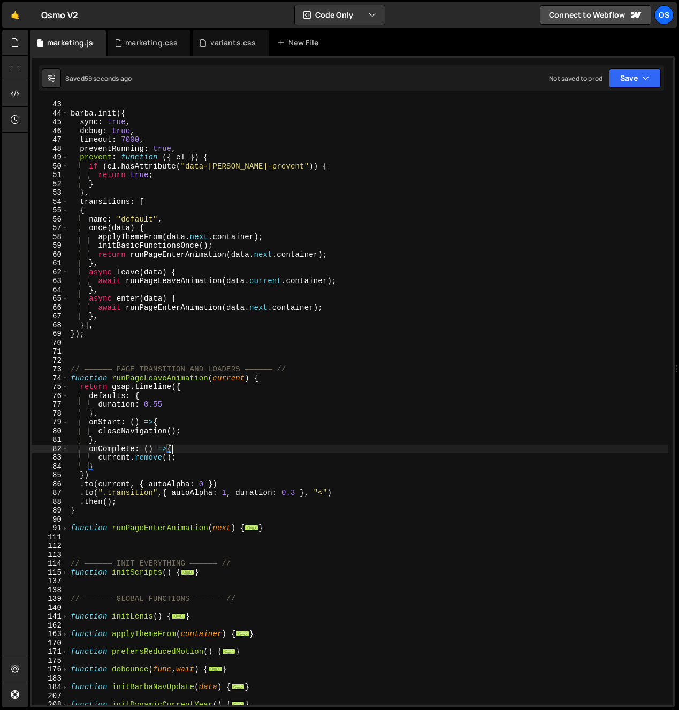
click at [170, 448] on div "[PERSON_NAME] . init ({ sync : true , debug : true , timeout : 7000 , preventRu…" at bounding box center [369, 411] width 600 height 623
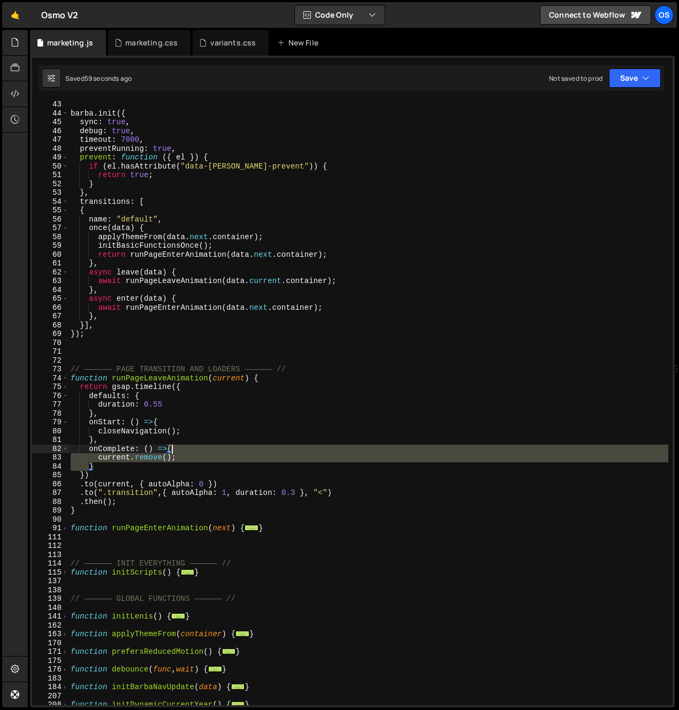
click at [170, 448] on div "[PERSON_NAME] . init ({ sync : true , debug : true , timeout : 7000 , preventRu…" at bounding box center [369, 411] width 600 height 623
click at [173, 442] on div "[PERSON_NAME] . init ({ sync : true , debug : true , timeout : 7000 , preventRu…" at bounding box center [369, 411] width 600 height 623
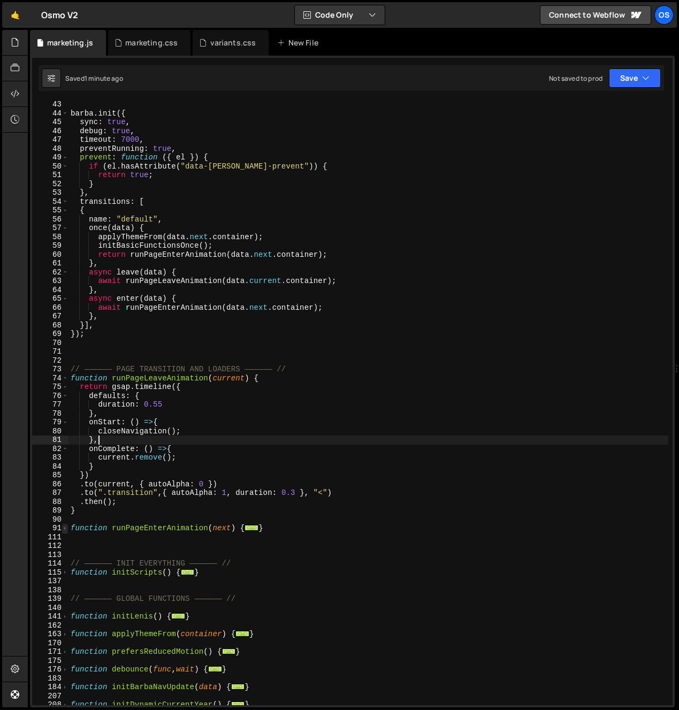
click at [66, 531] on span at bounding box center [65, 528] width 6 height 9
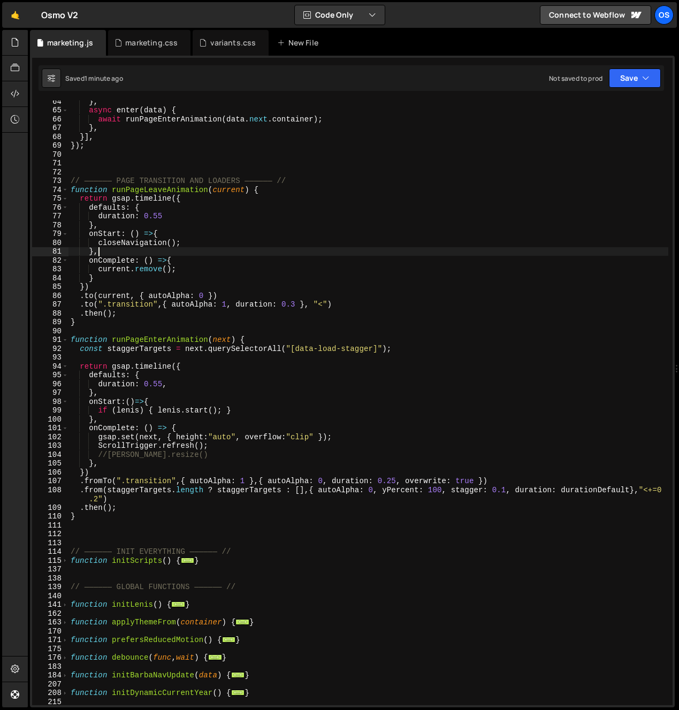
scroll to position [419, 0]
click at [223, 377] on div "} , async enter ( data ) { await runPageEnterAnimation ( data . next . containe…" at bounding box center [369, 408] width 600 height 623
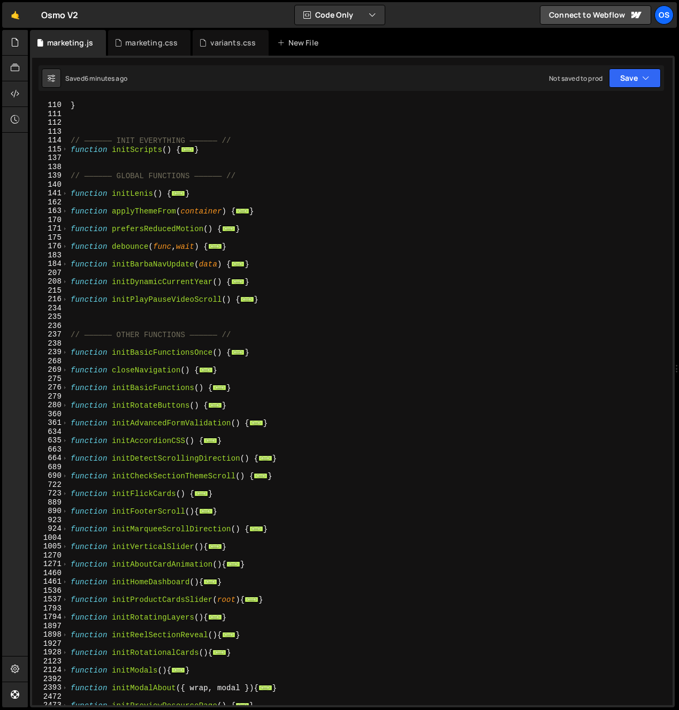
scroll to position [1061, 0]
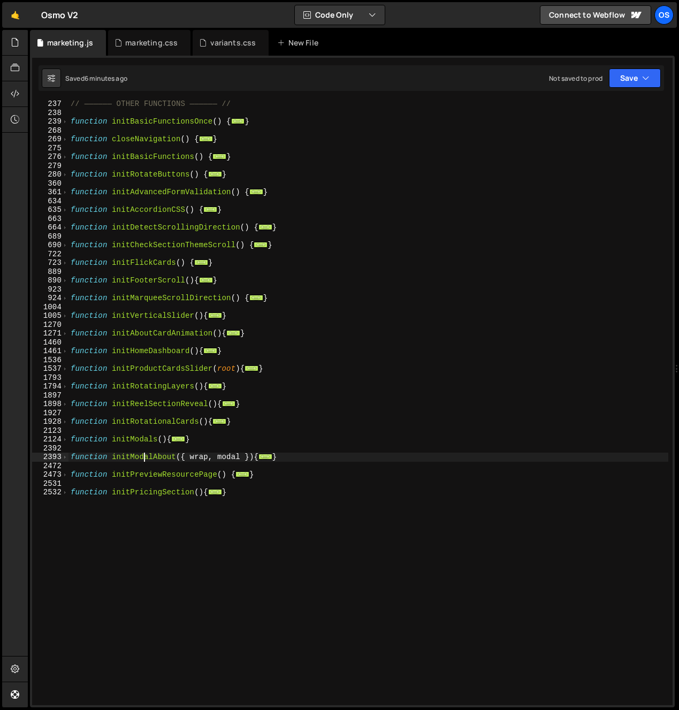
click at [144, 459] on div "// —————— OTHER FUNCTIONS —————— // function initBasicFunctionsOnce ( ) { ... }…" at bounding box center [369, 411] width 600 height 623
click at [137, 442] on div "// —————— OTHER FUNCTIONS —————— // function initBasicFunctionsOnce ( ) { ... }…" at bounding box center [369, 411] width 600 height 623
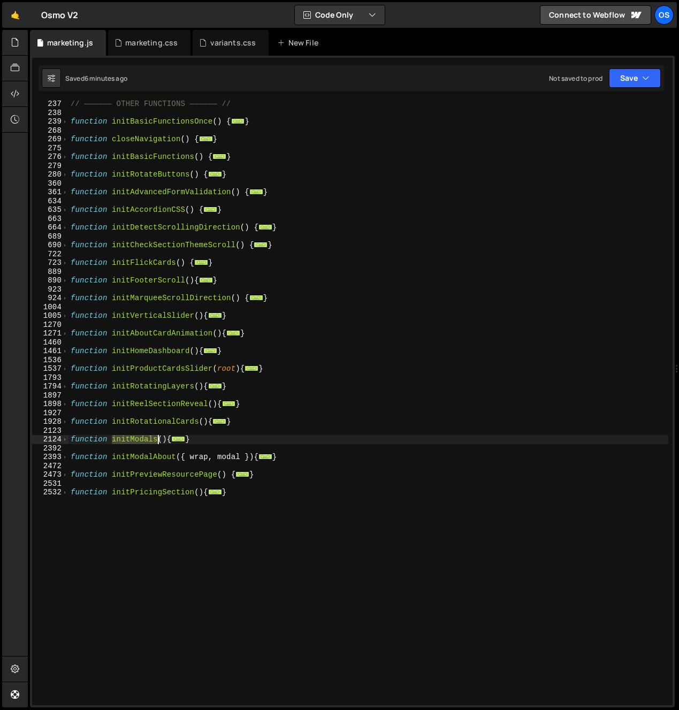
click at [137, 442] on div "// —————— OTHER FUNCTIONS —————— // function initBasicFunctionsOnce ( ) { ... }…" at bounding box center [369, 411] width 600 height 623
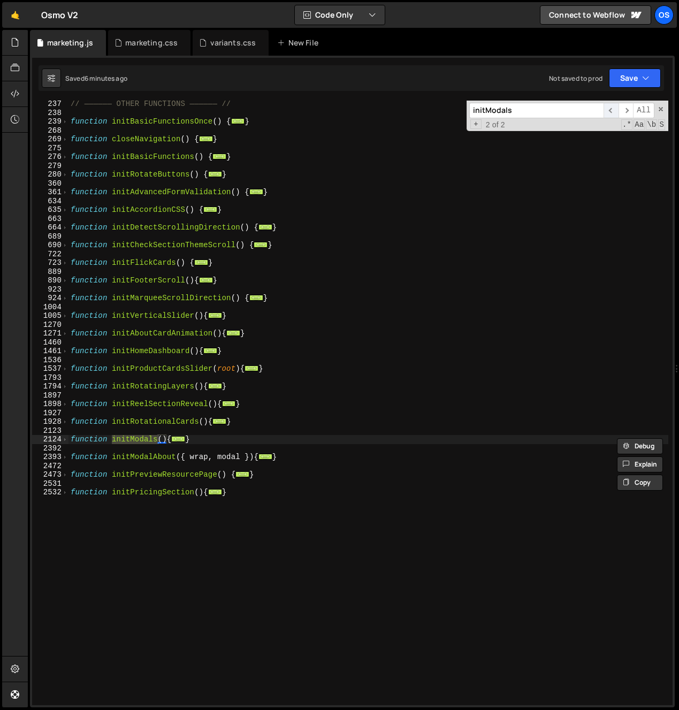
click at [616, 109] on span "​" at bounding box center [611, 111] width 15 height 16
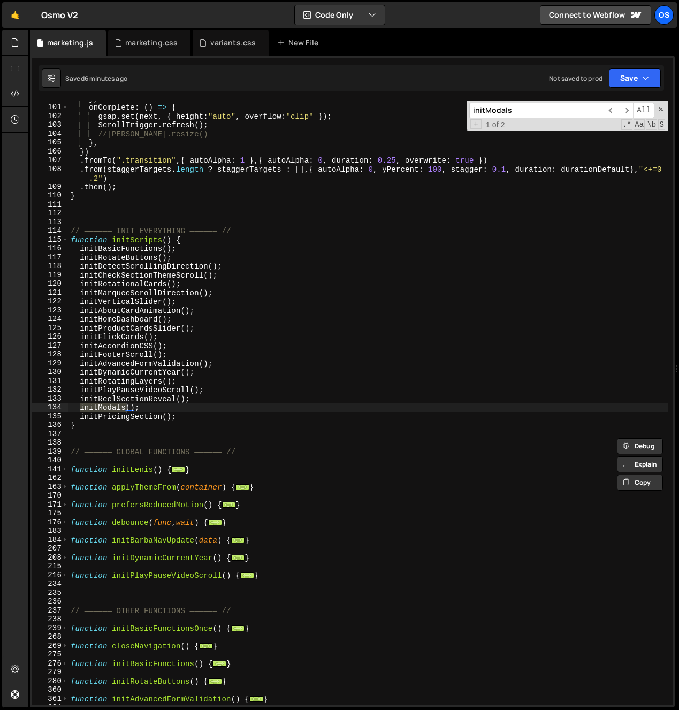
click at [107, 411] on div "} , onComplete : ( ) => { gsap . set ( next , { height : "auto" , overflow : "c…" at bounding box center [369, 403] width 600 height 605
click at [107, 411] on div "} , onComplete : ( ) => { gsap . set ( next , { height : "auto" , overflow : "c…" at bounding box center [369, 405] width 600 height 623
click at [628, 110] on span "​" at bounding box center [626, 111] width 15 height 16
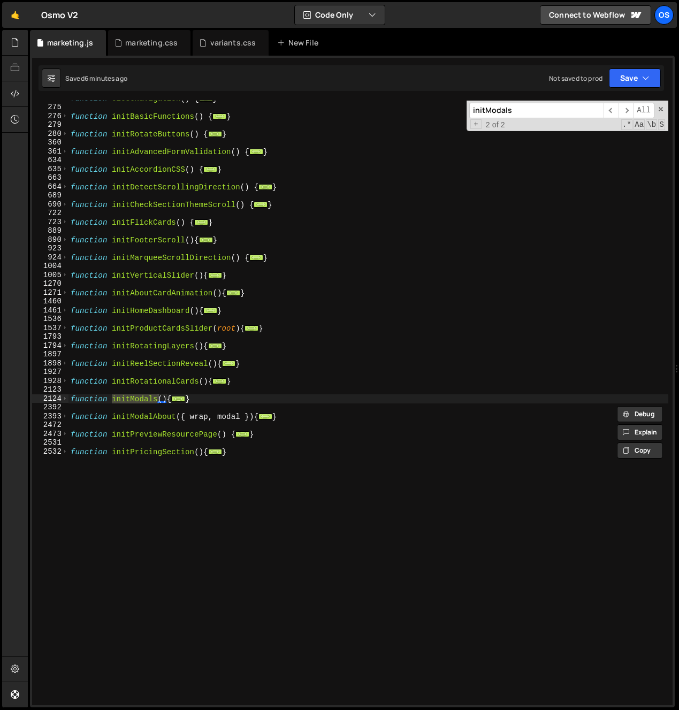
scroll to position [1288, 0]
click at [64, 400] on span at bounding box center [65, 399] width 6 height 9
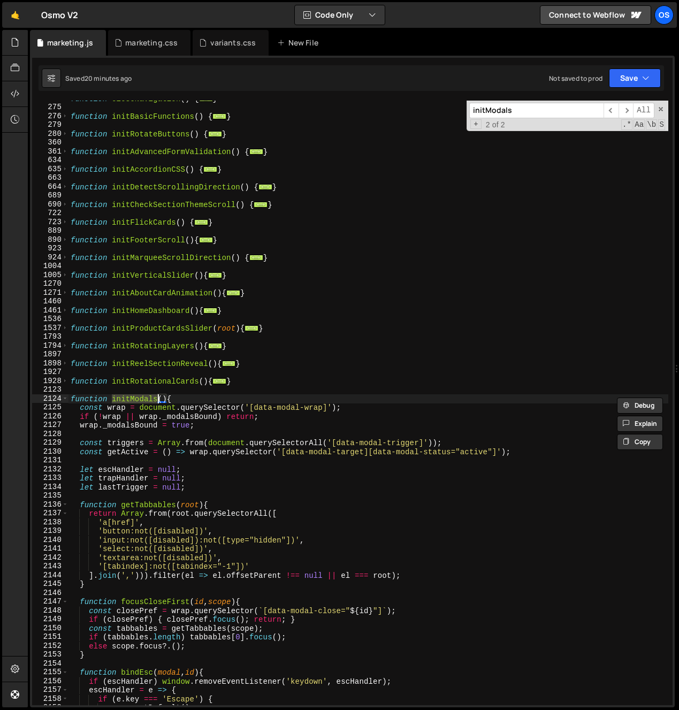
click at [115, 119] on div "function closeNavigation ( ) { ... } function initBasicFunctions ( ) { ... } fu…" at bounding box center [369, 405] width 600 height 623
type textarea "function initBasicFunctions() {"
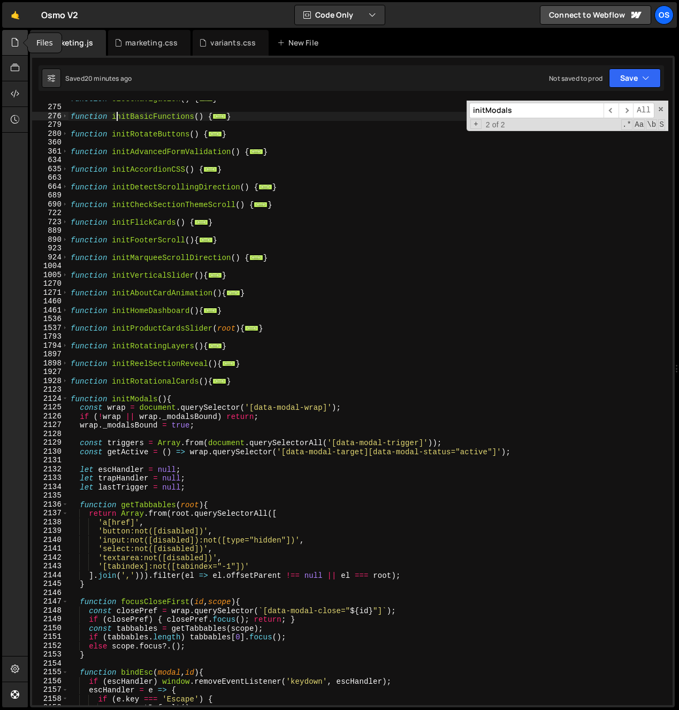
click at [21, 47] on div at bounding box center [15, 43] width 26 height 26
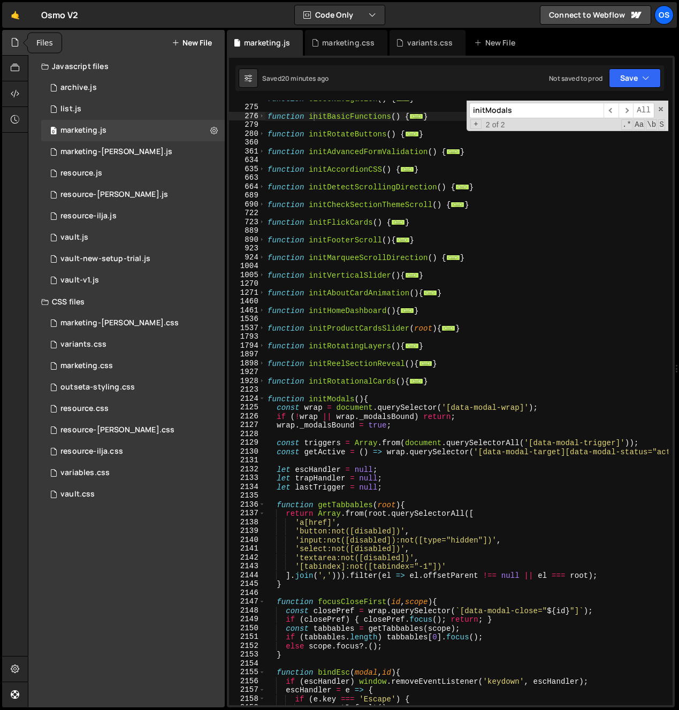
click at [21, 47] on div at bounding box center [15, 43] width 26 height 26
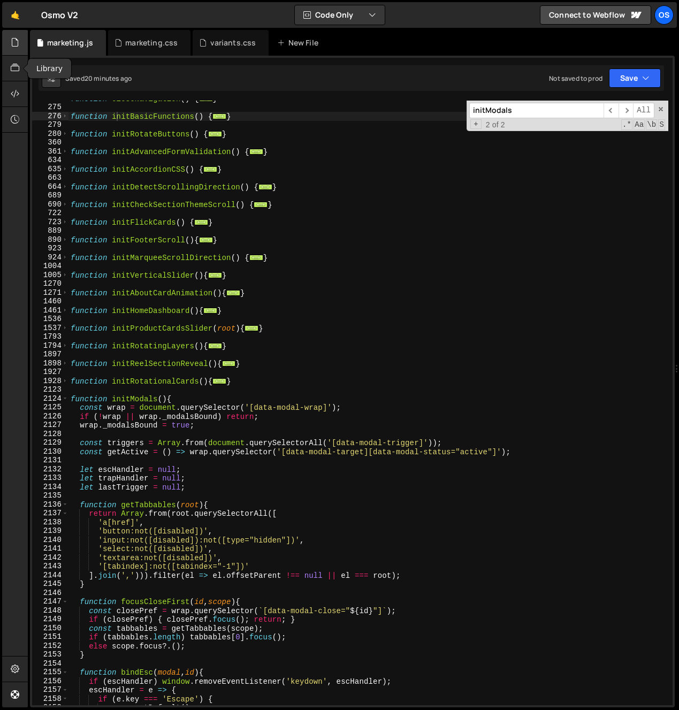
click at [14, 47] on icon at bounding box center [15, 42] width 9 height 12
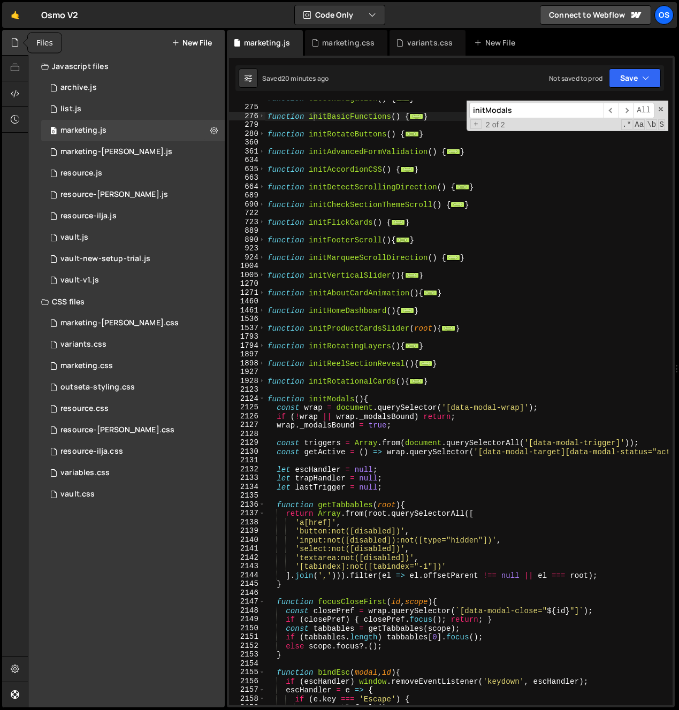
click at [20, 47] on div at bounding box center [15, 43] width 26 height 26
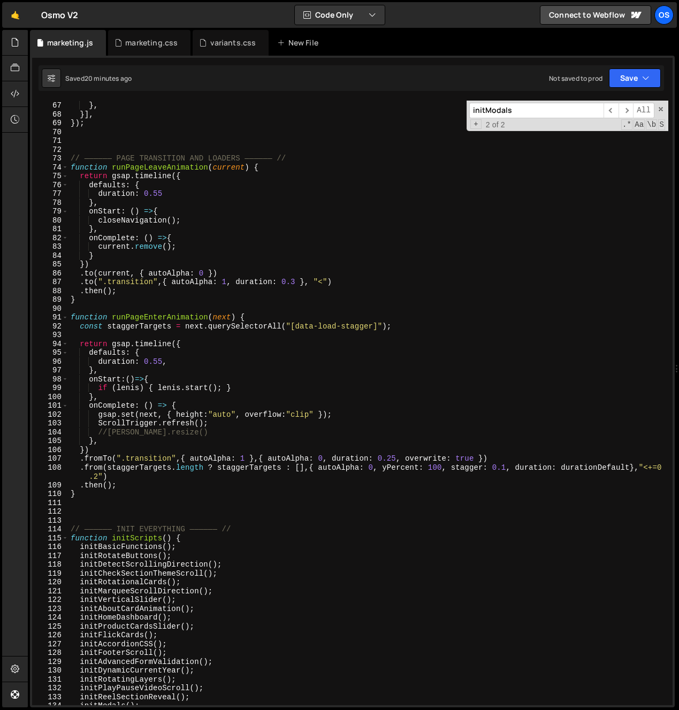
scroll to position [441, 0]
click at [67, 317] on span at bounding box center [65, 317] width 6 height 9
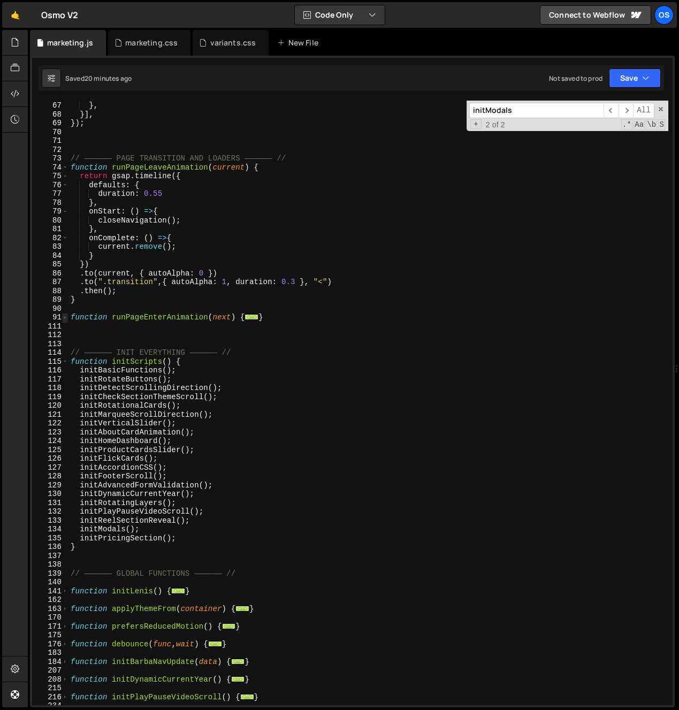
click at [66, 320] on span at bounding box center [65, 317] width 6 height 9
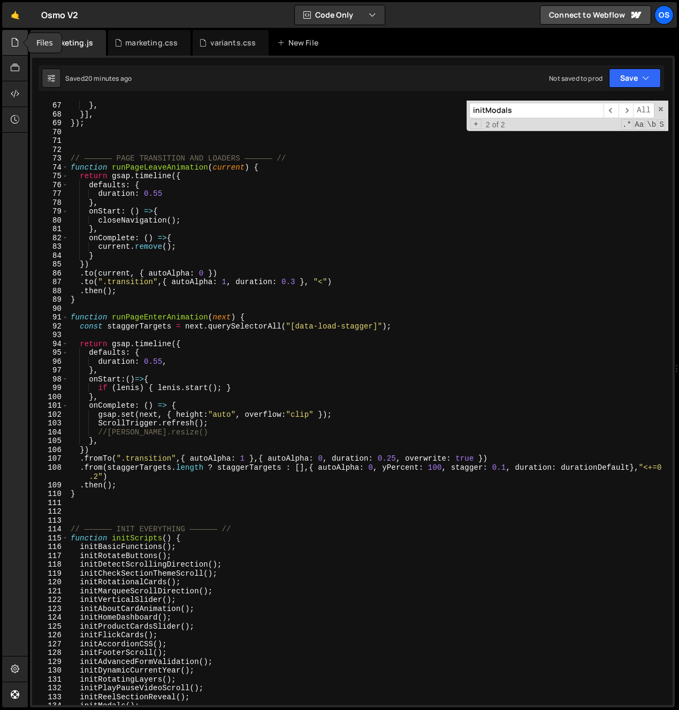
click at [20, 41] on div at bounding box center [15, 43] width 26 height 26
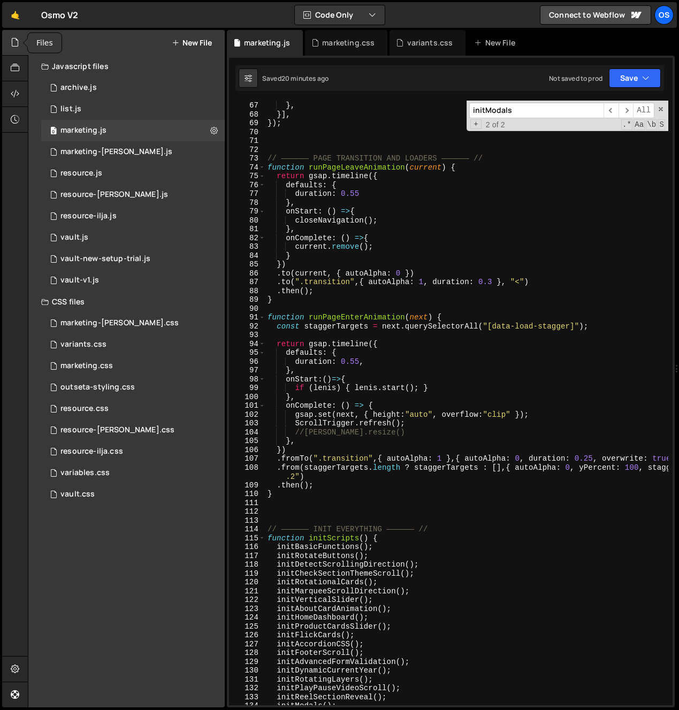
click at [14, 35] on div at bounding box center [15, 43] width 26 height 26
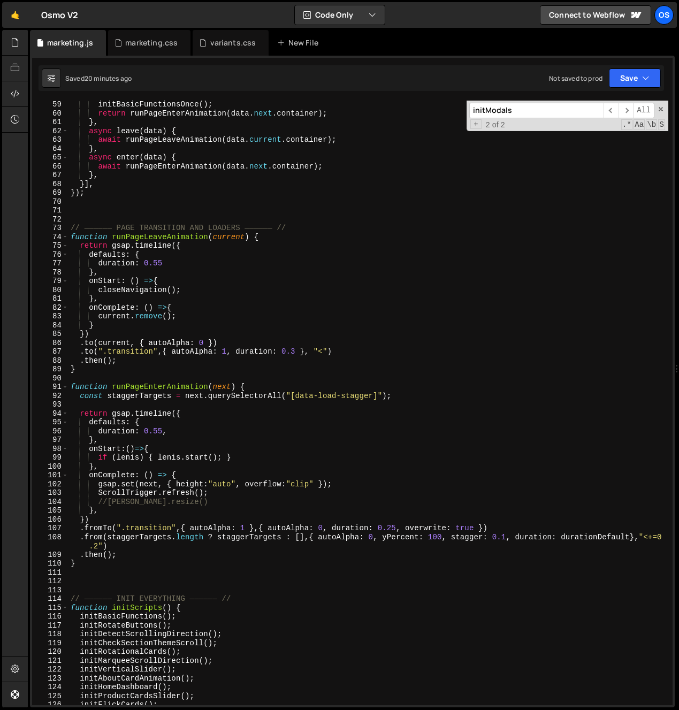
scroll to position [0, 0]
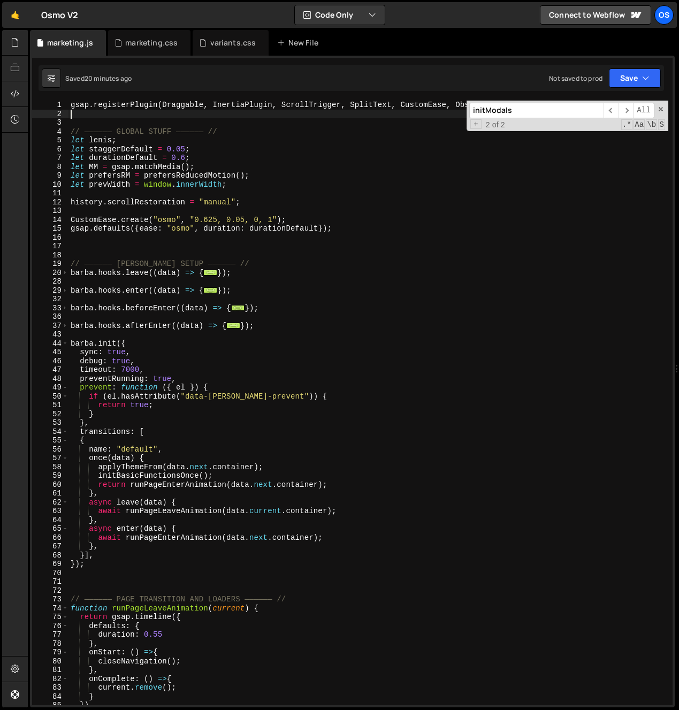
click at [84, 115] on div "gsap . registerPlugin ( Draggable , InertiaPlugin , ScrollTrigger , SplitText ,…" at bounding box center [369, 412] width 600 height 623
click at [85, 119] on div "gsap . registerPlugin ( Draggable , InertiaPlugin , ScrollTrigger , SplitText ,…" at bounding box center [369, 412] width 600 height 623
click at [84, 112] on div "gsap . registerPlugin ( Draggable , InertiaPlugin , ScrollTrigger , SplitText ,…" at bounding box center [369, 412] width 600 height 623
click at [14, 45] on icon at bounding box center [15, 42] width 9 height 12
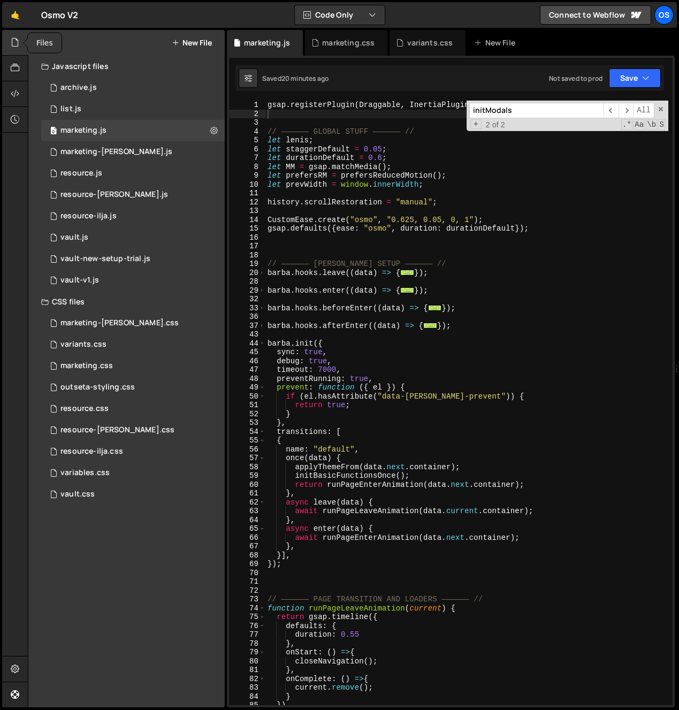
click at [11, 44] on icon at bounding box center [15, 42] width 9 height 12
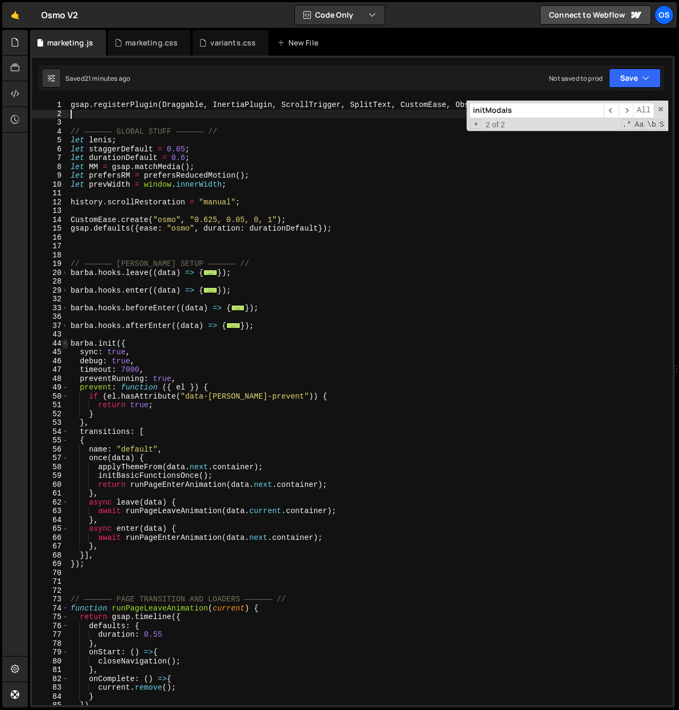
click at [63, 344] on span at bounding box center [65, 343] width 6 height 9
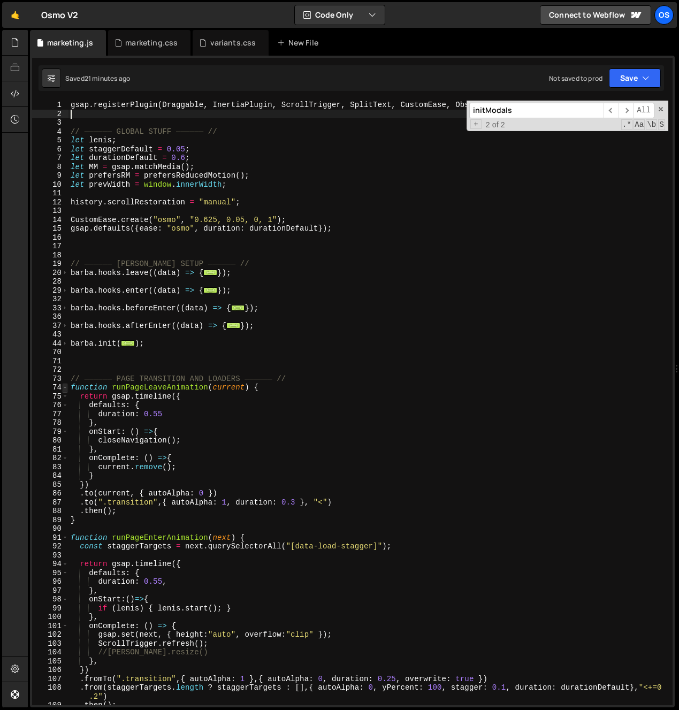
click at [67, 385] on span at bounding box center [65, 387] width 6 height 9
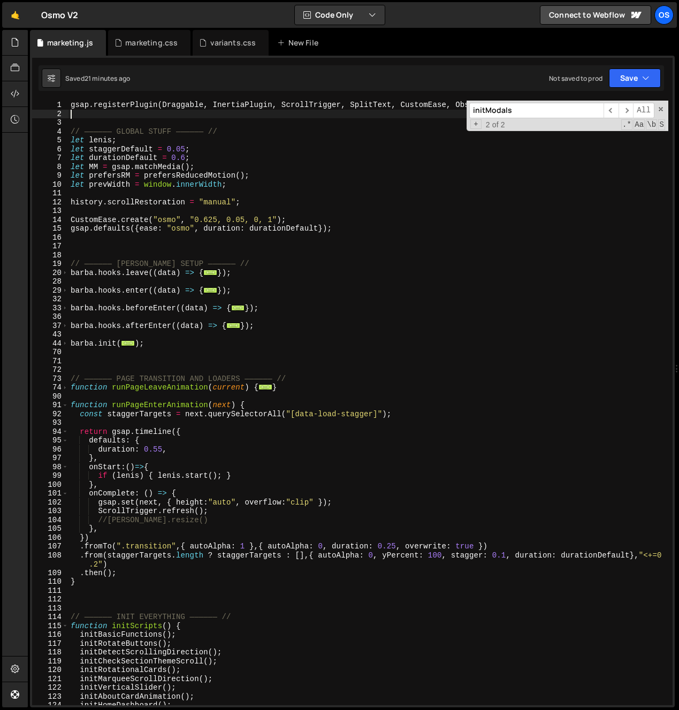
click at [67, 407] on span at bounding box center [65, 405] width 6 height 9
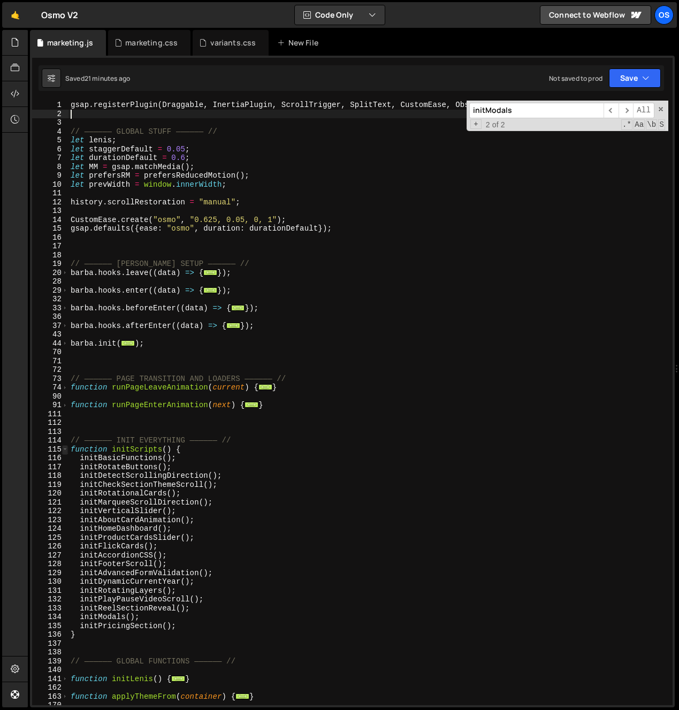
click at [64, 452] on span at bounding box center [65, 449] width 6 height 9
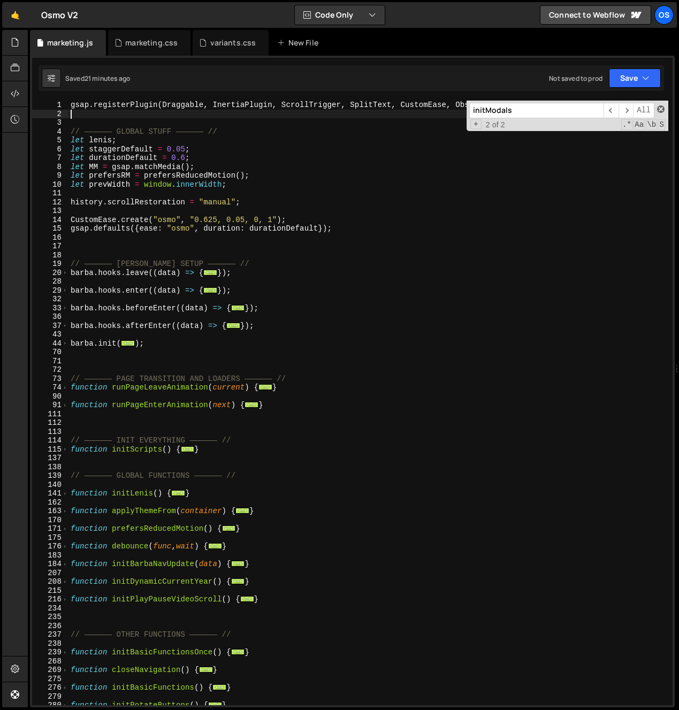
click at [659, 108] on span at bounding box center [660, 108] width 7 height 7
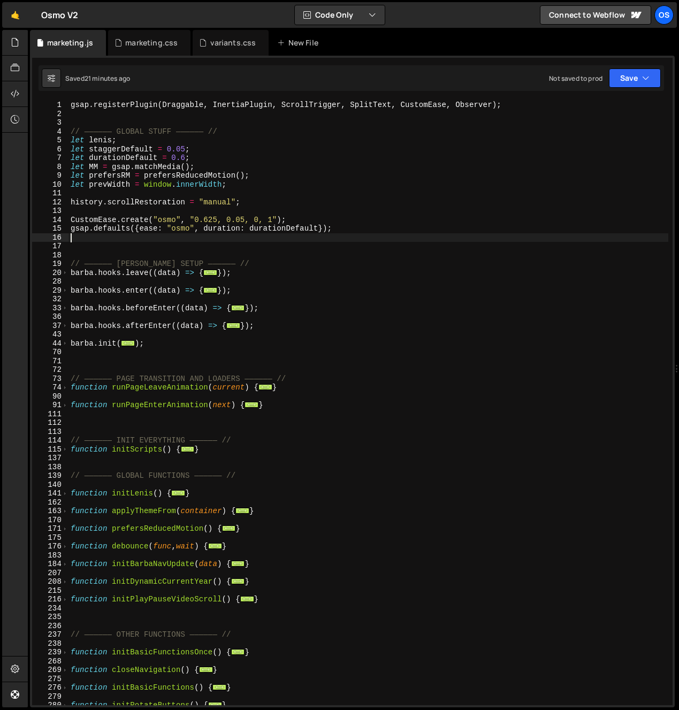
click at [398, 235] on div "gsap . registerPlugin ( Draggable , InertiaPlugin , ScrollTrigger , SplitText ,…" at bounding box center [369, 412] width 600 height 623
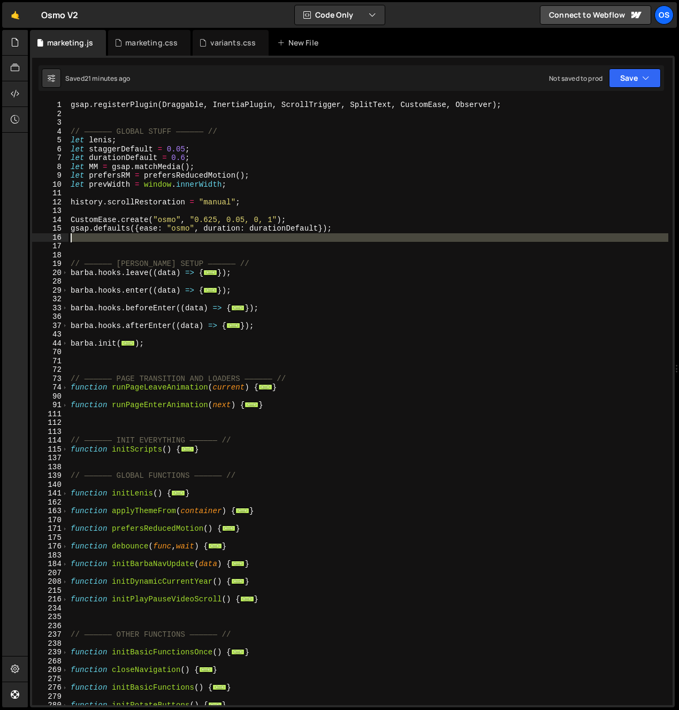
drag, startPoint x: 98, startPoint y: 243, endPoint x: 85, endPoint y: 239, distance: 13.9
click at [85, 239] on div "gsap . registerPlugin ( Draggable , InertiaPlugin , ScrollTrigger , SplitText ,…" at bounding box center [369, 412] width 600 height 623
click at [85, 239] on div "gsap . registerPlugin ( Draggable , InertiaPlugin , ScrollTrigger , SplitText ,…" at bounding box center [369, 403] width 600 height 605
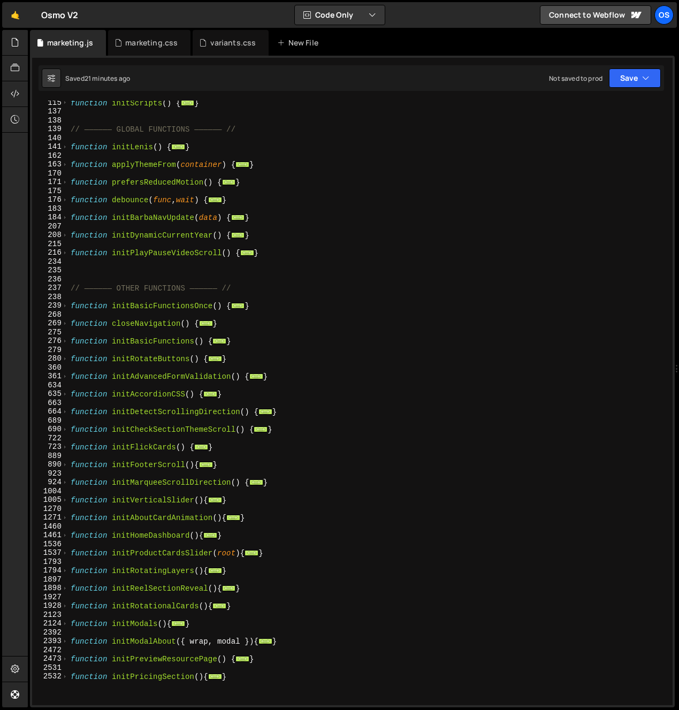
scroll to position [413, 0]
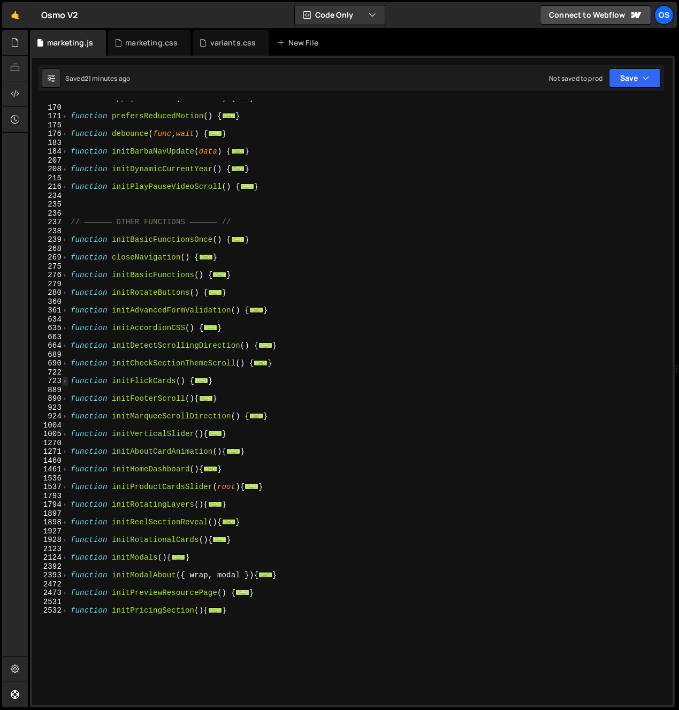
click at [66, 381] on span at bounding box center [65, 381] width 6 height 9
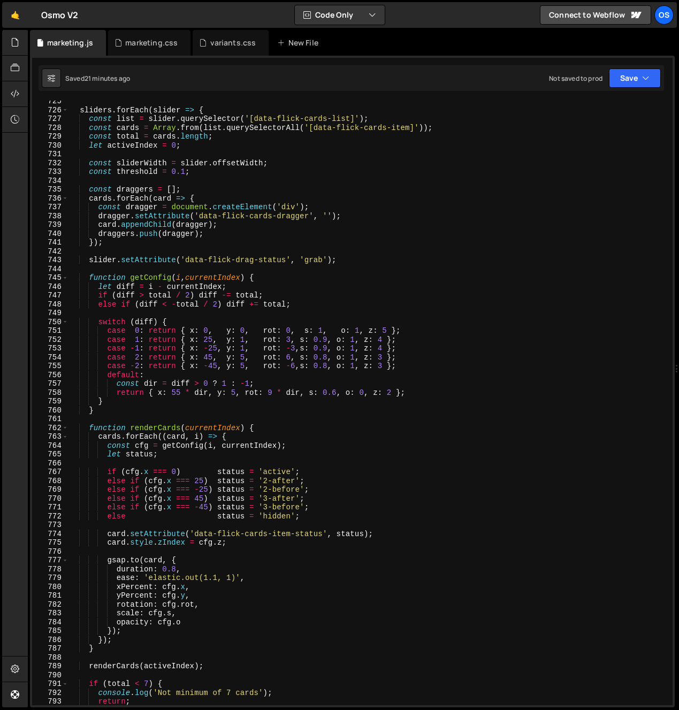
scroll to position [343, 0]
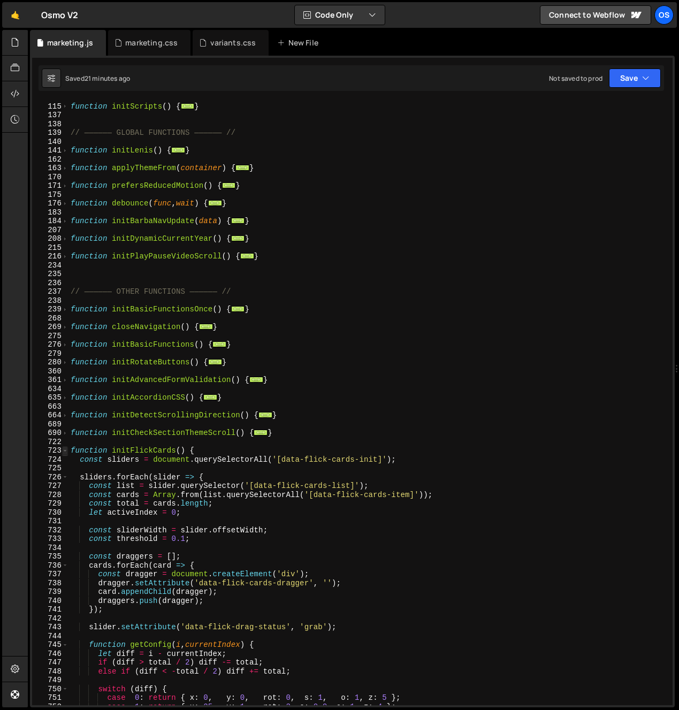
click at [64, 448] on span at bounding box center [65, 451] width 6 height 9
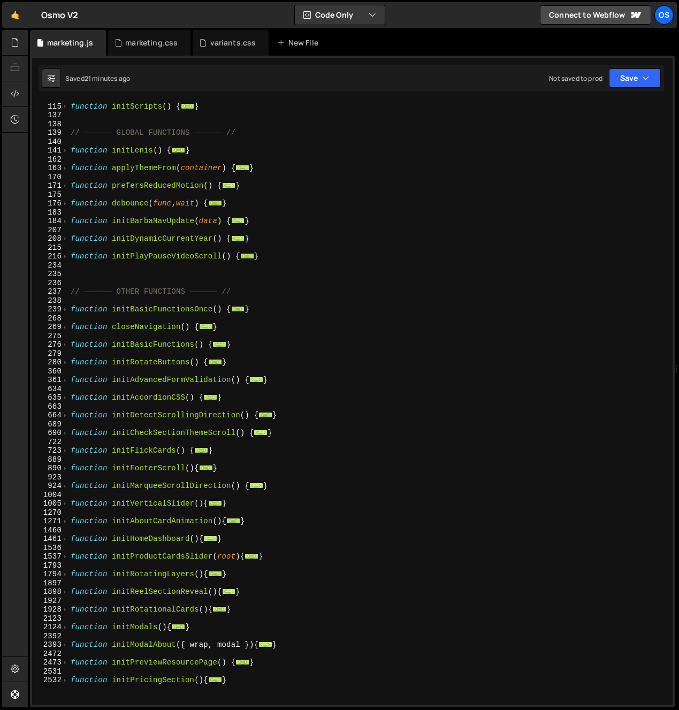
click at [154, 451] on div "// —————— INIT EVERYTHING —————— // function initScripts ( ) { ... } // —————— …" at bounding box center [369, 404] width 600 height 623
type textarea "function initFlickCards() {"
click at [154, 451] on div "// —————— INIT EVERYTHING —————— // function initScripts ( ) { ... } // —————— …" at bounding box center [369, 404] width 600 height 623
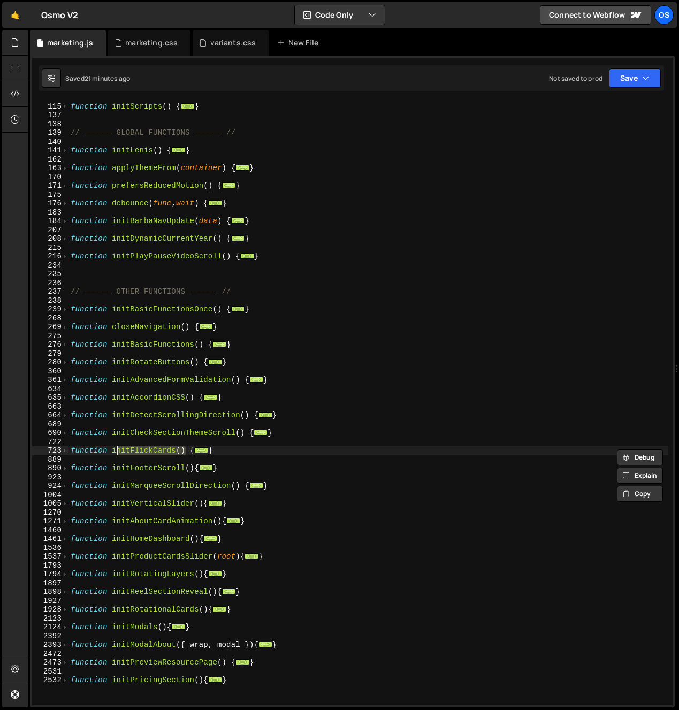
drag, startPoint x: 186, startPoint y: 452, endPoint x: 115, endPoint y: 460, distance: 71.6
click at [114, 452] on div "// —————— INIT EVERYTHING —————— // function initScripts ( ) { ... } // —————— …" at bounding box center [369, 404] width 600 height 623
click at [116, 461] on div "// —————— INIT EVERYTHING —————— // function initScripts ( ) { ... } // —————— …" at bounding box center [369, 404] width 600 height 623
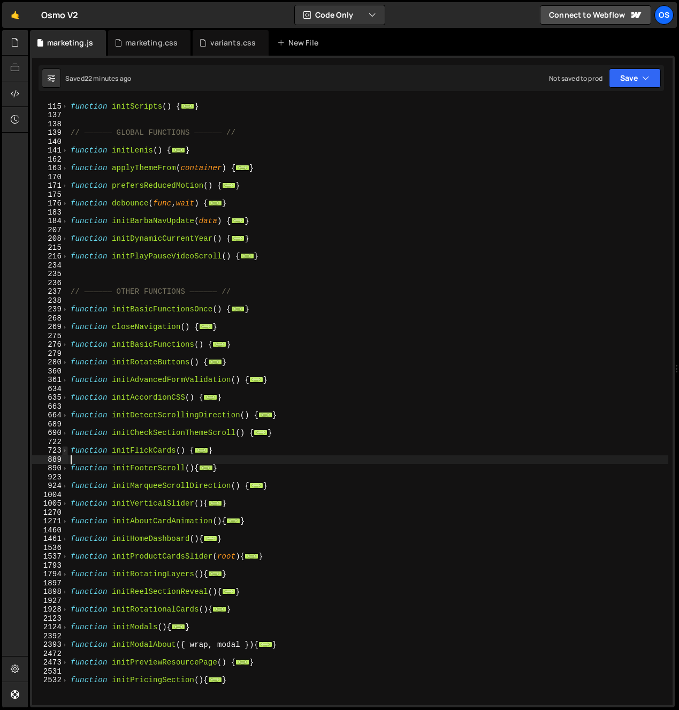
click at [65, 452] on span at bounding box center [65, 451] width 6 height 9
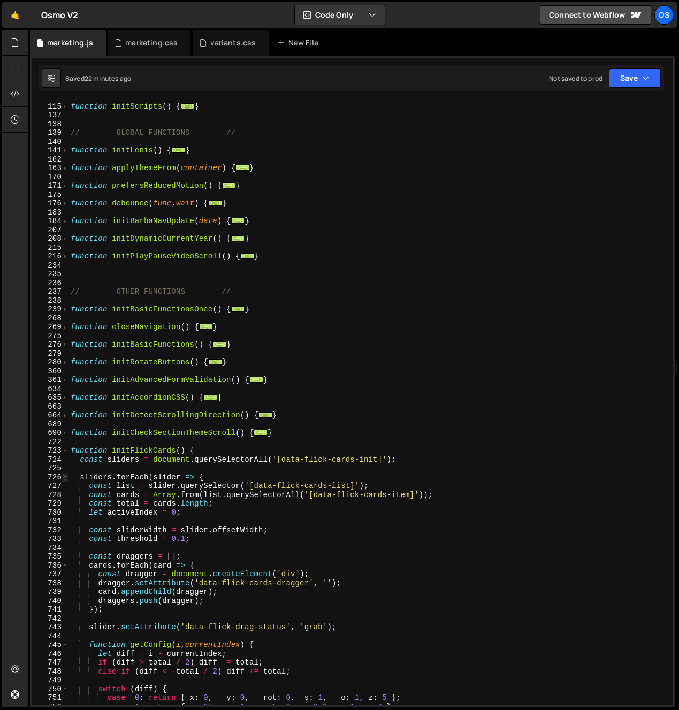
click at [62, 476] on span at bounding box center [65, 477] width 6 height 9
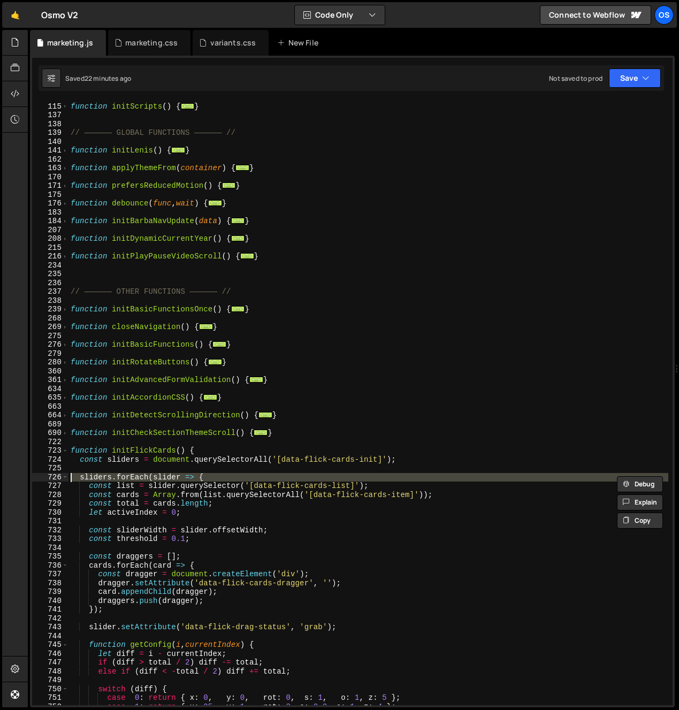
click at [65, 470] on div "725" at bounding box center [50, 468] width 36 height 9
click at [67, 478] on span at bounding box center [65, 477] width 6 height 9
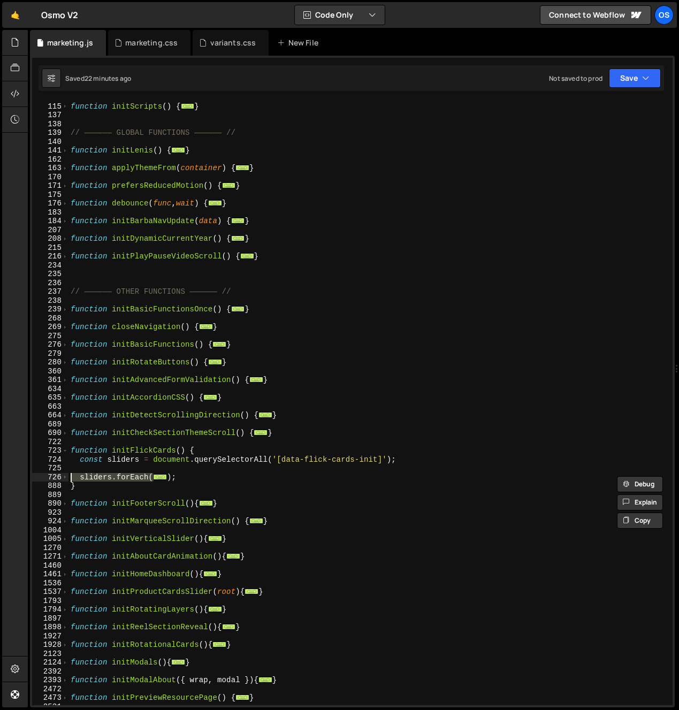
click at [66, 448] on span at bounding box center [65, 451] width 6 height 9
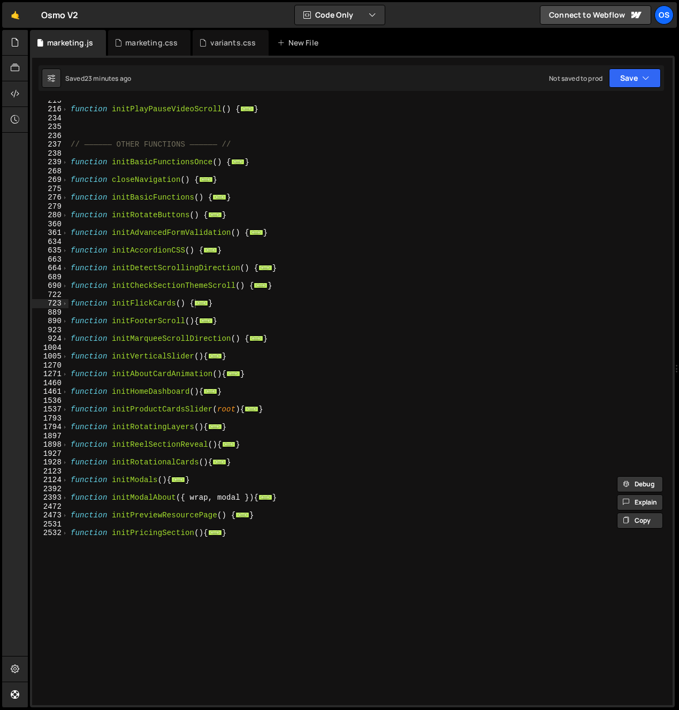
scroll to position [524, 0]
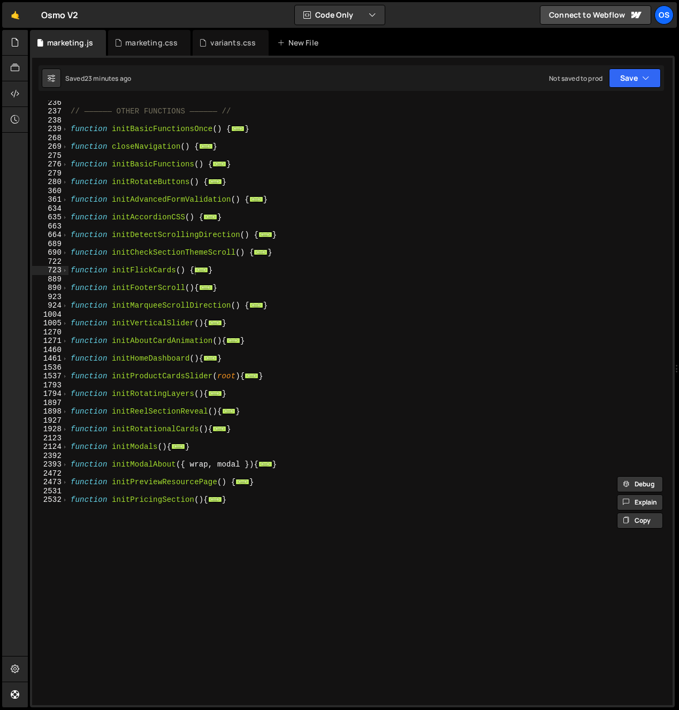
click at [71, 464] on div "// —————— OTHER FUNCTIONS —————— // function initBasicFunctionsOnce ( ) { ... }…" at bounding box center [369, 409] width 600 height 623
type textarea "function initModalAbout({ wrap, modal }){"
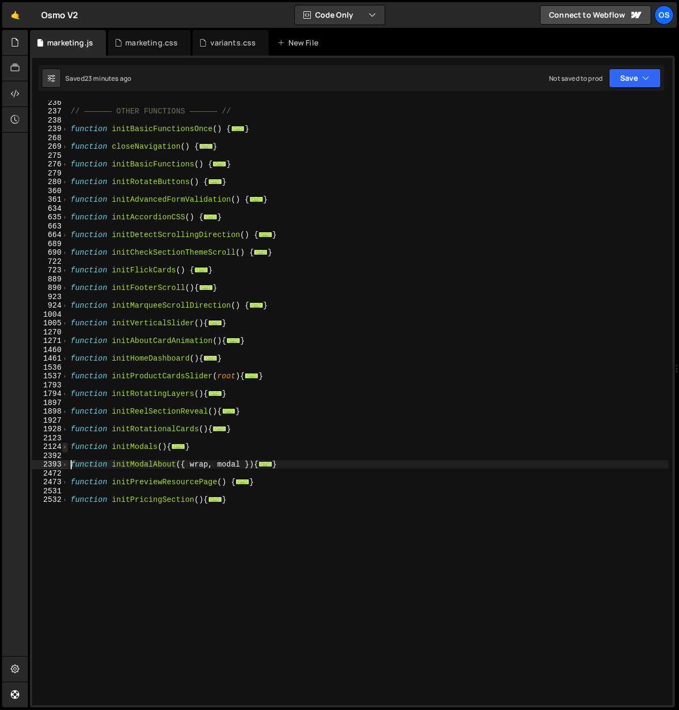
click at [64, 449] on span at bounding box center [65, 447] width 6 height 9
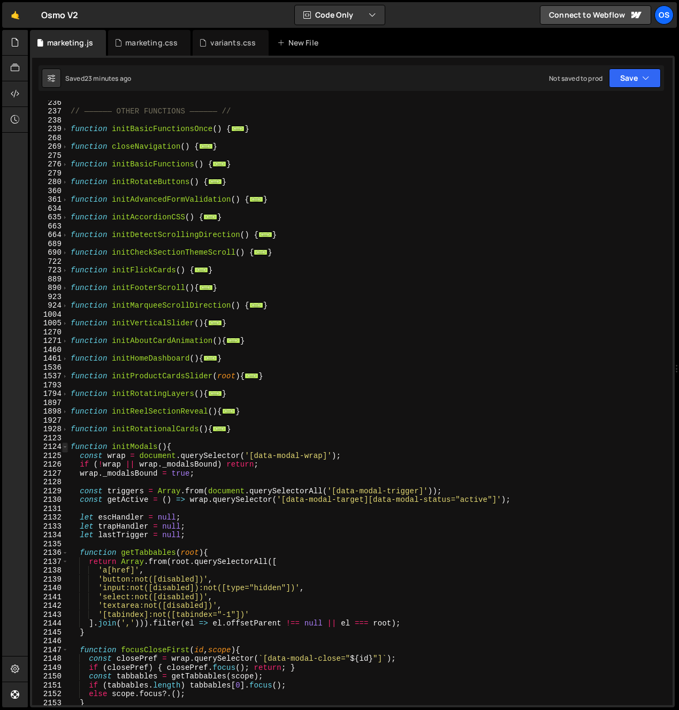
click at [64, 449] on span at bounding box center [65, 447] width 6 height 9
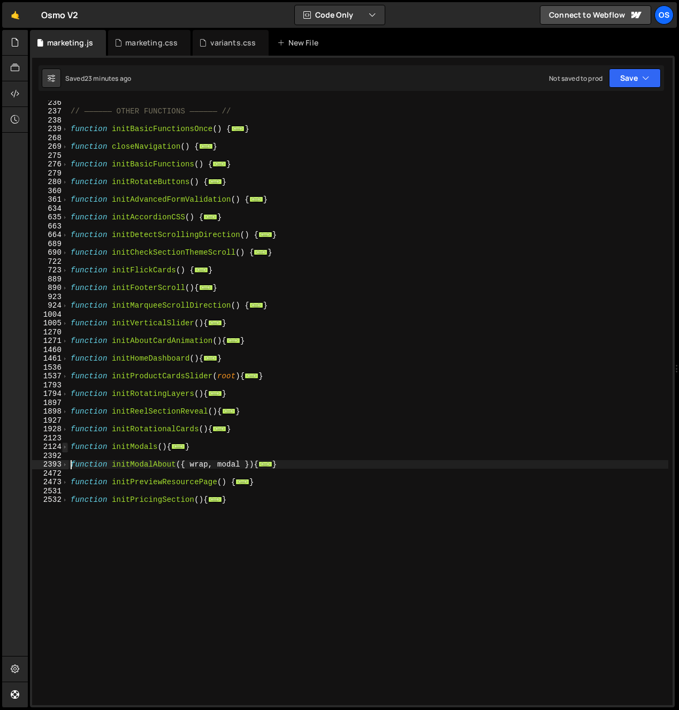
click at [66, 449] on span at bounding box center [65, 447] width 6 height 9
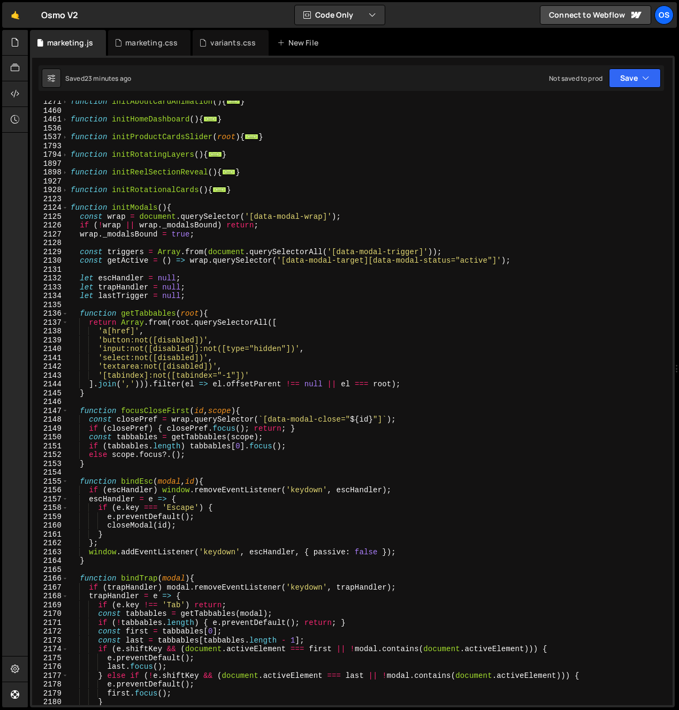
scroll to position [759, 0]
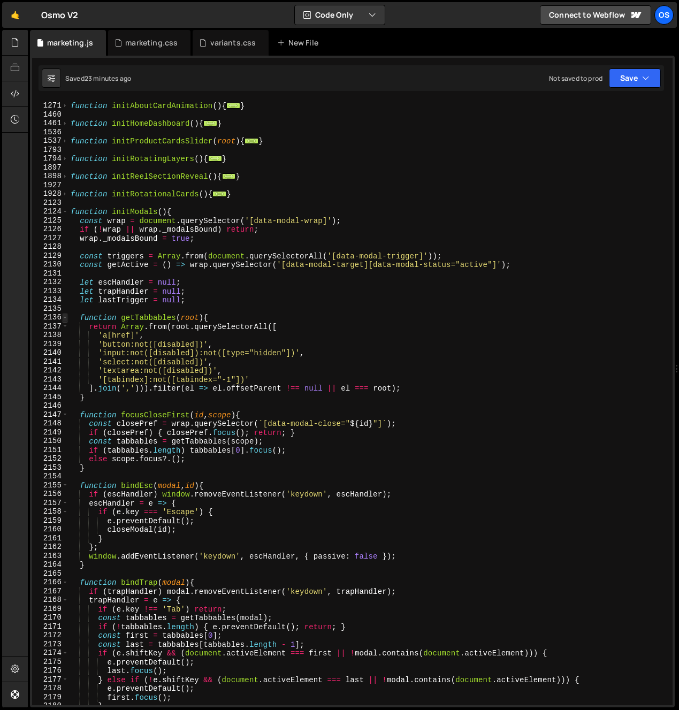
click at [64, 317] on span at bounding box center [65, 317] width 6 height 9
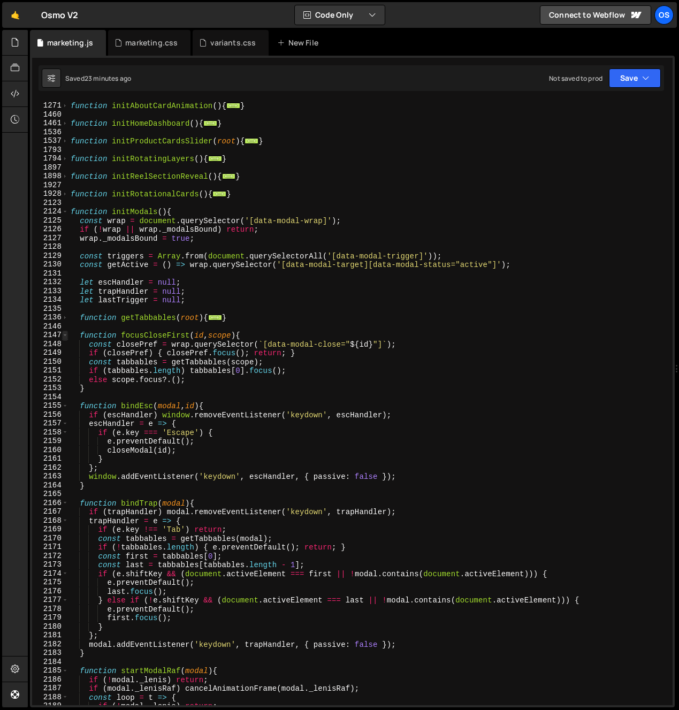
click at [66, 336] on span at bounding box center [65, 335] width 6 height 9
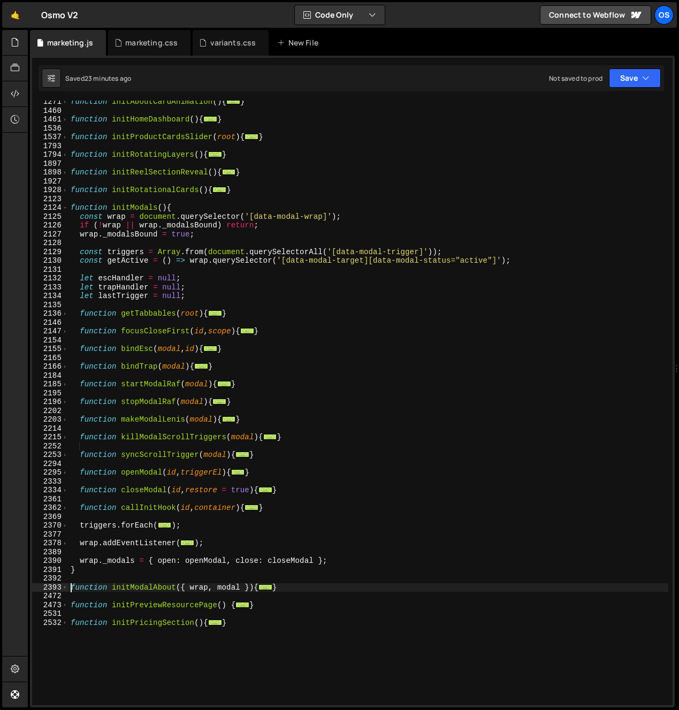
scroll to position [843, 0]
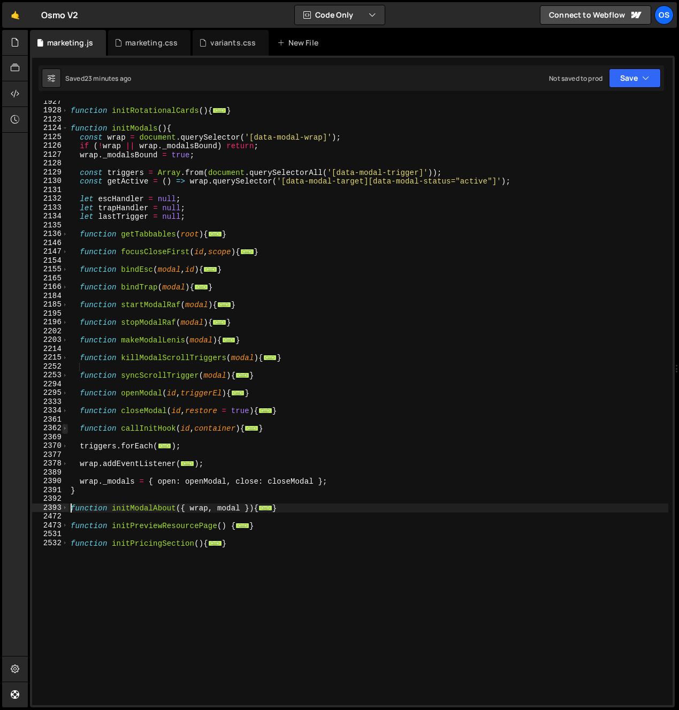
click at [66, 428] on span at bounding box center [65, 428] width 6 height 9
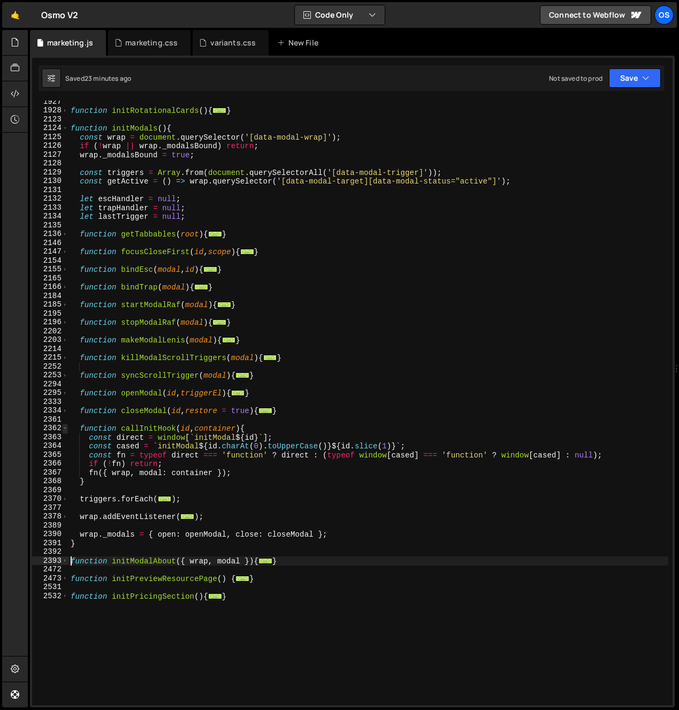
click at [66, 428] on span at bounding box center [65, 428] width 6 height 9
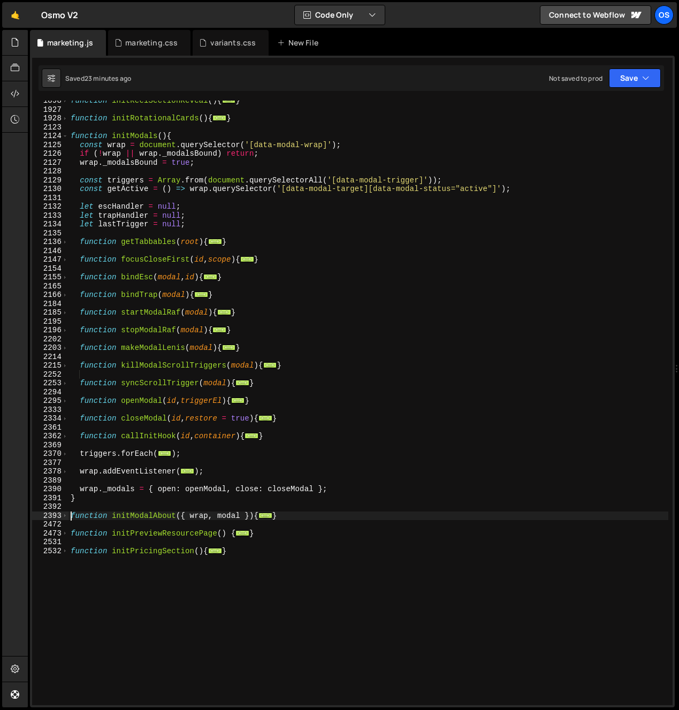
scroll to position [796, 0]
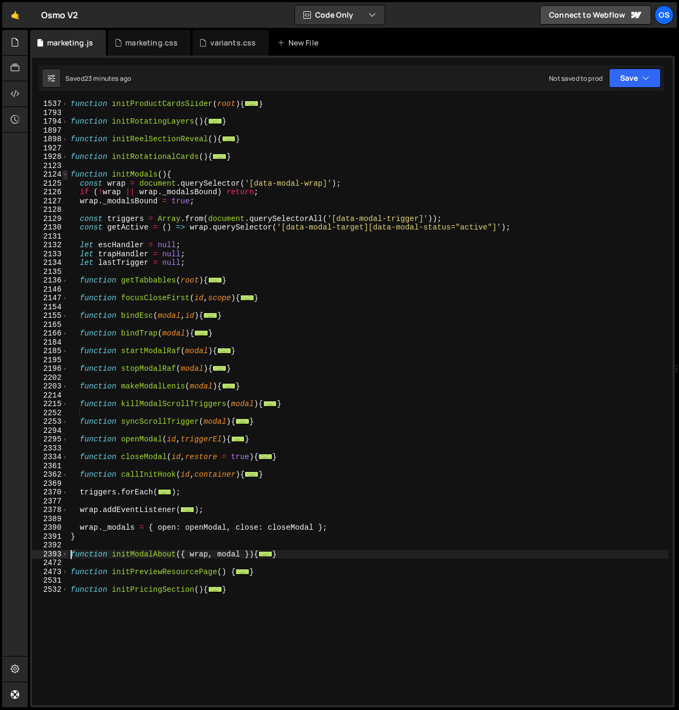
click at [67, 173] on span at bounding box center [65, 174] width 6 height 9
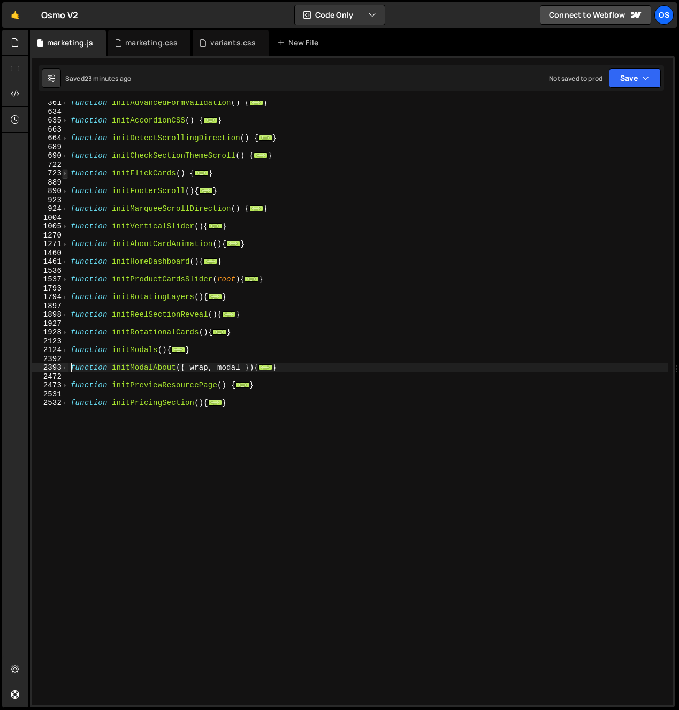
click at [67, 174] on span at bounding box center [65, 173] width 6 height 9
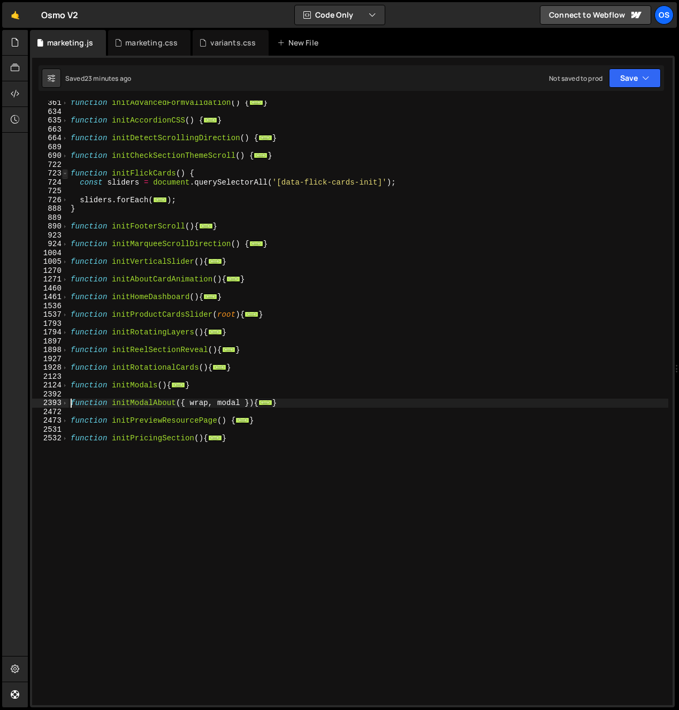
click at [67, 174] on span at bounding box center [65, 173] width 6 height 9
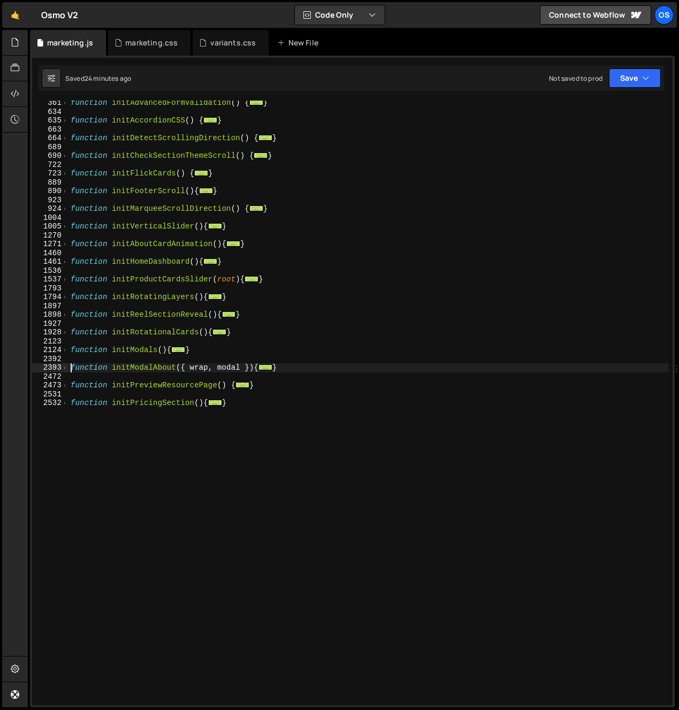
click at [112, 369] on div "function initAdvancedFormValidation ( ) { ... } function initAccordionCSS ( ) {…" at bounding box center [369, 410] width 600 height 623
